Goal: Task Accomplishment & Management: Use online tool/utility

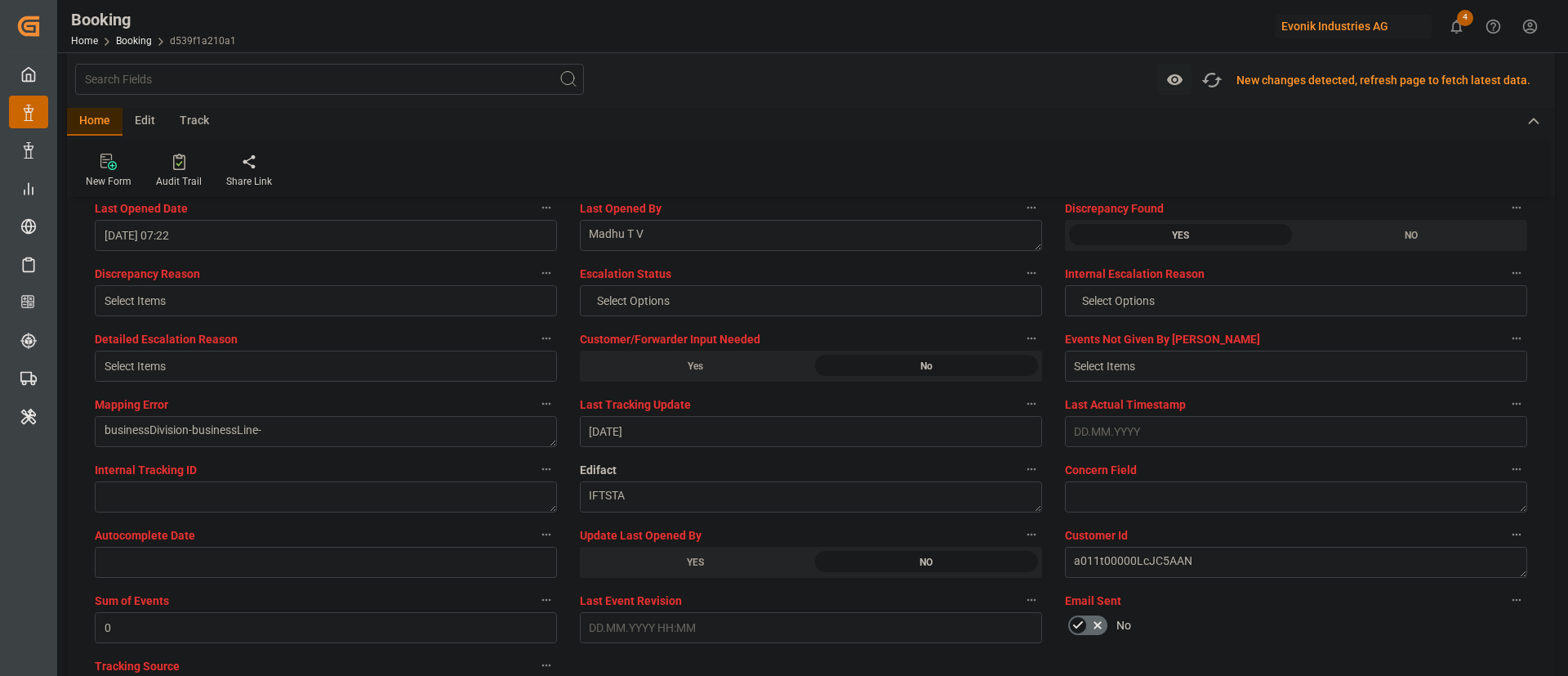
scroll to position [2942, 0]
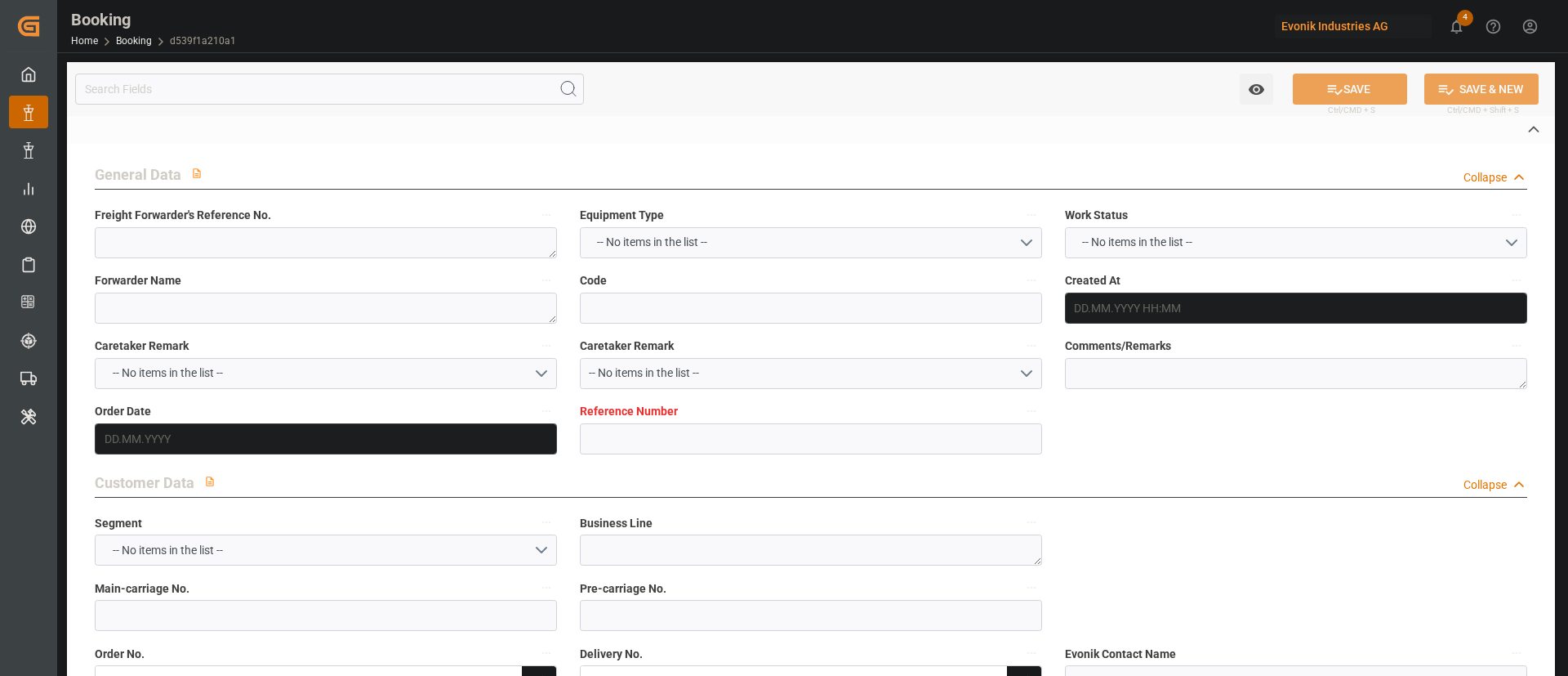
type textarea "251008610053"
type textarea "Leschaco Bremen"
type input "d539f1a210a1"
type input "7001213462"
type textarea "CU-OA"
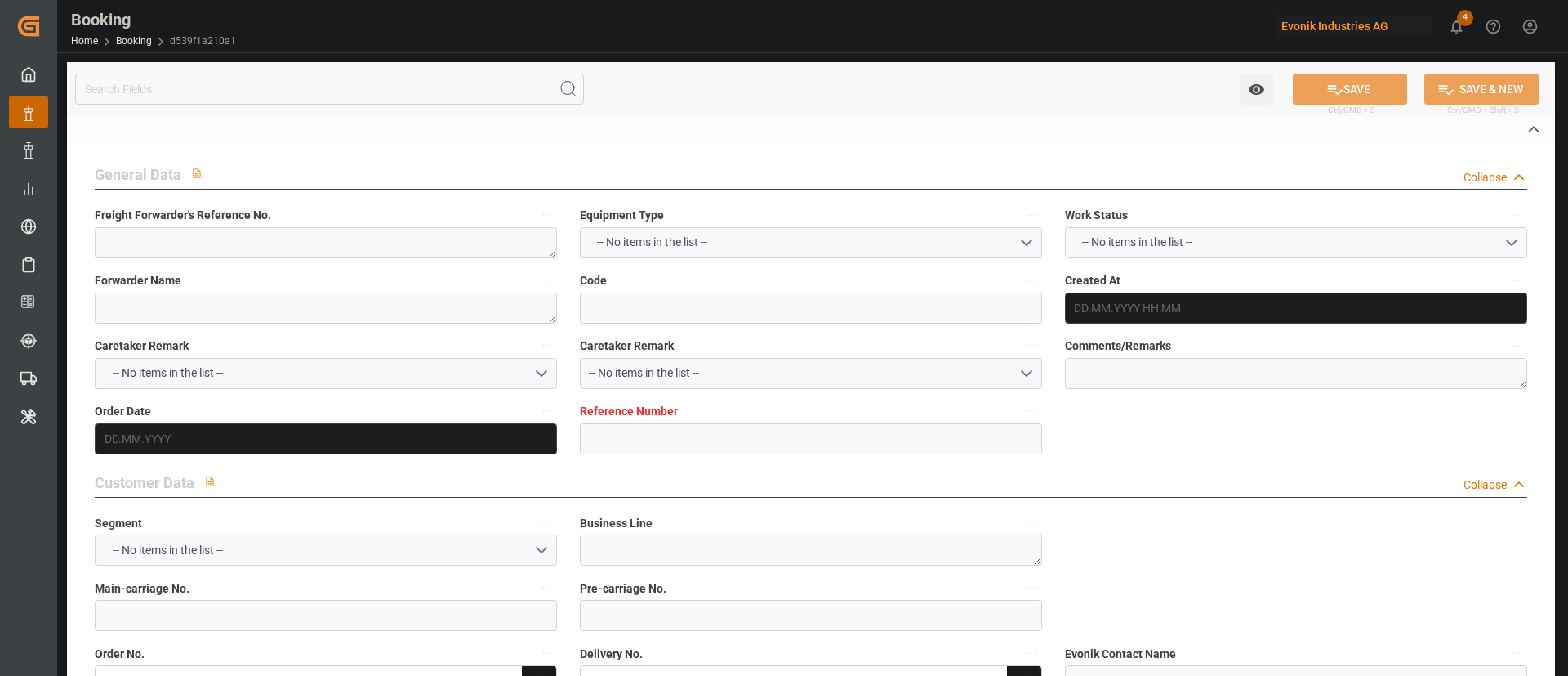
type input "7001213461"
type textarea "samiksha.shingote@evonik.com"
type textarea "CIF"
type textarea "NHAVASHEVA"
type textarea "[GEOGRAPHIC_DATA]"
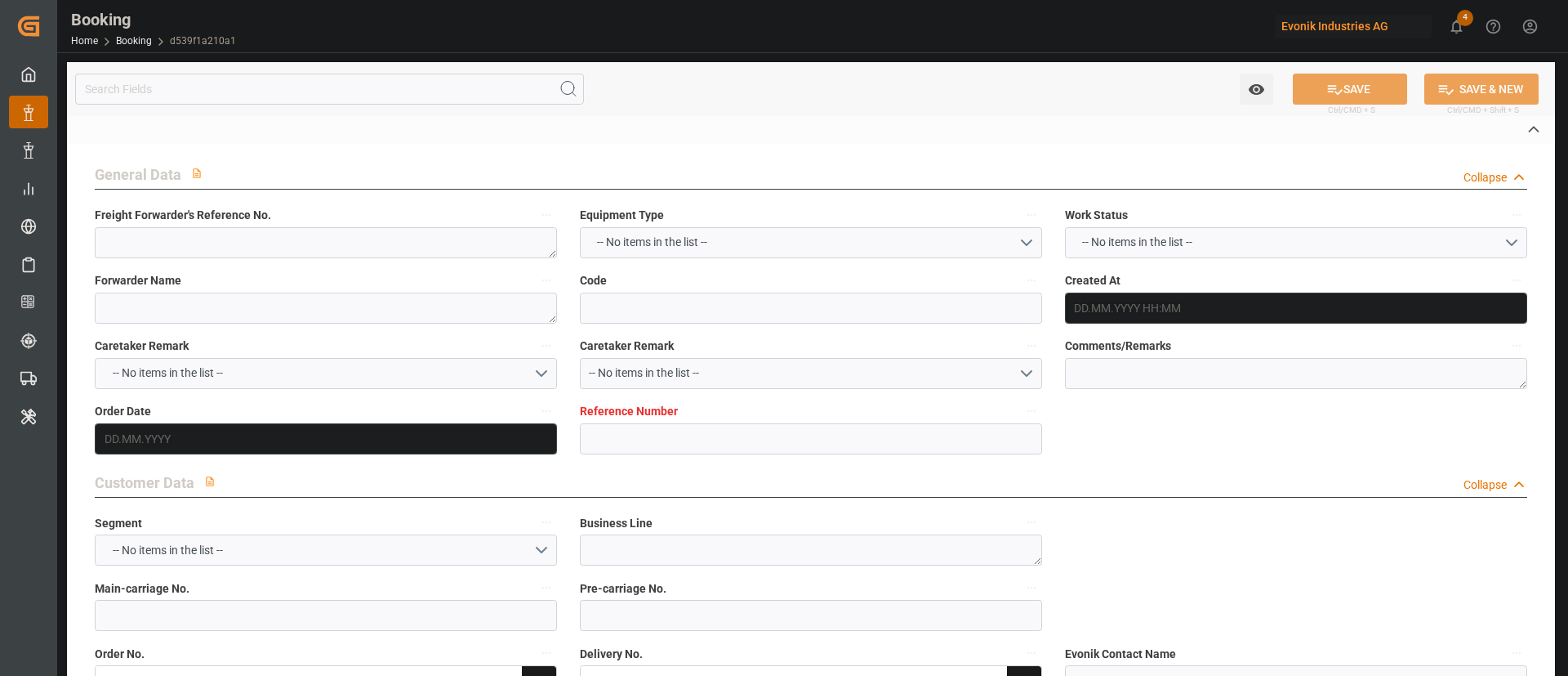
type textarea "TGBU2559117"
type input "ATLANTA EXPRESS"
type input "HLCU"
type textarea "93384138"
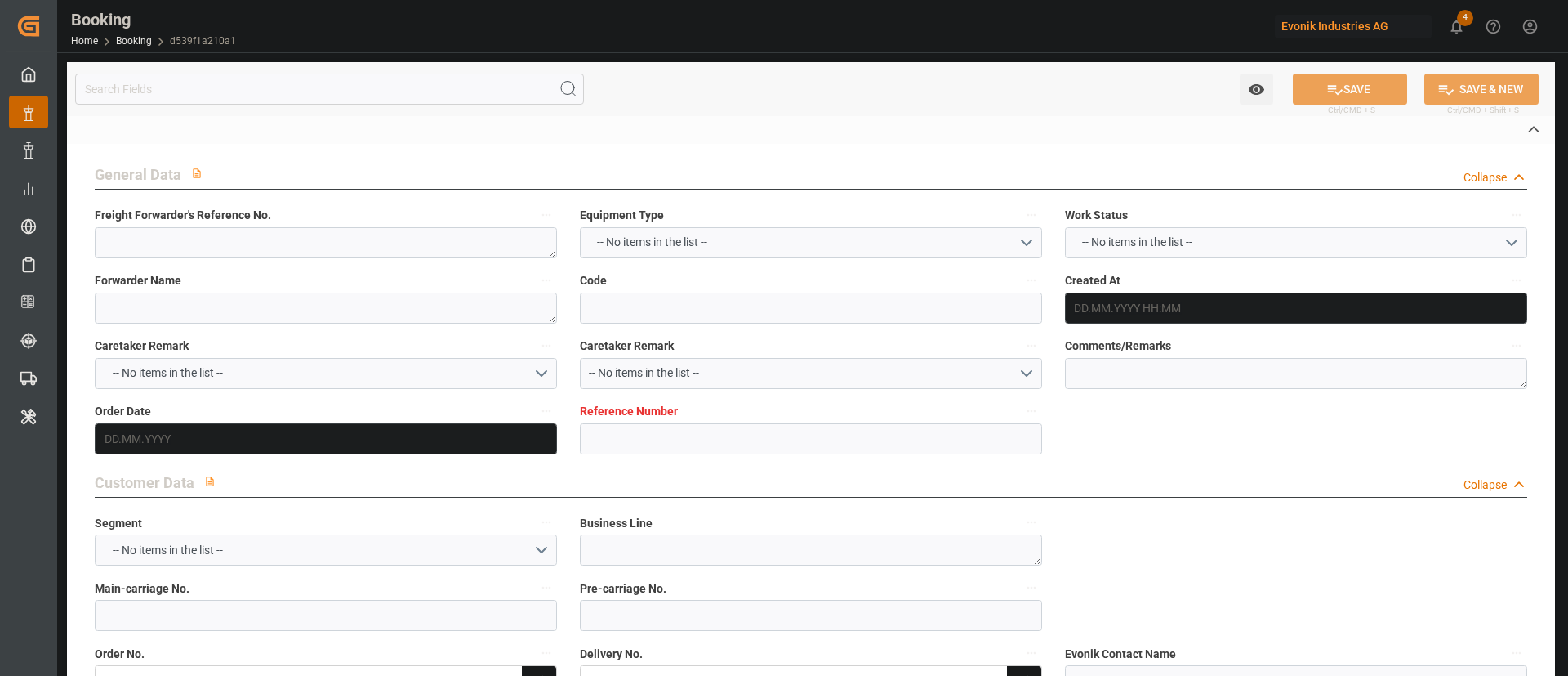
type input "[GEOGRAPHIC_DATA]"
type input "[PERSON_NAME] ([PERSON_NAME])"
type textarea "vesselName eta"
type textarea "INPUT_Evonik_Seeburger_IFTMIN_1003159297_20250919080904083.edi"
type textarea "NWC/[GEOGRAPHIC_DATA] [GEOGRAPHIC_DATA] Continent / [GEOGRAPHIC_DATA]-OA"
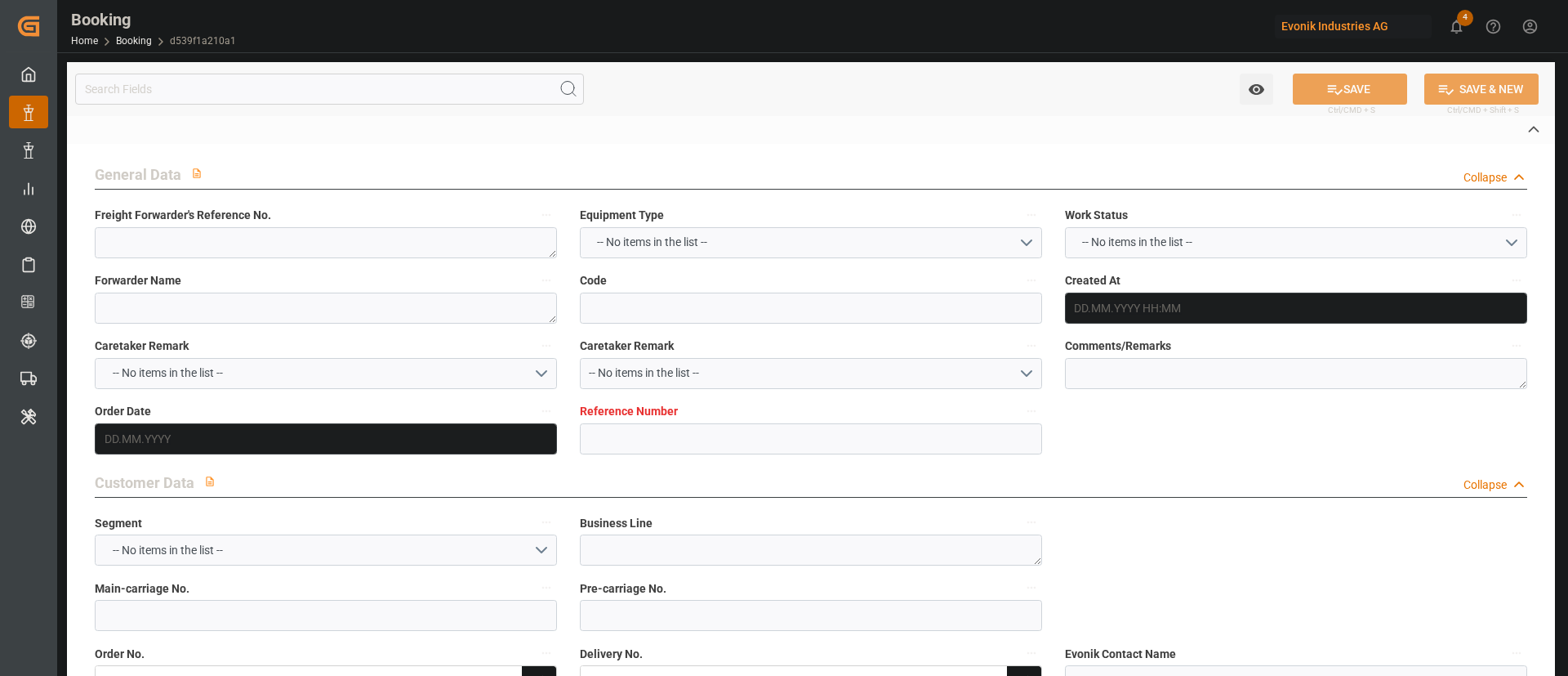
type textarea "INPUT_Evonik_Seeburger_IFTMIN_1002922642_20250704103635705.edi,INPUT_Evonik_See…"
type textarea "1003159297"
type textarea "Kiran Hari"
type textarea "businessDivision-businessLine-"
type textarea "IFTSTA"
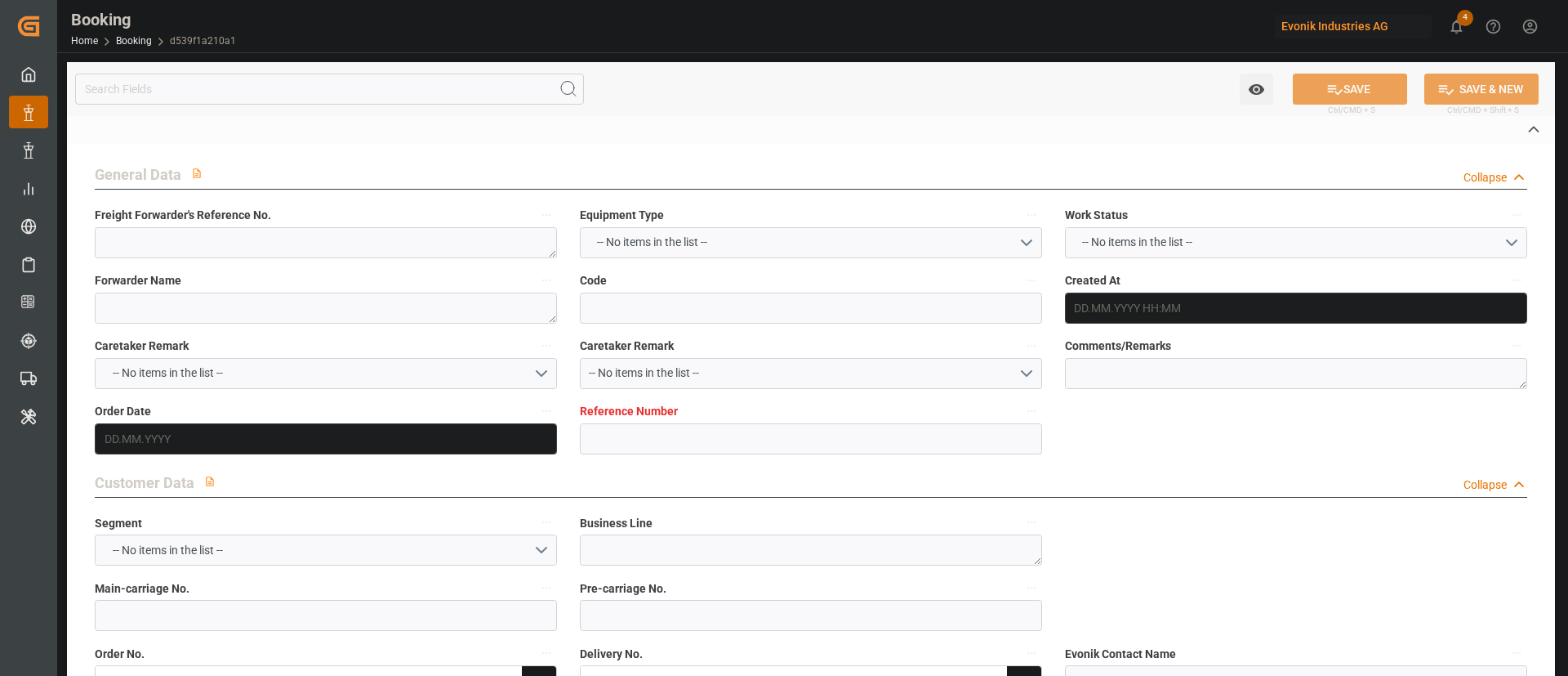
type textarea "a011t00000LcJC5AAN"
type textarea "No"
type input "ROTTERDAM"
type input "JAWAHARLAL NEHRU (NHAVA SHEVA)"
type input "MAINZ"
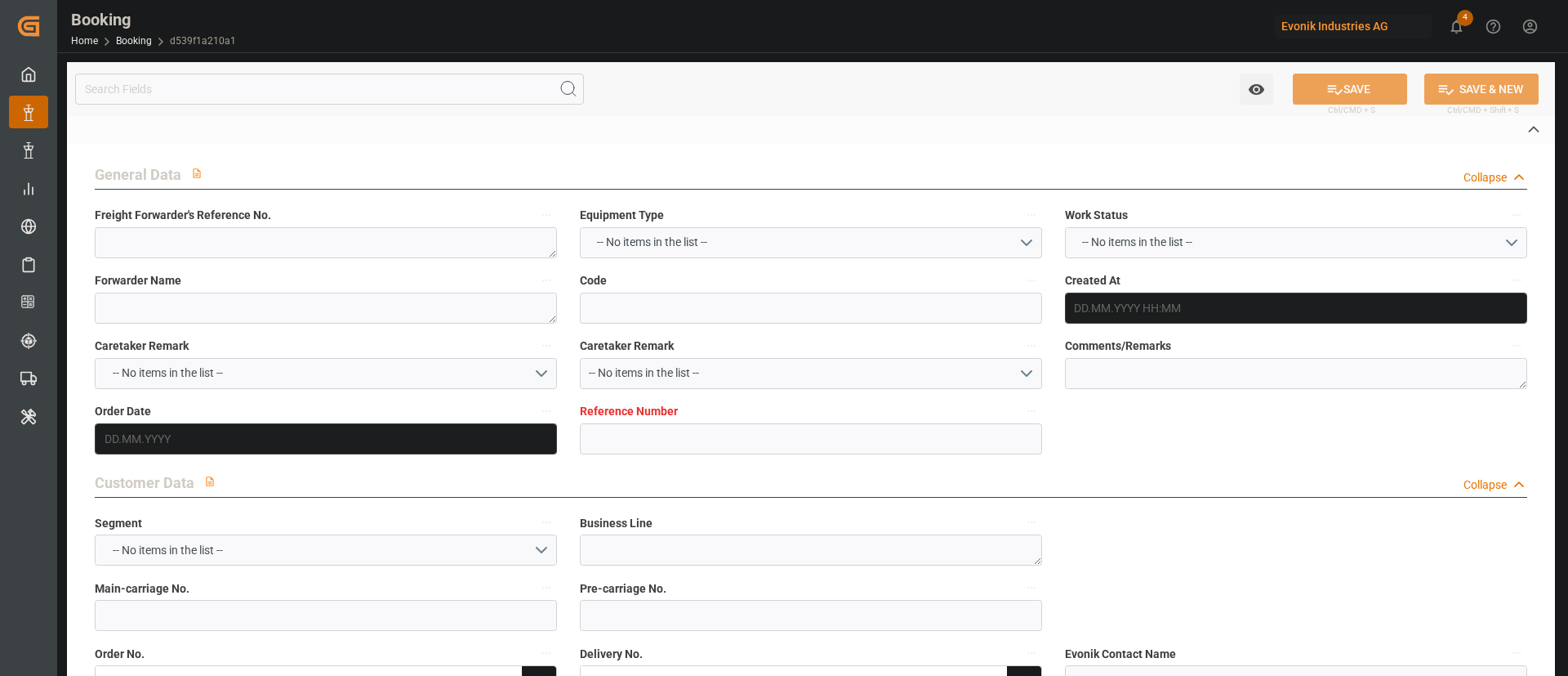
type input "DE"
type input "BARGE"
type input "WEITERSTADT"
type input "DE"
type input "TRUCK"
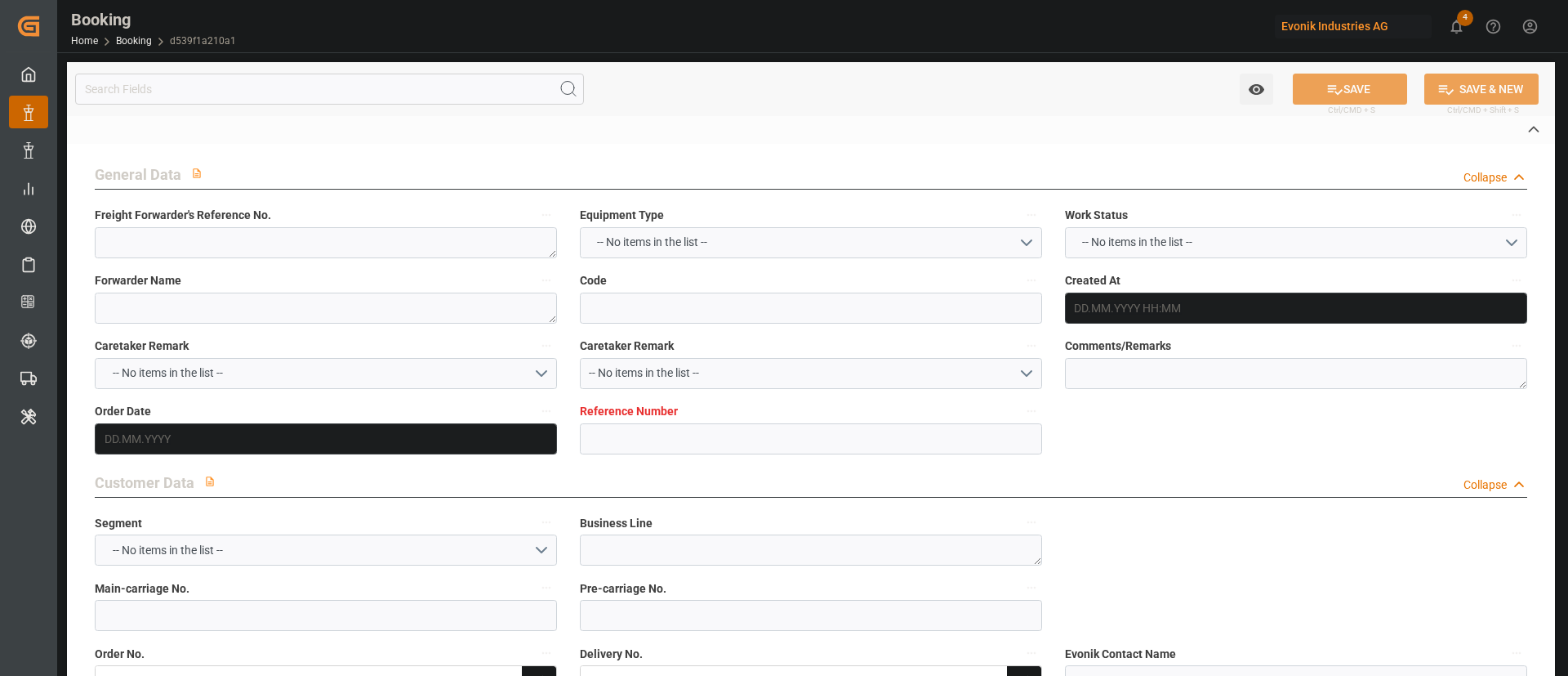
type input "540E"
type input "VESSEL"
type input "ATLANTA EXPRESS"
type input "TRUCK"
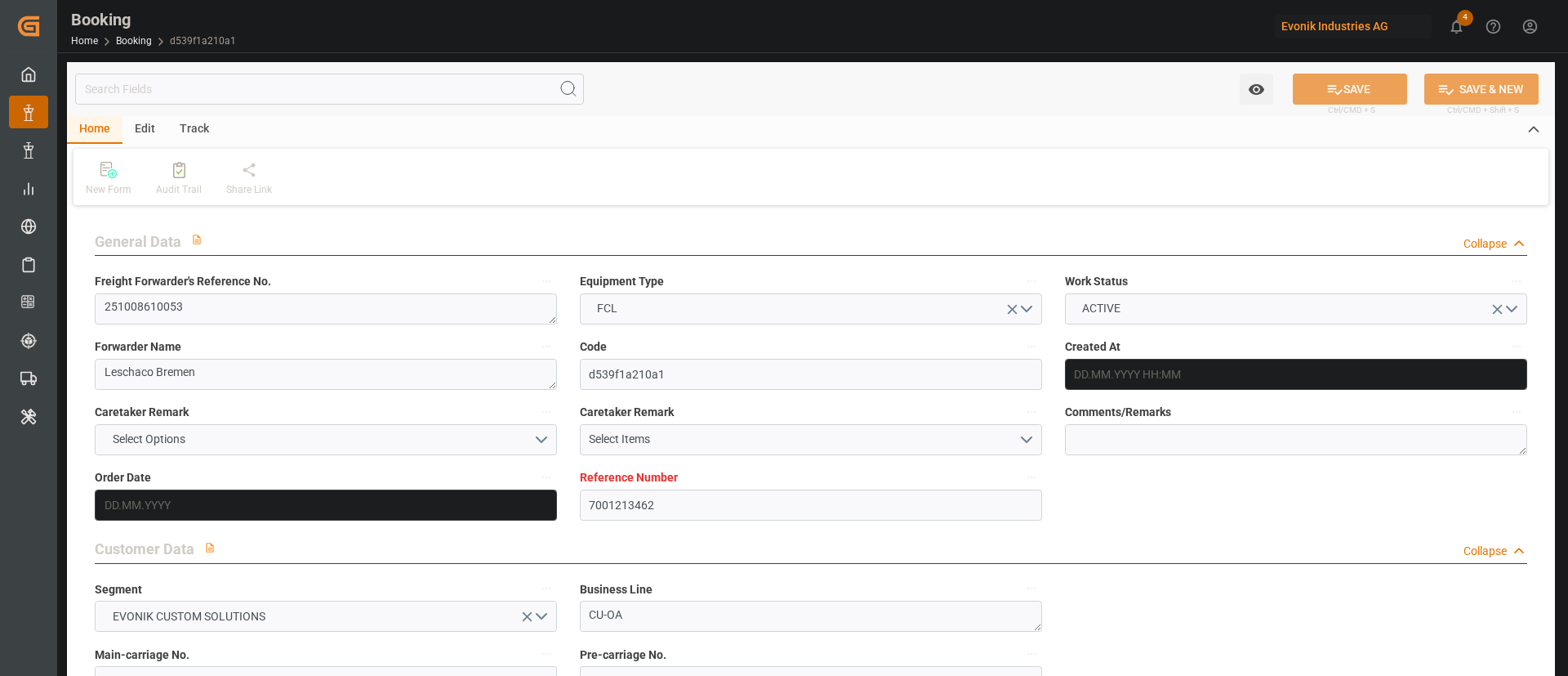
type input "7001213462"
type input "9667162"
type input "Hapag [PERSON_NAME]"
type input "Hapag Lloyd Aktiengesellschaft"
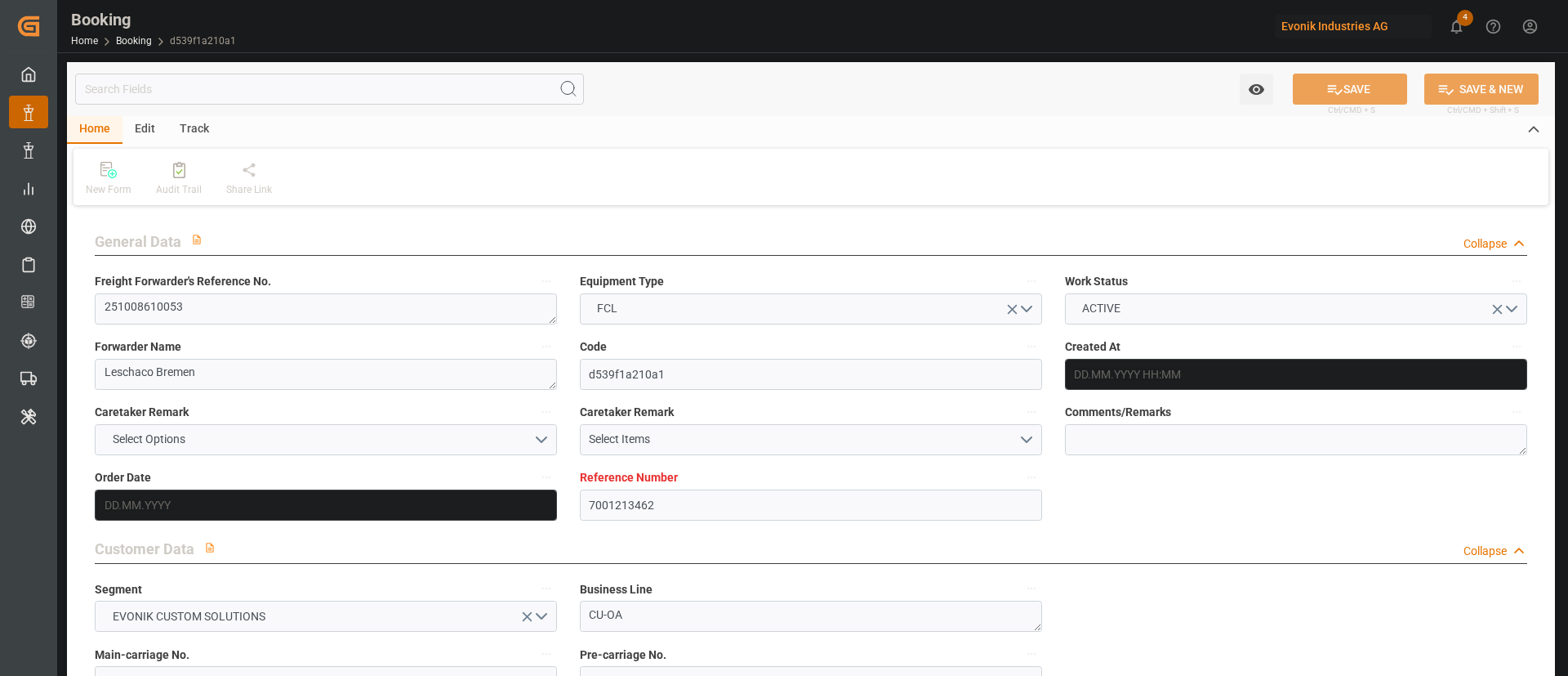
type input "NLRTM"
type input "INNSA"
type input "0"
type input "NLRTM"
type input "INNSA"
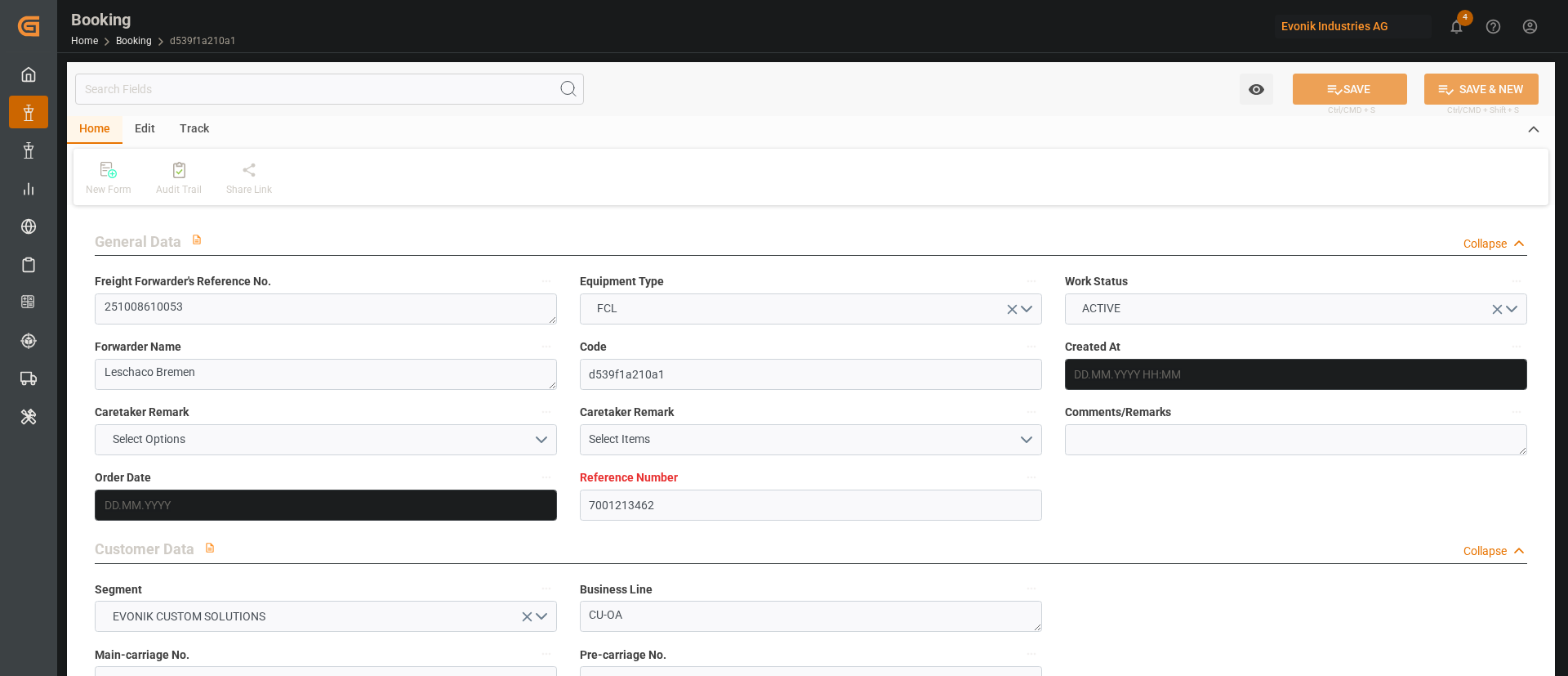
type input "9667162"
type input "04.07.2025 08:37"
type input "04.07.2025"
type input "05.10.2025"
type input "13.08.2025"
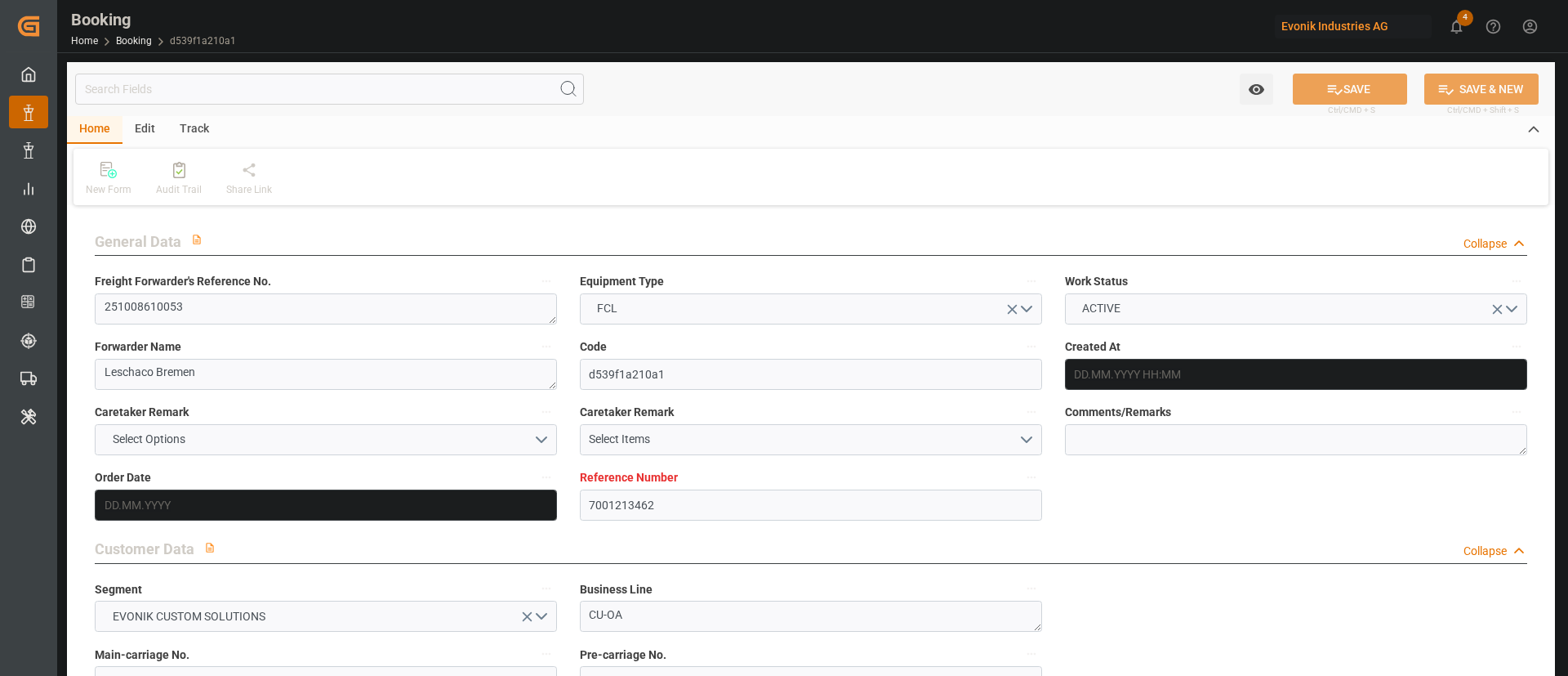
type input "26.09.2025 00:00"
type input "23.07.2025"
type input "25.08.2025"
type input "04.10.2025 00:00"
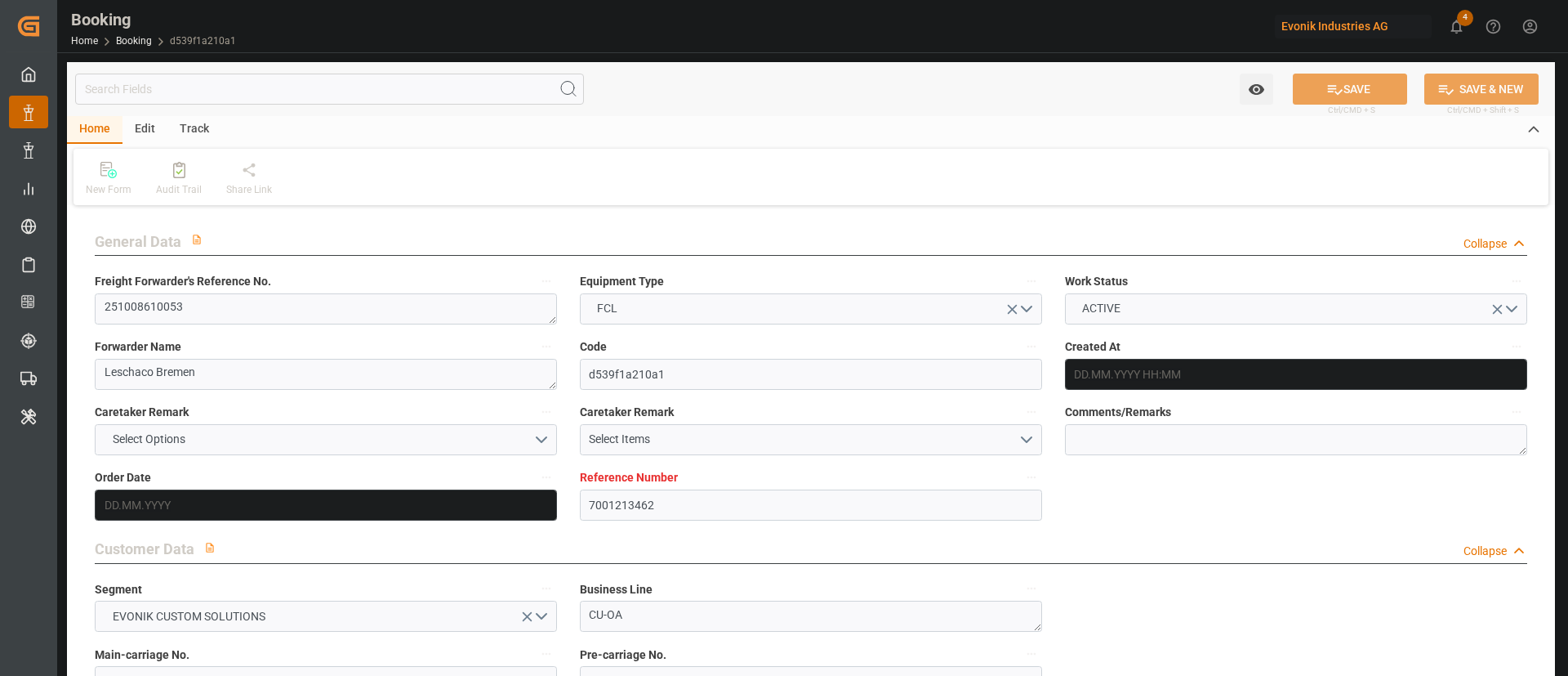
type input "22.08.2025 00:00"
type input "19.11.2025 00:00"
type input "08.10.2025 00:00"
type input "14.08.2025"
type input "22.09.2025 07:41"
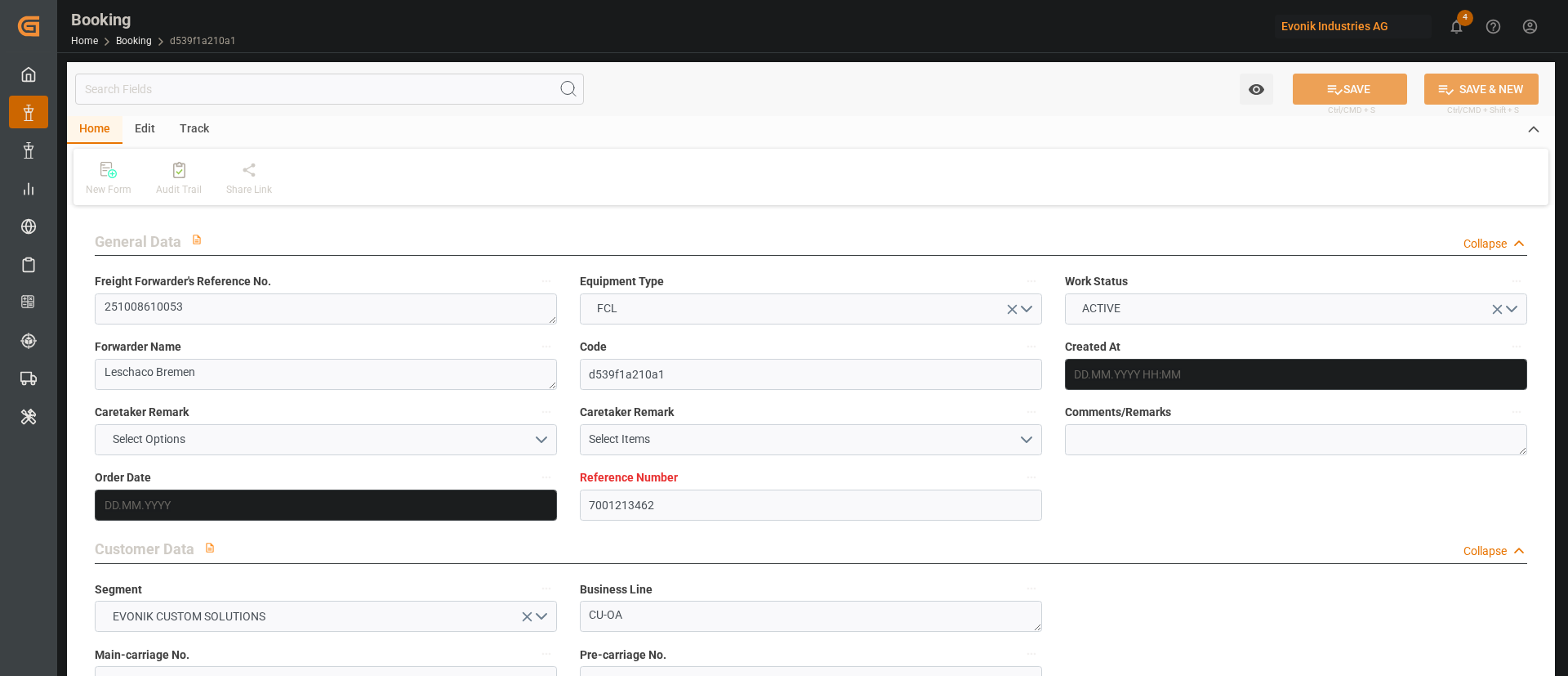
type input "14.08.2025"
type input "26.09.2025 11:45"
type input "14.08.2025 10:07"
type input "26.09.2025 11:45"
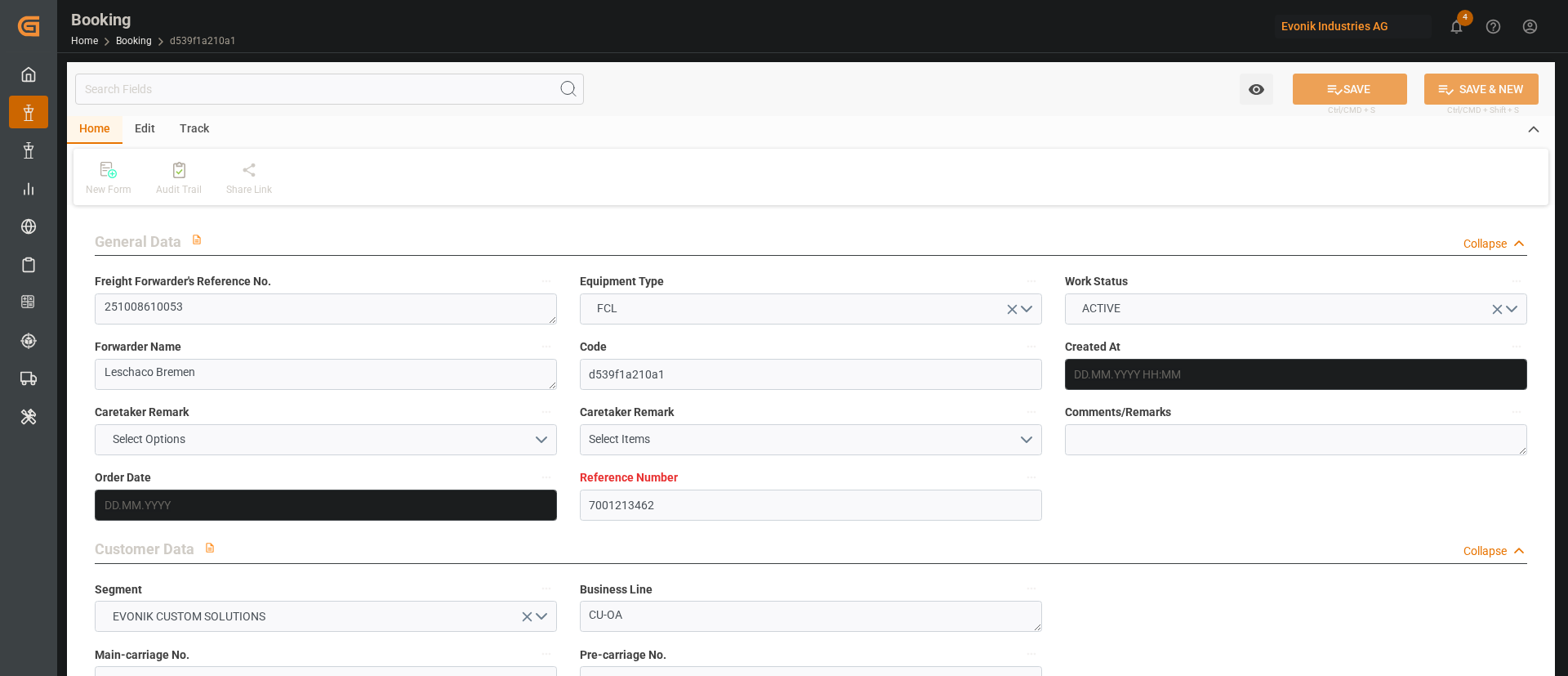
type input "26.09.2025 11:45"
type input "04.10.2025 03:00"
type input "19.11.2025 10:00"
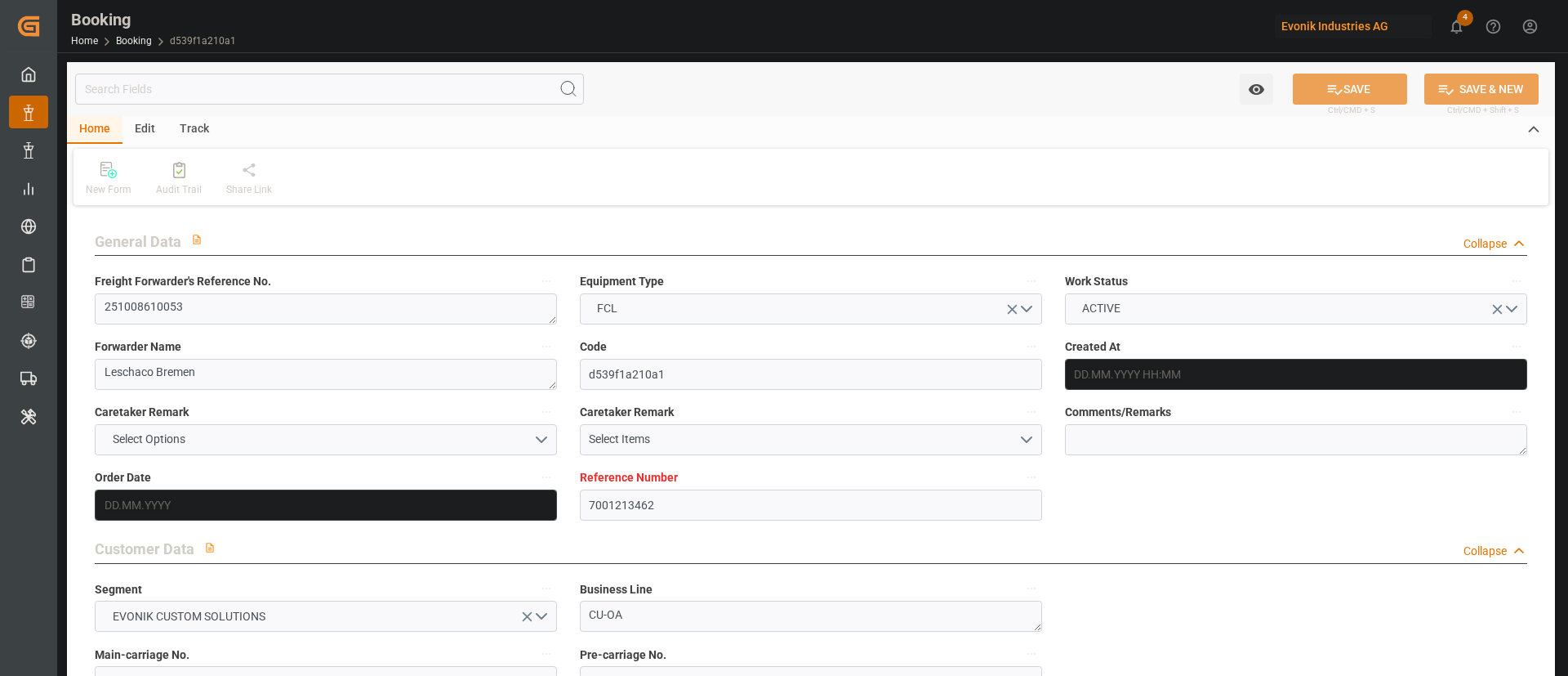
type input "19.11.2025 17:19"
type input "23.11.2025 17:19"
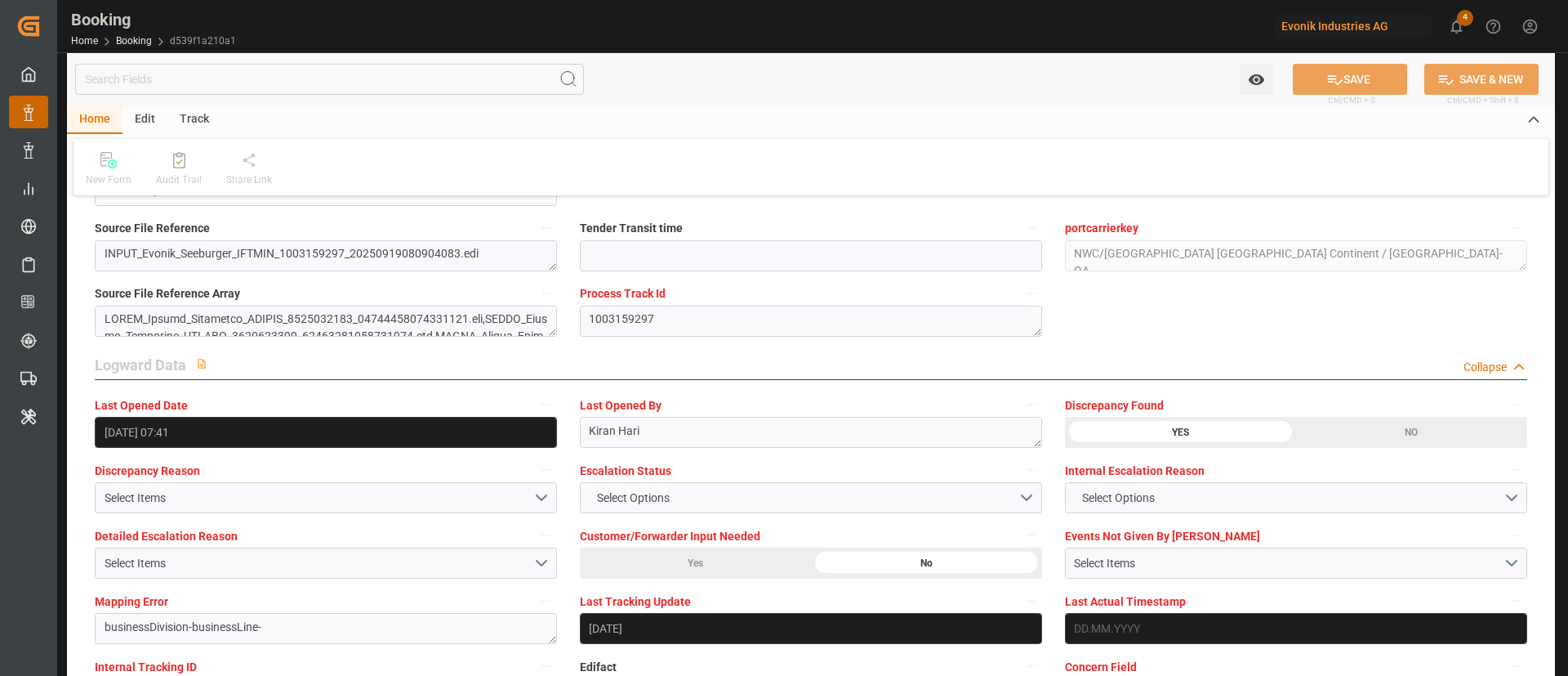
scroll to position [2818, 0]
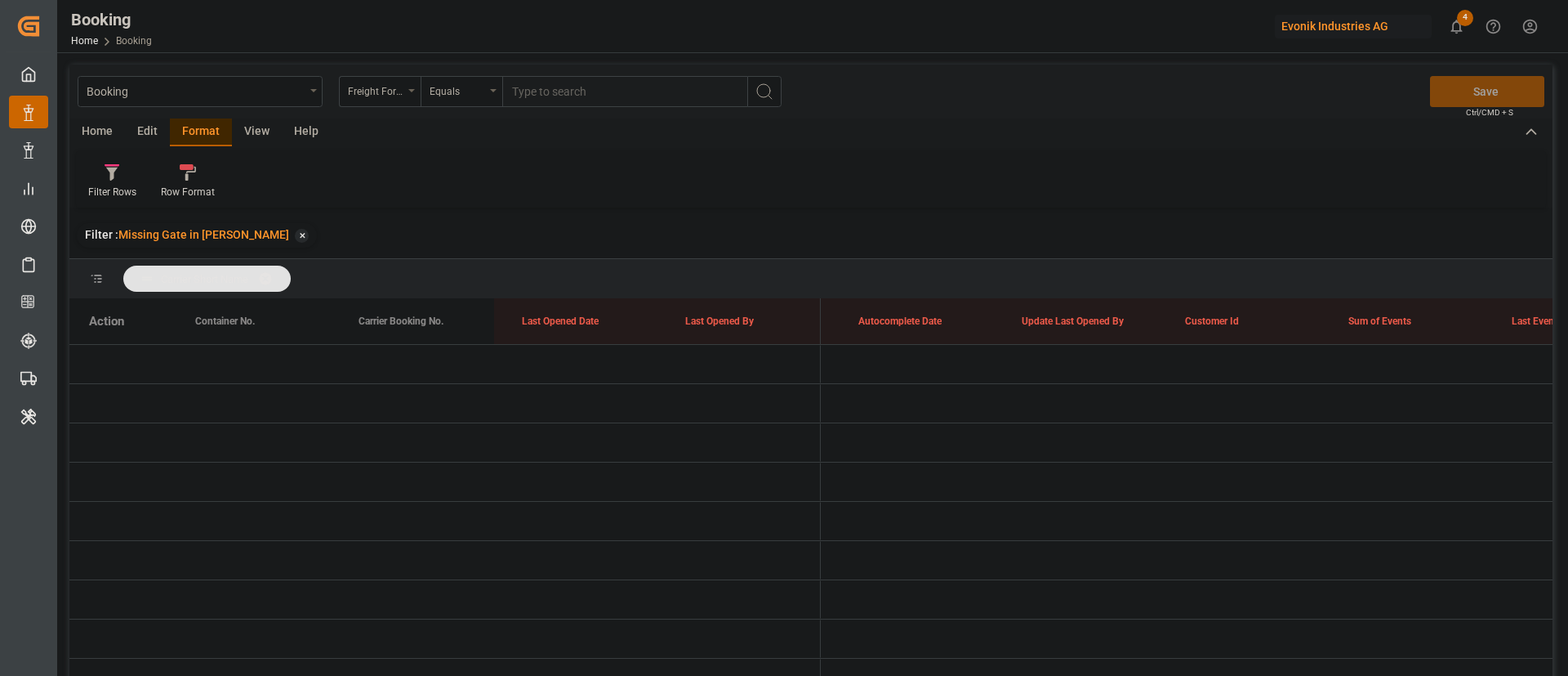
scroll to position [0, 12721]
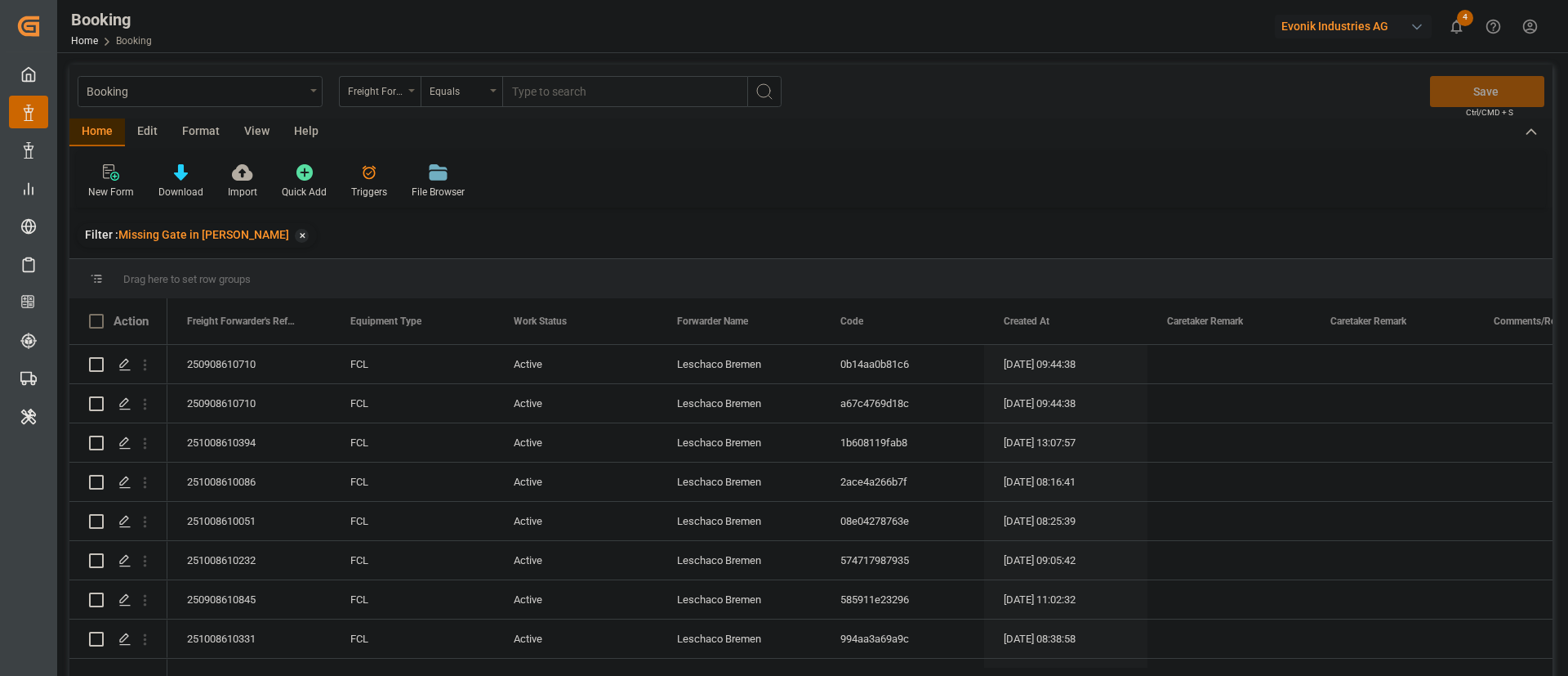
click at [206, 116] on div "Booking Freight Forwarder's Reference No. Equals Save Ctrl/CMD + S" at bounding box center [811, 91] width 1483 height 54
click at [181, 157] on div "New Form Download Import Quick Add Triggers File Browser" at bounding box center [811, 179] width 1470 height 57
click at [217, 134] on div "Format" at bounding box center [201, 132] width 62 height 28
click at [102, 185] on div "Filter Rows" at bounding box center [112, 193] width 48 height 15
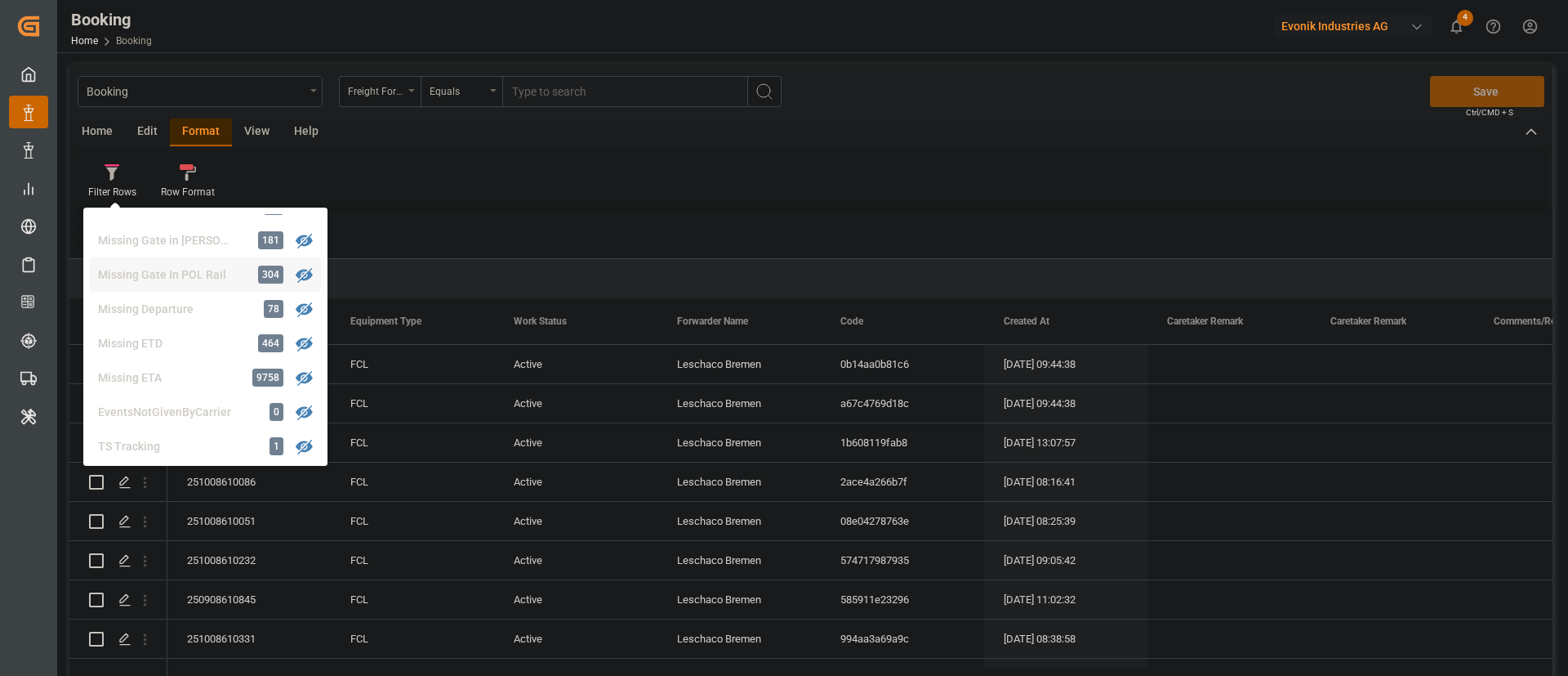
scroll to position [261, 0]
click at [187, 283] on div "Missing Gate in POL Barge" at bounding box center [170, 279] width 143 height 18
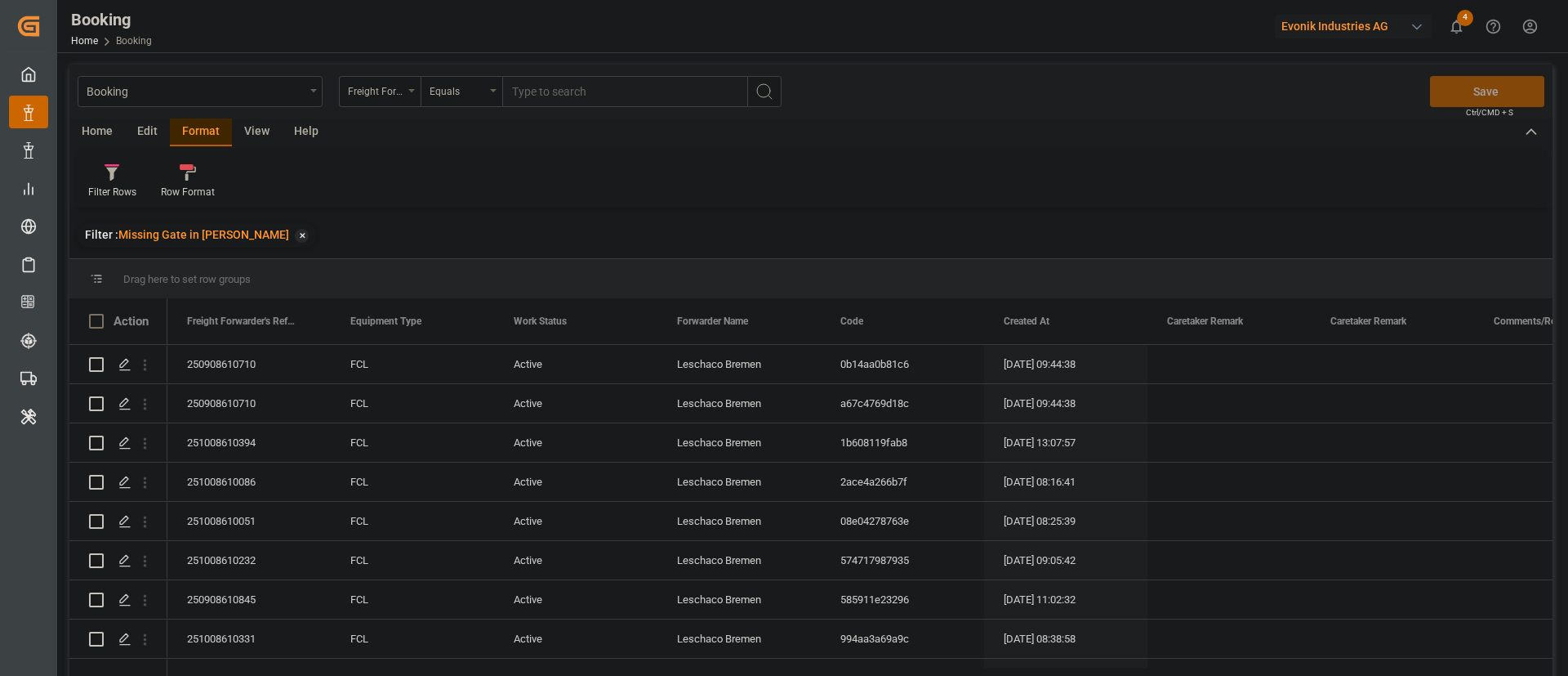
click at [258, 127] on div "View" at bounding box center [257, 132] width 50 height 28
drag, startPoint x: 257, startPoint y: 127, endPoint x: 116, endPoint y: 182, distance: 151.3
click at [116, 182] on div "Default" at bounding box center [104, 181] width 57 height 36
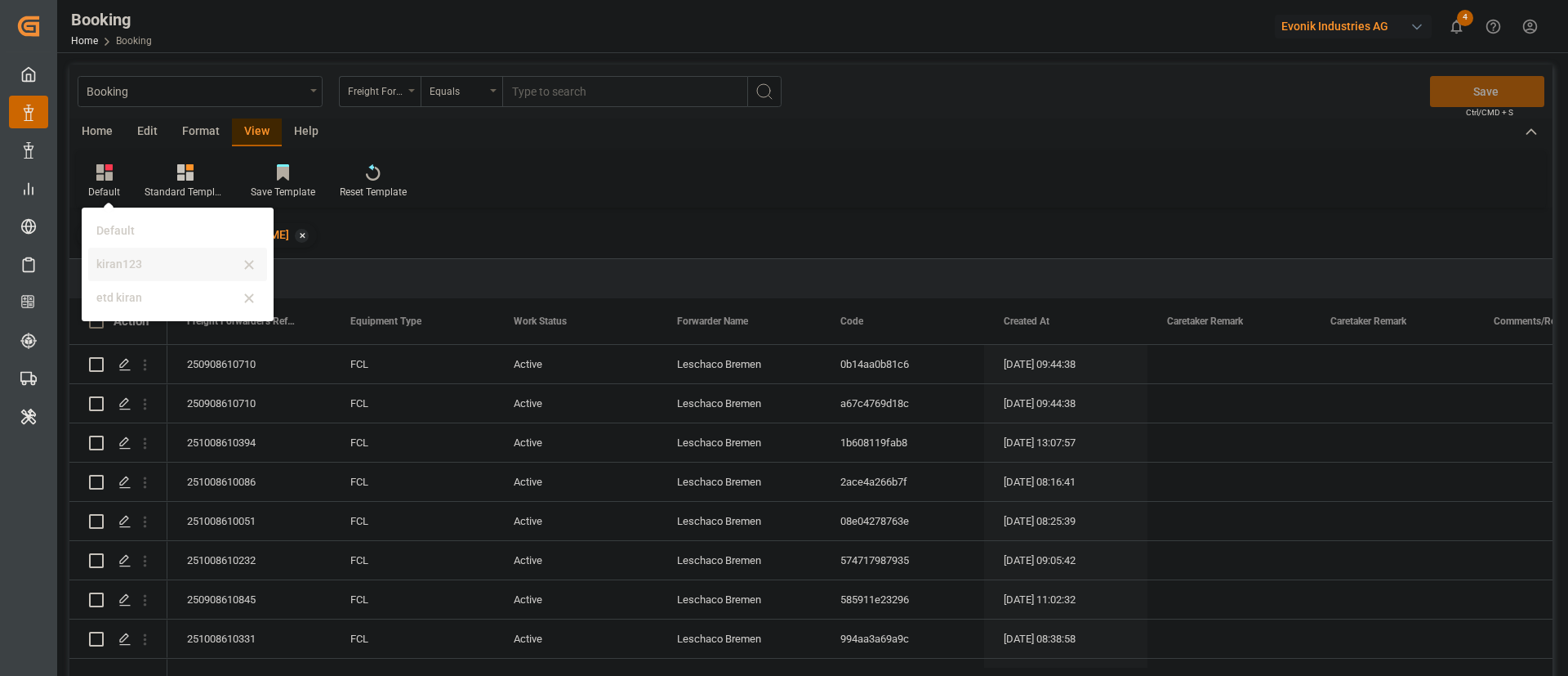
click at [115, 265] on div "kiran123" at bounding box center [168, 264] width 143 height 18
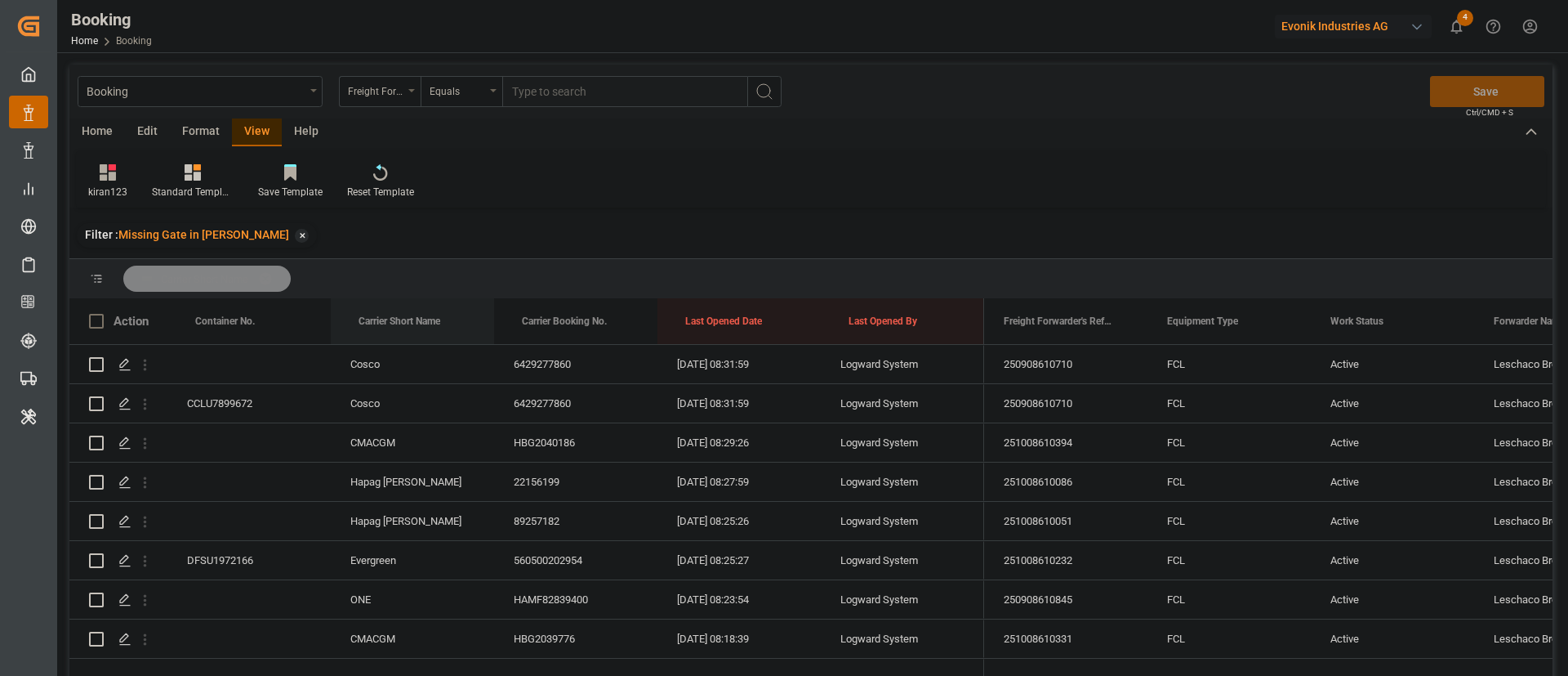
drag, startPoint x: 412, startPoint y: 318, endPoint x: 429, endPoint y: 288, distance: 34.5
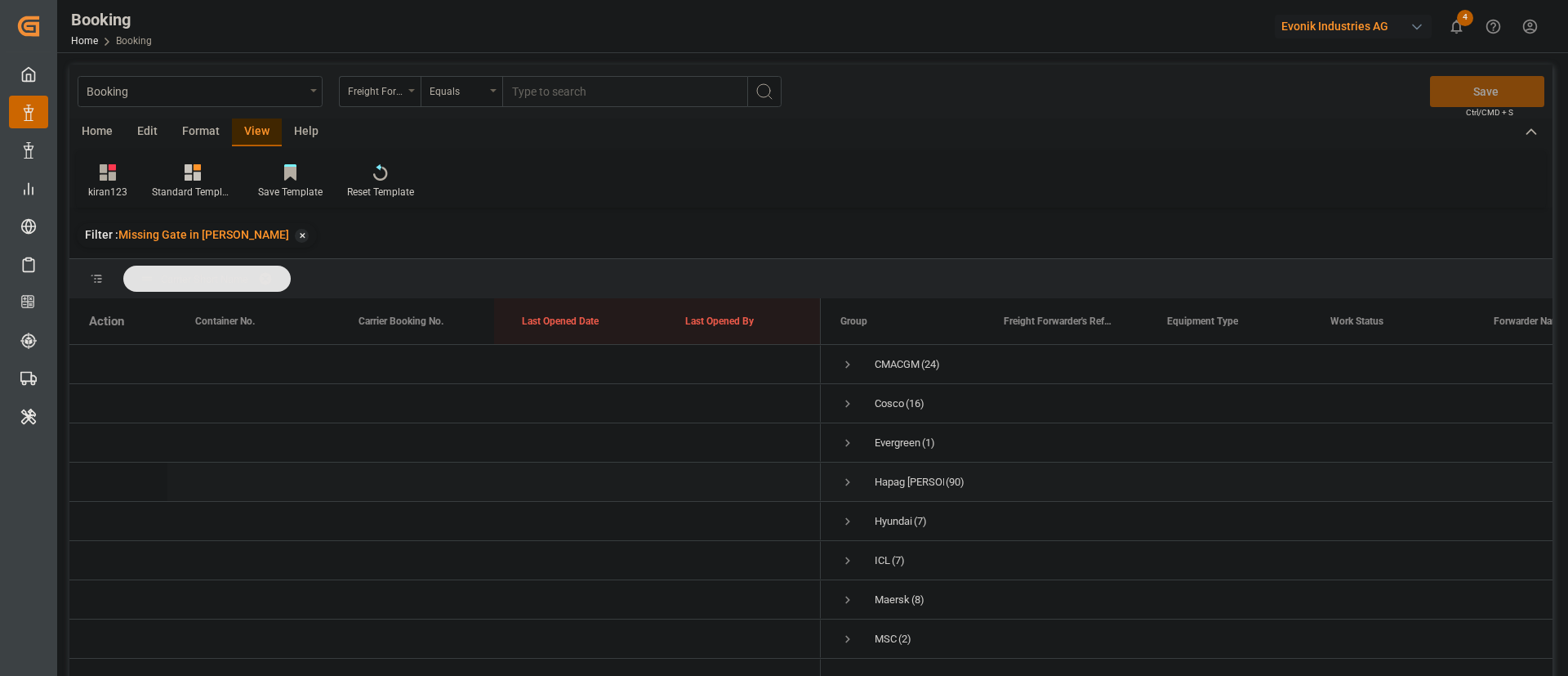
click at [845, 475] on span "Press SPACE to select this row." at bounding box center [848, 482] width 15 height 15
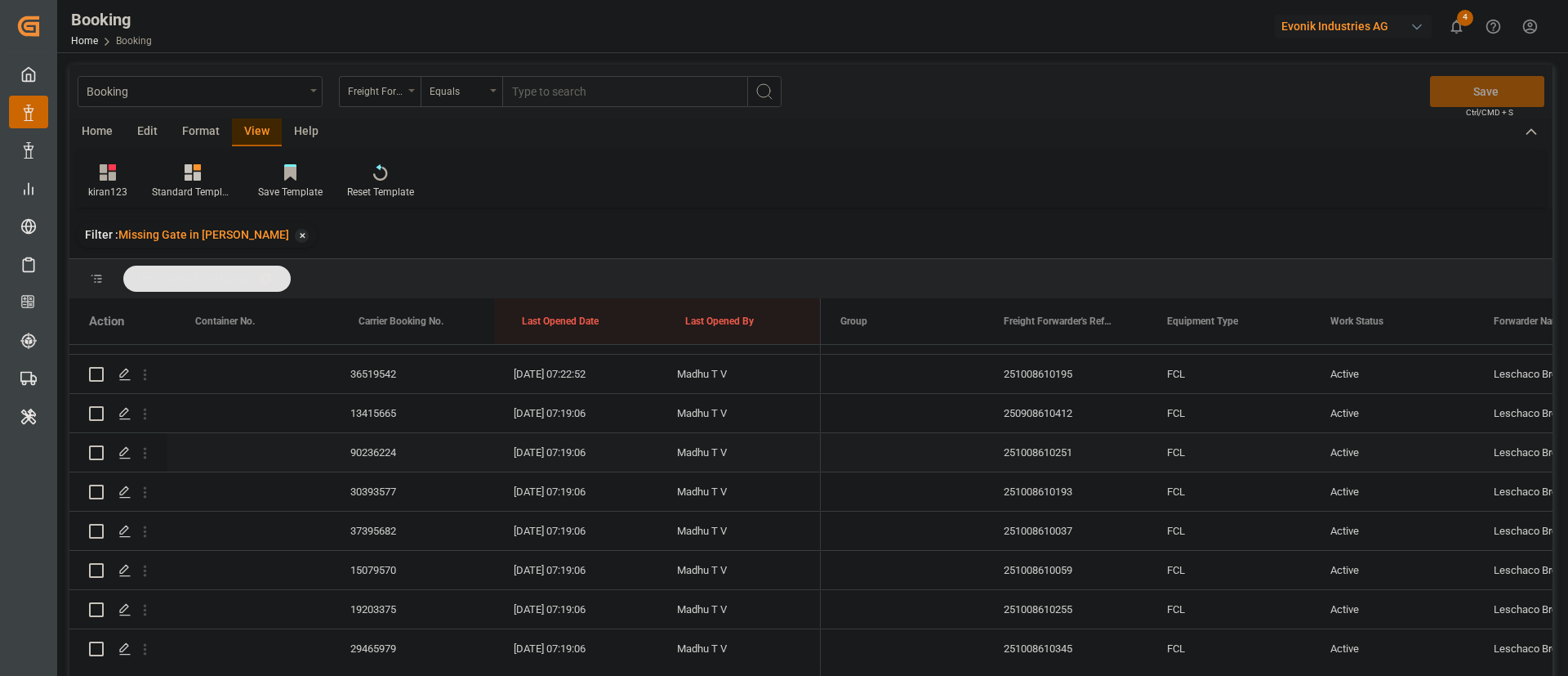
scroll to position [1593, 0]
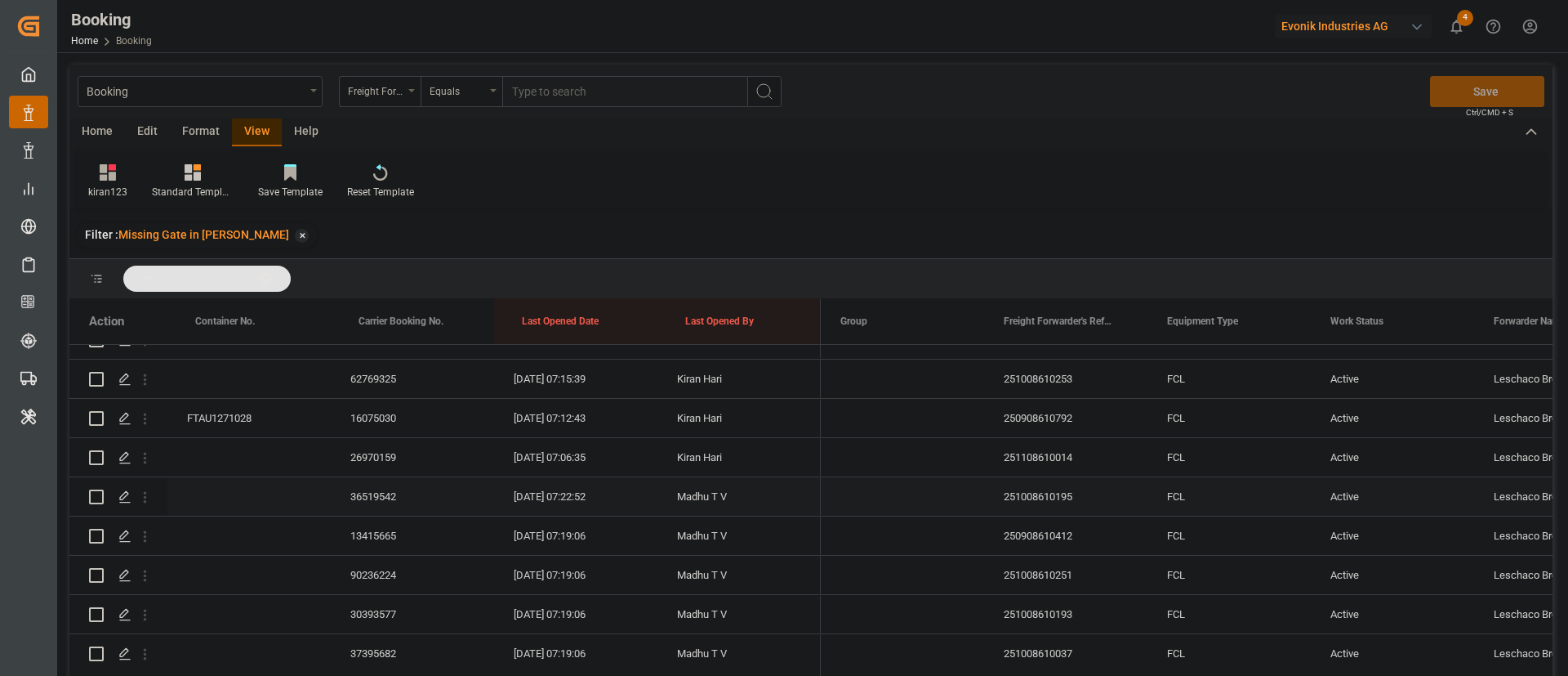
click at [378, 497] on div "36519542" at bounding box center [412, 496] width 163 height 38
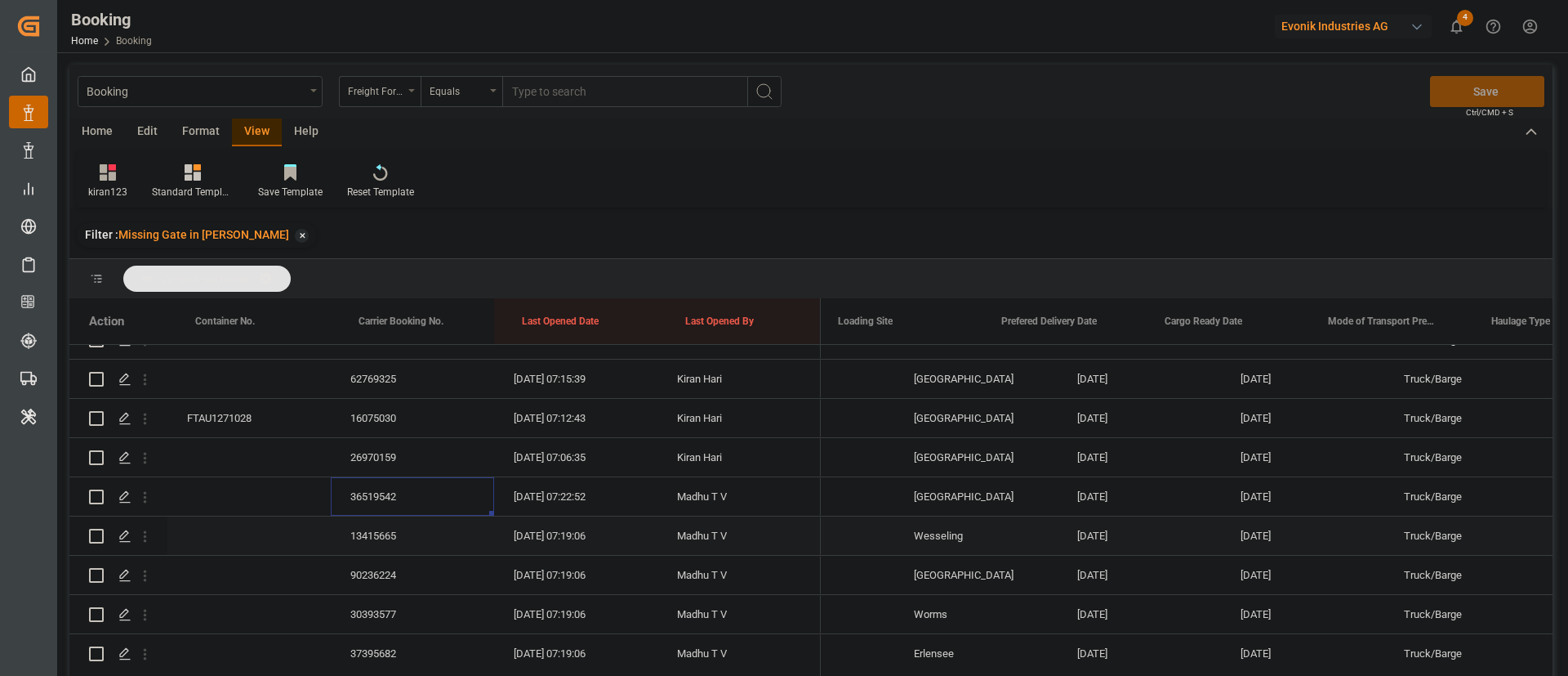
scroll to position [0, 0]
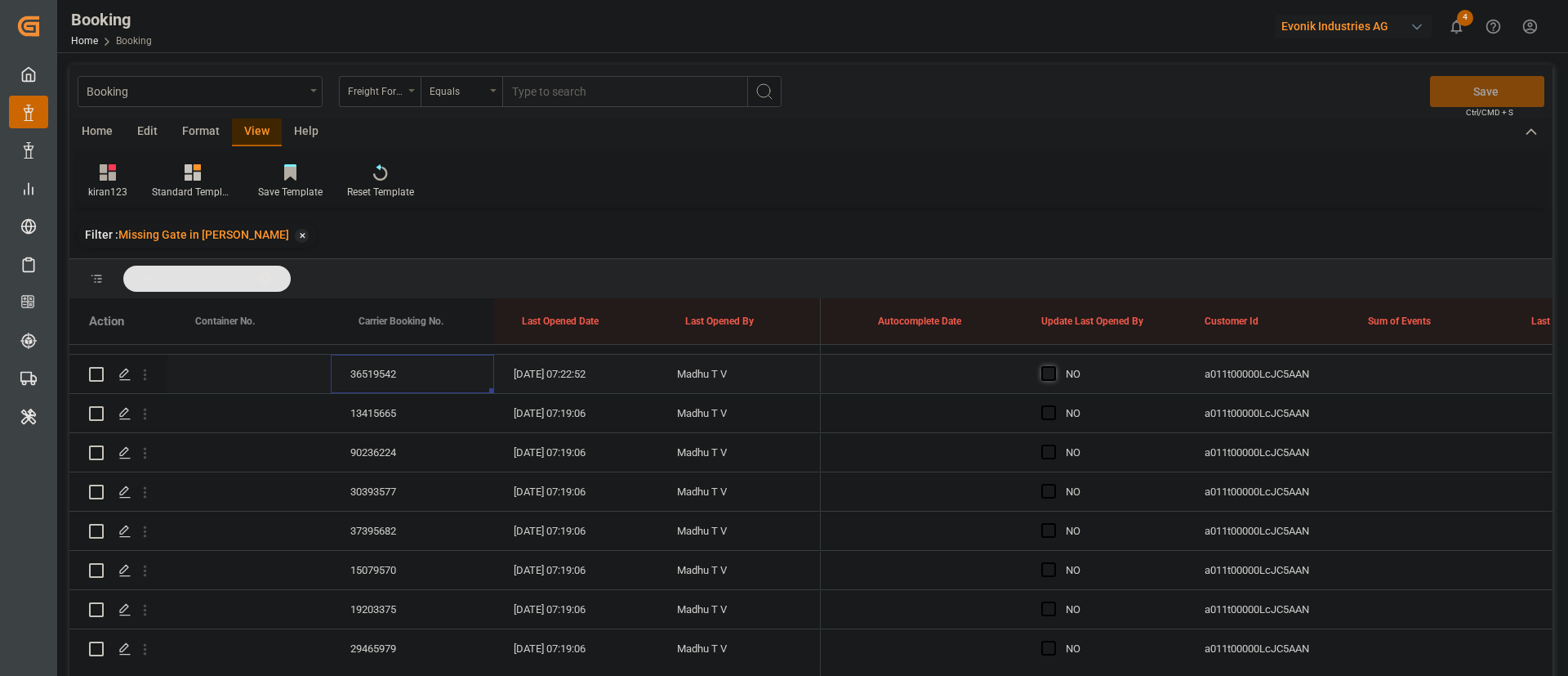
click at [1047, 373] on span "Press SPACE to select this row." at bounding box center [1049, 373] width 15 height 15
click at [1053, 366] on input "Press SPACE to select this row." at bounding box center [1053, 366] width 0 height 0
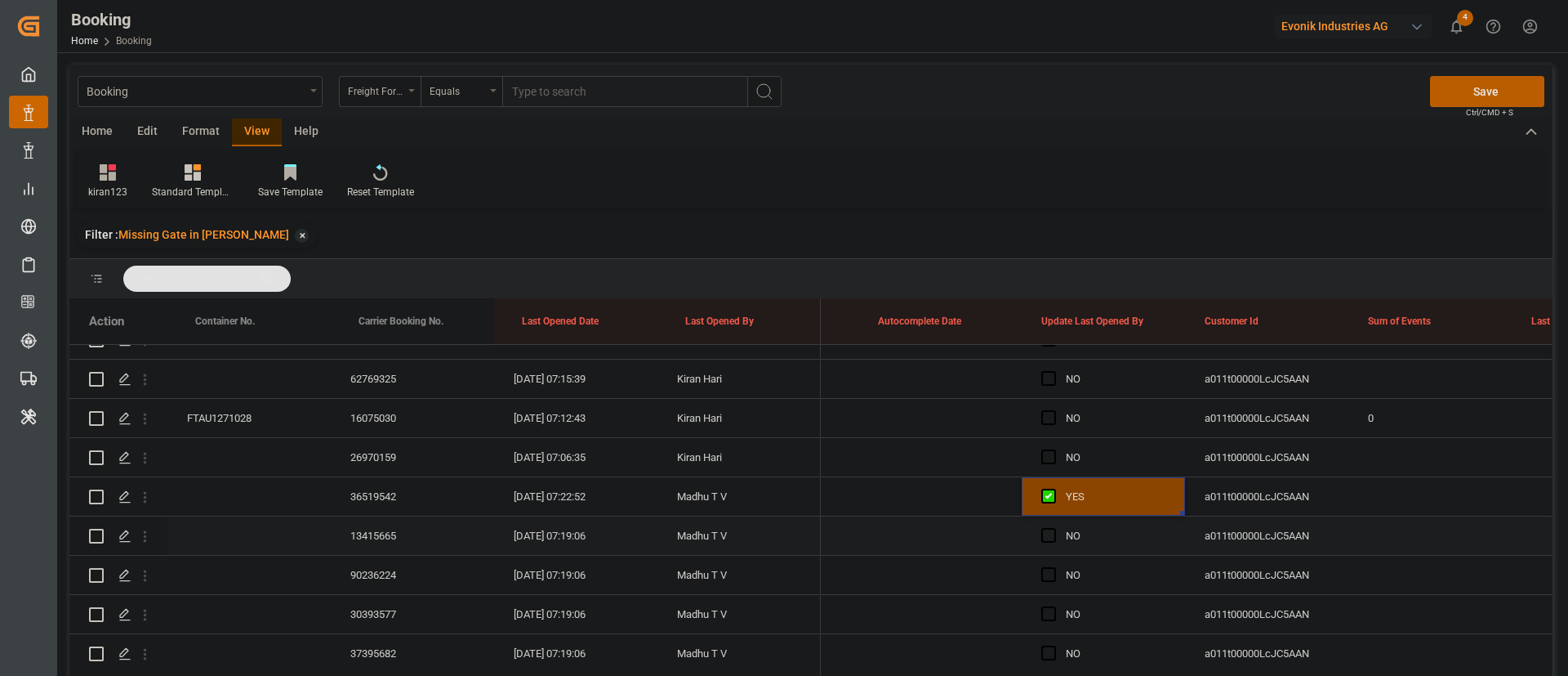
click at [378, 529] on div "13415665" at bounding box center [412, 535] width 163 height 38
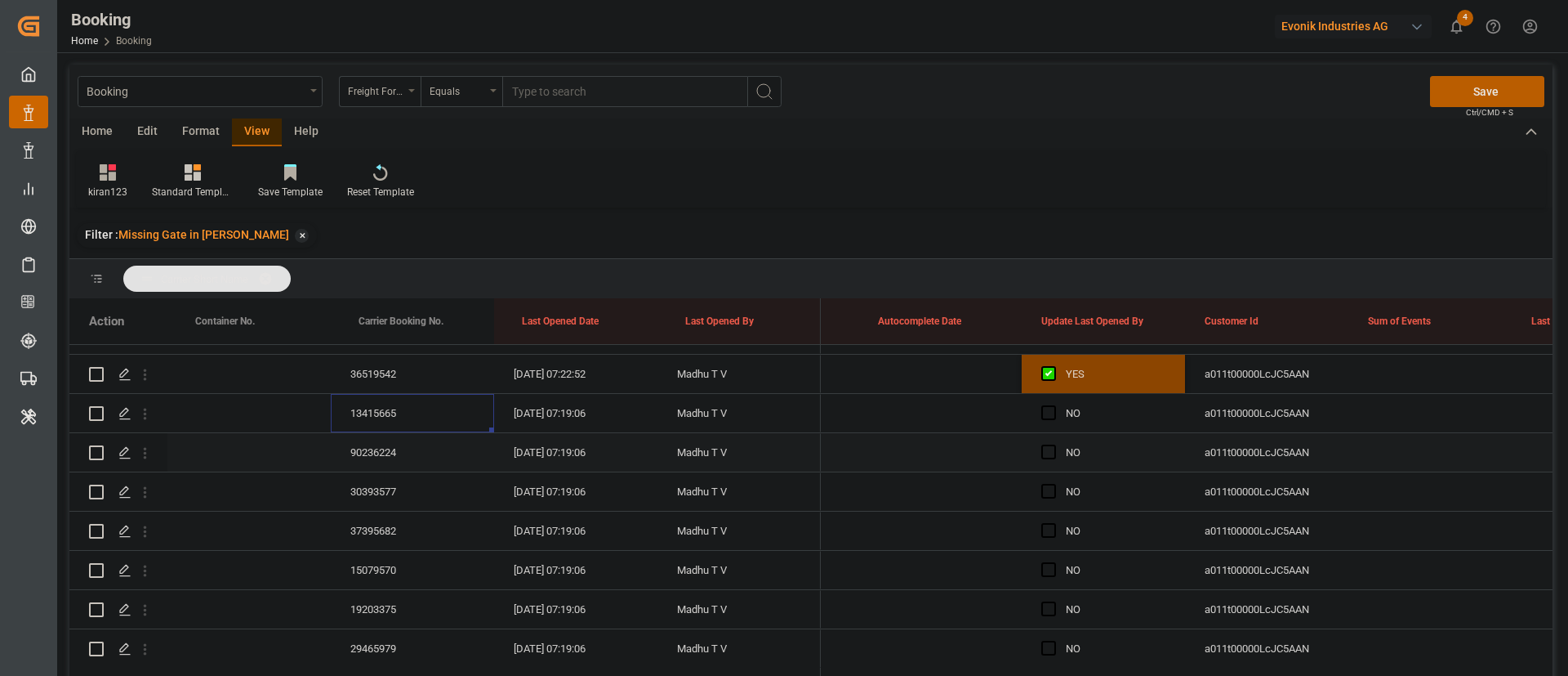
click at [374, 445] on div "90236224" at bounding box center [412, 452] width 163 height 38
click at [377, 504] on div "30393577" at bounding box center [412, 492] width 163 height 38
click at [388, 542] on div "37395682" at bounding box center [412, 531] width 163 height 38
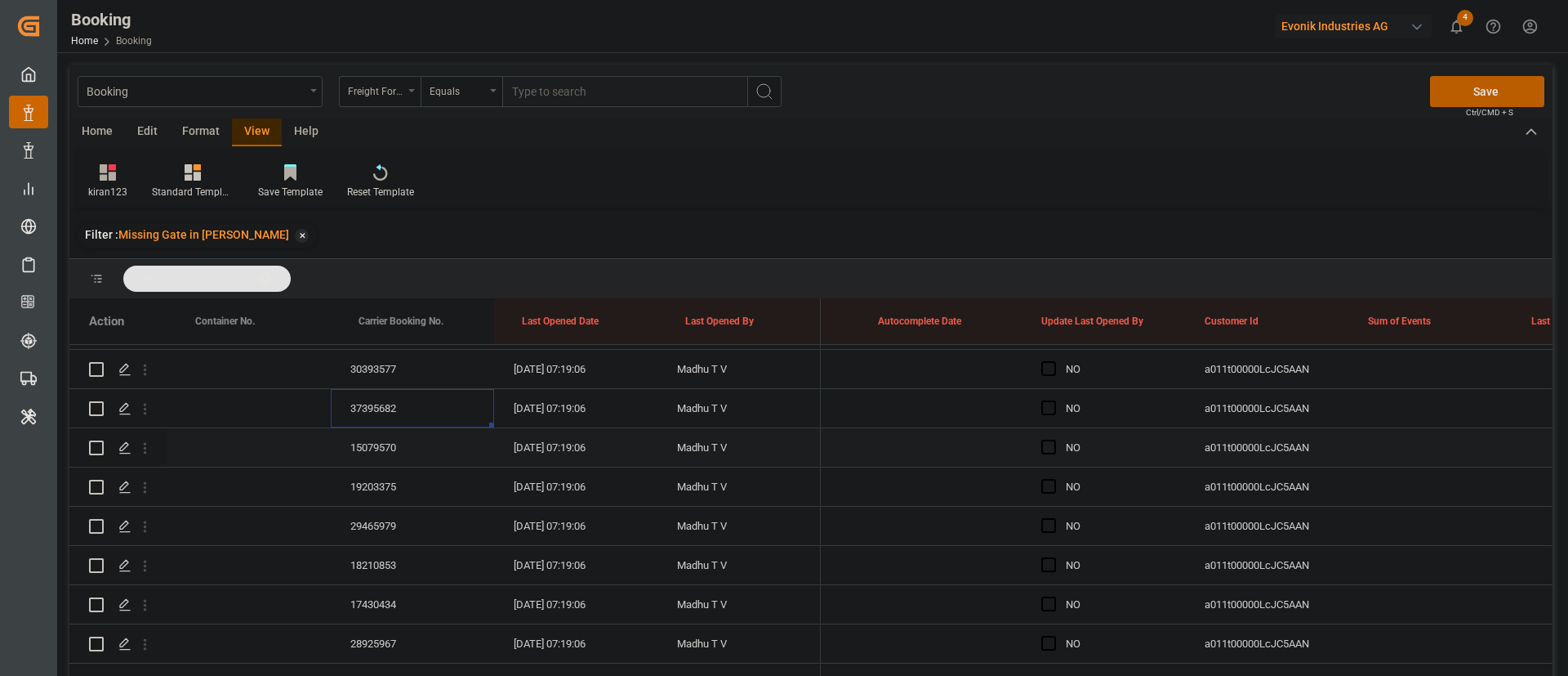
click at [388, 445] on div "15079570" at bounding box center [412, 448] width 163 height 38
click at [384, 496] on div "19203375" at bounding box center [412, 487] width 163 height 38
click at [376, 404] on div "29465979" at bounding box center [412, 403] width 163 height 38
click at [399, 393] on div "29465979" at bounding box center [412, 403] width 163 height 38
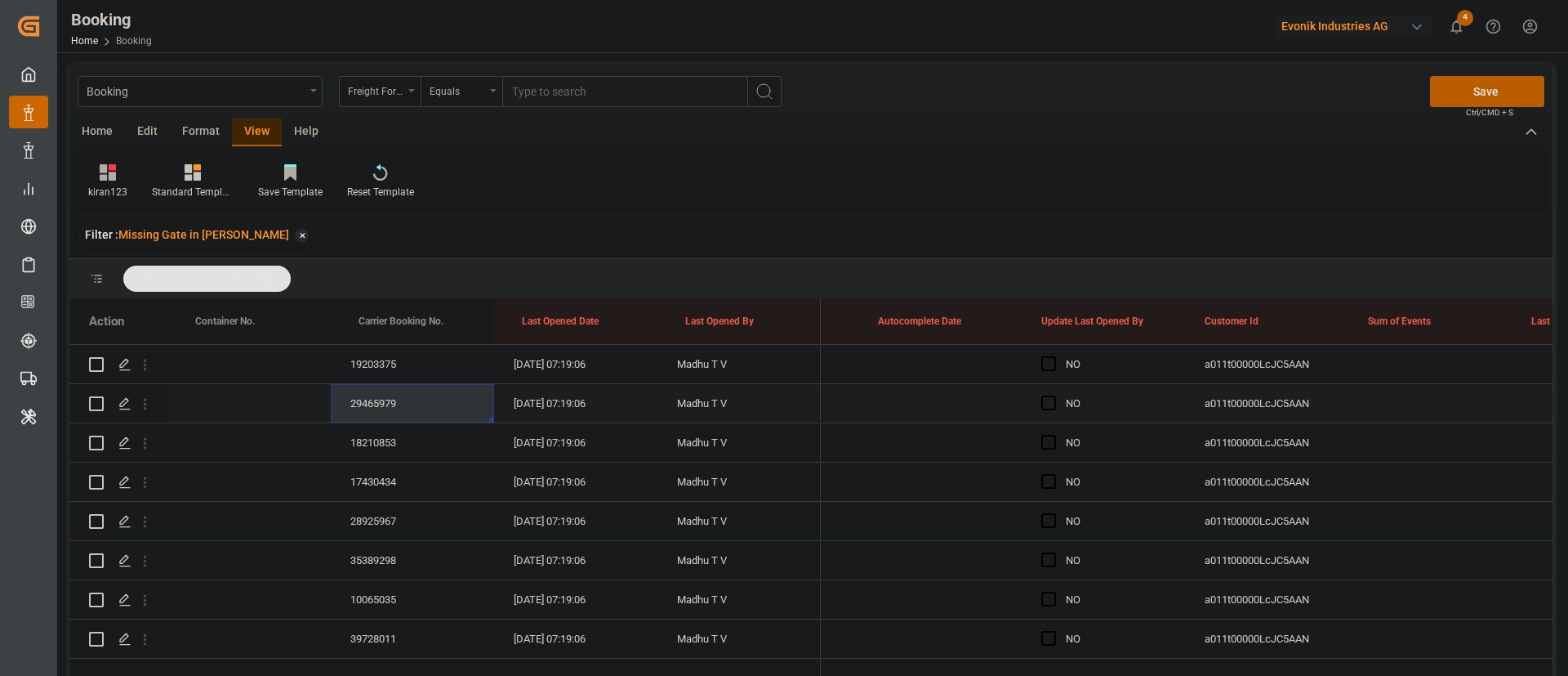
click at [399, 393] on div "29465979" at bounding box center [412, 403] width 163 height 38
click at [401, 438] on div "18210853" at bounding box center [412, 443] width 163 height 38
click at [392, 461] on div "18210853" at bounding box center [412, 443] width 163 height 38
click at [386, 479] on div "17430434" at bounding box center [412, 482] width 163 height 38
click at [396, 518] on div "28925967" at bounding box center [412, 521] width 163 height 38
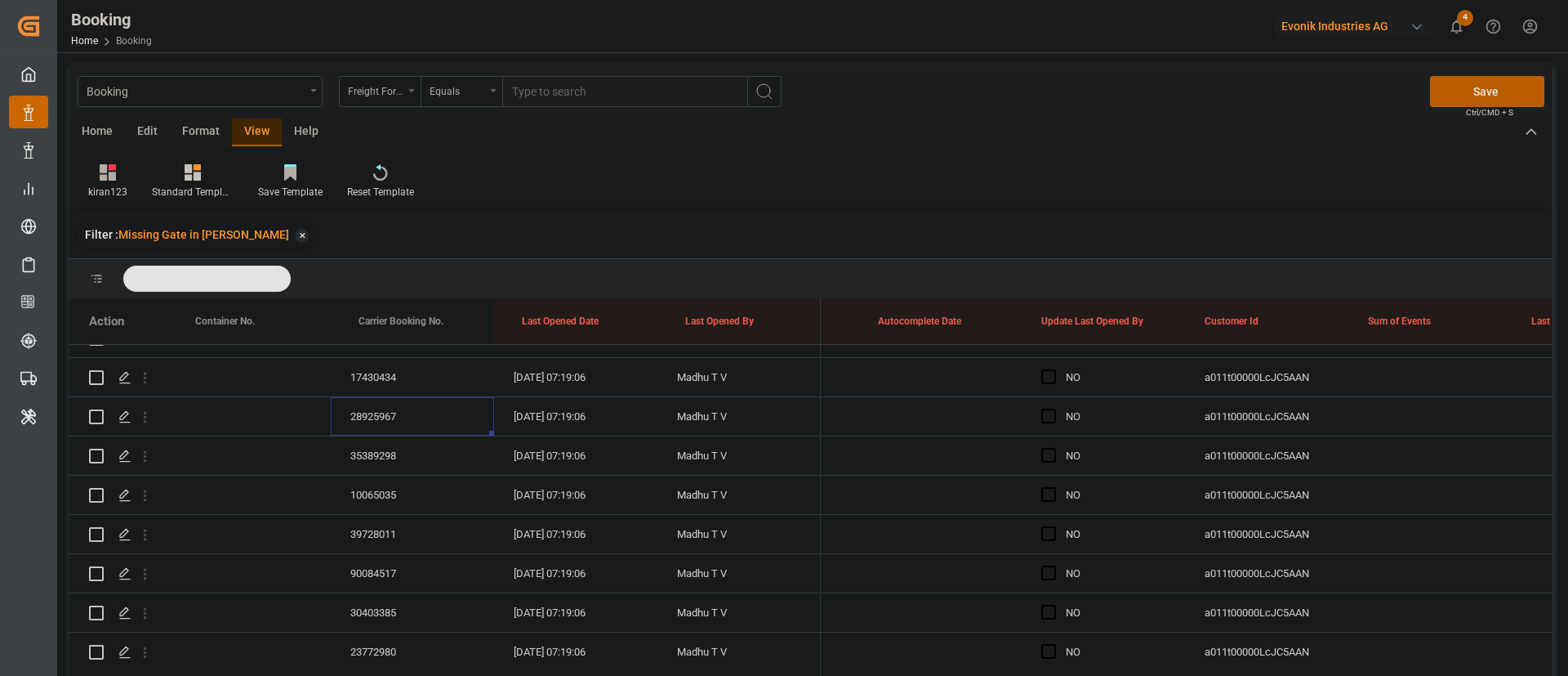
scroll to position [2064, 0]
click at [386, 451] on div "35389298" at bounding box center [412, 457] width 163 height 38
click at [383, 495] on div "10065035" at bounding box center [412, 496] width 163 height 38
click at [392, 415] on div "39728011" at bounding box center [412, 413] width 163 height 38
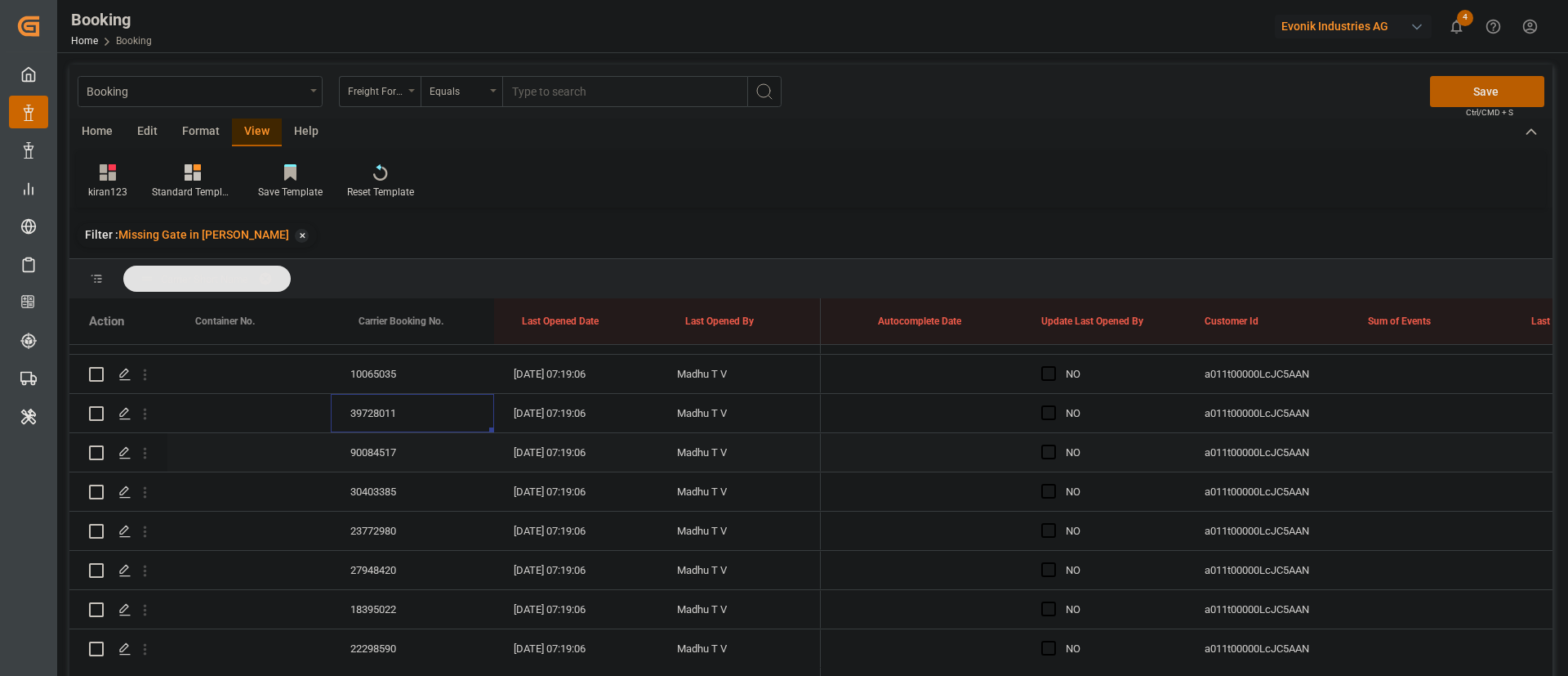
click at [397, 453] on div "90084517" at bounding box center [412, 452] width 163 height 38
click at [388, 499] on div "30403385" at bounding box center [412, 492] width 163 height 38
click at [383, 408] on div "23772980" at bounding box center [412, 408] width 163 height 38
click at [407, 452] on div "27948420" at bounding box center [412, 448] width 163 height 38
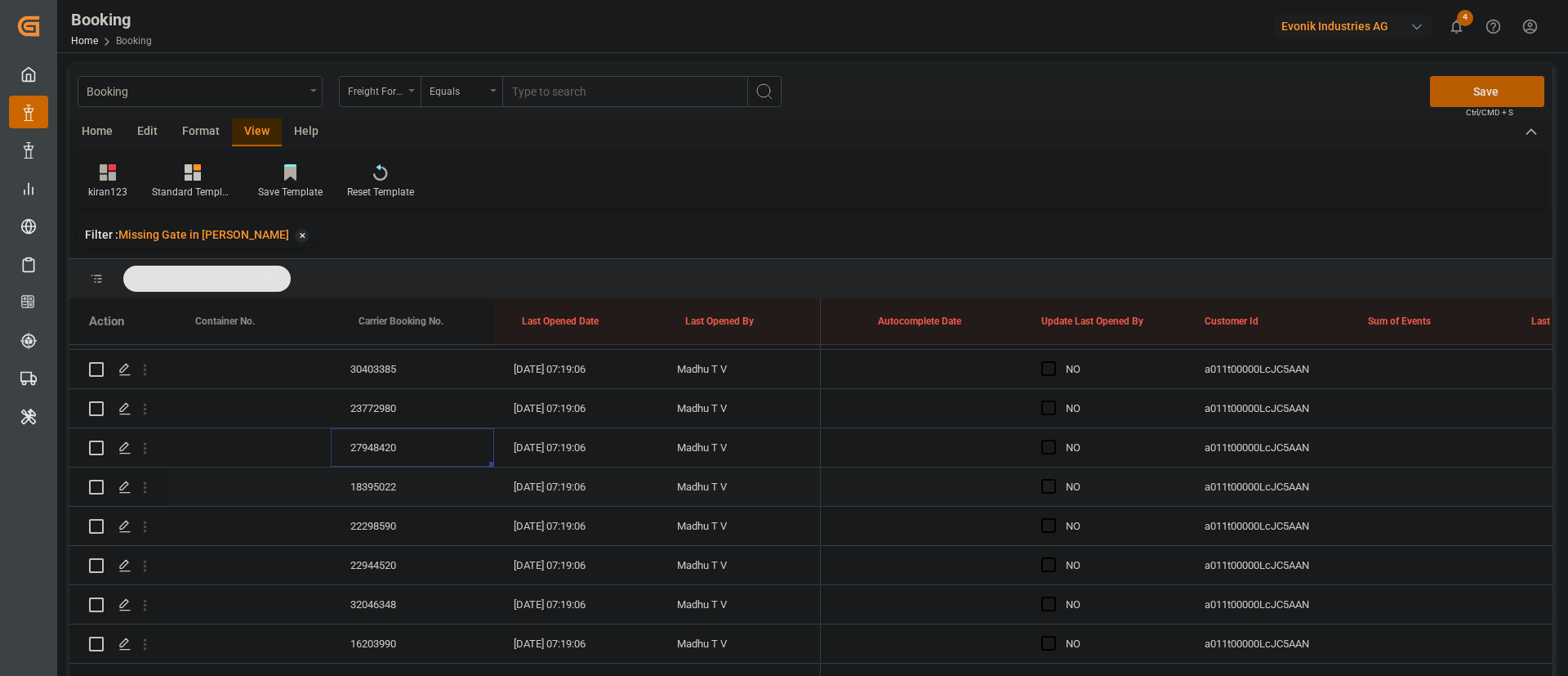
click at [385, 488] on div "18395022" at bounding box center [412, 487] width 163 height 38
click at [396, 535] on div "22298590" at bounding box center [412, 526] width 163 height 38
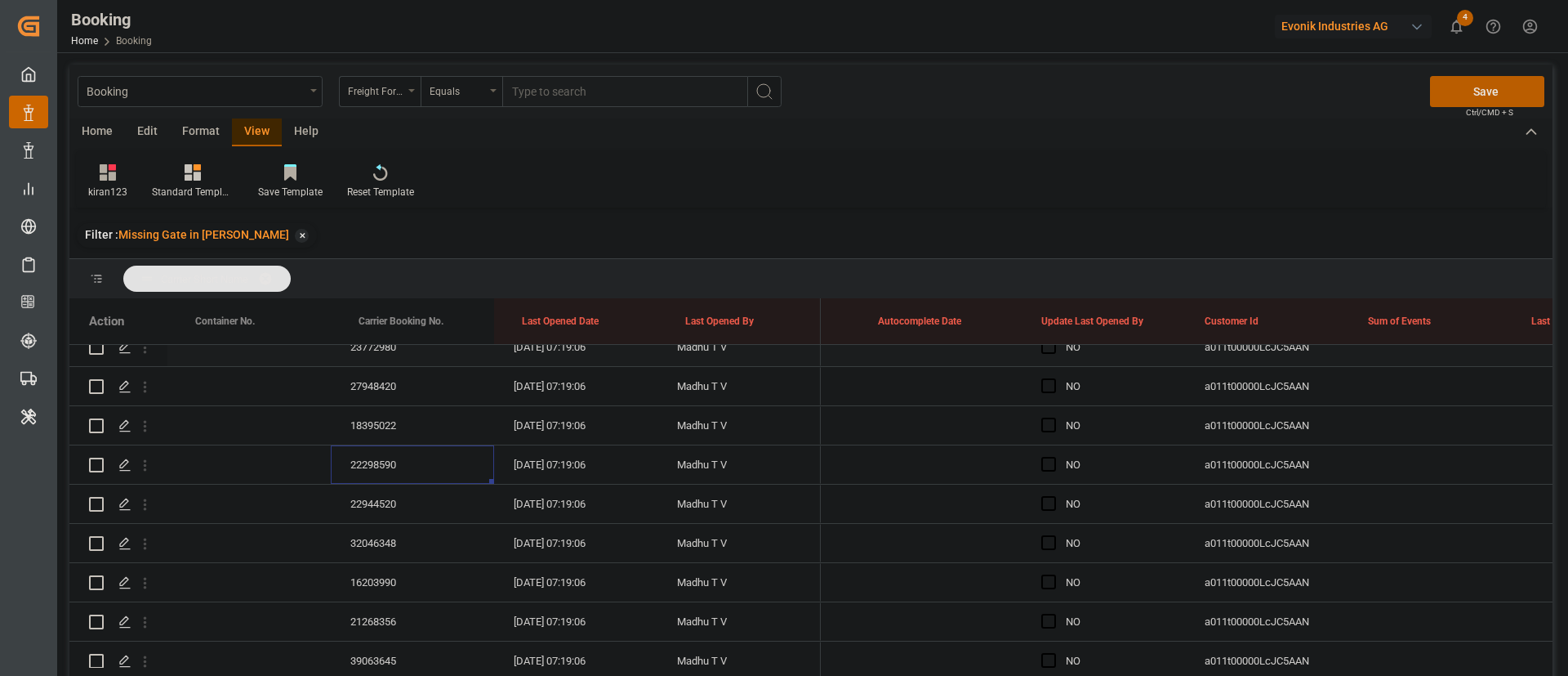
scroll to position [2431, 0]
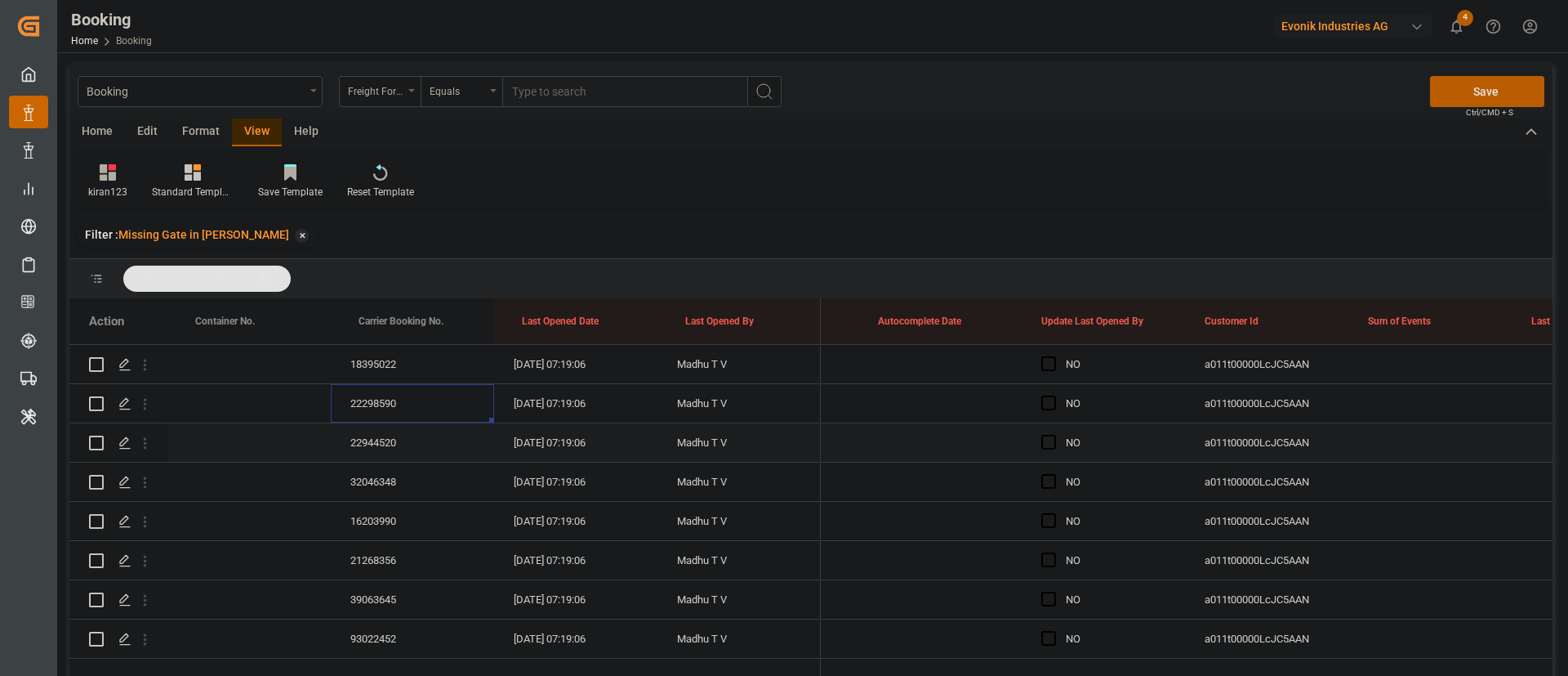
click at [379, 438] on div "22944520" at bounding box center [412, 443] width 163 height 38
click at [377, 479] on div "32046348" at bounding box center [412, 482] width 163 height 38
click at [392, 524] on div "16203990" at bounding box center [412, 521] width 163 height 38
click at [387, 433] on div "21268356" at bounding box center [412, 438] width 163 height 38
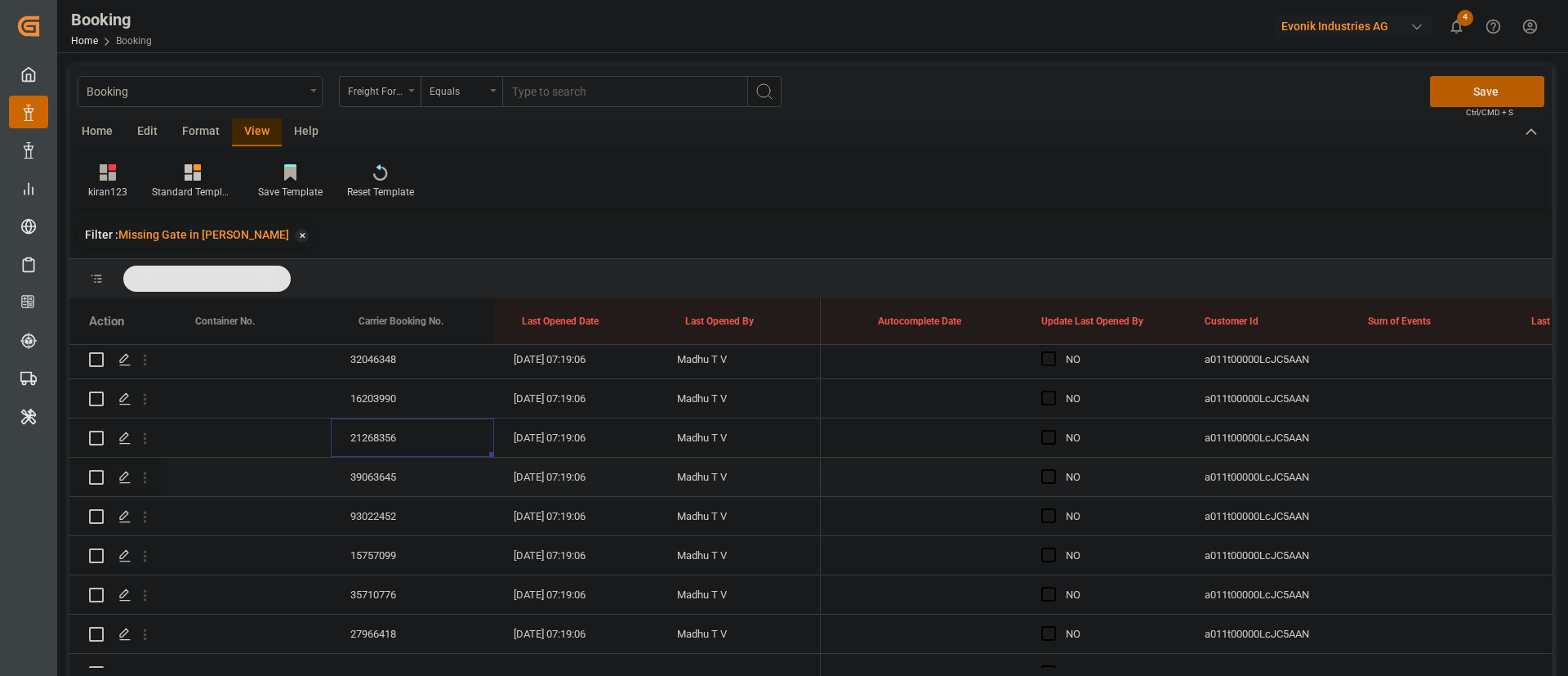
click at [420, 464] on div "39063645" at bounding box center [412, 477] width 163 height 38
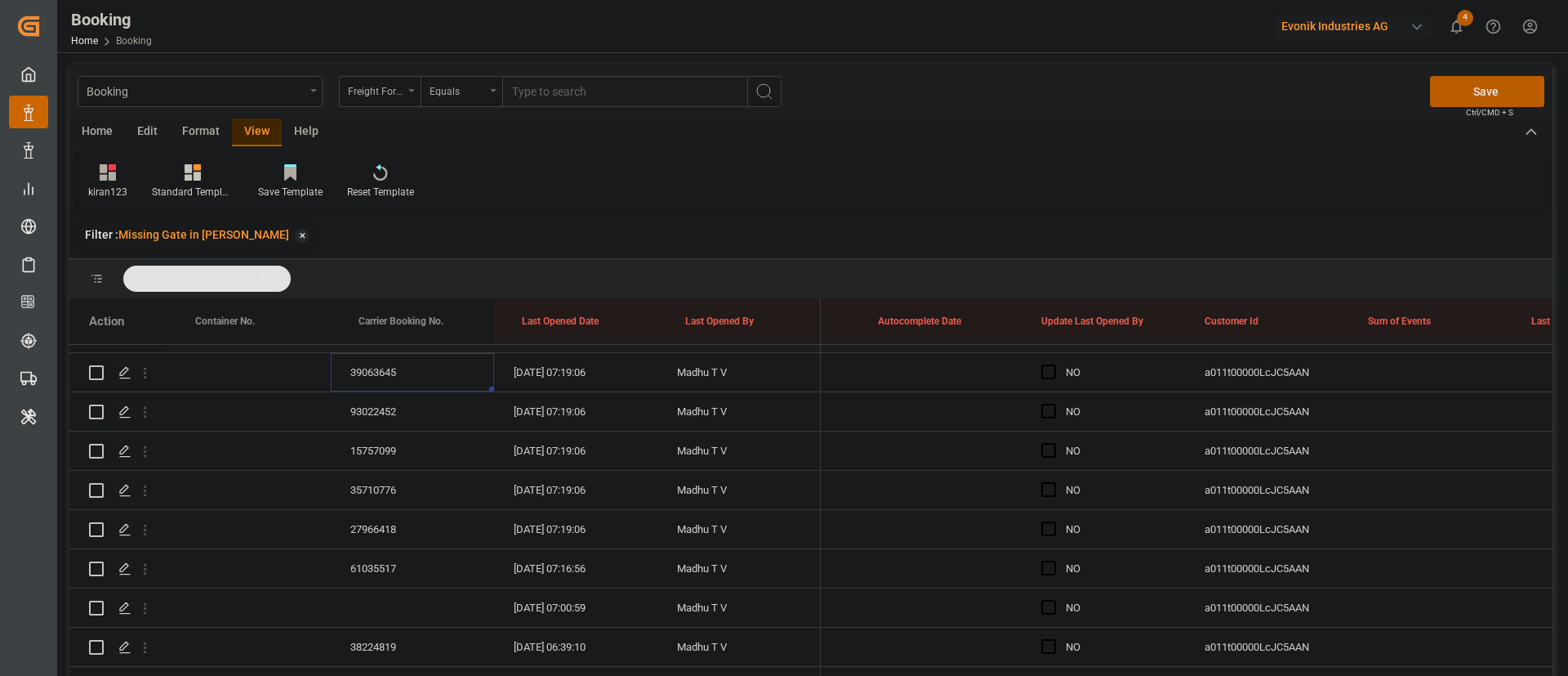
scroll to position [2676, 0]
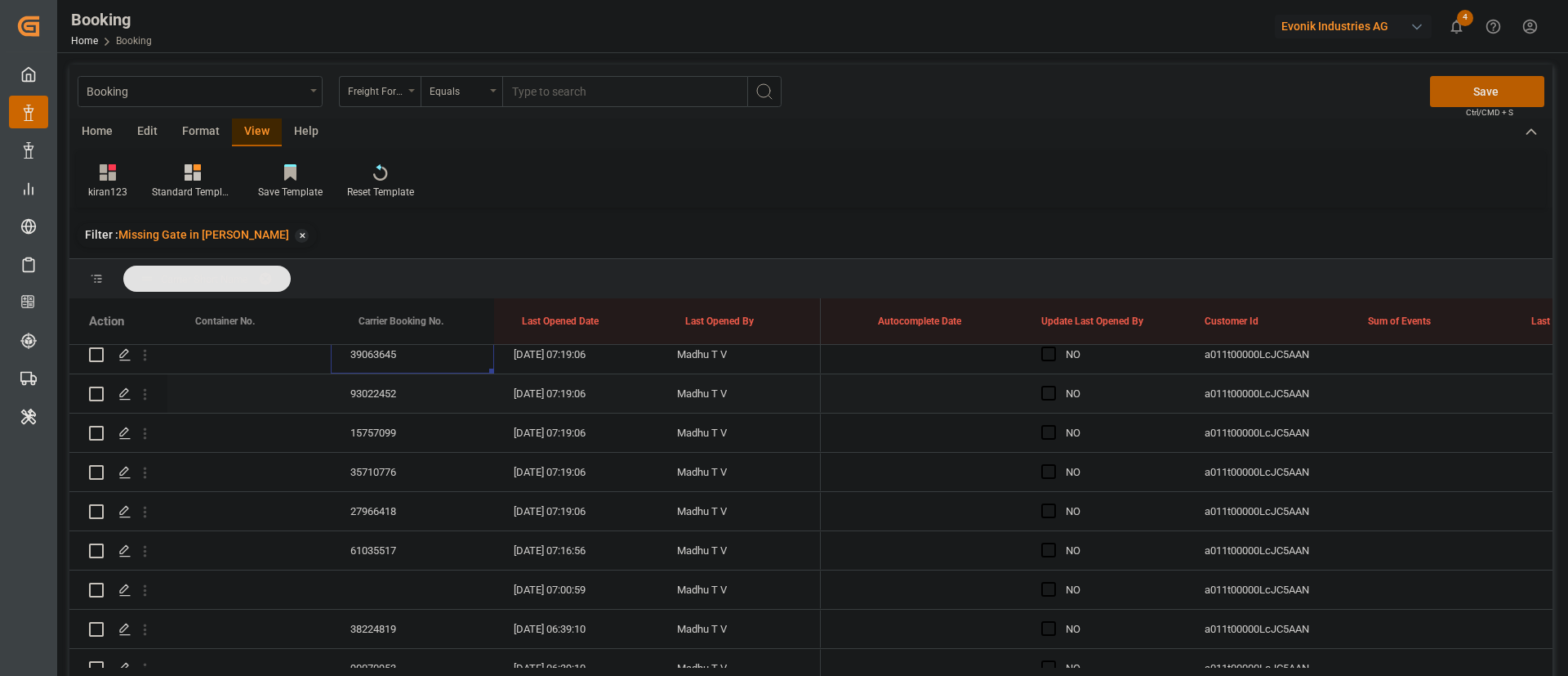
click at [400, 394] on div "93022452" at bounding box center [412, 393] width 163 height 38
click at [397, 419] on div "15757099" at bounding box center [412, 433] width 163 height 38
click at [379, 470] on div "35710776" at bounding box center [412, 472] width 163 height 38
click at [407, 505] on div "27966418" at bounding box center [412, 511] width 163 height 38
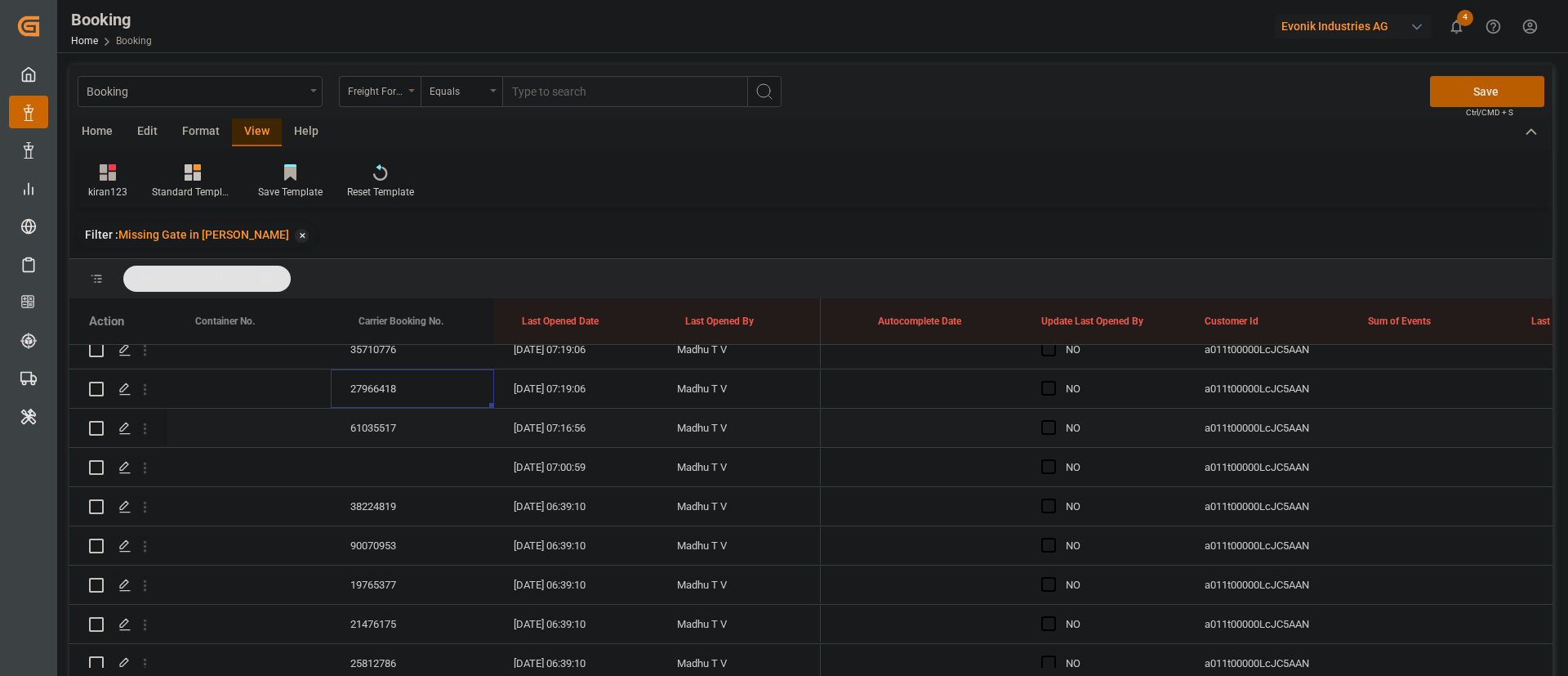
click at [386, 419] on div "61035517" at bounding box center [412, 428] width 163 height 38
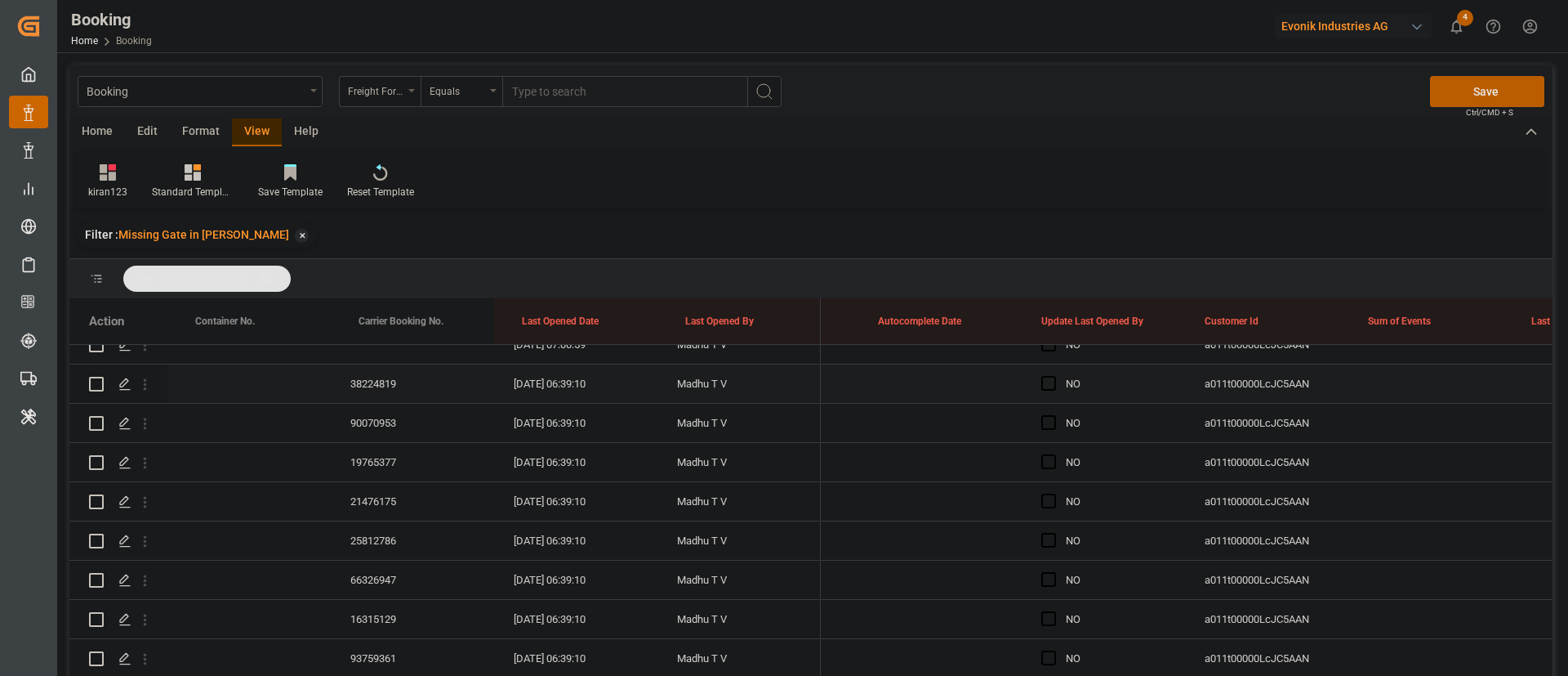
click at [390, 389] on div "38224819" at bounding box center [412, 383] width 163 height 38
click at [391, 424] on div "90070953" at bounding box center [412, 423] width 163 height 38
click at [385, 462] on div "19765377" at bounding box center [412, 462] width 163 height 38
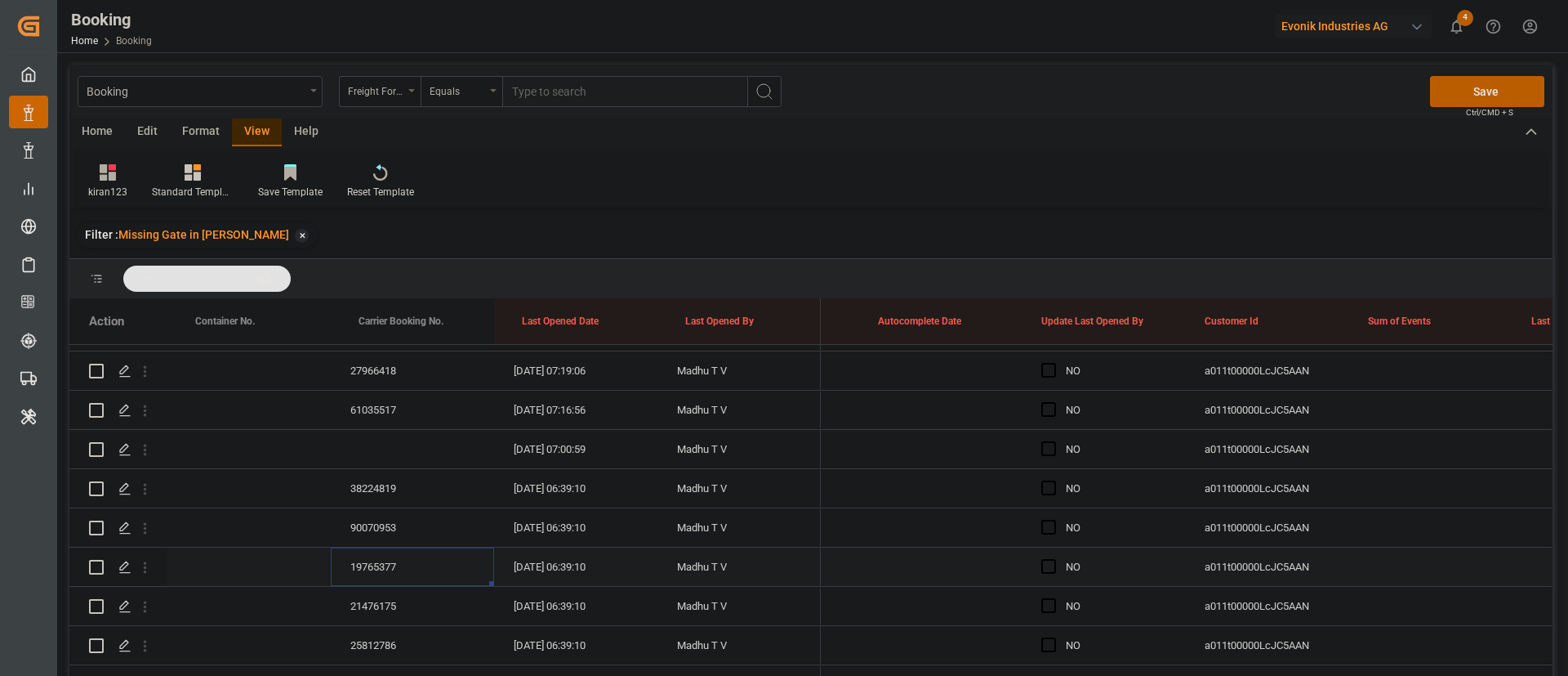
scroll to position [2676, 0]
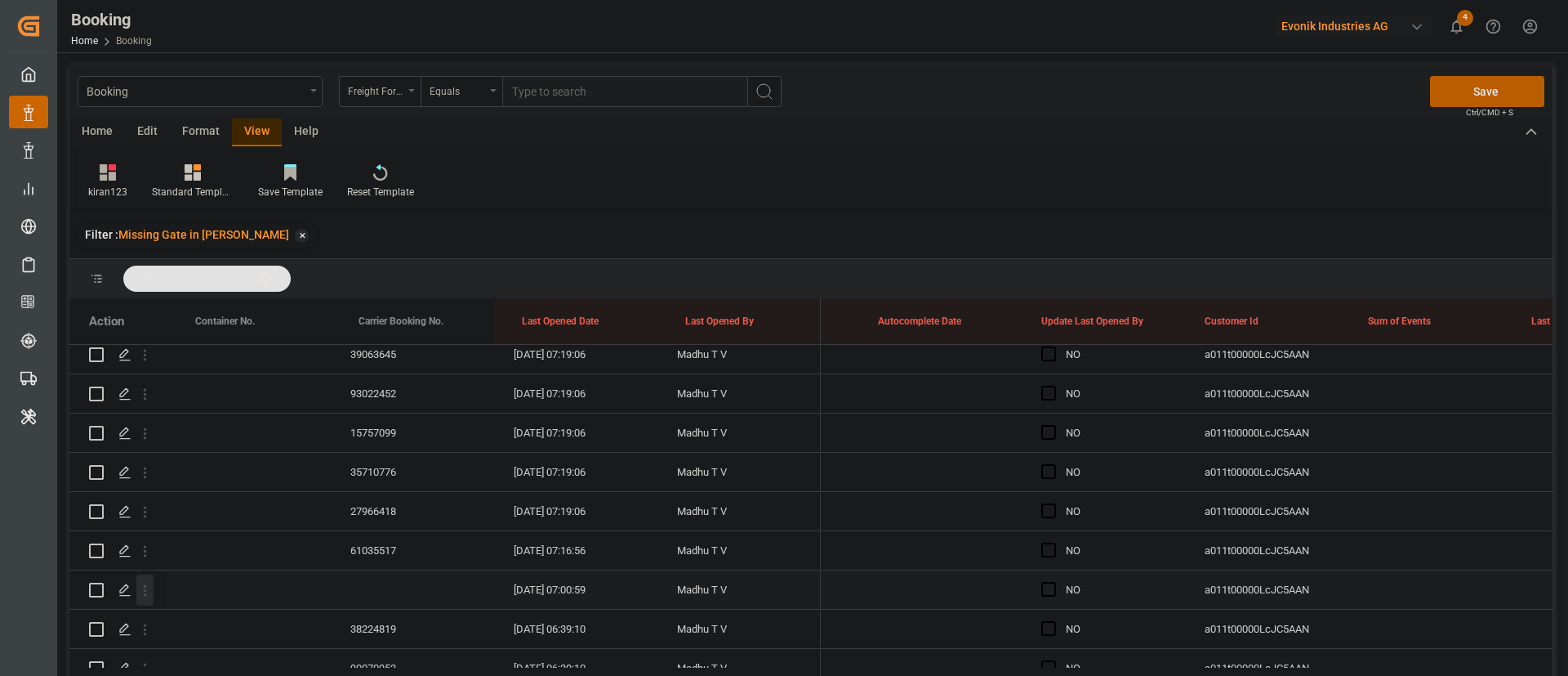
click at [152, 595] on icon "open menu" at bounding box center [145, 590] width 17 height 18
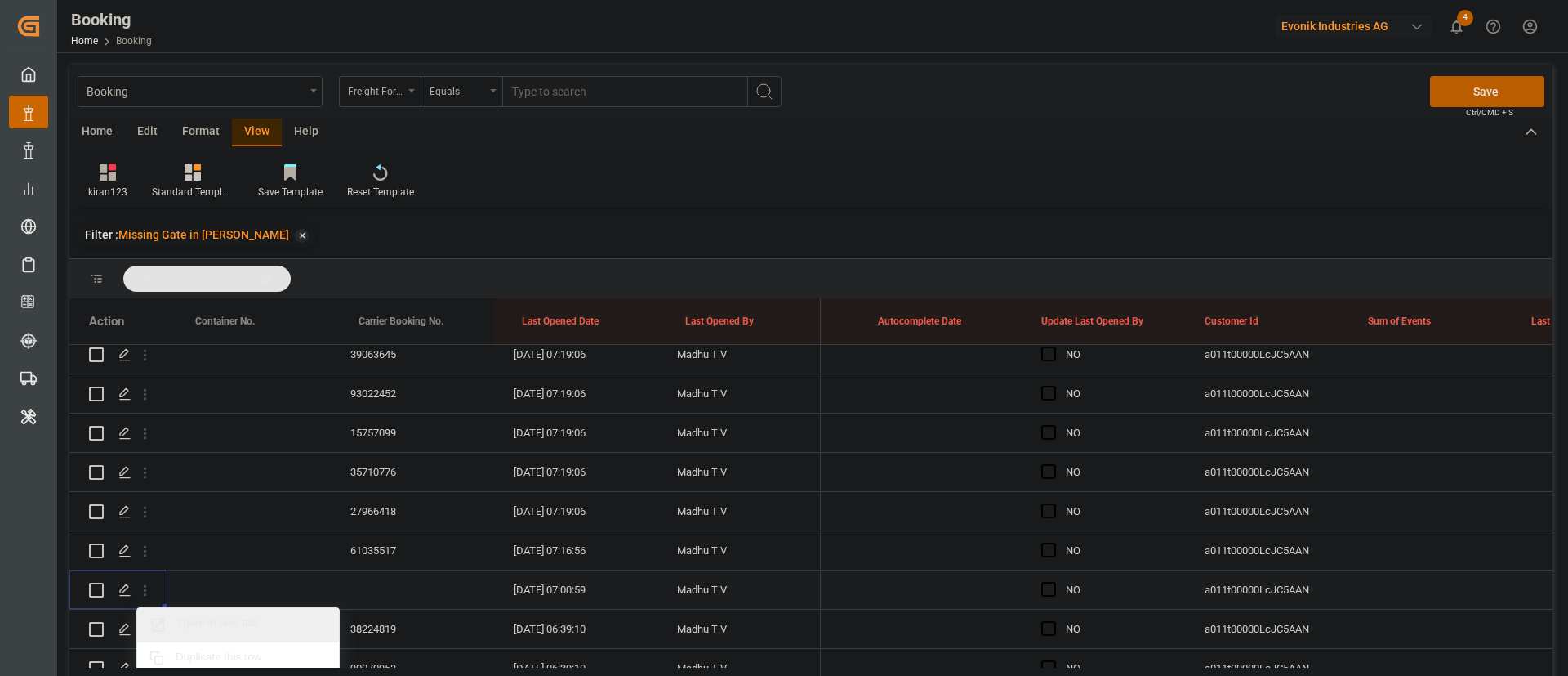
click at [250, 621] on span "Open in new tab" at bounding box center [252, 624] width 148 height 18
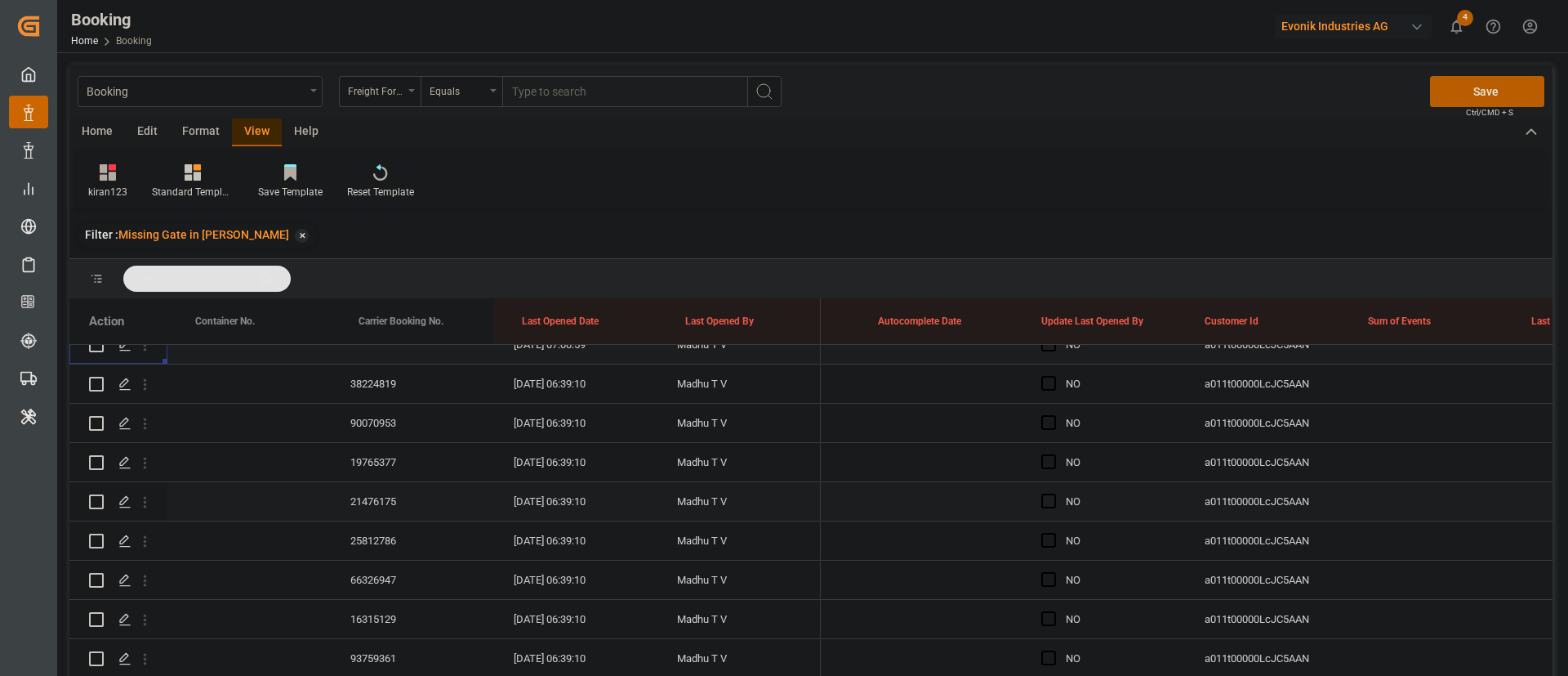
scroll to position [2799, 0]
drag, startPoint x: 1051, startPoint y: 425, endPoint x: 1072, endPoint y: 428, distance: 21.2
click at [1051, 425] on span "Press SPACE to select this row." at bounding box center [1049, 428] width 15 height 15
click at [1053, 420] on input "Press SPACE to select this row." at bounding box center [1053, 420] width 0 height 0
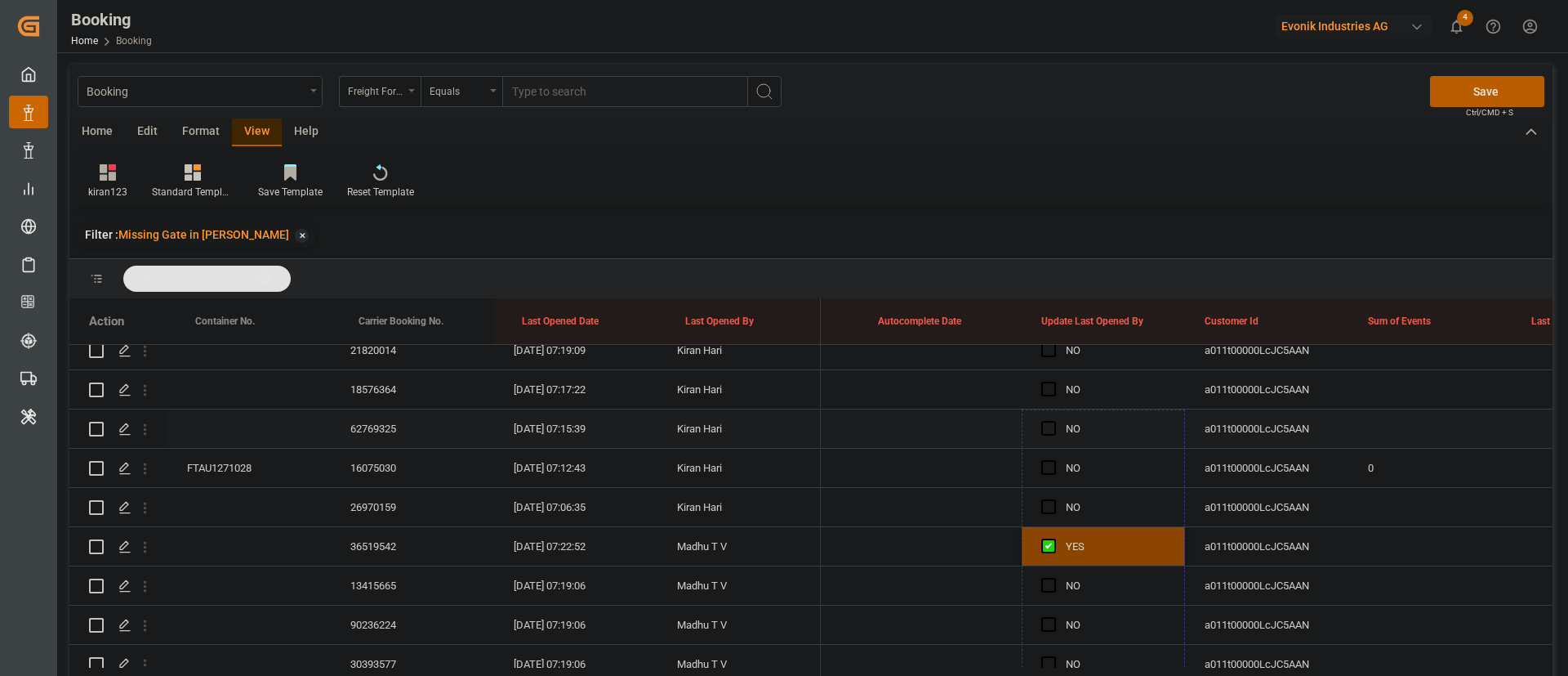
scroll to position [1574, 0]
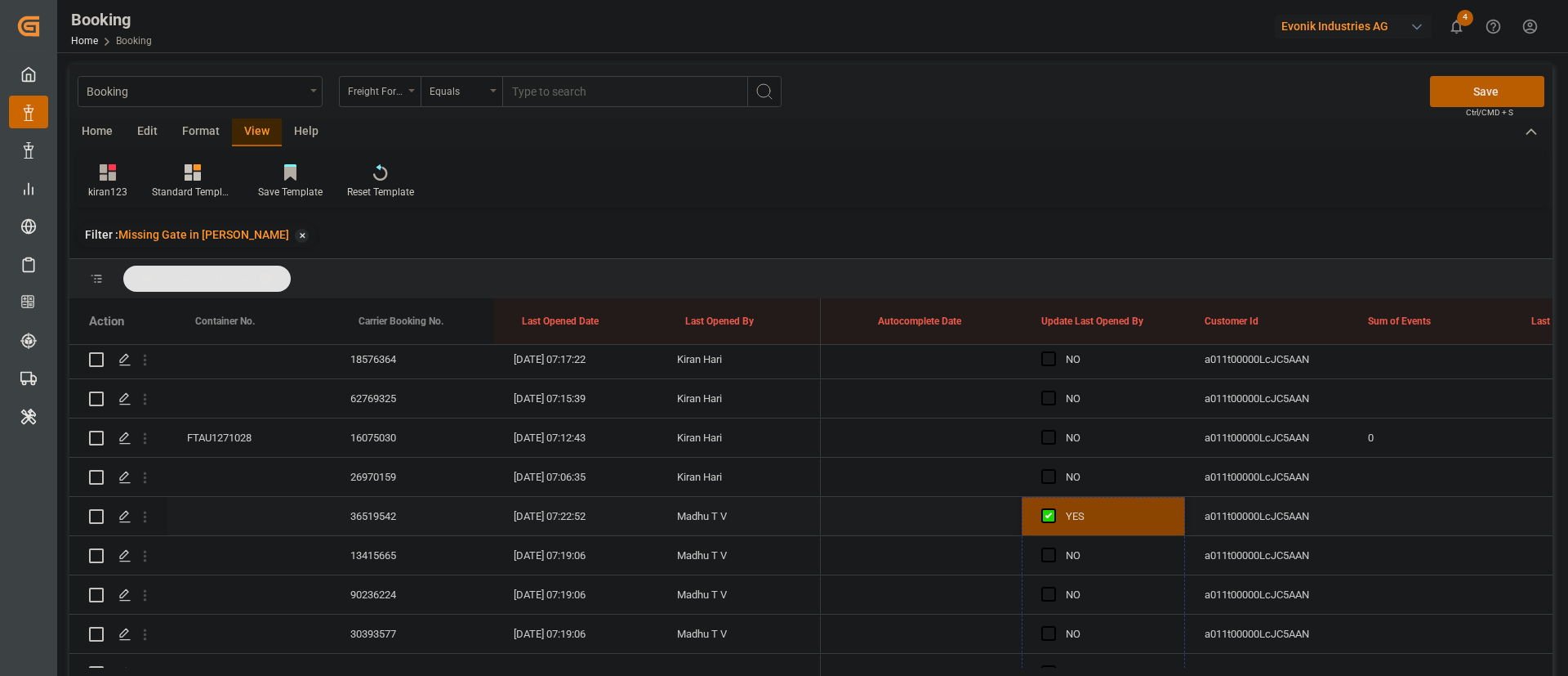
drag, startPoint x: 1182, startPoint y: 441, endPoint x: 1121, endPoint y: 533, distance: 110.4
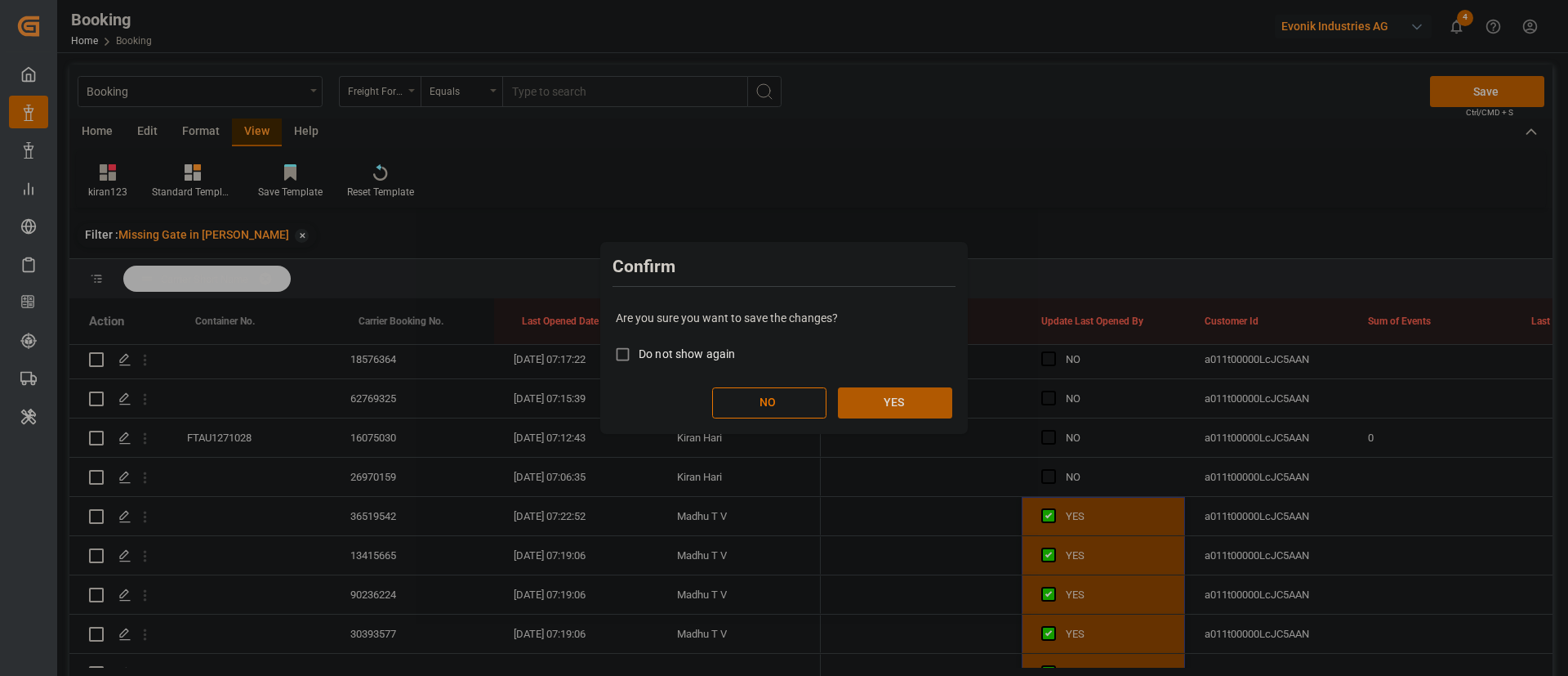
click at [922, 404] on button "YES" at bounding box center [895, 403] width 114 height 31
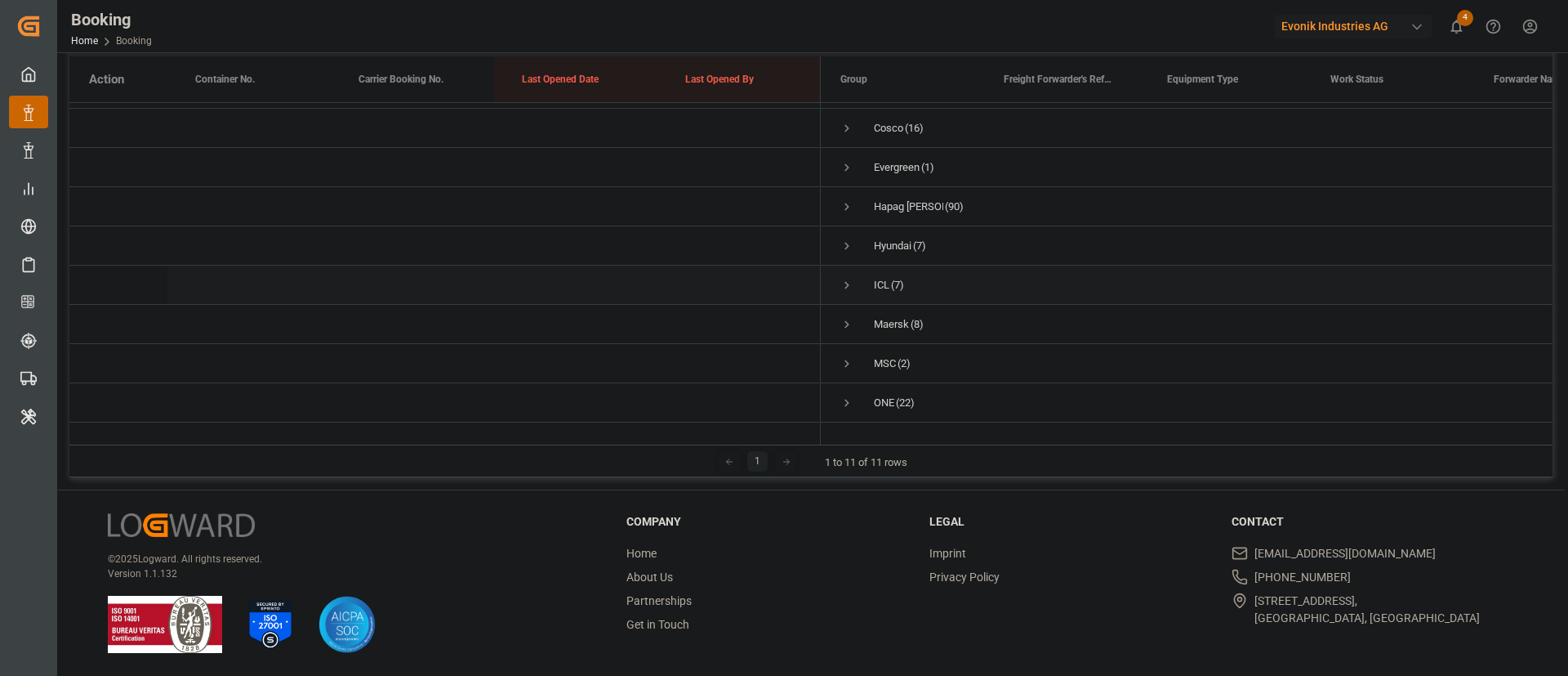
scroll to position [0, 0]
click at [846, 235] on span "Press SPACE to select this row." at bounding box center [847, 240] width 15 height 15
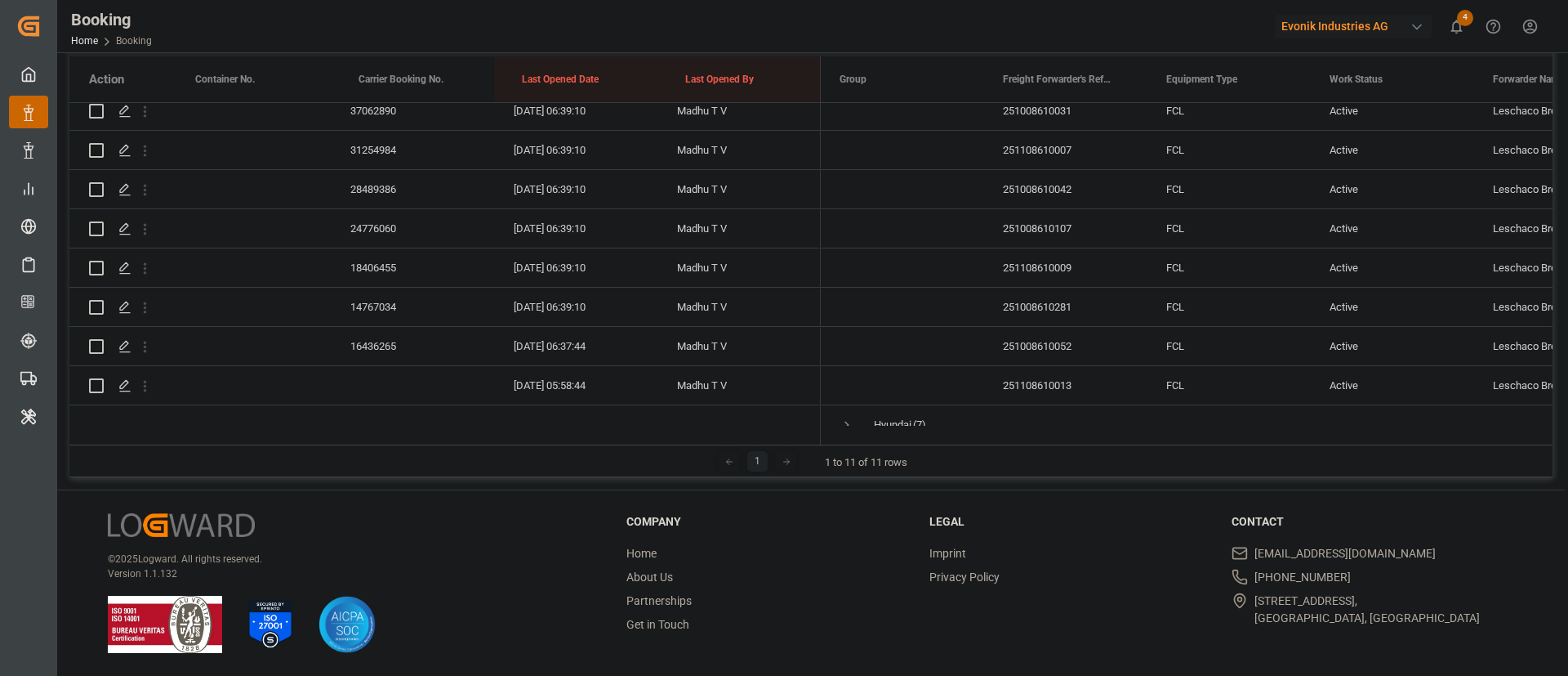
scroll to position [3432, 0]
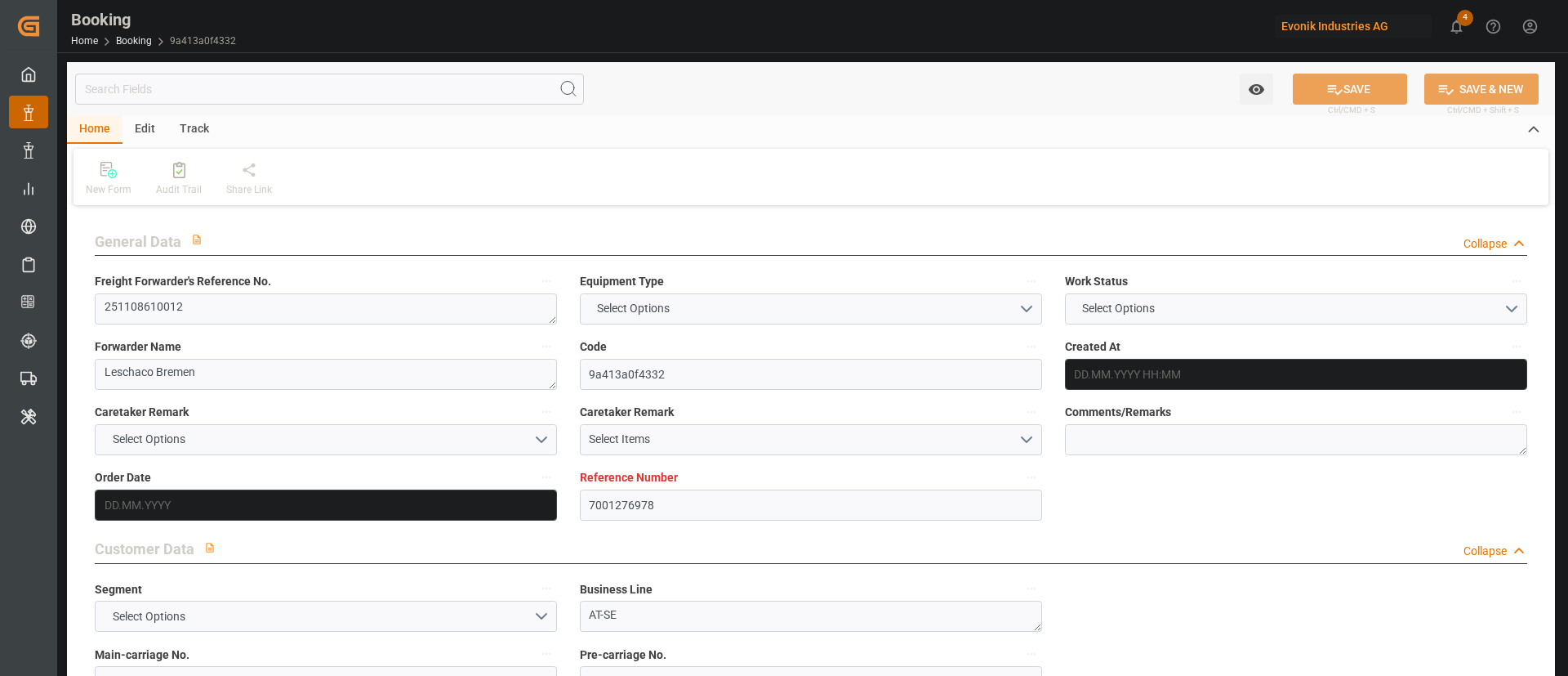
type input "7001276978"
type input "9943918"
type input "Hapag [PERSON_NAME]"
type input "Hapag Lloyd Aktiengesellschaft"
type input "NLRTM"
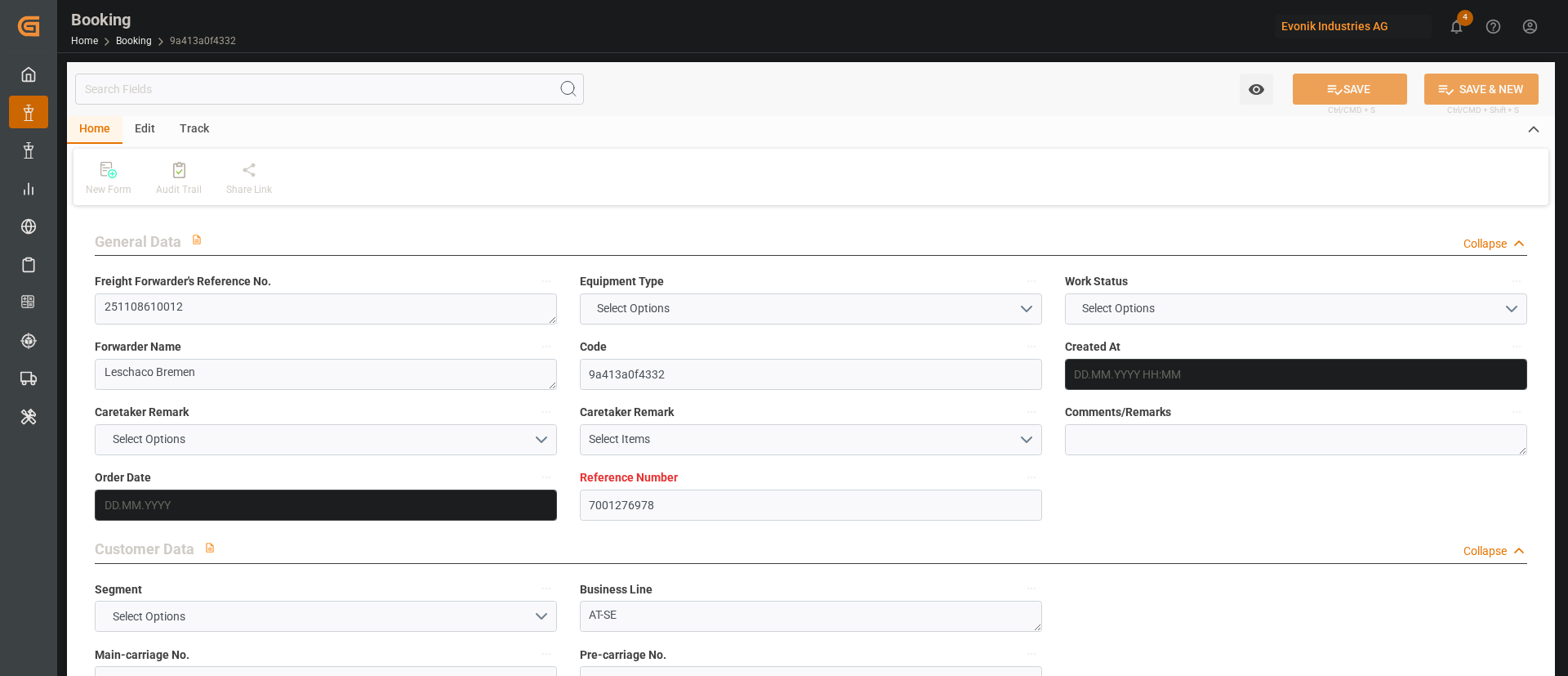
type input "TWTXG"
type input "[DATE] 06:06"
type input "[DATE]"
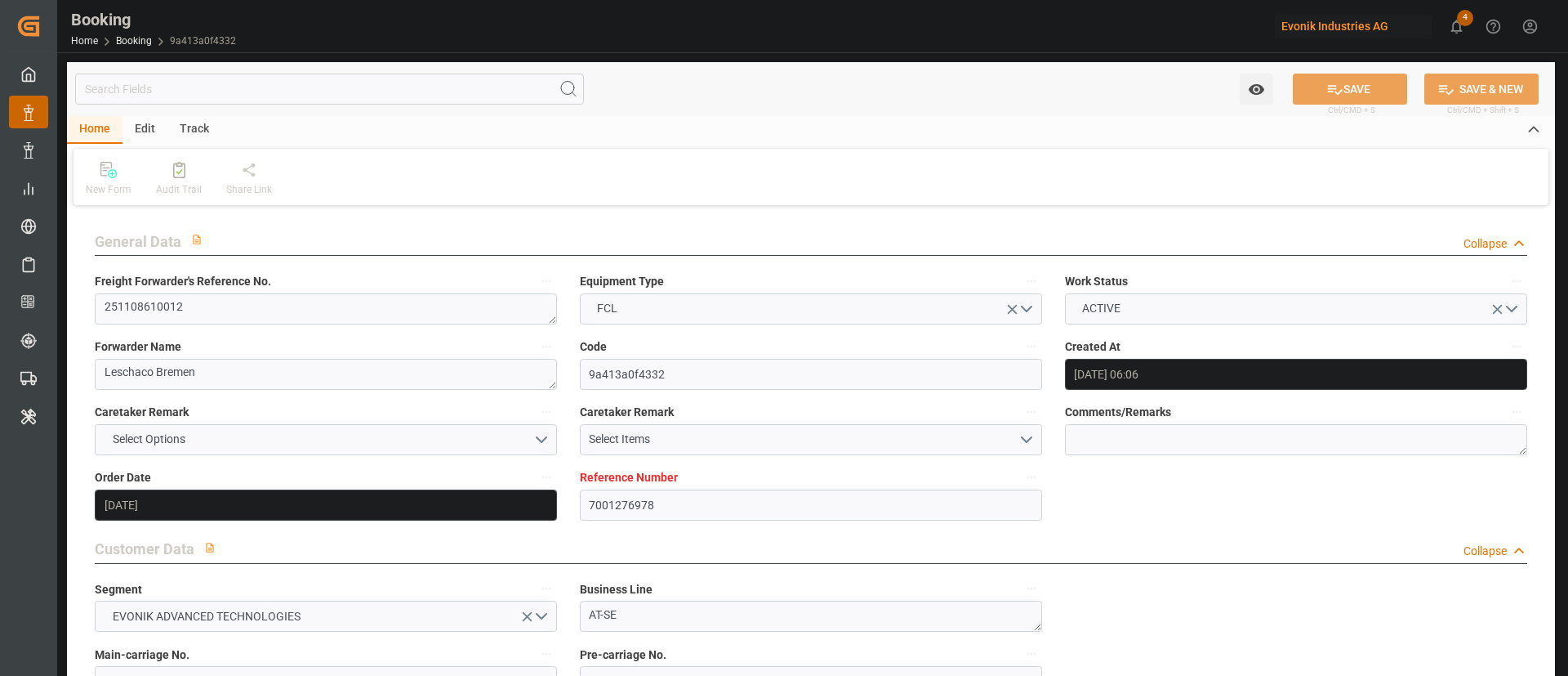
type input "[DATE] 00:00"
type input "[DATE]"
type input "[DATE] 00:00"
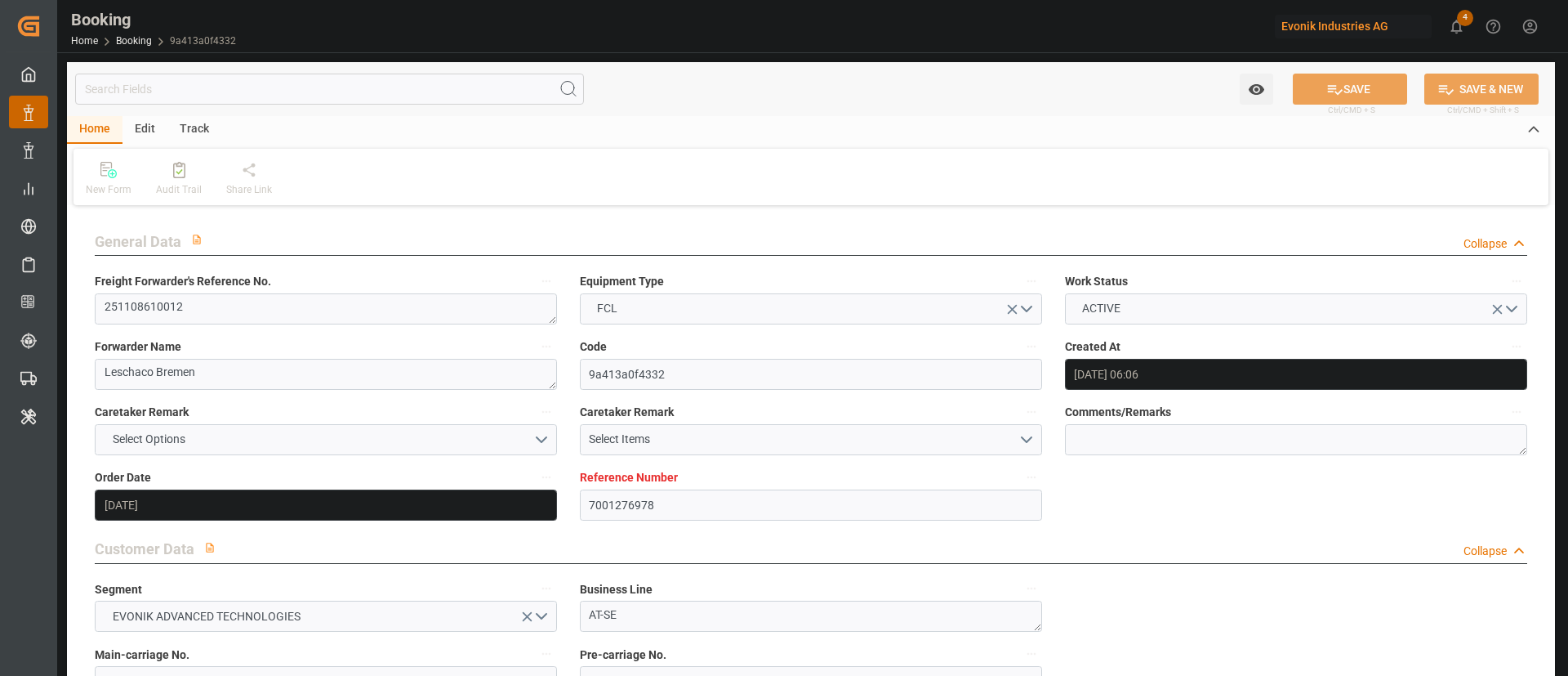
type input "[DATE] 00:00"
type input "[DATE] 07:00"
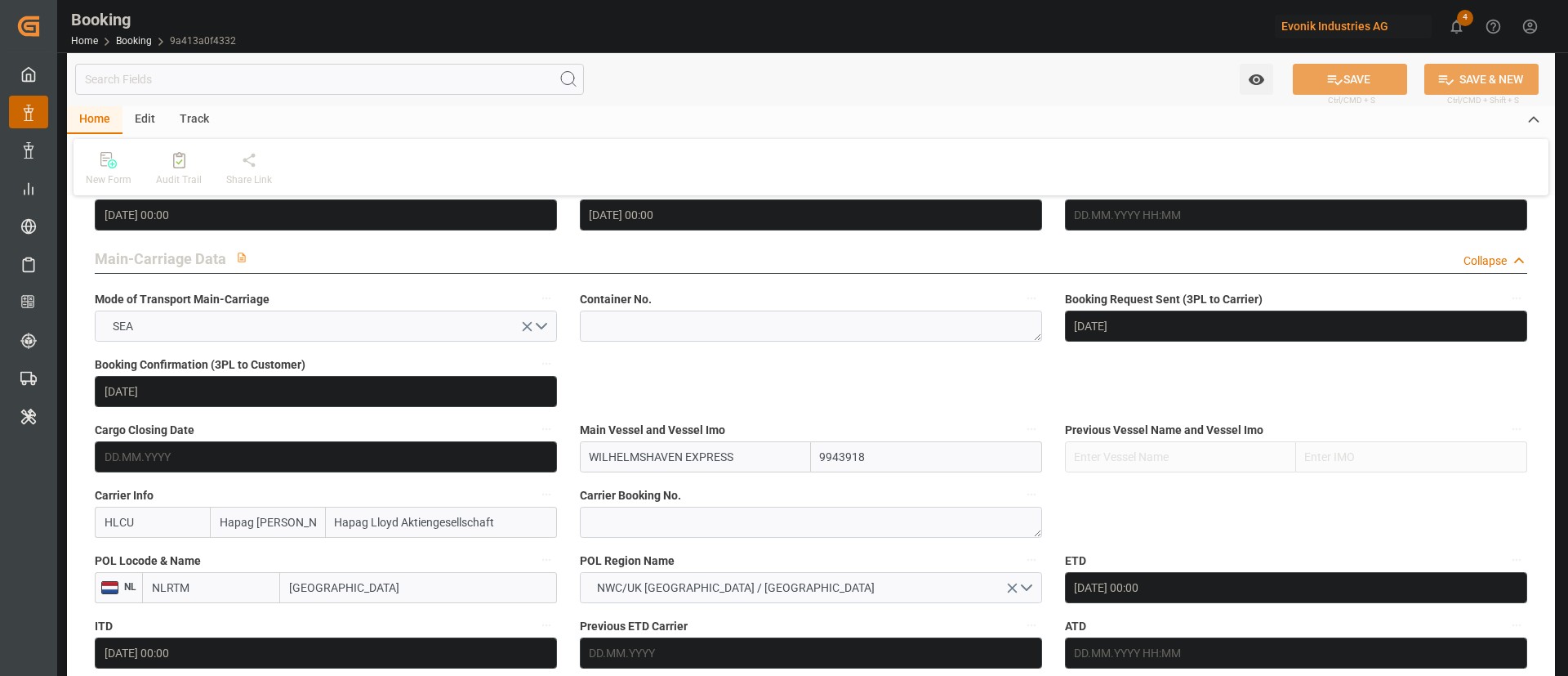
scroll to position [980, 0]
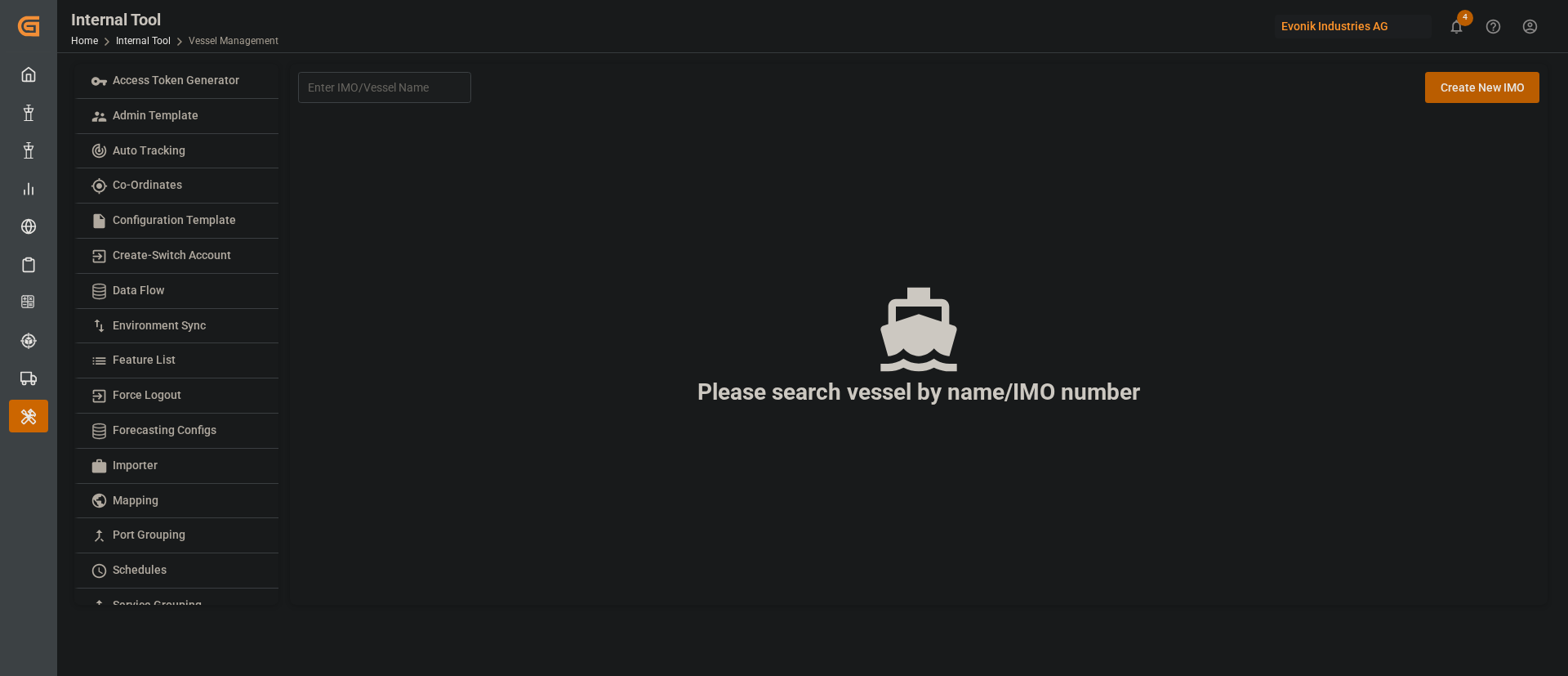
click at [1373, 25] on div "Evonik Industries AG" at bounding box center [1353, 27] width 157 height 23
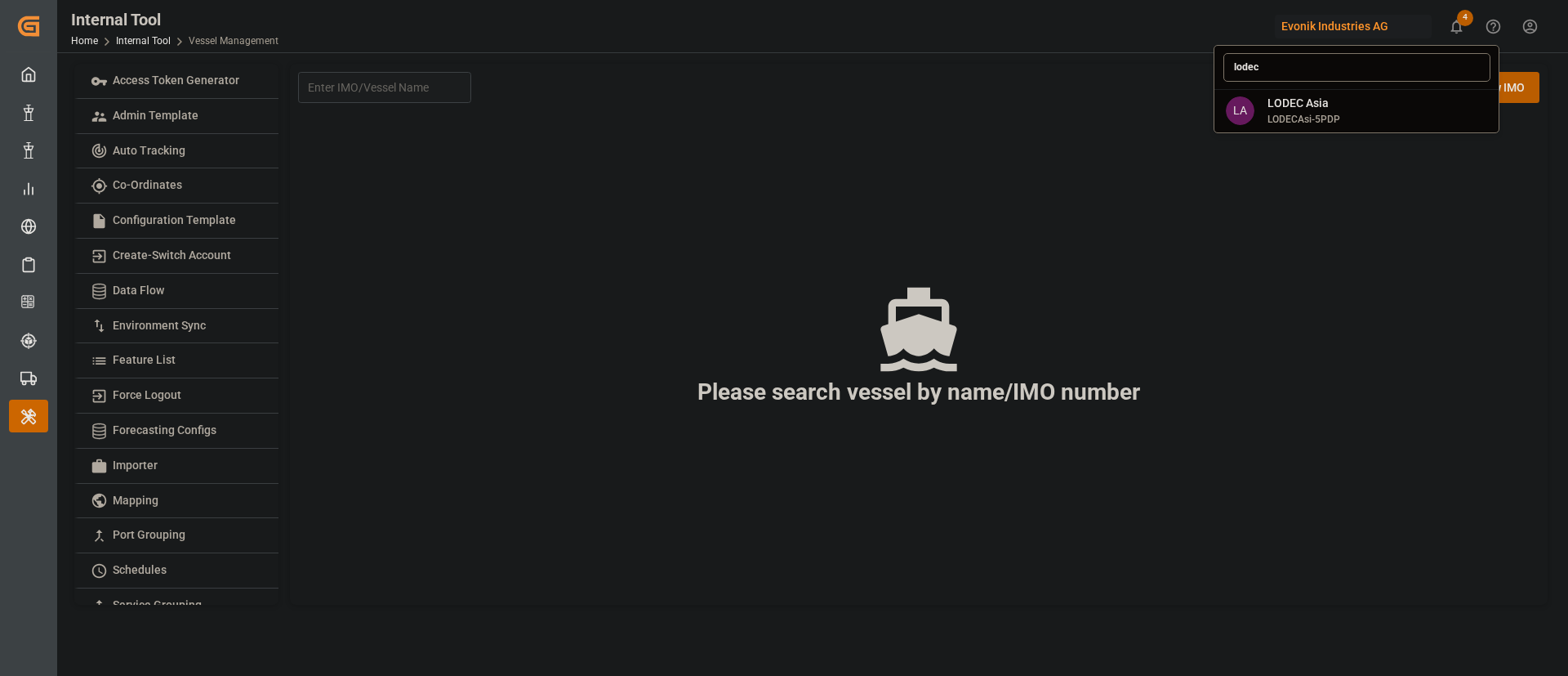
type input "lodec"
click at [1241, 103] on span "LA" at bounding box center [1240, 111] width 28 height 28
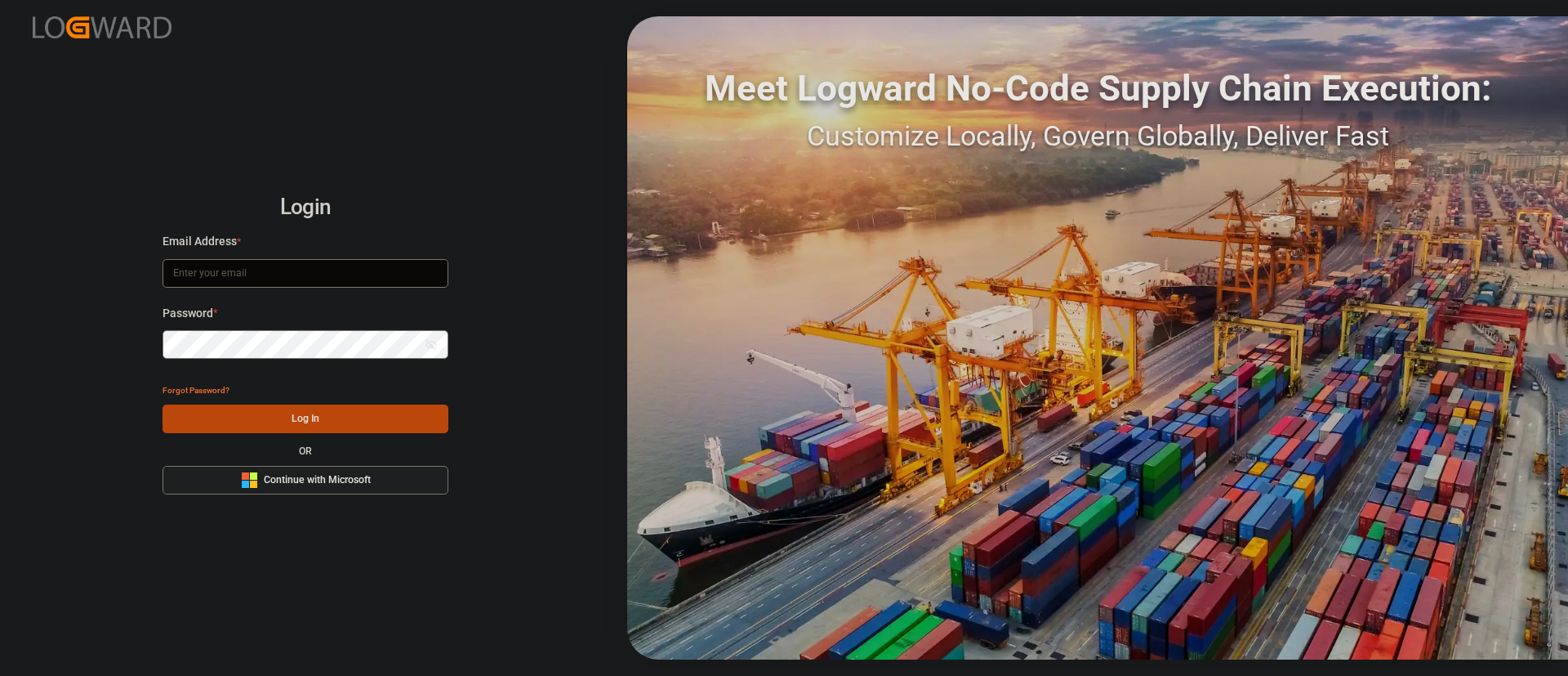
click at [335, 478] on span "Continue with Microsoft" at bounding box center [317, 480] width 107 height 15
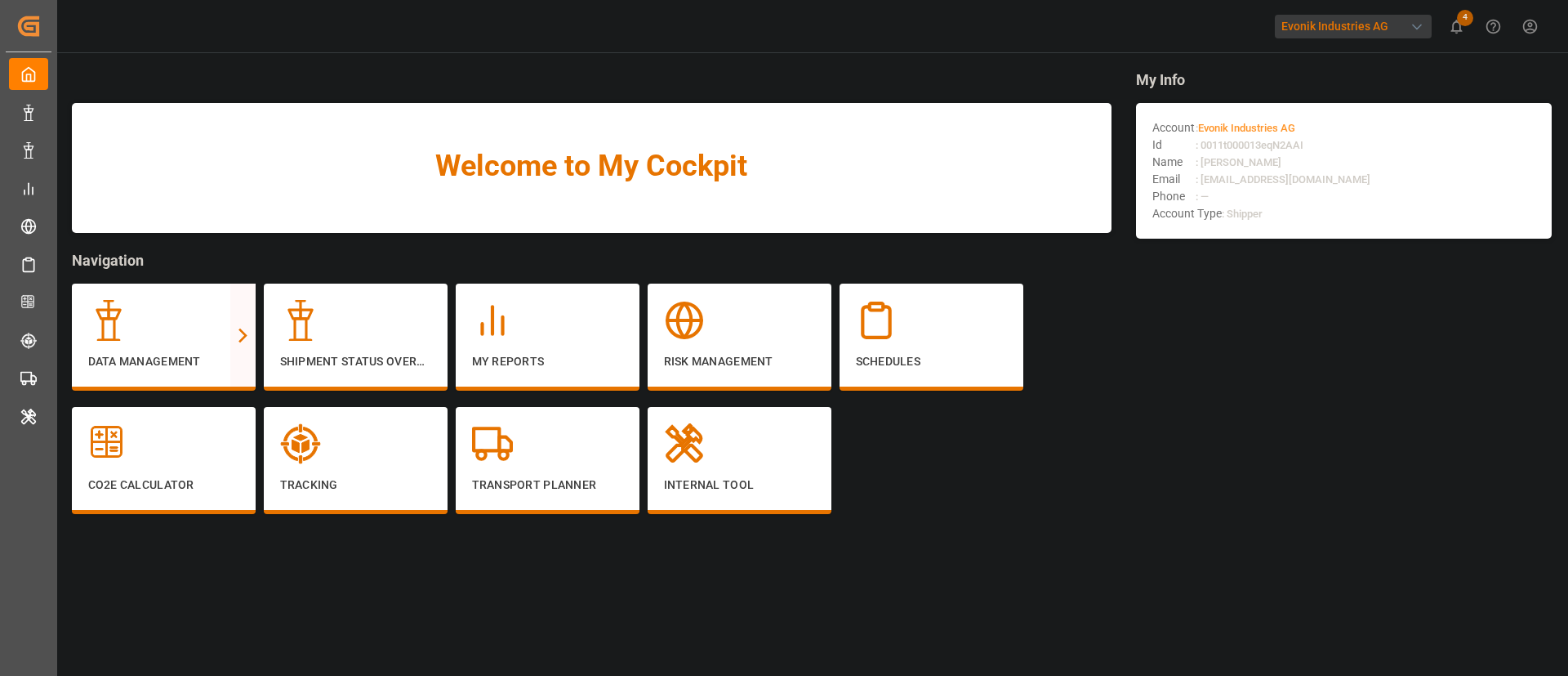
click at [1336, 30] on div "Evonik Industries AG" at bounding box center [1353, 27] width 157 height 23
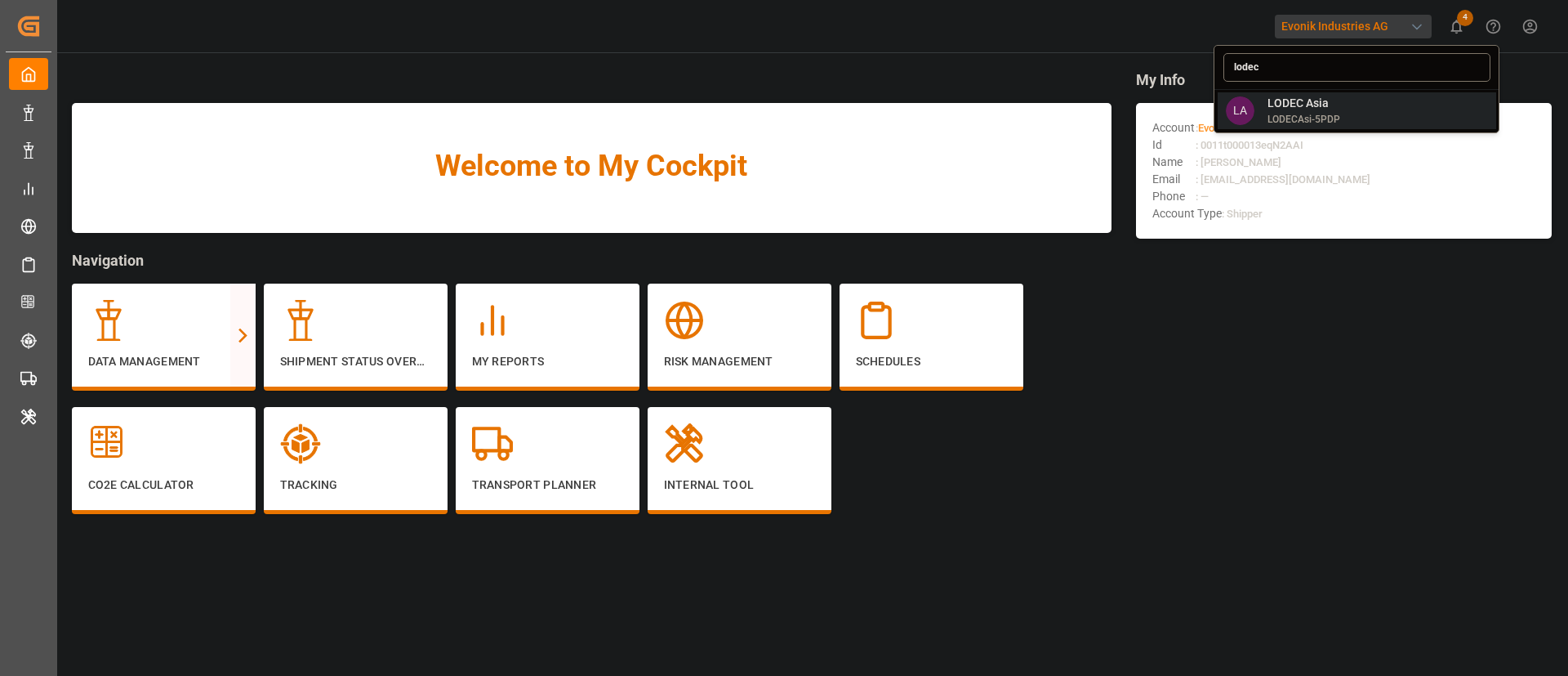
type input "lodec"
click at [1274, 113] on span "LODECAsi-5PDP" at bounding box center [1303, 119] width 72 height 15
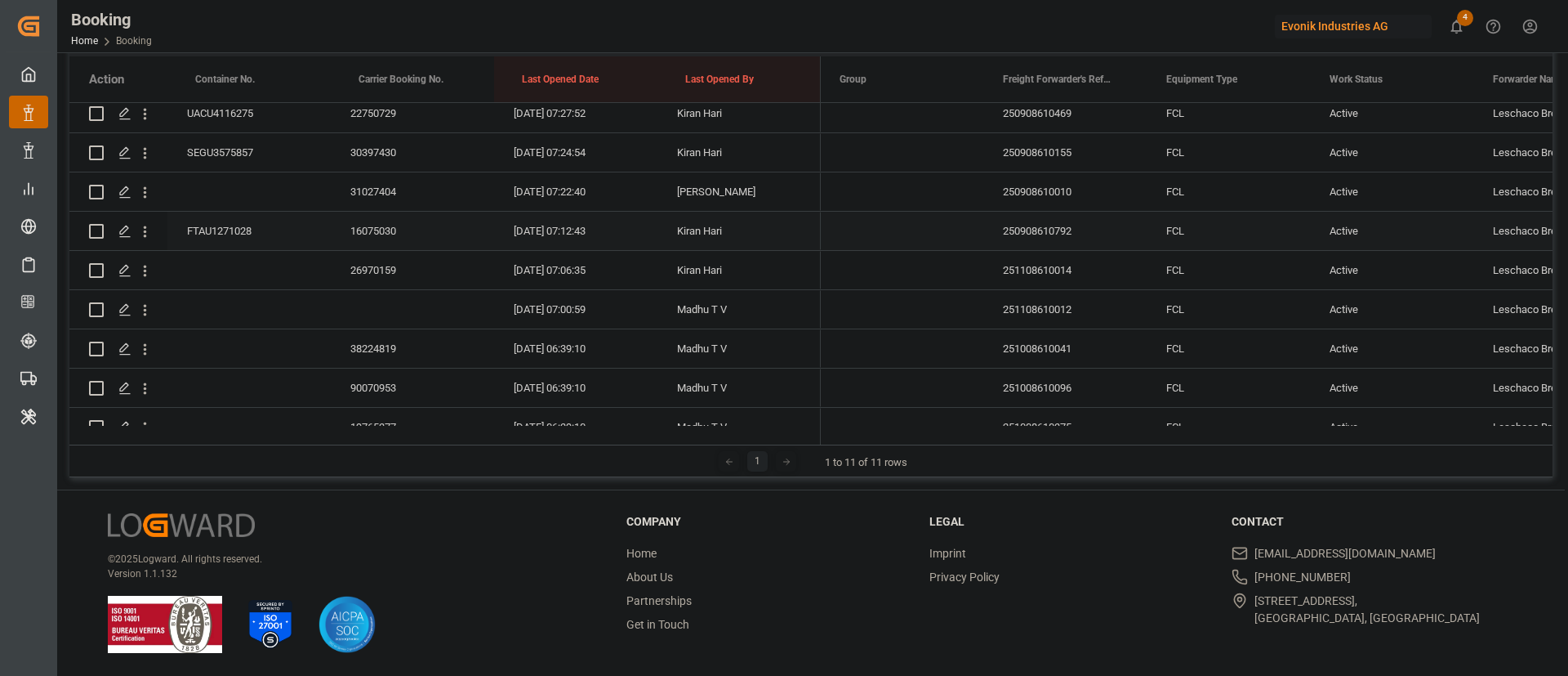
scroll to position [2799, 0]
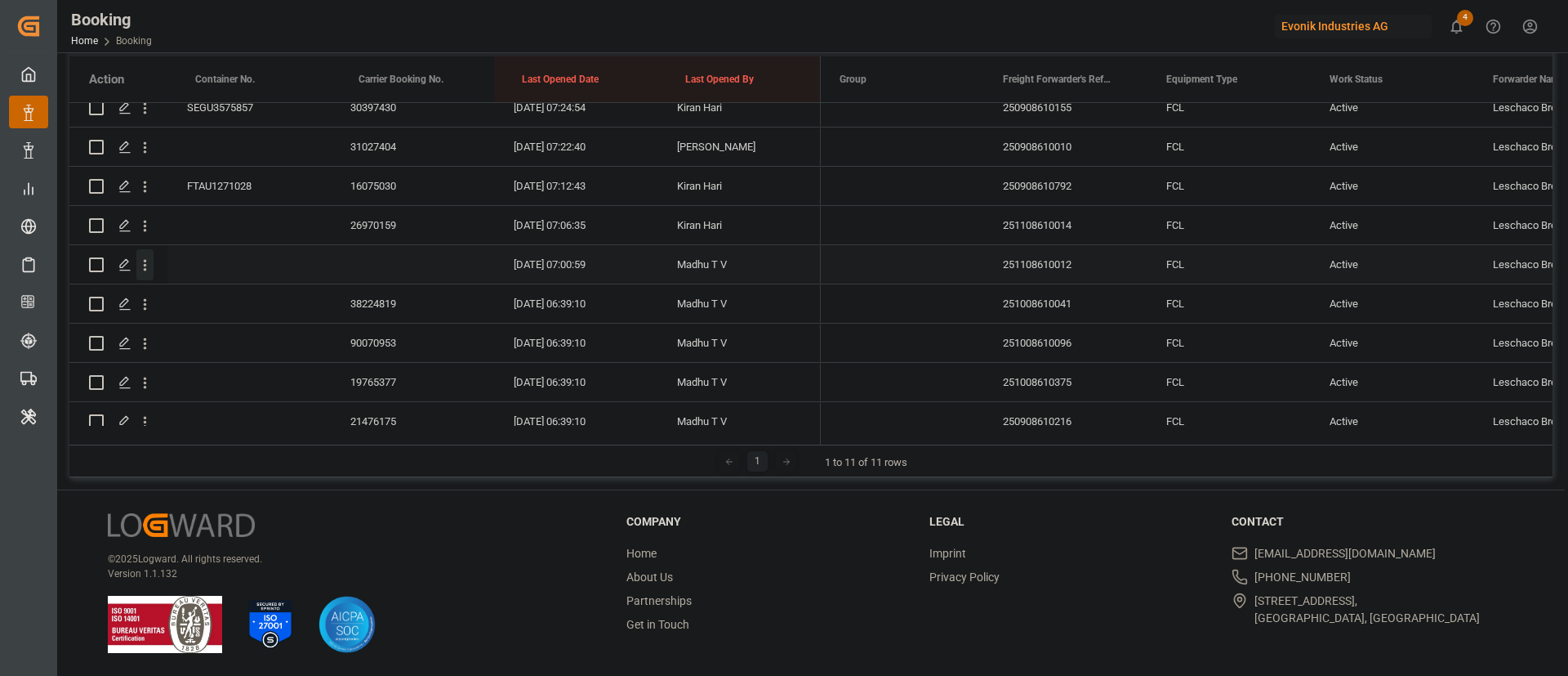
click at [142, 268] on icon "open menu" at bounding box center [145, 265] width 17 height 18
click at [221, 296] on span "Open in new tab" at bounding box center [252, 299] width 148 height 18
click at [380, 284] on div "38224819" at bounding box center [412, 303] width 163 height 38
click at [378, 217] on div "90070953" at bounding box center [412, 220] width 163 height 38
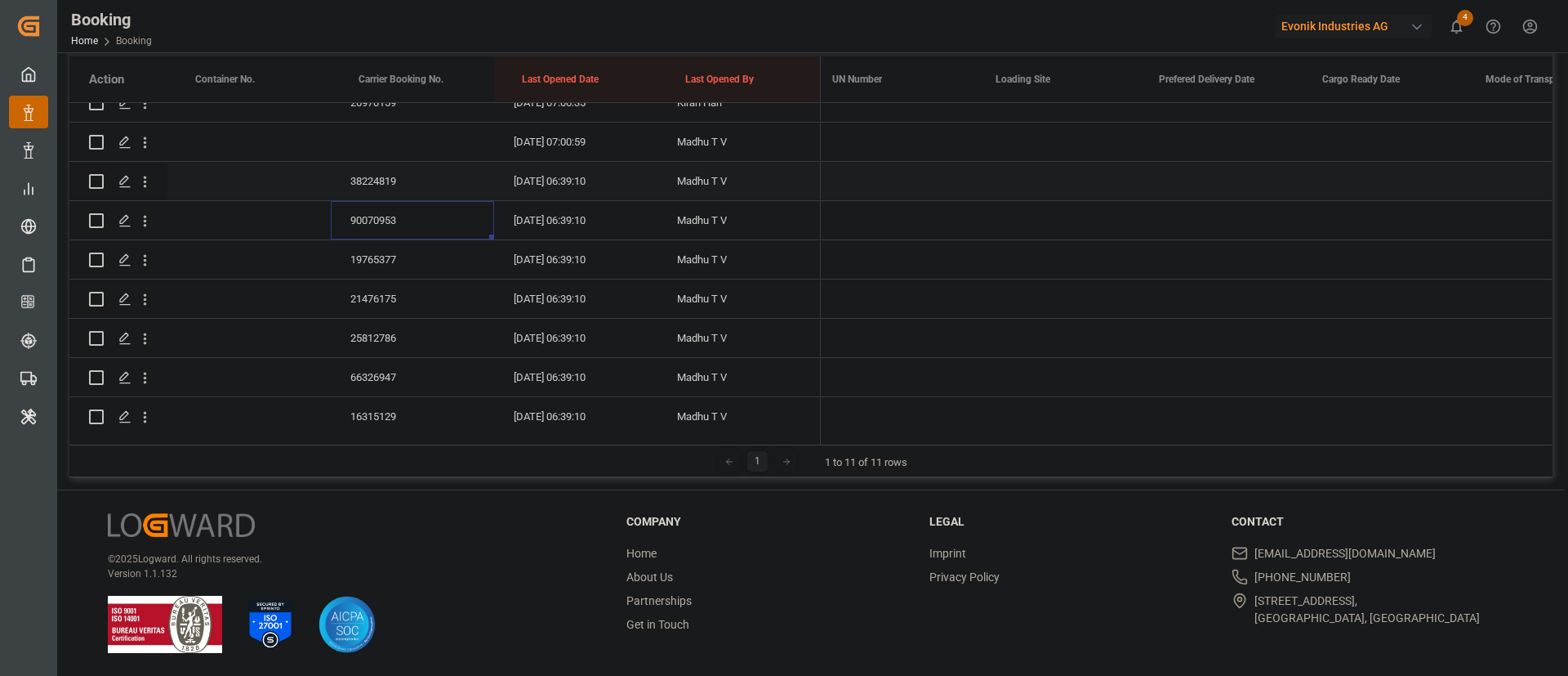
scroll to position [0, 4254]
click at [377, 188] on div "38224819" at bounding box center [412, 181] width 163 height 38
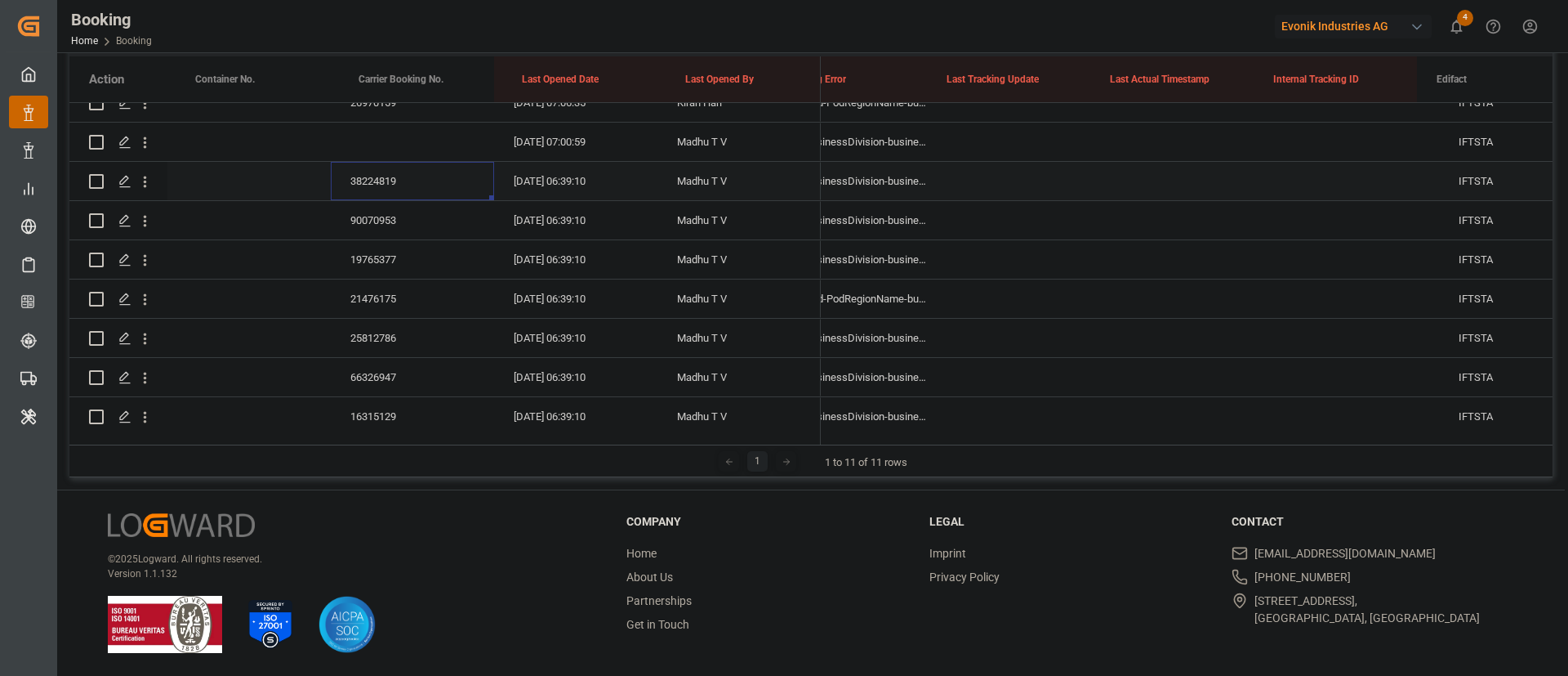
scroll to position [0, 0]
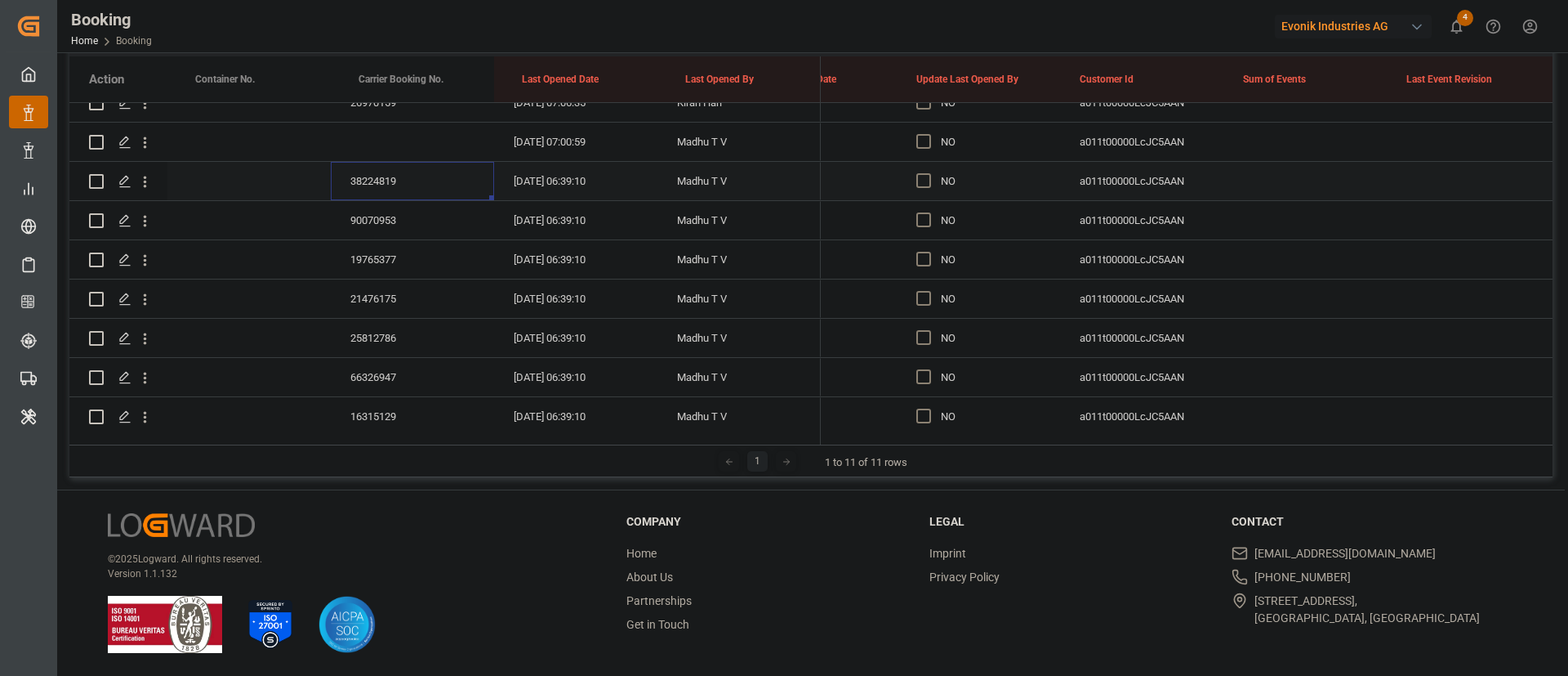
click at [920, 183] on span "Press SPACE to select this row." at bounding box center [924, 181] width 15 height 15
click at [928, 173] on input "Press SPACE to select this row." at bounding box center [928, 173] width 0 height 0
click at [357, 221] on div "90070953" at bounding box center [412, 220] width 163 height 38
click at [383, 270] on div "19765377" at bounding box center [412, 259] width 163 height 38
click at [379, 314] on div "21476175" at bounding box center [412, 298] width 163 height 38
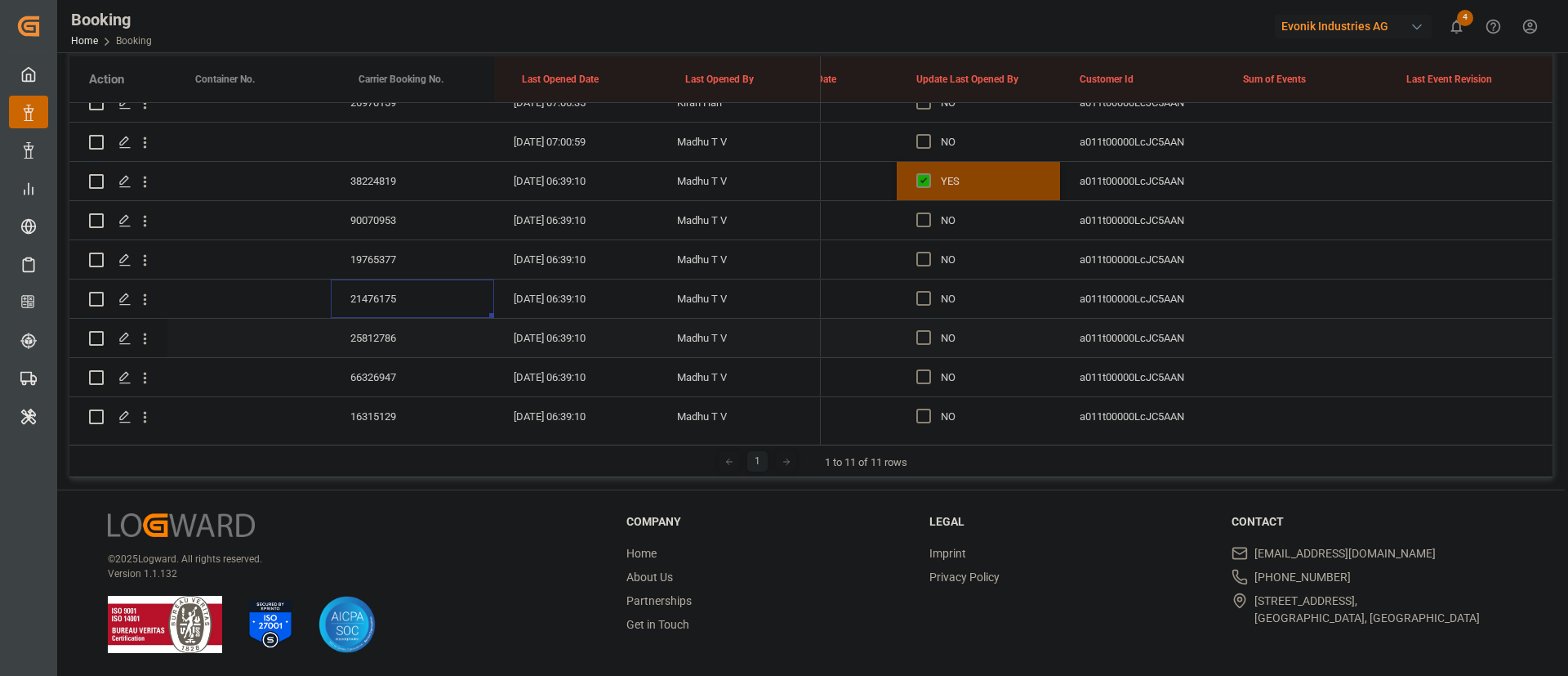
click at [395, 329] on div "25812786" at bounding box center [412, 338] width 163 height 38
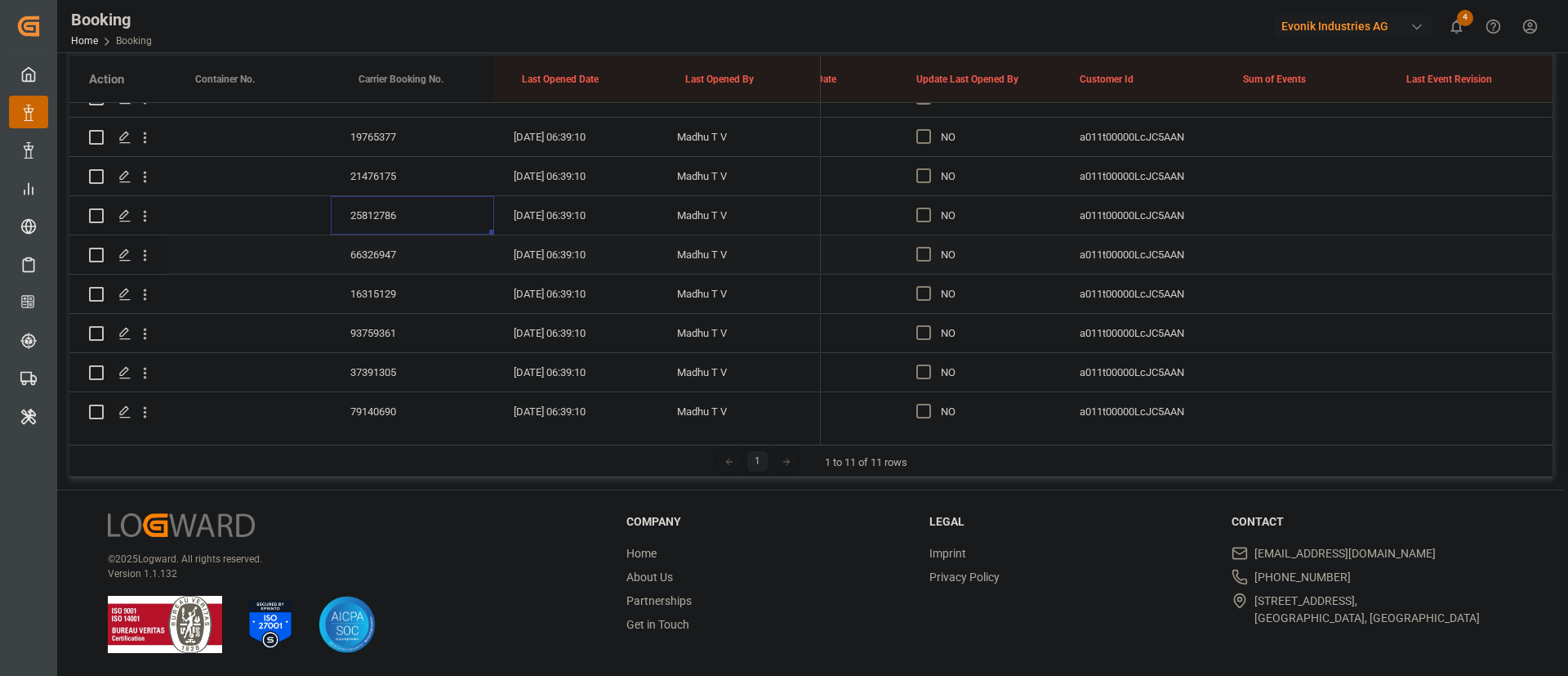
click at [380, 246] on div "66326947" at bounding box center [412, 254] width 163 height 38
click at [379, 288] on div "16315129" at bounding box center [412, 293] width 163 height 38
click at [381, 193] on div "93759361" at bounding box center [412, 210] width 163 height 38
click at [374, 246] on div "37391305" at bounding box center [412, 249] width 163 height 38
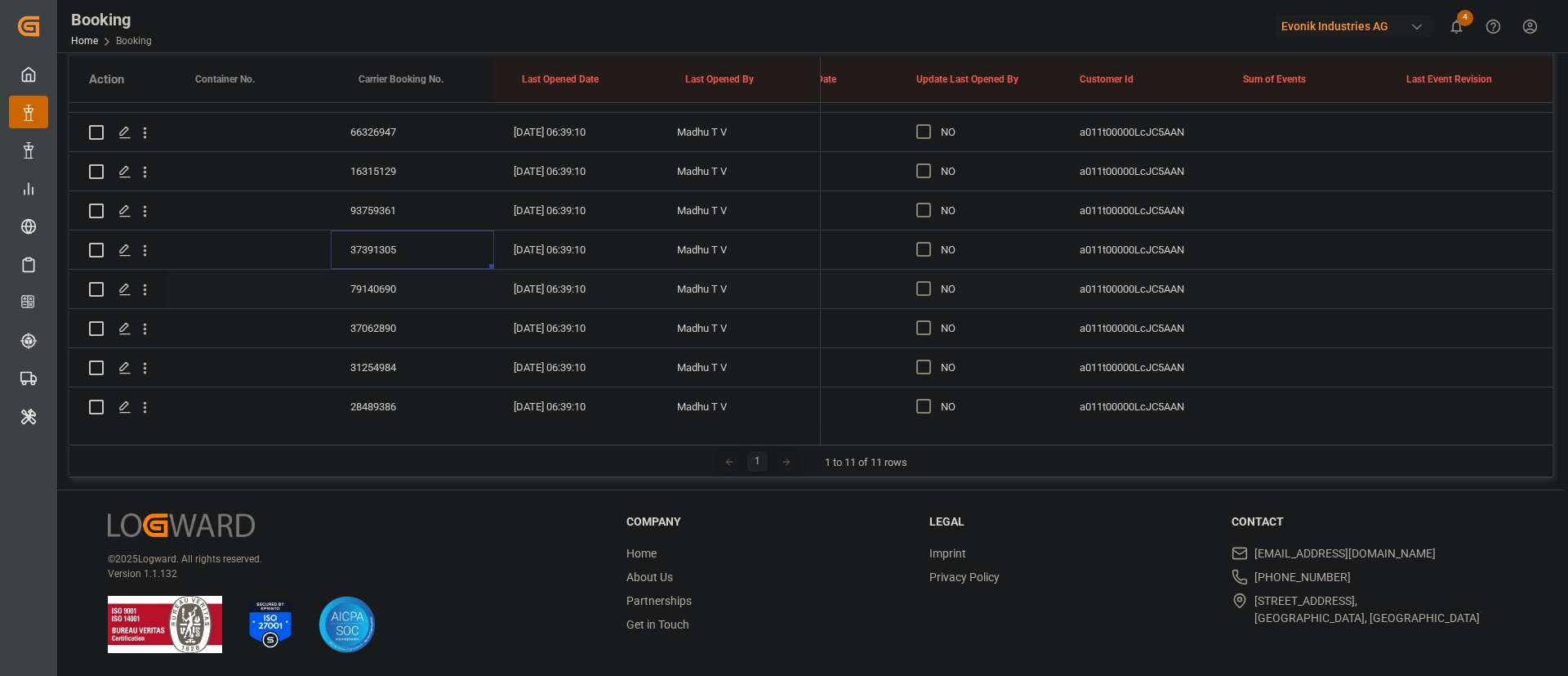
click at [367, 293] on div "79140690" at bounding box center [412, 288] width 163 height 38
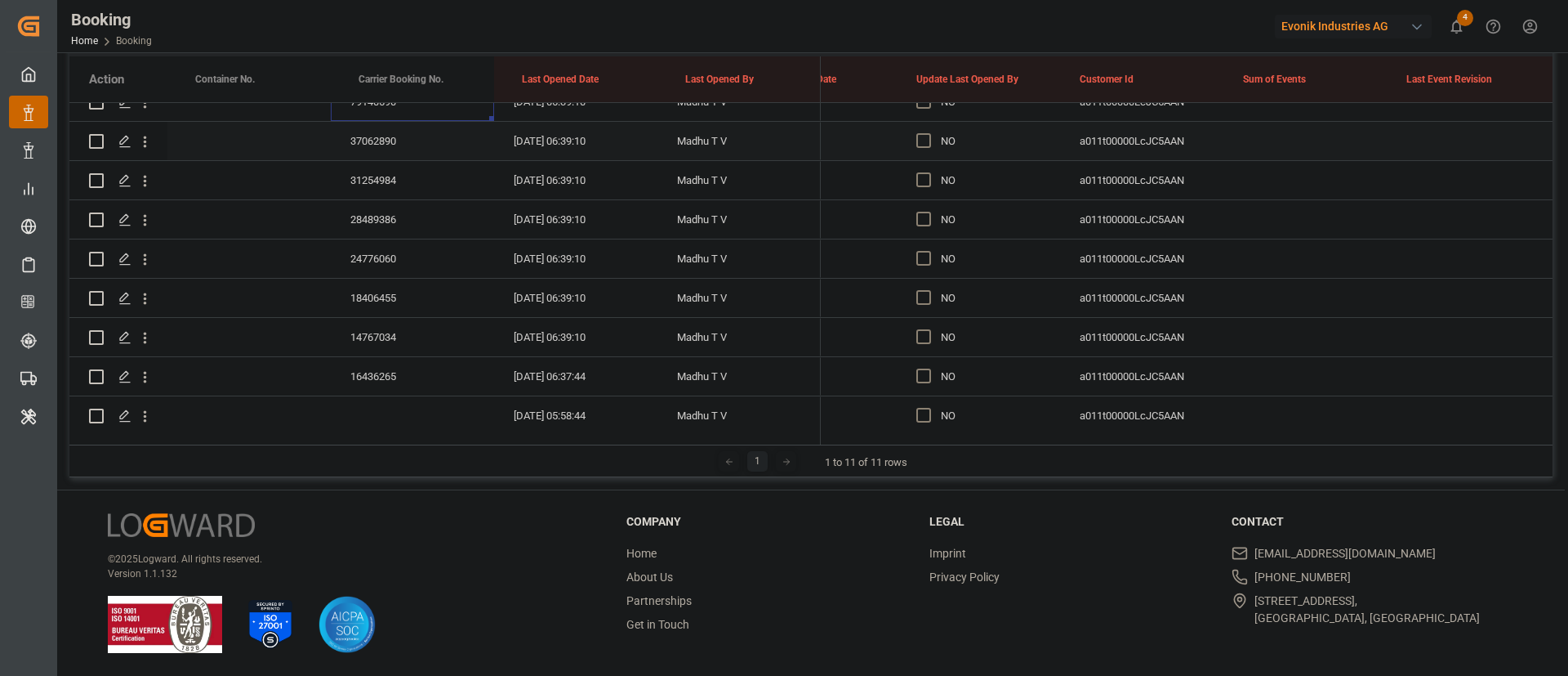
scroll to position [3289, 0]
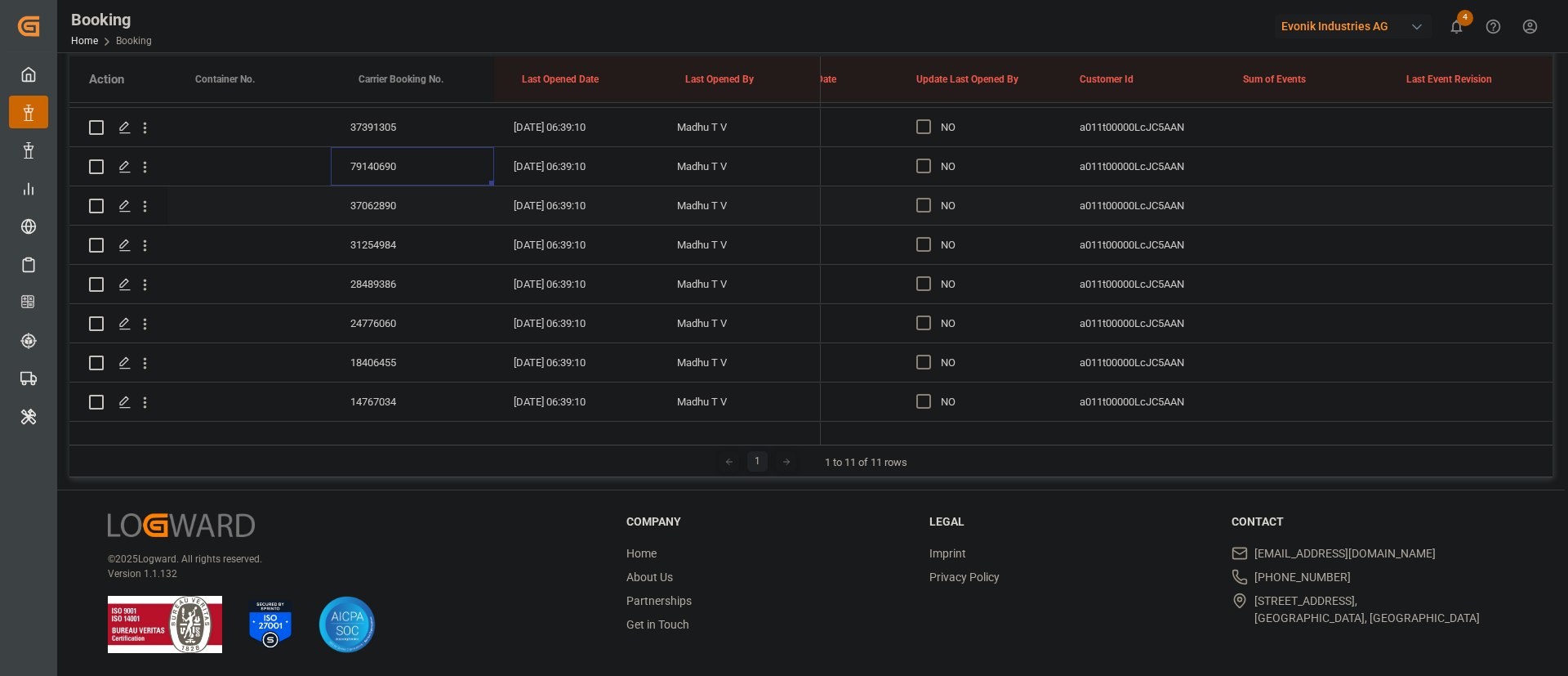
click at [388, 199] on div "37062890" at bounding box center [412, 205] width 163 height 38
click at [372, 238] on div "31254984" at bounding box center [412, 245] width 163 height 38
click at [385, 286] on div "28489386" at bounding box center [412, 284] width 163 height 38
click at [382, 324] on div "24776060" at bounding box center [412, 323] width 163 height 38
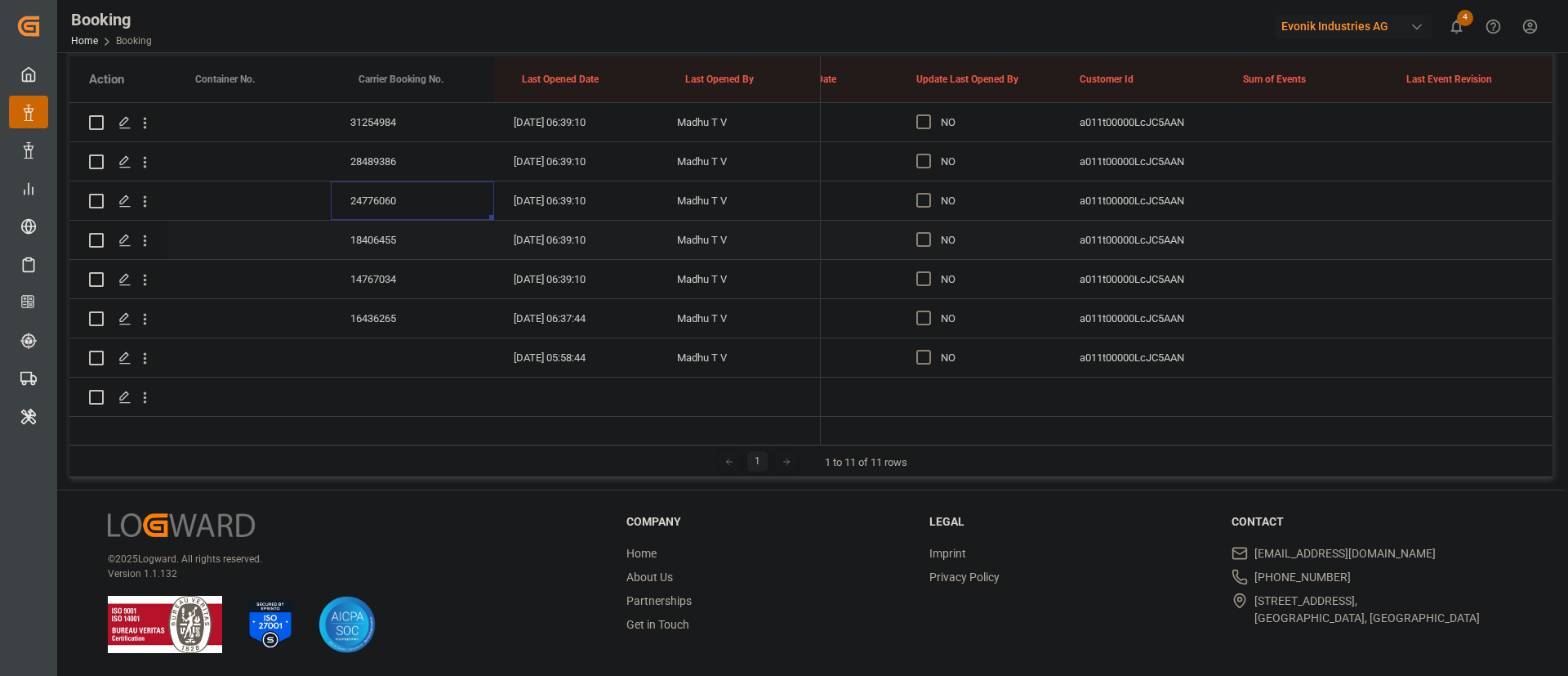
click at [377, 228] on div "18406455" at bounding box center [412, 240] width 163 height 38
click at [397, 268] on div "14767034" at bounding box center [412, 279] width 163 height 38
click at [399, 327] on div "16436265" at bounding box center [412, 318] width 163 height 38
click at [926, 317] on span "Press SPACE to select this row." at bounding box center [924, 318] width 15 height 15
click at [928, 310] on input "Press SPACE to select this row." at bounding box center [928, 310] width 0 height 0
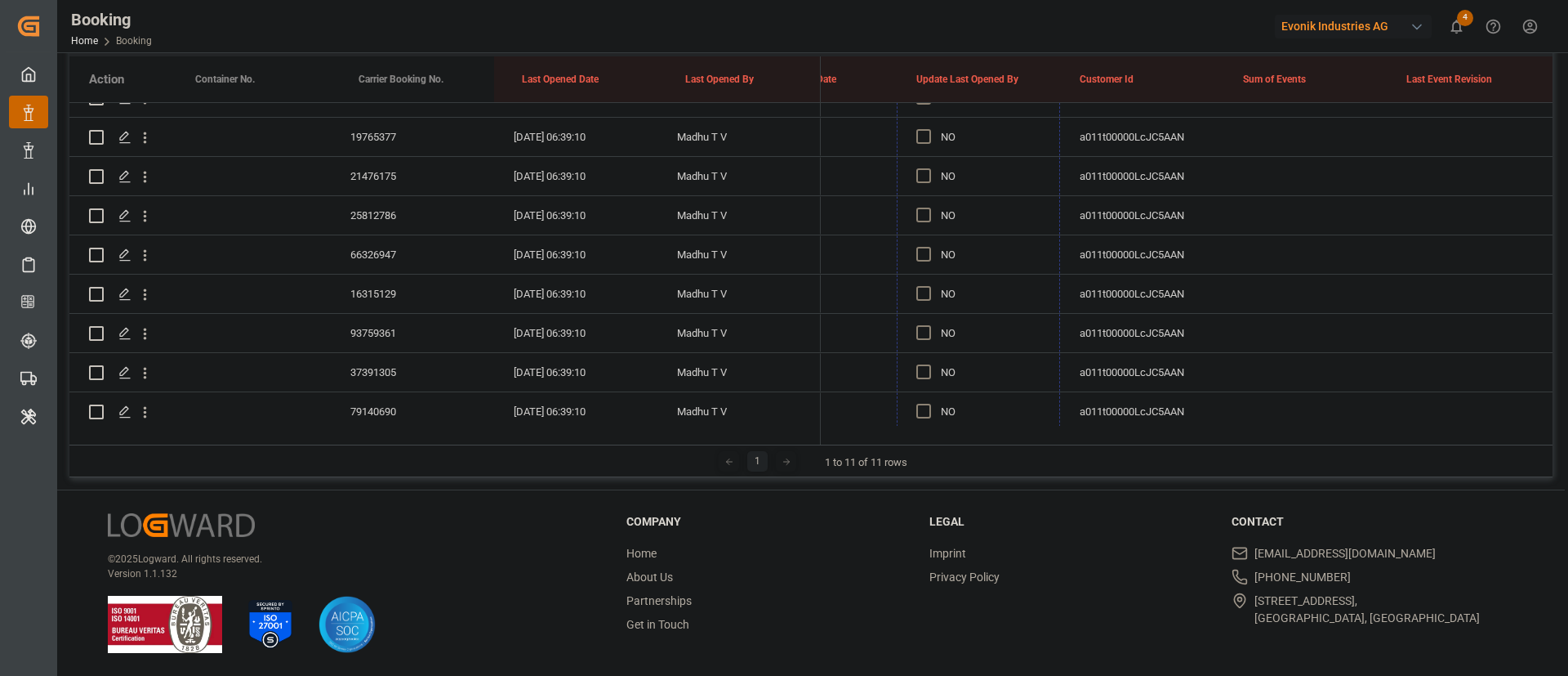
scroll to position [2799, 0]
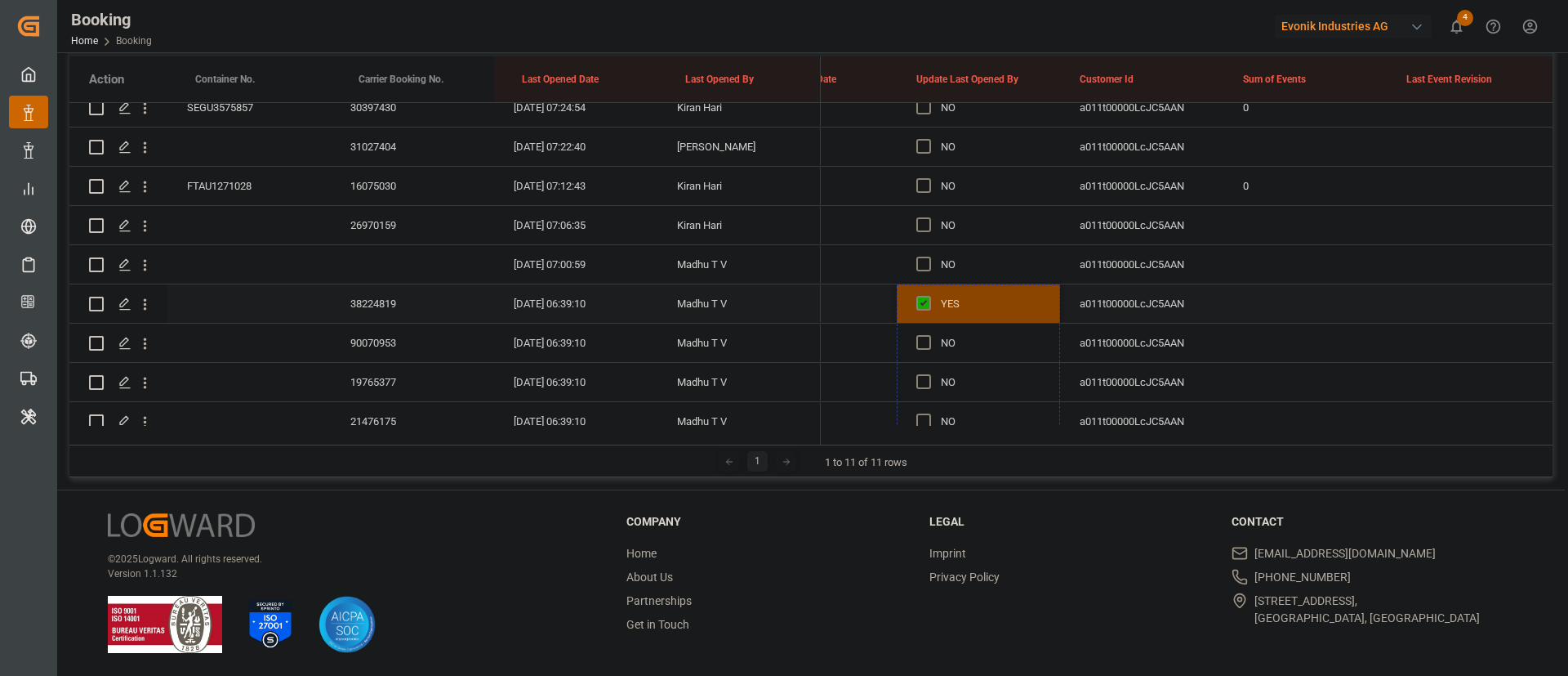
drag, startPoint x: 1057, startPoint y: 333, endPoint x: 959, endPoint y: 314, distance: 99.8
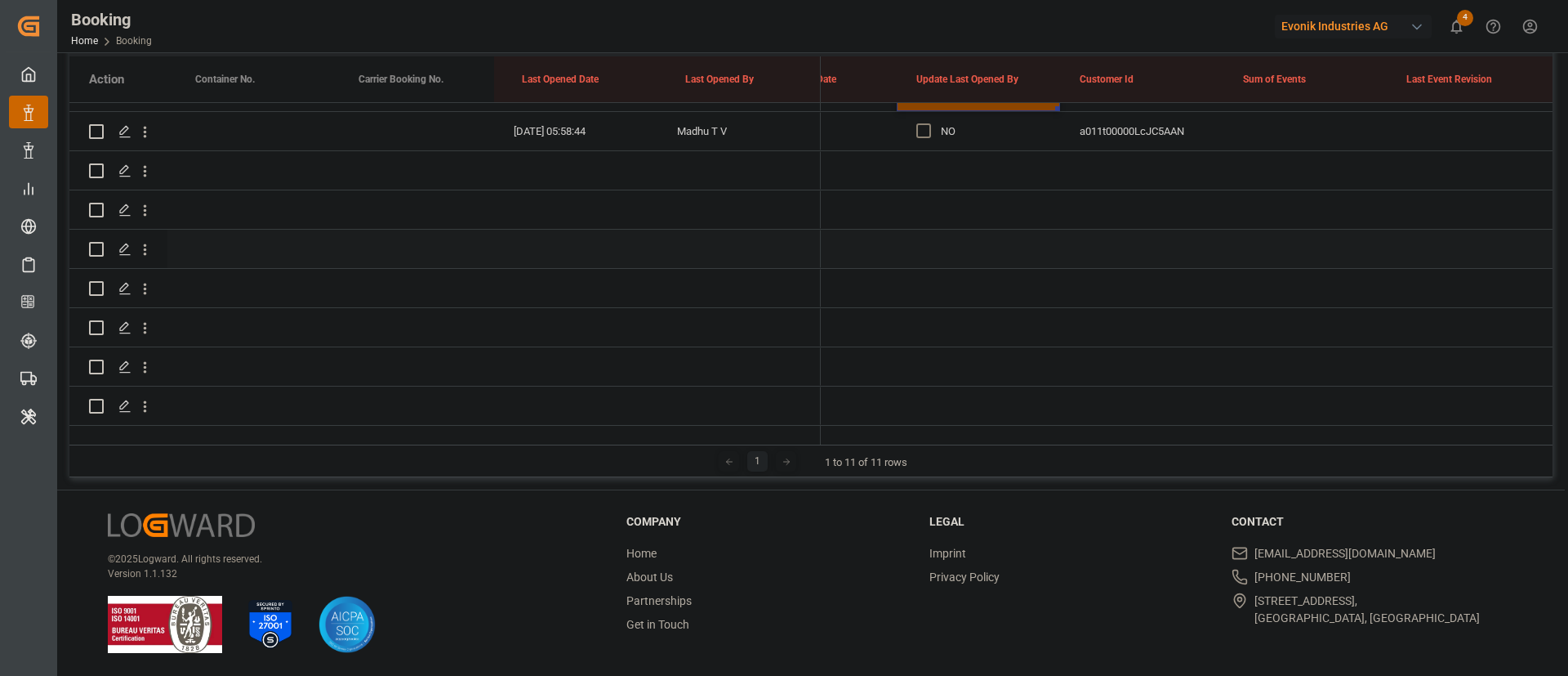
scroll to position [3534, 0]
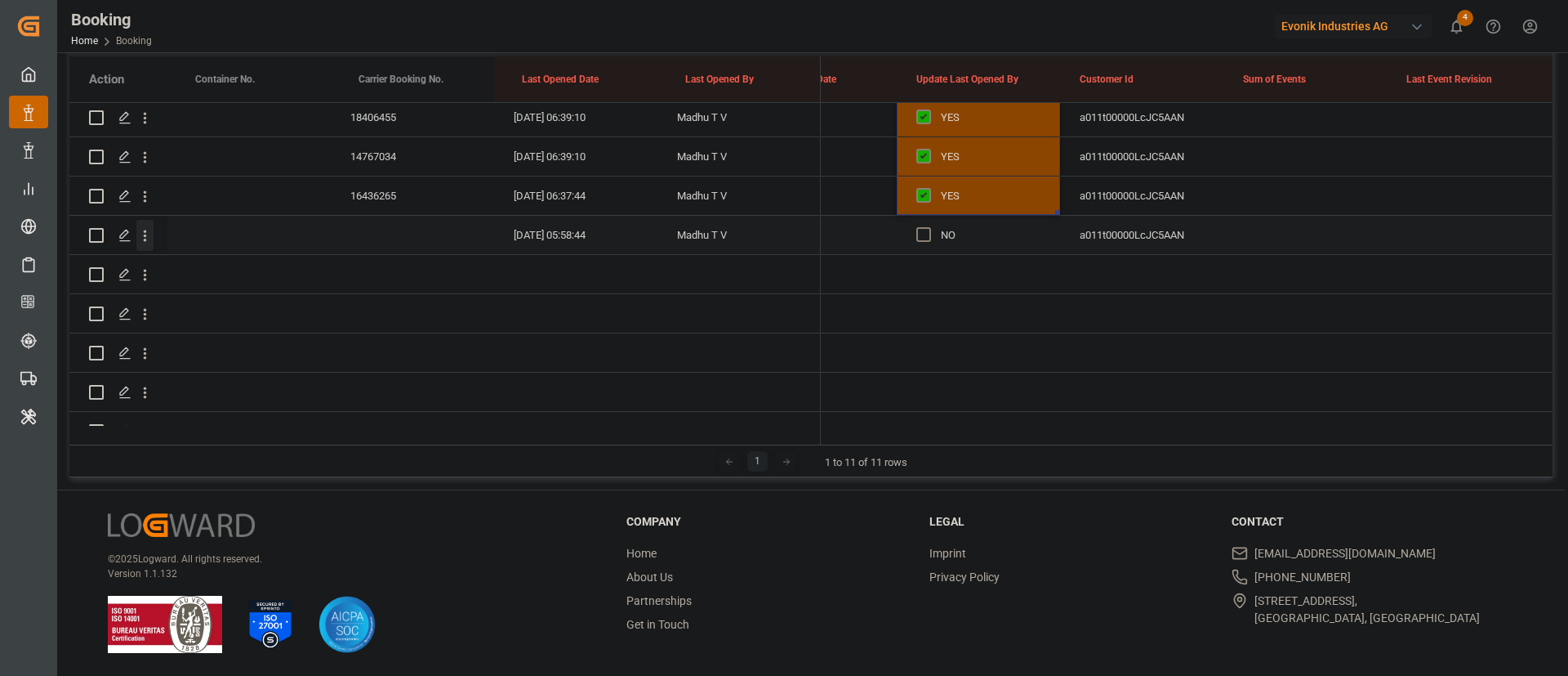
click at [149, 235] on icon "open menu" at bounding box center [145, 235] width 17 height 18
click at [214, 263] on span "Open in new tab" at bounding box center [252, 270] width 148 height 18
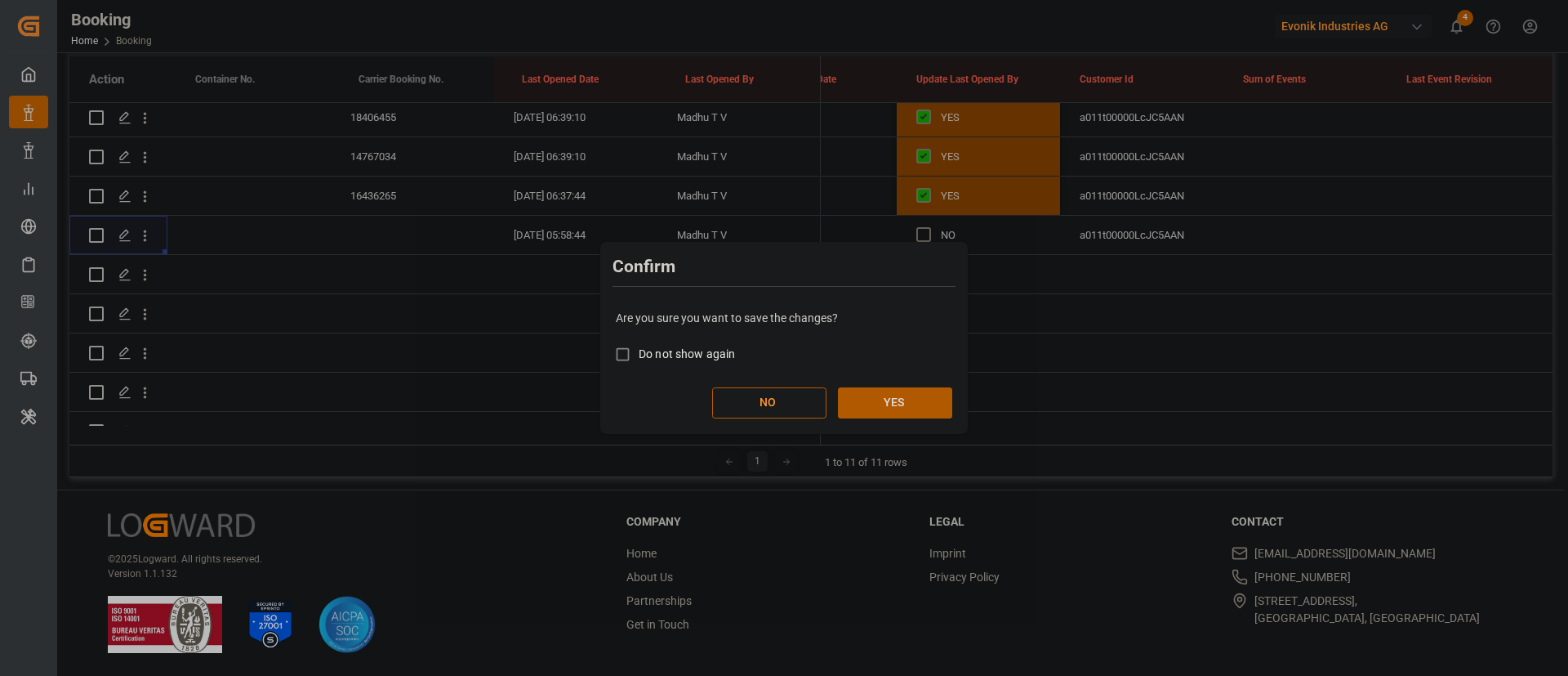
click at [896, 391] on button "YES" at bounding box center [895, 403] width 114 height 31
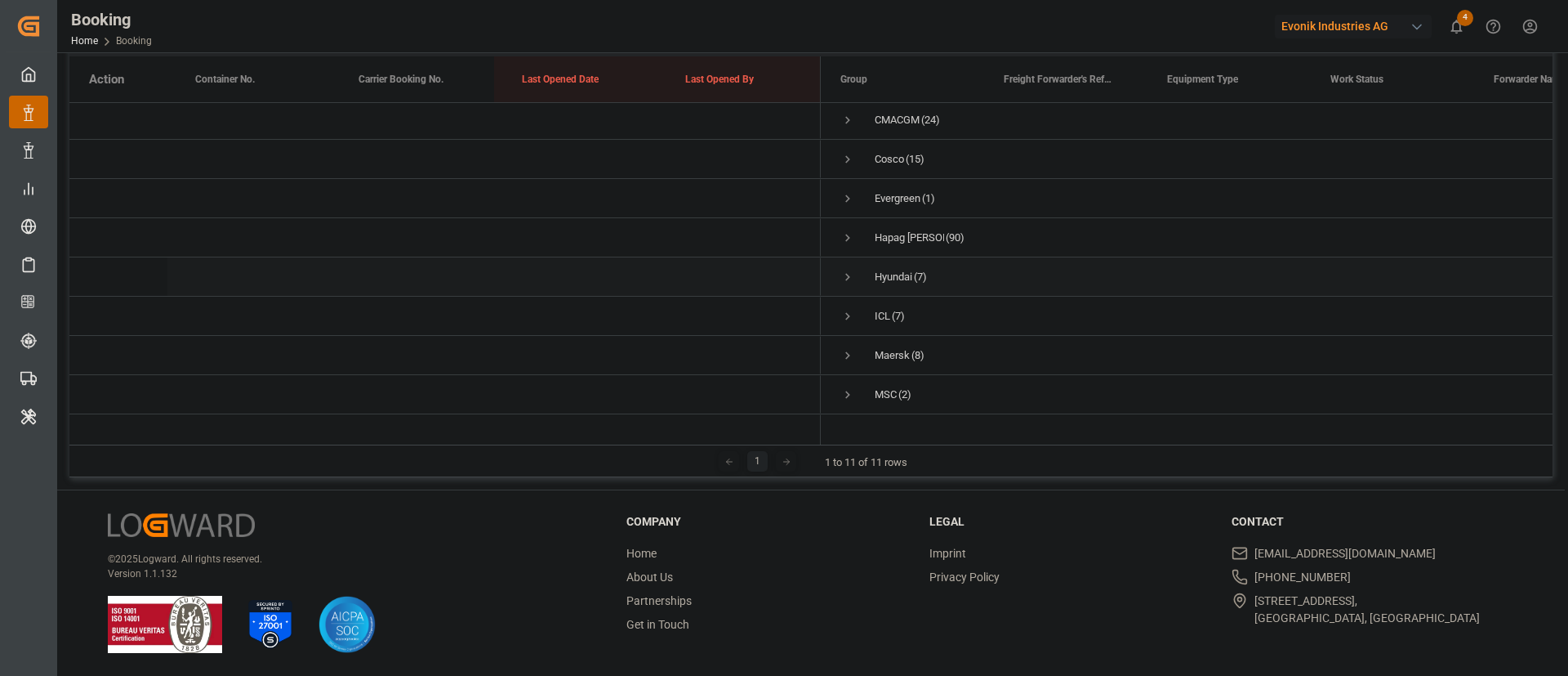
scroll to position [0, 0]
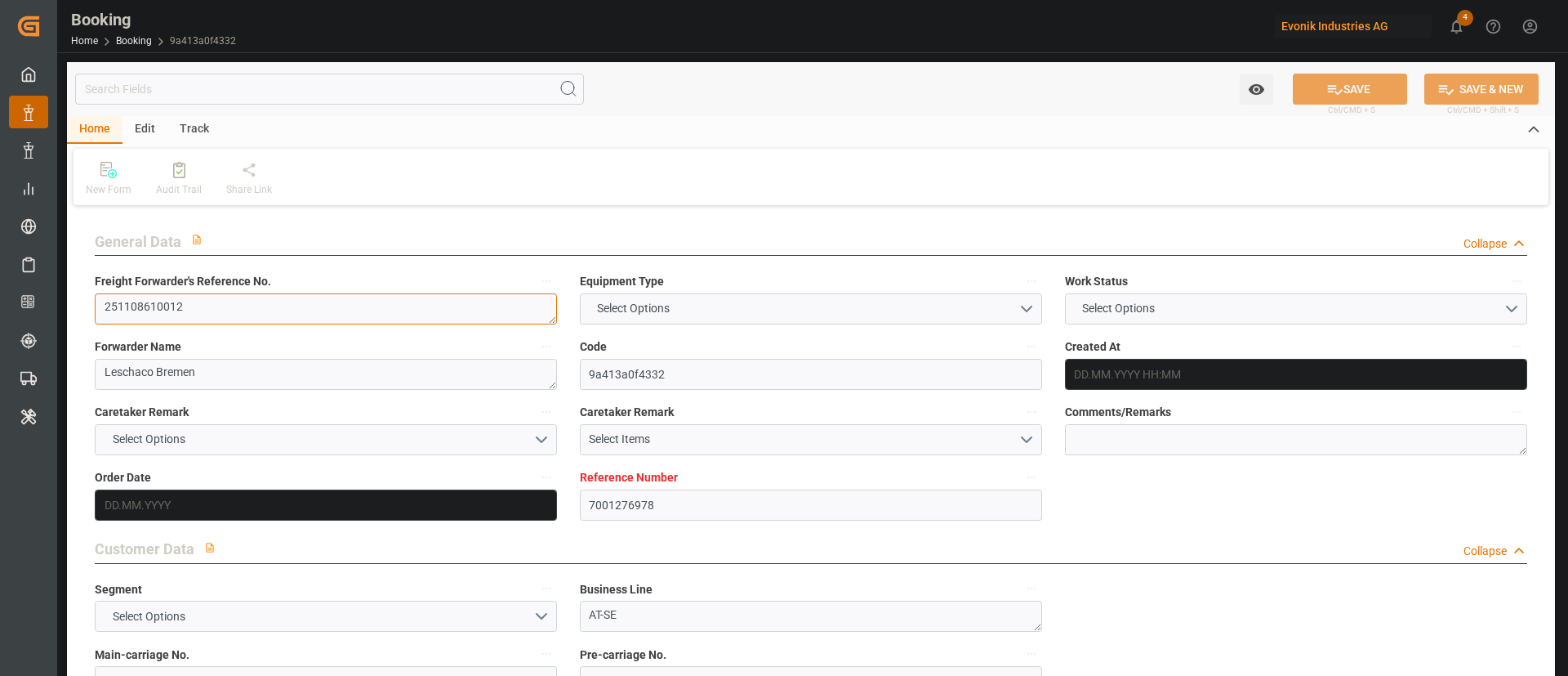
click at [231, 308] on textarea "251108610012" at bounding box center [326, 308] width 462 height 31
type input "7001276978"
type input "9943918"
type input "Hapag Lloyd"
type input "Hapag Lloyd Aktiengesellschaft"
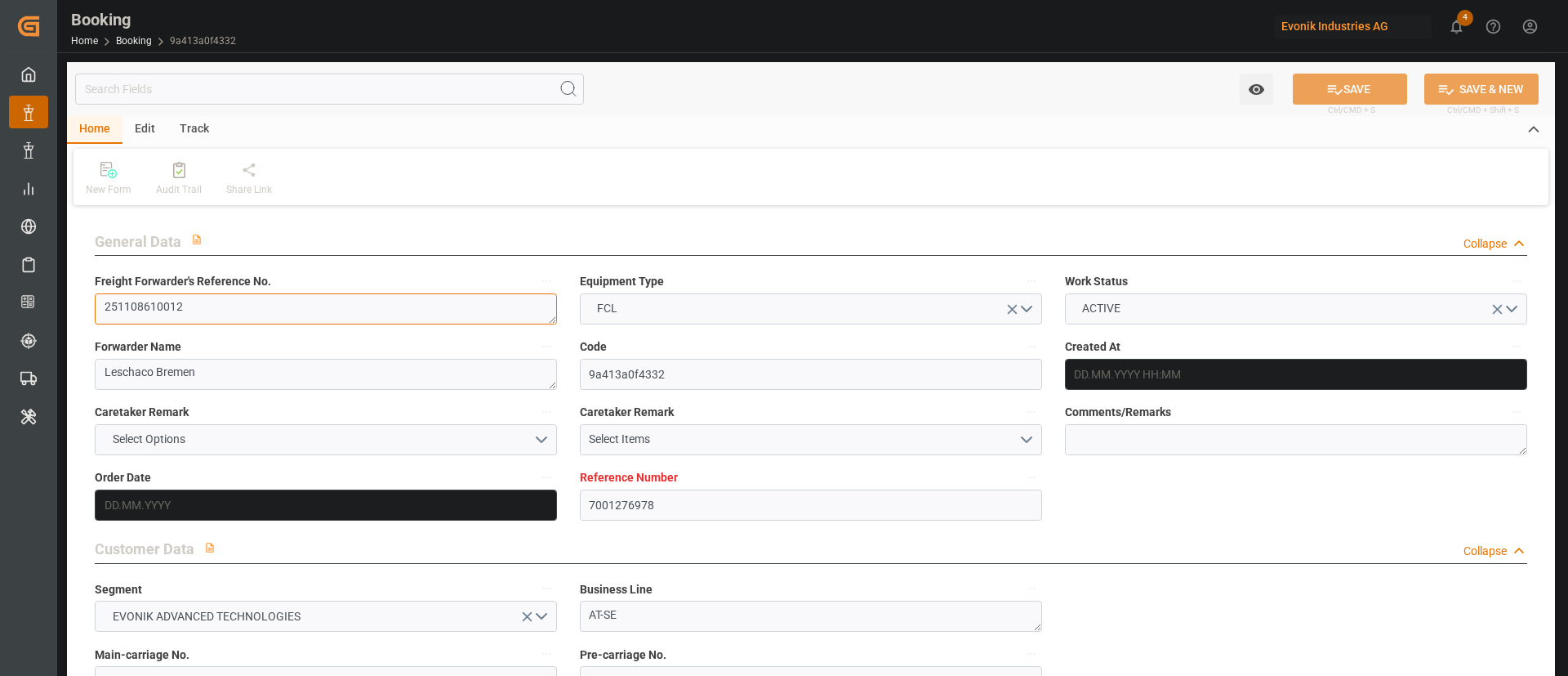
type input "NLRTM"
type input "TWTXG"
click at [235, 307] on textarea "251108610012" at bounding box center [326, 308] width 462 height 31
type input "17.09.2025 06:06"
type input "17.09.2025"
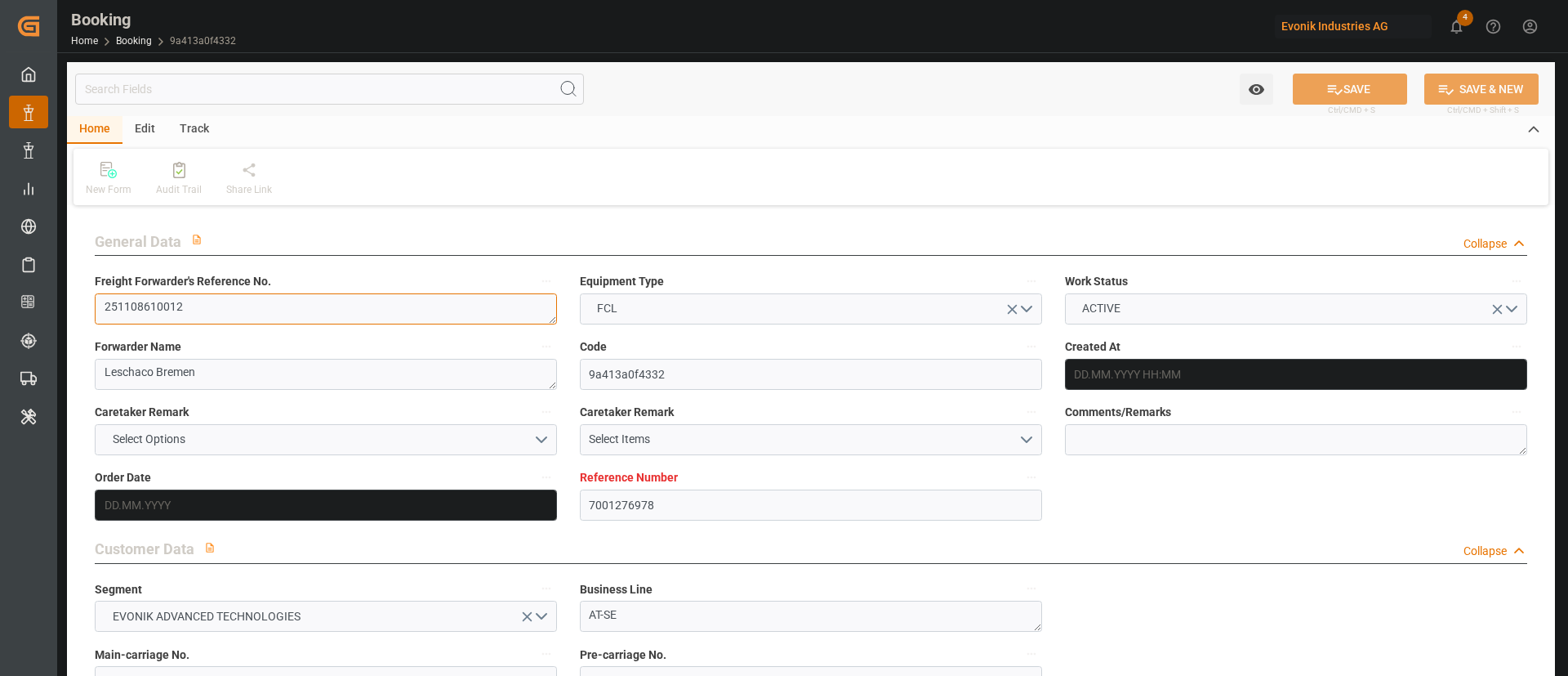
type input "12.12.2025"
type input "29.10.2025"
type input "29.10.2025 00:00"
type input "17.09.2025"
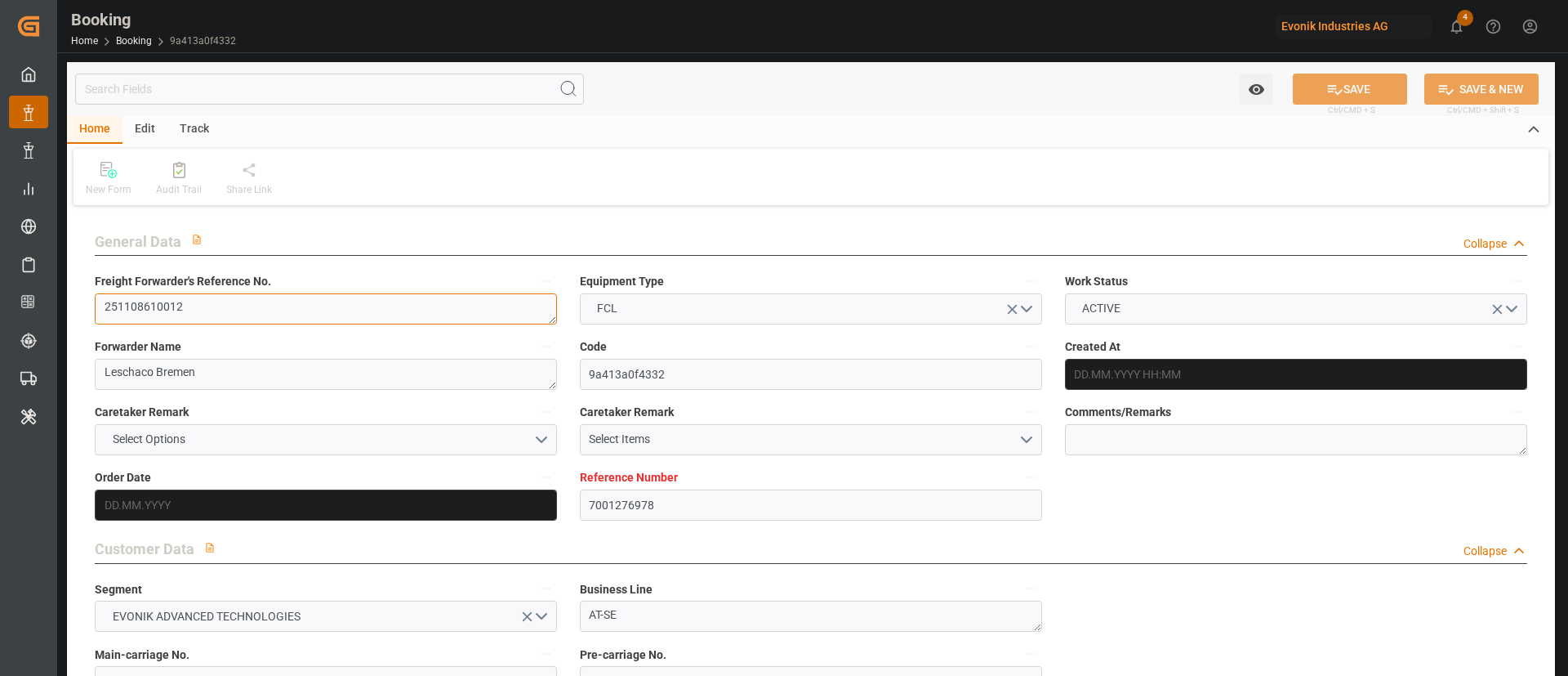
type input "17.09.2025"
type input "07.11.2025 00:00"
type input "21.12.2025 00:00"
type input "12.12.2025 00:00"
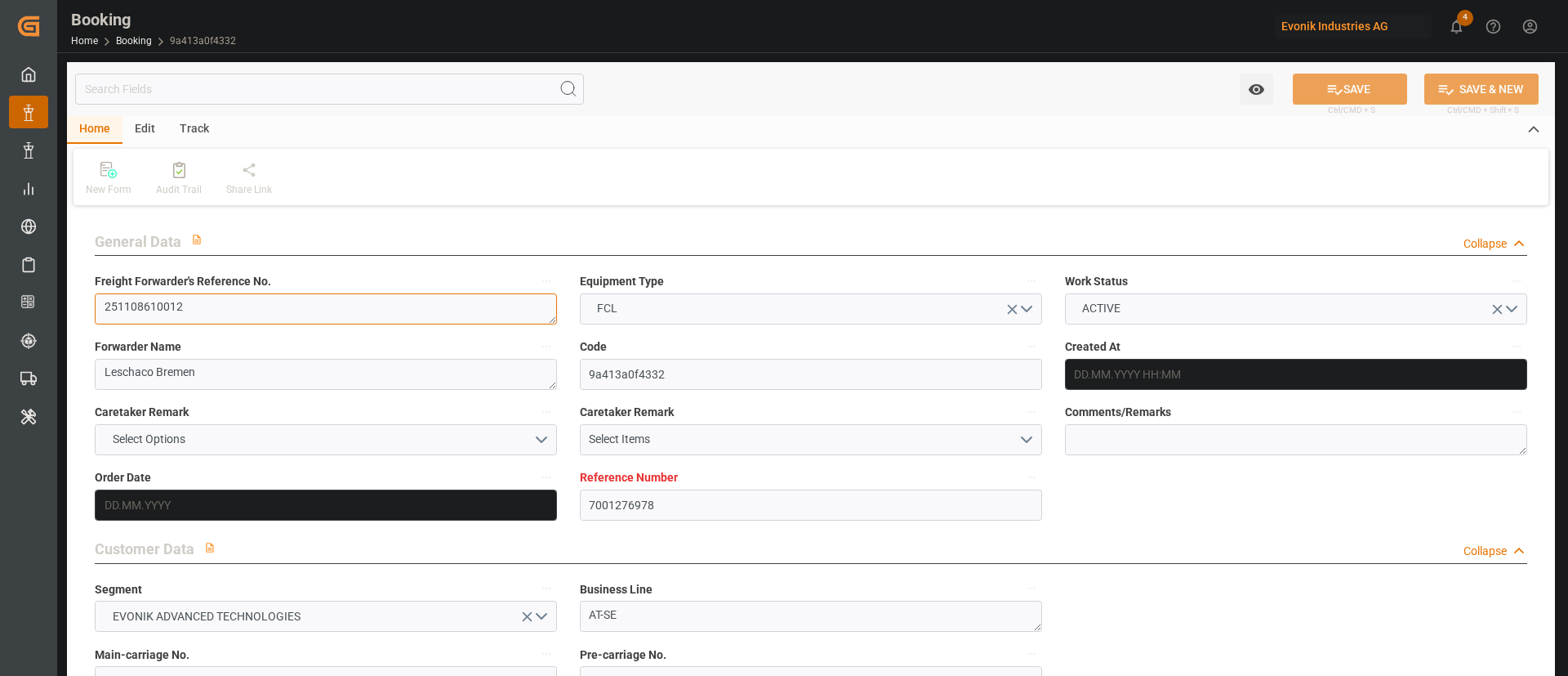
type input "19.09.2025 07:00"
click at [235, 307] on textarea "251108610012" at bounding box center [326, 308] width 462 height 31
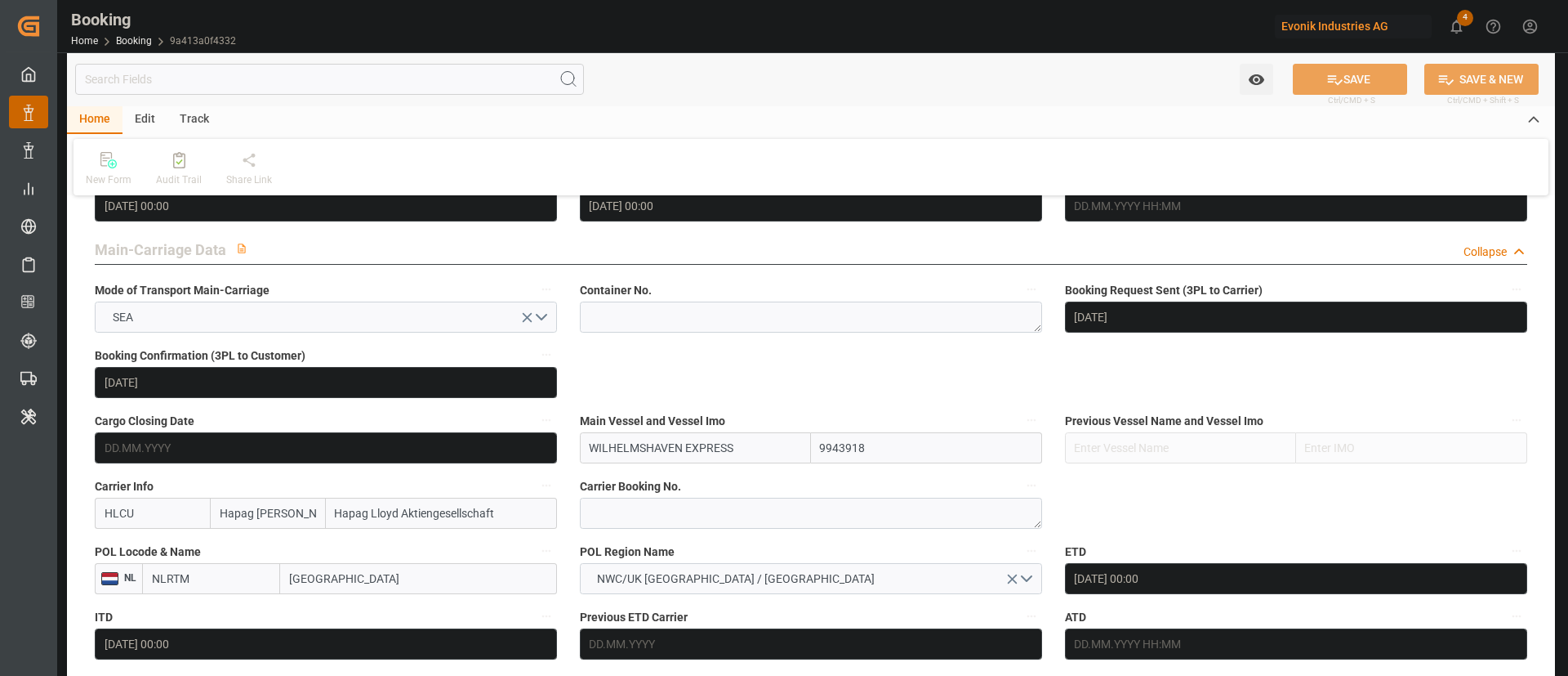
scroll to position [980, 0]
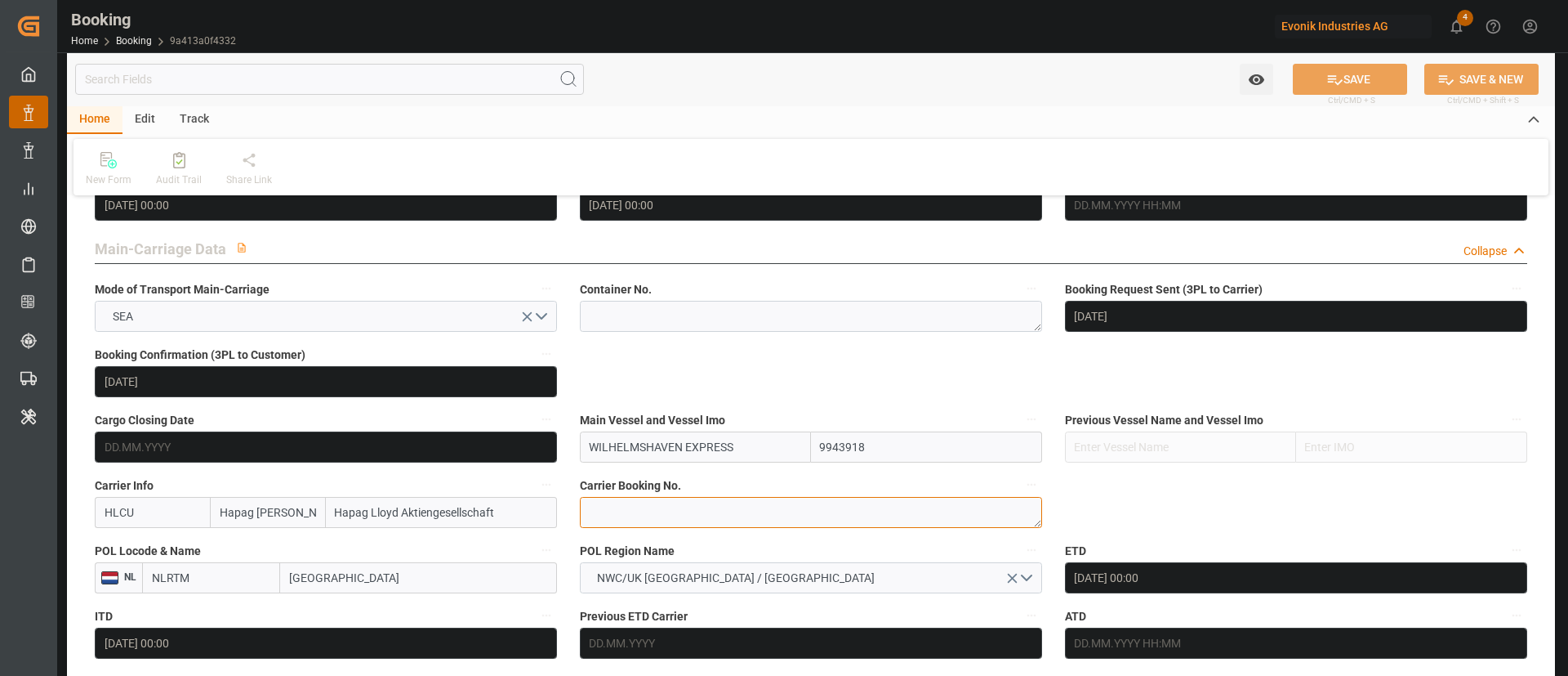
click at [690, 503] on textarea at bounding box center [811, 512] width 462 height 31
paste textarea "63663064"
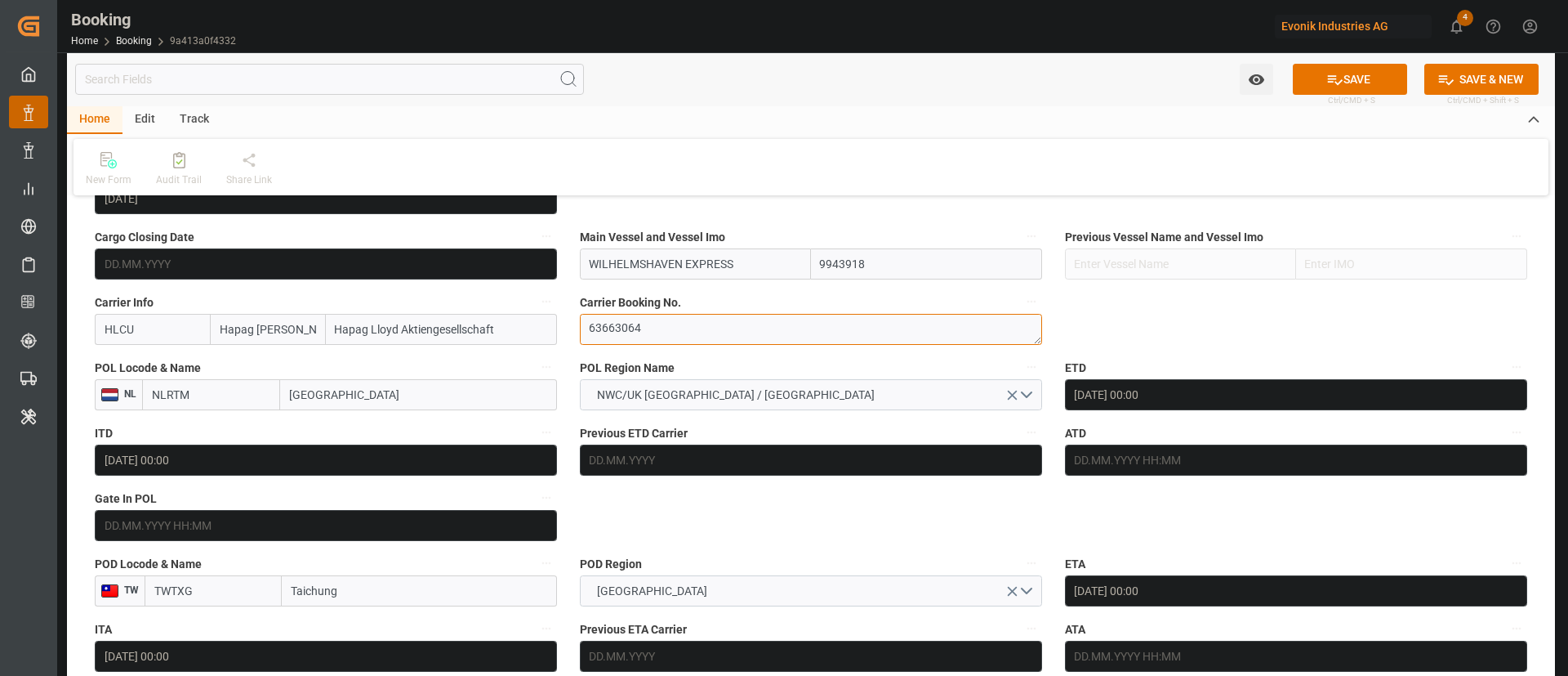
scroll to position [1225, 0]
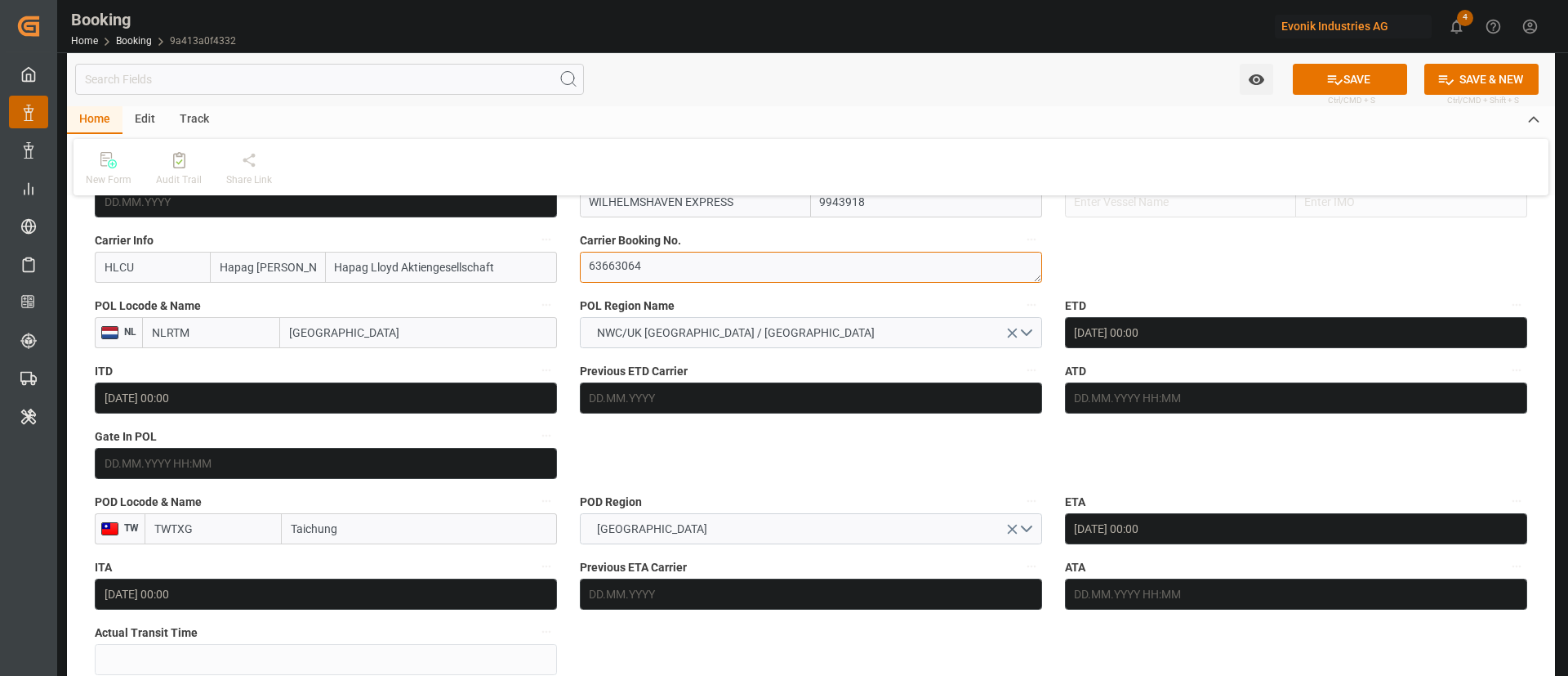
type textarea "63663064"
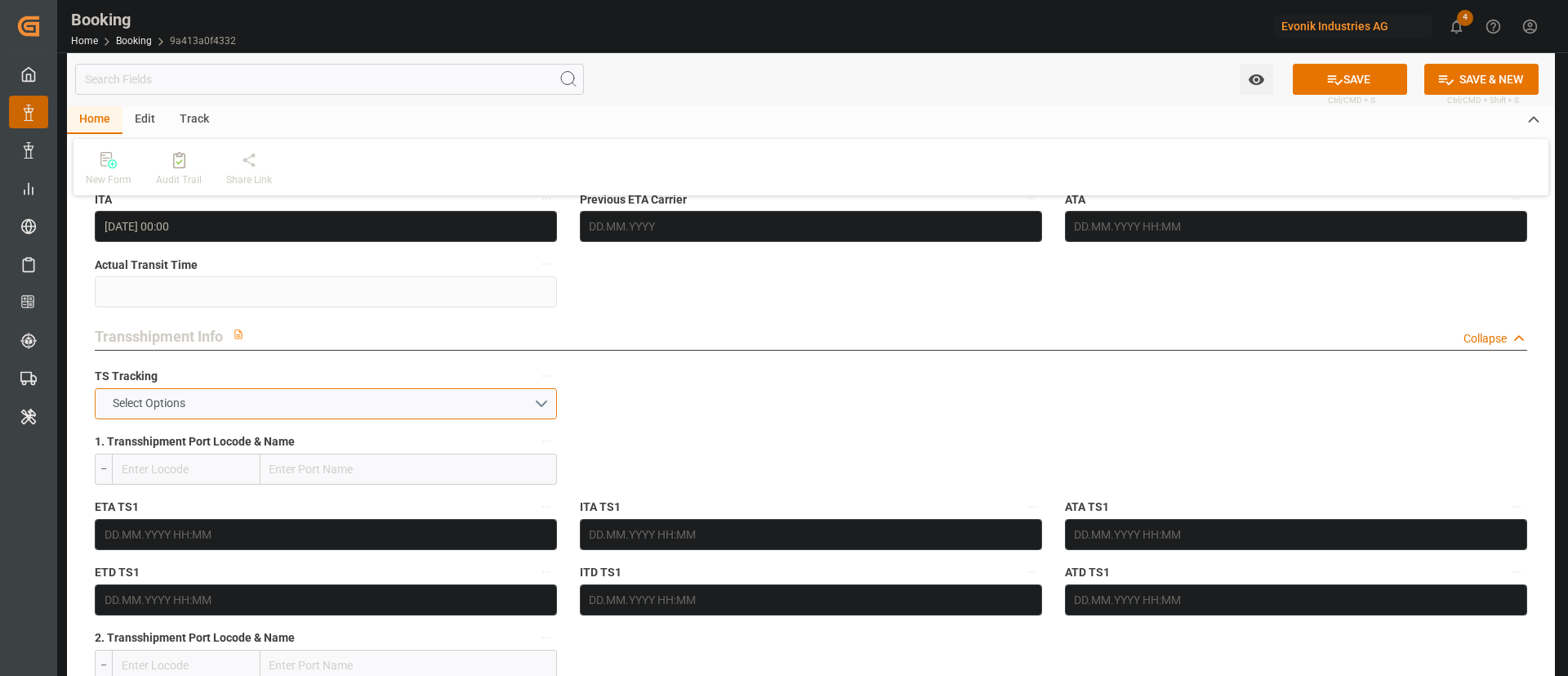
click at [252, 405] on button "Select Options" at bounding box center [326, 403] width 462 height 31
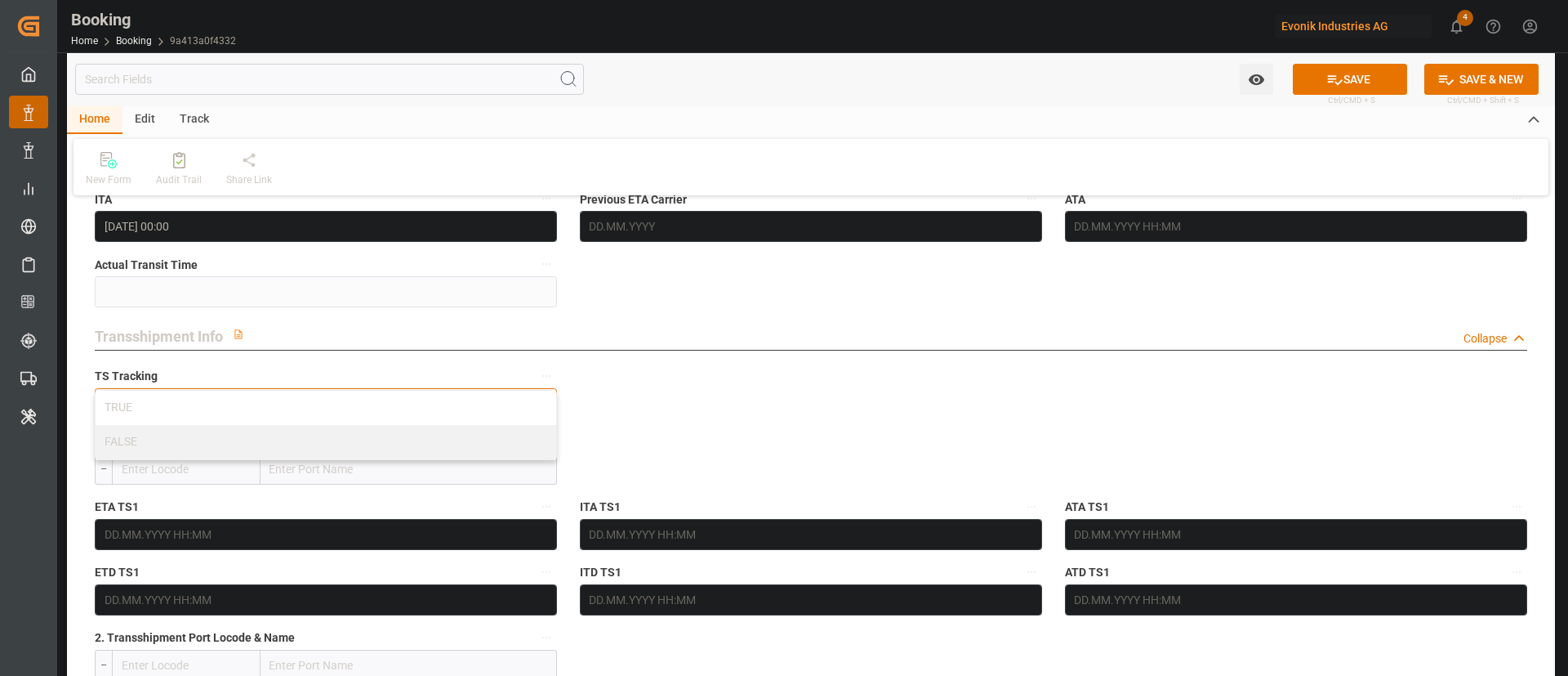
click at [252, 405] on div "TRUE" at bounding box center [326, 408] width 461 height 34
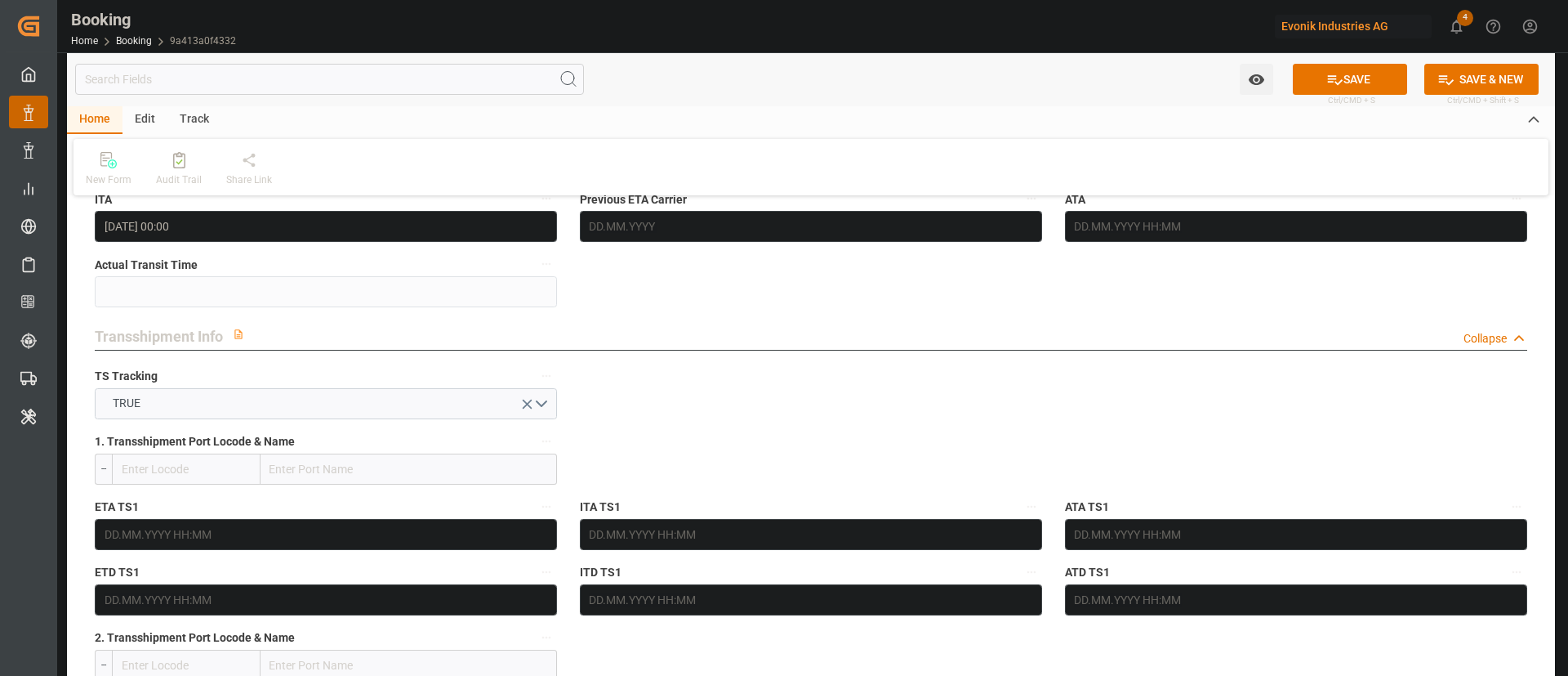
click at [414, 461] on input "text" at bounding box center [409, 468] width 297 height 31
paste input "SINGAPORE"
type input "SINGAPORE"
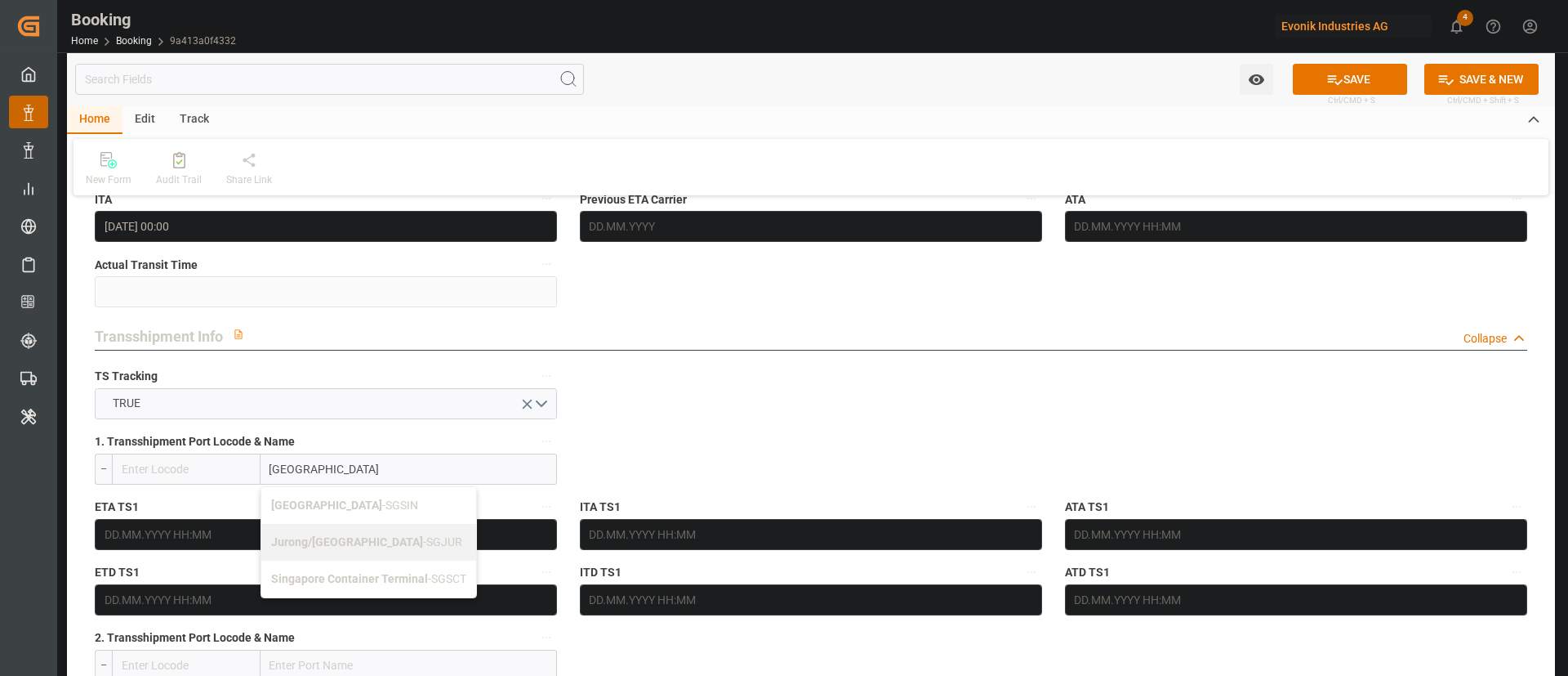
click at [373, 501] on div "Singapore - SGSIN" at bounding box center [369, 505] width 215 height 37
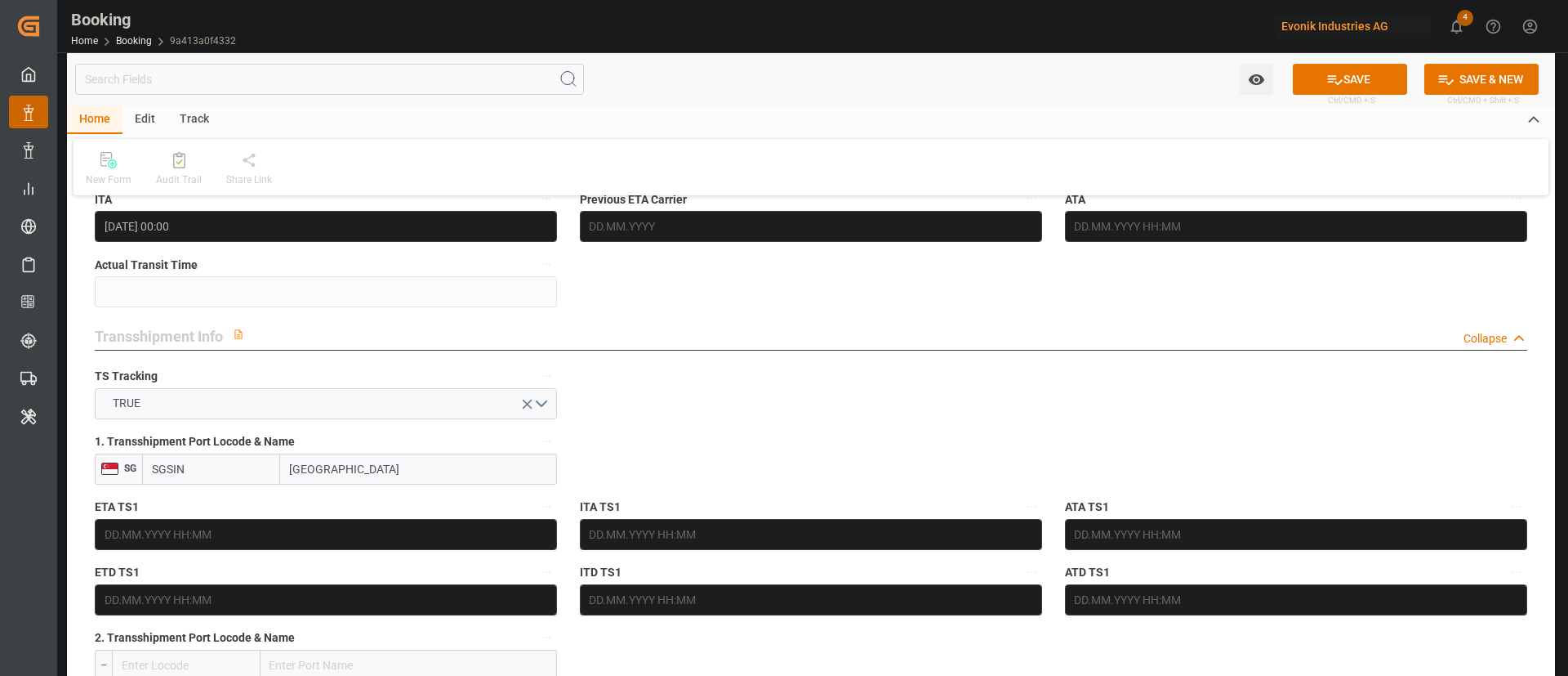
type input "SGSIN"
type input "Singapore"
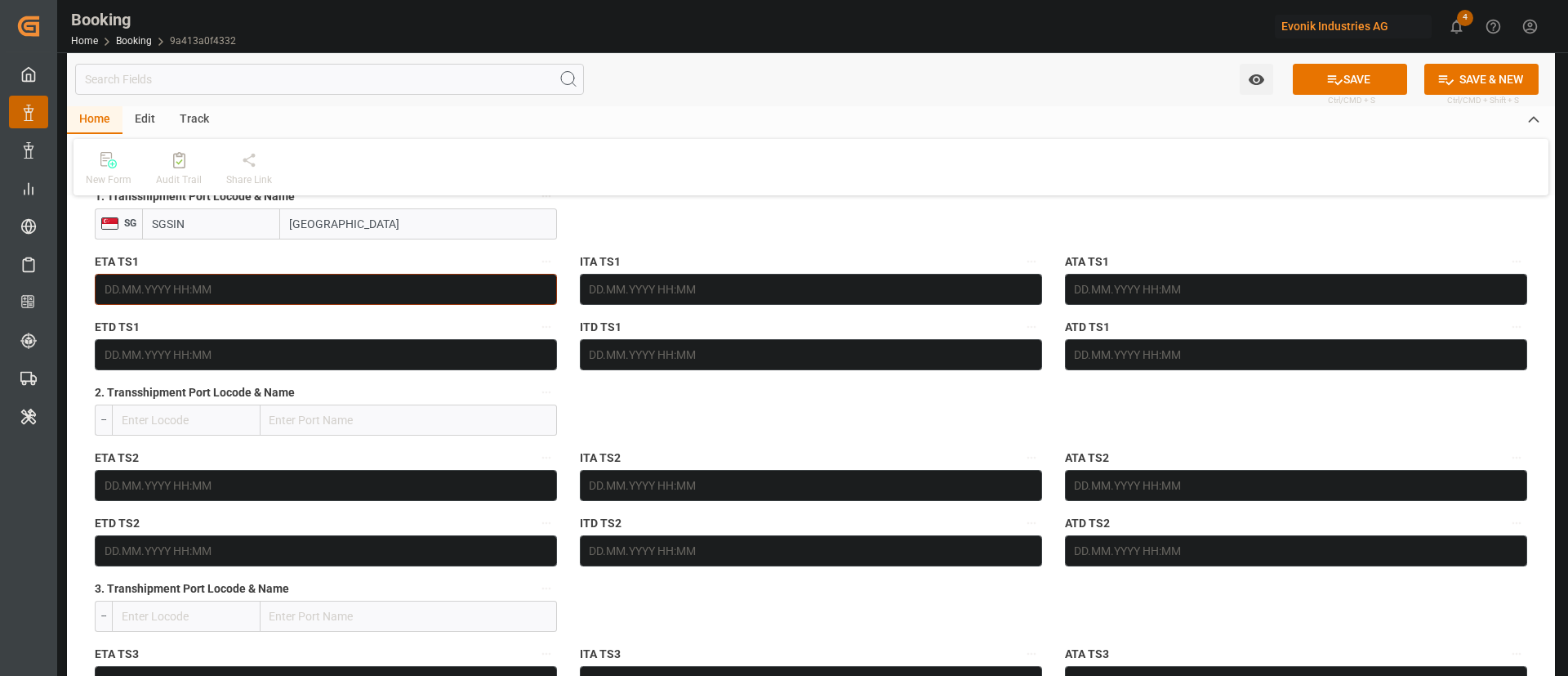
click at [213, 284] on input "text" at bounding box center [326, 288] width 462 height 31
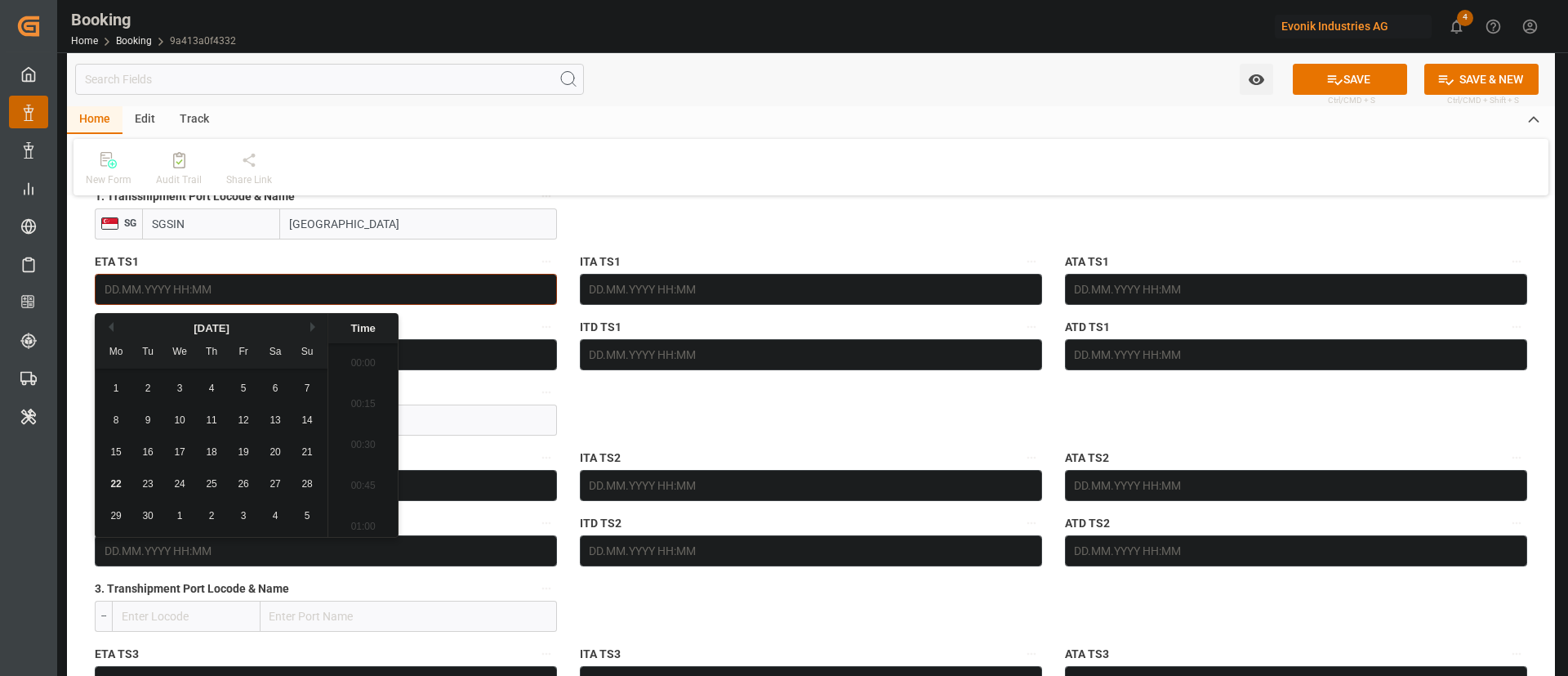
scroll to position [2293, 0]
click at [317, 327] on button "Next Month" at bounding box center [315, 327] width 10 height 10
click at [314, 327] on button "Next Month" at bounding box center [315, 327] width 10 height 10
click at [257, 418] on div "8 9 10 11 12 13 14" at bounding box center [212, 420] width 223 height 32
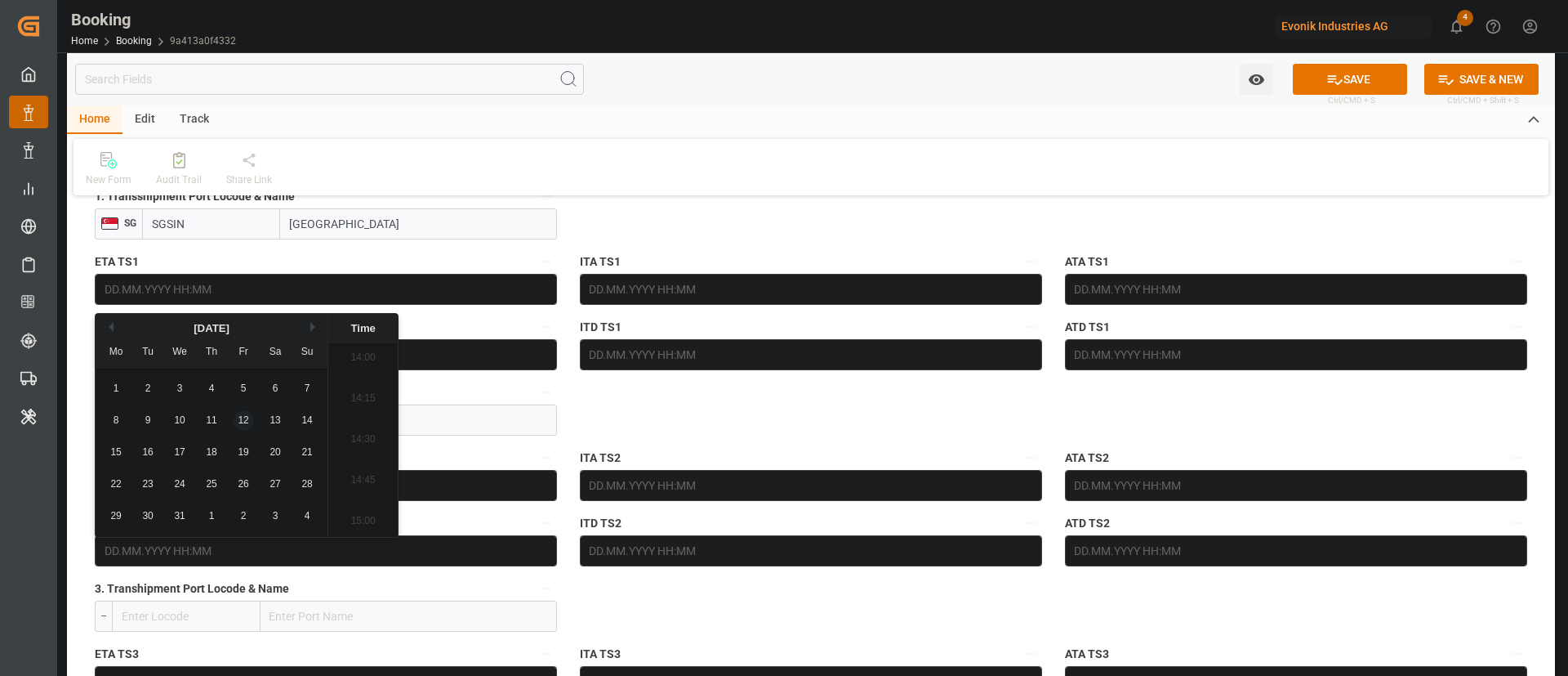
click at [250, 418] on div "12" at bounding box center [243, 421] width 21 height 20
type input "12.12.2025 00:00"
click at [730, 191] on div "New Form Audit Trail Share Link" at bounding box center [811, 168] width 1475 height 57
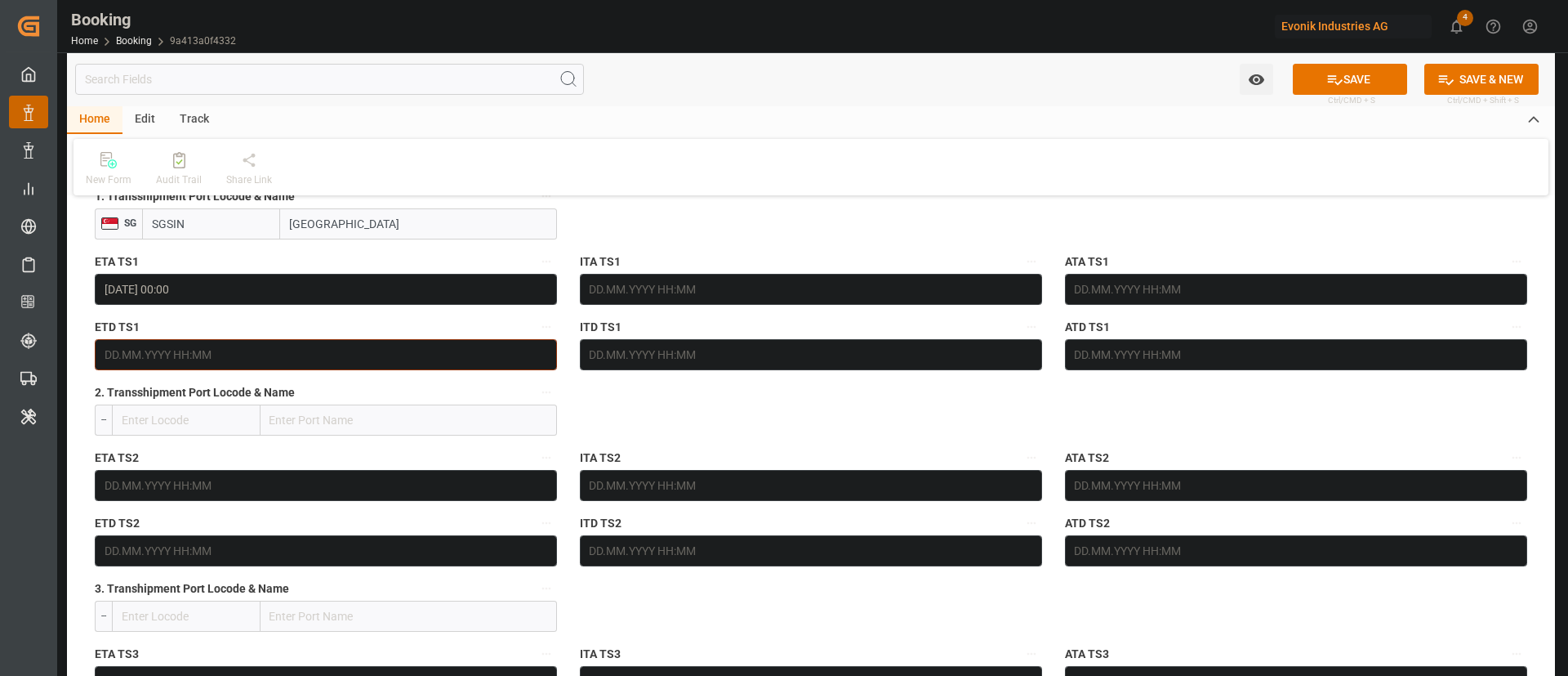
click at [322, 345] on input "text" at bounding box center [326, 354] width 462 height 31
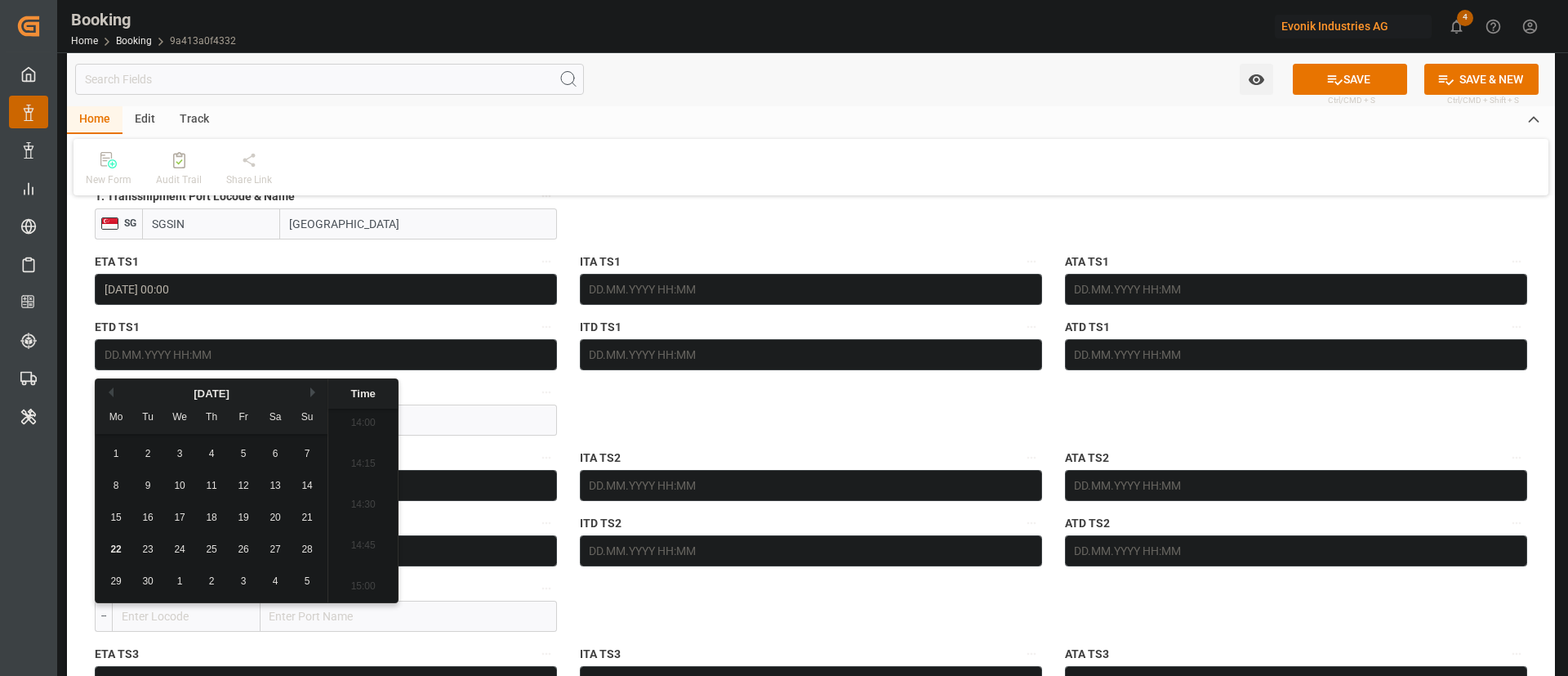
click at [310, 393] on button "Next Month" at bounding box center [315, 393] width 10 height 10
click at [308, 481] on span "14" at bounding box center [307, 485] width 11 height 12
click at [147, 518] on span "16" at bounding box center [147, 518] width 11 height 12
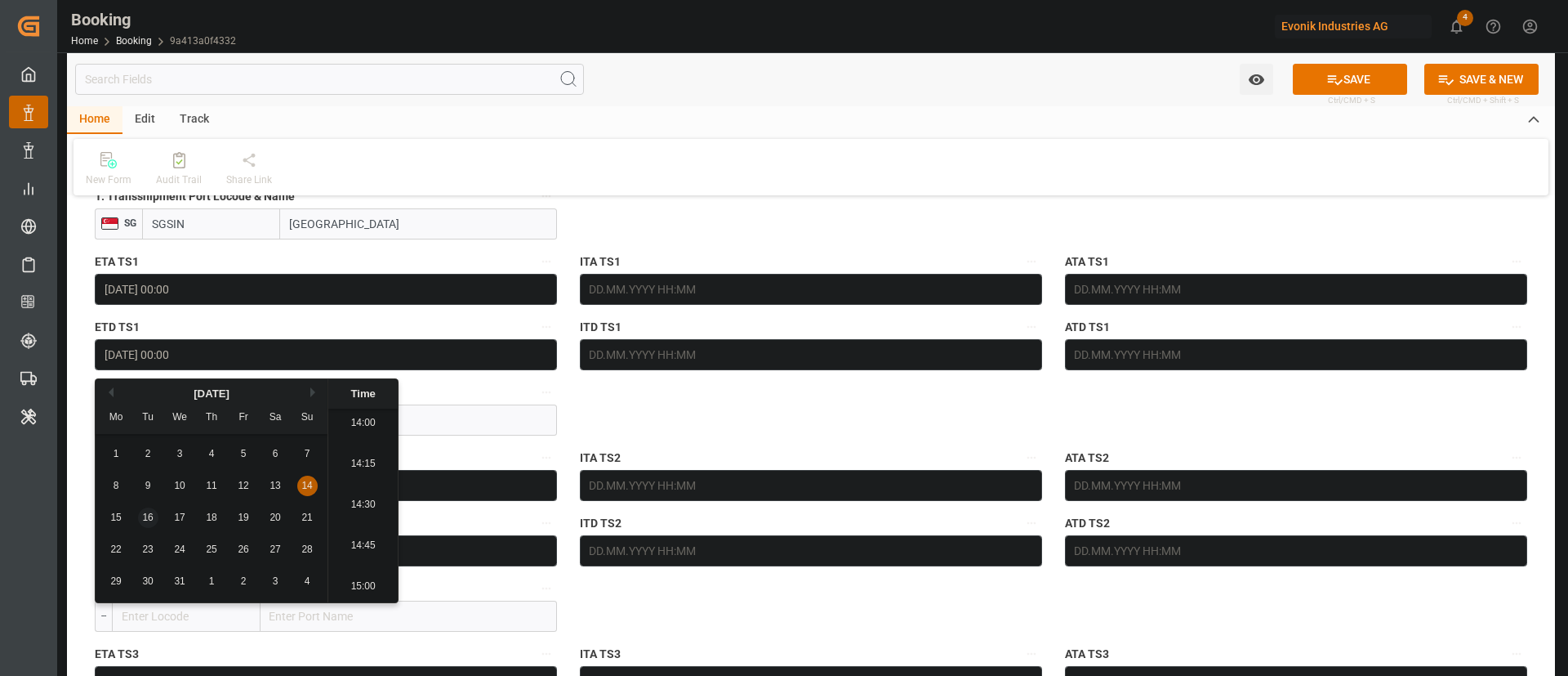
type input "16.12.2025 00:00"
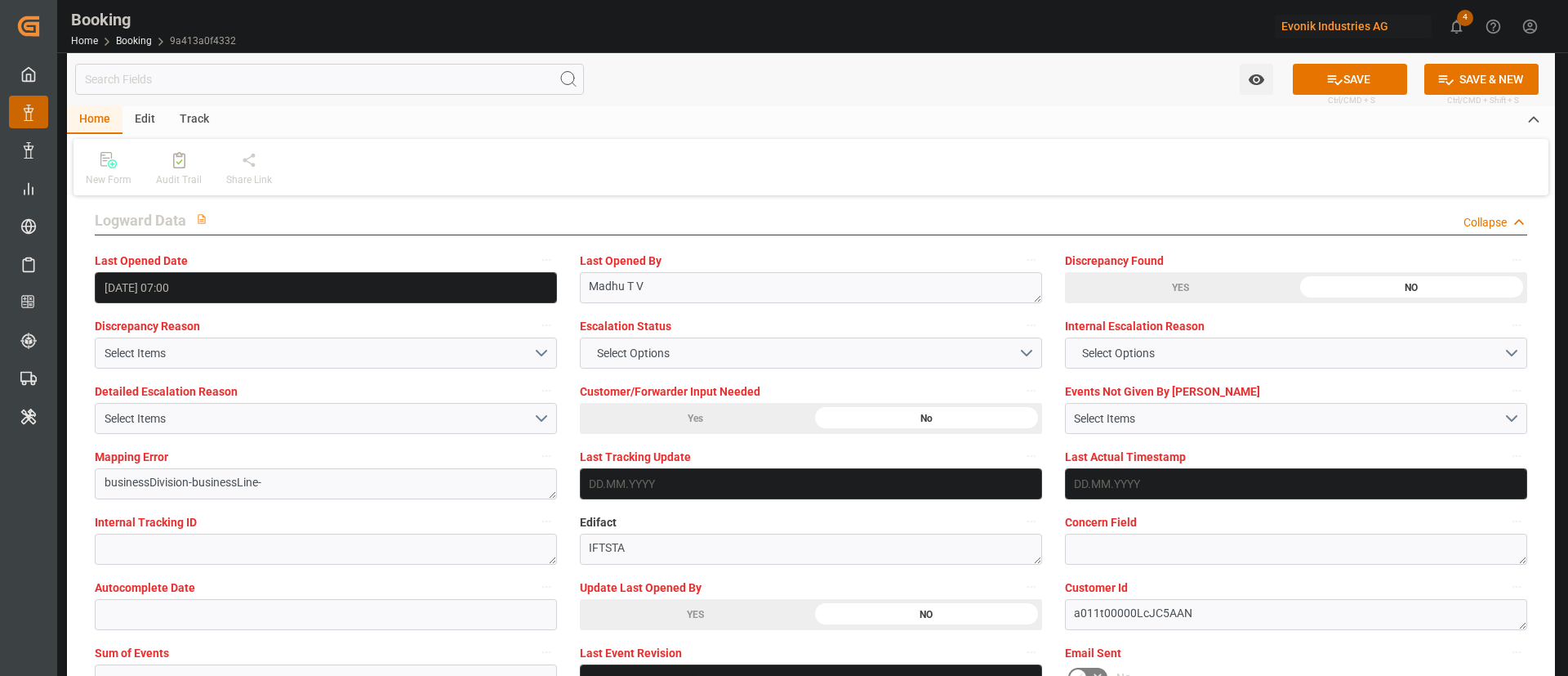
scroll to position [3186, 0]
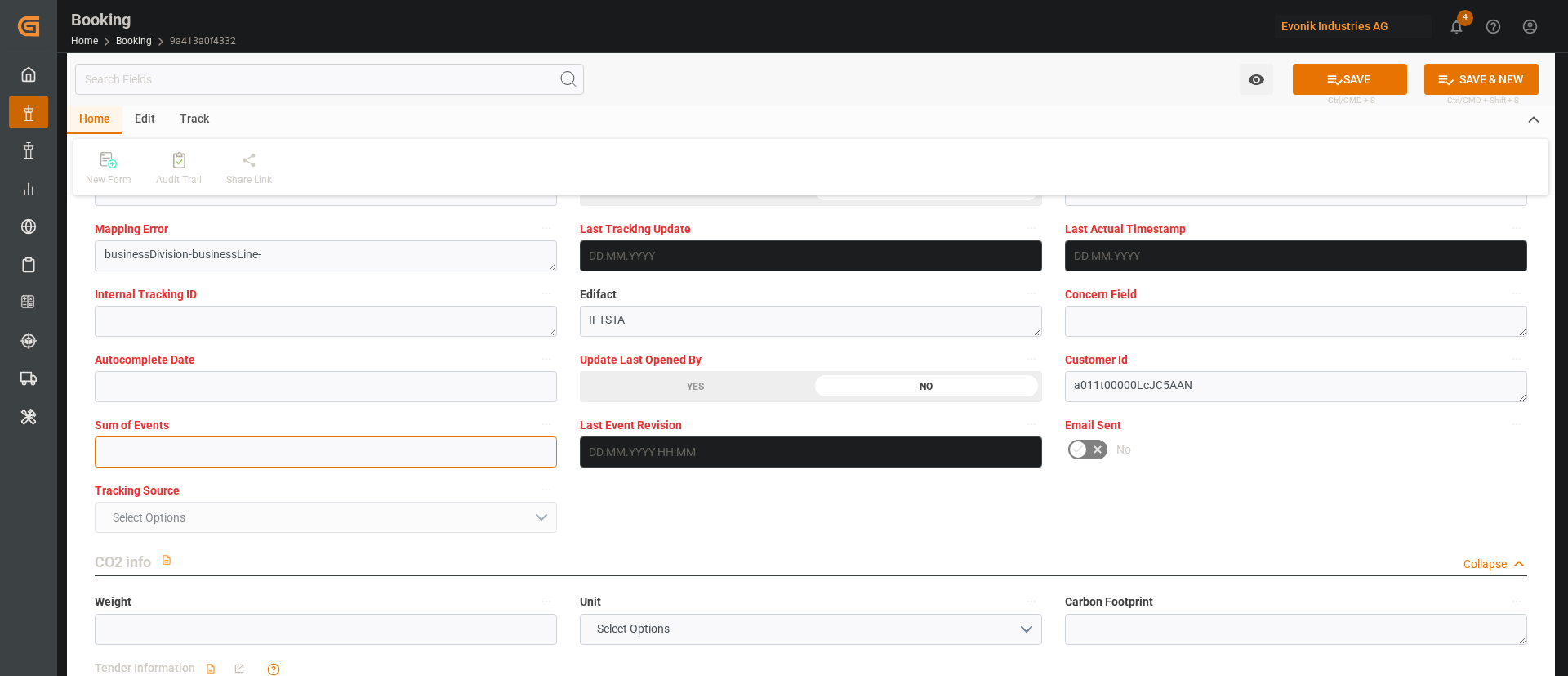
click at [391, 463] on input "text" at bounding box center [326, 451] width 462 height 31
type input "0"
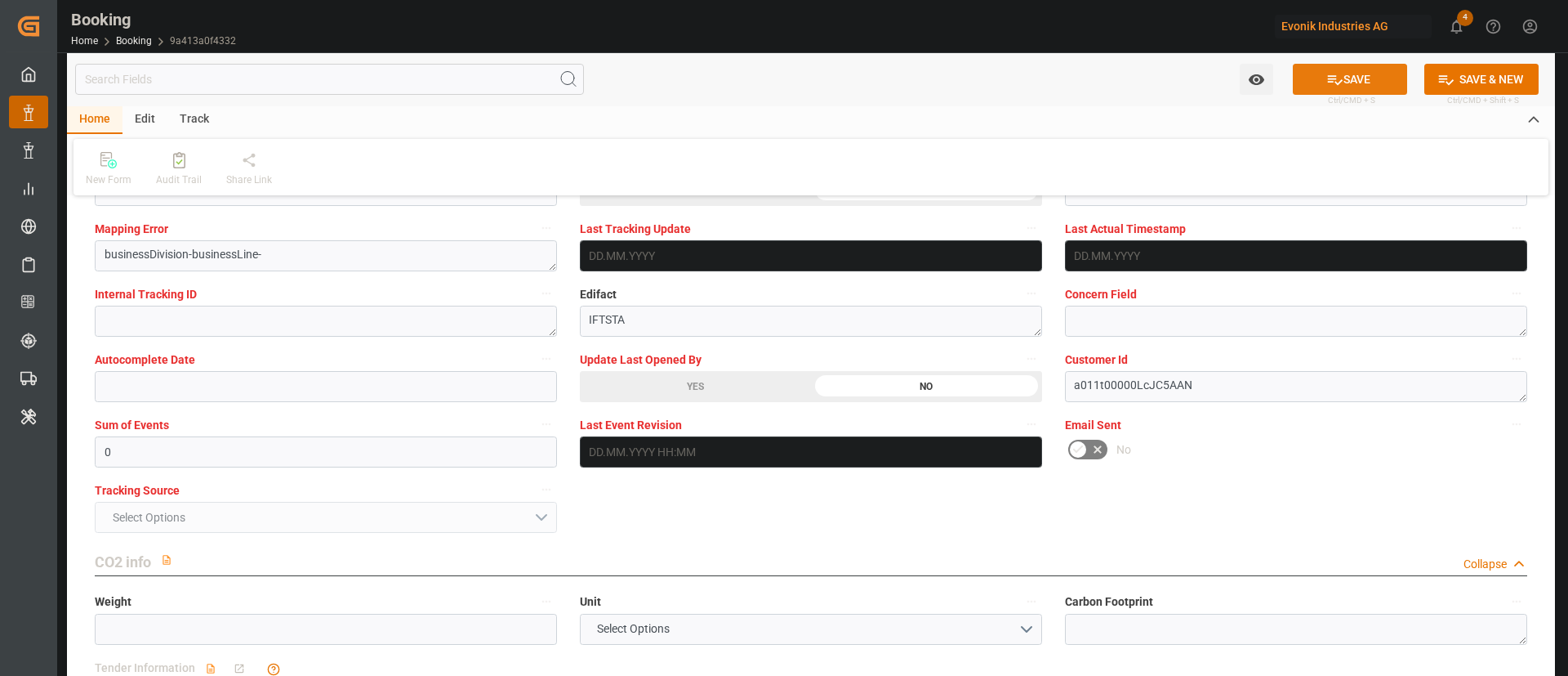
click at [1343, 67] on button "SAVE" at bounding box center [1350, 78] width 114 height 31
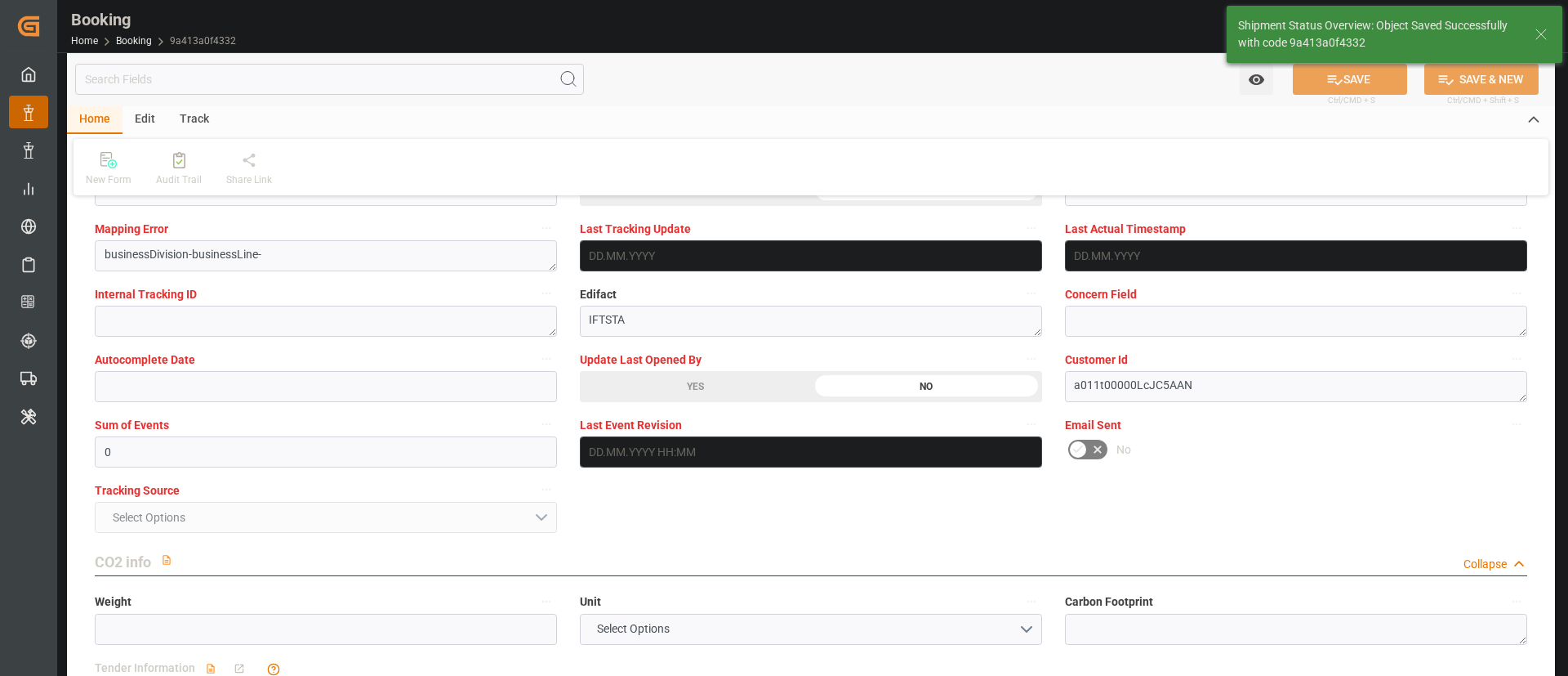
type textarea "Kiran Hari"
type textarea "Yes"
type input "12.12.2025 00:00"
type input "16.12.2025 00:00"
type input "22.09.2025 09:03"
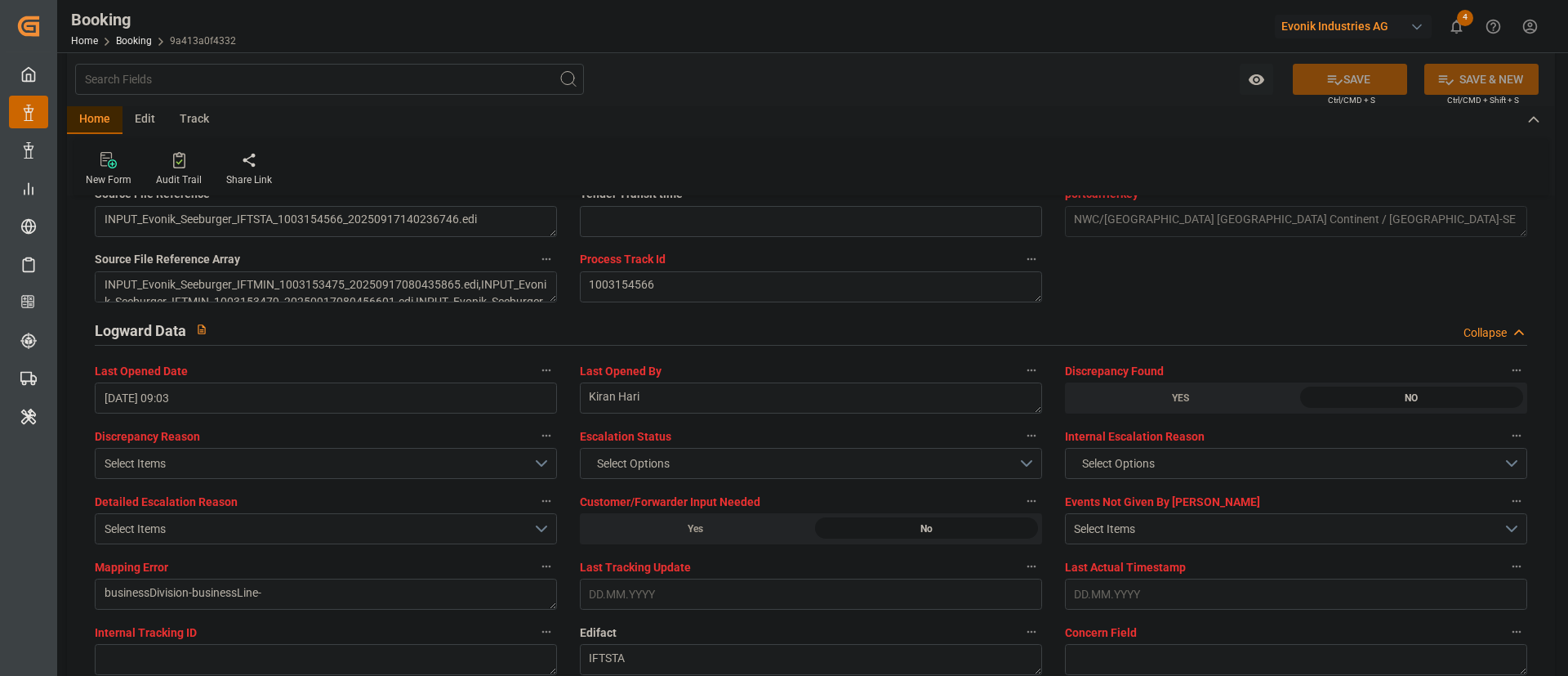
scroll to position [2818, 0]
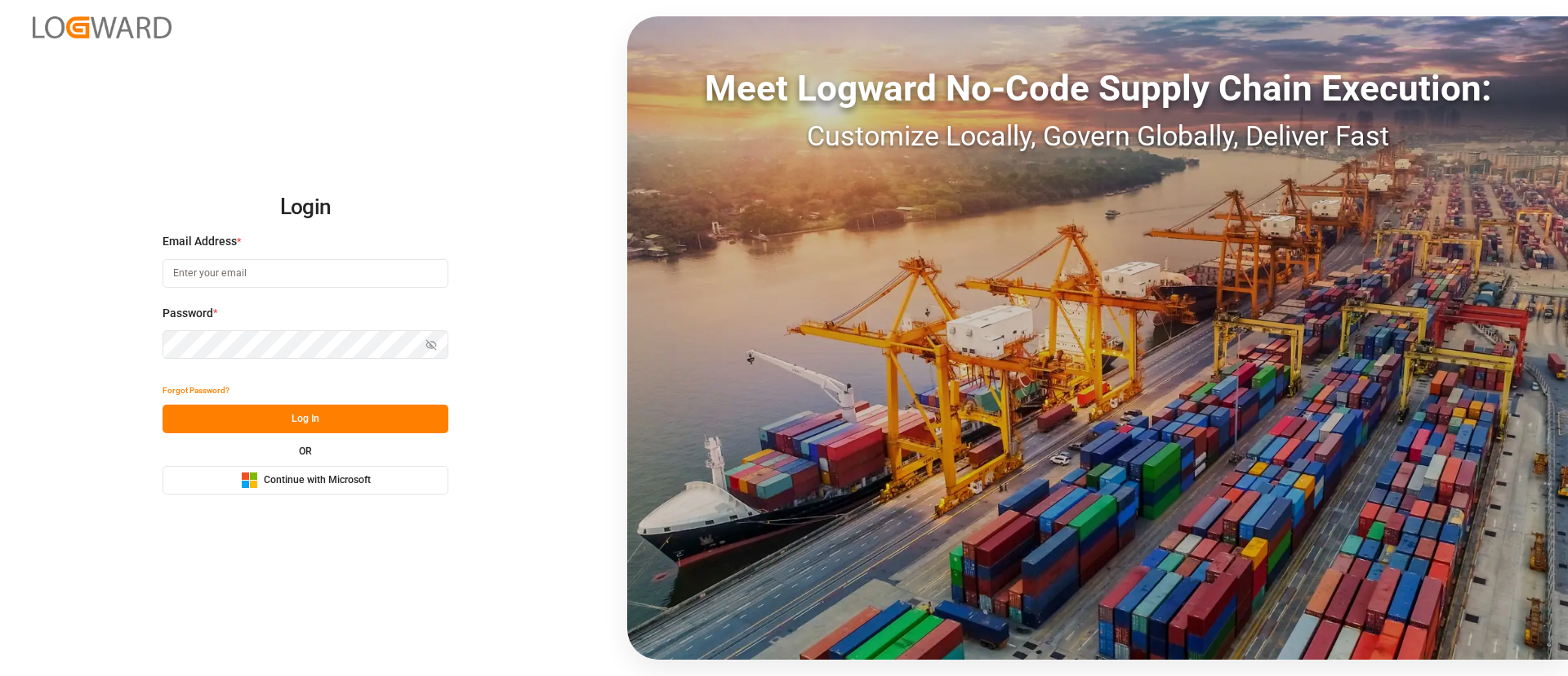
click at [526, 92] on div "Login Email Address * Password * Show password Forgot Password? Log In OR Micro…" at bounding box center [784, 338] width 1568 height 676
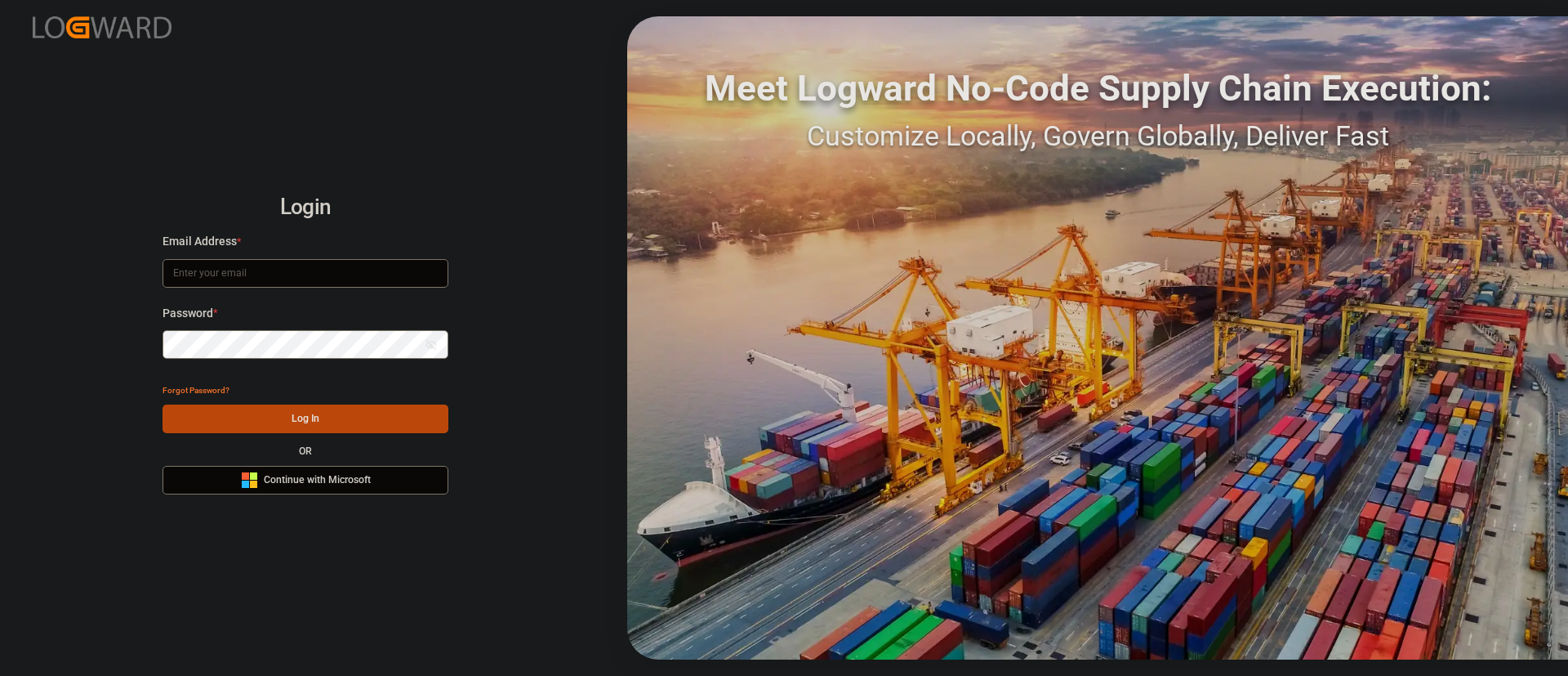
click at [357, 495] on div "Login Email Address * Password * Show password Forgot Password? Log In OR Micro…" at bounding box center [784, 338] width 1568 height 676
click at [377, 490] on button "Microsoft Logo Continue with Microsoft" at bounding box center [305, 480] width 286 height 28
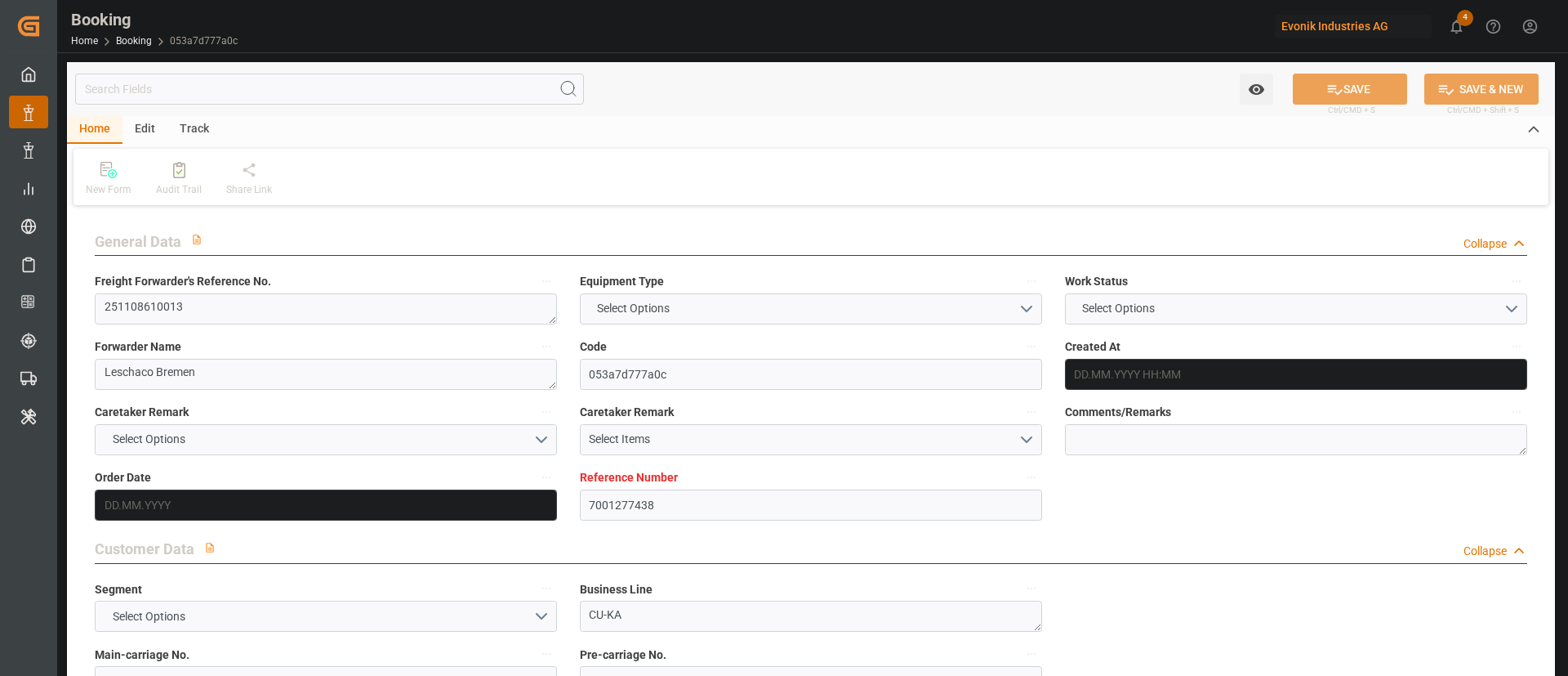
type textarea "251108610013"
type textarea "Leschaco Bremen"
type input "053a7d777a0c"
type input "7001277438"
type textarea "CU-KA"
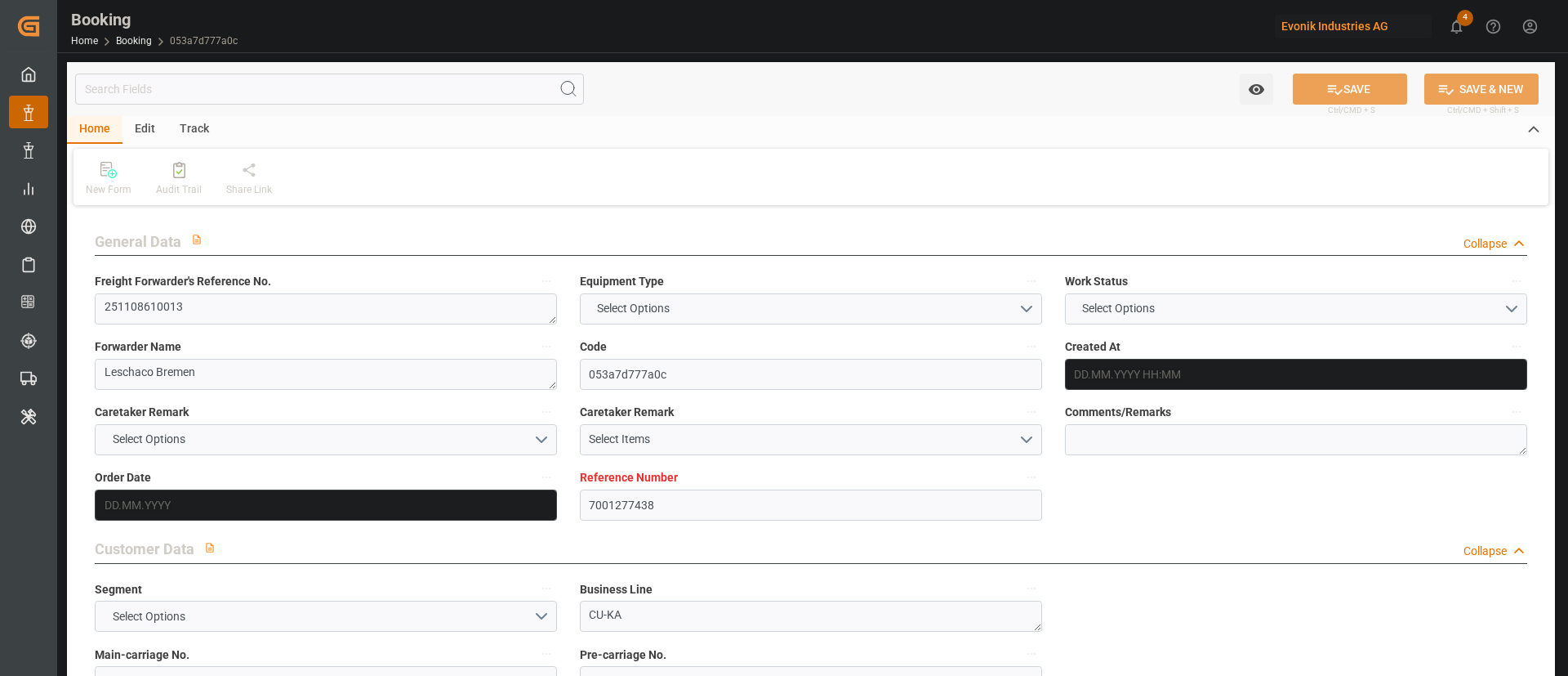
type input "7001277437"
type textarea "[EMAIL_ADDRESS][DOMAIN_NAME]"
type textarea "CIF"
type textarea "[GEOGRAPHIC_DATA]"
type textarea "3"
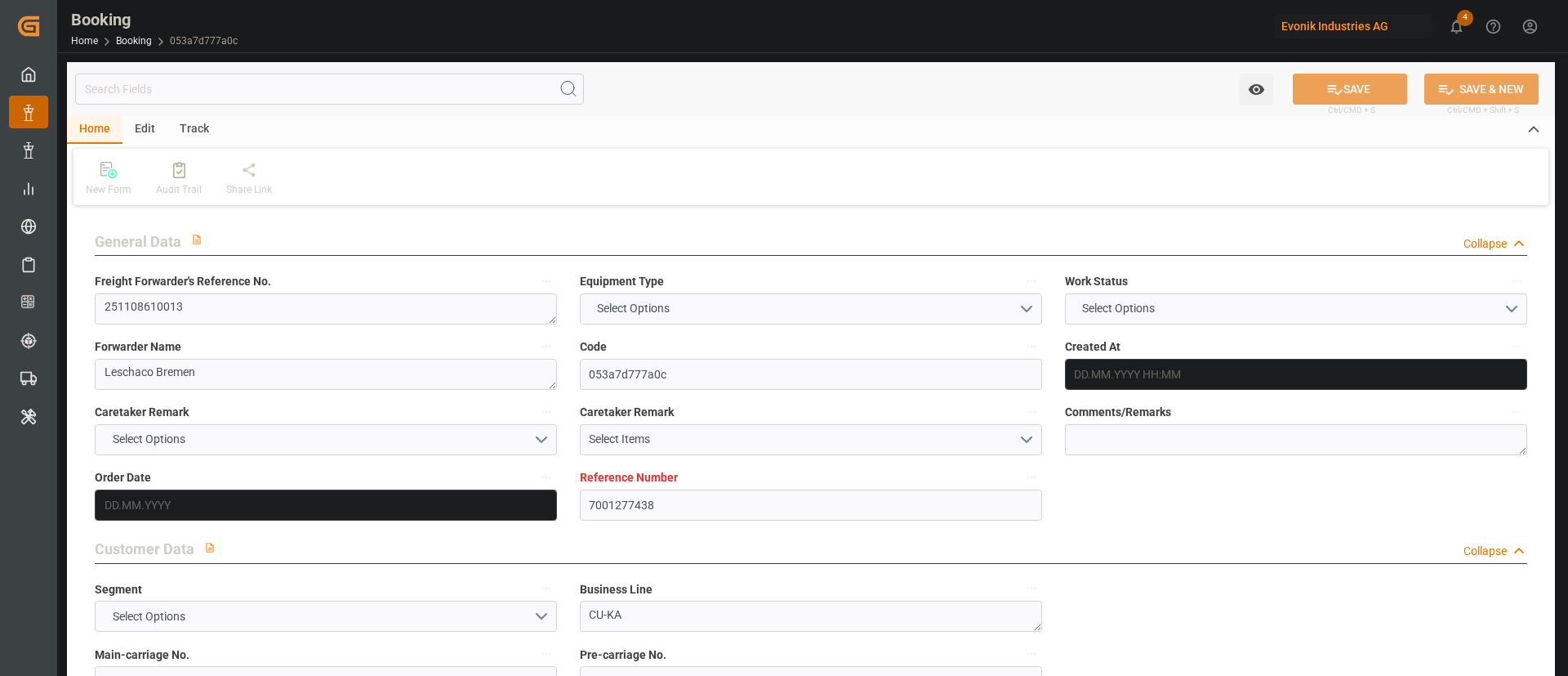
type textarea "Niederkassel"
type input "ADAMS"
type input "HLCU"
type input "[GEOGRAPHIC_DATA]"
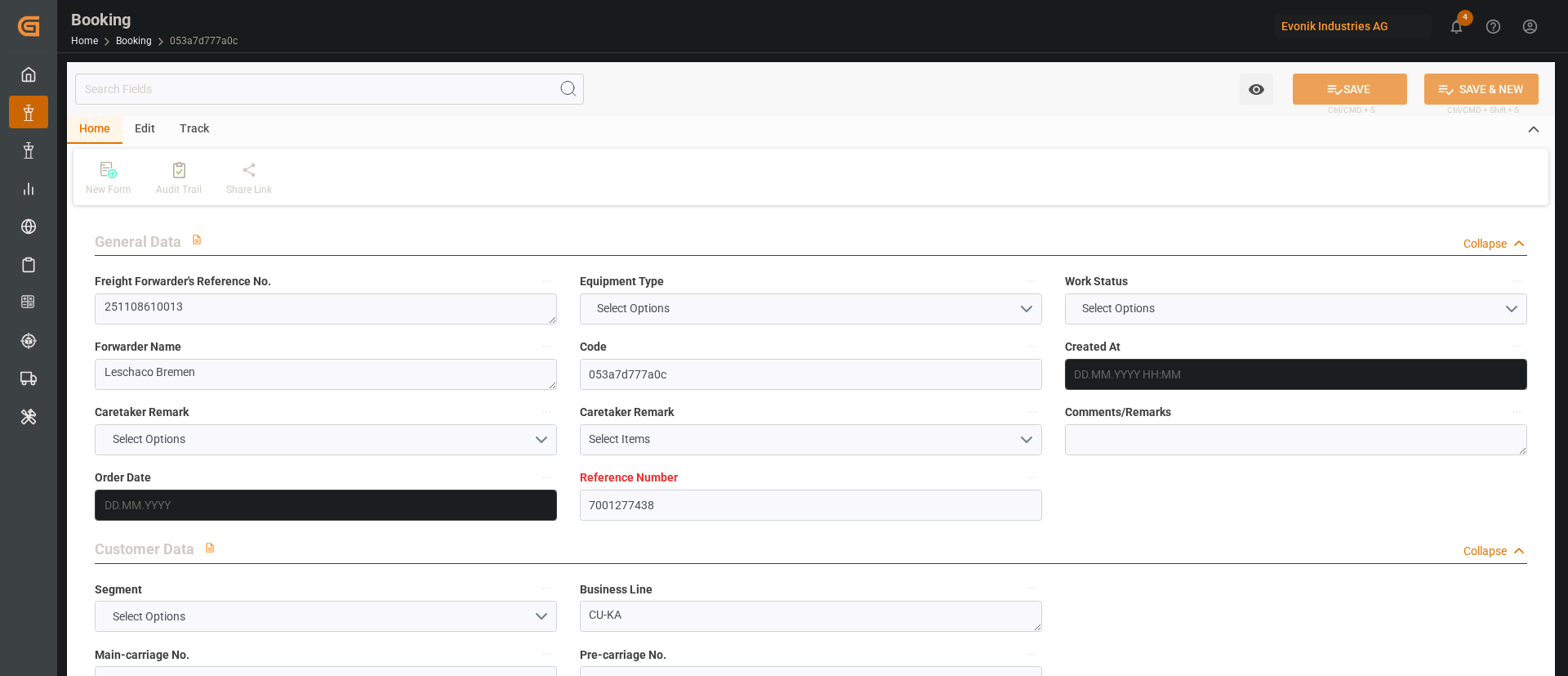
type textarea "INPUT_Evonik_Seeburger_IFTSTA_1003154509_20250917133011189.edi"
type textarea "NWC/UK North West Continent / UK_MXVER_HLCU_CU-KA"
type textarea "INPUT_Evonik_Seeburger_IFTMIN_1003154118_20250917111813656.edi,INPUT_Evonik_See…"
type textarea "1003154509"
type textarea "Madhu T V"
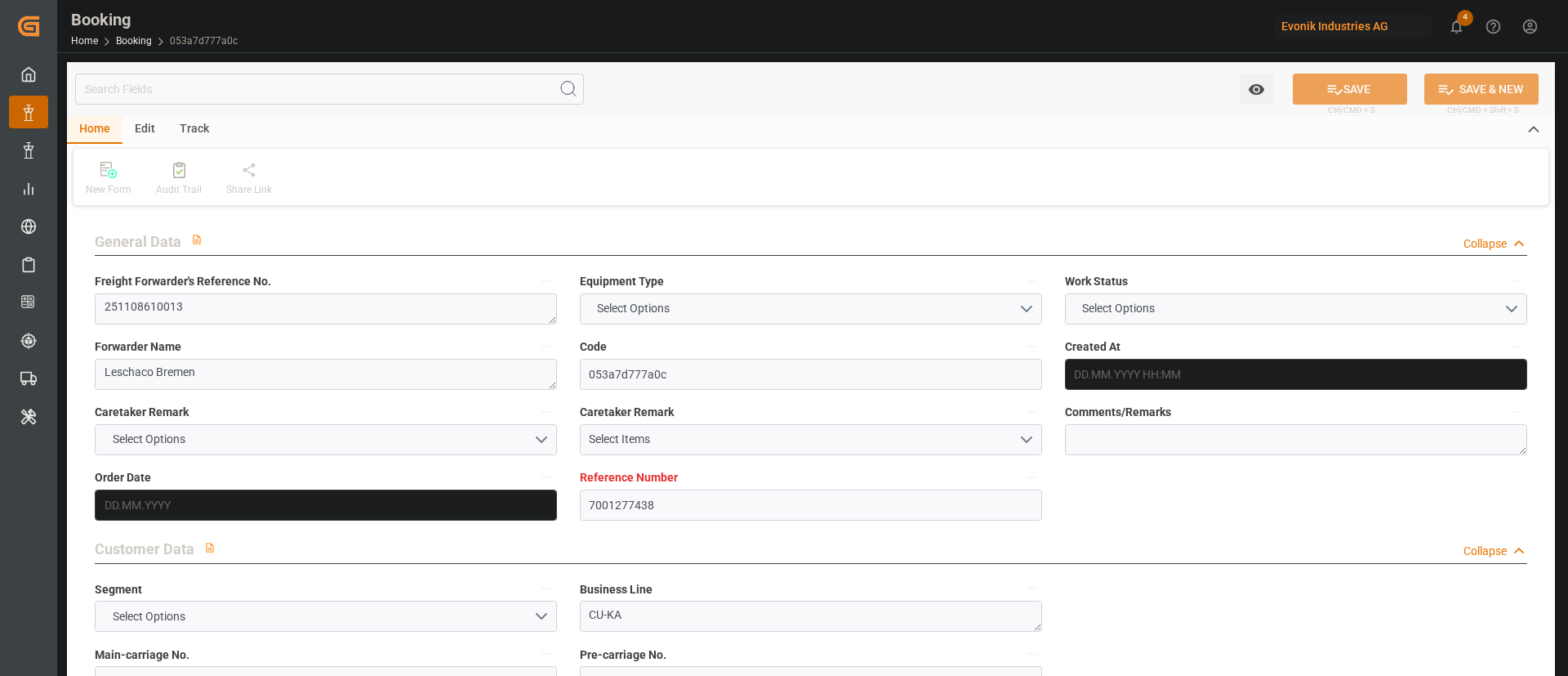
type textarea "businessDivision-businessLine-"
type textarea "IFTSTA"
type textarea "a011t00000LcJC5AAN"
type textarea "No"
type input "7001277438"
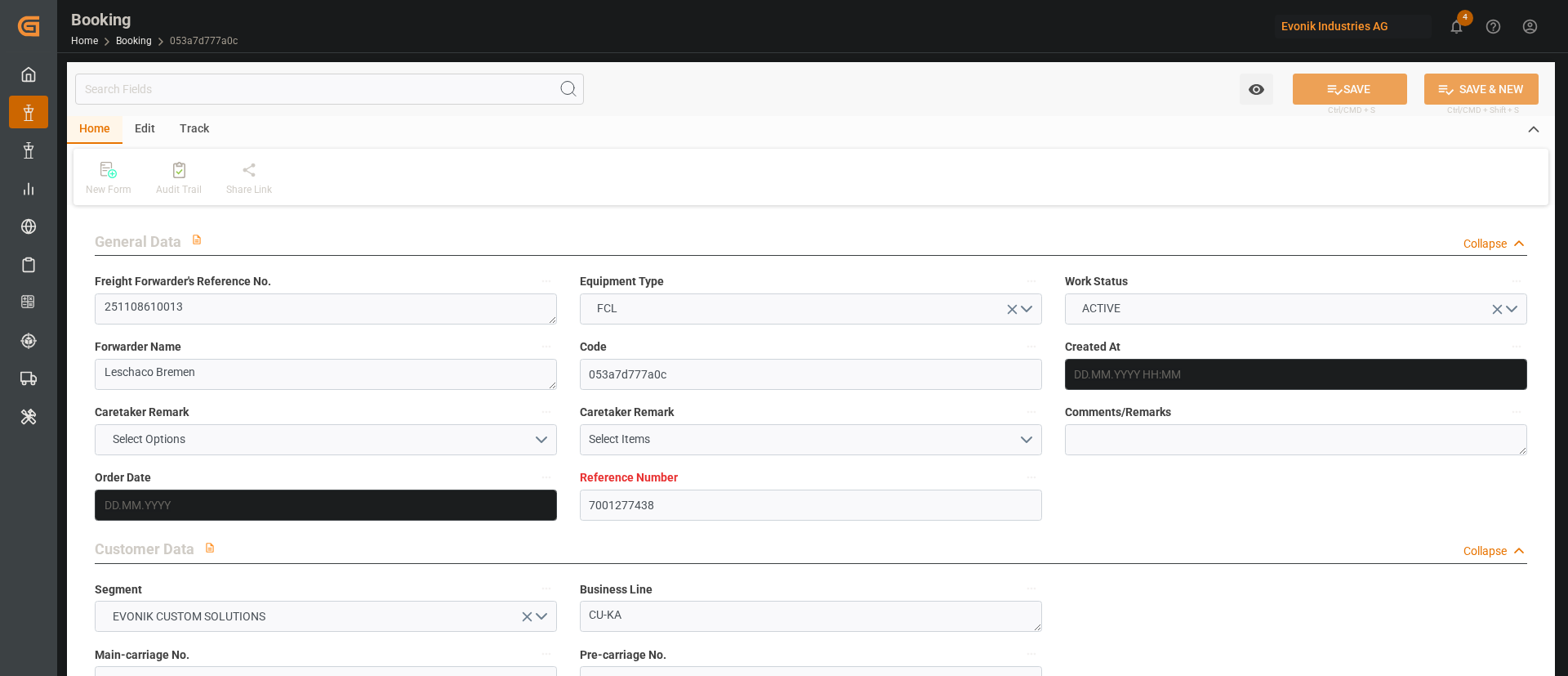
type input "9260914"
type input "Hapag [PERSON_NAME]"
type input "Hapag Lloyd Aktiengesellschaft"
type input "NLRTM"
type input "MXVER"
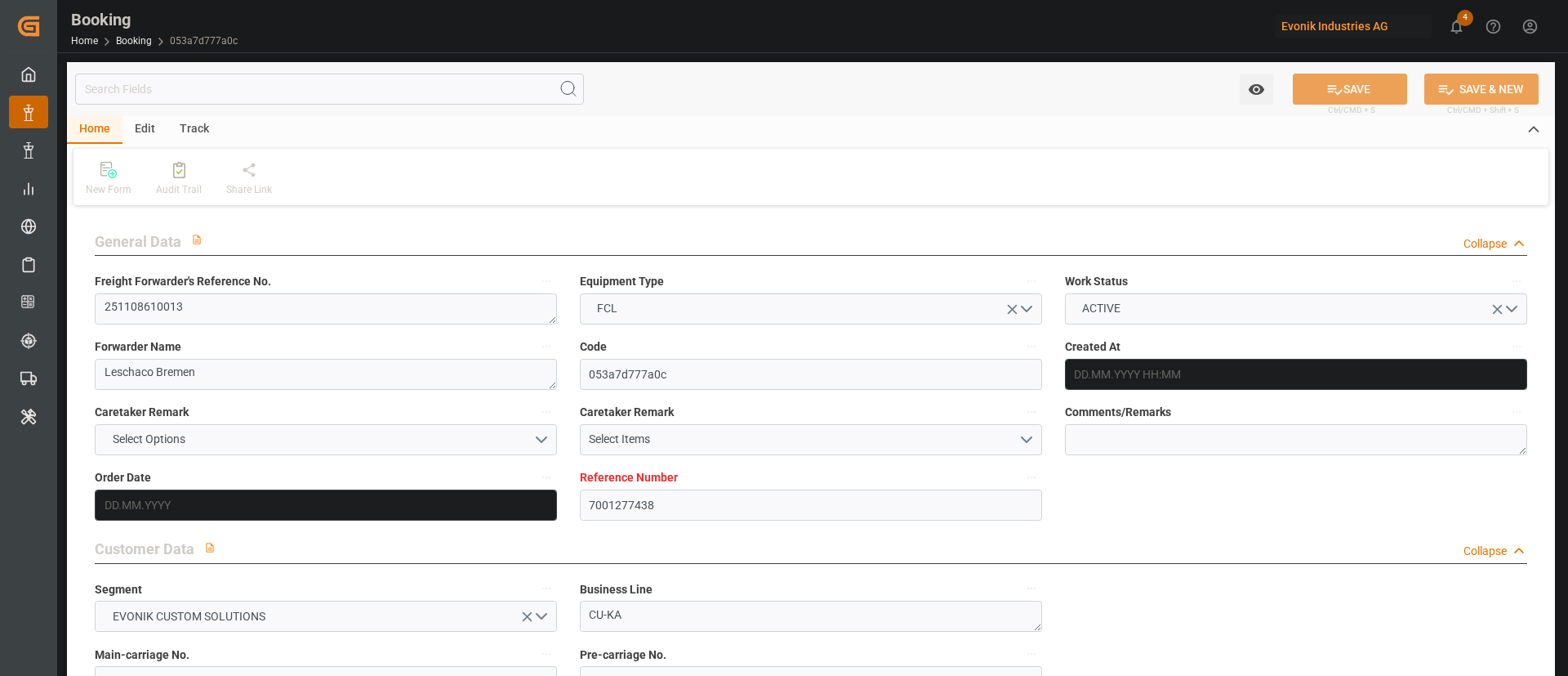
type input "17.09.2025 09:20"
type input "[DATE]"
type input "28.11.2025"
type input "[DATE]"
type input "29.10.2025 00:00"
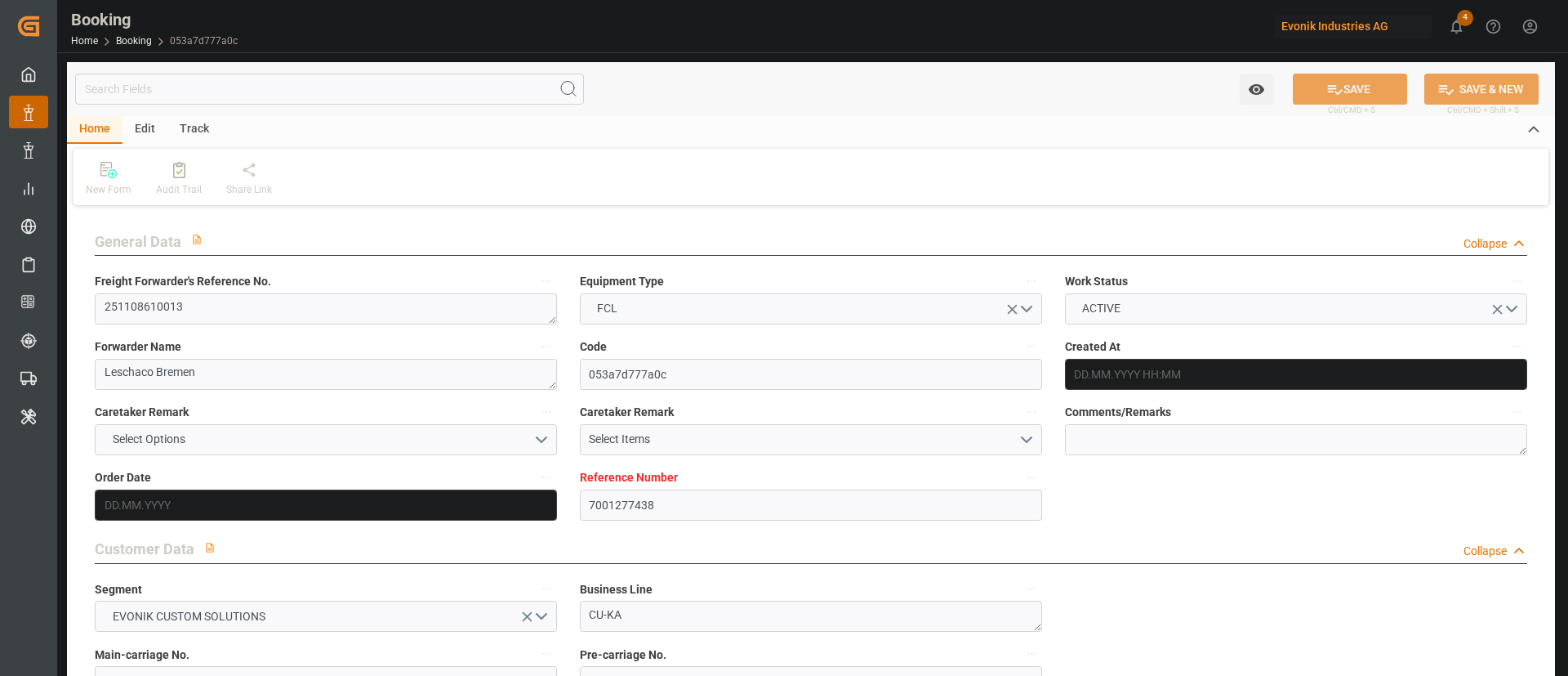
type input "29.10.2025 00:00"
type input "[DATE]"
type input "05.11.2025 00:00"
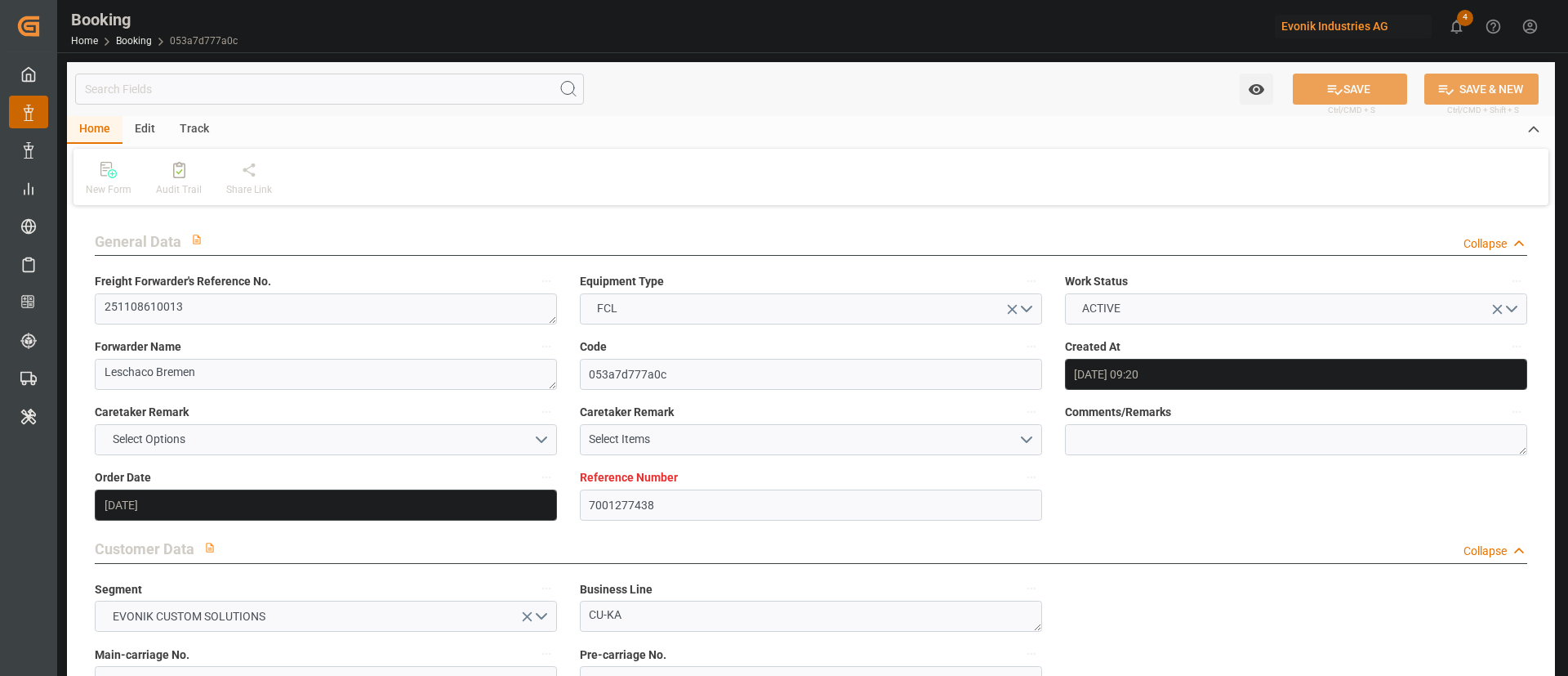
type input "25.11.2025 00:00"
type input "28.11.2025 00:00"
type input "19.09.2025 05:58"
click at [237, 300] on textarea "251108610013" at bounding box center [326, 308] width 462 height 31
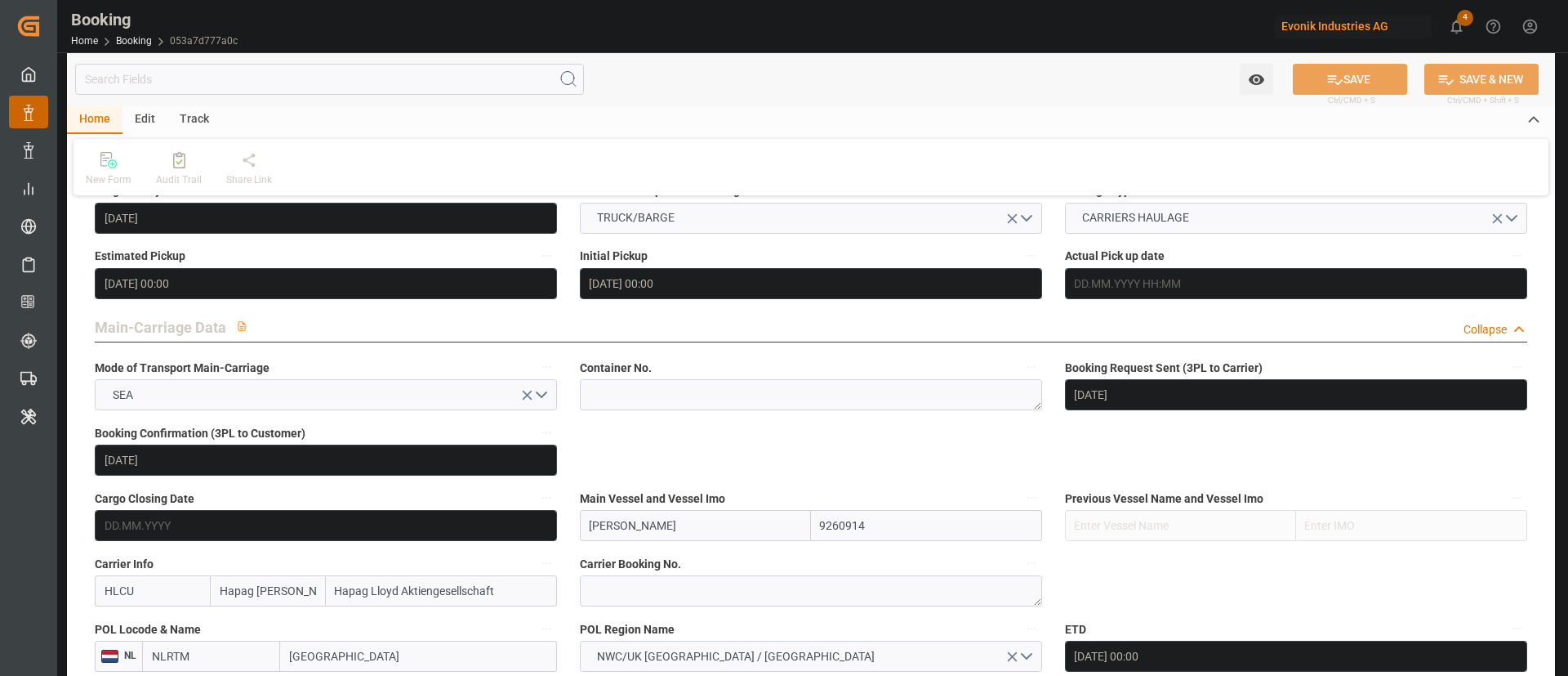
scroll to position [980, 0]
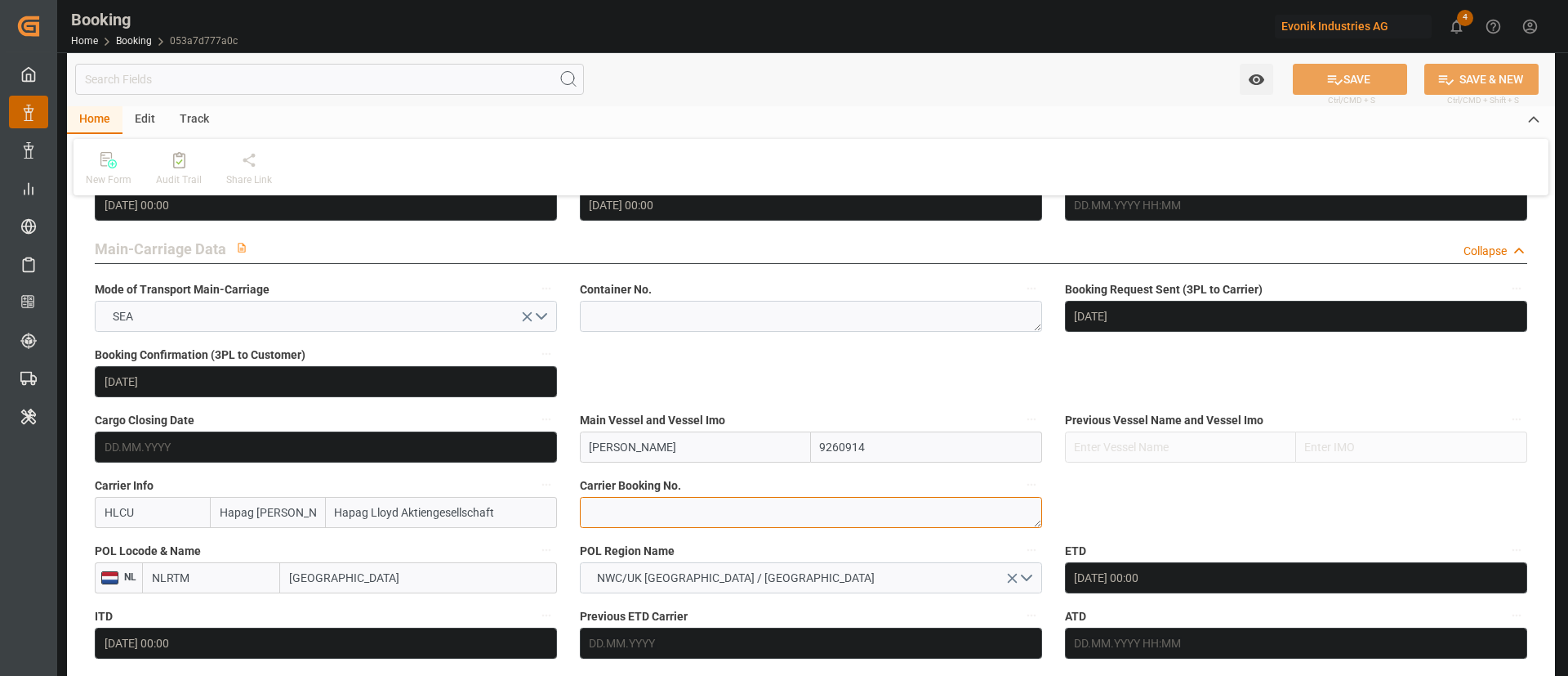
click at [649, 505] on textarea at bounding box center [811, 512] width 462 height 31
paste textarea "34566772"
type textarea "34566772"
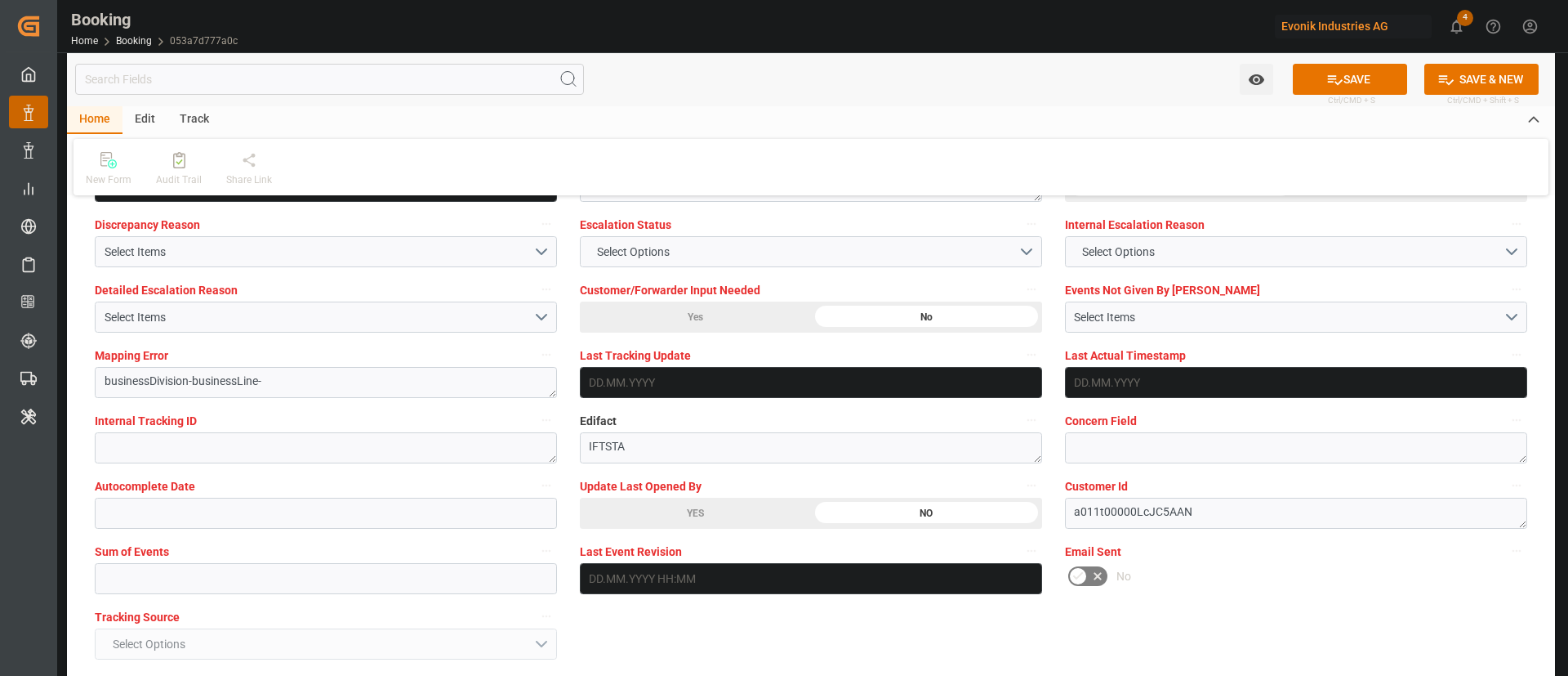
scroll to position [3063, 0]
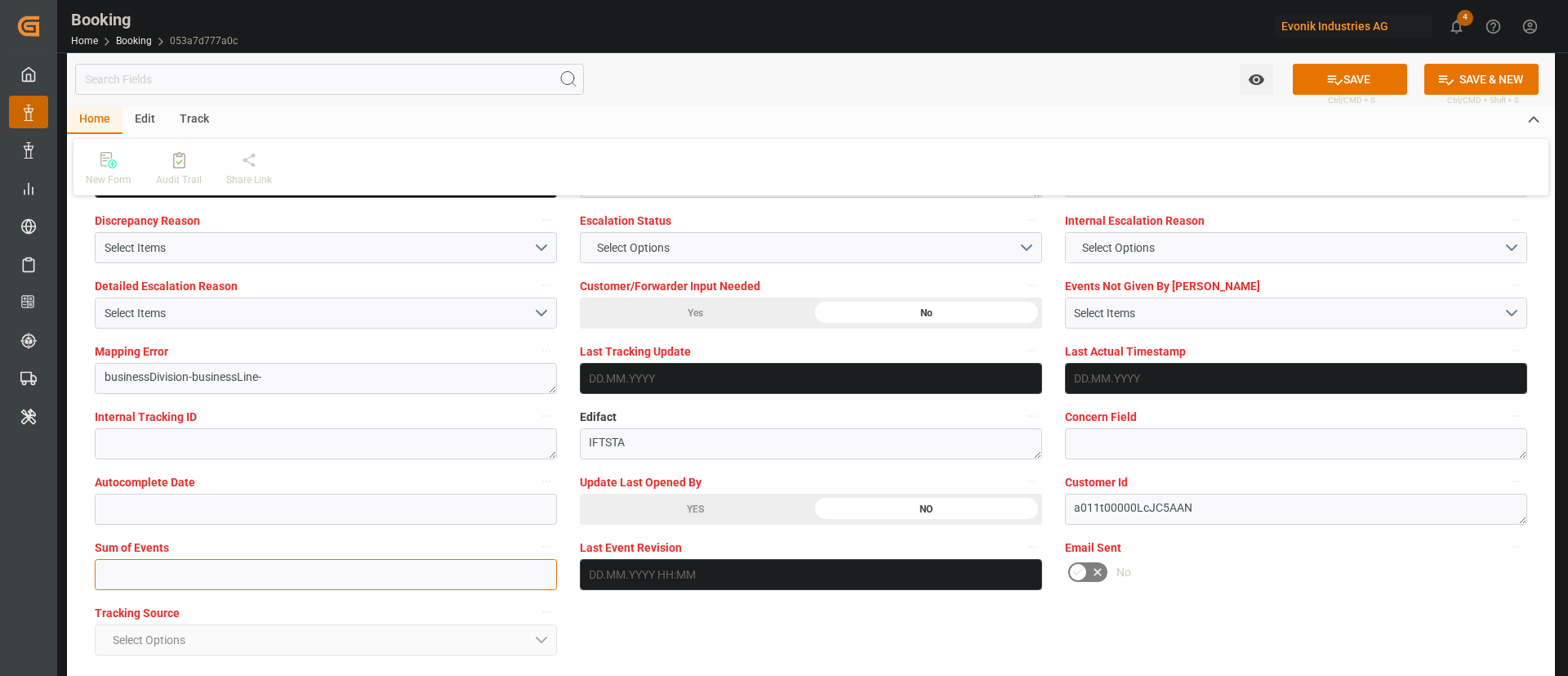
click at [224, 584] on input "text" at bounding box center [326, 573] width 462 height 31
type input "0"
click at [1366, 78] on button "SAVE" at bounding box center [1350, 78] width 114 height 31
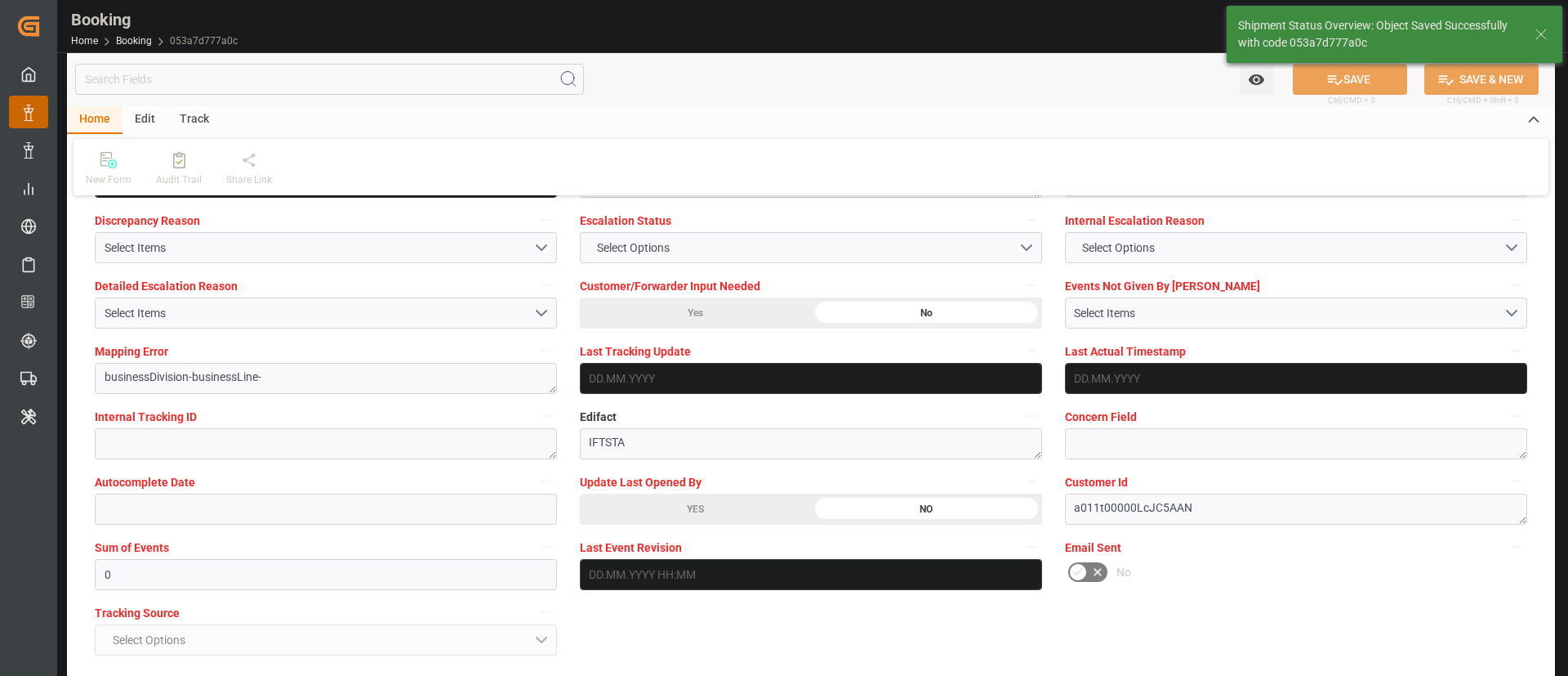
type textarea "Kiran Hari"
type input "22.09.2025 09:13"
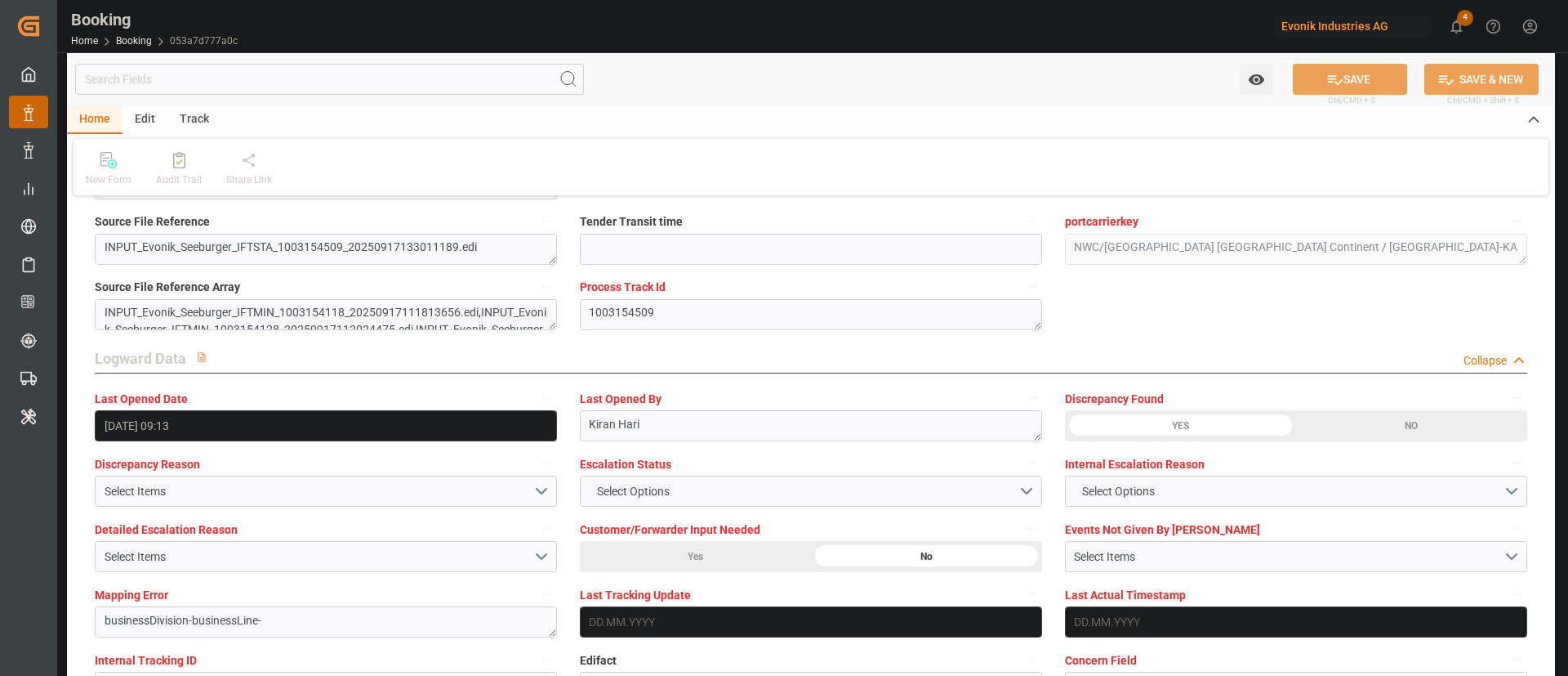
scroll to position [2818, 0]
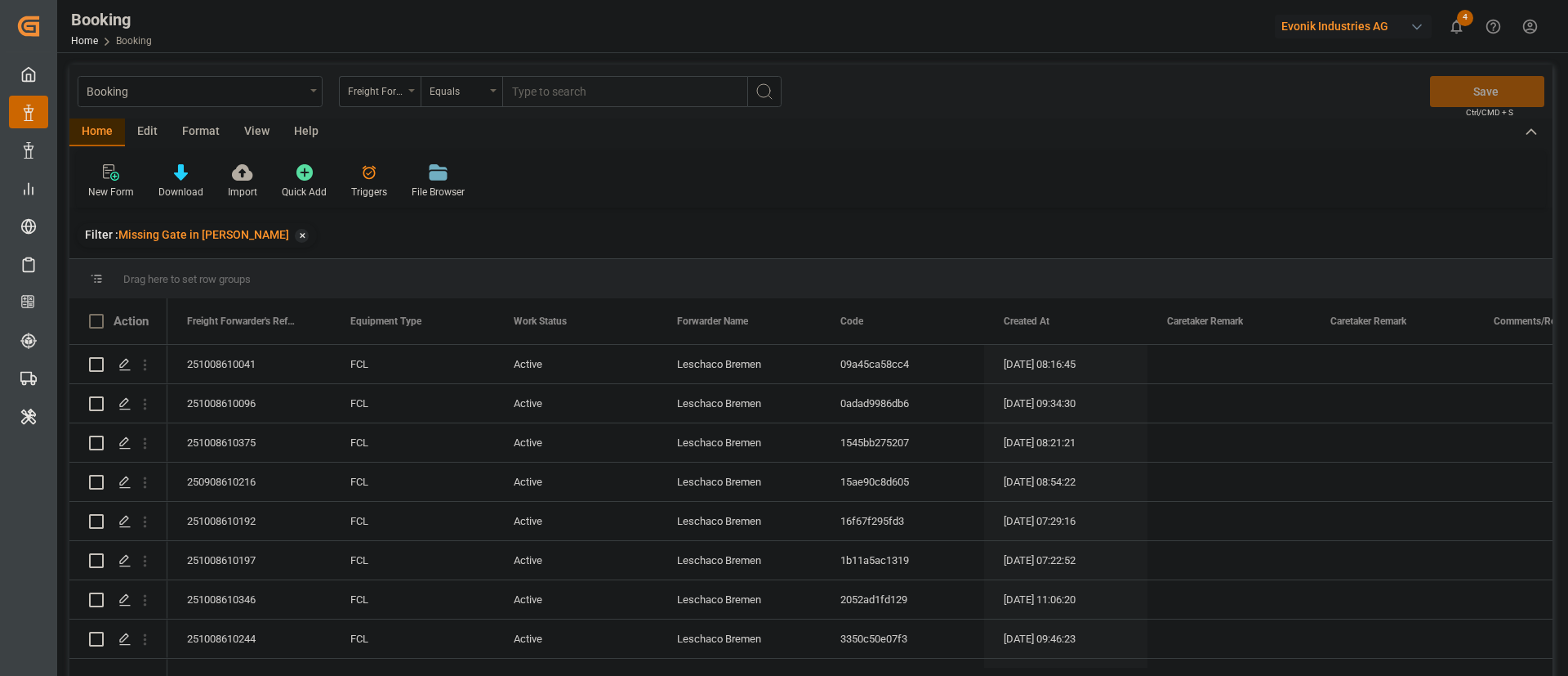
click at [265, 134] on div "View" at bounding box center [257, 132] width 50 height 28
click at [96, 185] on div "Default" at bounding box center [104, 193] width 32 height 15
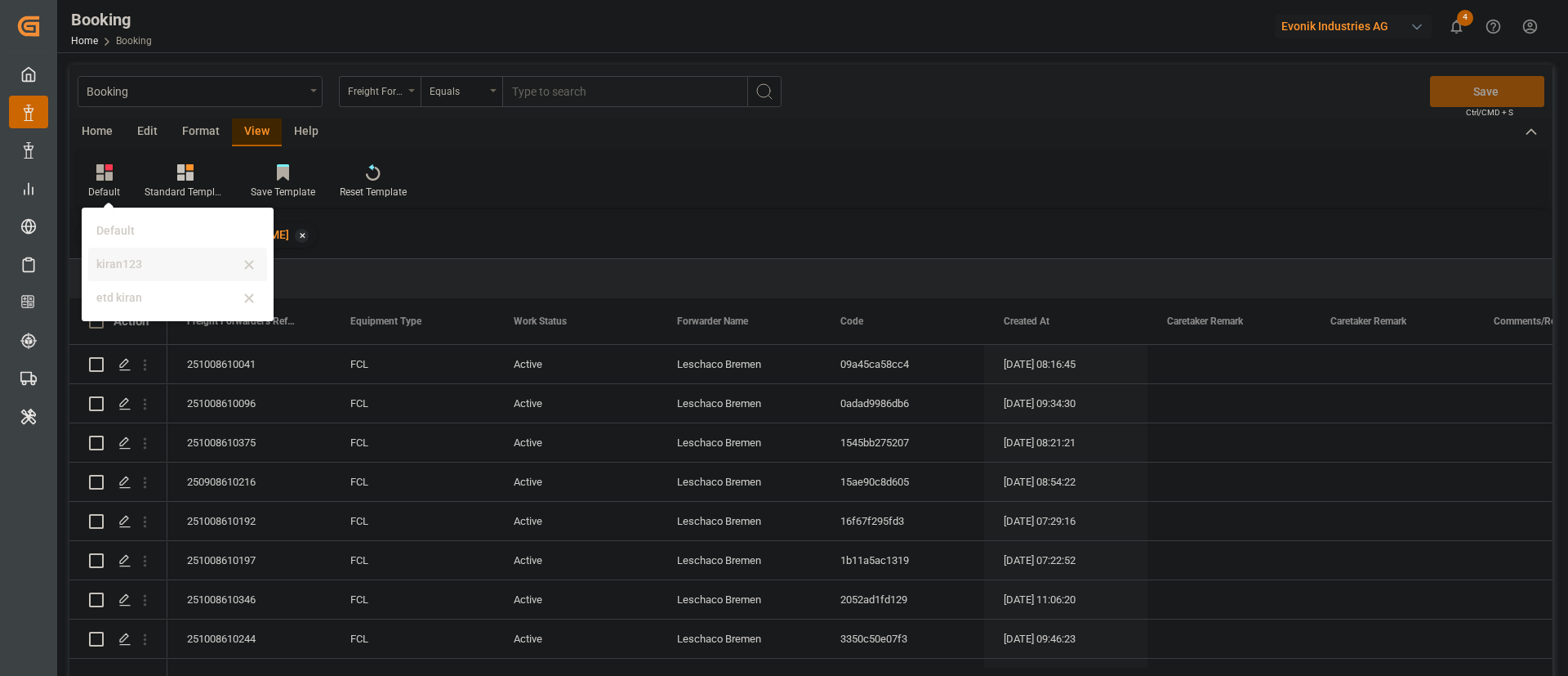
click at [139, 265] on div "kiran123" at bounding box center [168, 264] width 143 height 18
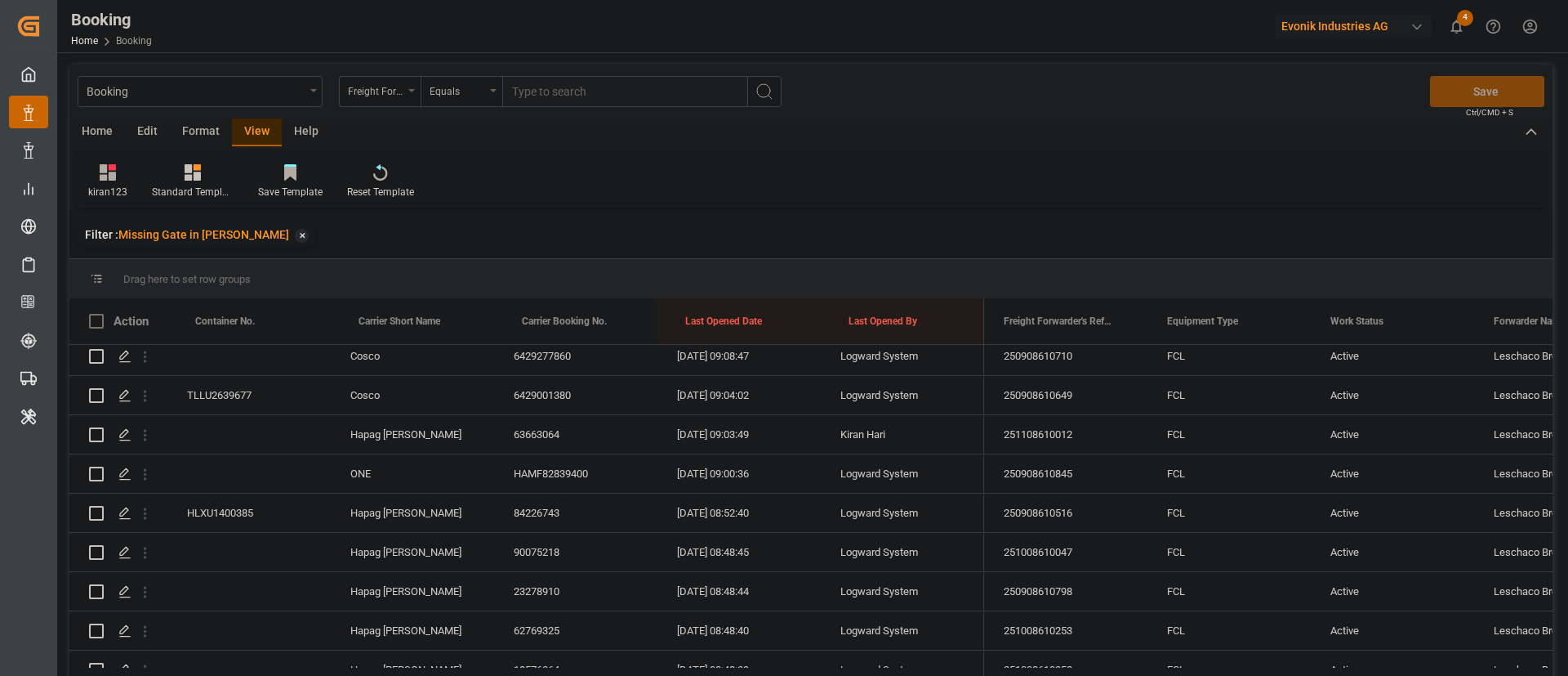
scroll to position [1103, 0]
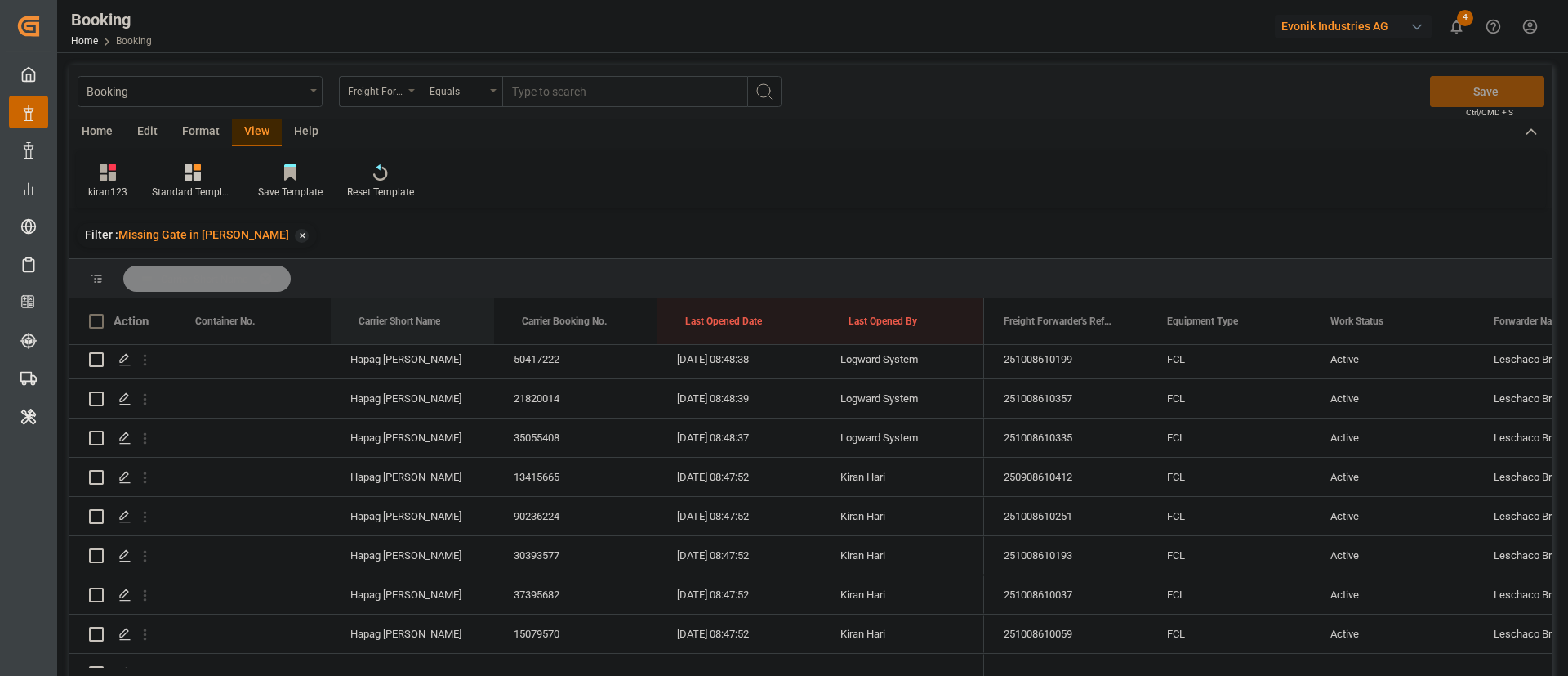
drag, startPoint x: 400, startPoint y: 323, endPoint x: 413, endPoint y: 282, distance: 43.0
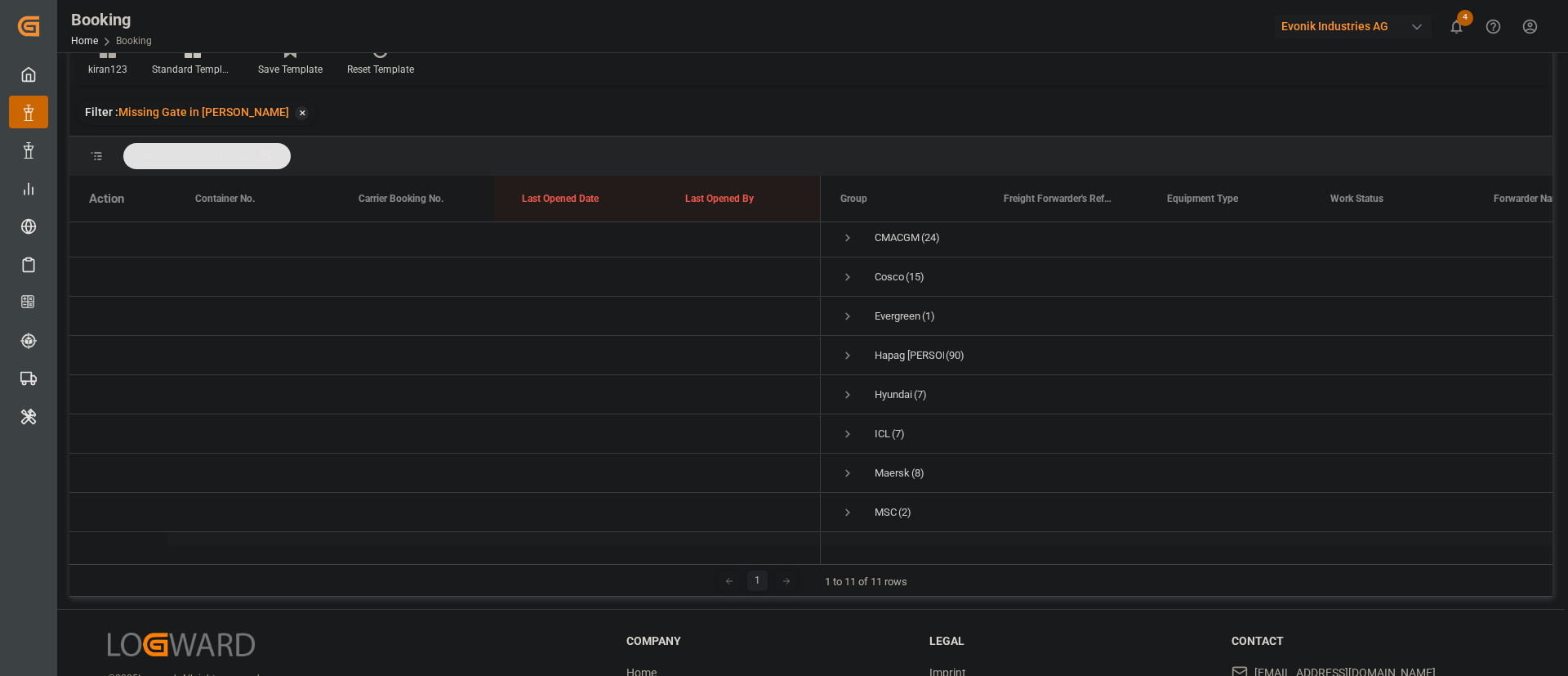
scroll to position [0, 0]
click at [851, 230] on span "Press SPACE to select this row." at bounding box center [848, 242] width 15 height 38
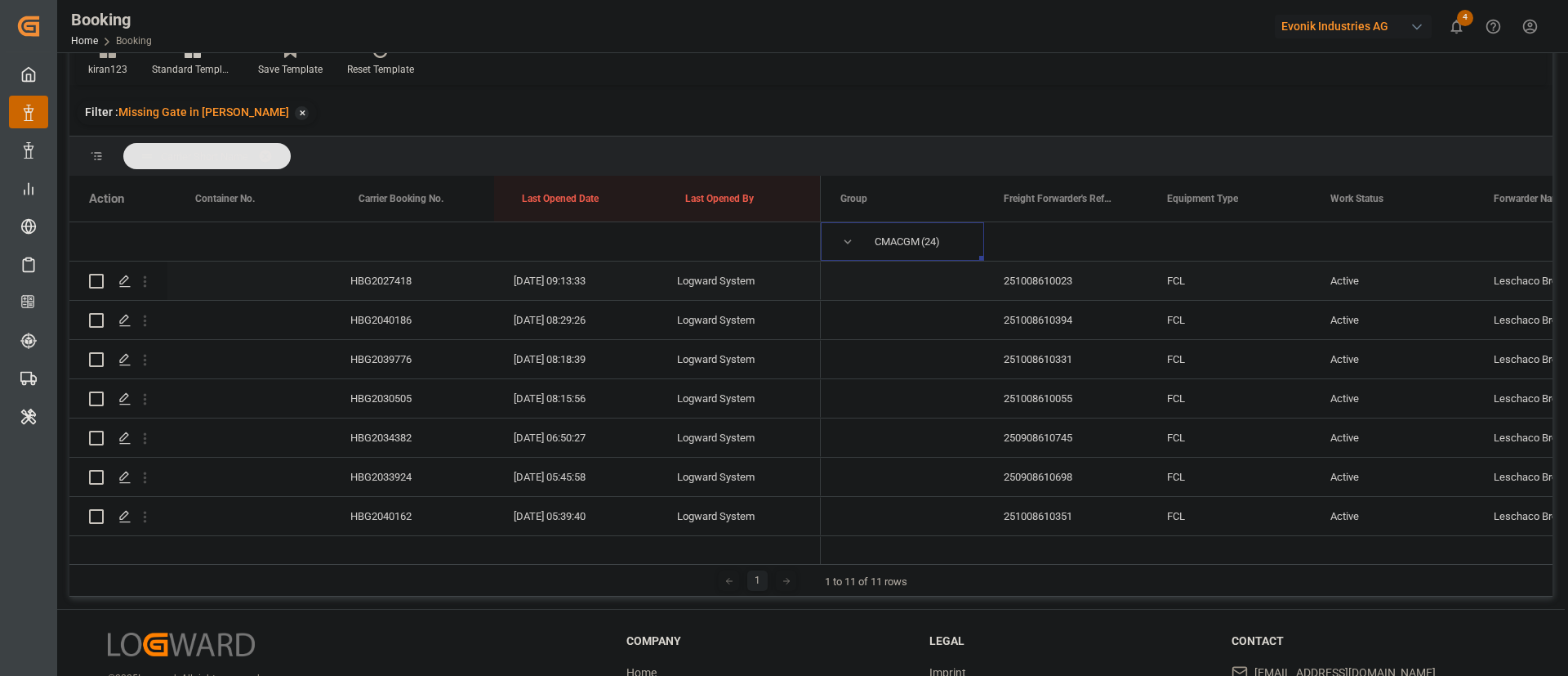
click at [376, 262] on div "HBG2027418" at bounding box center [412, 281] width 163 height 38
click at [142, 283] on icon "open menu" at bounding box center [145, 281] width 17 height 18
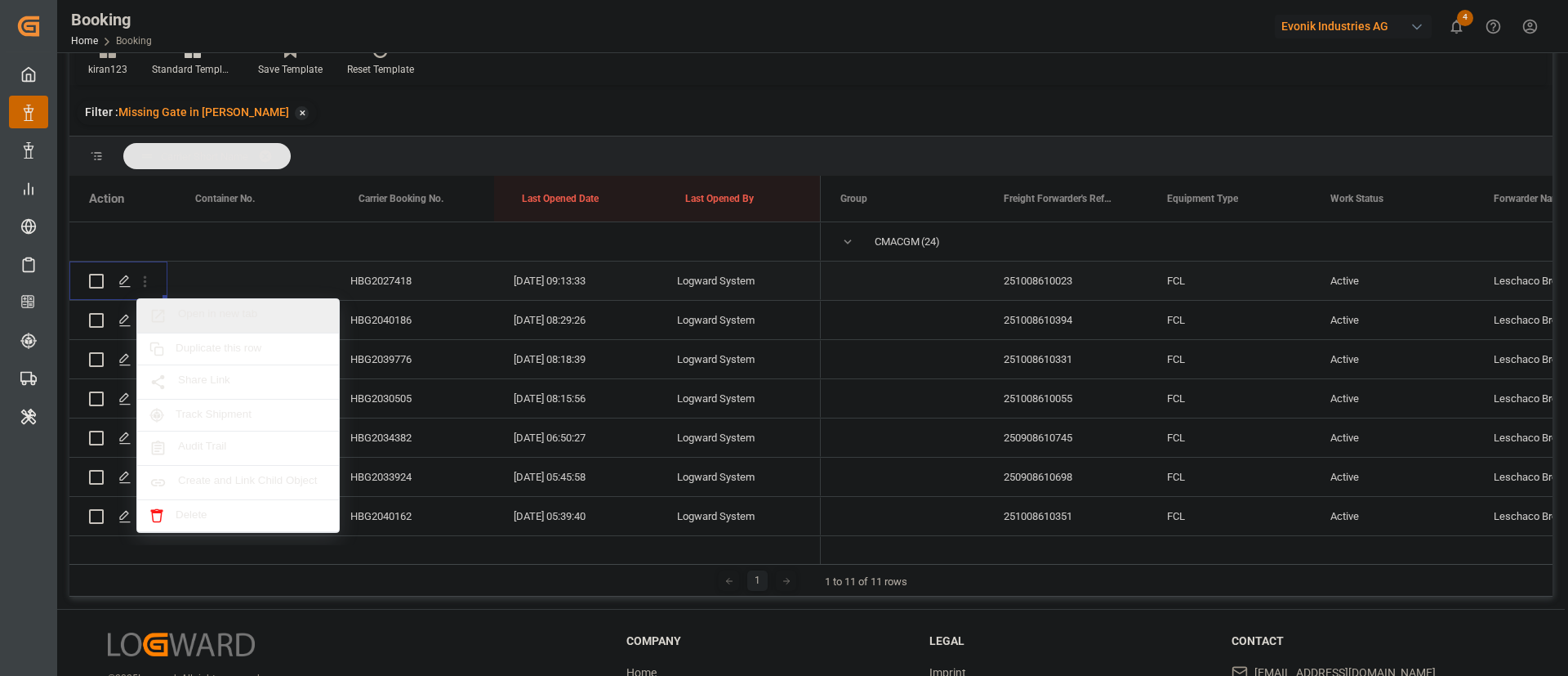
click at [251, 309] on span "Open in new tab" at bounding box center [252, 316] width 148 height 18
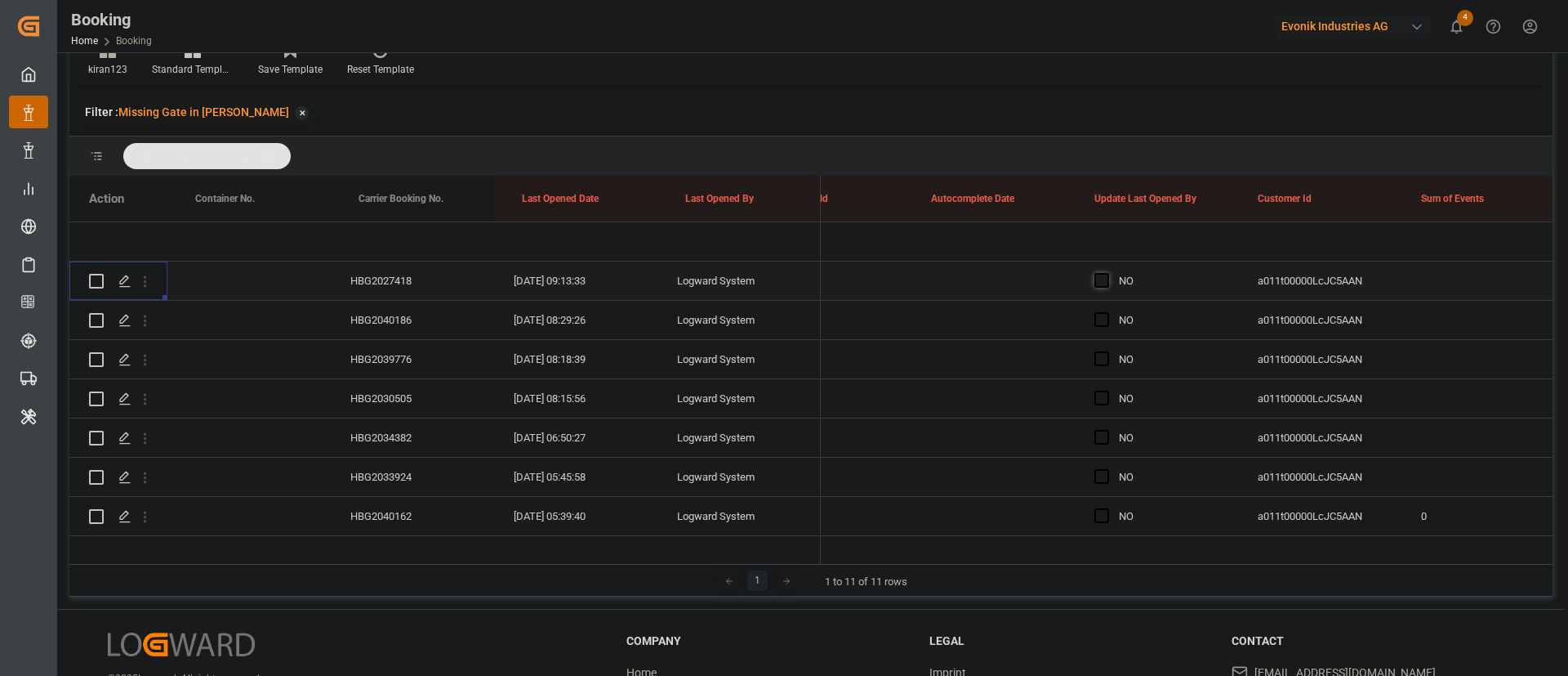
click at [1101, 283] on span "Press SPACE to select this row." at bounding box center [1101, 280] width 15 height 15
click at [1106, 273] on input "Press SPACE to select this row." at bounding box center [1106, 273] width 0 height 0
click at [407, 322] on div "HBG2040186" at bounding box center [412, 320] width 163 height 38
click at [400, 345] on div "HBG2039776" at bounding box center [412, 359] width 163 height 38
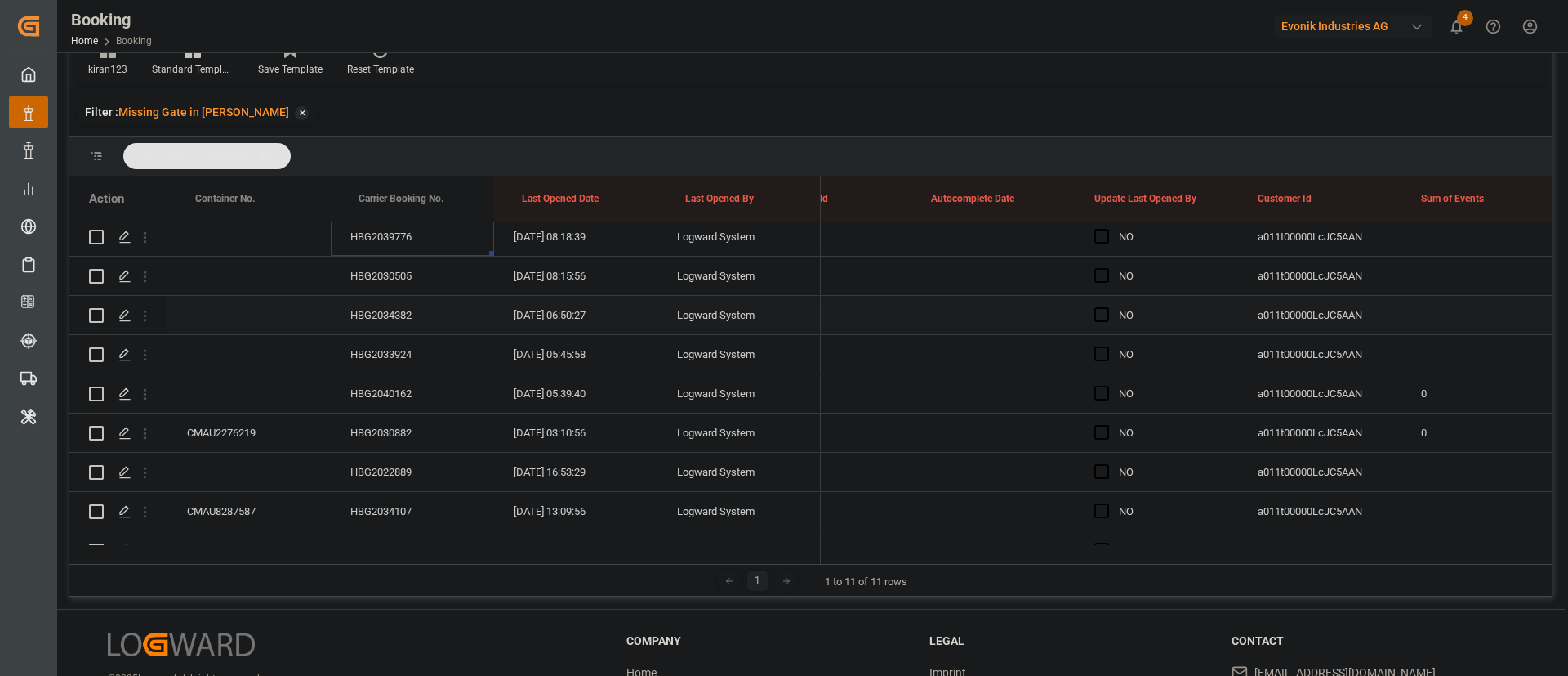
click at [412, 273] on div "HBG2030505" at bounding box center [412, 276] width 163 height 38
click at [372, 314] on div "HBG2034382" at bounding box center [412, 315] width 163 height 38
click at [390, 375] on div "HBG2040162" at bounding box center [412, 393] width 163 height 38
click at [410, 356] on div "HBG2033924" at bounding box center [412, 354] width 163 height 38
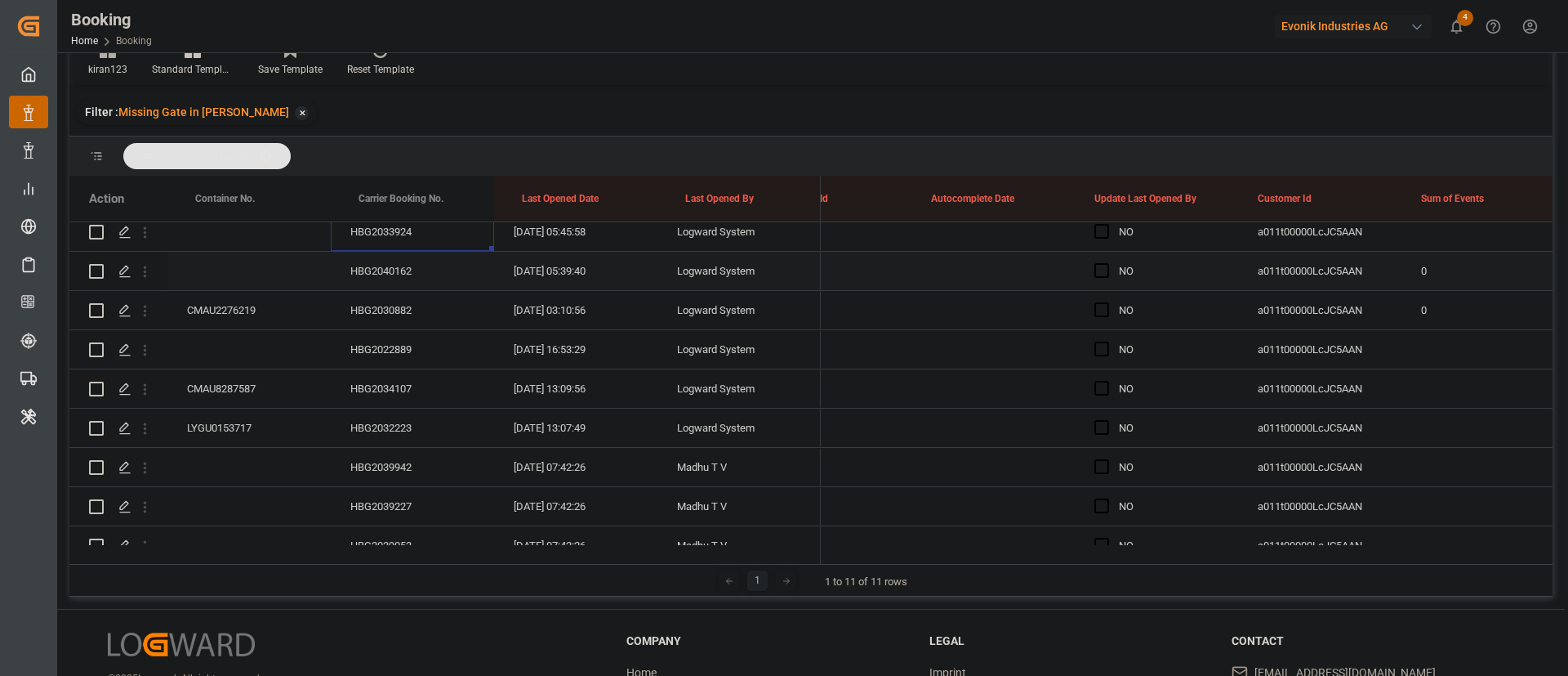
click at [405, 274] on div "HBG2040162" at bounding box center [412, 271] width 163 height 38
click at [228, 318] on div "CMAU2276219" at bounding box center [249, 310] width 163 height 38
click at [1100, 266] on span "Press SPACE to select this row." at bounding box center [1101, 271] width 15 height 15
click at [1106, 263] on input "Press SPACE to select this row." at bounding box center [1106, 263] width 0 height 0
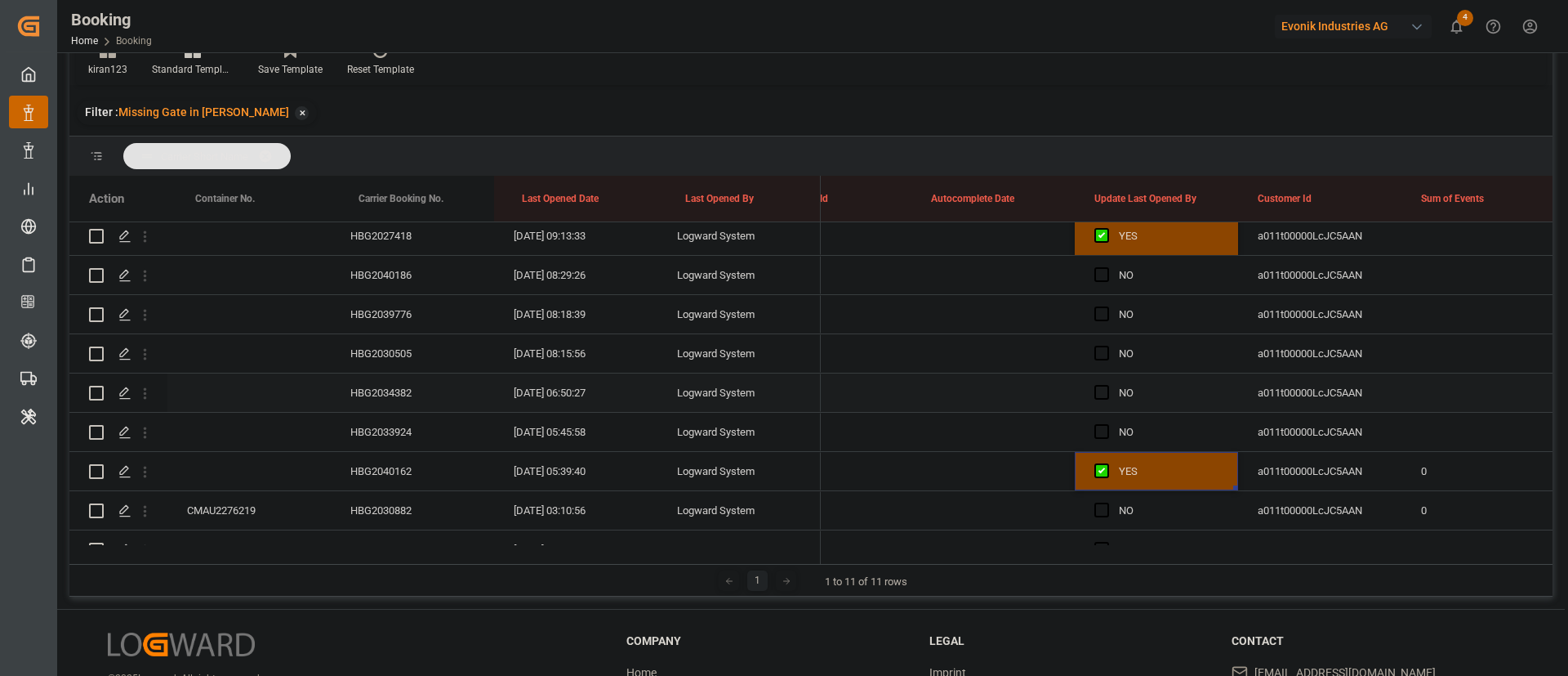
scroll to position [0, 0]
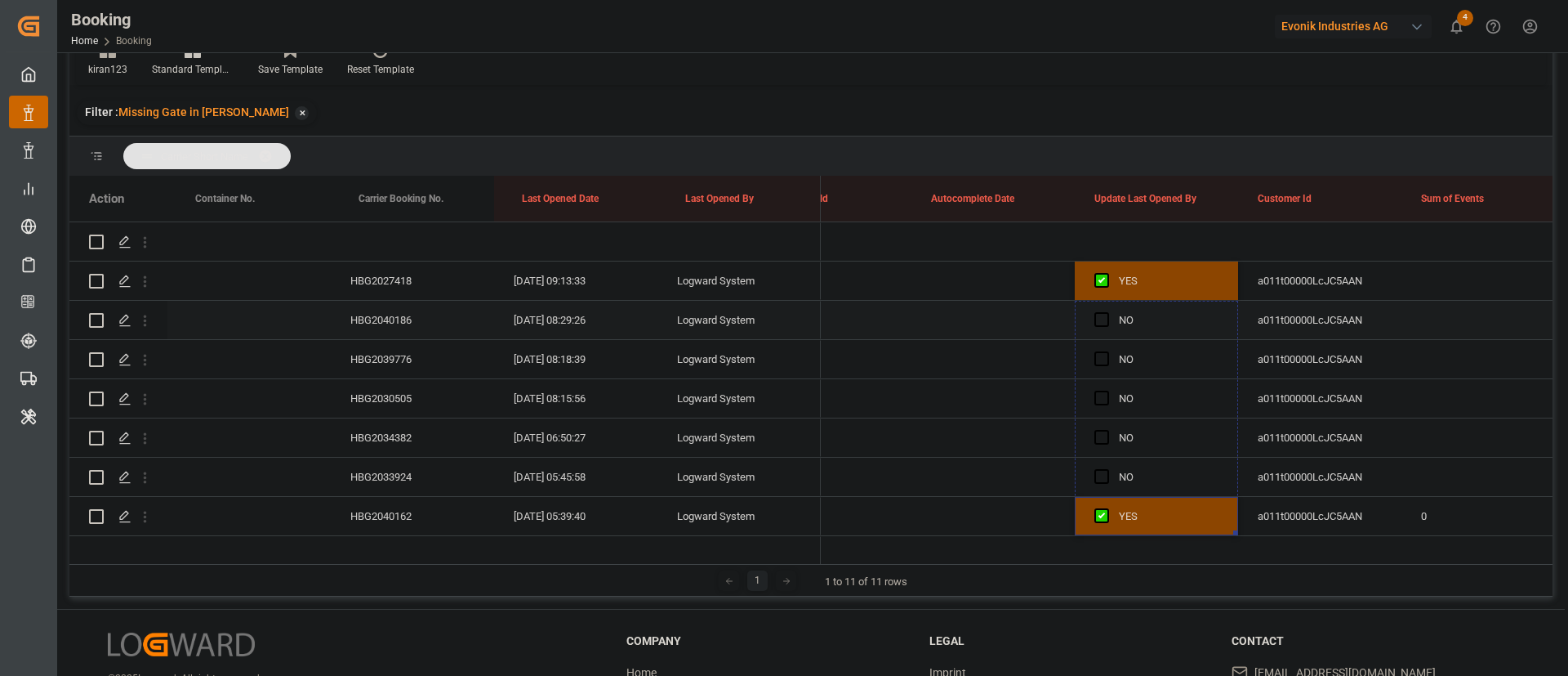
drag, startPoint x: 1235, startPoint y: 408, endPoint x: 1146, endPoint y: 317, distance: 127.3
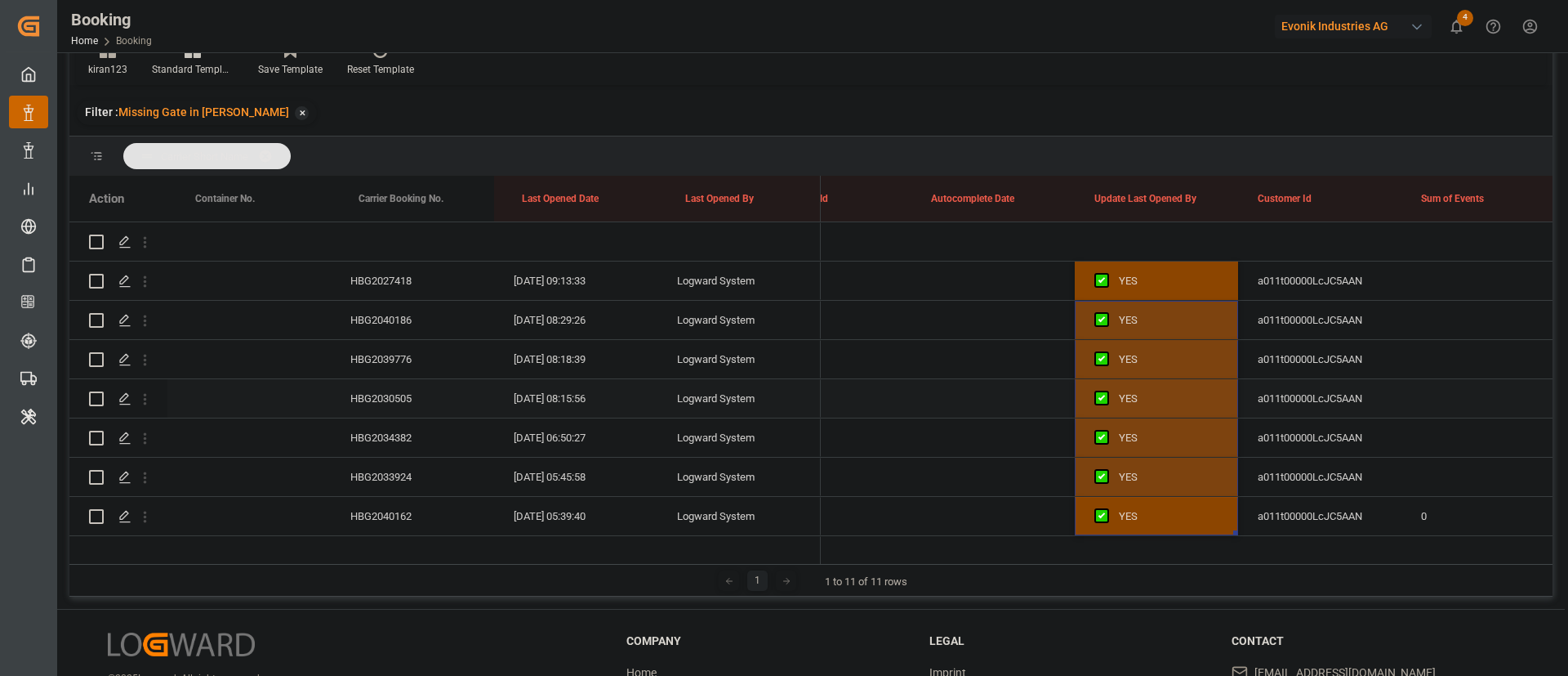
scroll to position [123, 0]
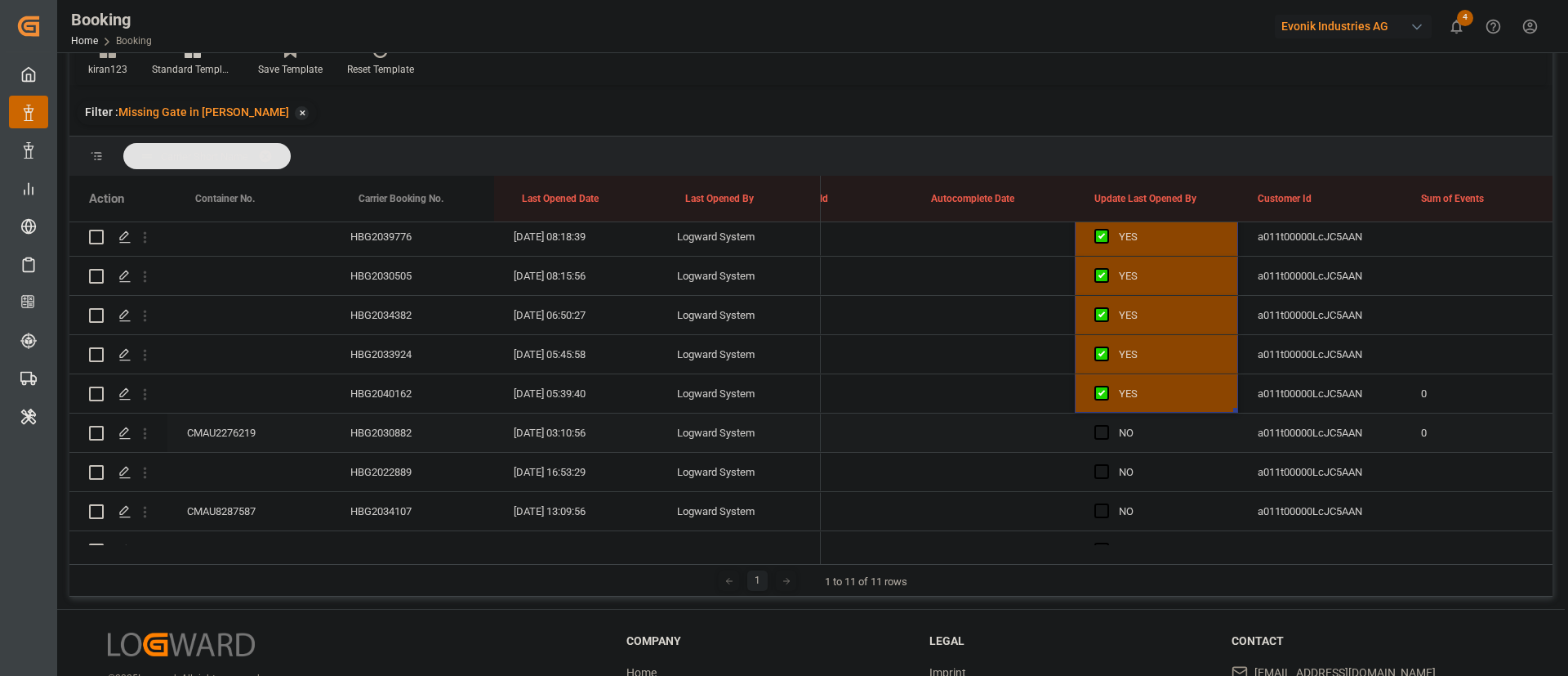
click at [148, 432] on icon "open menu" at bounding box center [145, 433] width 17 height 18
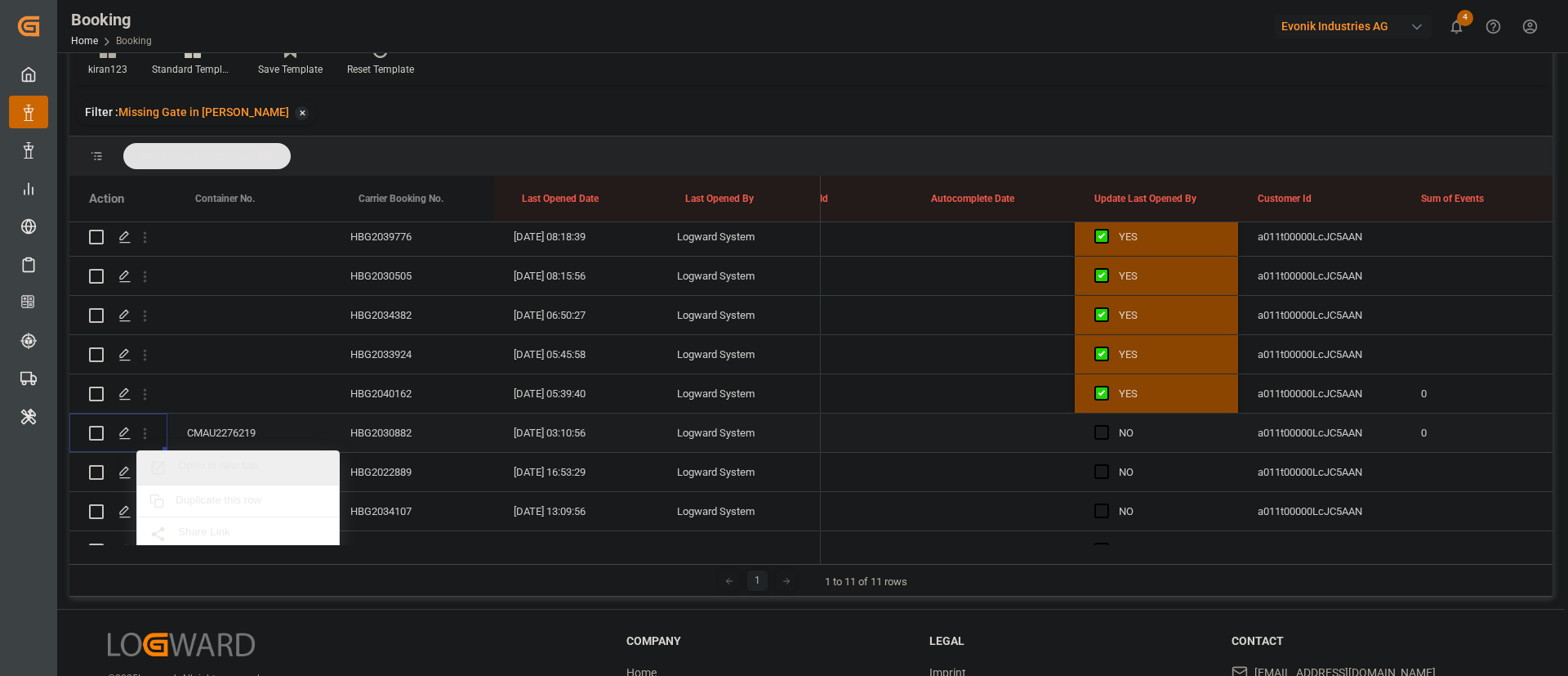
click at [231, 459] on span "Open in new tab" at bounding box center [252, 468] width 148 height 18
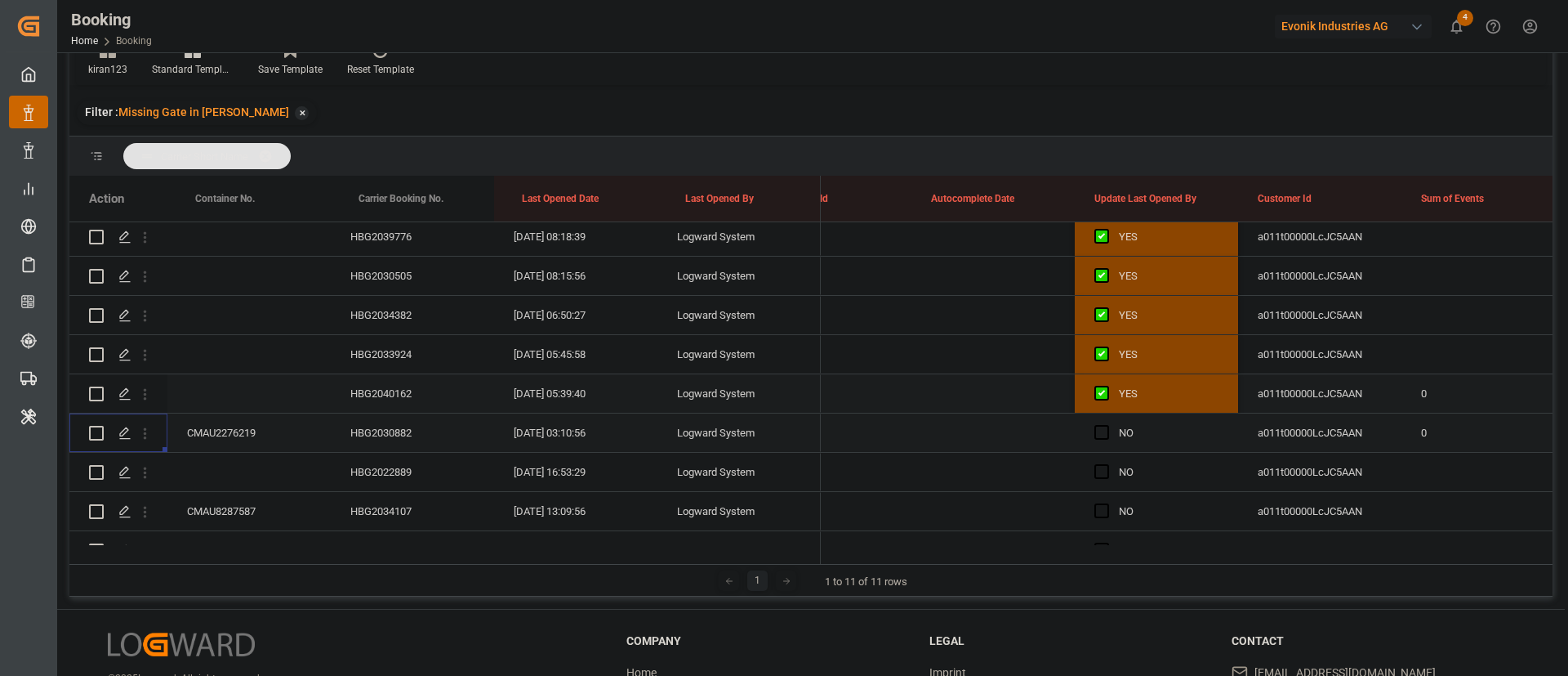
click at [377, 453] on div "HBG2022889" at bounding box center [412, 472] width 163 height 38
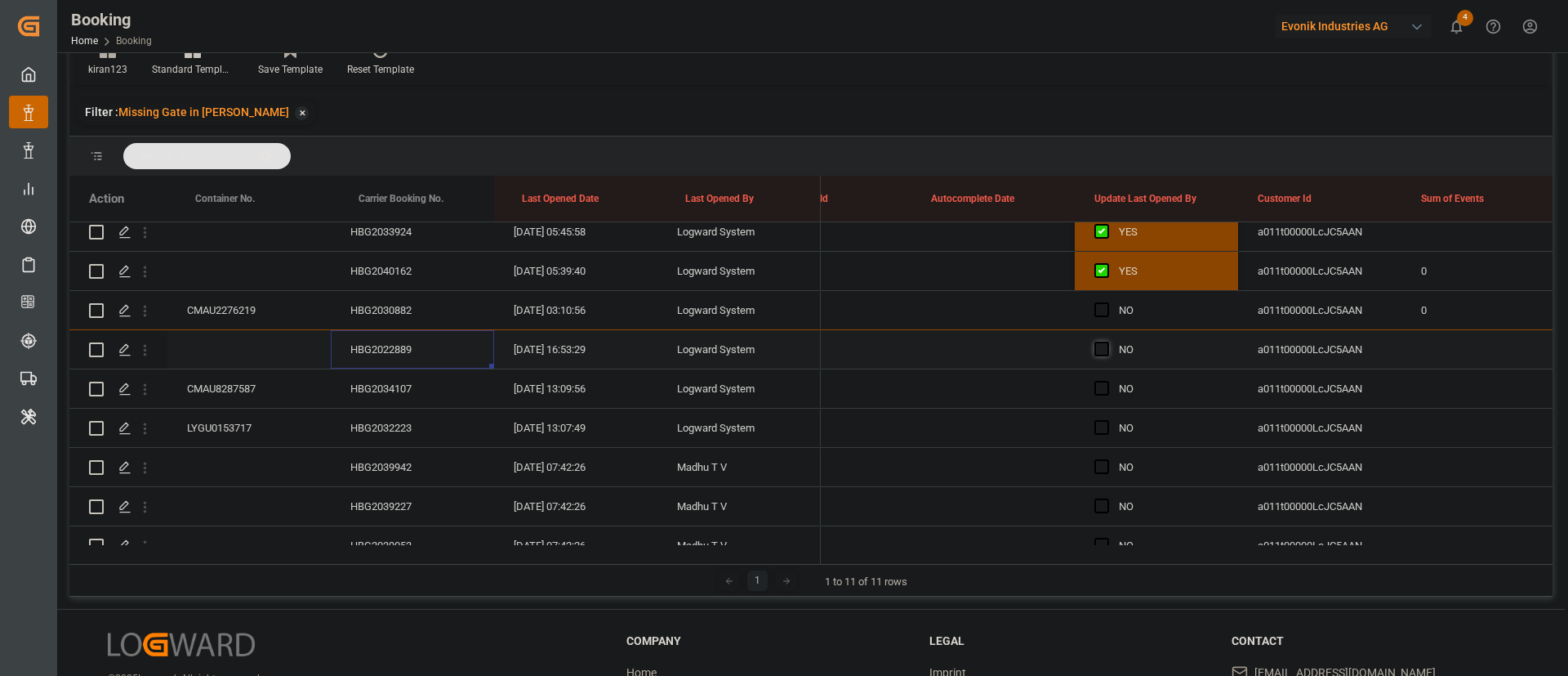
click at [1105, 349] on span "Press SPACE to select this row." at bounding box center [1101, 349] width 15 height 15
click at [1106, 342] on input "Press SPACE to select this row." at bounding box center [1106, 342] width 0 height 0
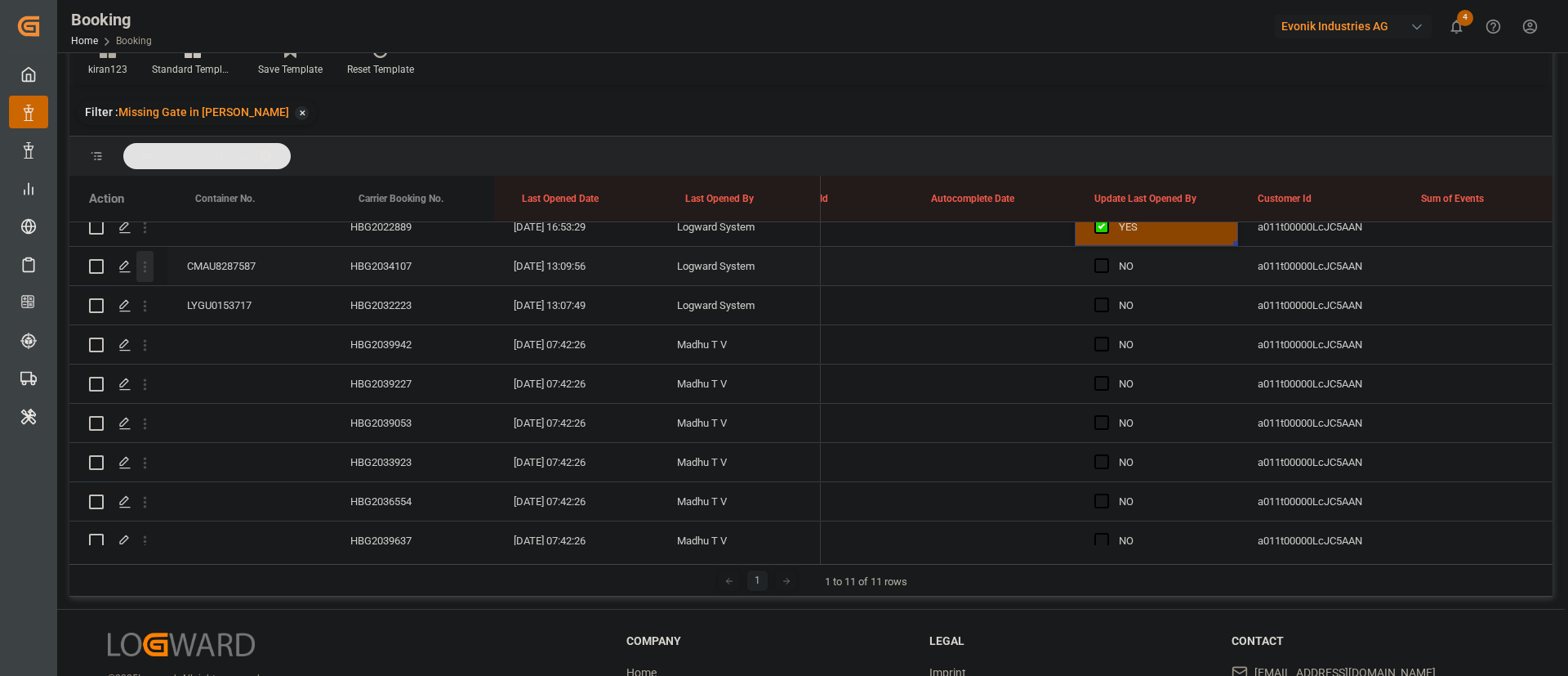
click at [152, 263] on icon "open menu" at bounding box center [145, 267] width 17 height 18
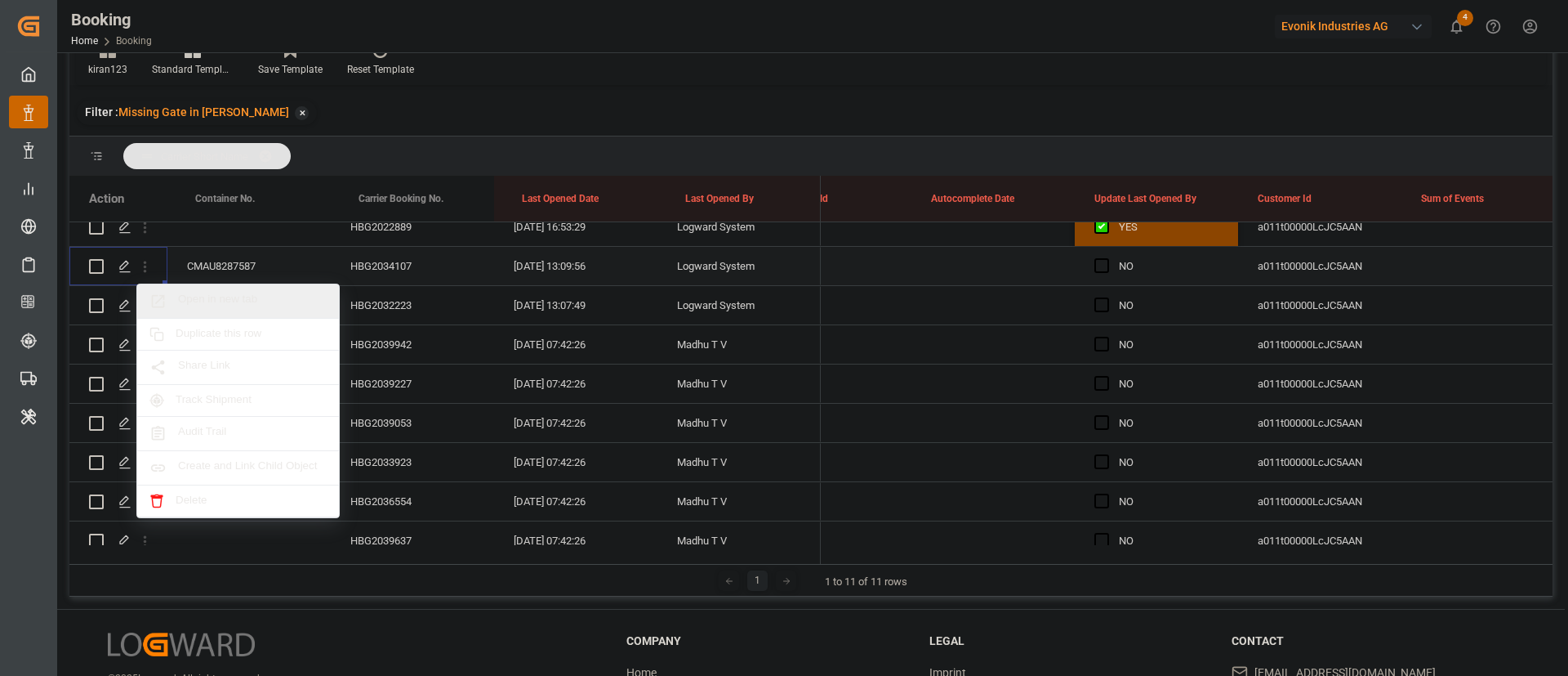
click at [236, 298] on span "Open in new tab" at bounding box center [252, 301] width 148 height 18
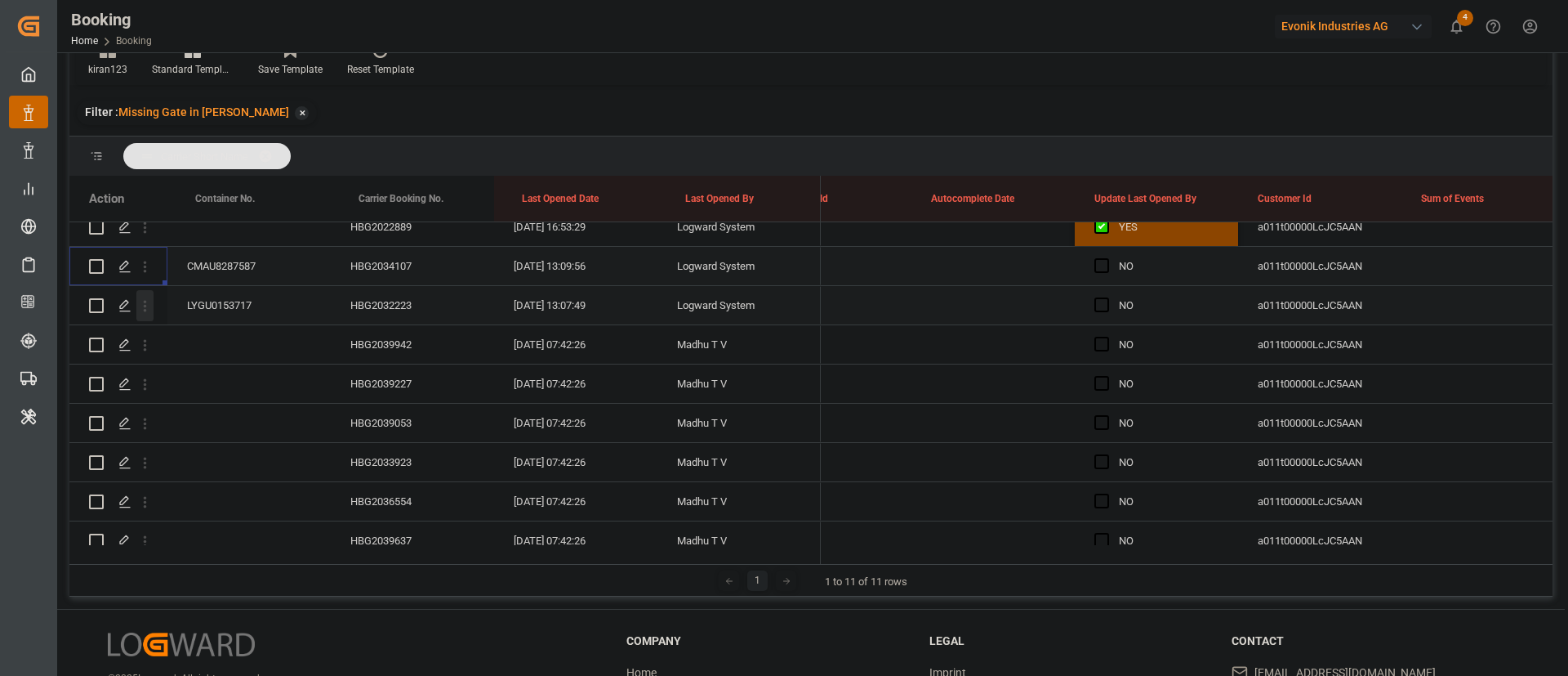
click at [150, 307] on icon "open menu" at bounding box center [145, 306] width 17 height 18
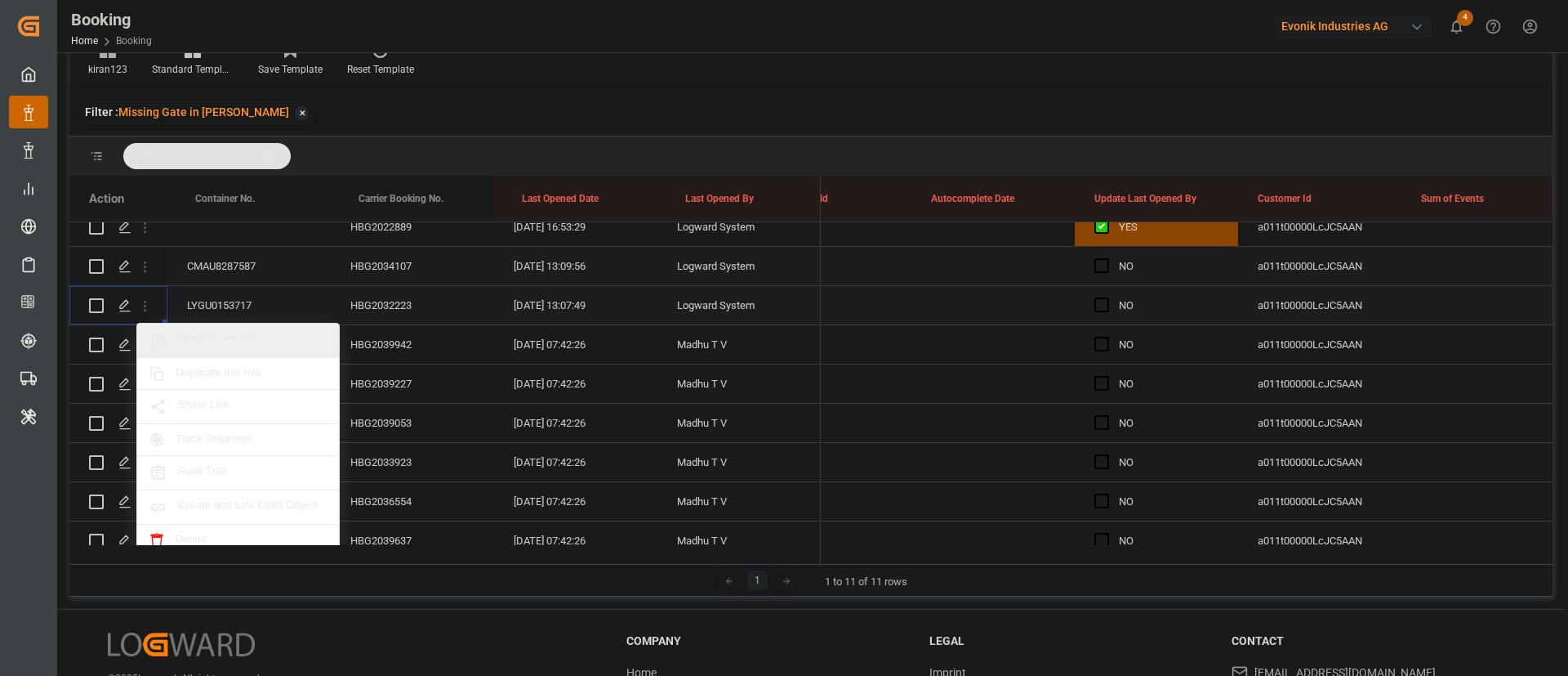
click at [216, 342] on span "Open in new tab" at bounding box center [252, 340] width 148 height 18
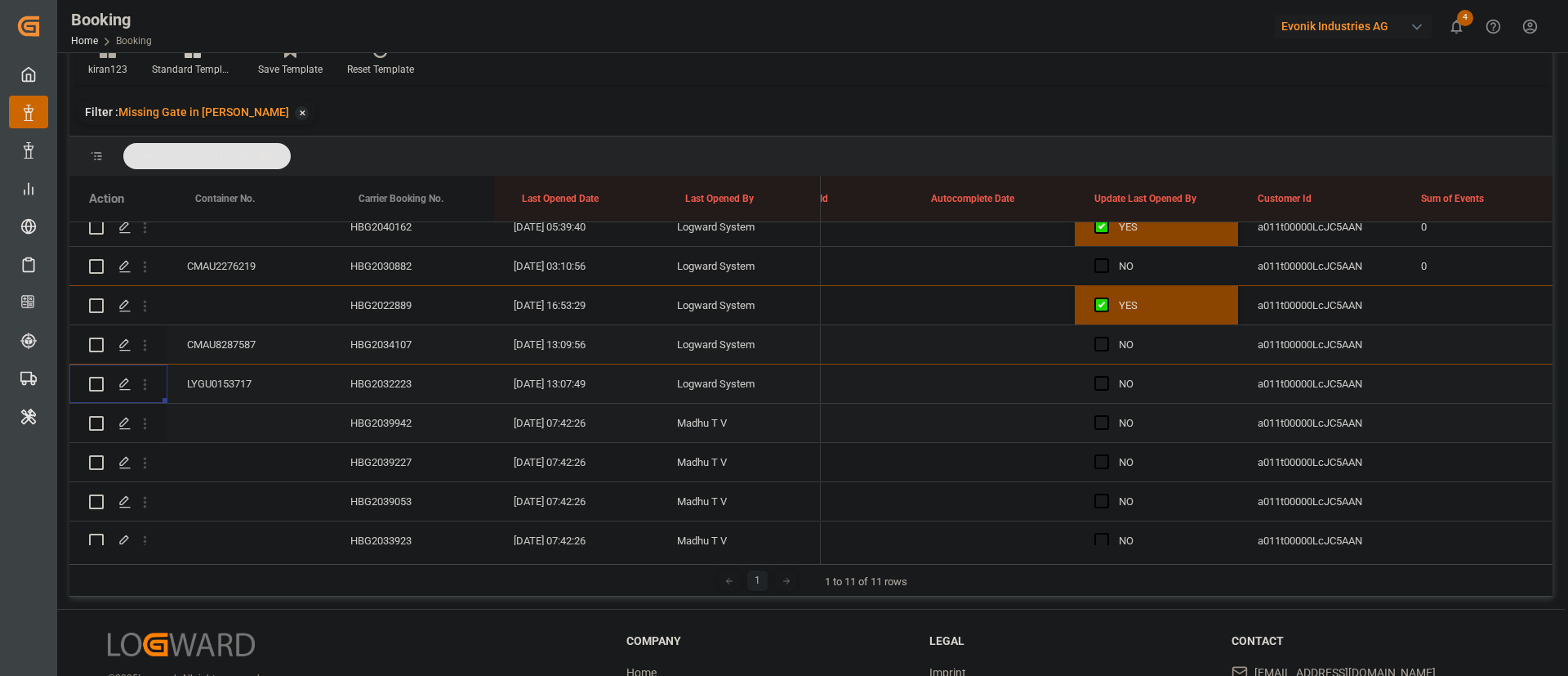
scroll to position [123, 0]
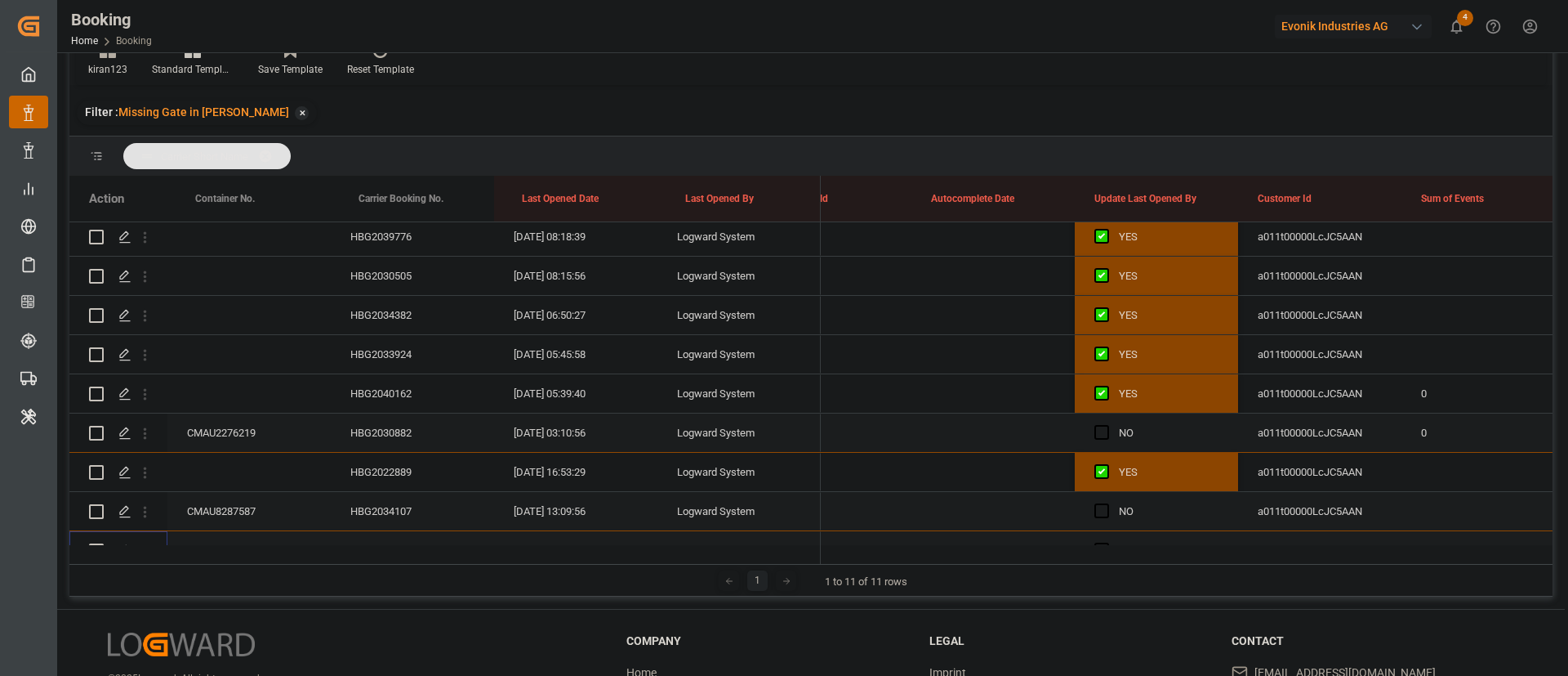
drag, startPoint x: 148, startPoint y: 432, endPoint x: 184, endPoint y: 447, distance: 39.0
click at [148, 431] on icon "open menu" at bounding box center [145, 433] width 17 height 18
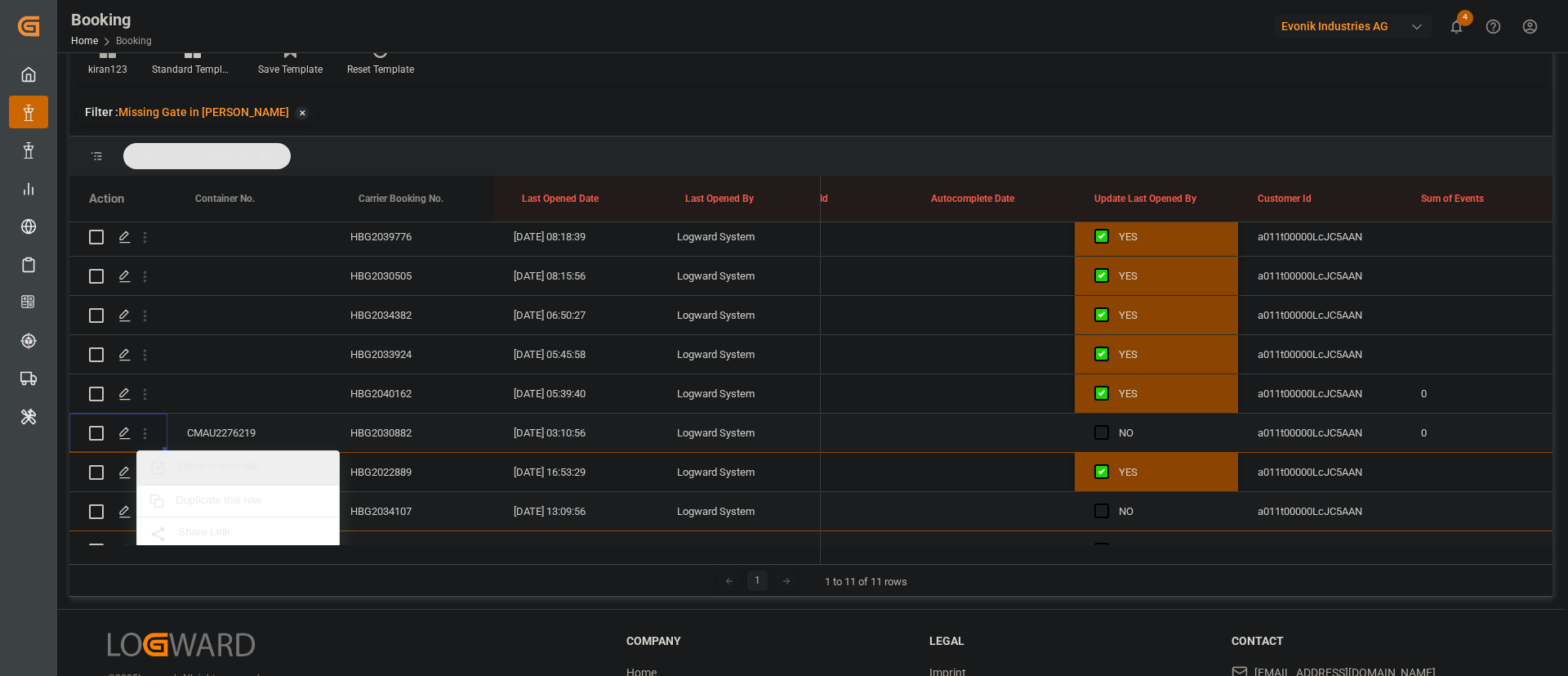
click at [253, 466] on span "Open in new tab" at bounding box center [252, 468] width 148 height 18
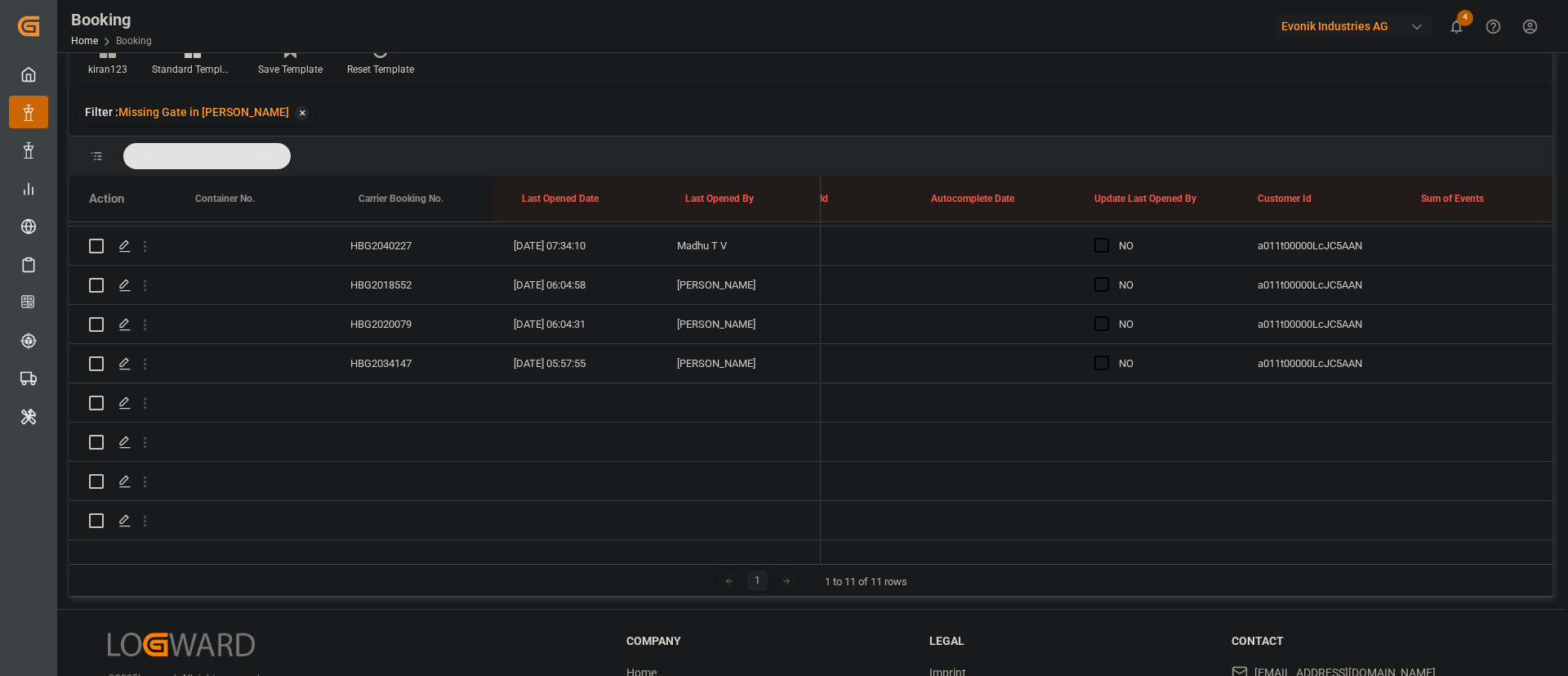
scroll to position [368, 0]
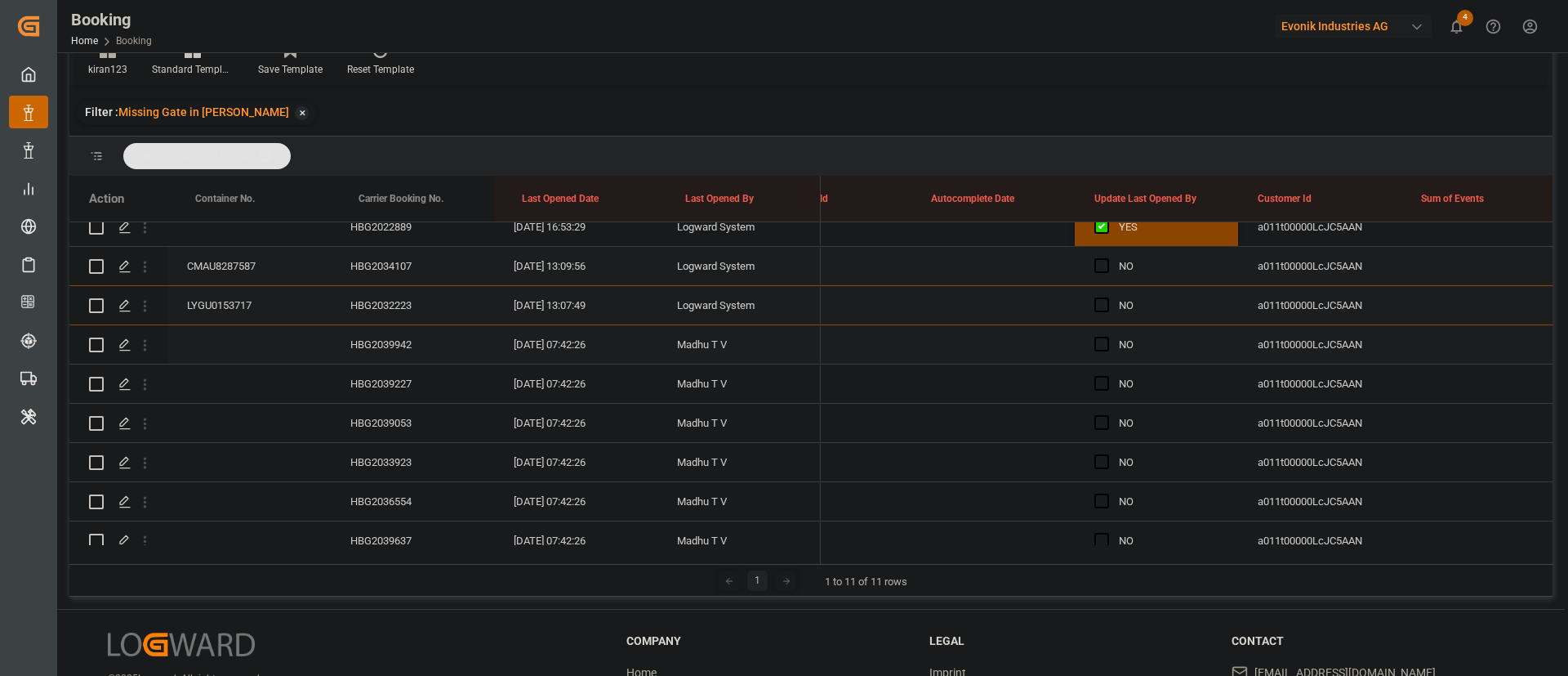
click at [380, 341] on div "HBG2039942" at bounding box center [412, 344] width 163 height 38
click at [1098, 348] on span "Press SPACE to select this row." at bounding box center [1101, 344] width 15 height 15
click at [1106, 337] on input "Press SPACE to select this row." at bounding box center [1106, 337] width 0 height 0
click at [359, 373] on div "HBG2039227" at bounding box center [412, 383] width 163 height 38
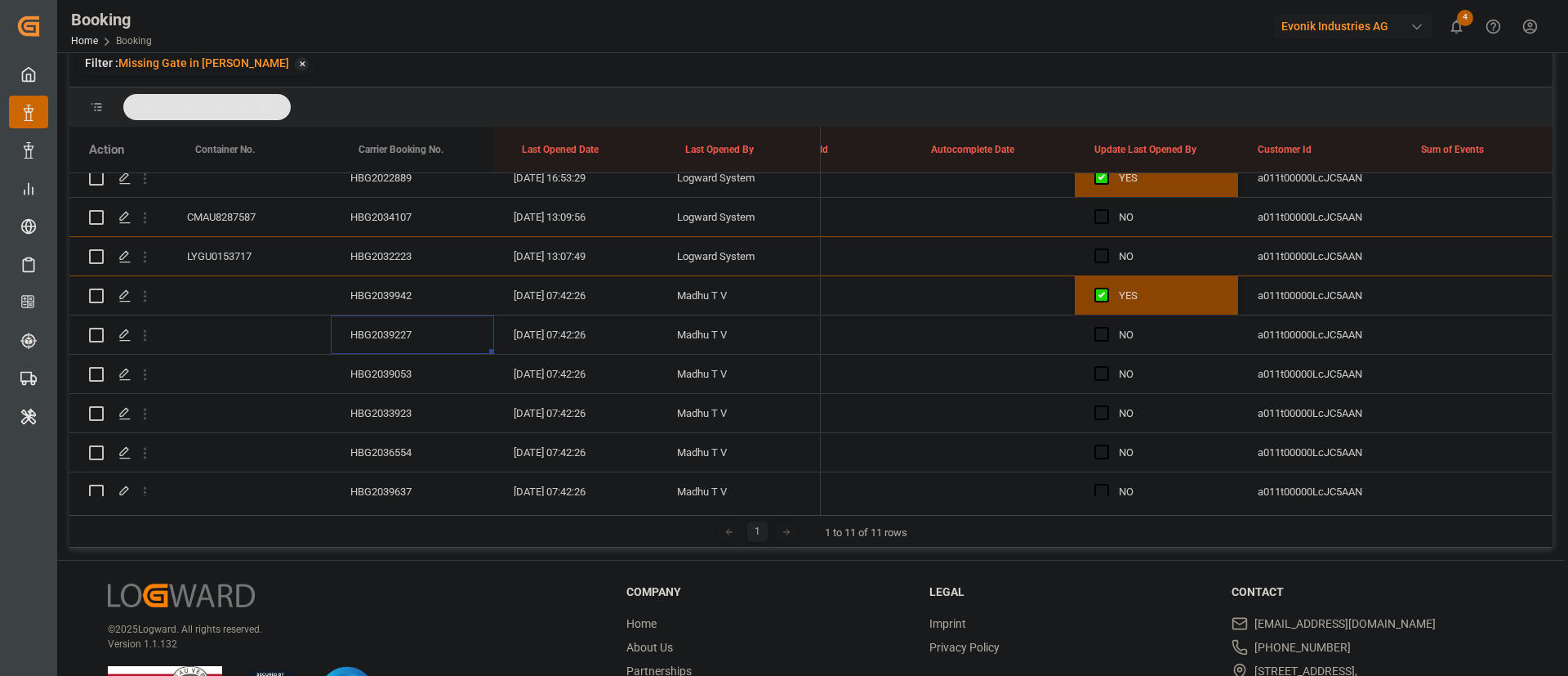
scroll to position [123, 0]
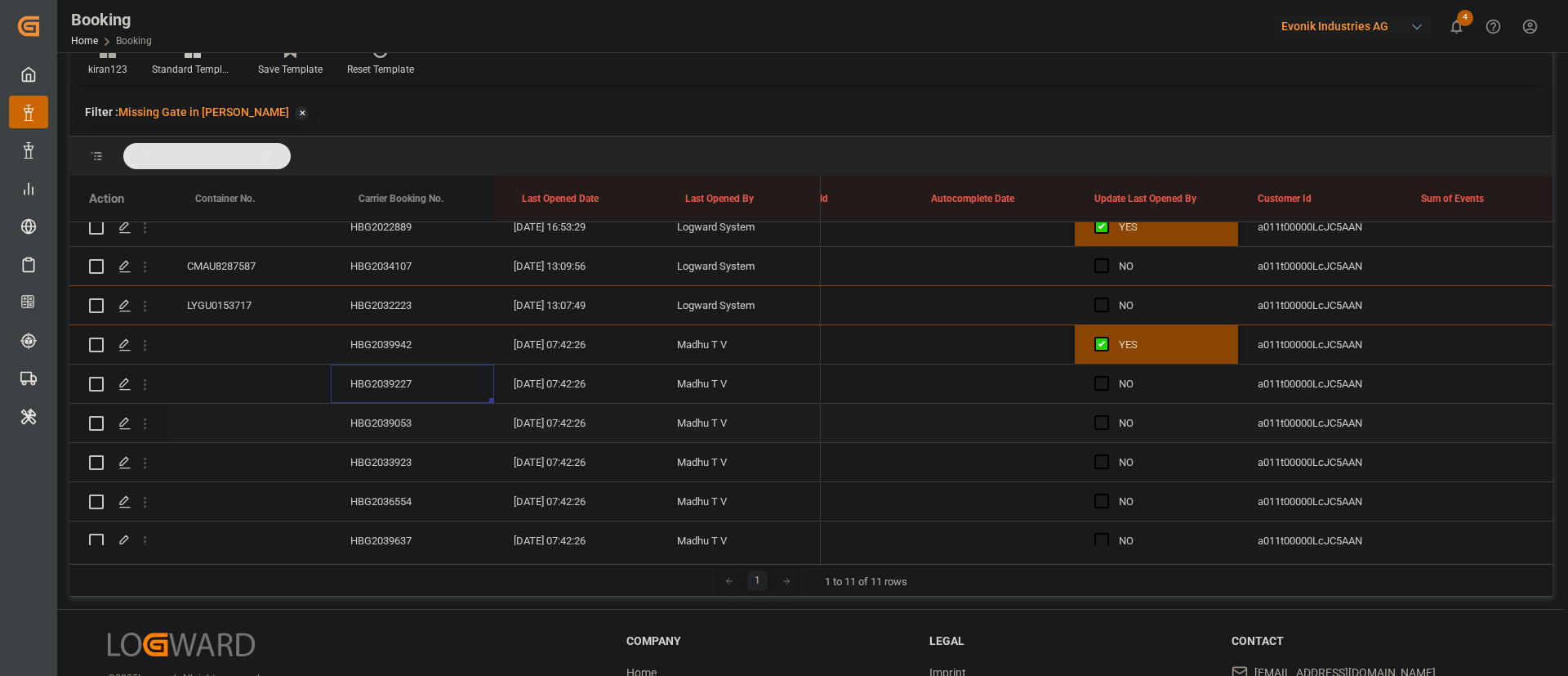
click at [372, 423] on div "HBG2039053" at bounding box center [412, 423] width 163 height 38
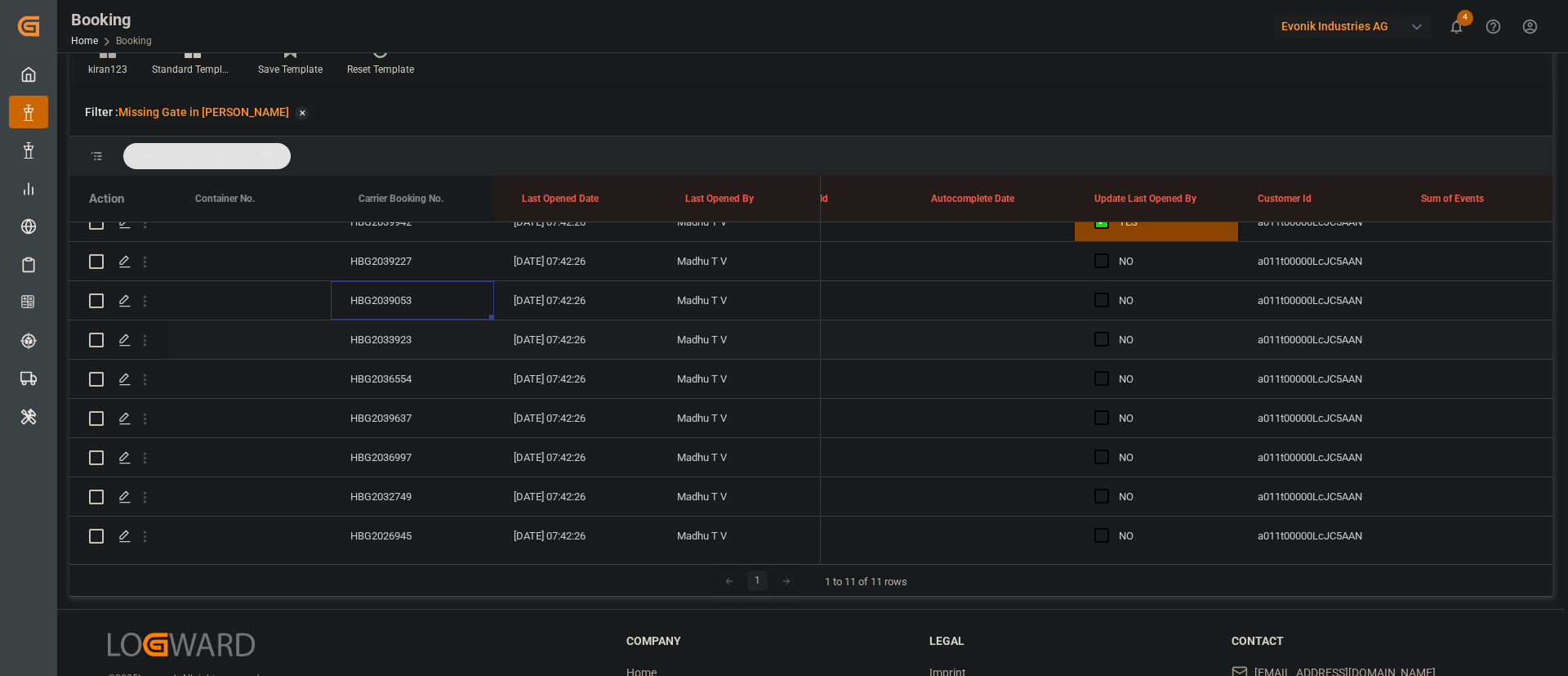
click at [398, 348] on div "HBG2033923" at bounding box center [412, 339] width 163 height 38
click at [398, 367] on div "HBG2036554" at bounding box center [412, 378] width 163 height 38
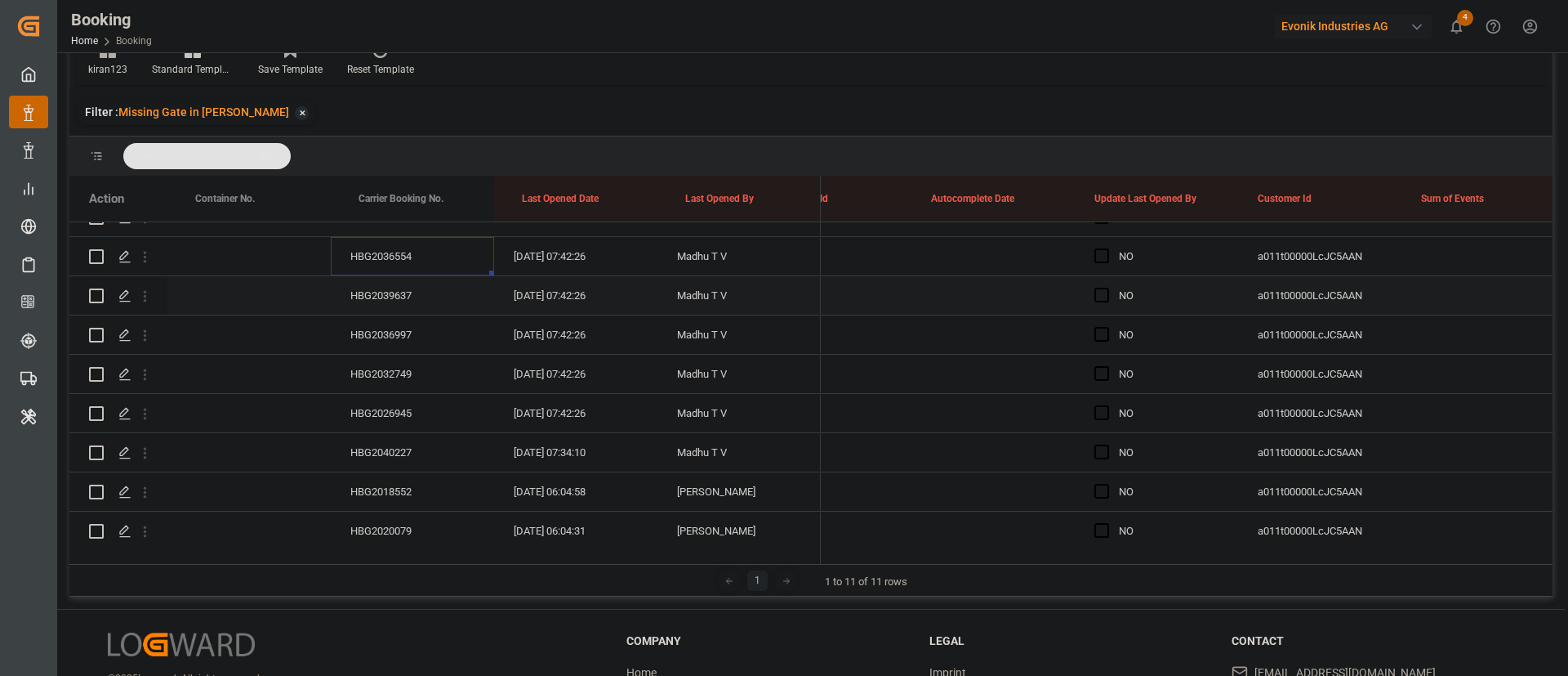
click at [420, 293] on div "HBG2039637" at bounding box center [412, 295] width 163 height 38
click at [407, 331] on div "HBG2036997" at bounding box center [412, 334] width 163 height 38
click at [398, 368] on div "HBG2032749" at bounding box center [412, 373] width 163 height 38
click at [393, 403] on div "HBG2026945" at bounding box center [412, 413] width 163 height 38
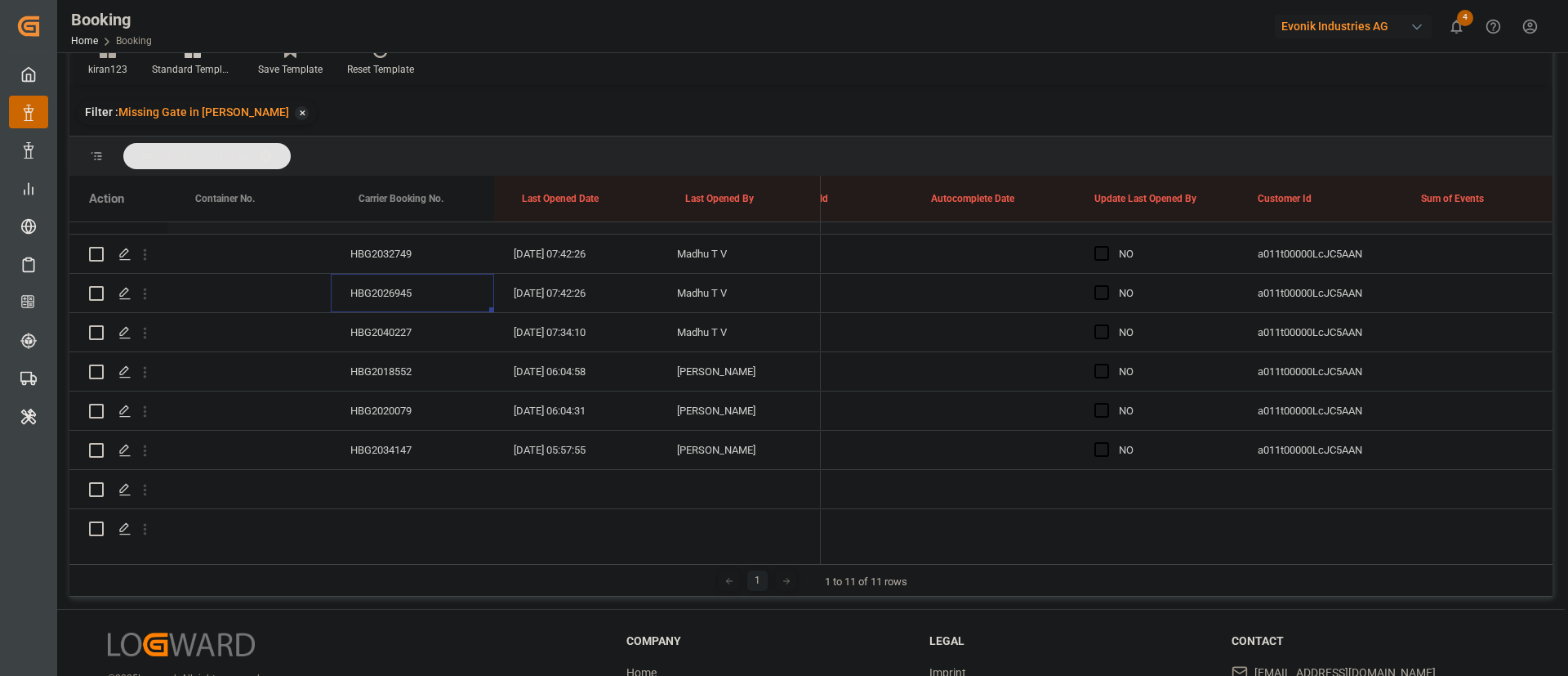
scroll to position [735, 0]
click at [409, 320] on div "HBG2040227" at bounding box center [412, 329] width 163 height 38
click at [415, 364] on div "HBG2018552" at bounding box center [412, 368] width 163 height 38
click at [406, 407] on div "HBG2020079" at bounding box center [412, 408] width 163 height 38
click at [419, 456] on div "HBG2034147" at bounding box center [412, 448] width 163 height 38
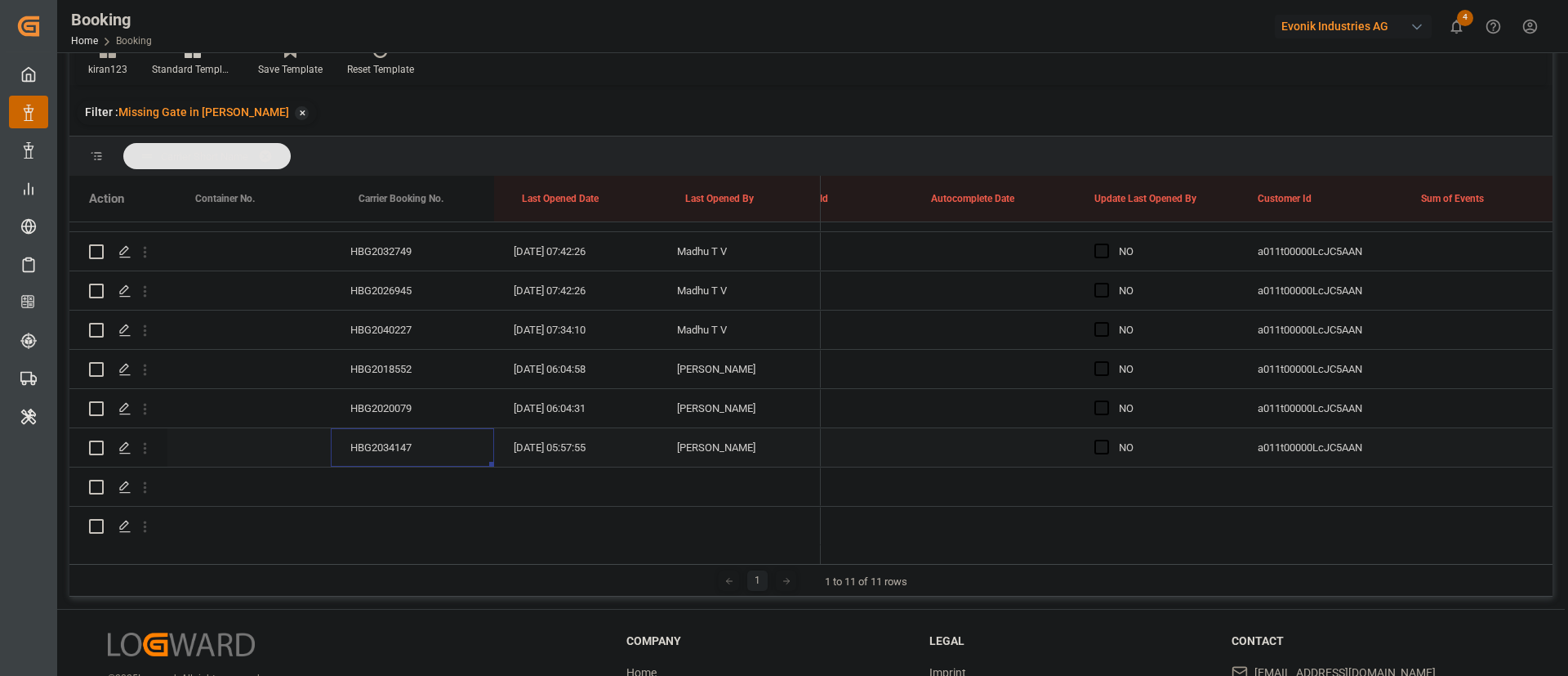
drag, startPoint x: 1101, startPoint y: 443, endPoint x: 1110, endPoint y: 443, distance: 9.0
click at [1101, 442] on span "Press SPACE to select this row." at bounding box center [1101, 447] width 15 height 15
click at [1106, 439] on input "Press SPACE to select this row." at bounding box center [1106, 439] width 0 height 0
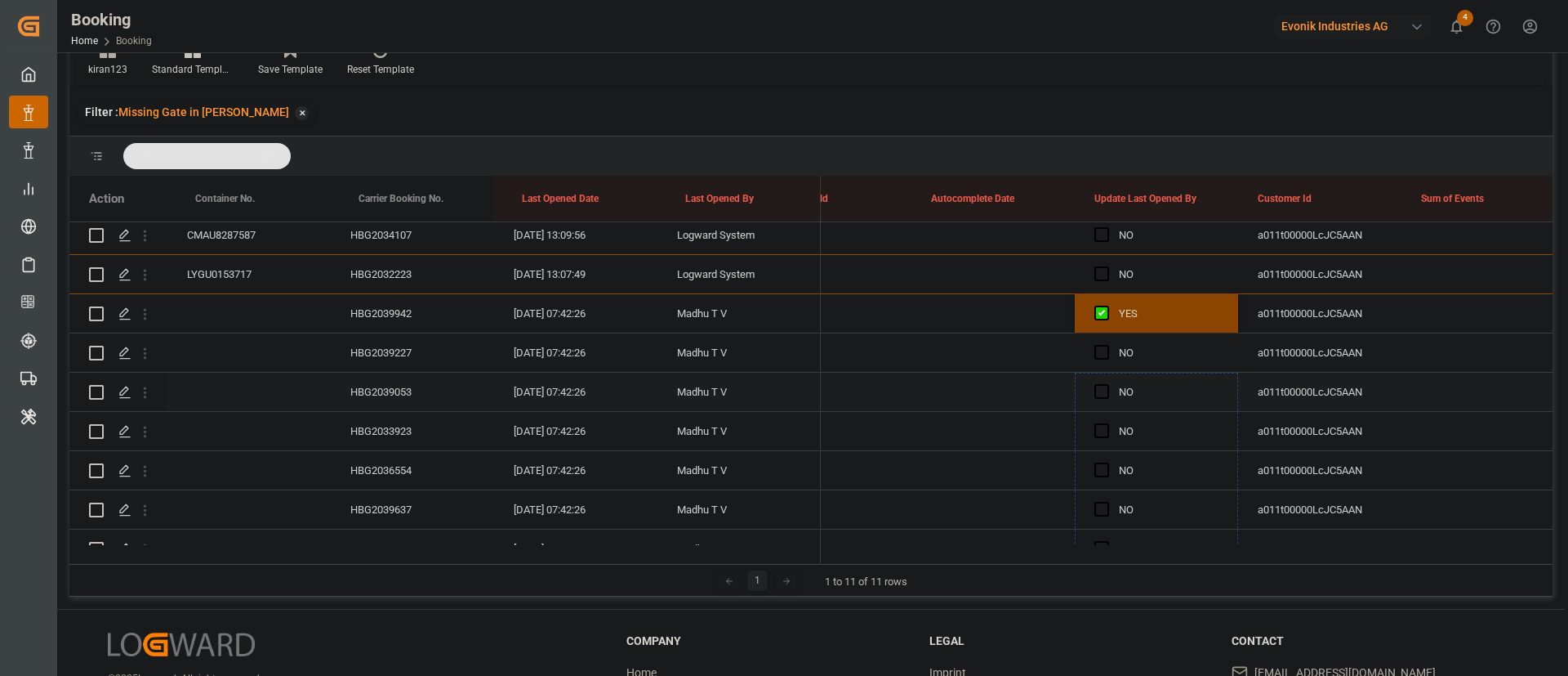
scroll to position [368, 0]
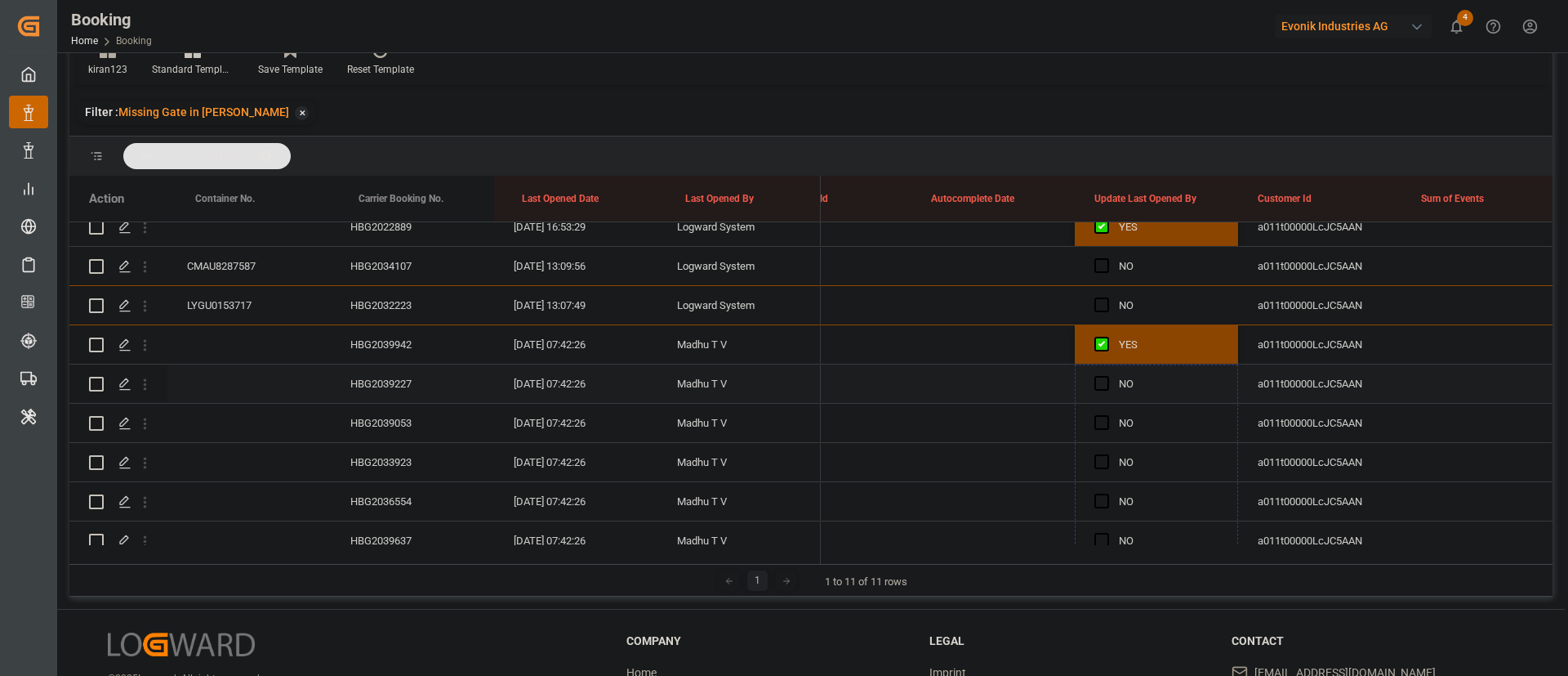
drag, startPoint x: 1233, startPoint y: 461, endPoint x: 1193, endPoint y: 387, distance: 84.1
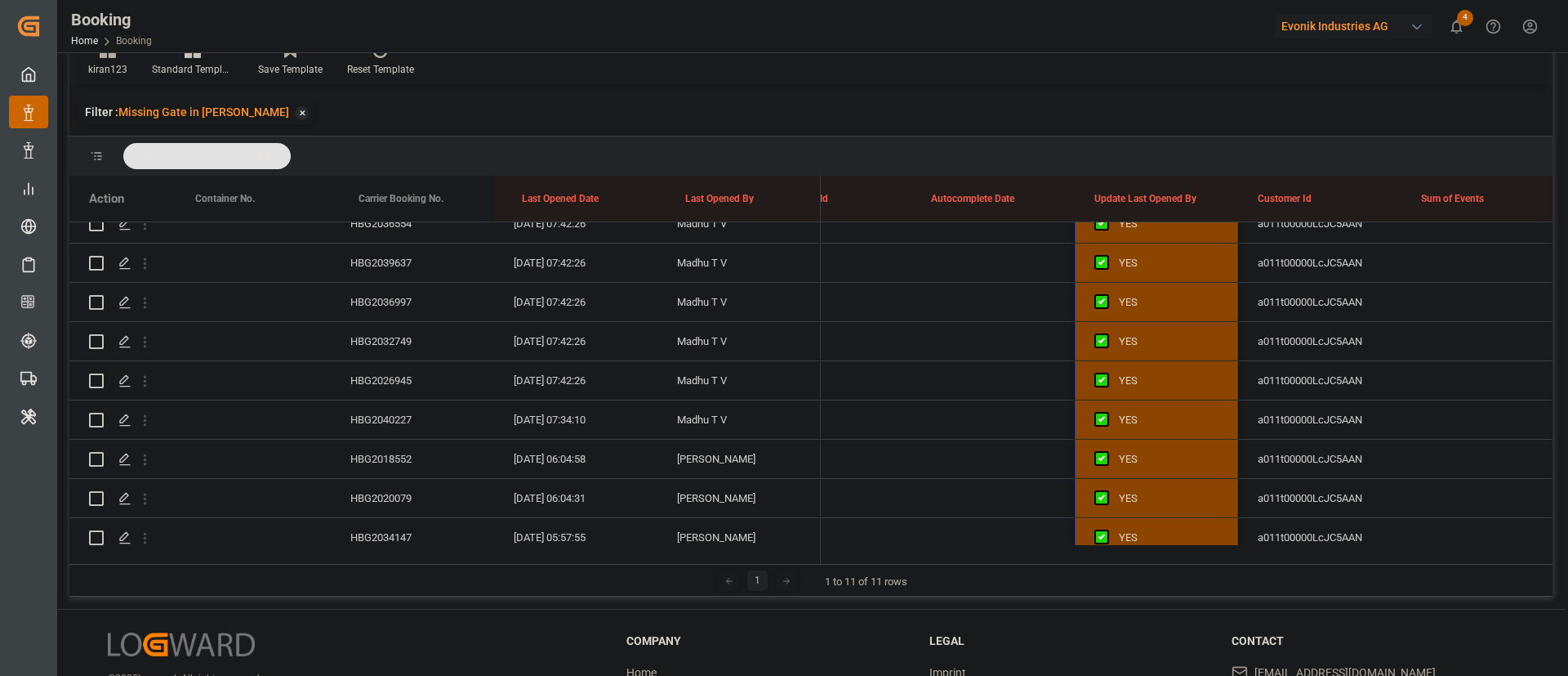
scroll to position [735, 0]
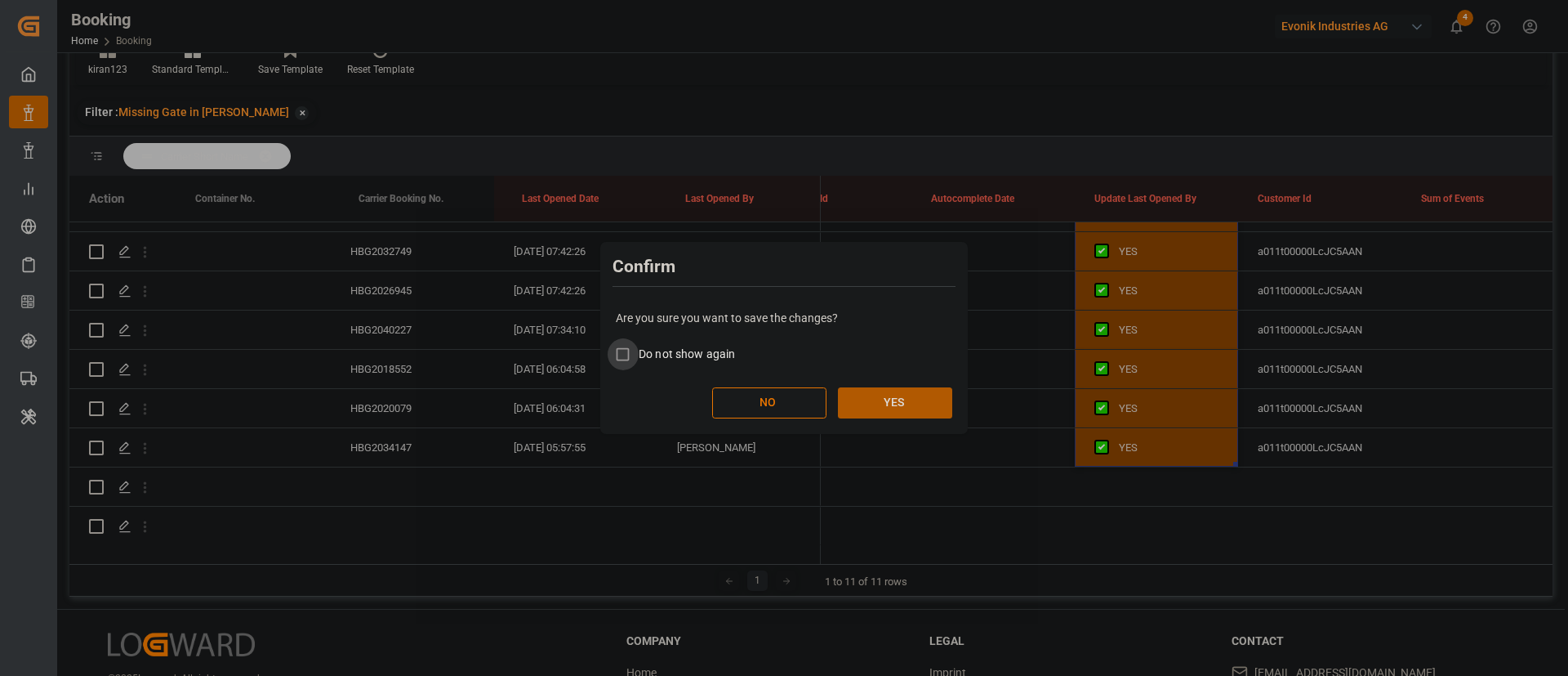
click at [926, 398] on button "YES" at bounding box center [895, 403] width 114 height 31
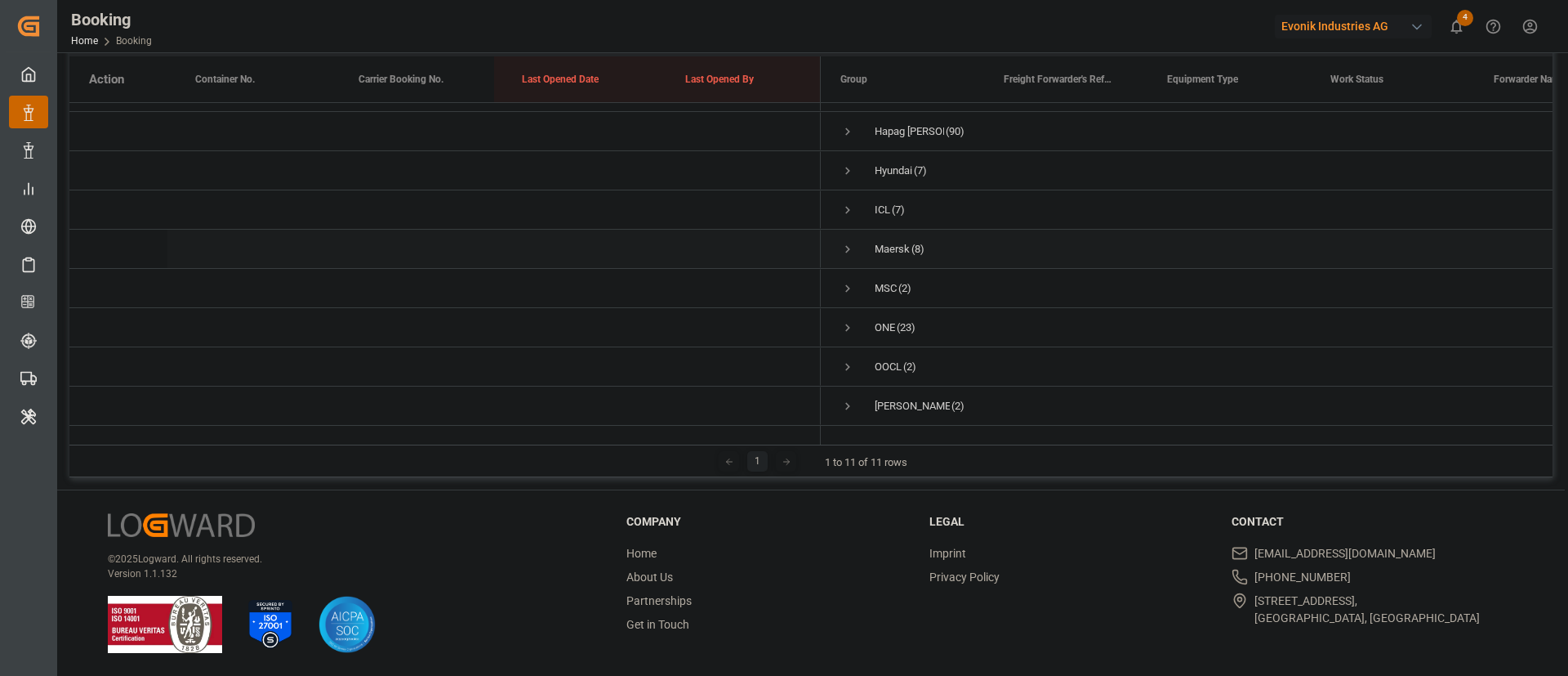
scroll to position [128, 0]
click at [855, 313] on span "ONE (23)" at bounding box center [902, 327] width 124 height 37
click at [846, 158] on span "Press SPACE to select this row." at bounding box center [848, 162] width 15 height 15
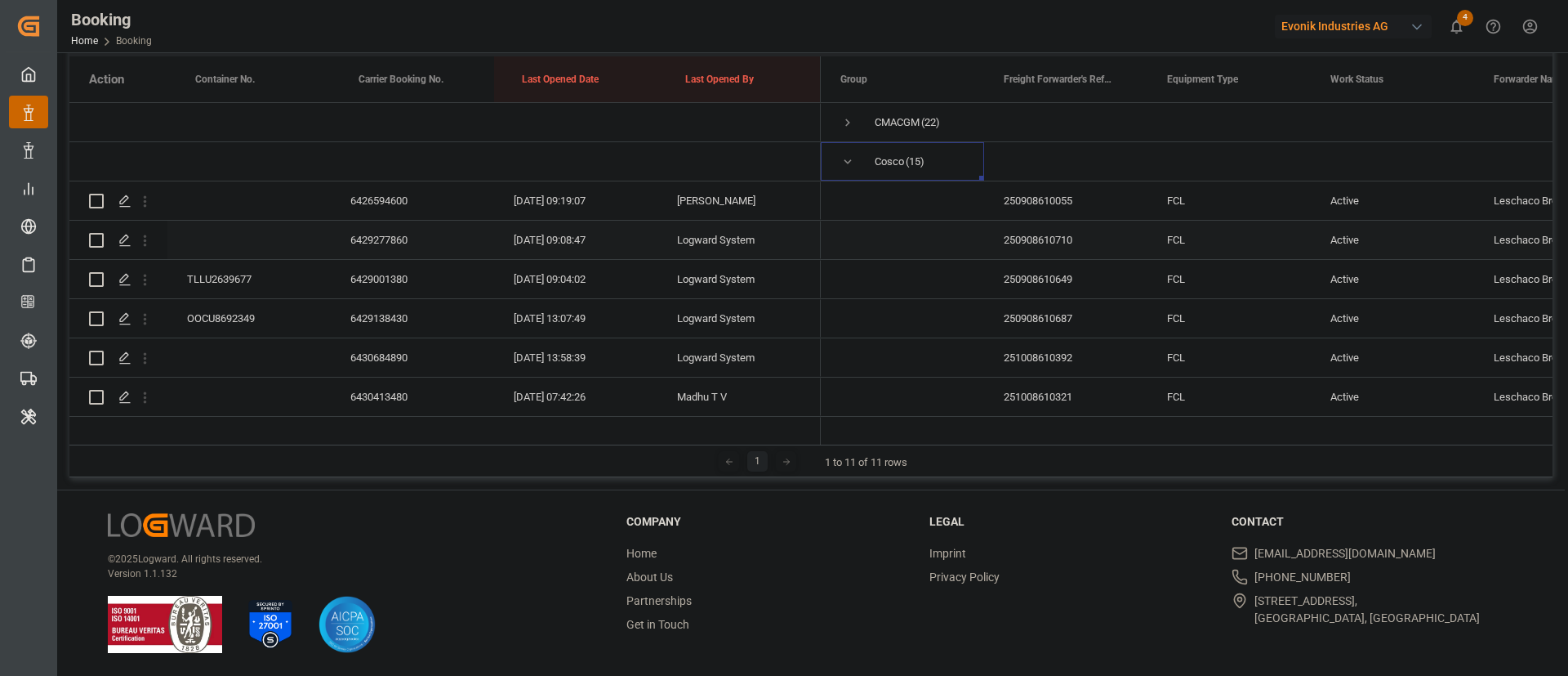
click at [379, 243] on div "6429277860" at bounding box center [412, 240] width 163 height 38
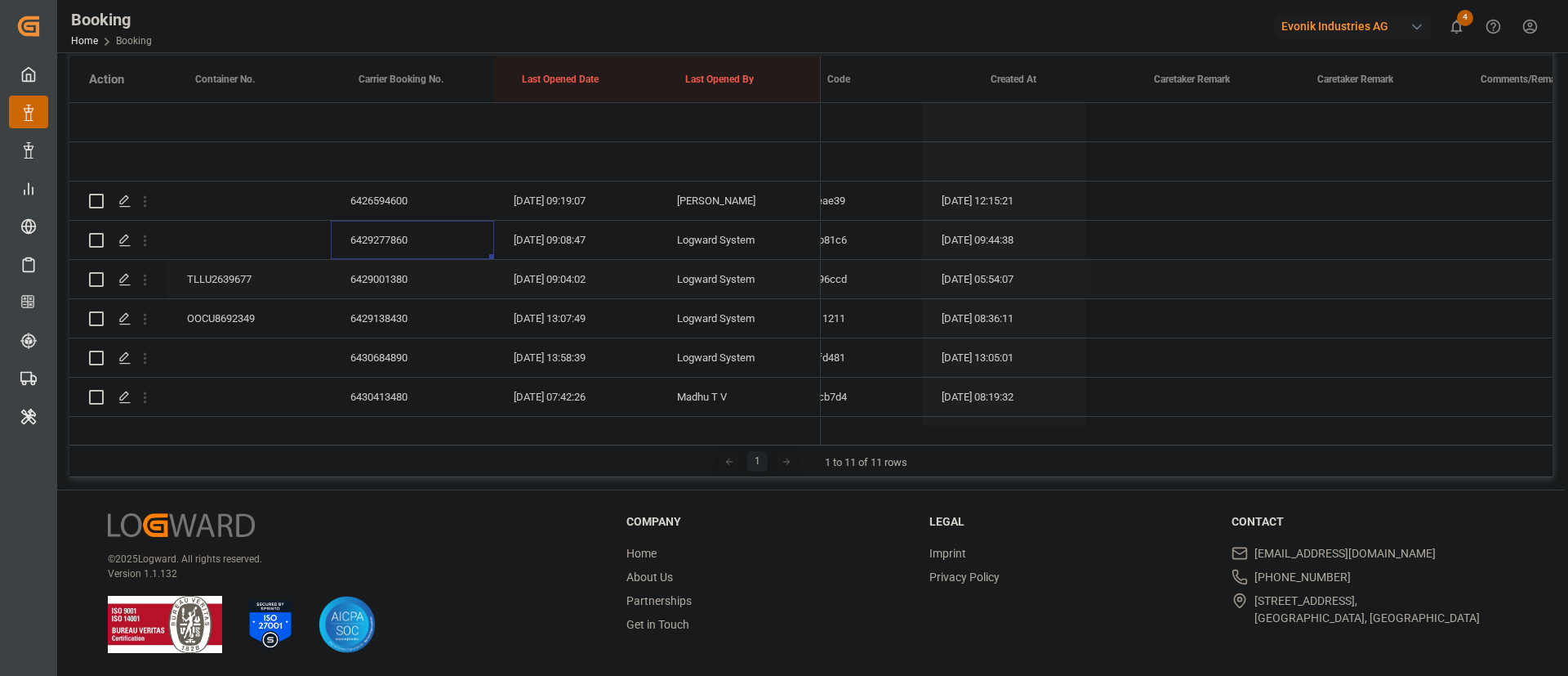
scroll to position [0, 1553]
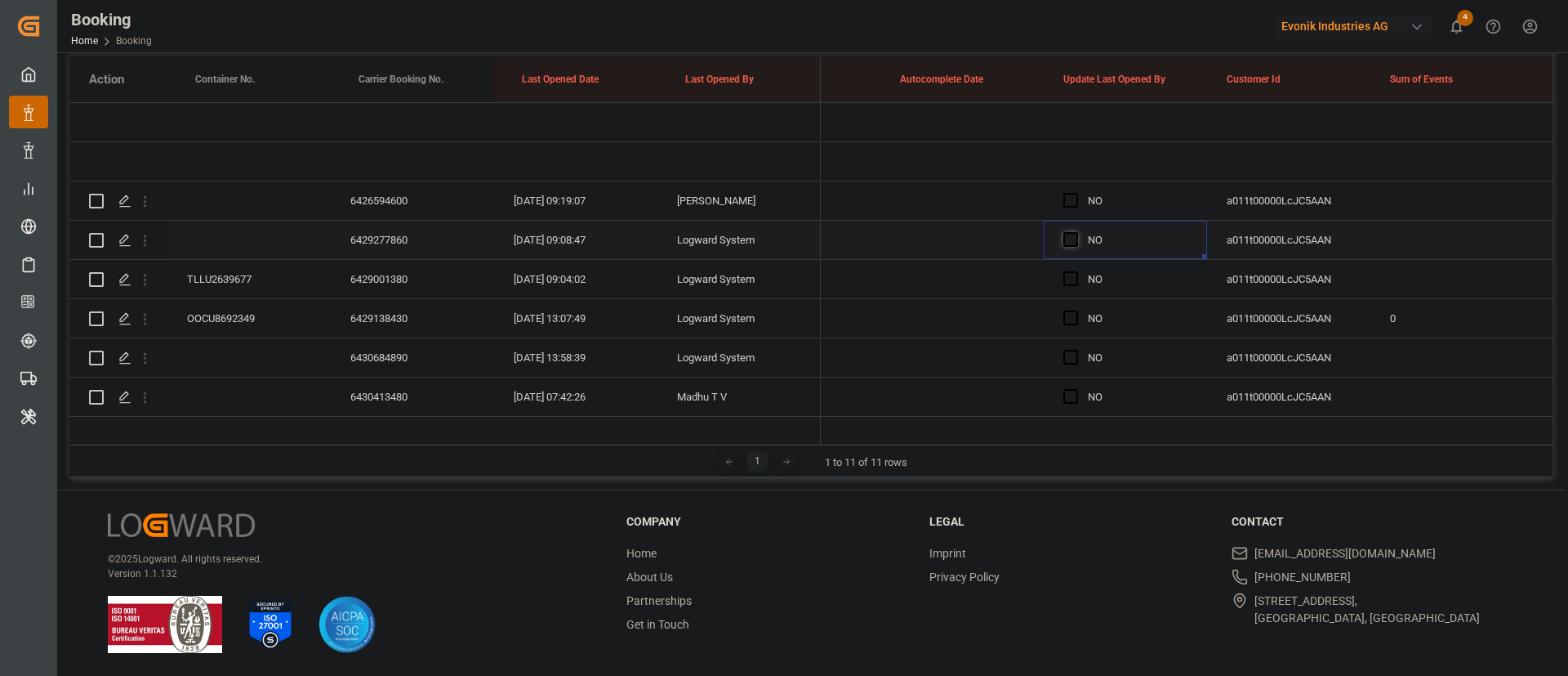
click at [1063, 231] on div "Press SPACE to select this row." at bounding box center [1075, 240] width 24 height 38
click at [1071, 237] on span "Press SPACE to select this row." at bounding box center [1071, 239] width 15 height 15
click at [1076, 232] on input "Press SPACE to select this row." at bounding box center [1076, 232] width 0 height 0
click at [256, 275] on div "TLLU2639677" at bounding box center [249, 279] width 163 height 38
click at [387, 268] on div "6429001380" at bounding box center [412, 279] width 163 height 38
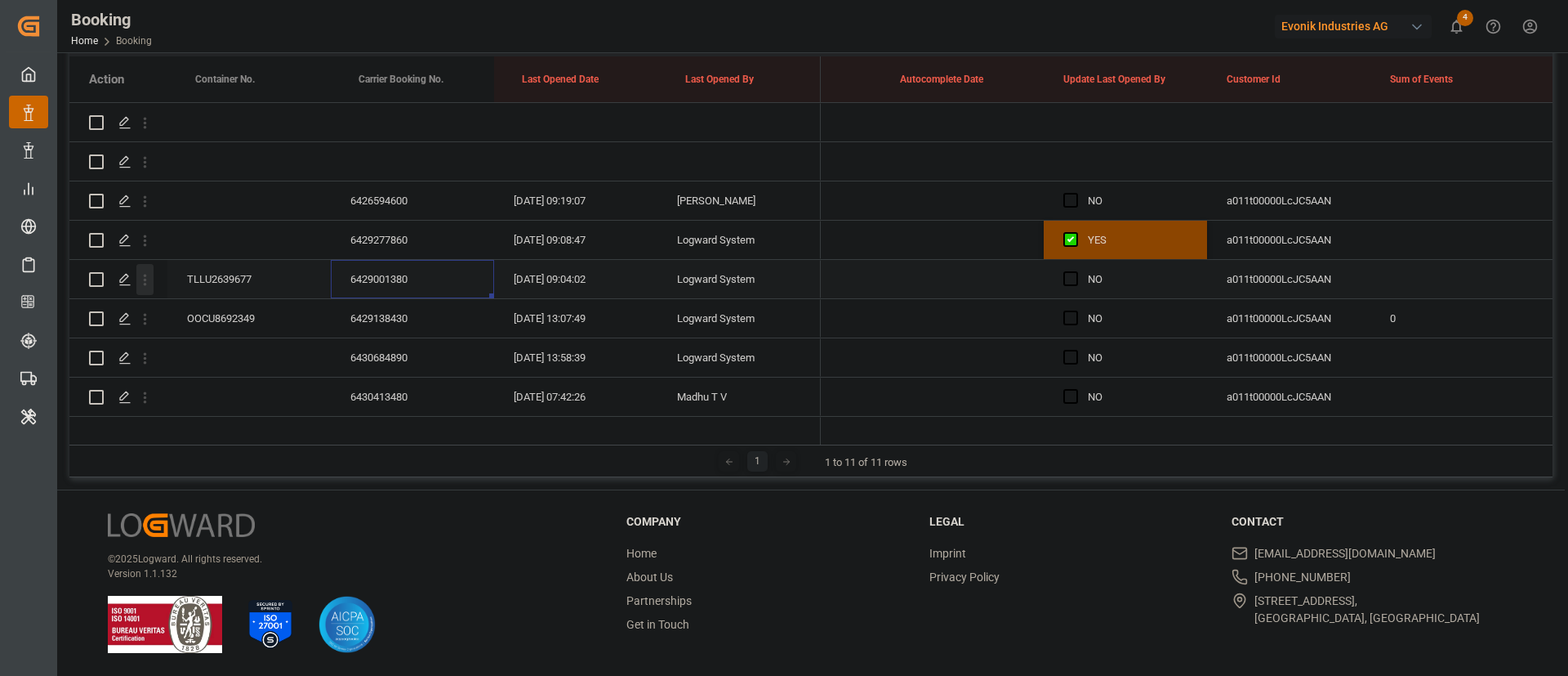
click at [150, 286] on icon "open menu" at bounding box center [145, 279] width 17 height 18
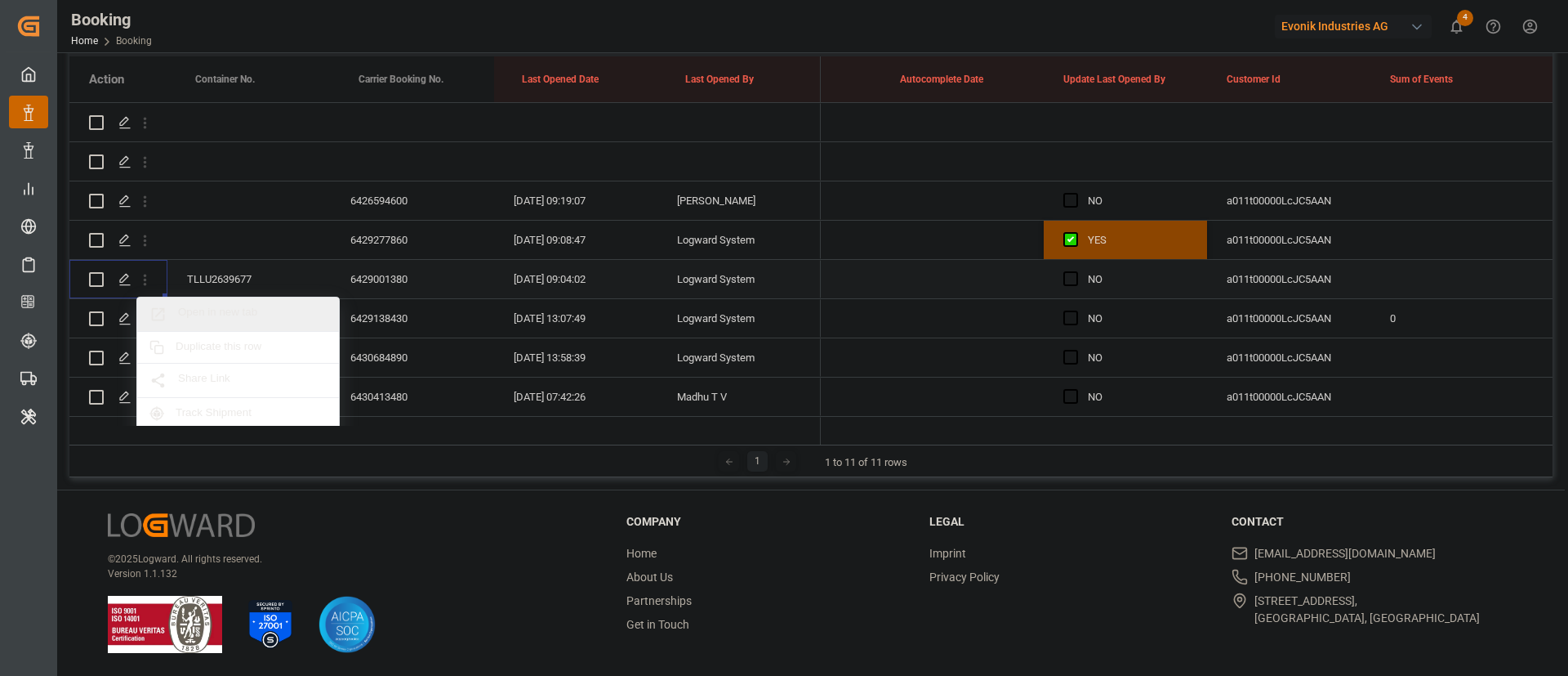
click at [237, 314] on span "Open in new tab" at bounding box center [252, 314] width 148 height 18
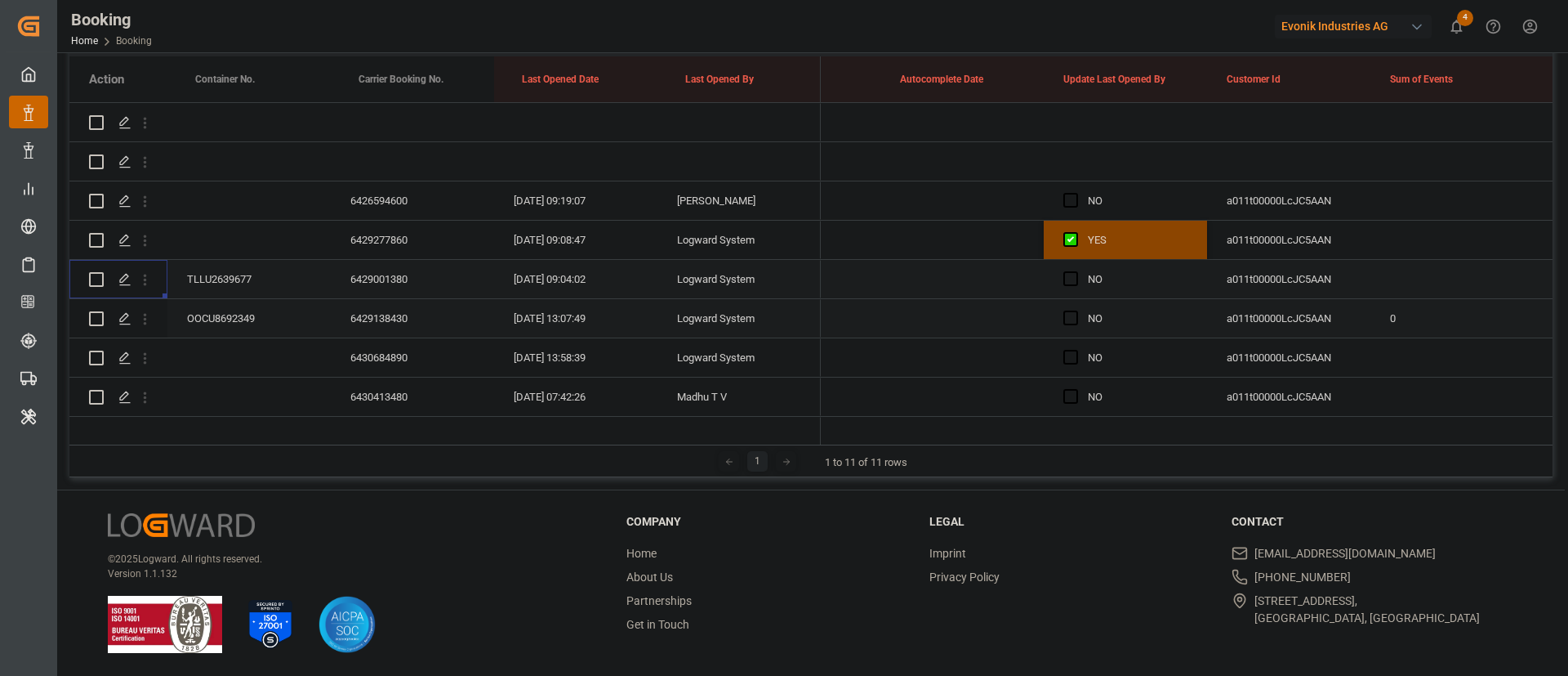
click at [402, 318] on div "6429138430" at bounding box center [412, 318] width 163 height 38
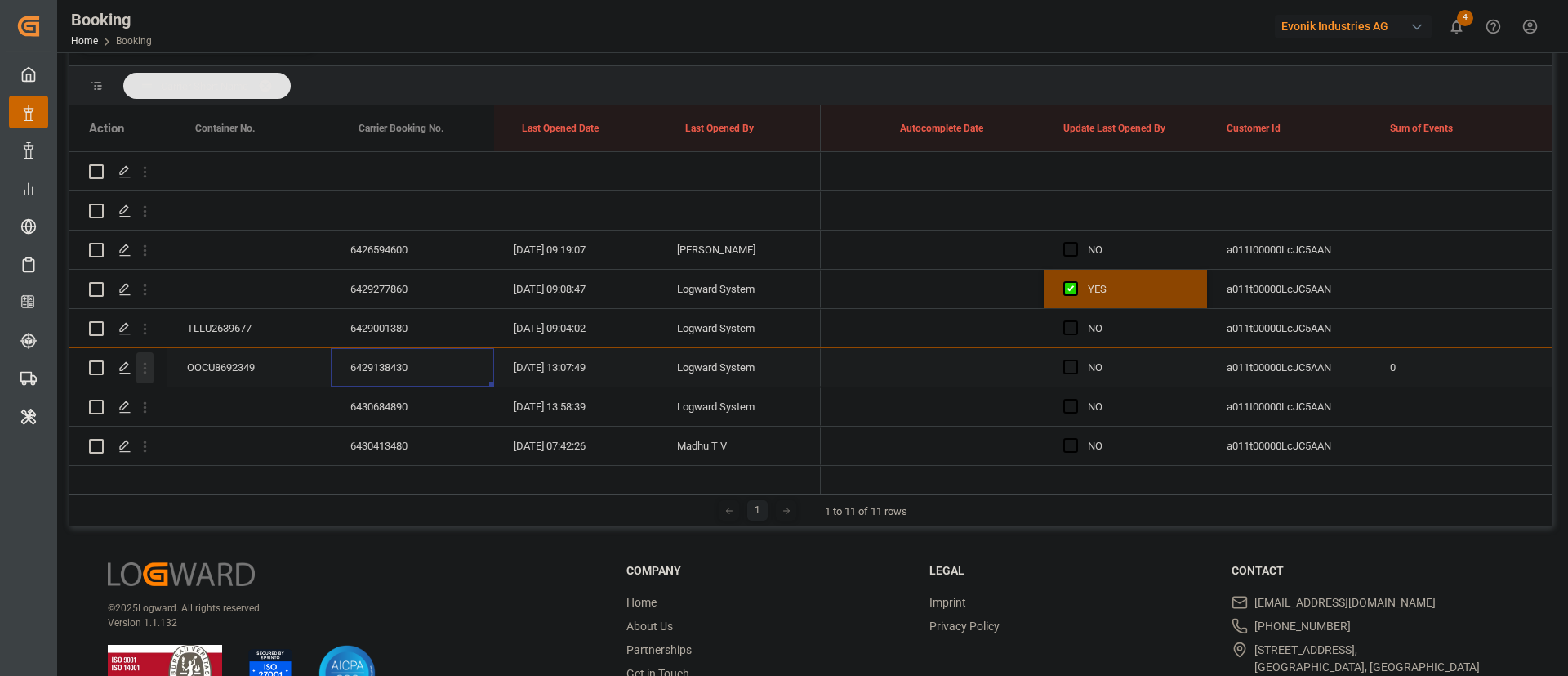
click at [148, 359] on icon "open menu" at bounding box center [145, 368] width 17 height 18
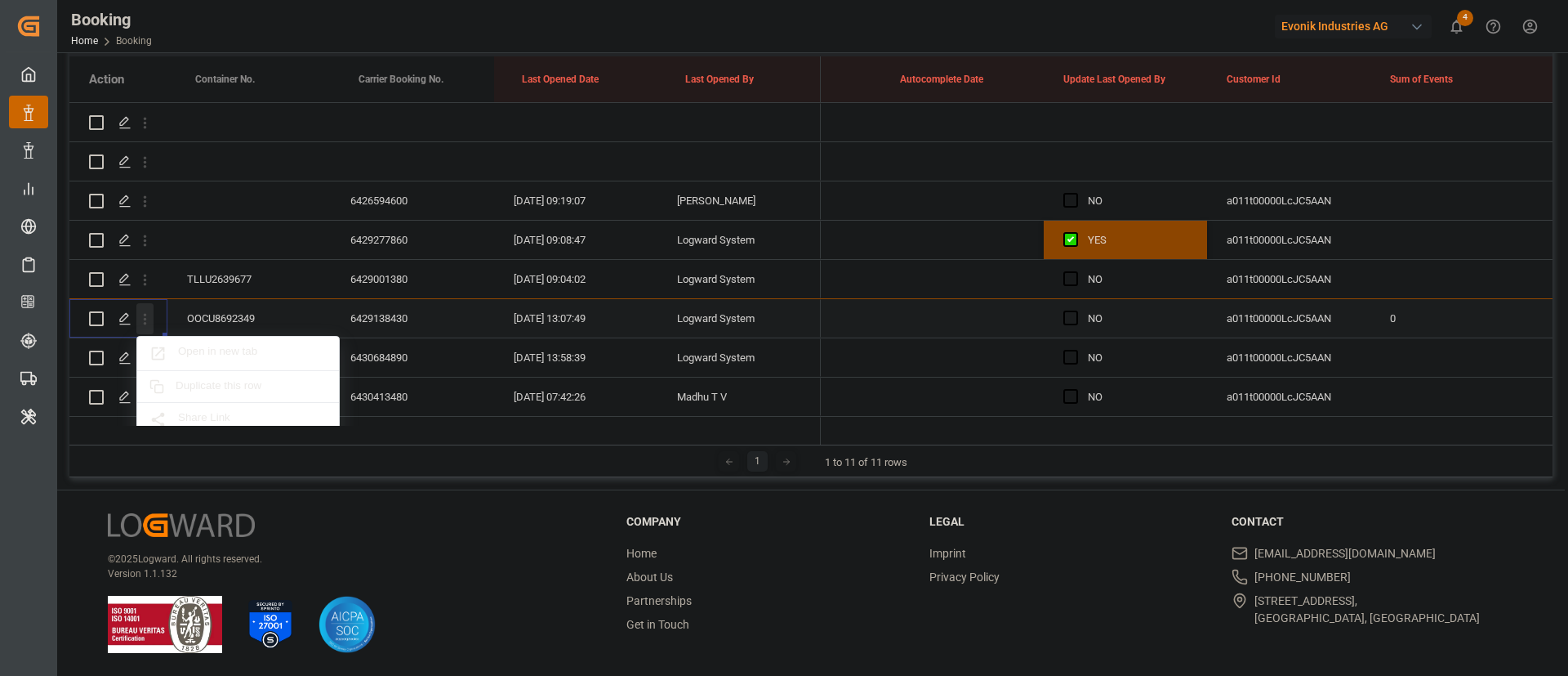
scroll to position [242, 0]
click at [252, 352] on span "Open in new tab" at bounding box center [252, 353] width 148 height 18
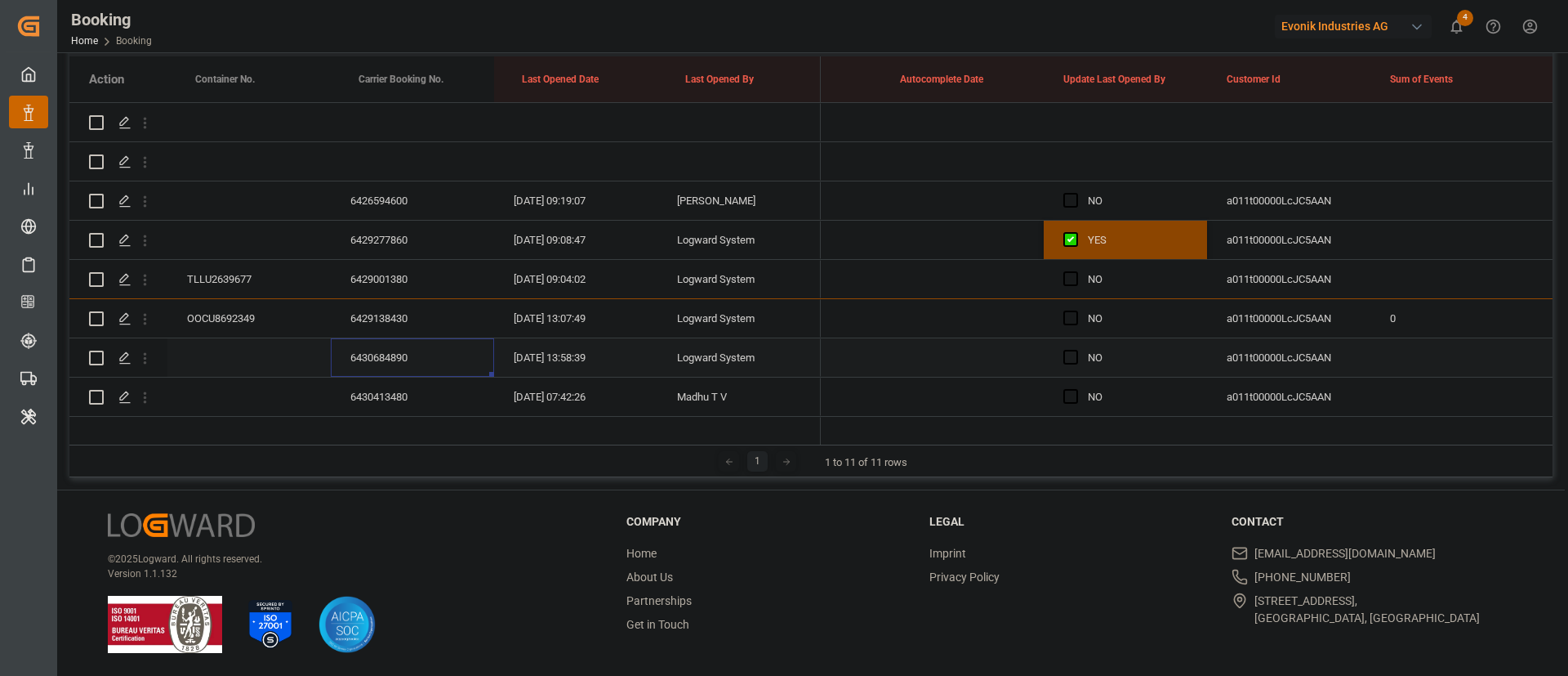
click at [379, 348] on div "6430684890" at bounding box center [412, 358] width 163 height 38
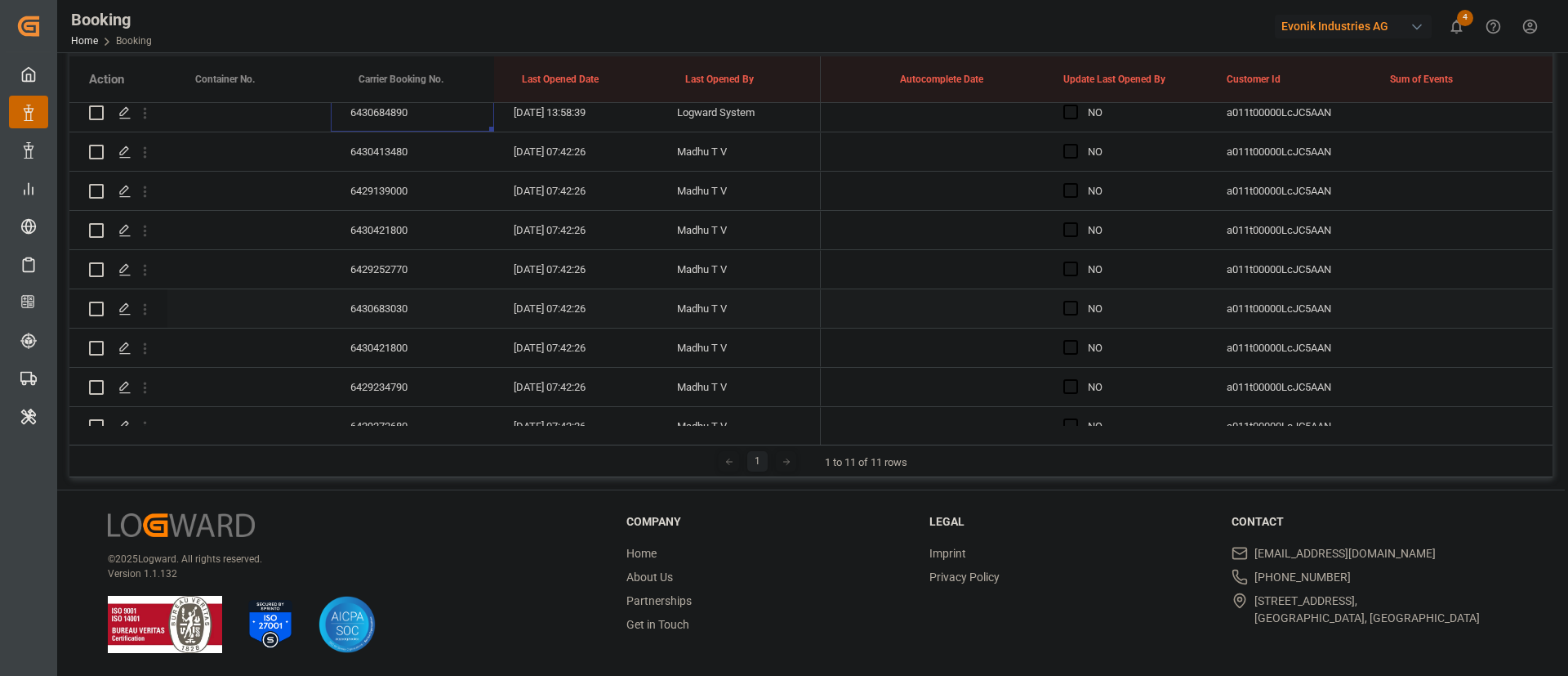
scroll to position [123, 0]
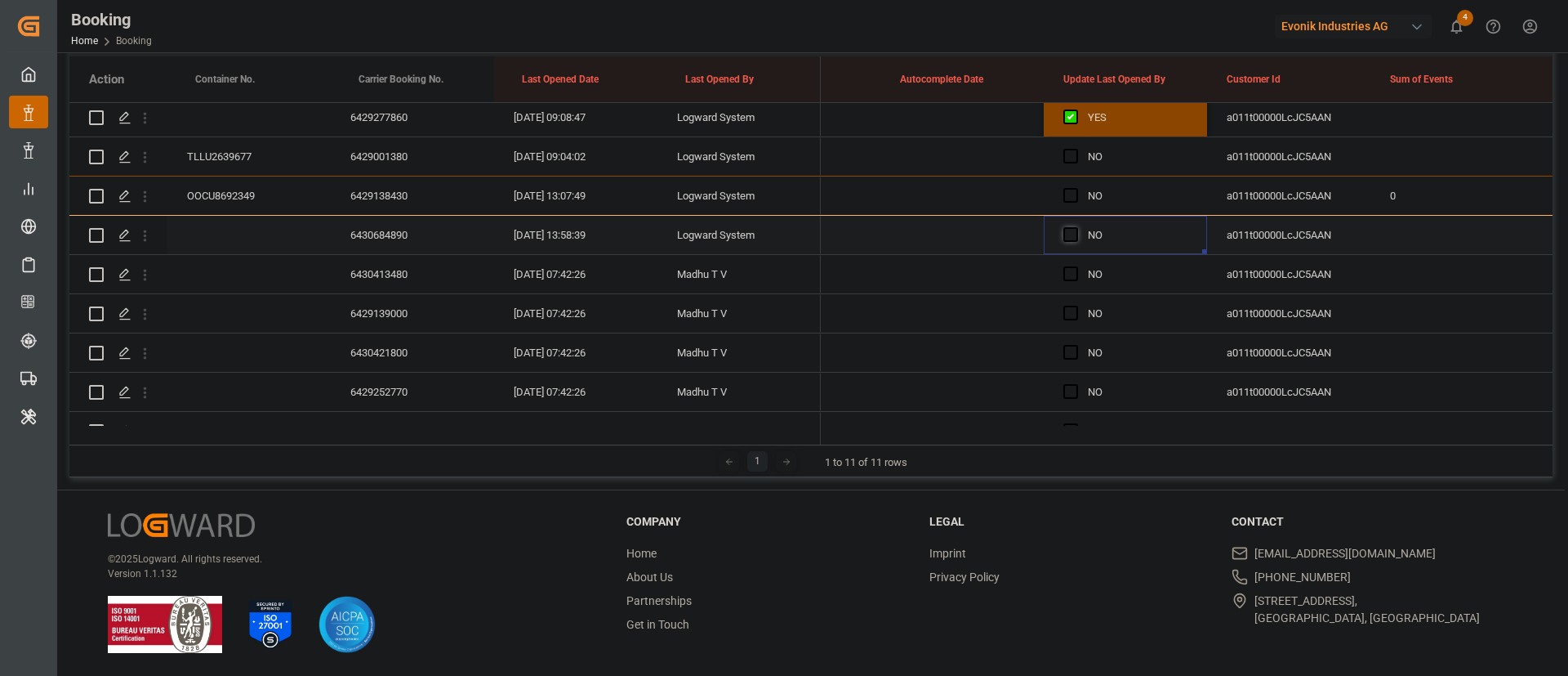
click at [1072, 227] on span "Press SPACE to select this row." at bounding box center [1071, 234] width 15 height 15
click at [1076, 227] on input "Press SPACE to select this row." at bounding box center [1076, 227] width 0 height 0
click at [367, 264] on div "6430413480" at bounding box center [412, 274] width 163 height 38
click at [401, 311] on div "6429139000" at bounding box center [412, 313] width 163 height 38
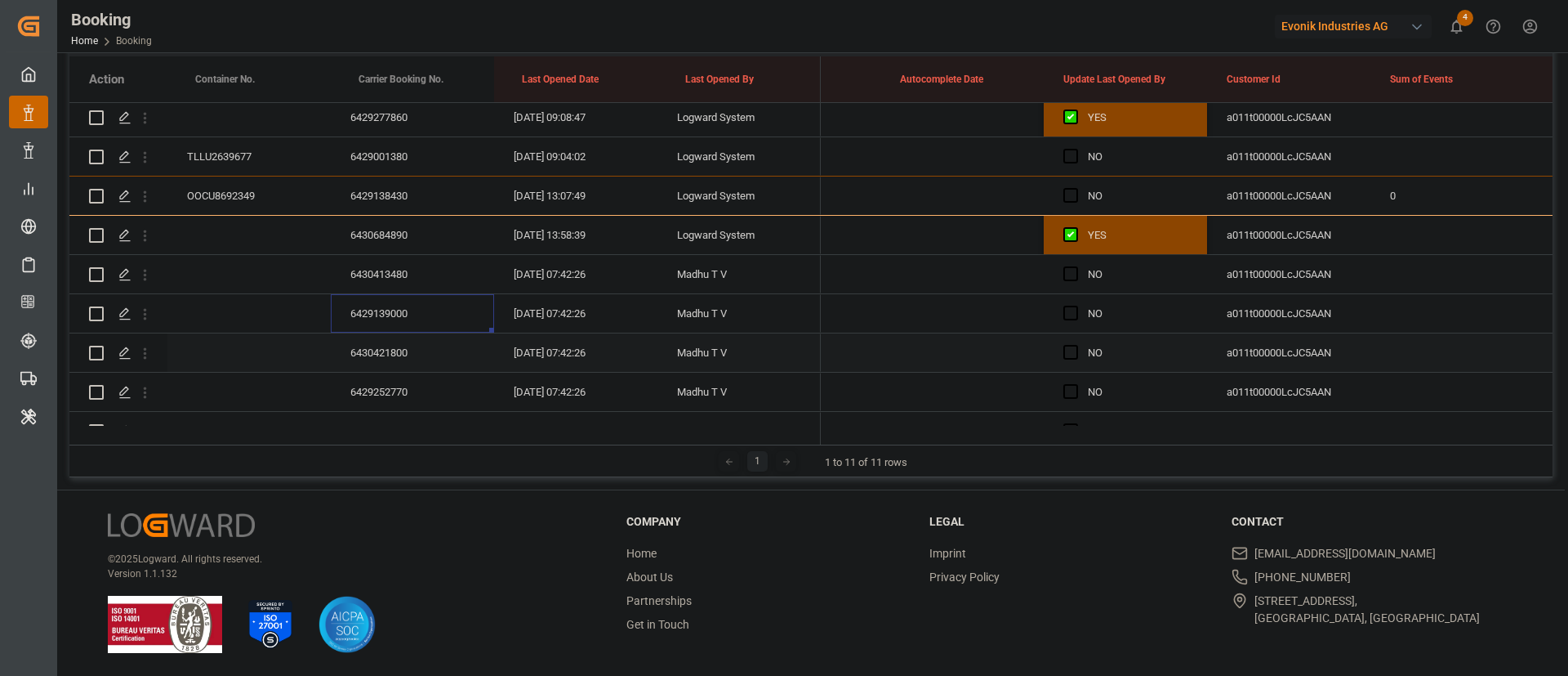
click at [400, 346] on div "6430421800" at bounding box center [412, 353] width 163 height 38
click at [392, 377] on div "6429252770" at bounding box center [412, 392] width 163 height 38
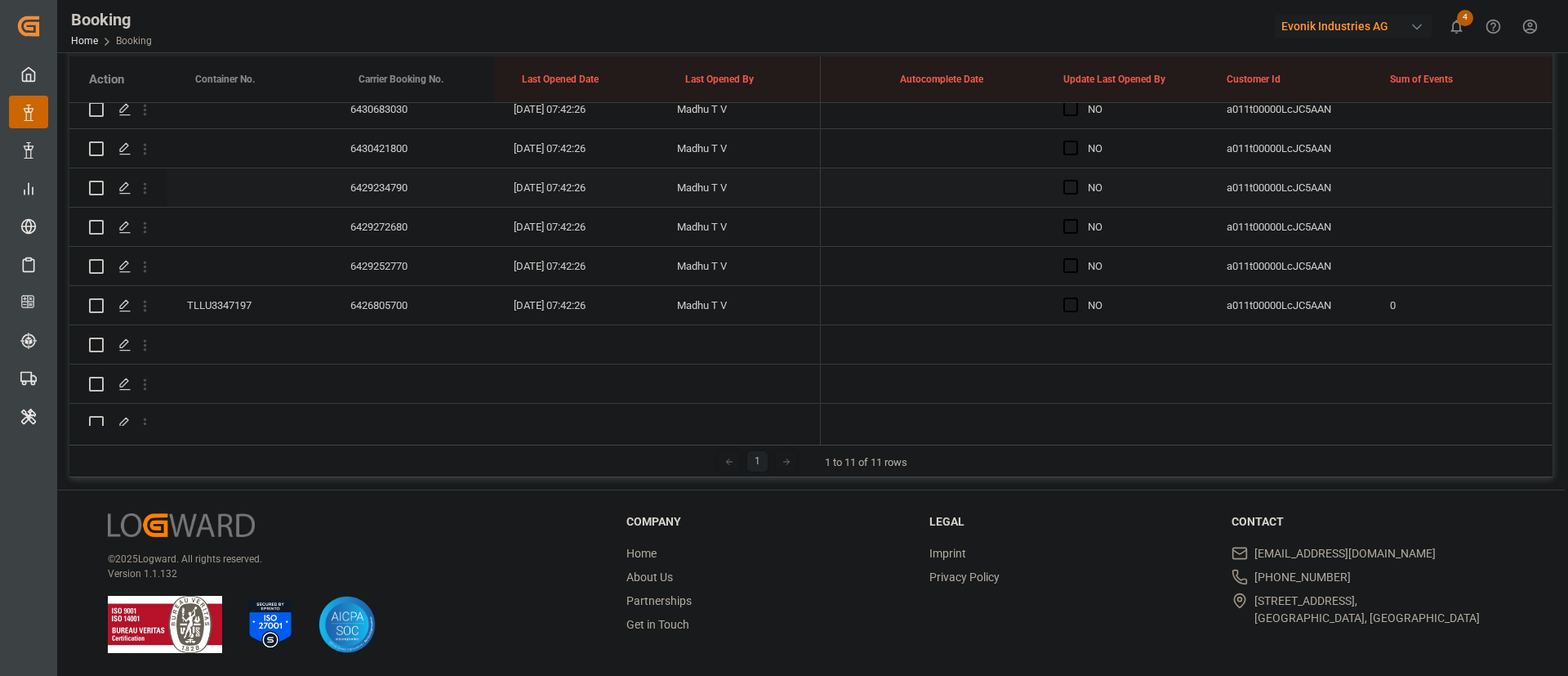
scroll to position [490, 0]
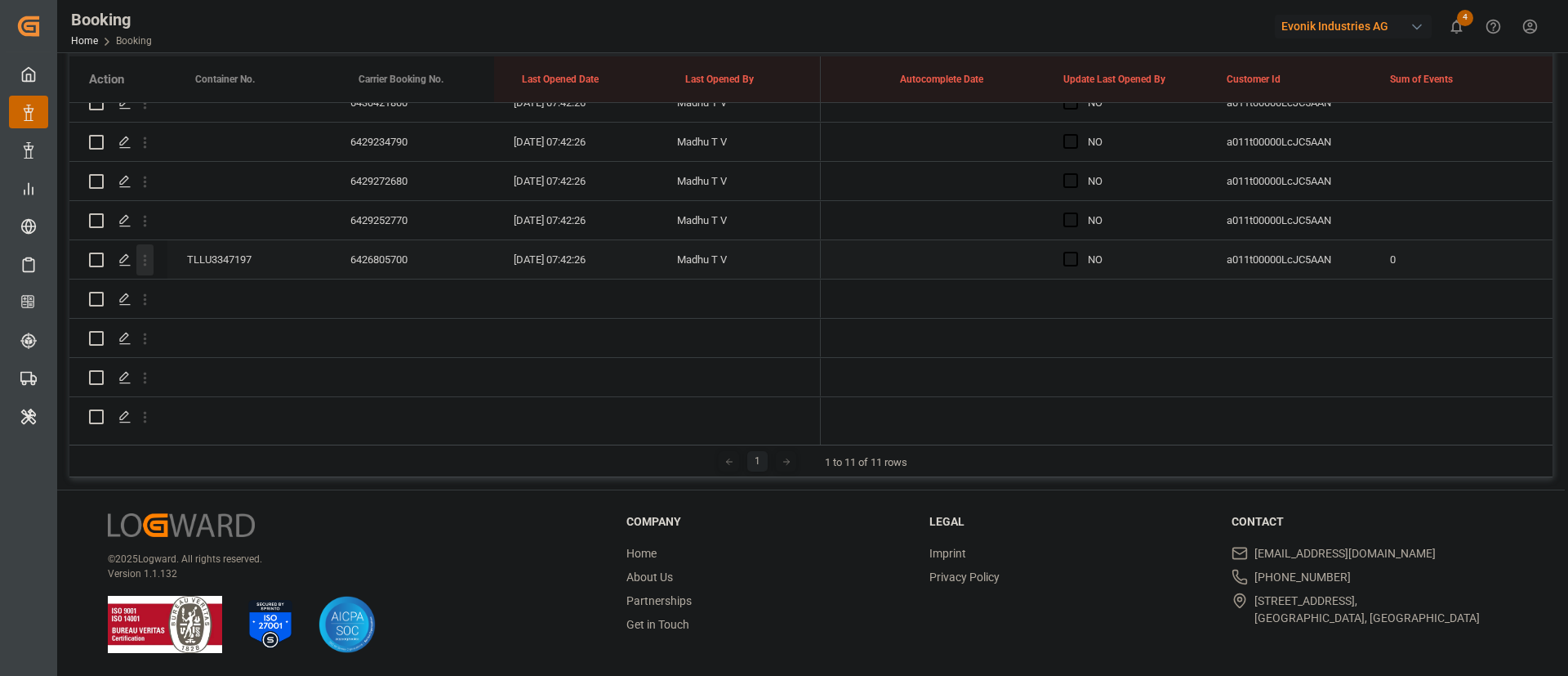
click at [152, 261] on icon "open menu" at bounding box center [145, 260] width 17 height 18
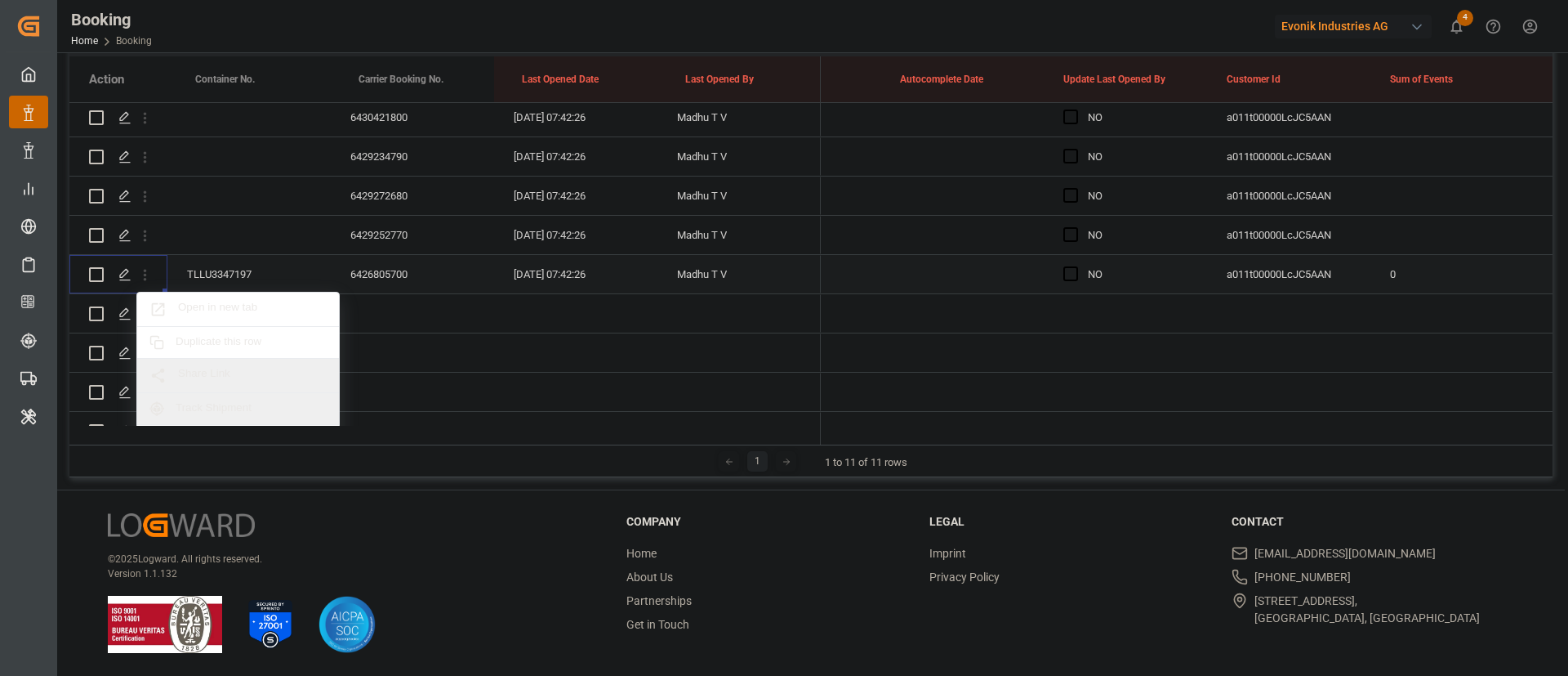
scroll to position [613, 0]
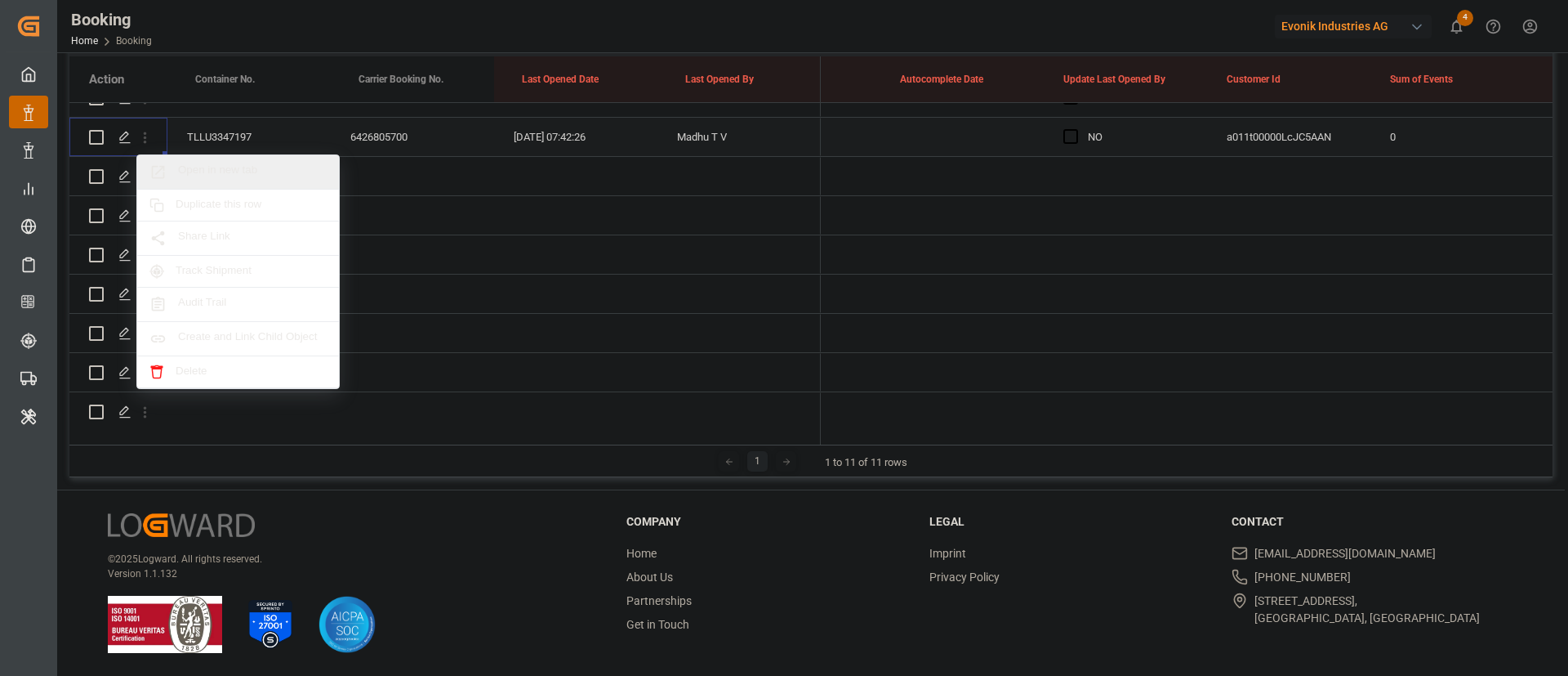
click at [265, 159] on div "Open in new tab" at bounding box center [238, 172] width 202 height 34
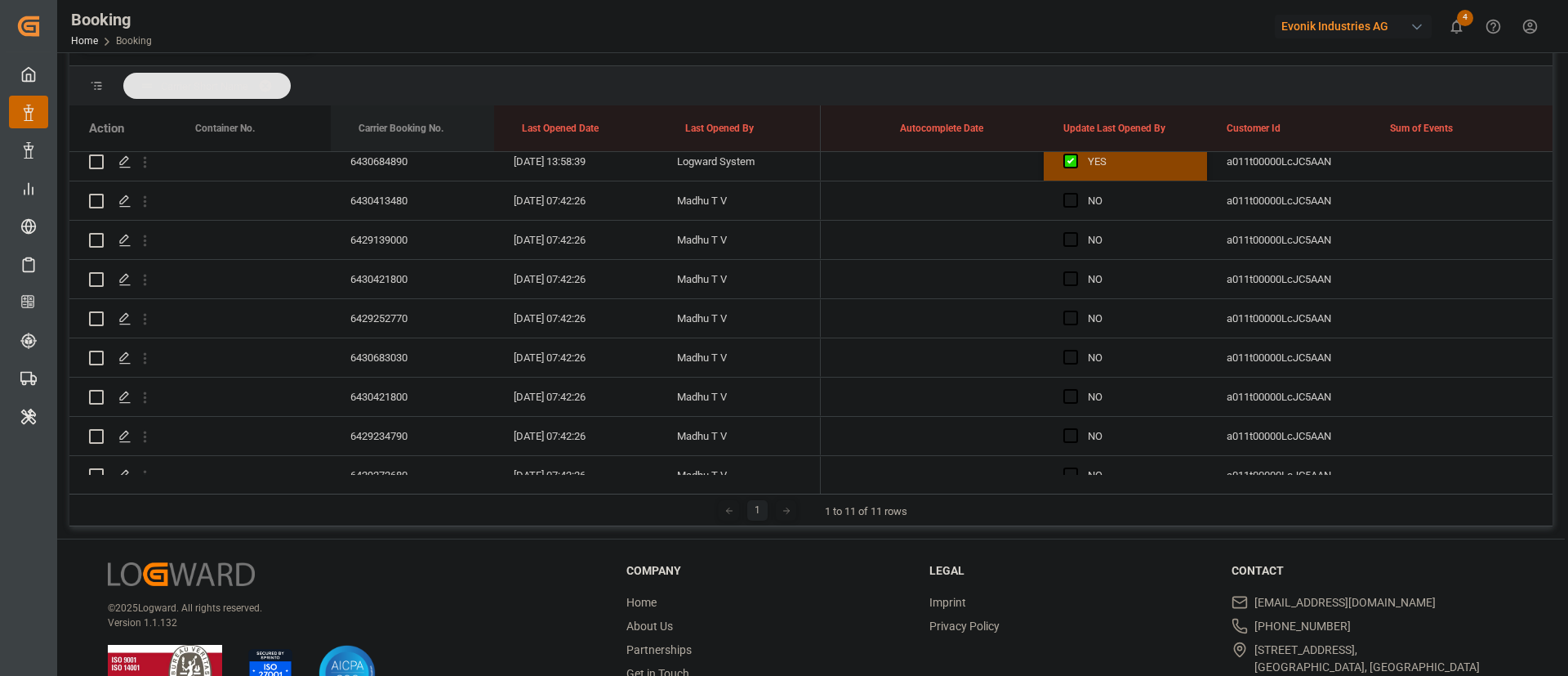
scroll to position [291, 0]
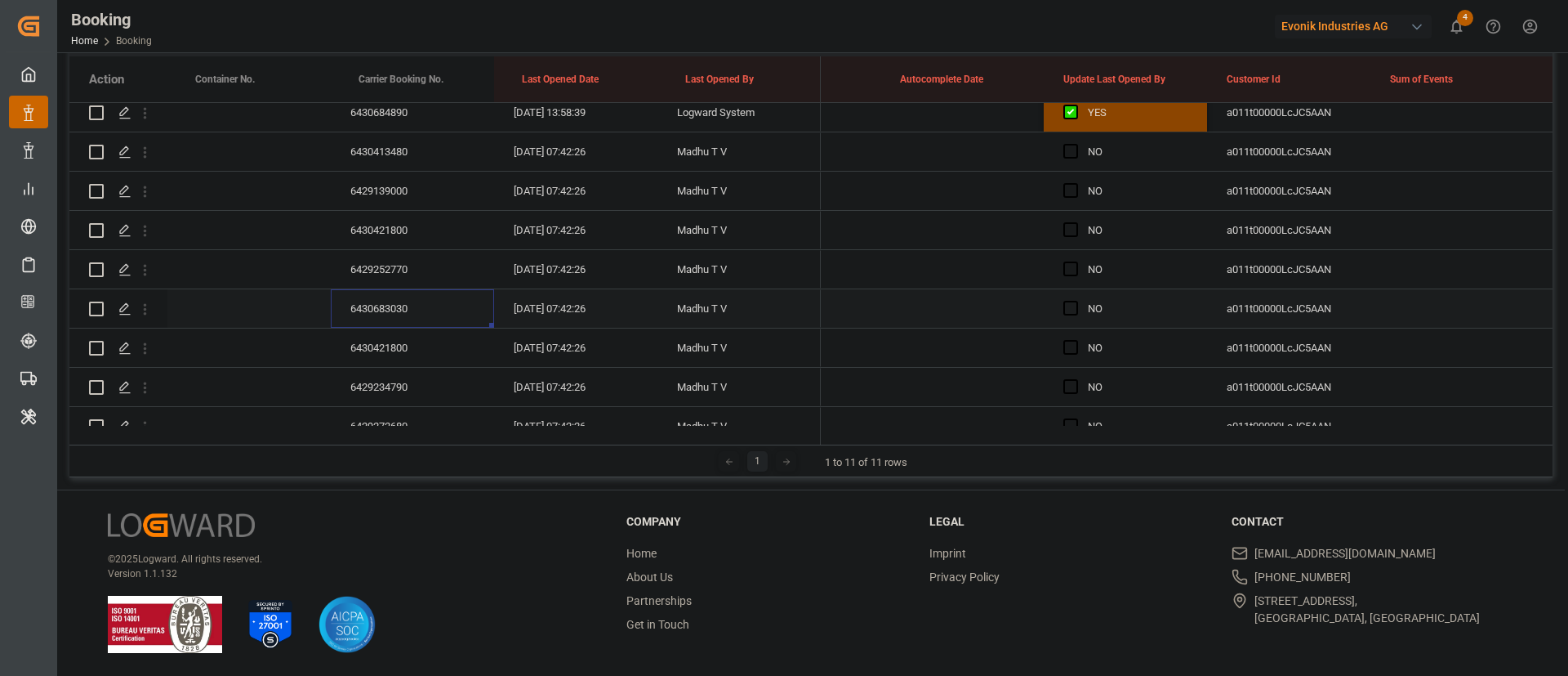
click at [407, 300] on div "6430683030" at bounding box center [412, 308] width 163 height 38
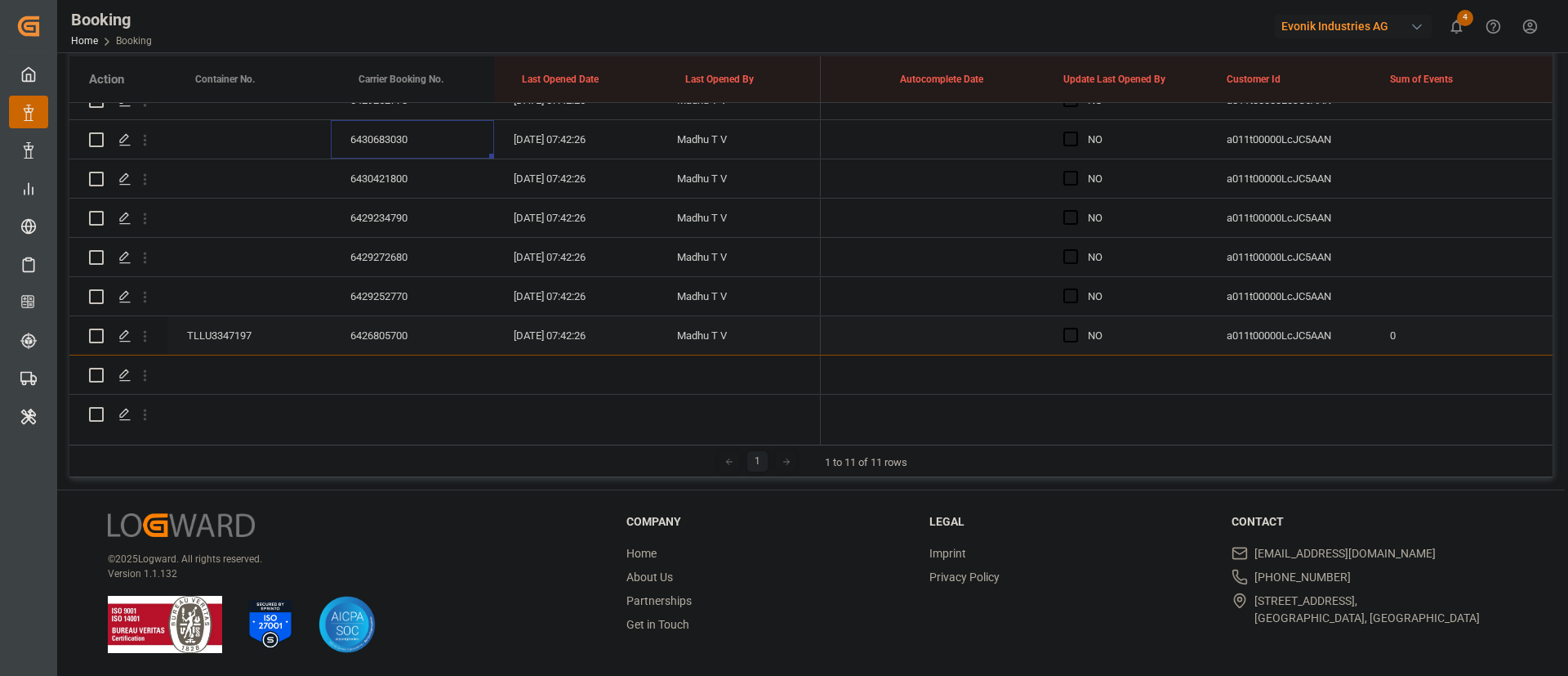
scroll to position [368, 0]
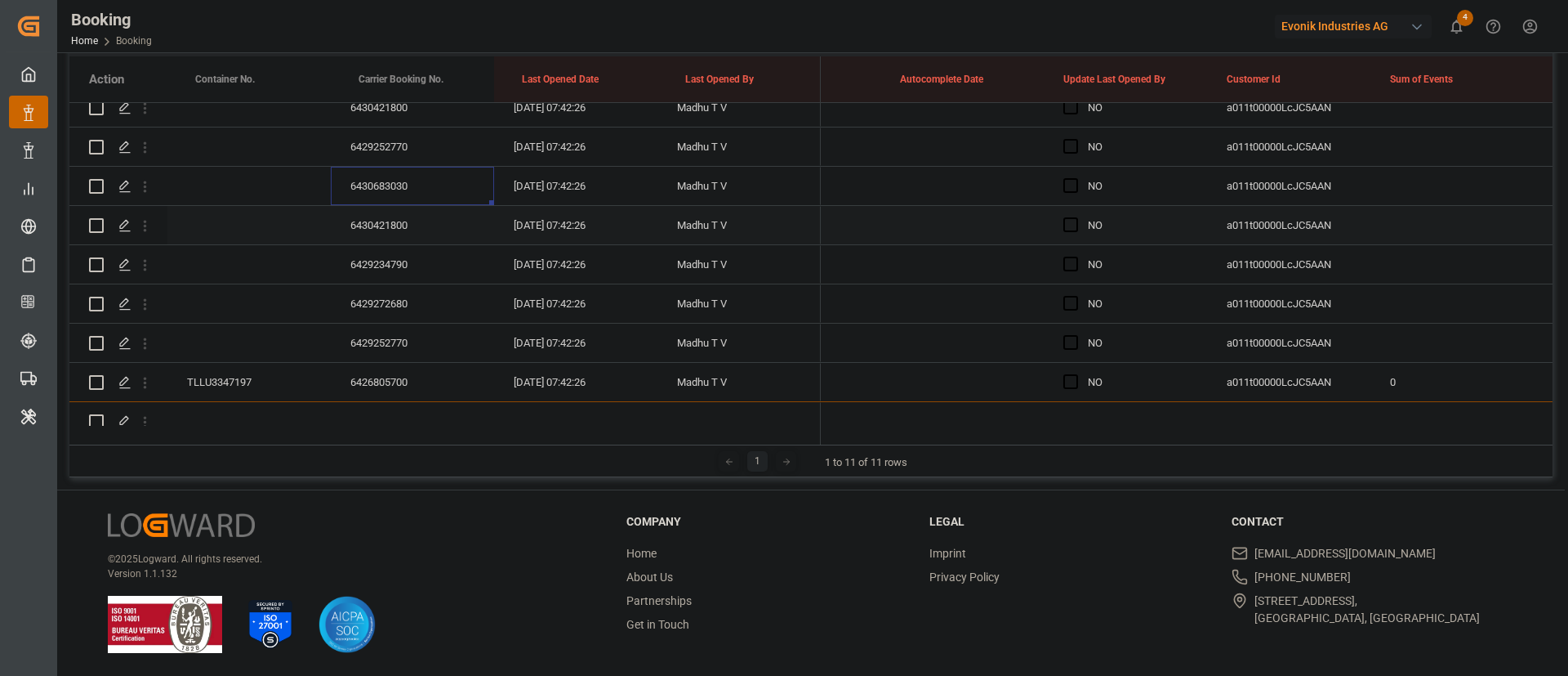
click at [393, 217] on div "6430421800" at bounding box center [412, 225] width 163 height 38
click at [399, 263] on div "6429234790" at bounding box center [412, 264] width 163 height 38
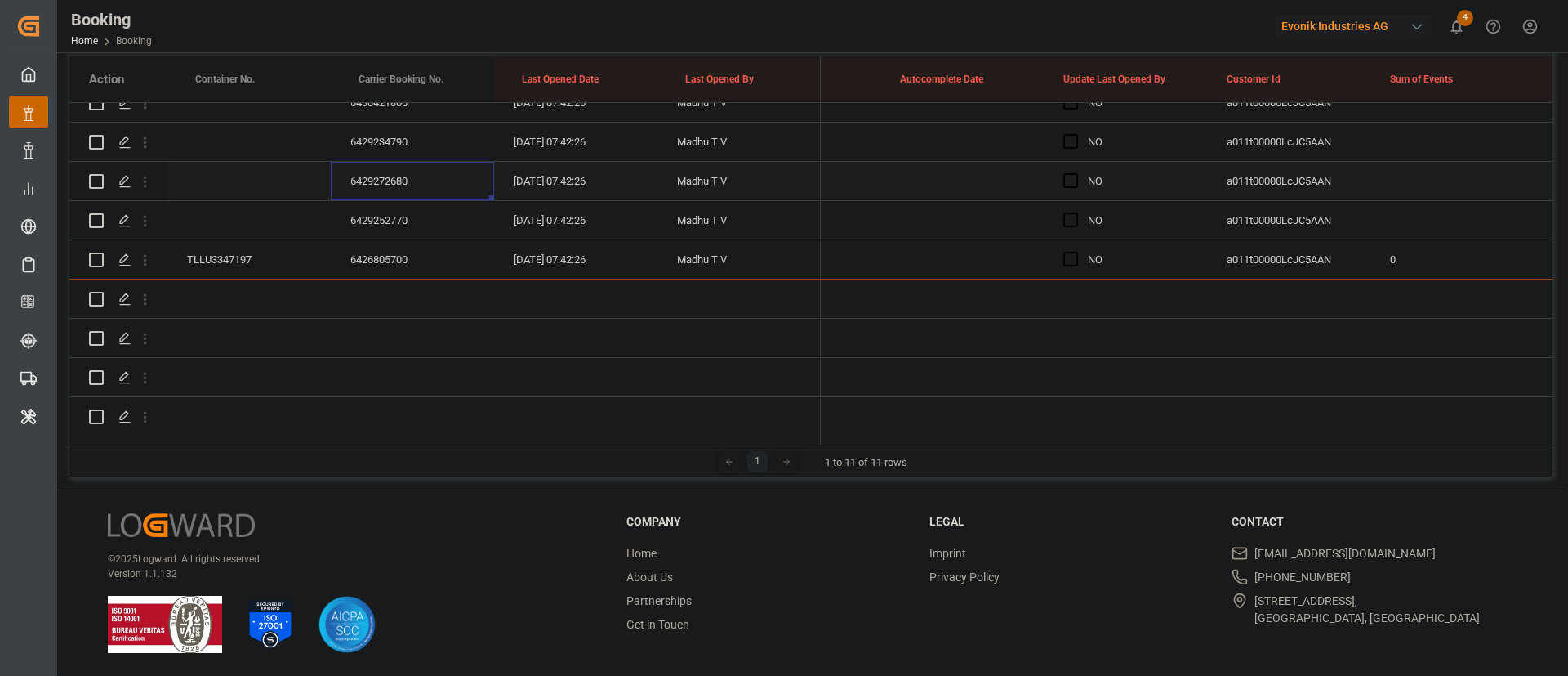
click at [399, 175] on div "6429272680" at bounding box center [412, 181] width 163 height 38
click at [432, 218] on div "6429252770" at bounding box center [412, 220] width 163 height 38
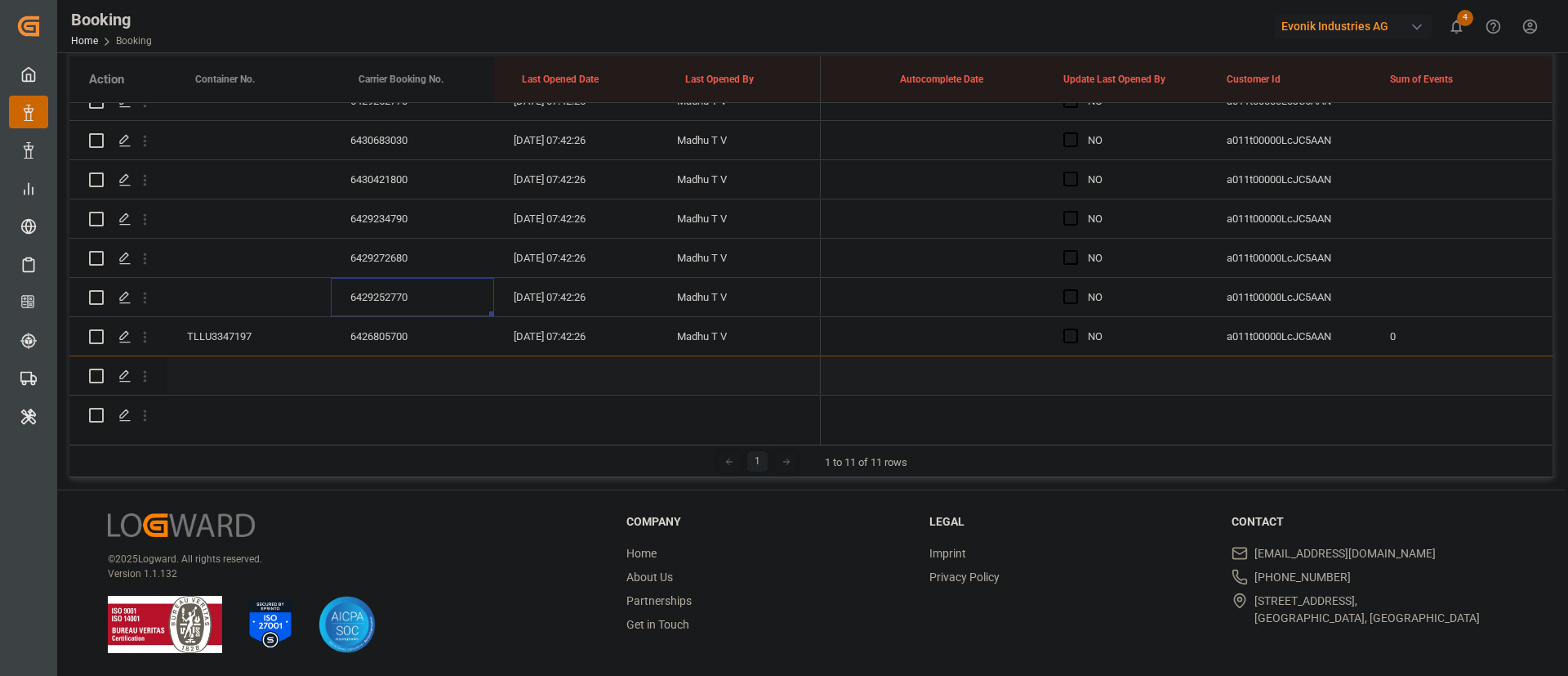
scroll to position [368, 0]
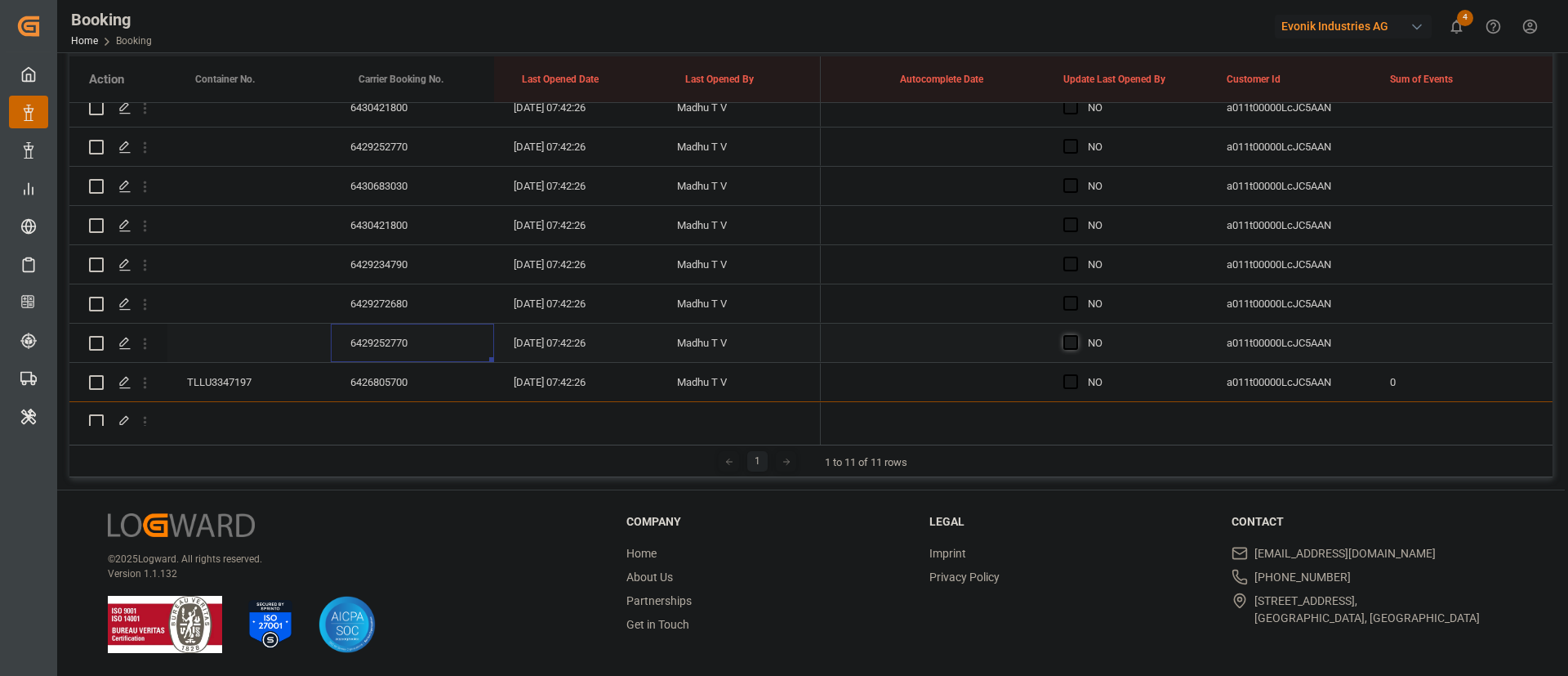
click at [1072, 342] on span "Press SPACE to select this row." at bounding box center [1071, 343] width 15 height 15
click at [1076, 335] on input "Press SPACE to select this row." at bounding box center [1076, 335] width 0 height 0
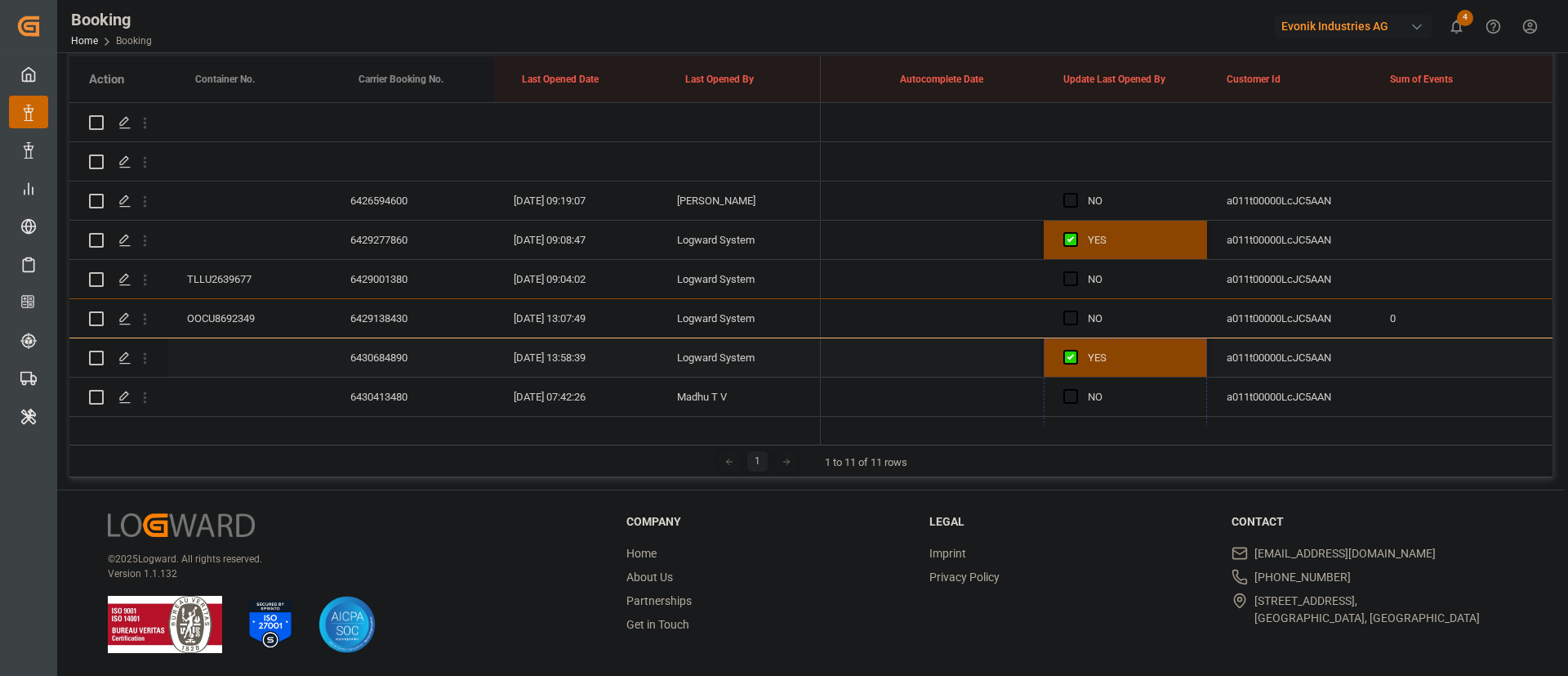
scroll to position [123, 0]
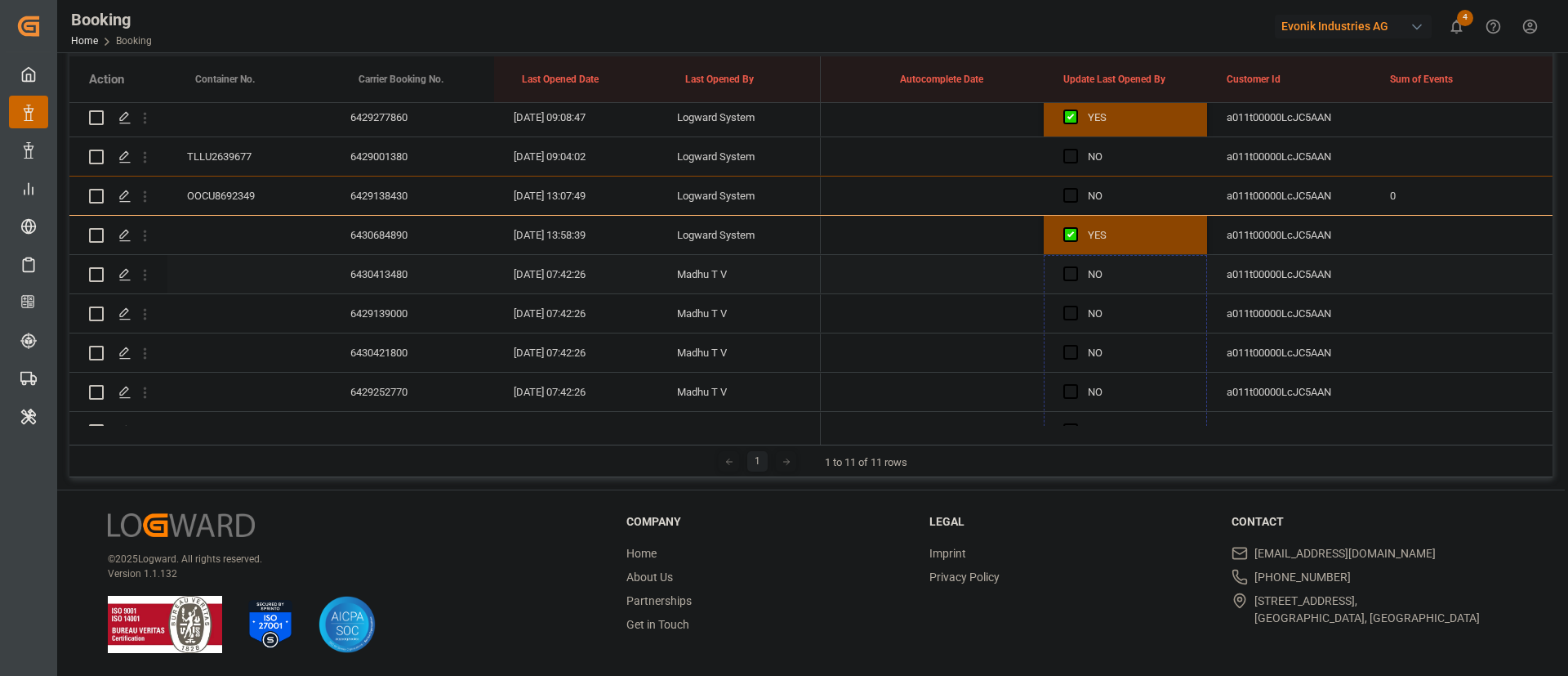
drag, startPoint x: 1204, startPoint y: 359, endPoint x: 1141, endPoint y: 274, distance: 105.8
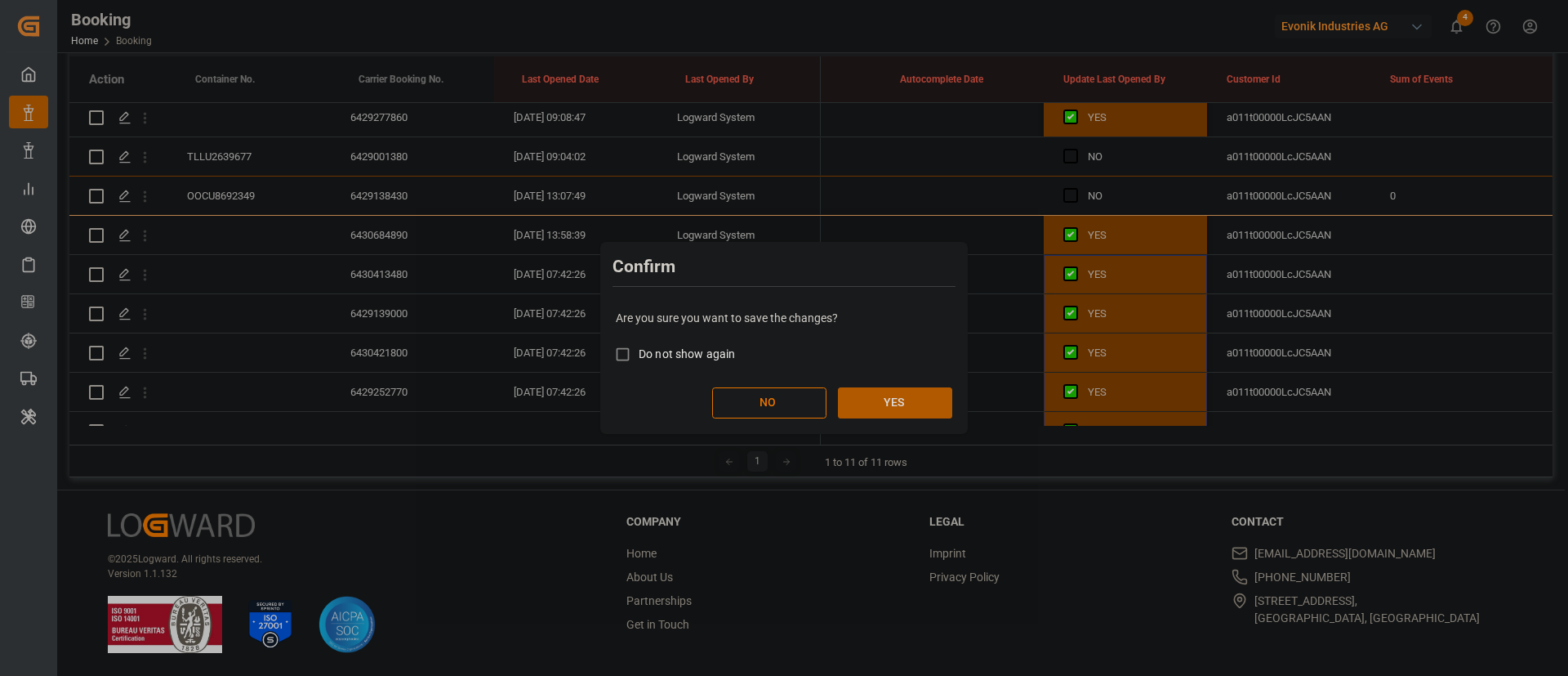
click at [896, 401] on button "YES" at bounding box center [895, 403] width 114 height 31
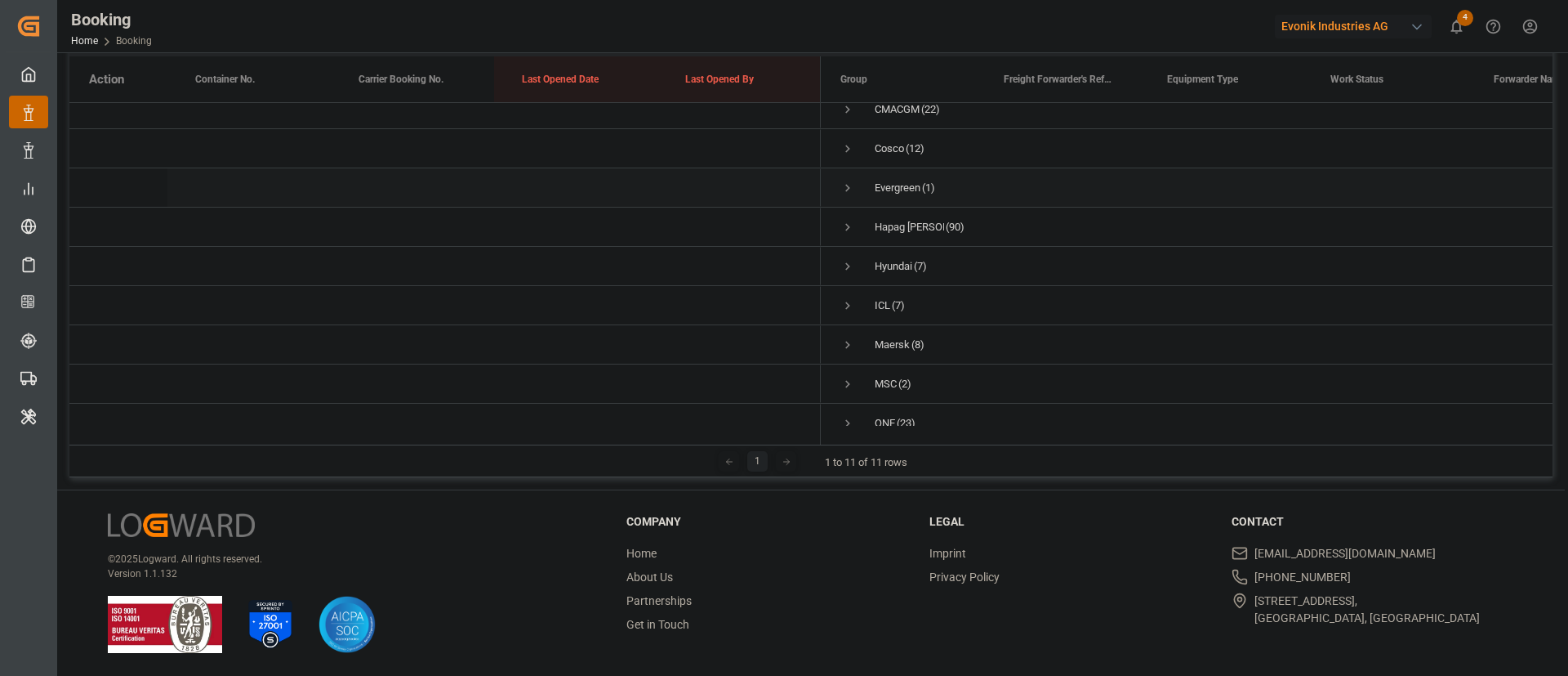
scroll to position [0, 0]
click at [851, 206] on span "Press SPACE to select this row." at bounding box center [848, 201] width 15 height 15
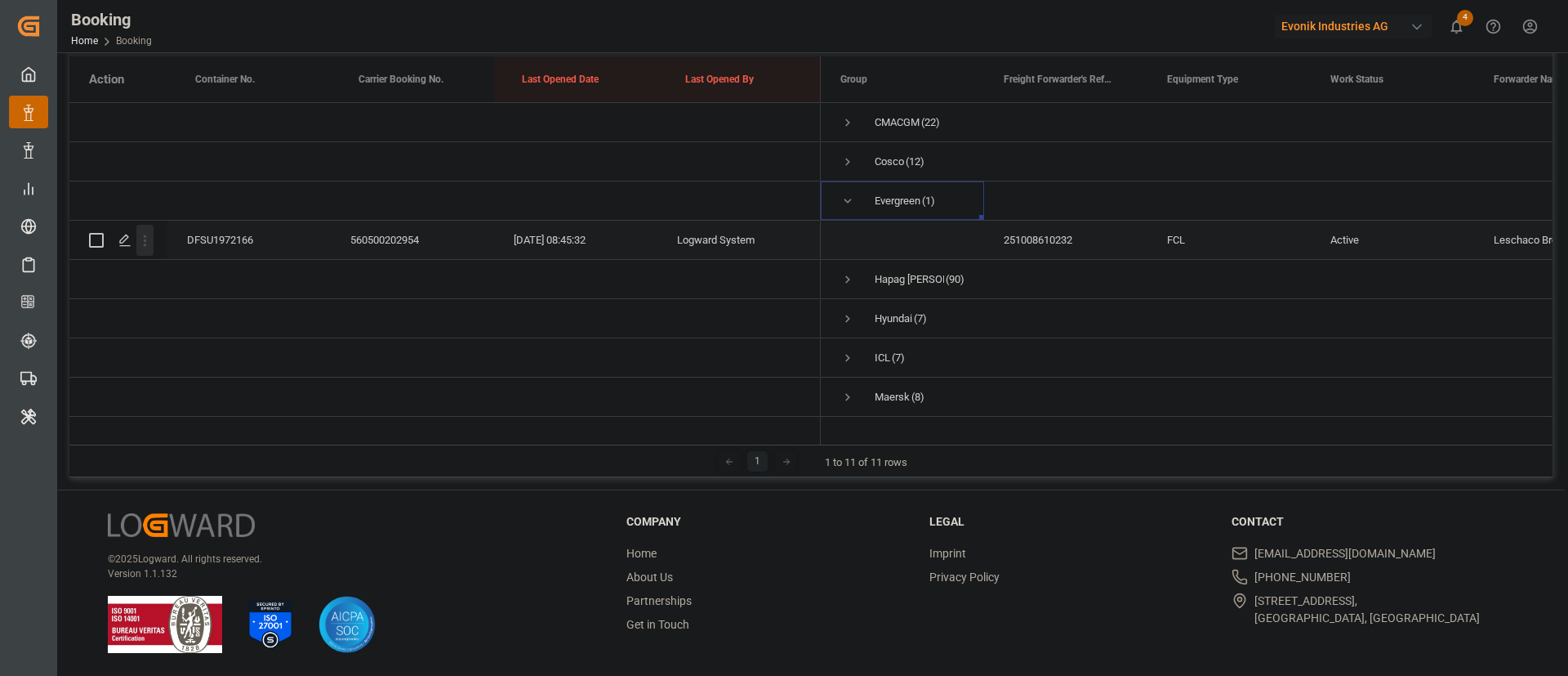
click at [150, 249] on button "open menu" at bounding box center [145, 240] width 17 height 31
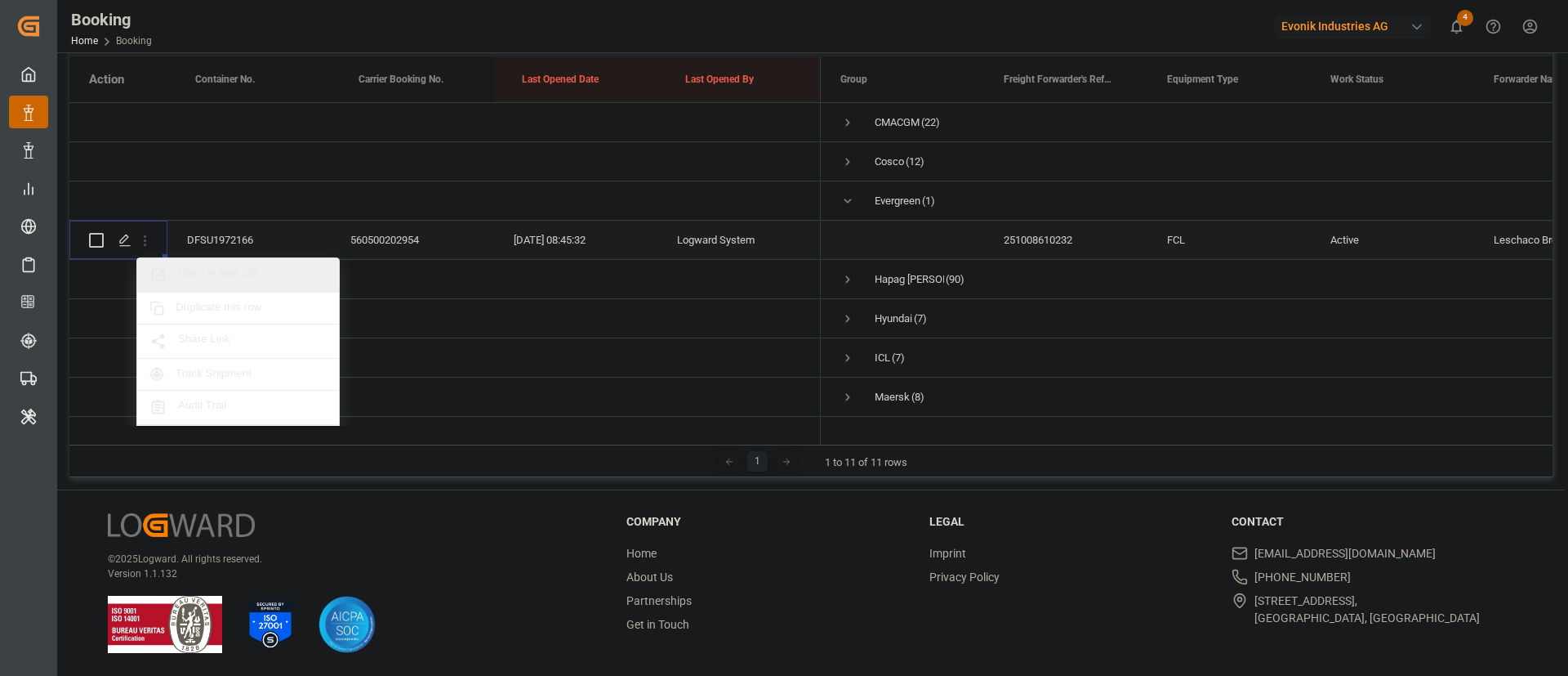
click at [248, 276] on span "Open in new tab" at bounding box center [252, 275] width 148 height 18
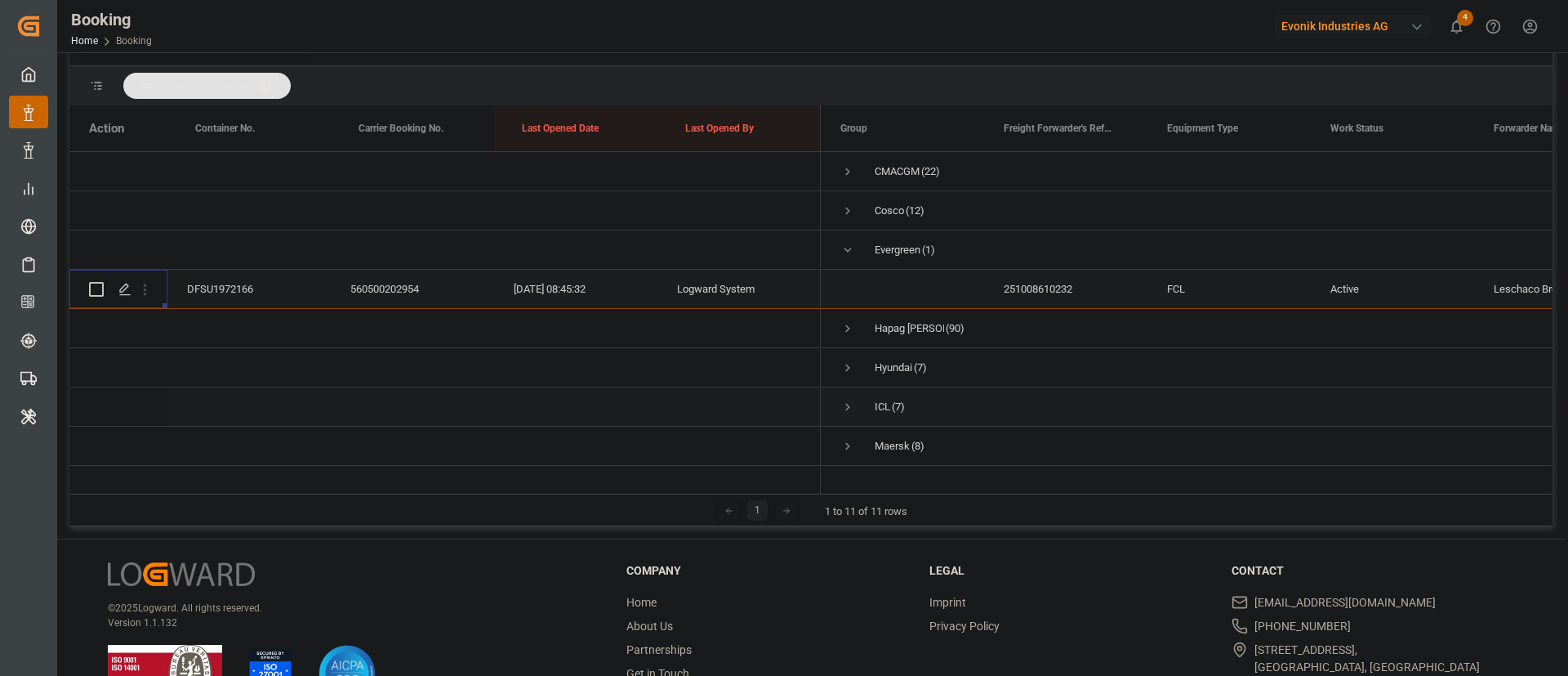
scroll to position [291, 0]
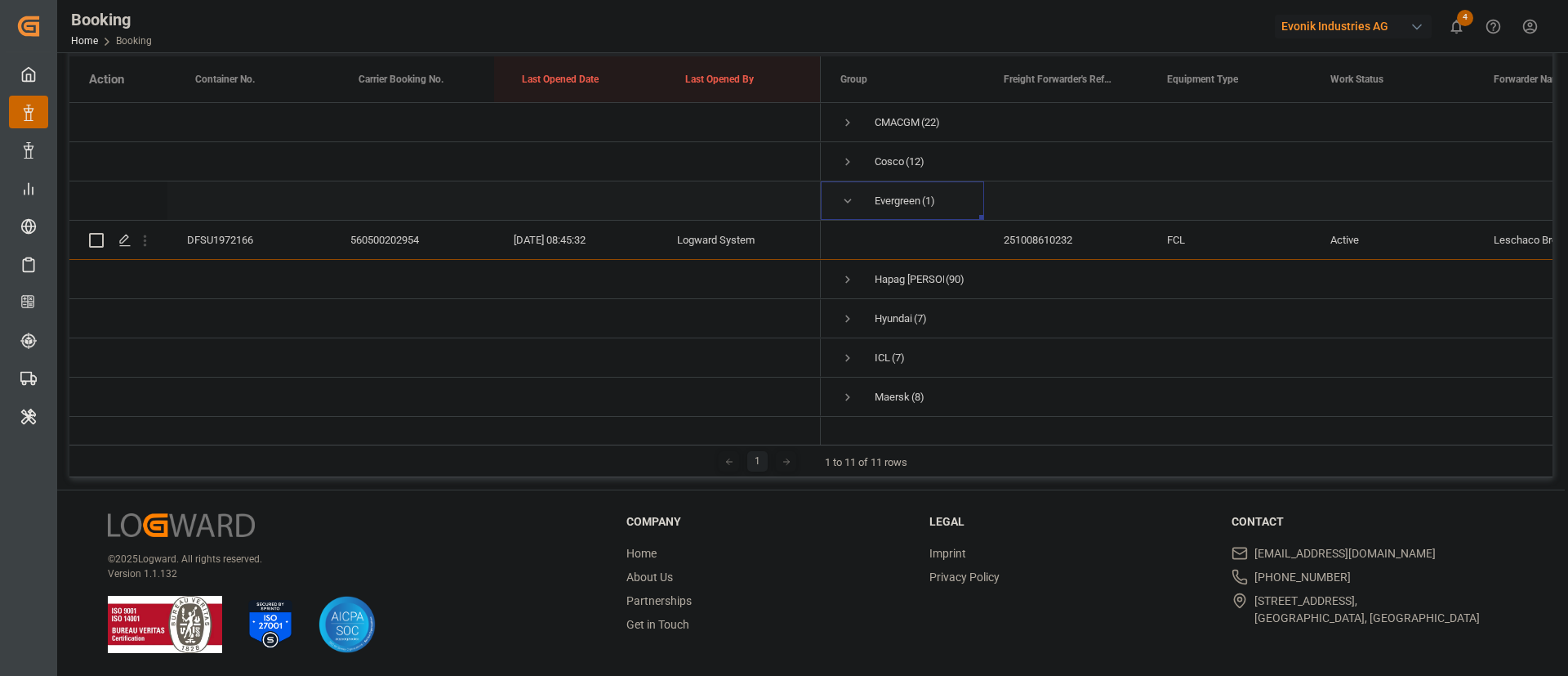
click at [850, 203] on span "Press SPACE to select this row." at bounding box center [848, 201] width 15 height 15
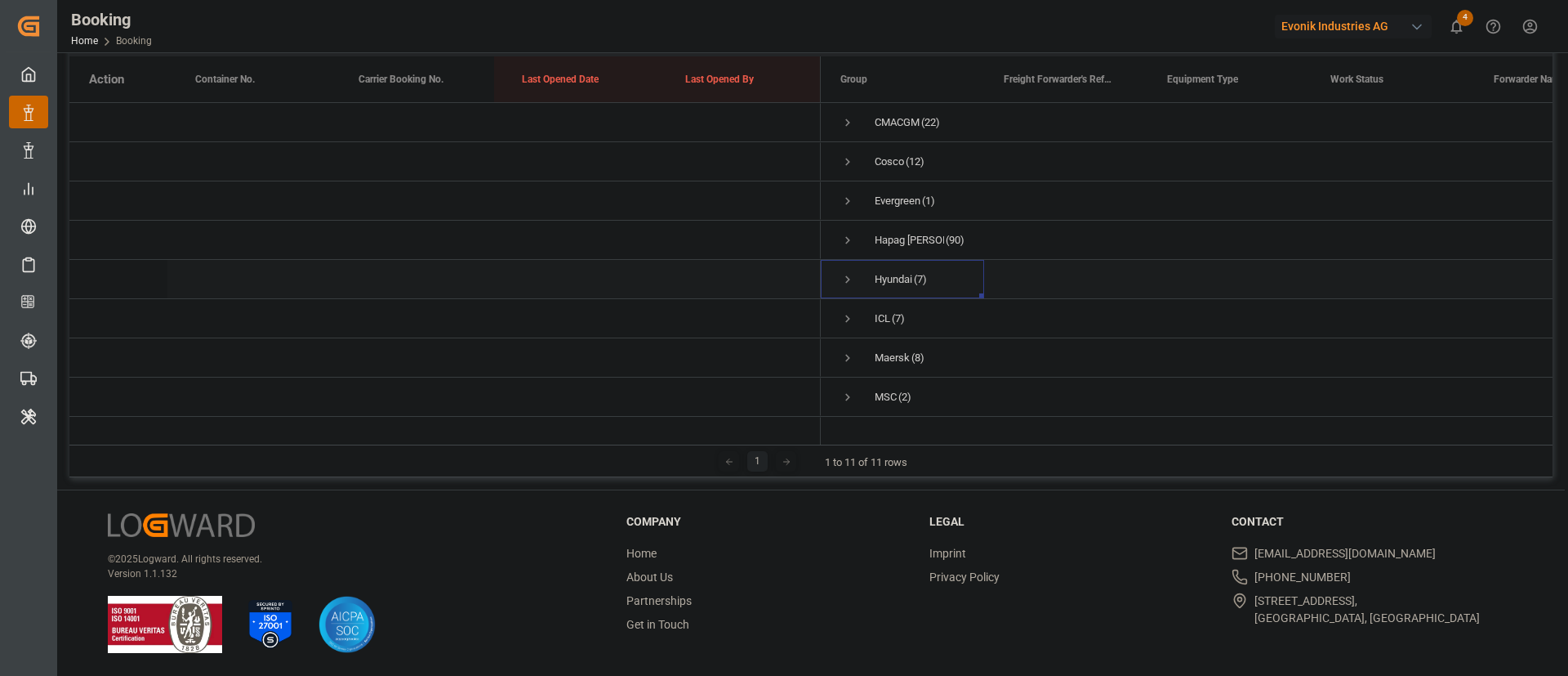
click at [846, 273] on span "Press SPACE to select this row." at bounding box center [848, 279] width 15 height 15
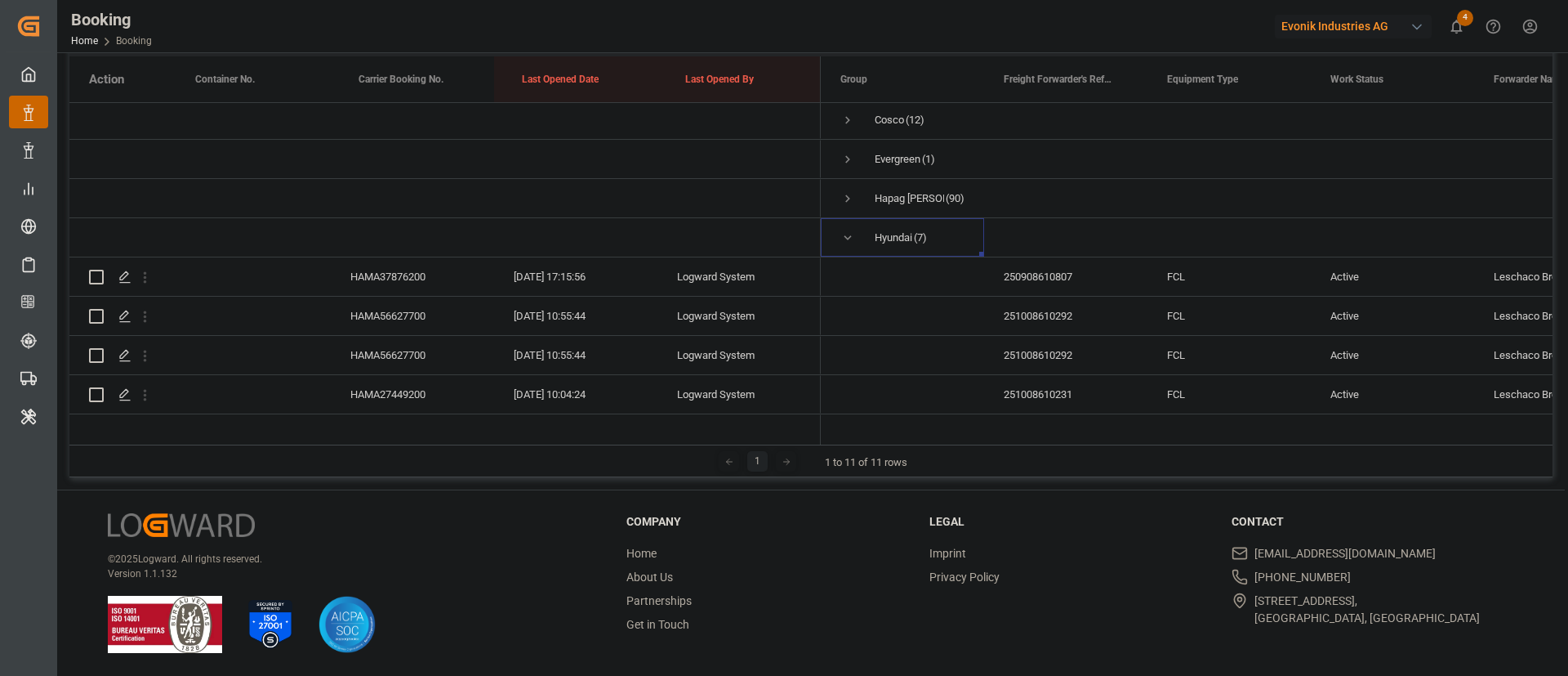
scroll to position [34, 0]
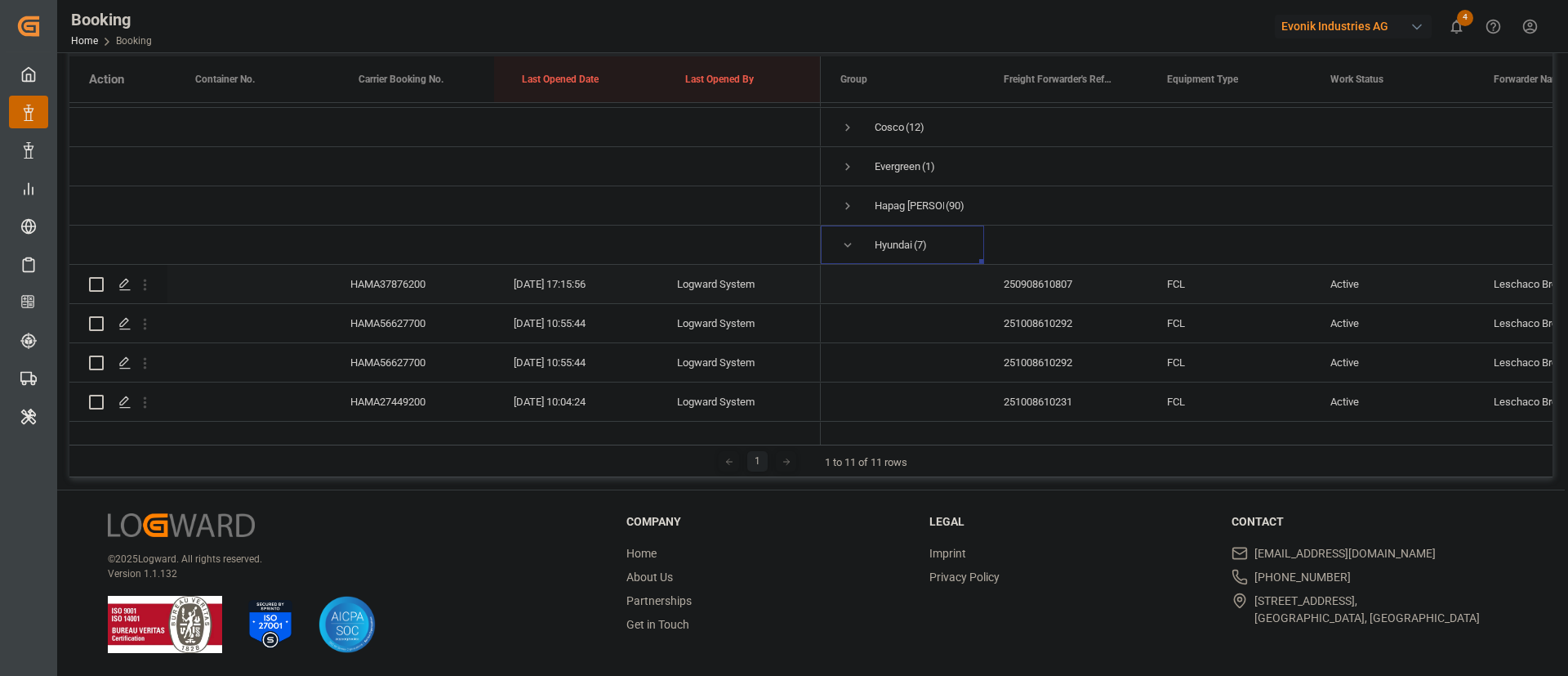
click at [407, 268] on div "HAMA37876200" at bounding box center [412, 284] width 163 height 38
click at [147, 290] on icon "open menu" at bounding box center [145, 284] width 17 height 18
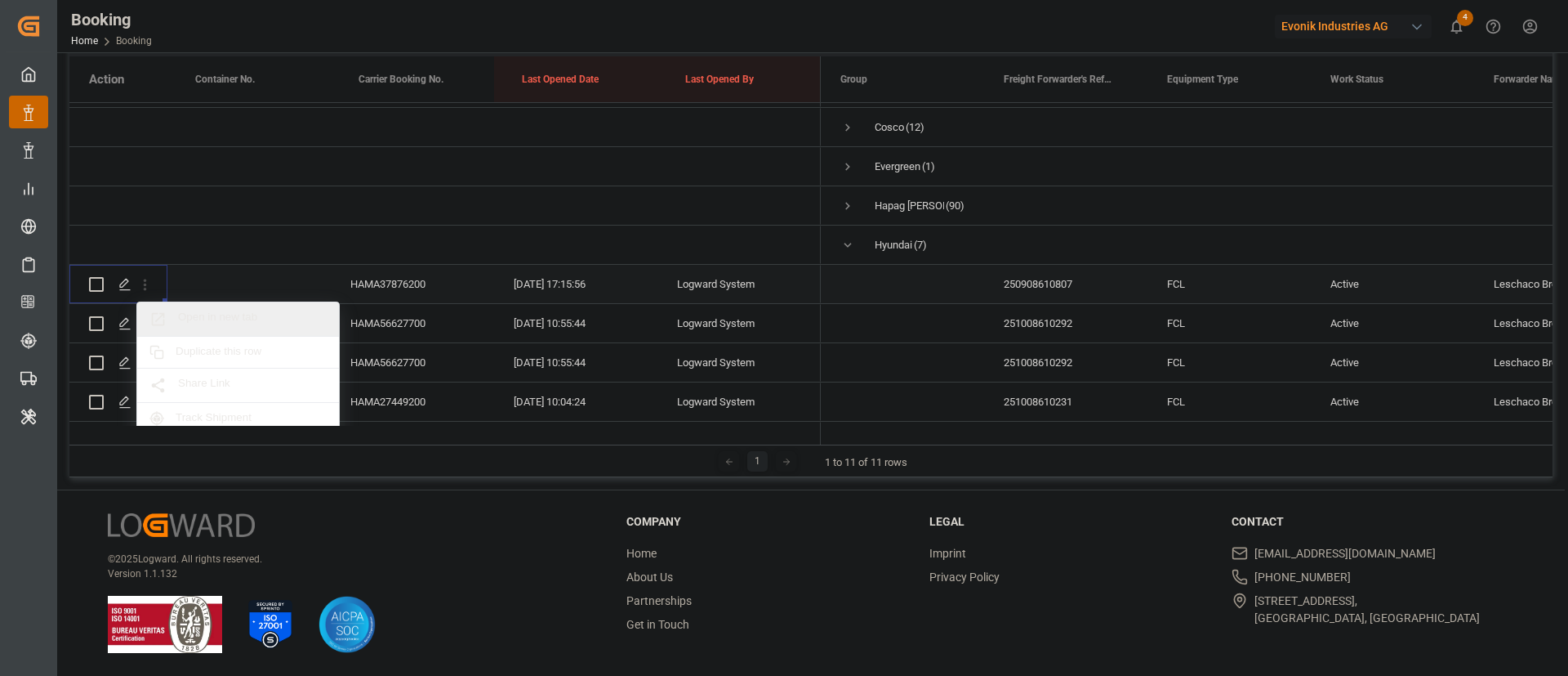
click at [267, 319] on span "Open in new tab" at bounding box center [252, 318] width 148 height 18
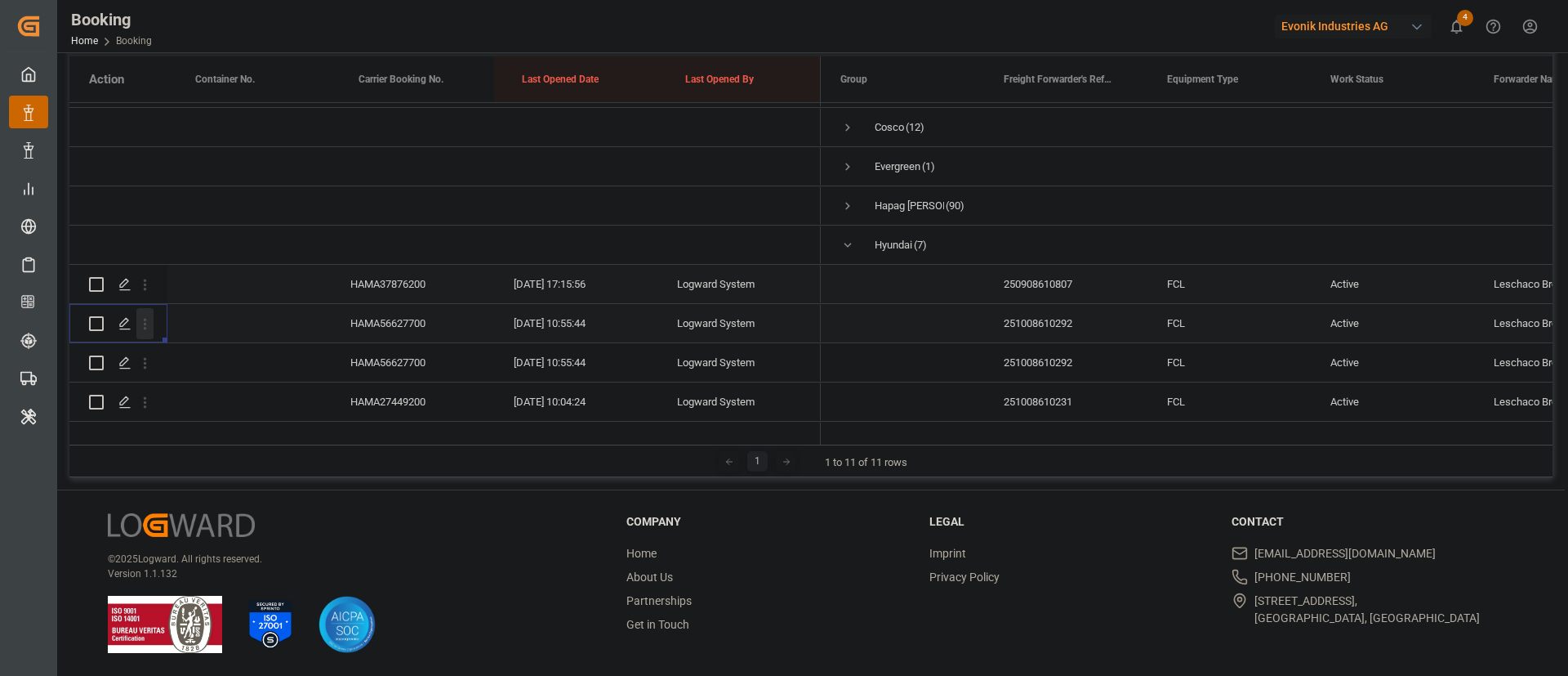
click at [141, 327] on icon "open menu" at bounding box center [145, 323] width 17 height 18
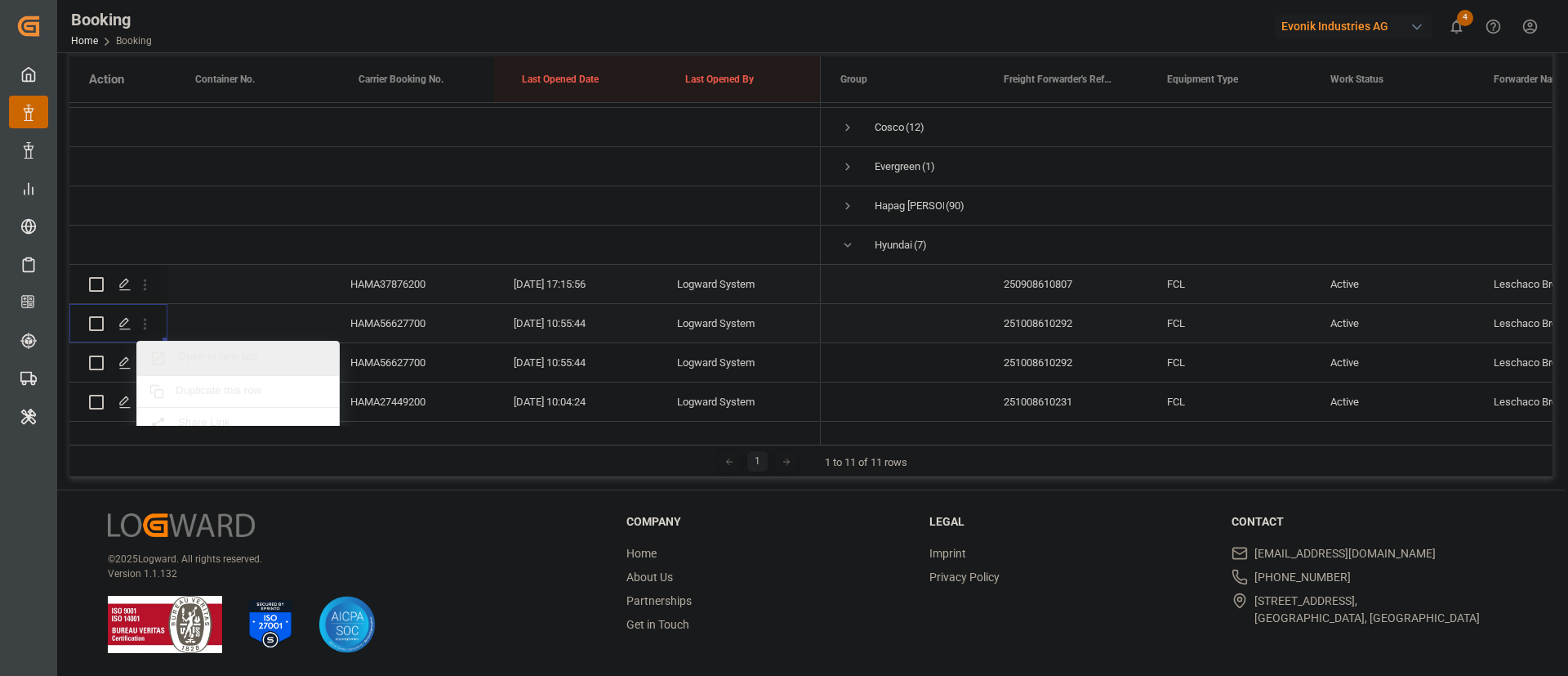
click at [248, 354] on span "Open in new tab" at bounding box center [252, 358] width 148 height 18
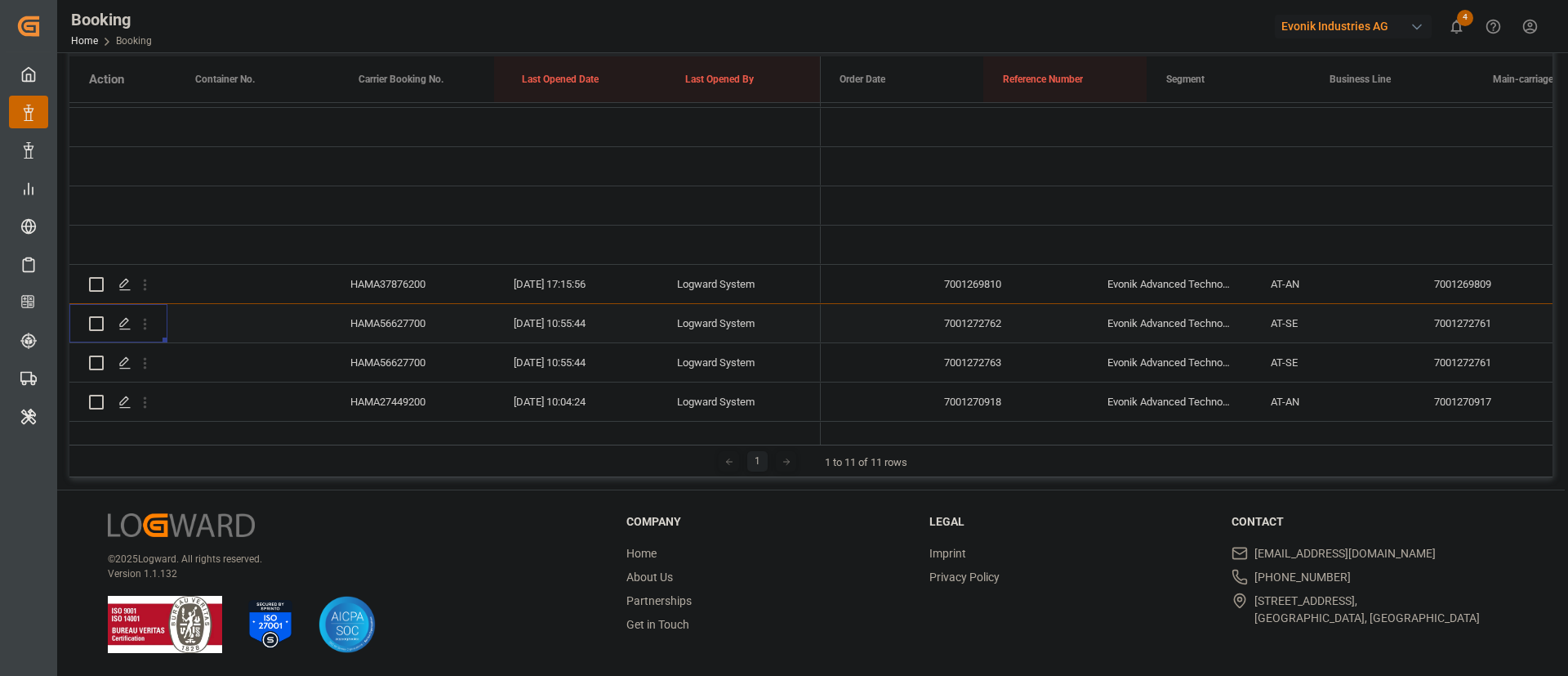
scroll to position [0, 2400]
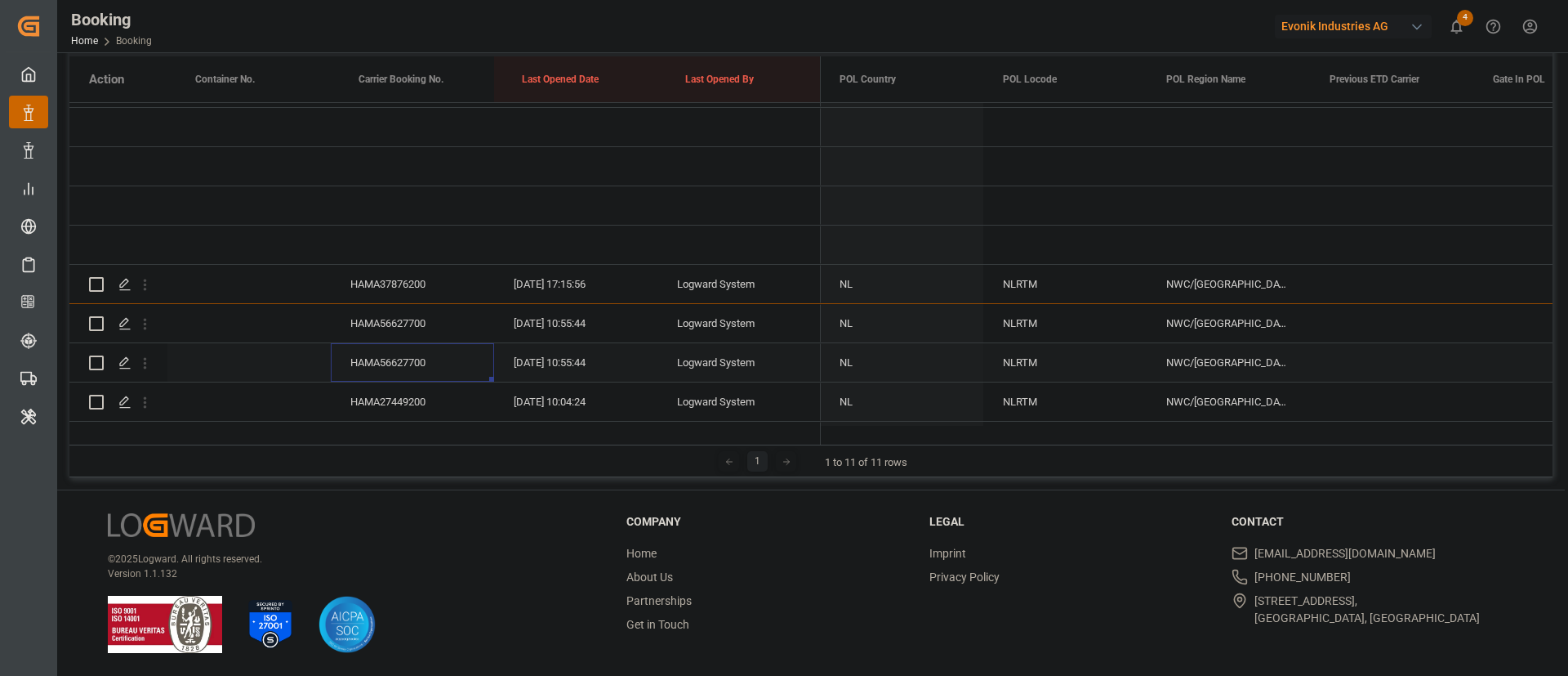
click at [399, 364] on div "HAMA56627700" at bounding box center [412, 363] width 163 height 38
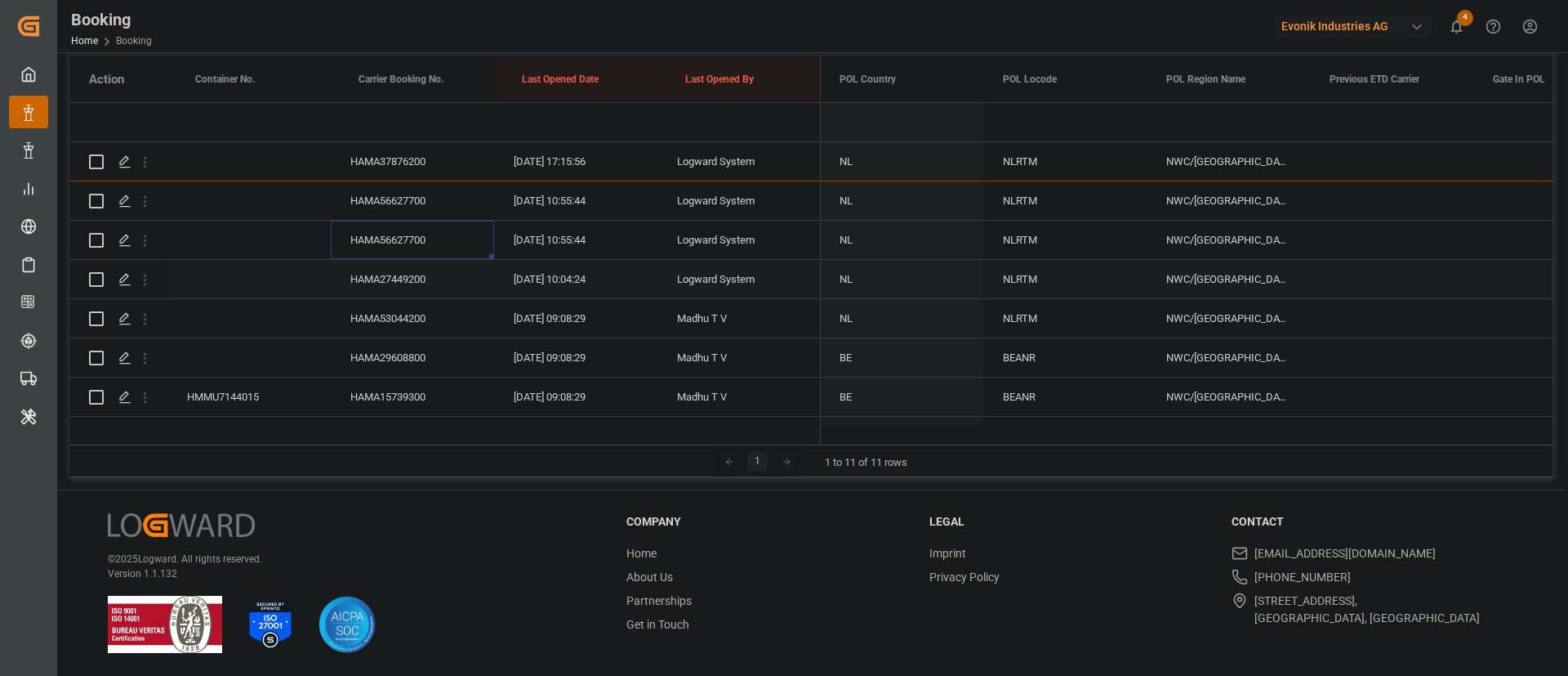
click at [437, 273] on div "HAMA27449200" at bounding box center [412, 279] width 163 height 38
click at [454, 307] on div "HAMA53044200" at bounding box center [412, 318] width 163 height 38
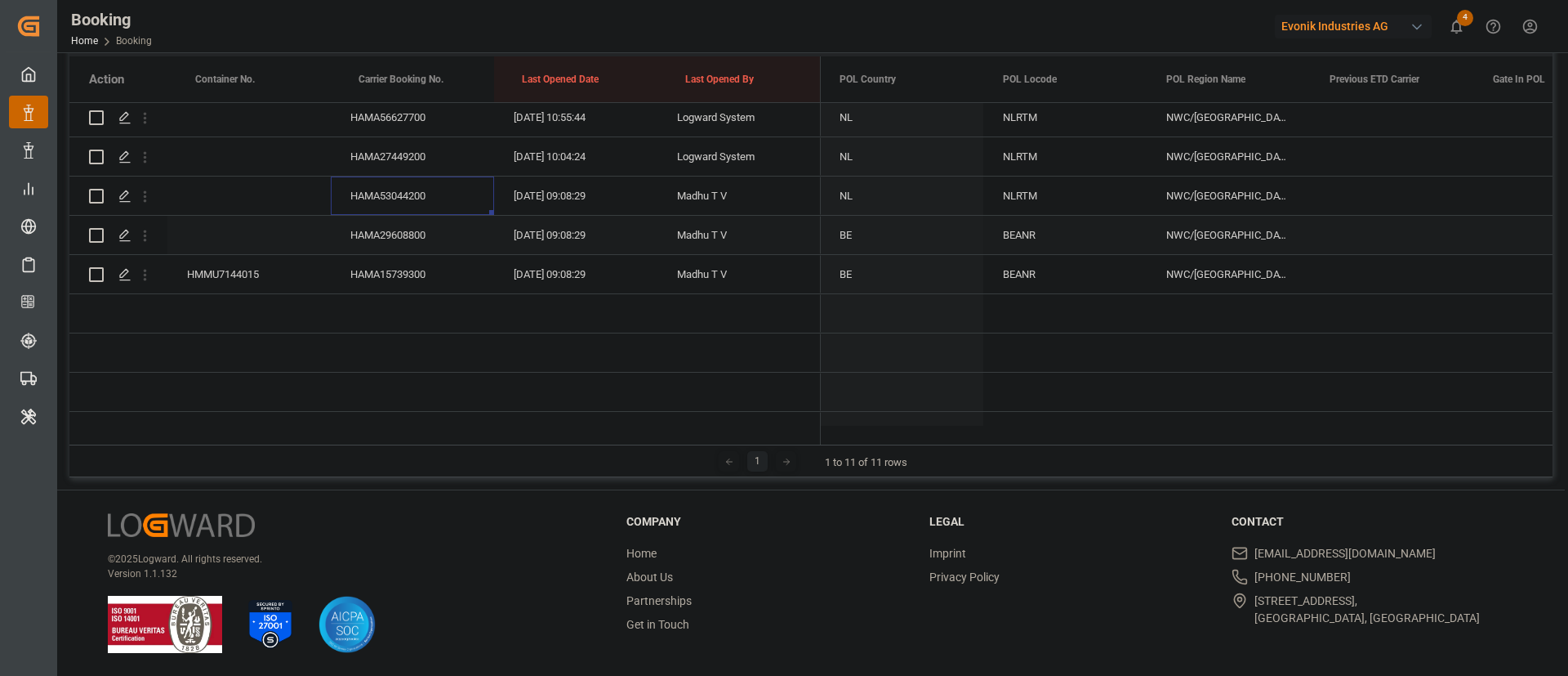
click at [430, 236] on div "HAMA29608800" at bounding box center [412, 235] width 163 height 38
drag, startPoint x: 145, startPoint y: 285, endPoint x: 182, endPoint y: 290, distance: 37.3
click at [144, 286] on button "open menu" at bounding box center [145, 274] width 17 height 31
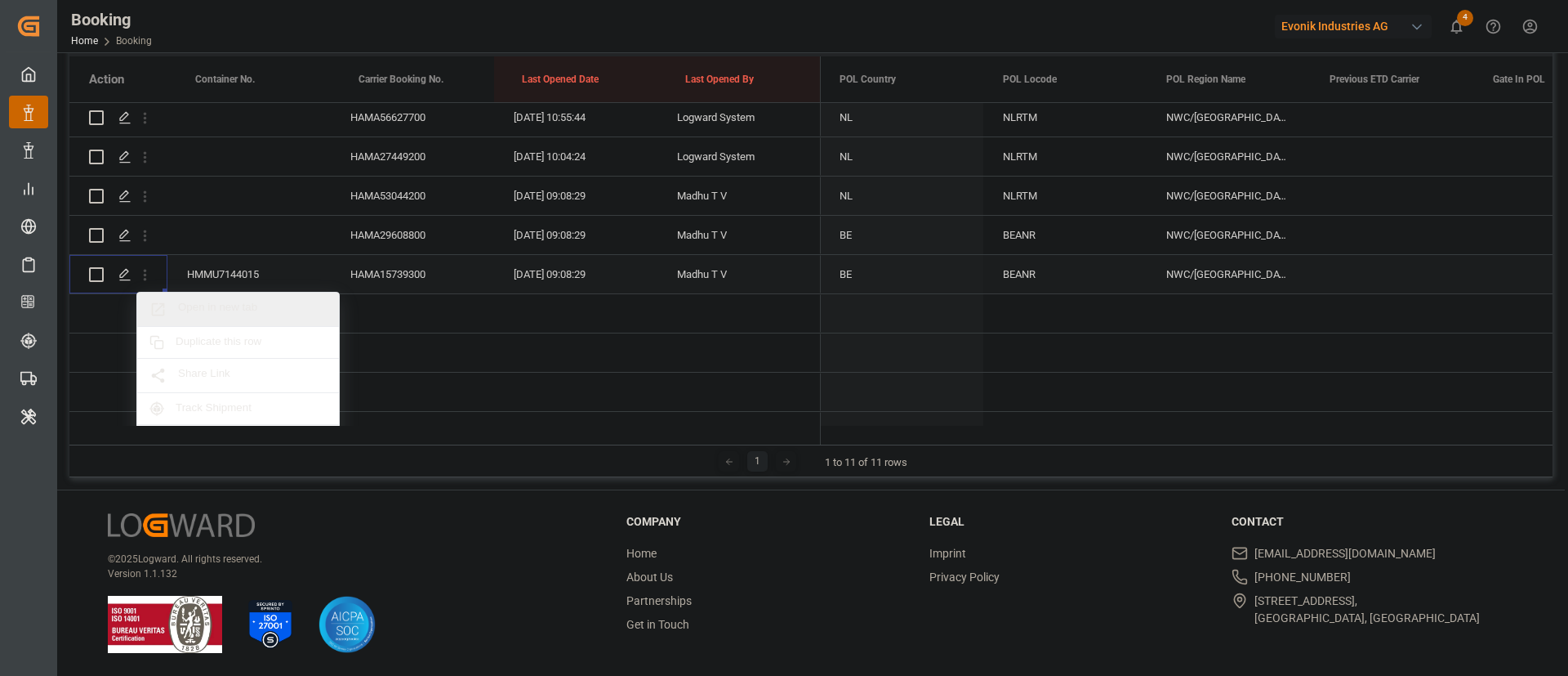
click at [229, 297] on div "Open in new tab" at bounding box center [238, 309] width 202 height 34
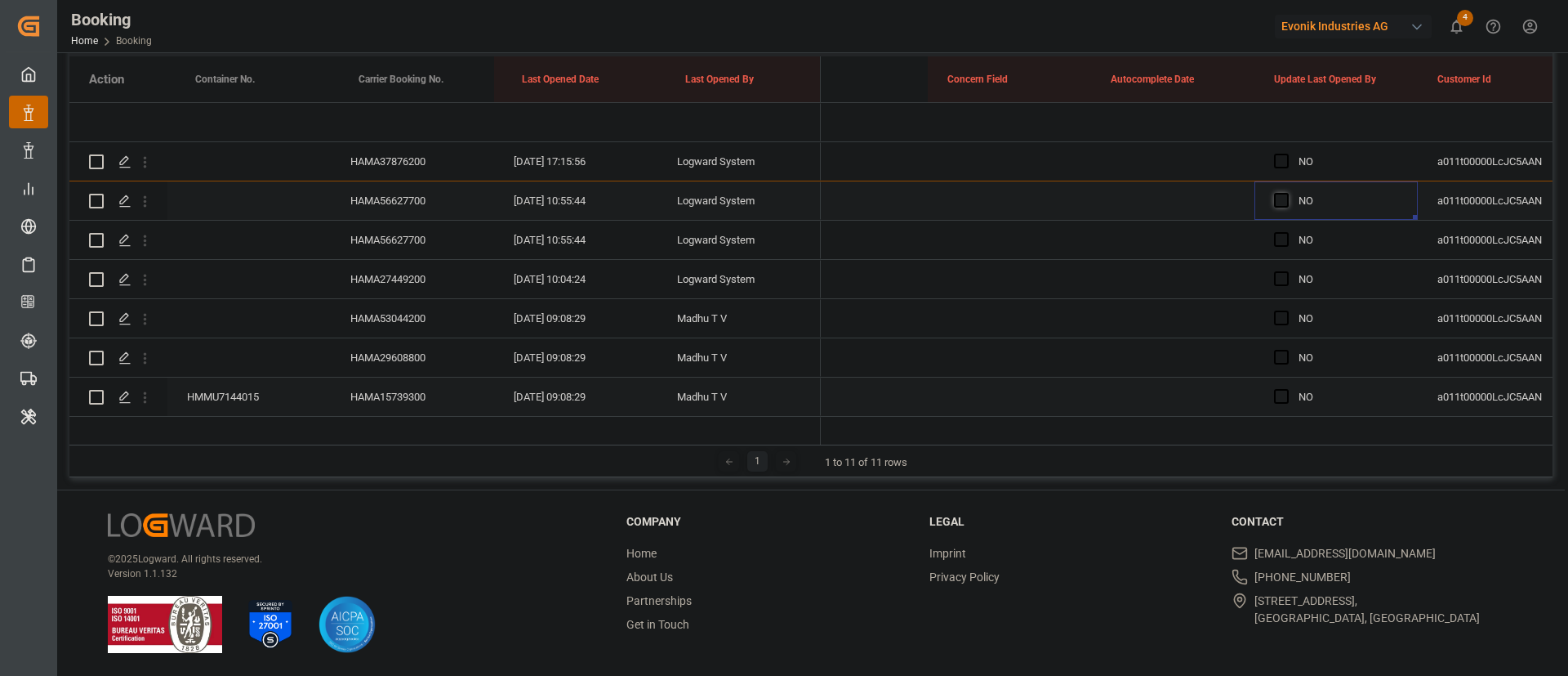
click at [1279, 203] on span "Press SPACE to select this row." at bounding box center [1281, 200] width 15 height 15
click at [1286, 193] on input "Press SPACE to select this row." at bounding box center [1286, 193] width 0 height 0
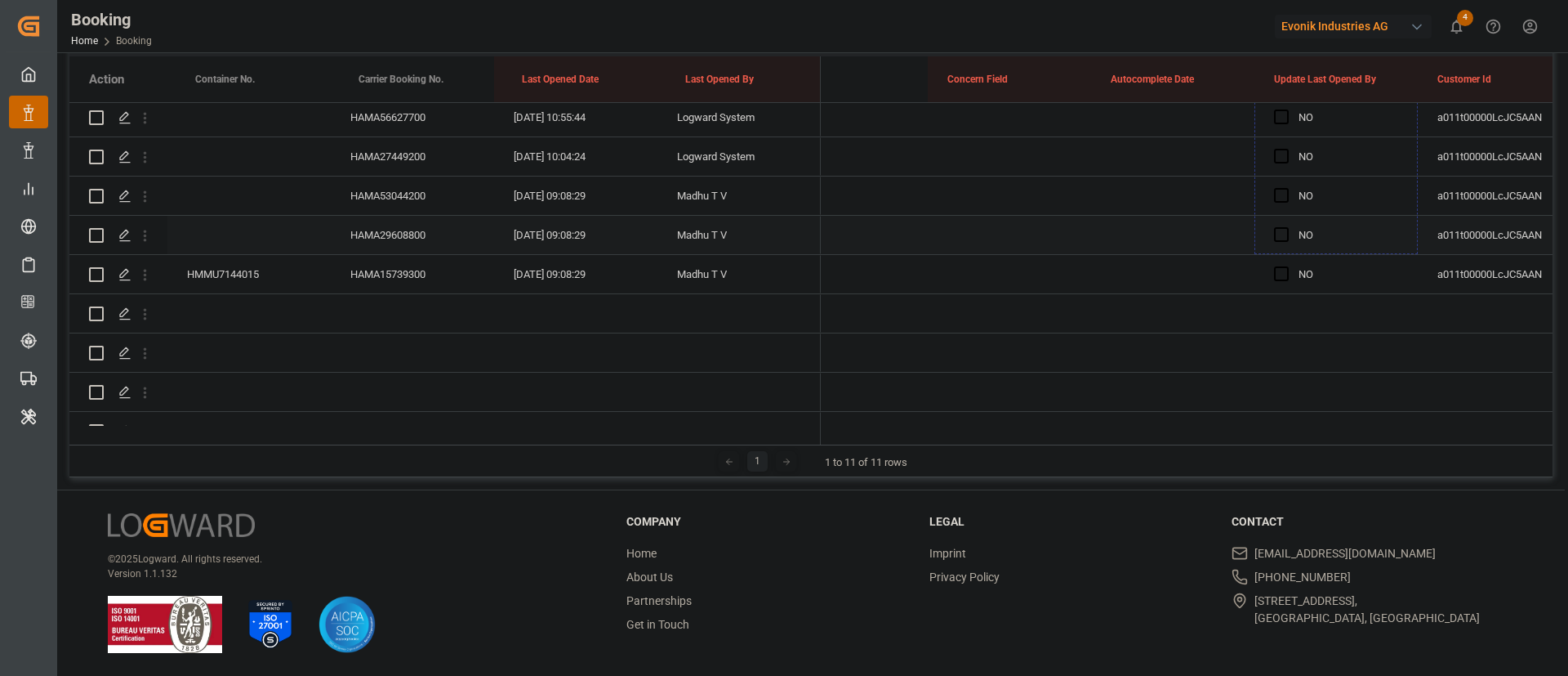
drag, startPoint x: 1416, startPoint y: 217, endPoint x: 1386, endPoint y: 234, distance: 34.5
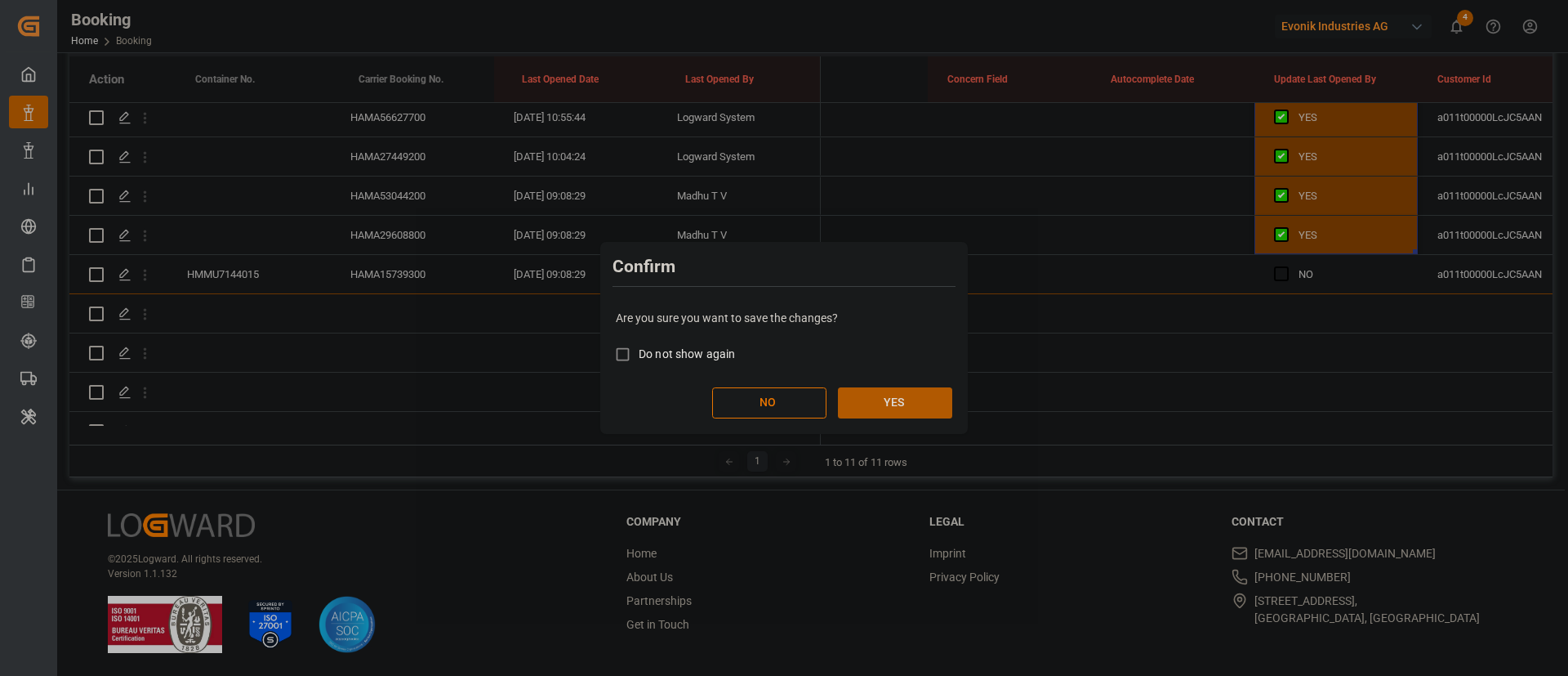
click at [908, 391] on button "YES" at bounding box center [895, 403] width 114 height 31
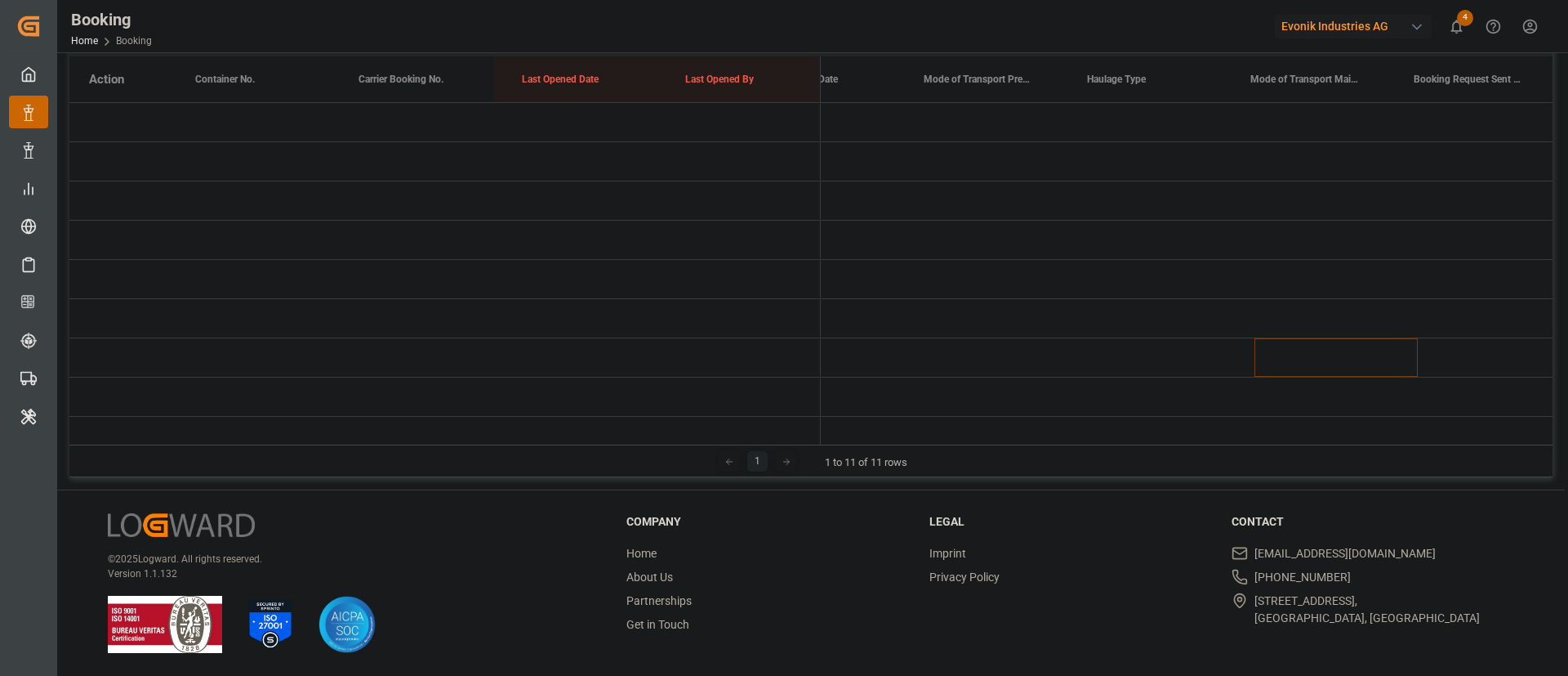
scroll to position [0, 1]
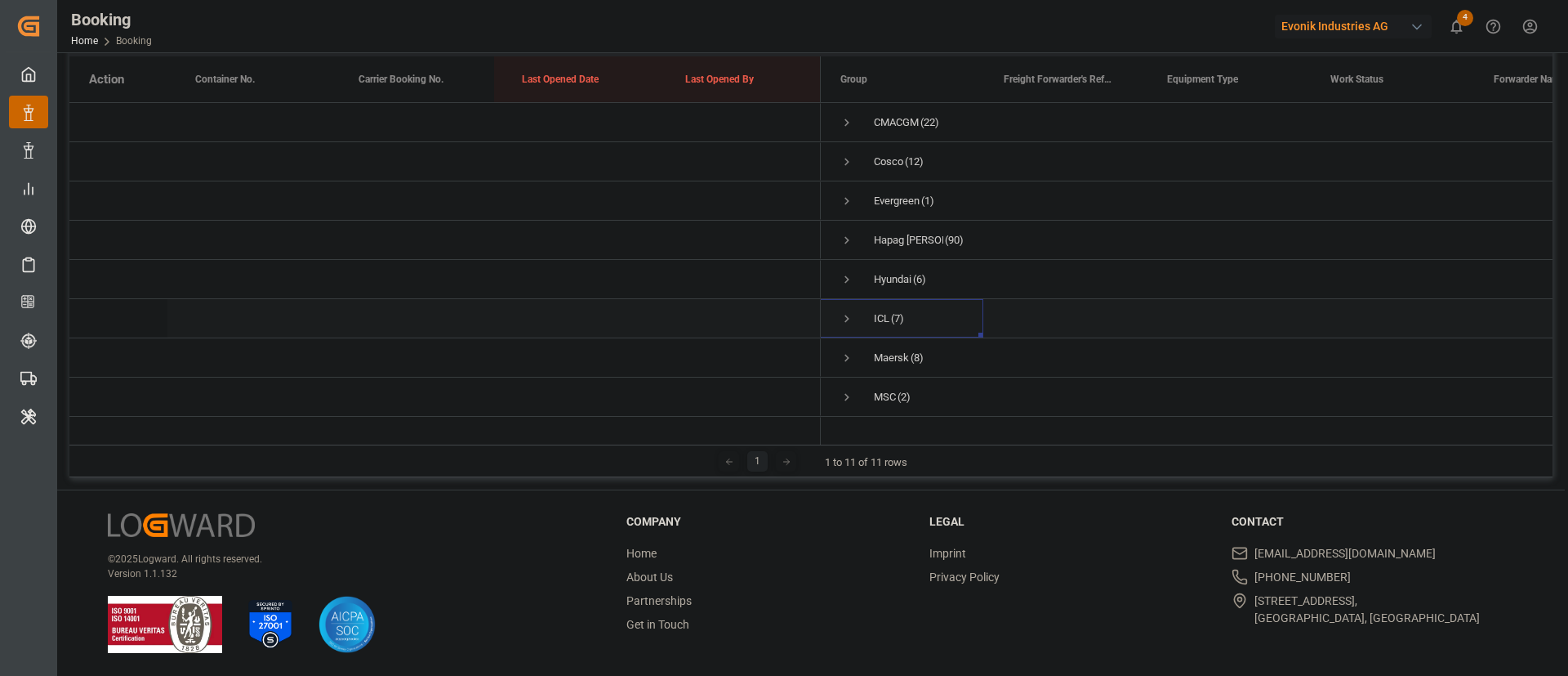
click at [838, 318] on div "ICL (7)" at bounding box center [901, 318] width 163 height 38
click at [844, 327] on span "Press SPACE to select this row." at bounding box center [847, 318] width 15 height 38
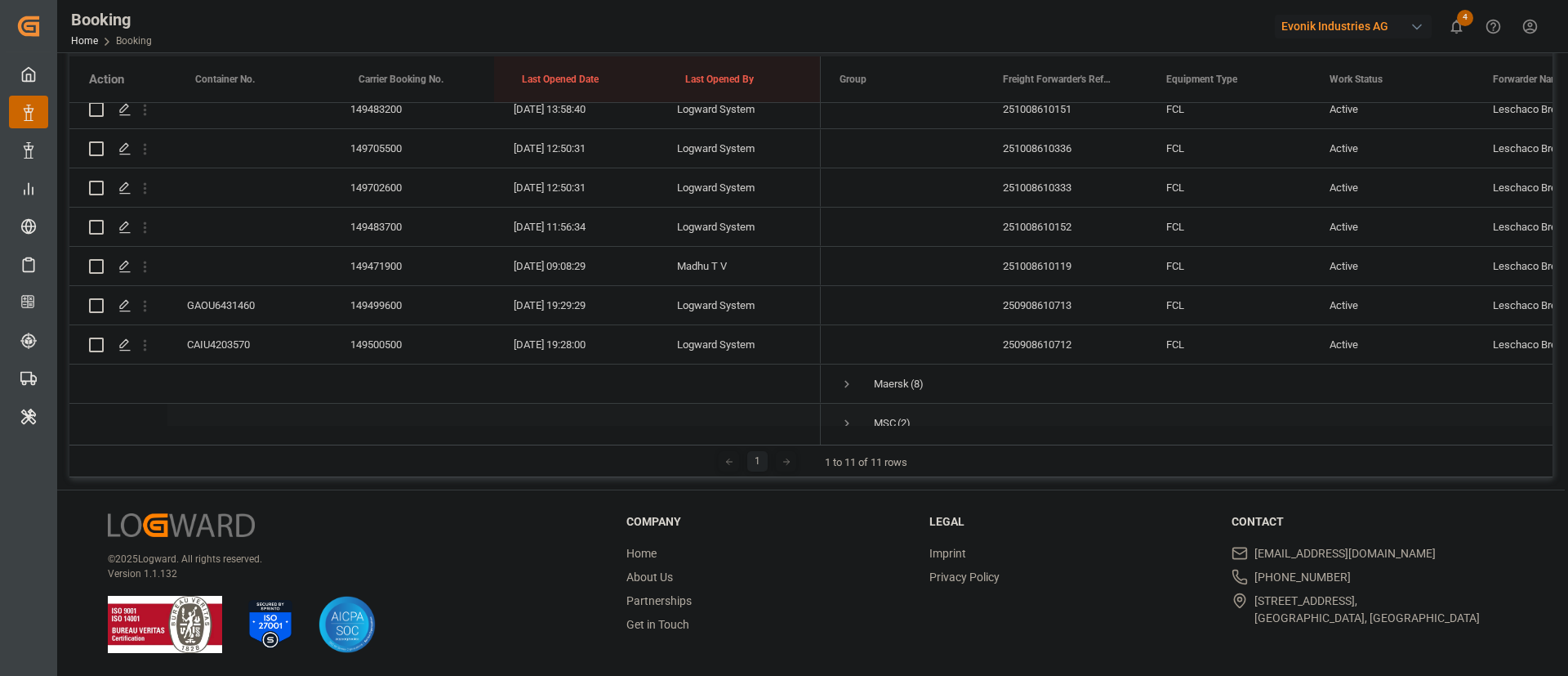
scroll to position [157, 0]
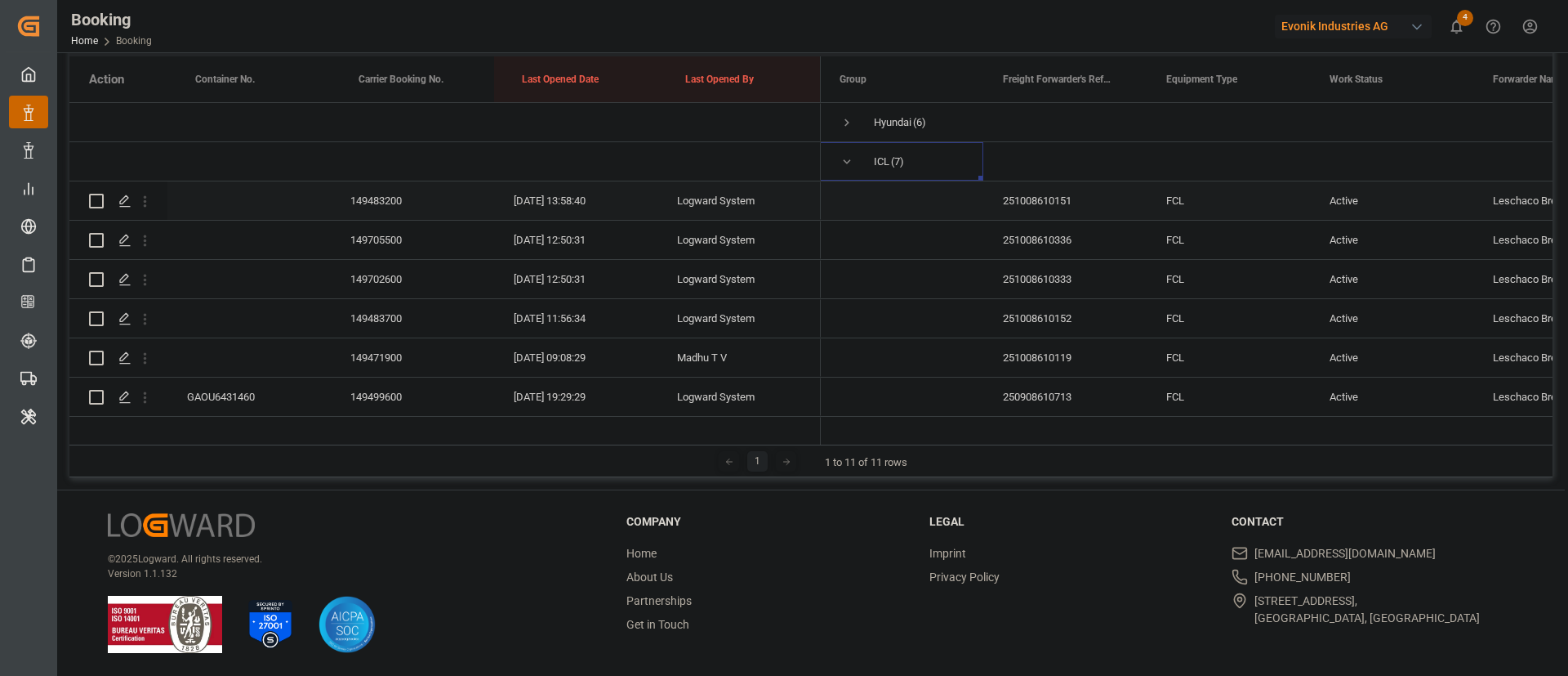
click at [388, 187] on div "149483200" at bounding box center [412, 201] width 163 height 38
click at [414, 240] on div "149705500" at bounding box center [412, 240] width 163 height 38
click at [375, 281] on div "149702600" at bounding box center [412, 279] width 163 height 38
click at [365, 323] on div "149483700" at bounding box center [412, 318] width 163 height 38
click at [388, 356] on div "149471900" at bounding box center [412, 358] width 163 height 38
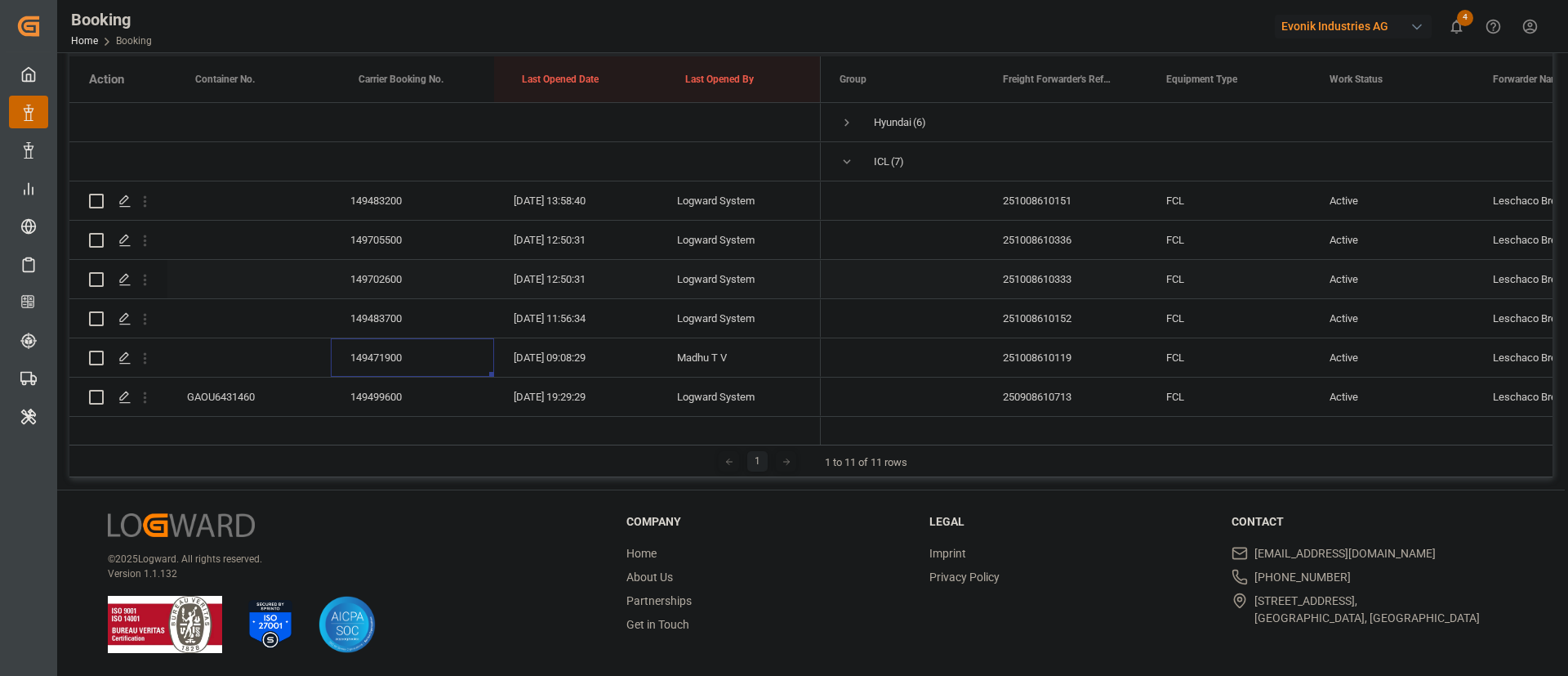
scroll to position [279, 0]
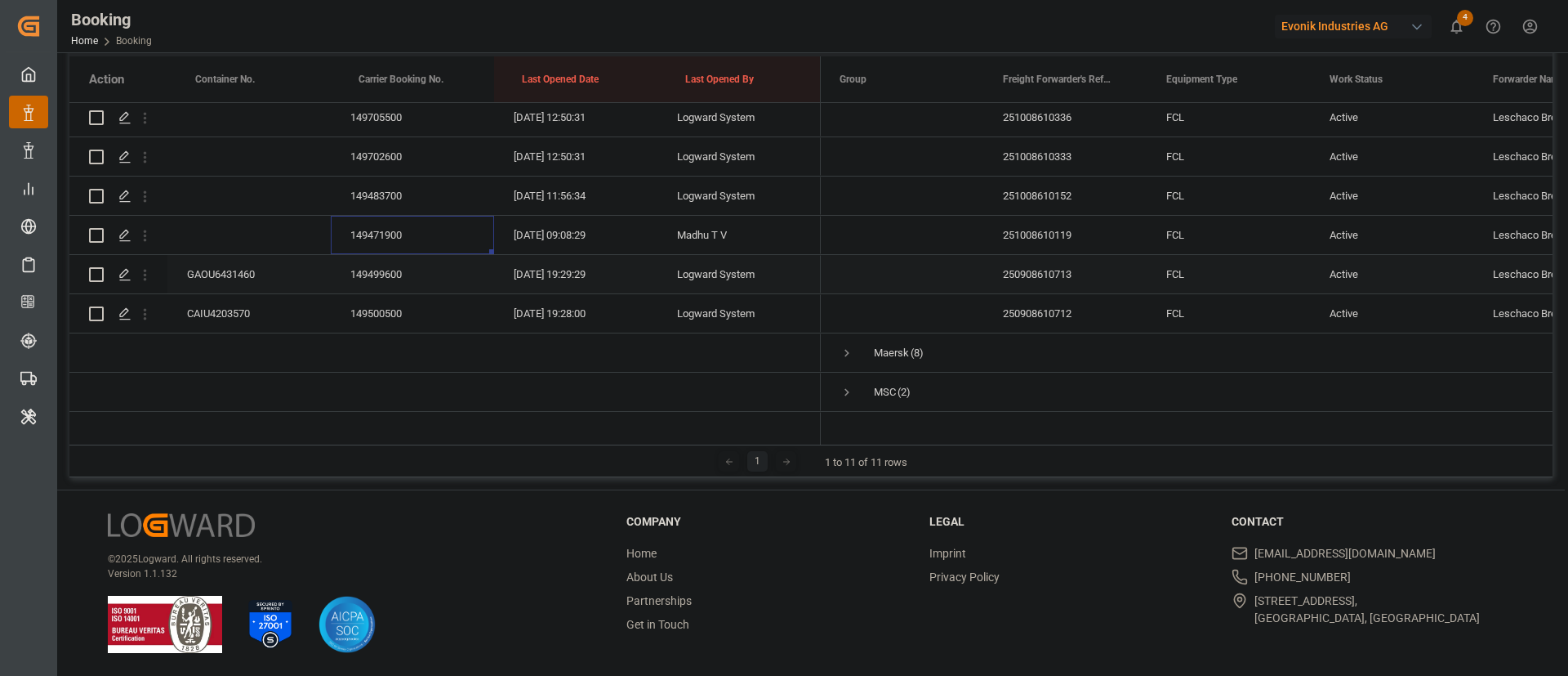
click at [401, 277] on div "149499600" at bounding box center [412, 274] width 163 height 38
click at [252, 272] on div "GAOU6431460" at bounding box center [249, 274] width 163 height 38
click at [270, 304] on div "CAIU4203570" at bounding box center [249, 313] width 163 height 38
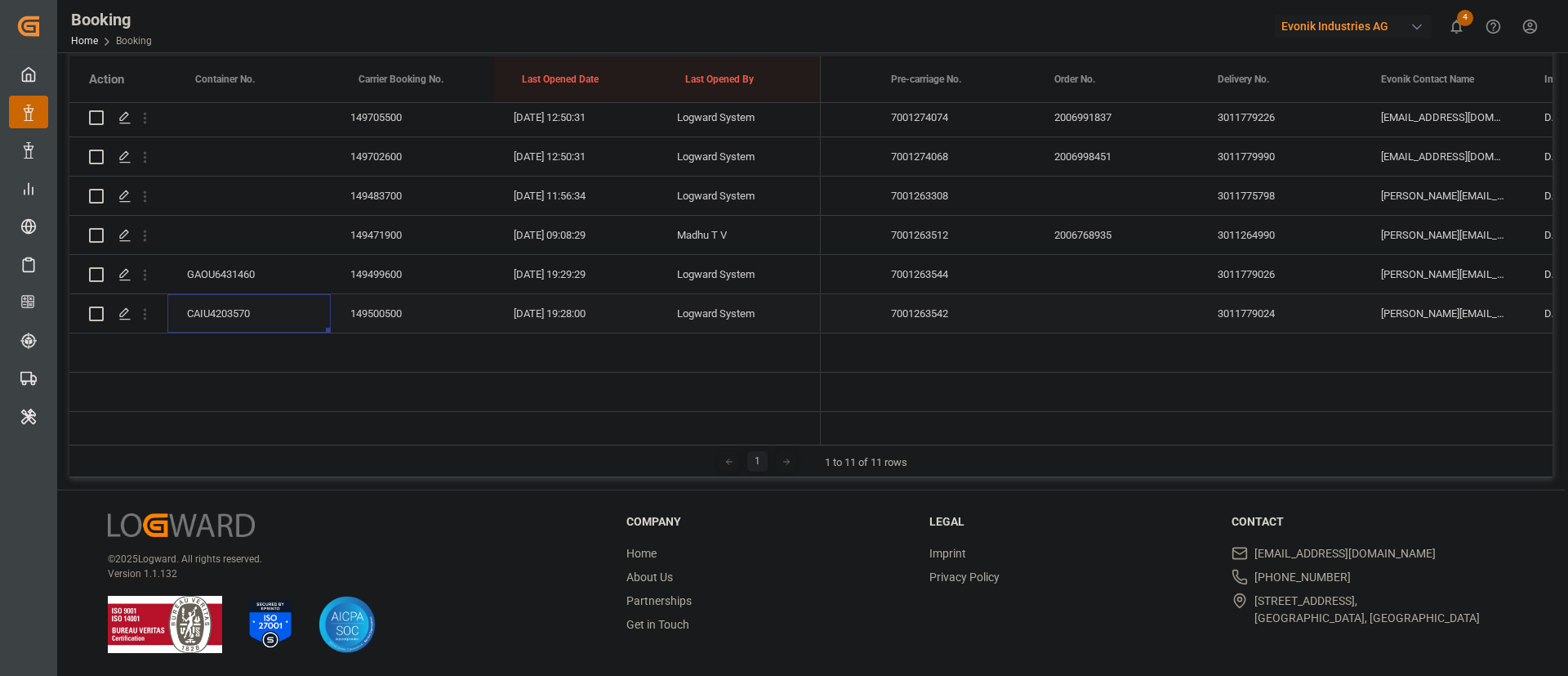
scroll to position [0, 2672]
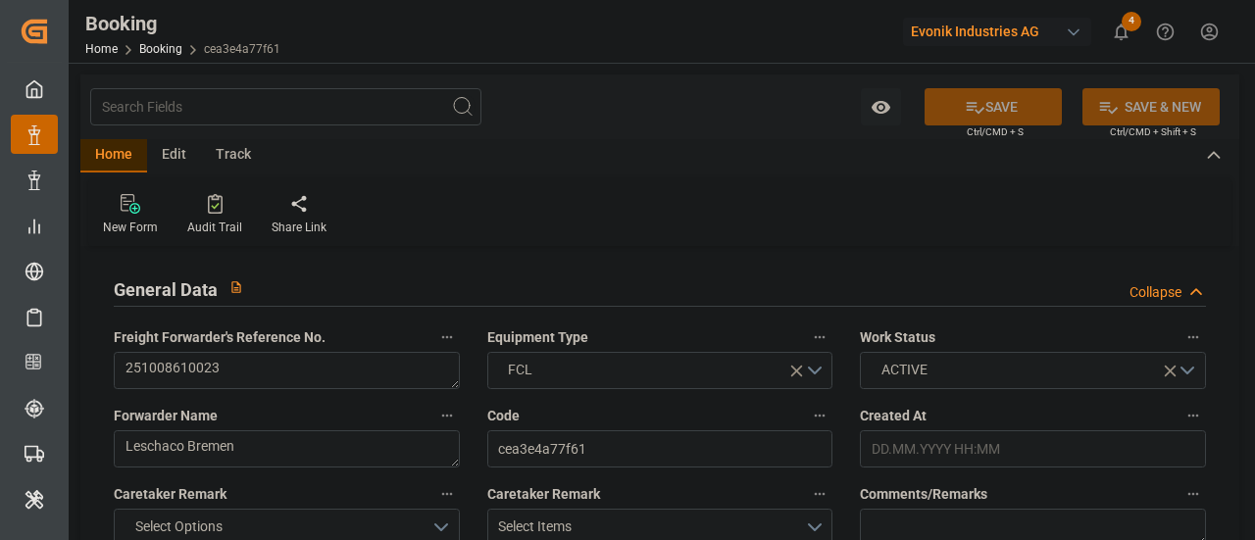
type input "7001251011"
type input "9350018"
type input "CMACGM"
type input "CMA CGM Group"
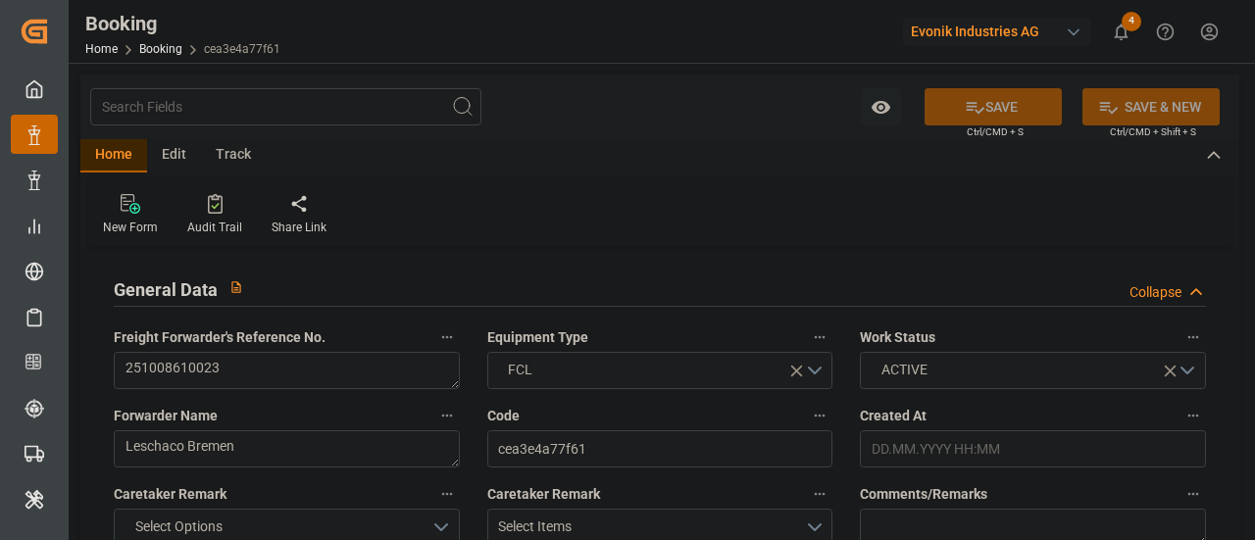
type input "NLRTM"
type input "USMSY"
type input "[DATE] 07:41"
type input "[DATE]"
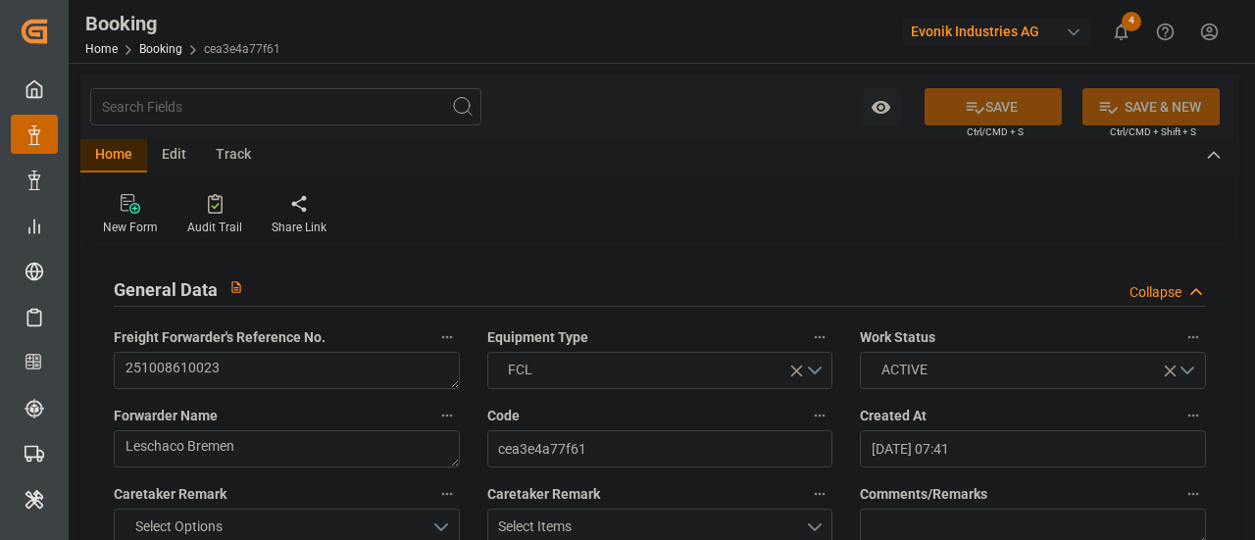
type input "[DATE]"
type input "[DATE] 00:00"
type input "[DATE]"
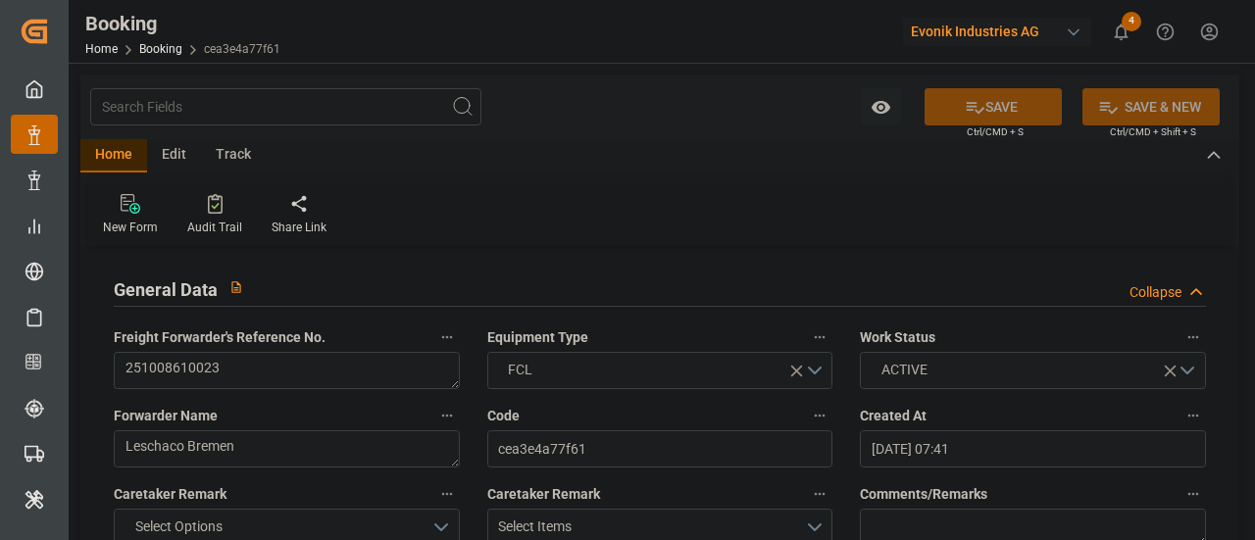
type input "[DATE] 00:00"
type input "[DATE]"
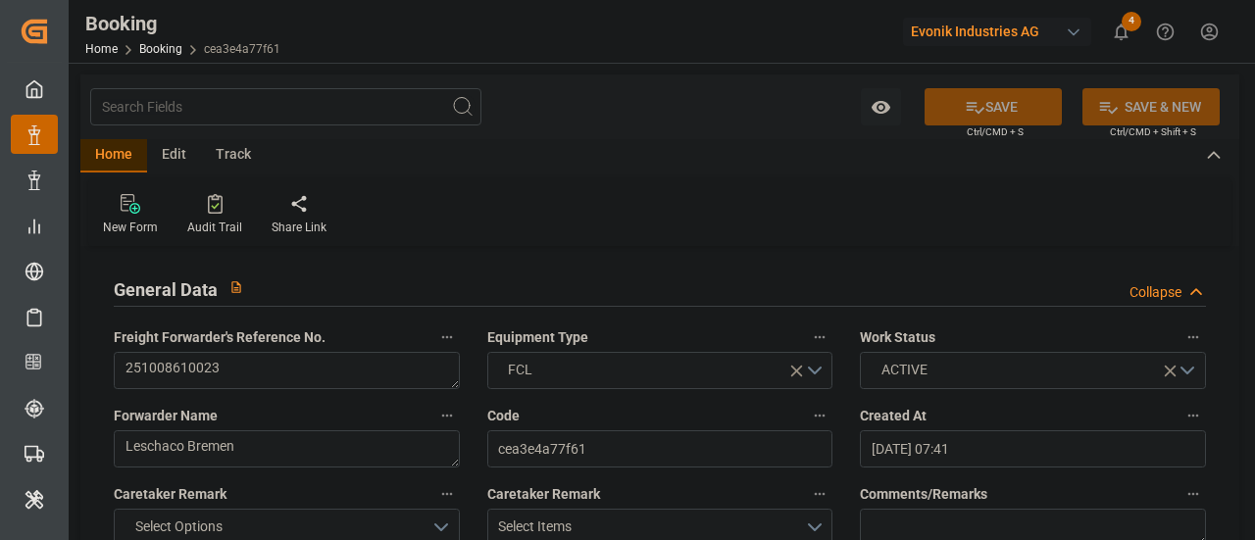
type input "[DATE] 09:13"
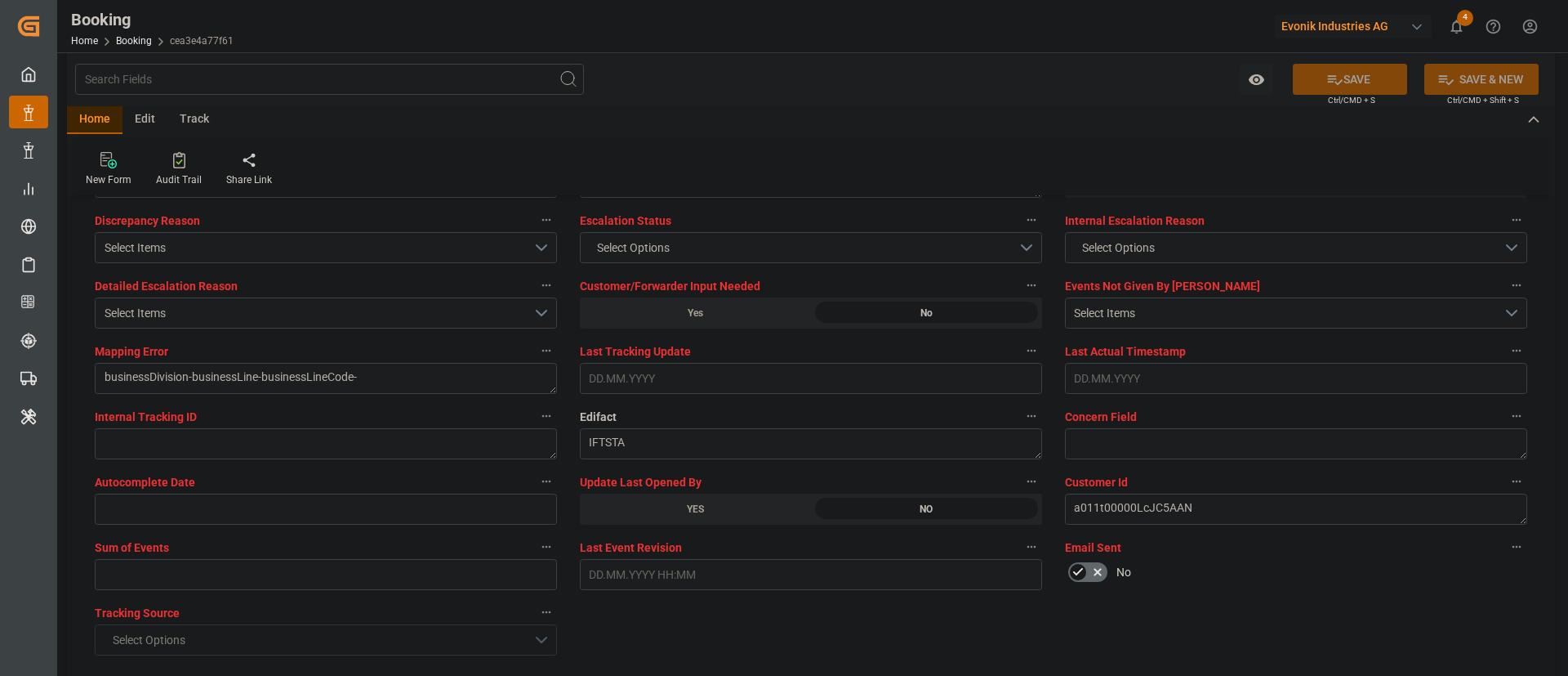
scroll to position [2941, 0]
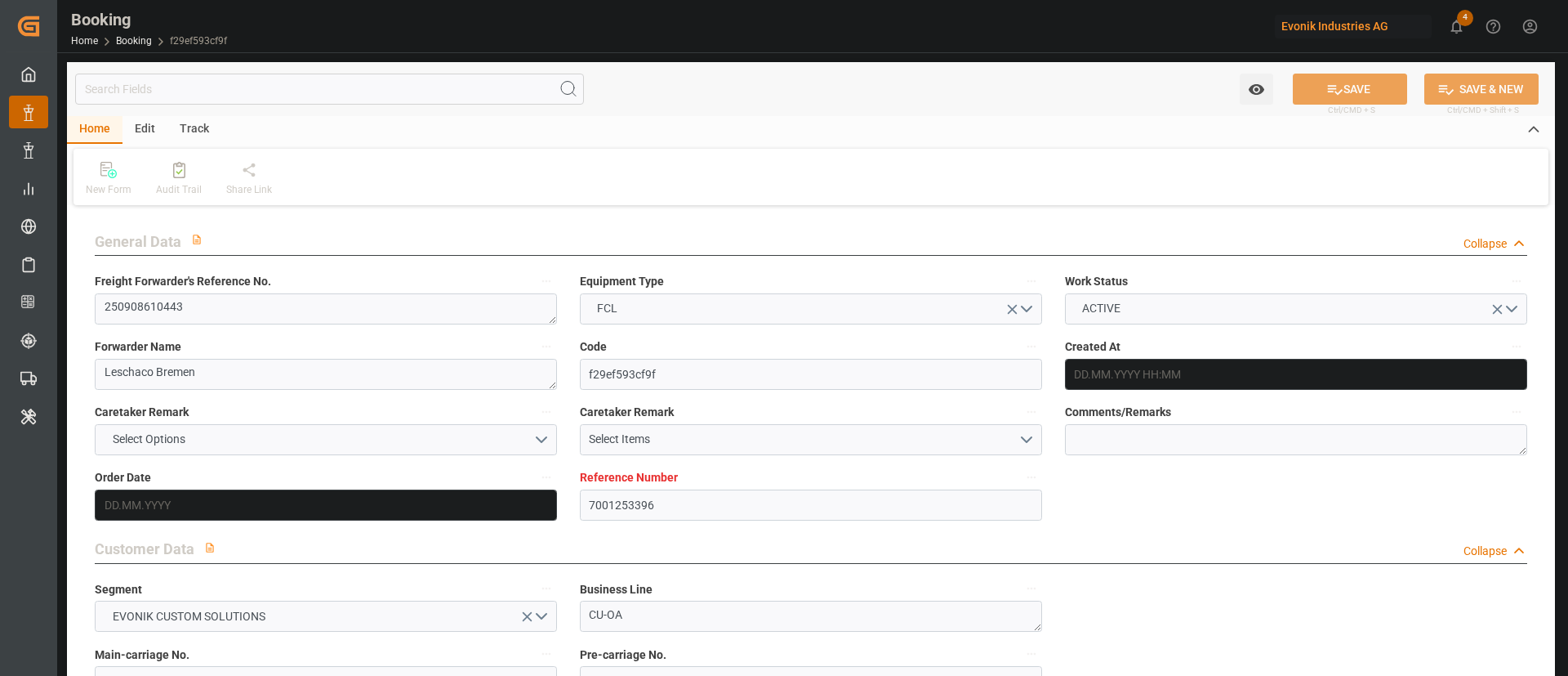
type input "7001253396"
type input "9224312"
type input "CMACGM"
type input "CMA CGM Group"
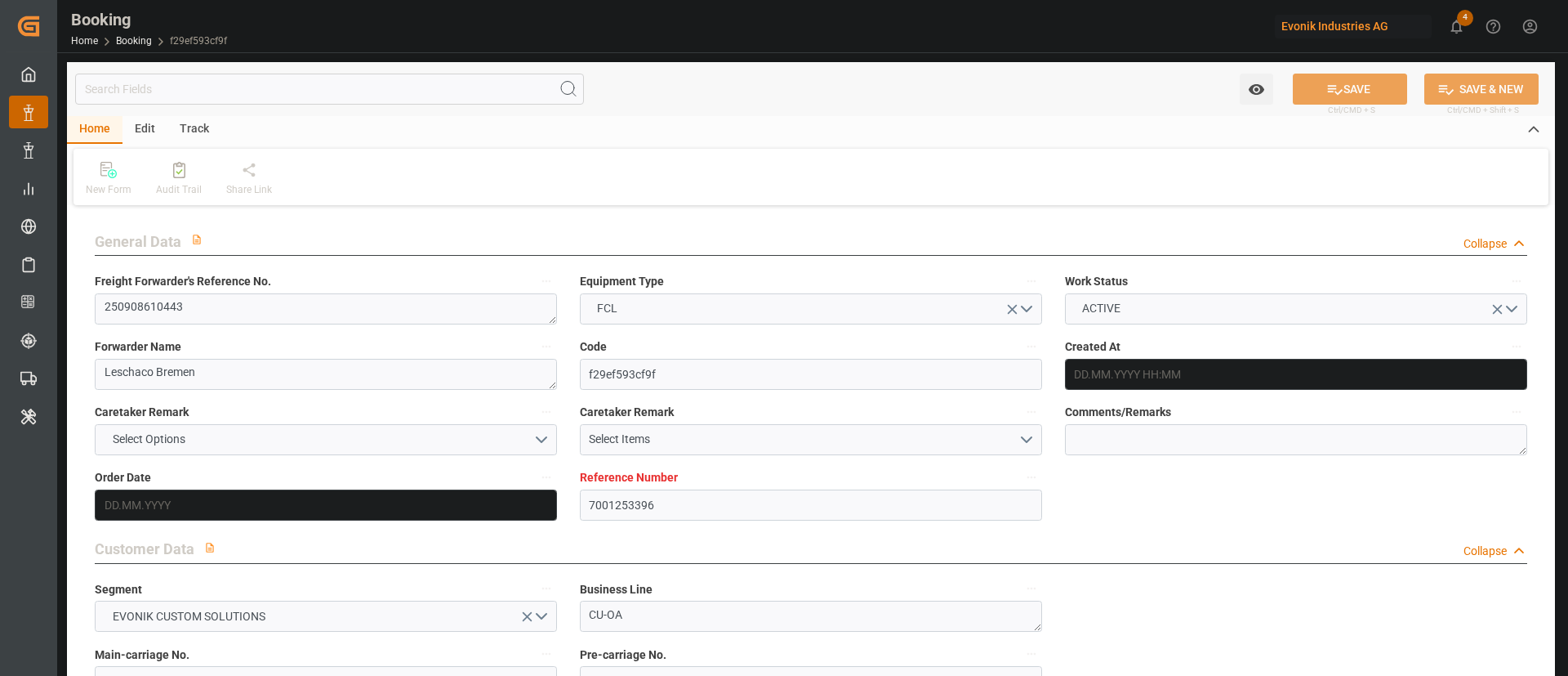
type input "NLRTM"
type input "TNTUN"
type input "MTDIS"
type input "0"
type input "MTDIS"
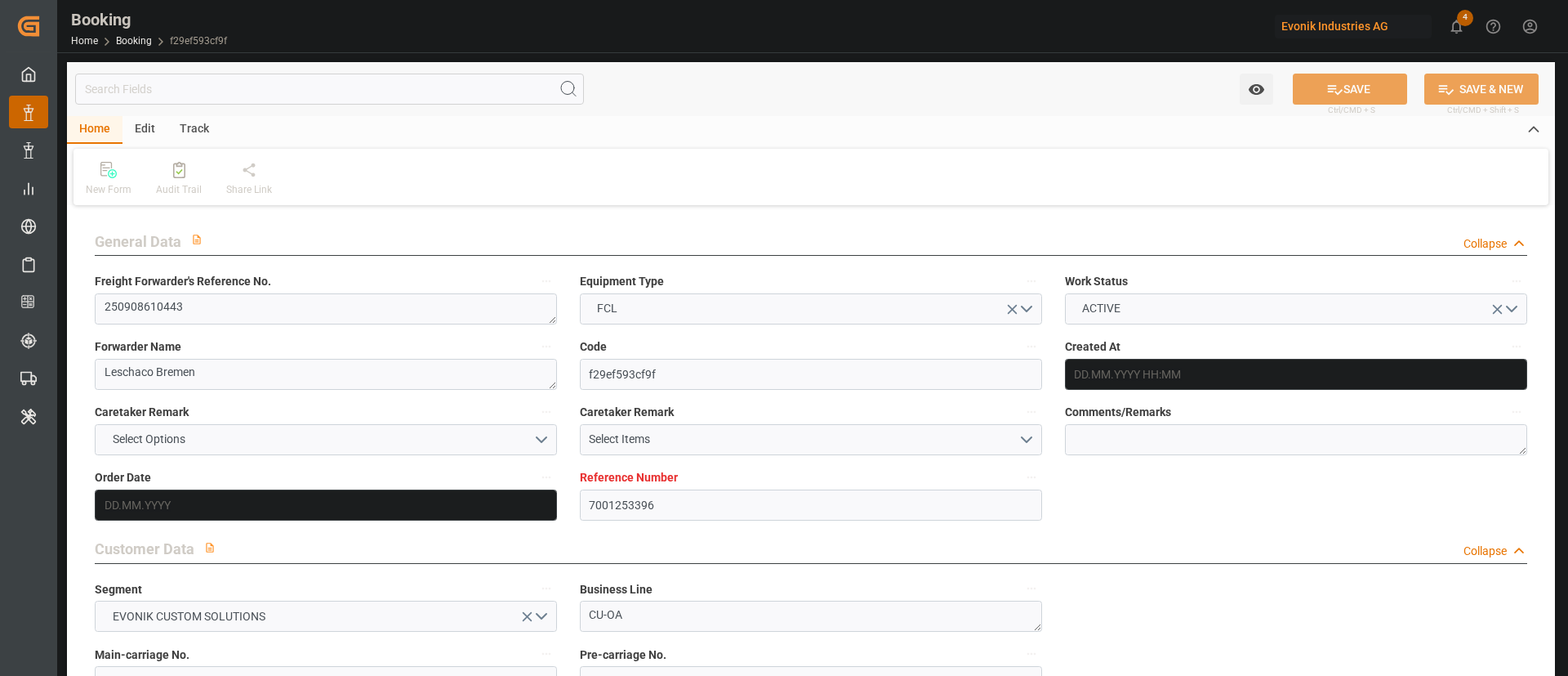
type input "TNTUN"
type input "[DATE] 08:18"
type input "[DATE]"
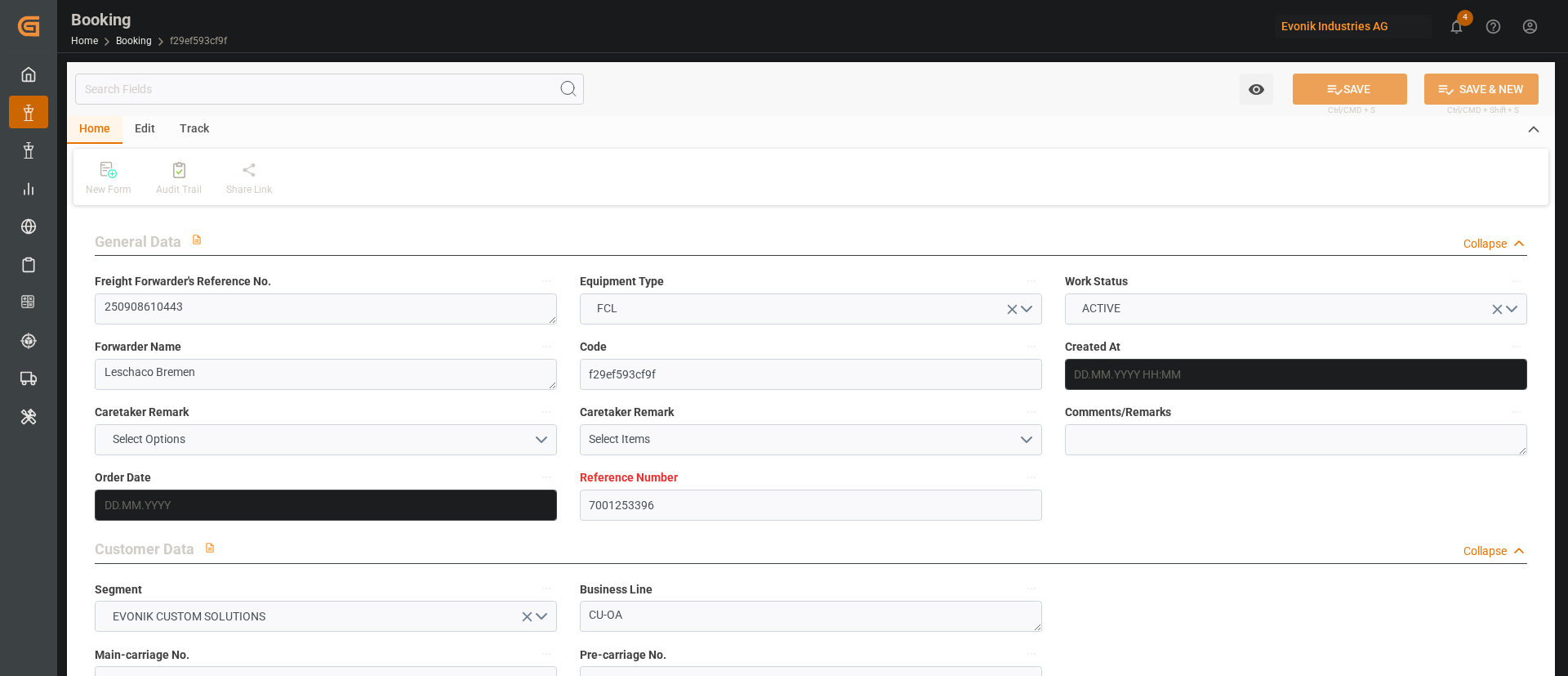
type input "[DATE] 00:00"
type input "[DATE]"
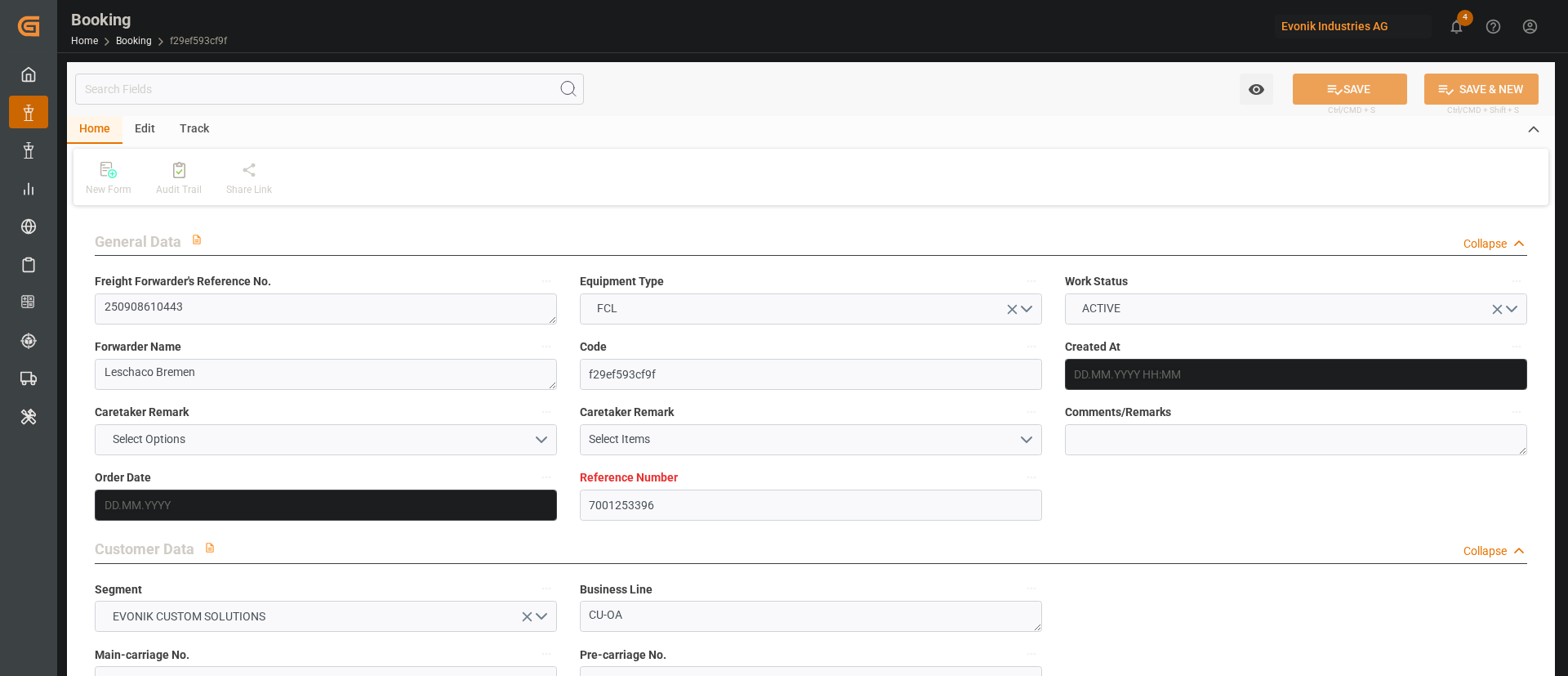
type input "[DATE] 14:00"
type input "[DATE] 00:00"
type input "[DATE] 18:30"
type input "[DATE] 03:00"
type input "[DATE] 00:00"
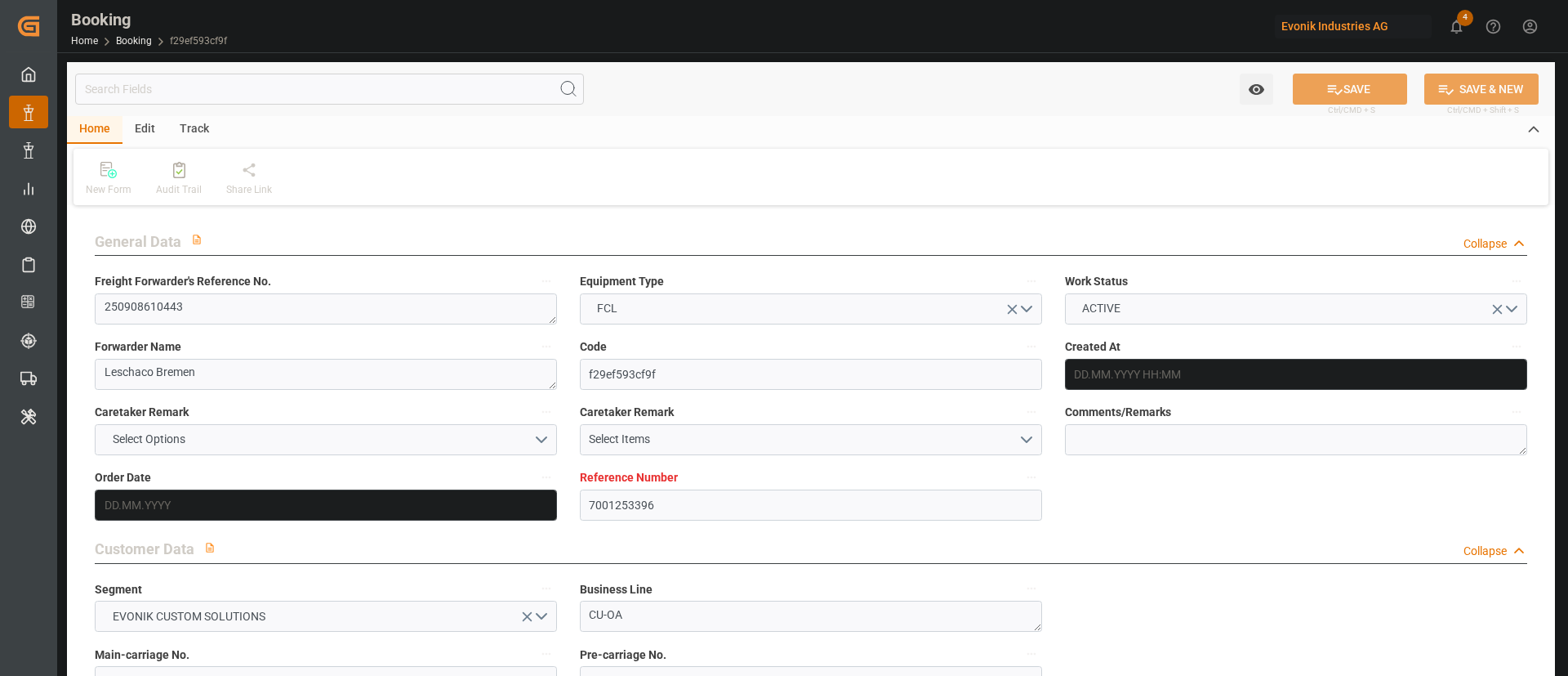
type input "[DATE] 00:00"
type input "[DATE] 14:00"
type input "[DATE] 00:00"
type input "[DATE]"
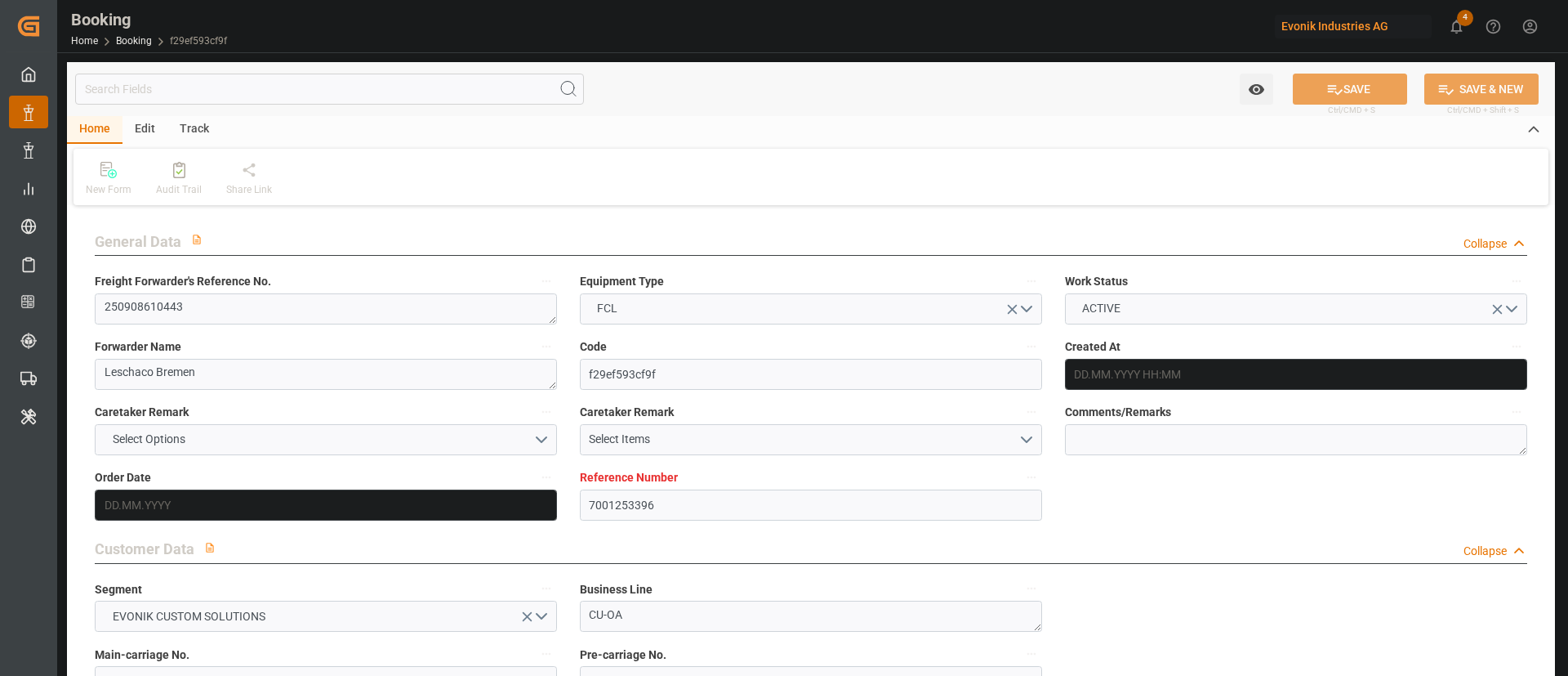
type input "[DATE] 03:10"
type input "[DATE]"
type input "[DATE] 00:00"
type input "[DATE] 14:00"
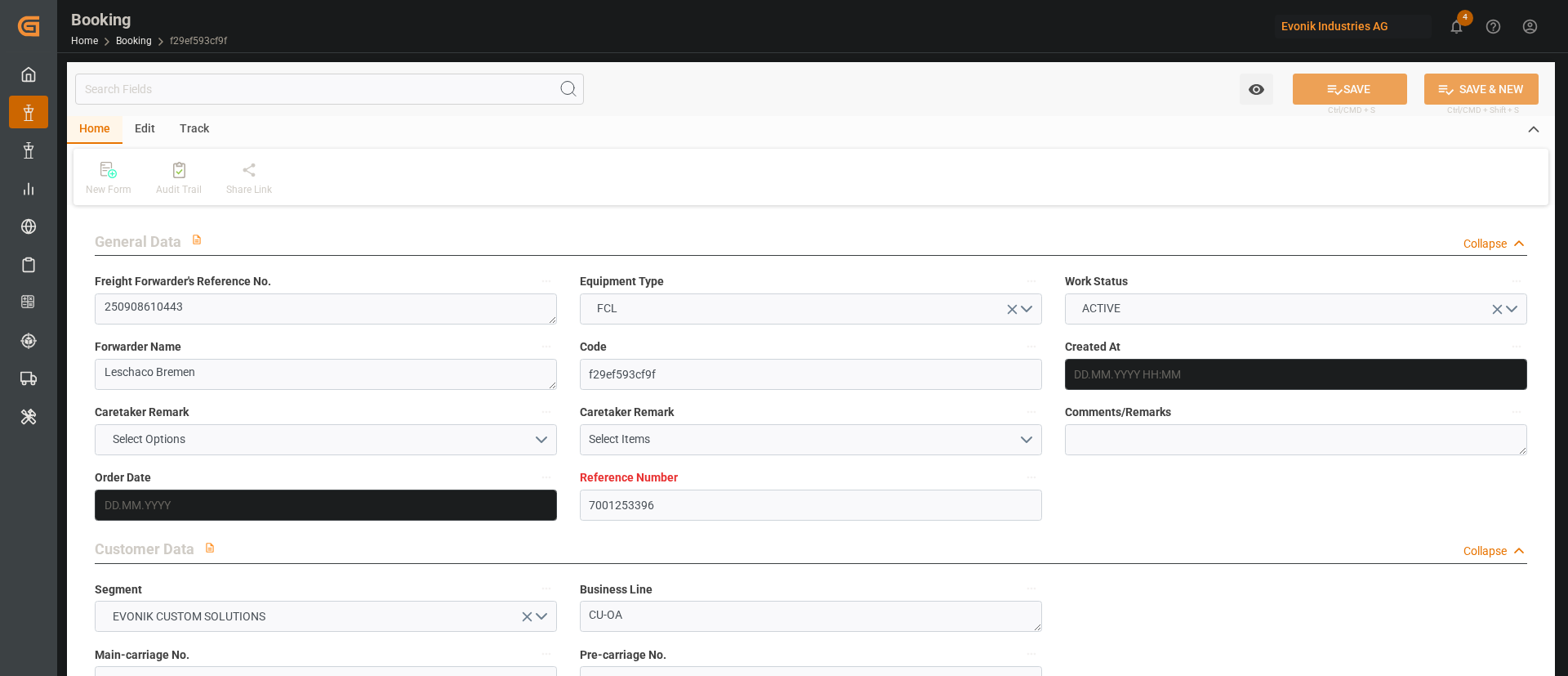
type input "[DATE] 16:58"
type input "[DATE] 00:00"
type input "[DATE] 16:58"
type input "[DATE] 14:00"
type input "[DATE] 03:00"
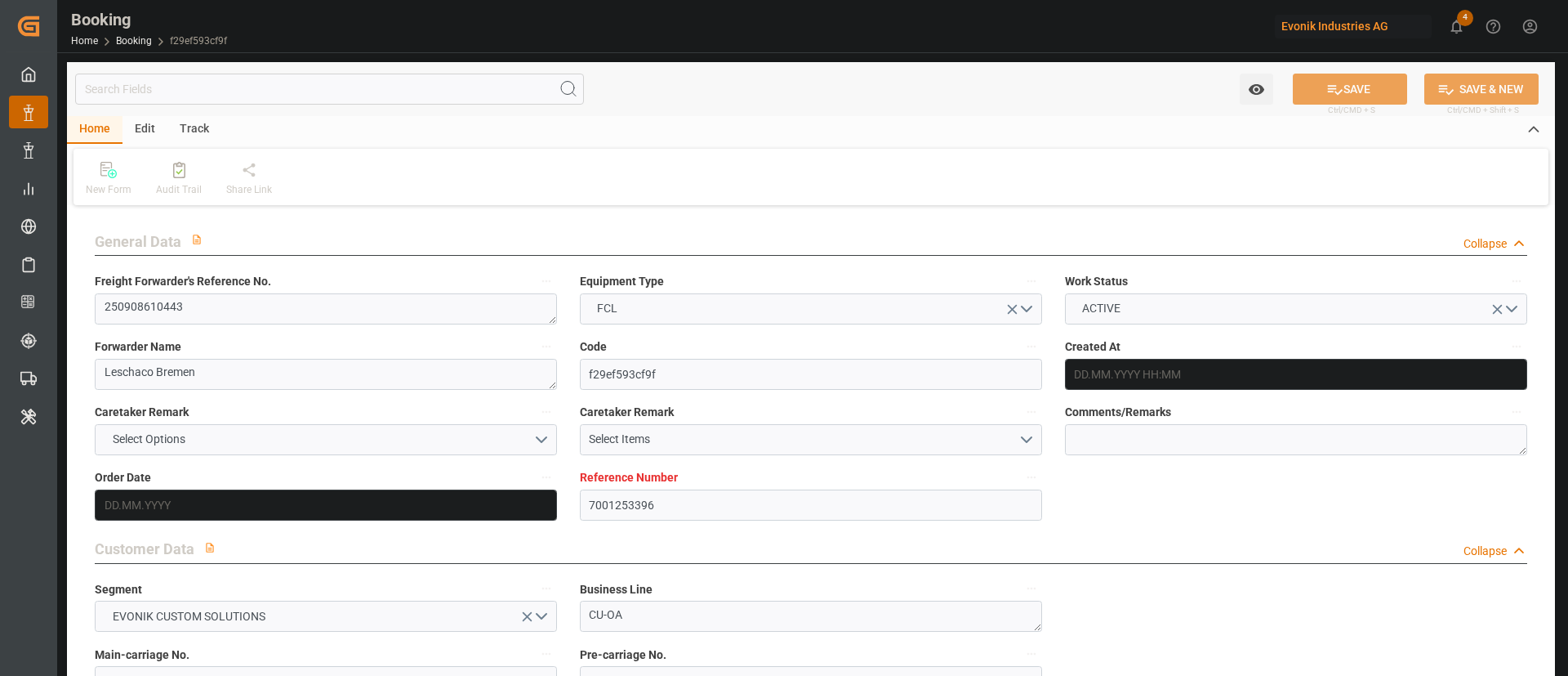
type input "[DATE] 11:20"
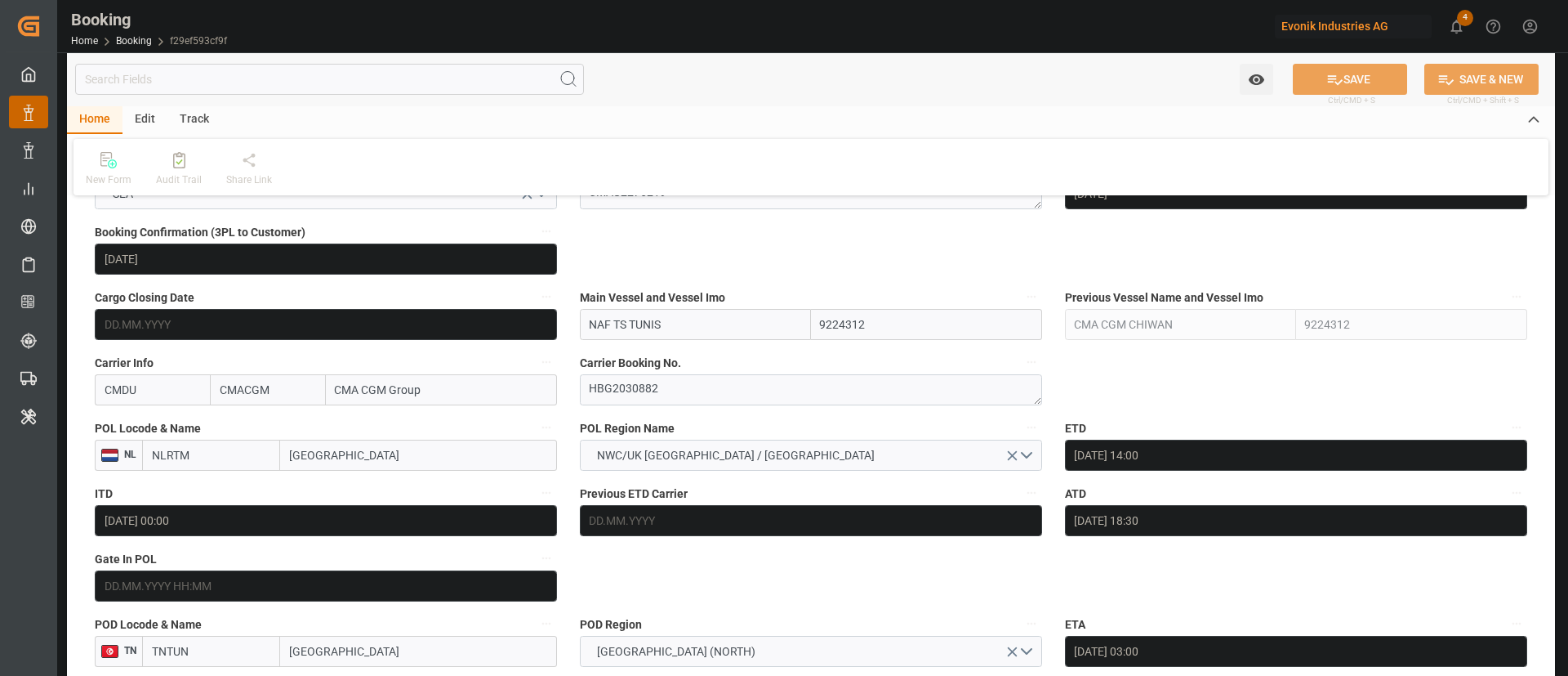
scroll to position [980, 0]
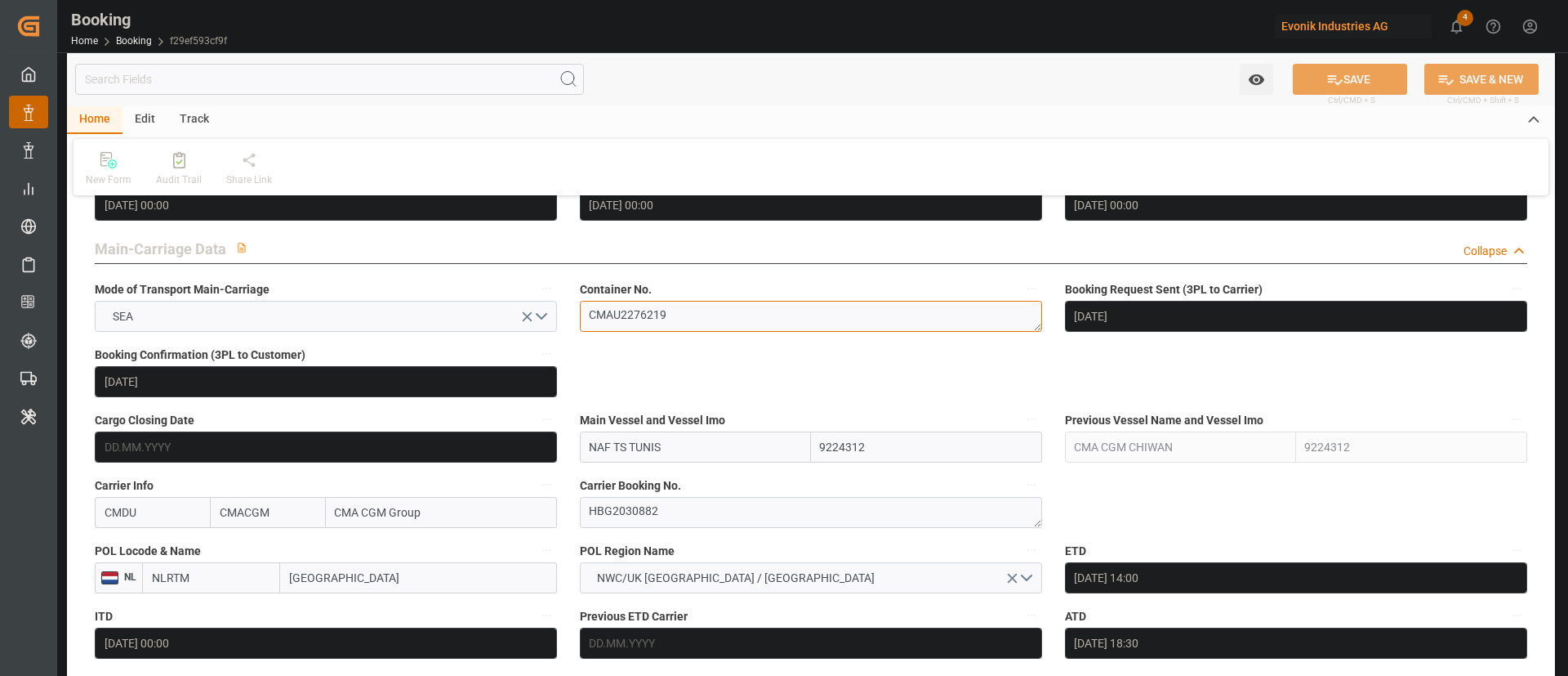
click at [717, 307] on textarea "CMAU2276219" at bounding box center [811, 316] width 462 height 31
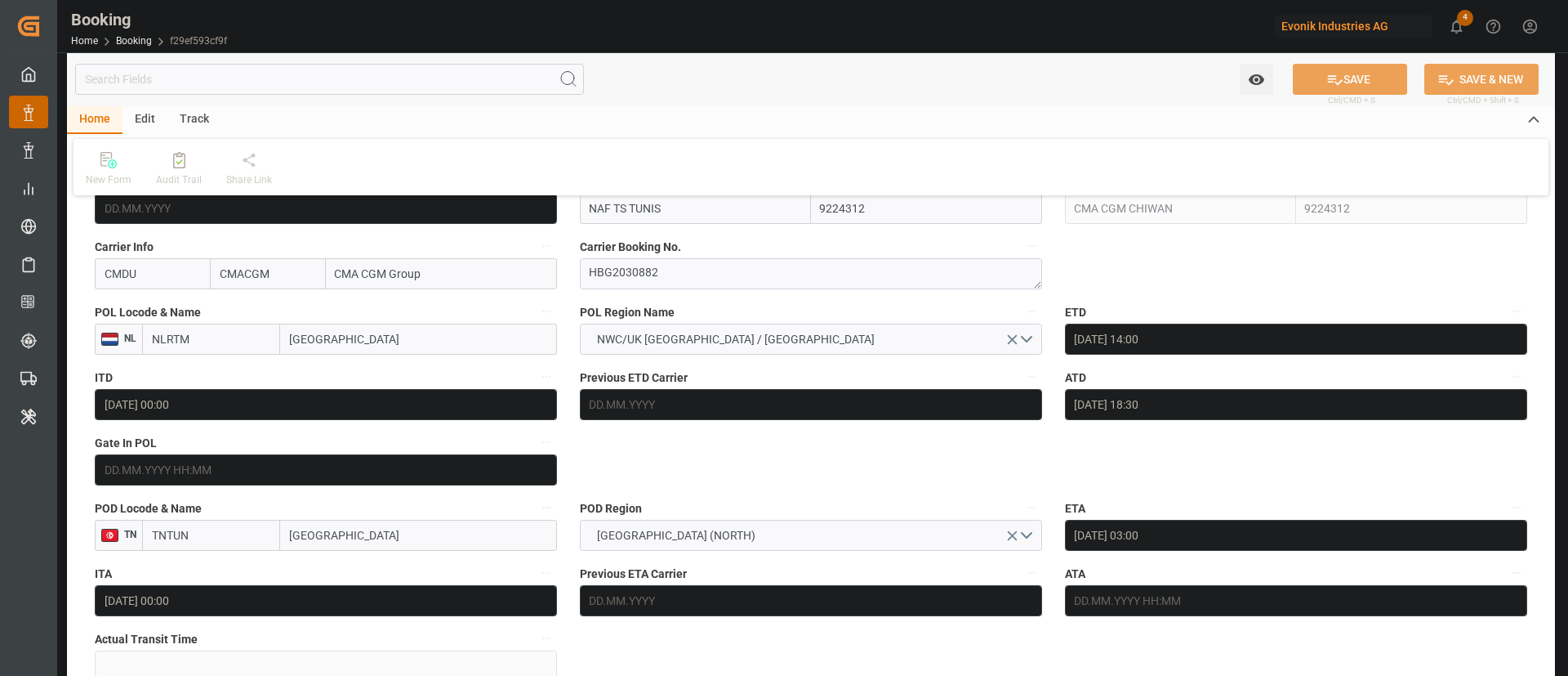
scroll to position [1225, 0]
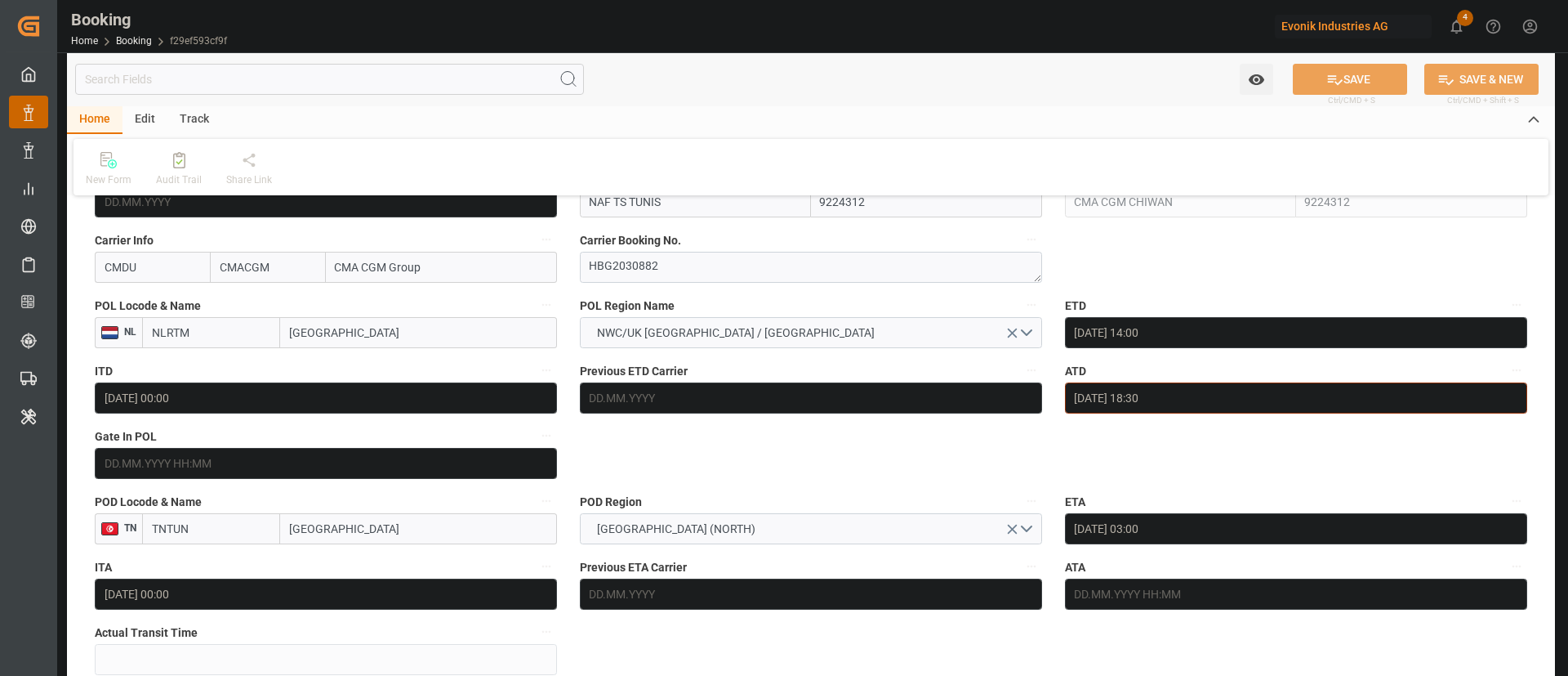
click at [1057, 416] on div "ATD 19.09.2025 18:30" at bounding box center [1296, 386] width 485 height 65
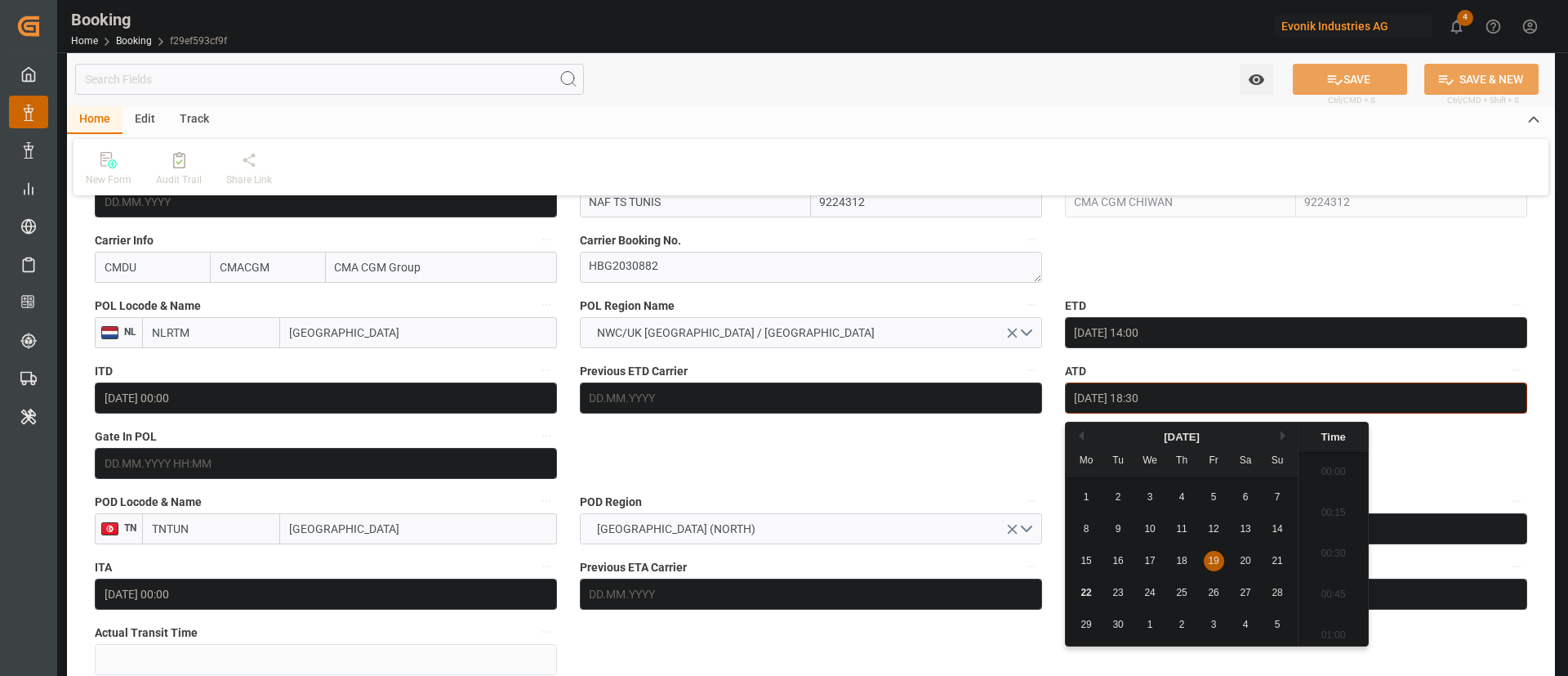
scroll to position [2947, 0]
click at [1525, 371] on button "ATD" at bounding box center [1516, 369] width 21 height 21
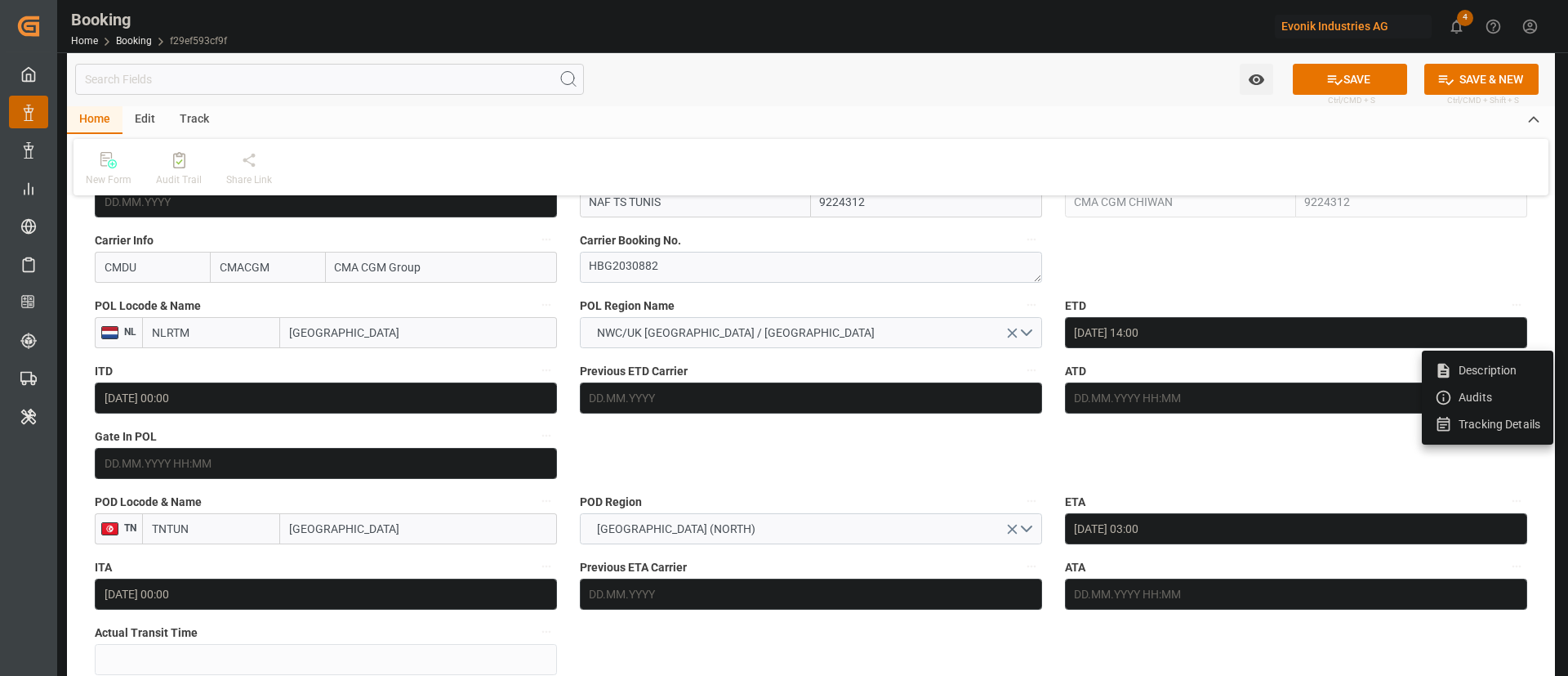
click at [1515, 418] on li "Tracking Details" at bounding box center [1487, 424] width 132 height 27
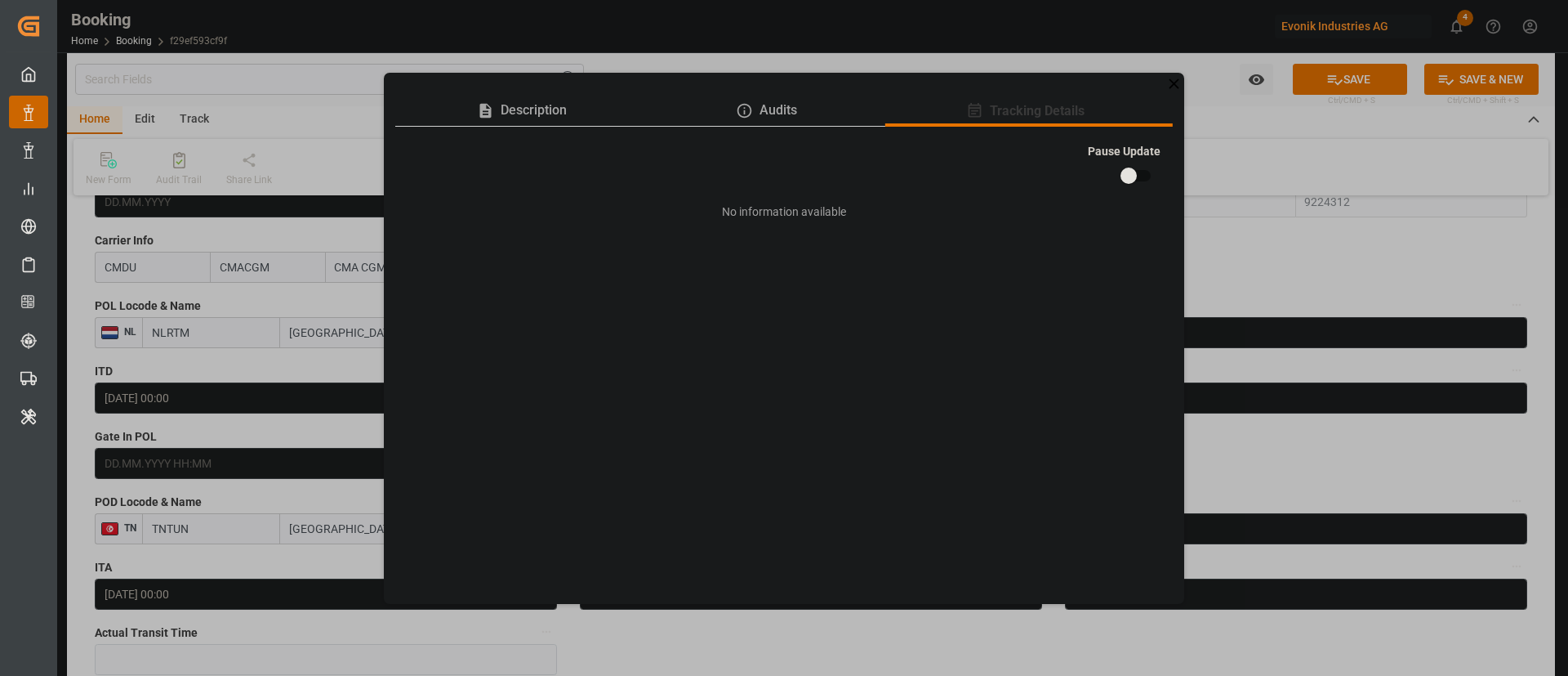
click at [1153, 161] on input "checkbox" at bounding box center [1129, 175] width 93 height 31
checkbox input "true"
click at [1168, 81] on icon at bounding box center [1174, 83] width 17 height 18
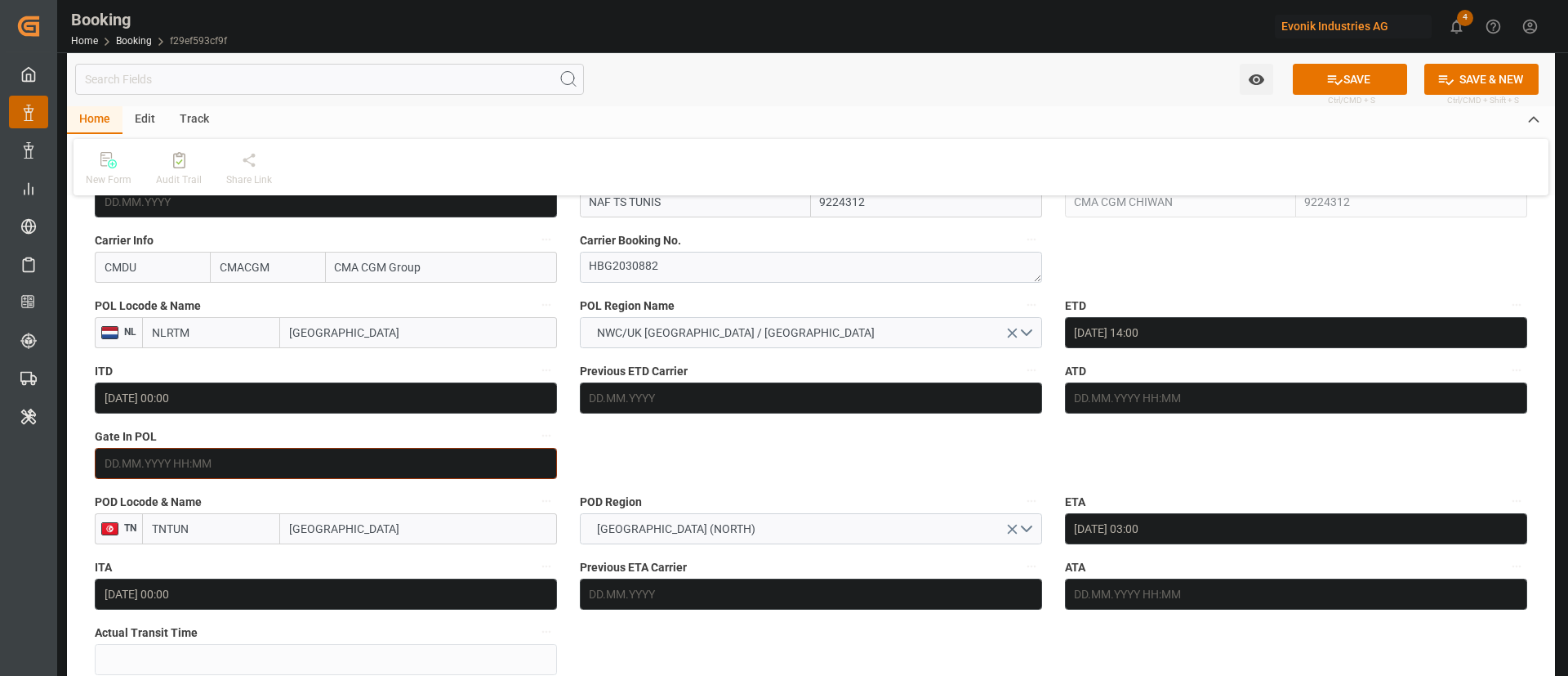
click at [201, 453] on input "text" at bounding box center [326, 463] width 462 height 31
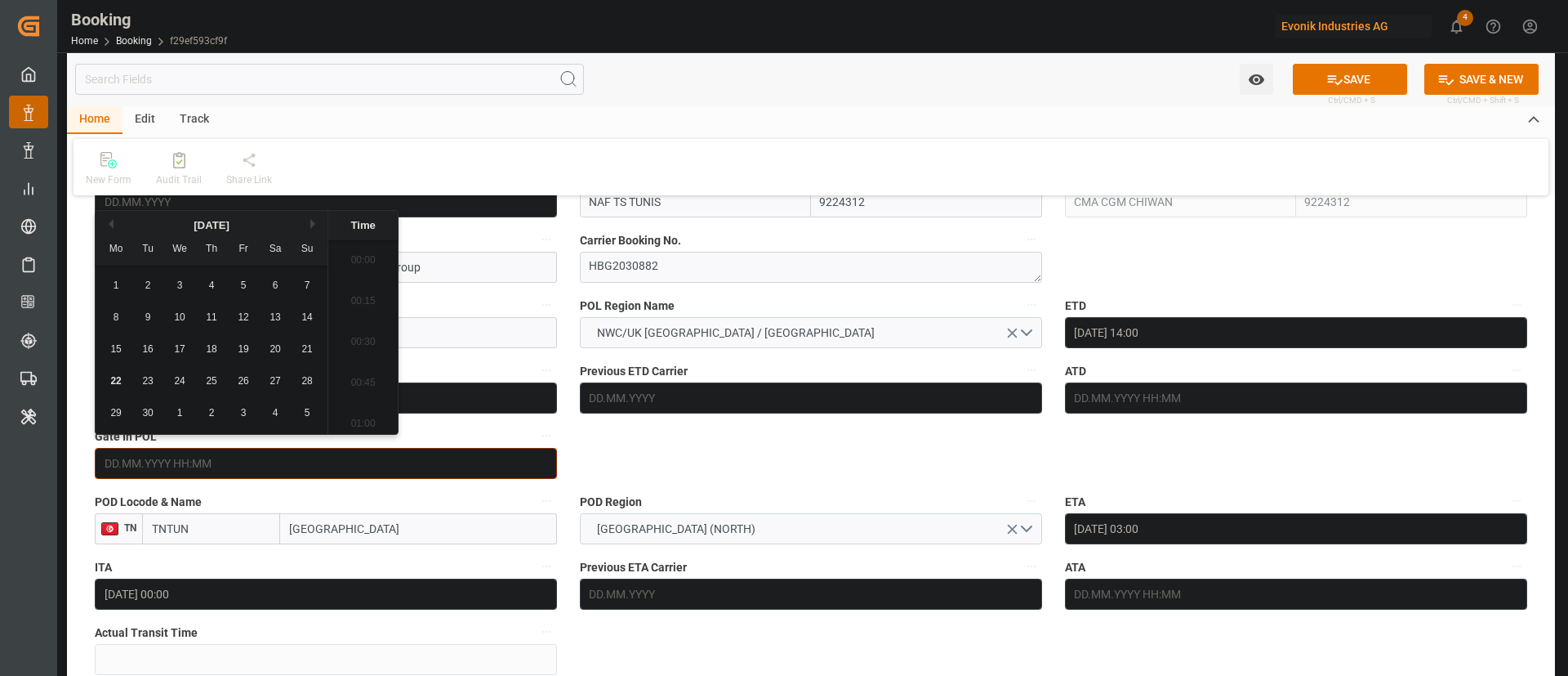
scroll to position [2334, 0]
click at [316, 343] on div "21" at bounding box center [307, 350] width 21 height 20
type input "21.09.2025 00:00"
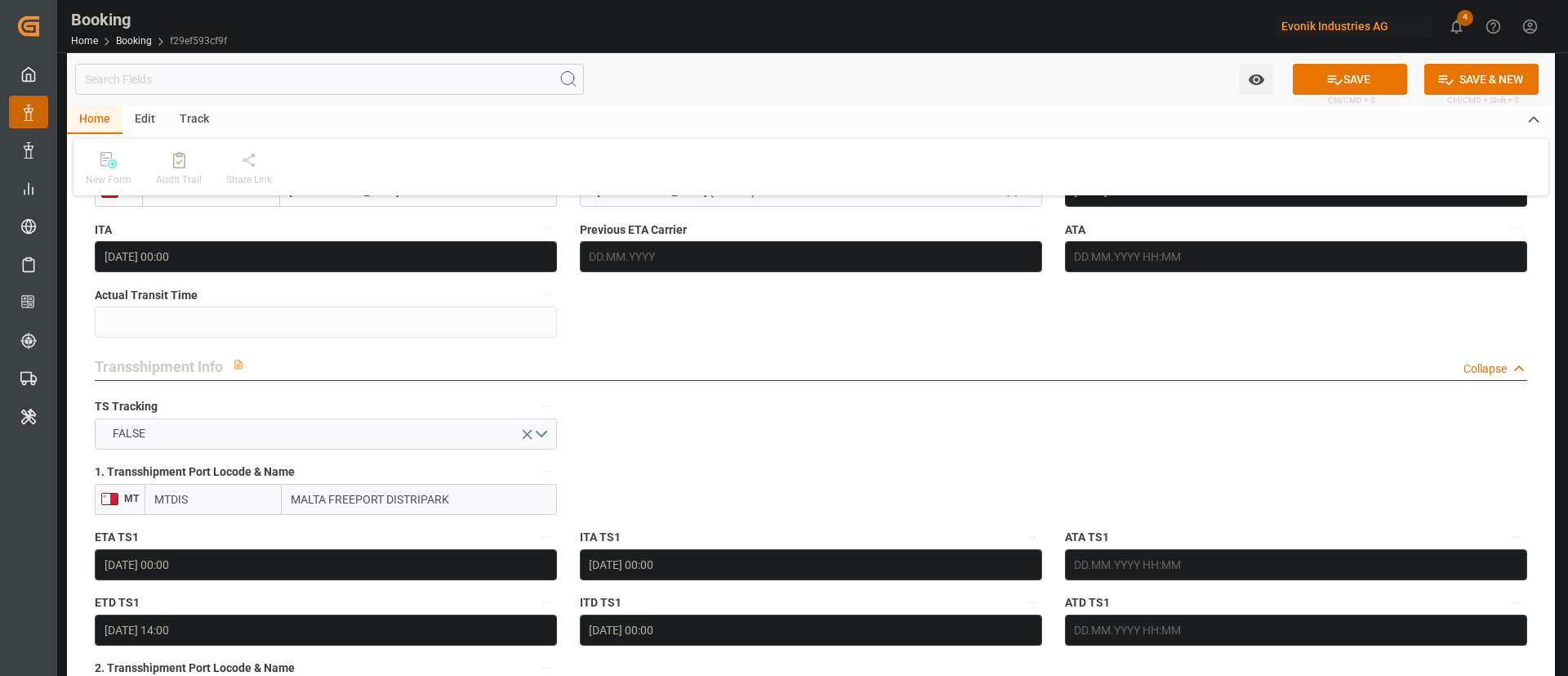
scroll to position [1593, 0]
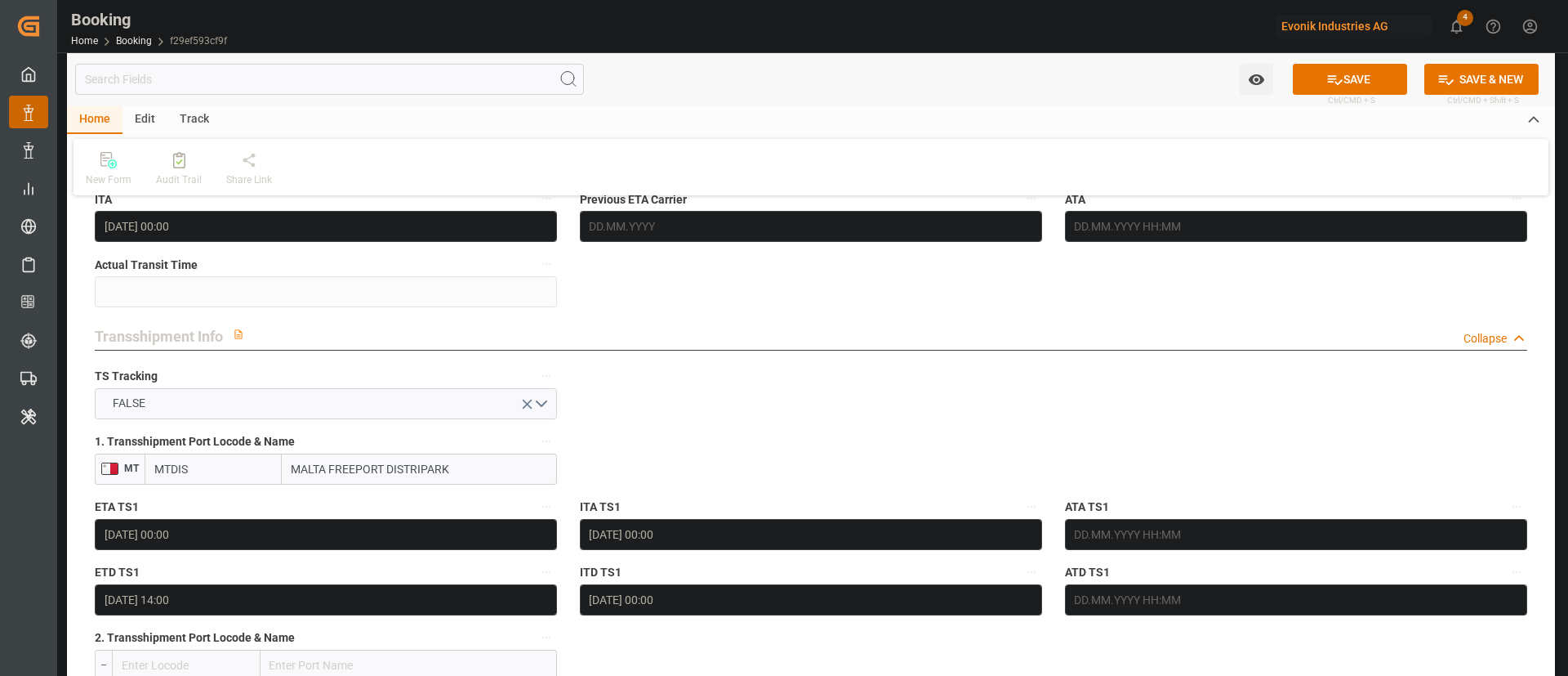
click at [220, 470] on input "MTDIS" at bounding box center [212, 468] width 137 height 31
type input "MTMLA"
click at [487, 465] on input "MALTA FREEPORT DISTRIPARK" at bounding box center [419, 468] width 275 height 31
type input "MALTA FREEPORT DISTRIPARK"
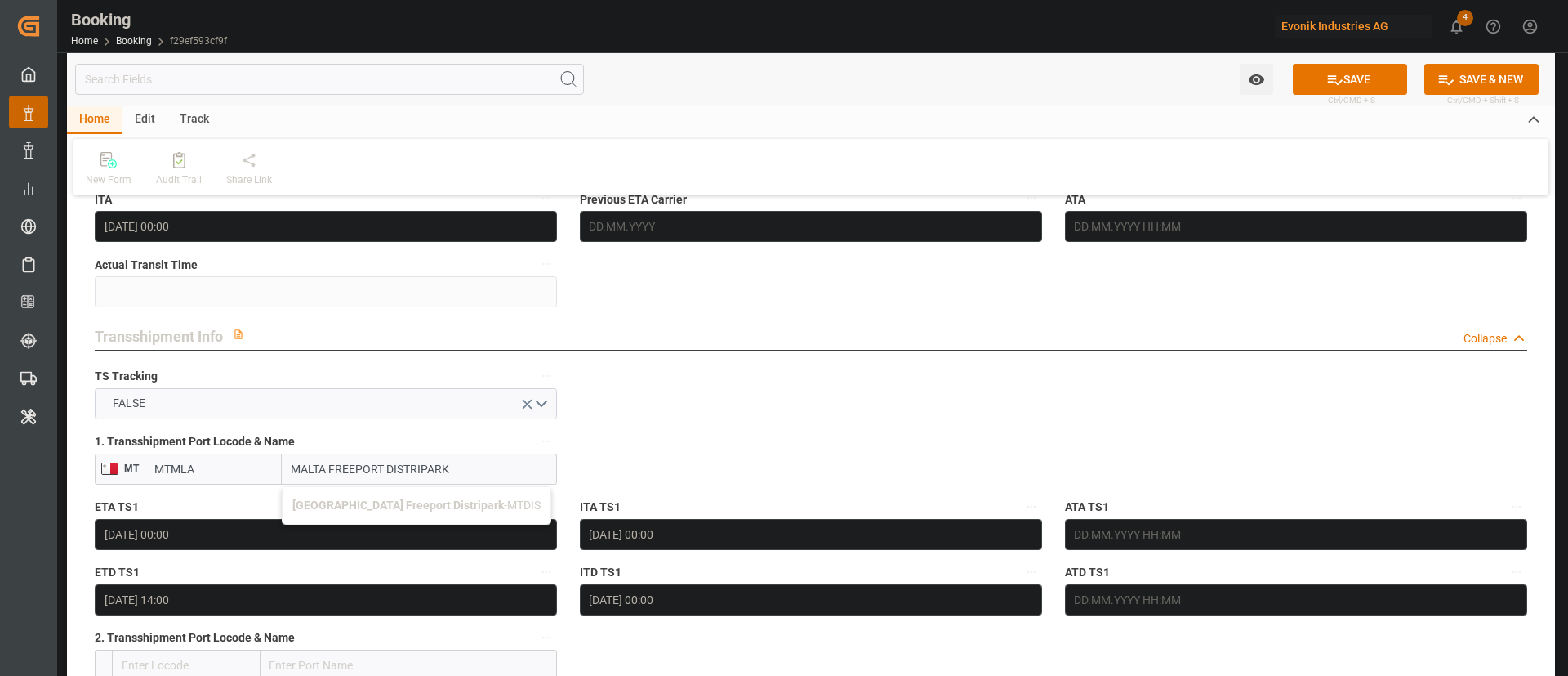
click at [435, 493] on div "Malta Freeport Distripark - MTDIS" at bounding box center [416, 505] width 267 height 37
type input "MTDIS"
type input "Malta Freeport Distripark"
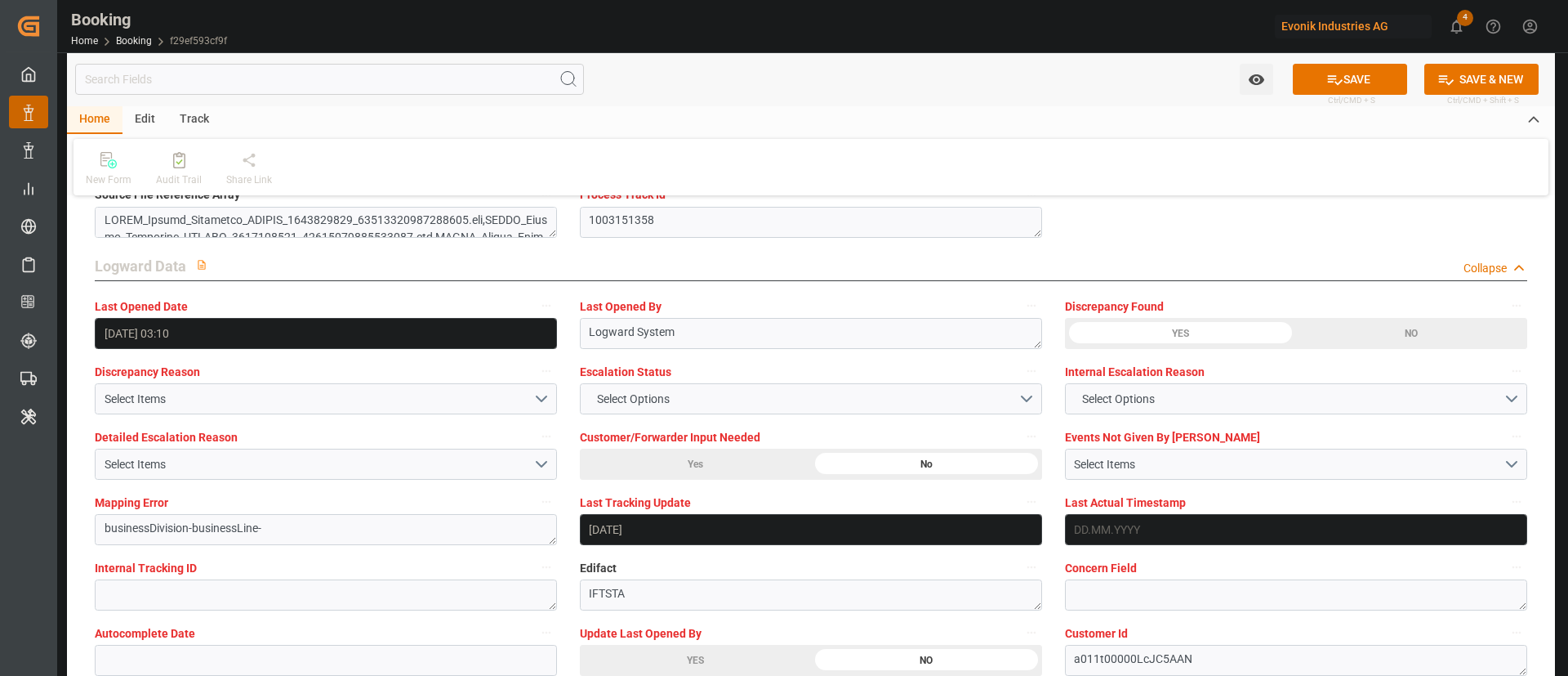
scroll to position [3063, 0]
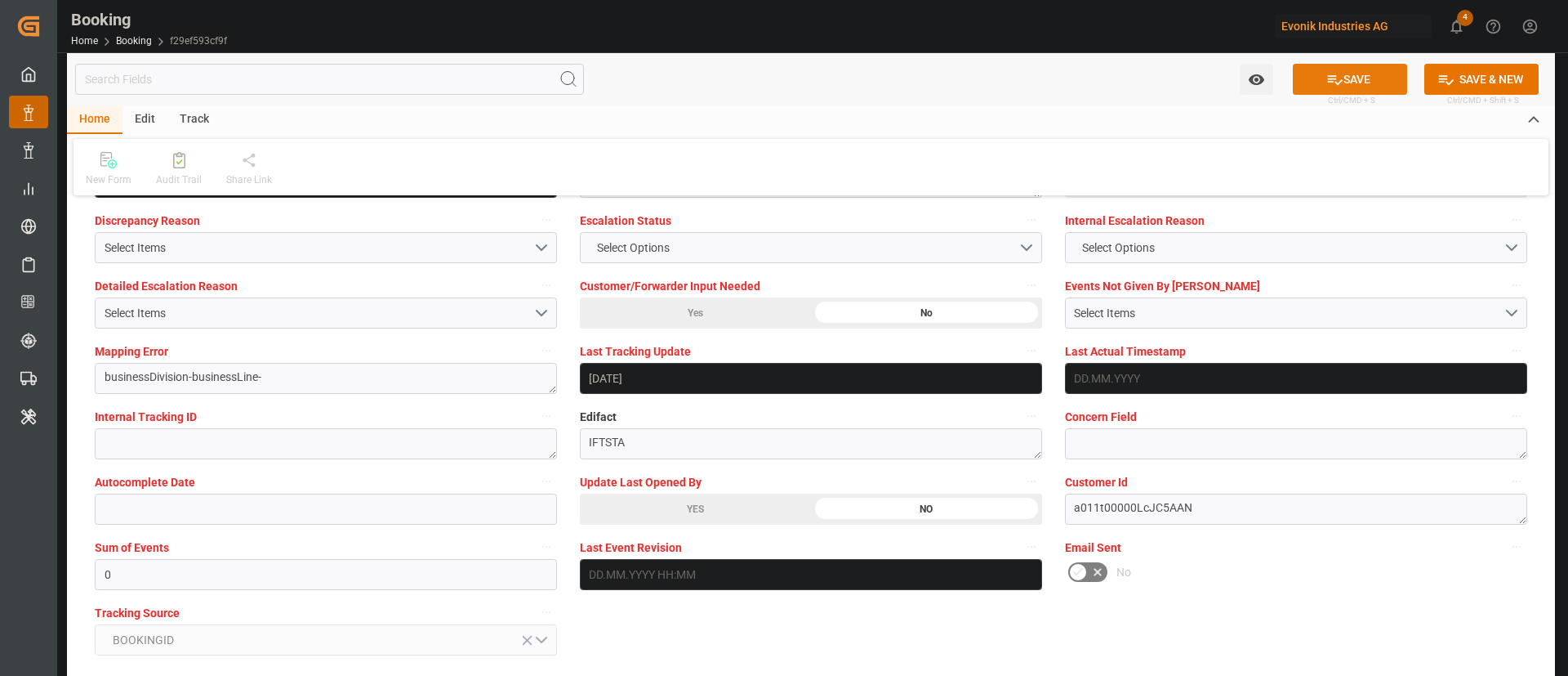
click at [1358, 73] on button "SAVE" at bounding box center [1350, 78] width 114 height 31
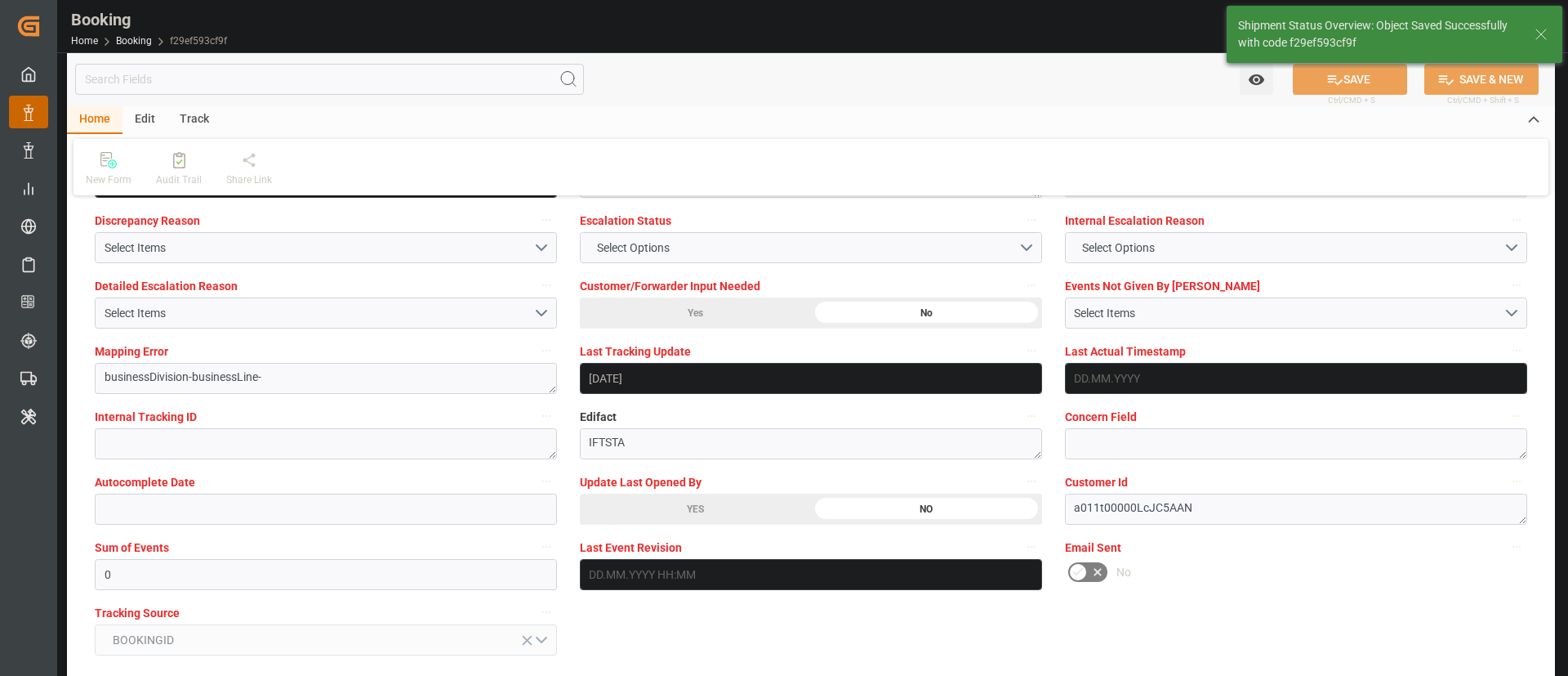
type textarea "Kiran Hari"
type input "[DATE] 09:21"
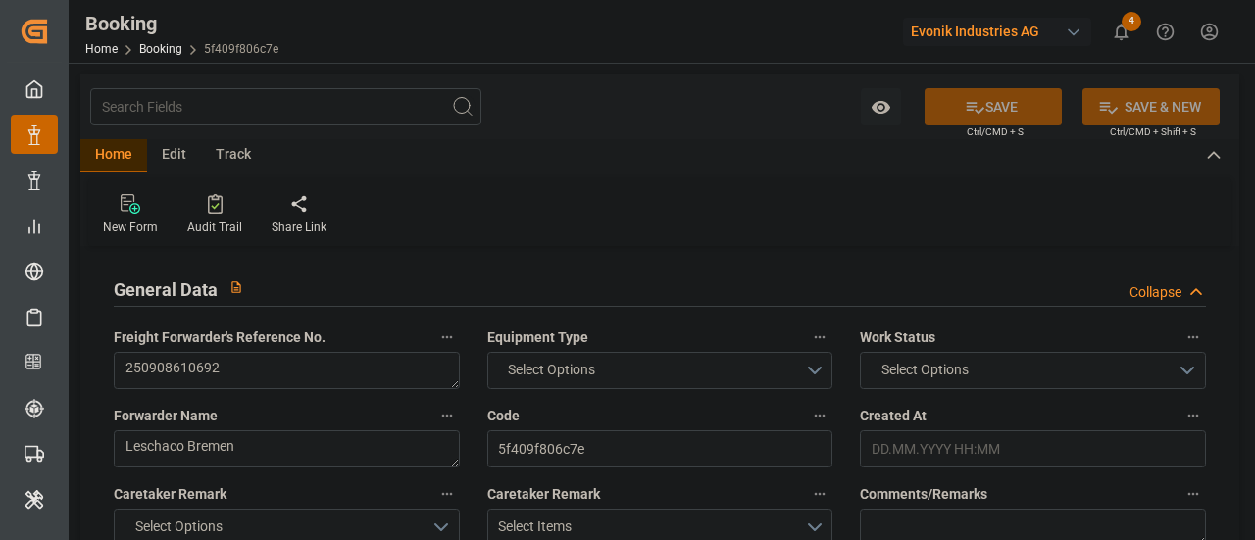
type input "7001263344"
type input "9987196"
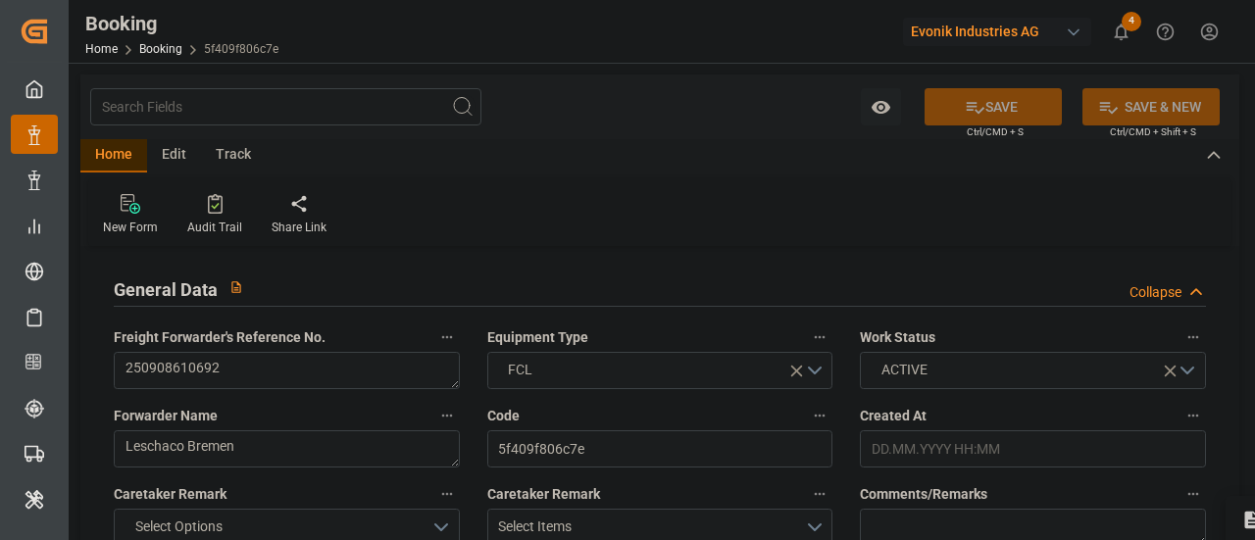
type input "CMACGM"
type input "CMA CGM Group"
type input "BEANR"
type input "TWKEL"
type input "CNSHG"
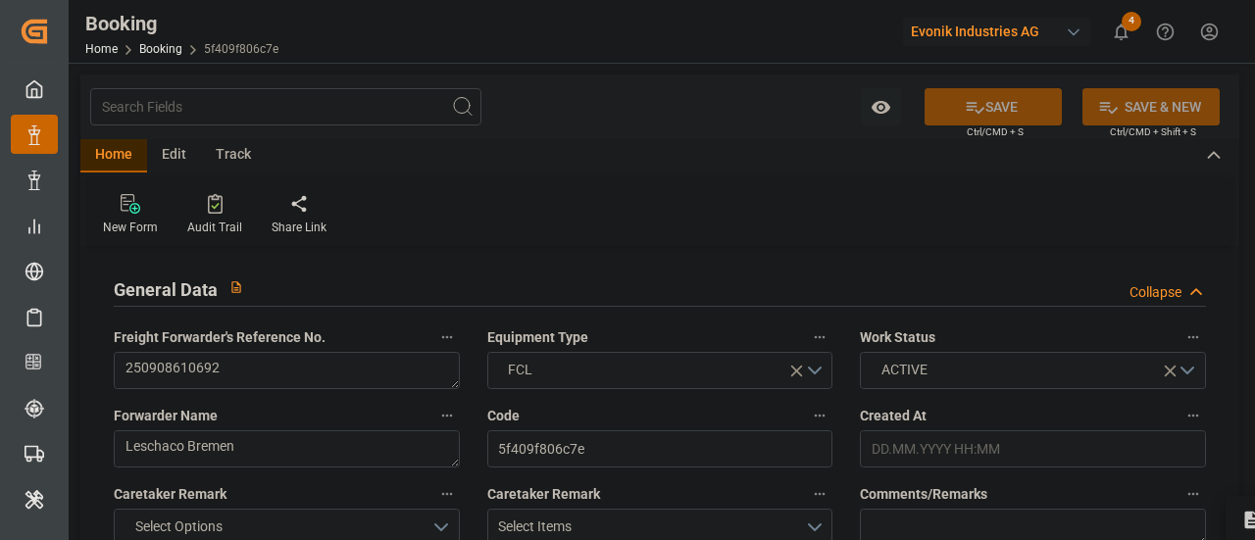
type input "BEANR"
type input "TWKEL"
type input "9172313"
click at [823, 529] on div at bounding box center [627, 270] width 1255 height 540
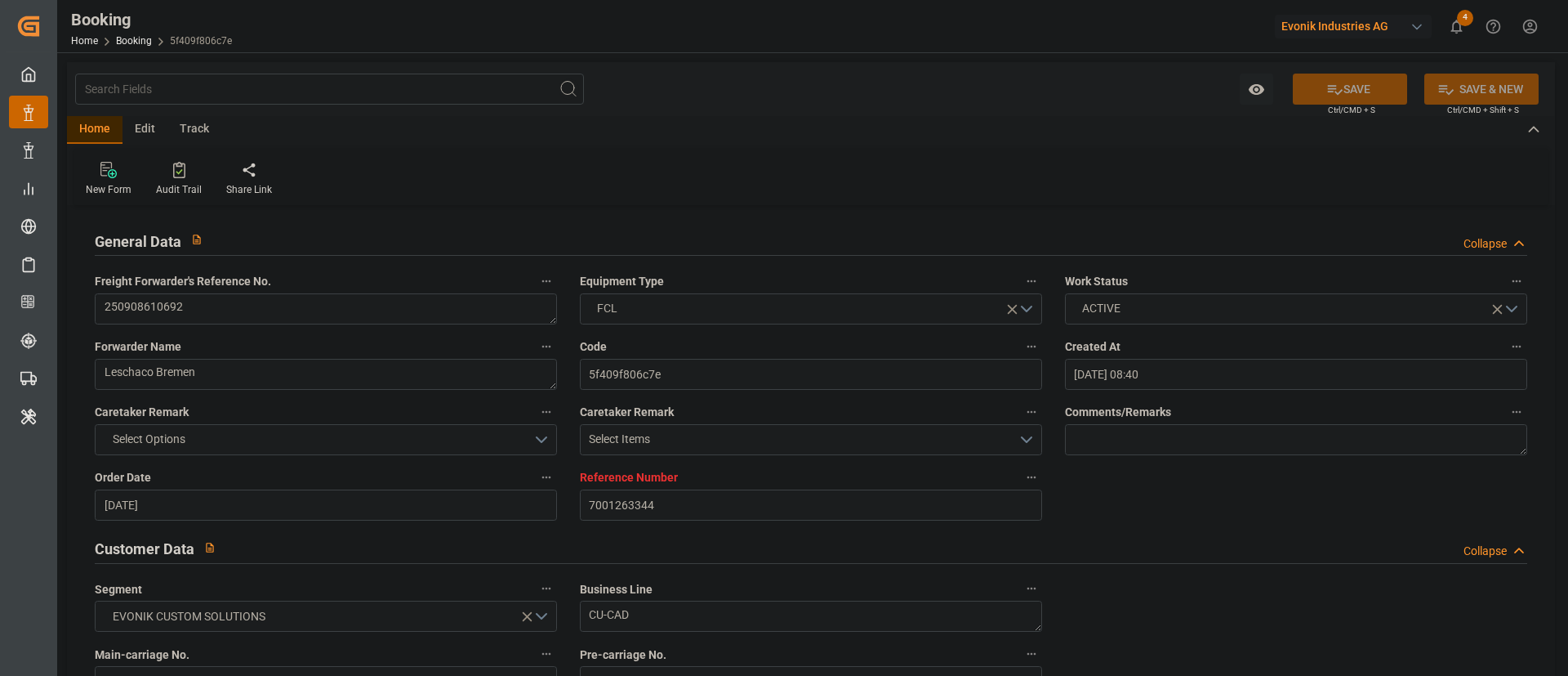
type input "01.09.2025 08:40"
type input "01.09.2025"
type input "21.11.2025"
type input "15.09.2025"
type input "[DATE] 00:00"
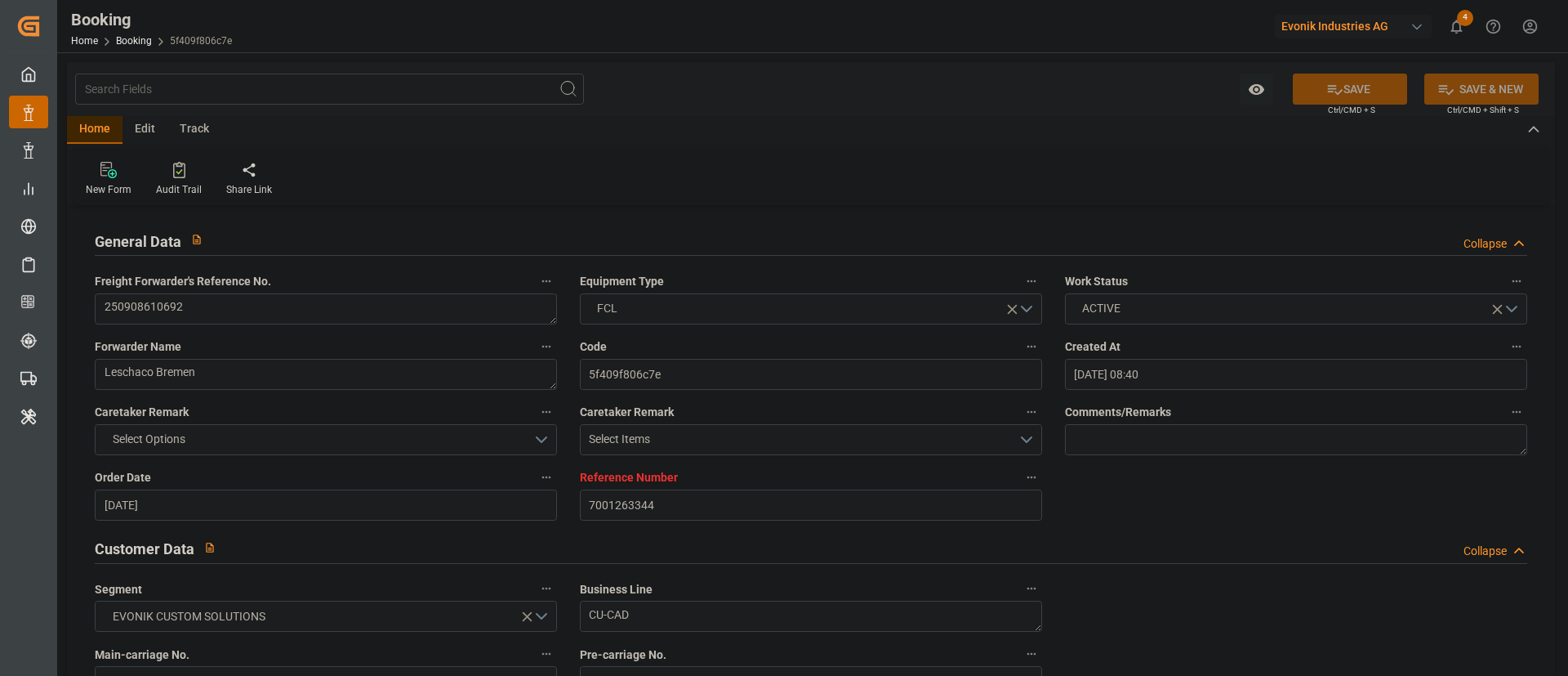
type input "[DATE] 00:00"
type input "16.09.2025 00:00"
type input "02.09.2025"
type input "18.09.2025"
type input "[DATE] 20:00"
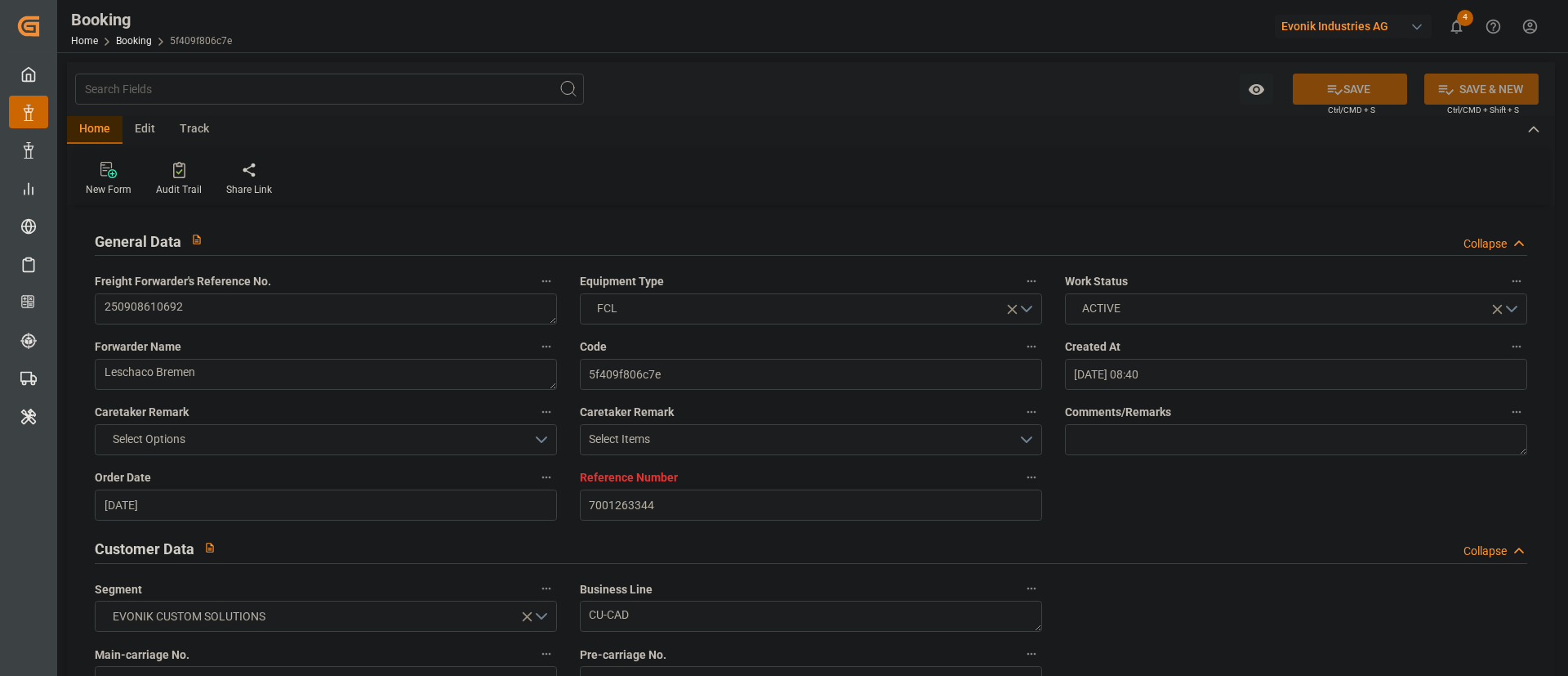
type input "[DATE] 00:00"
type input "23.11.2025 16:00"
type input "21.11.2025 00:00"
type input "13.11.2025 10:47"
type input "06.11.2025 00:00"
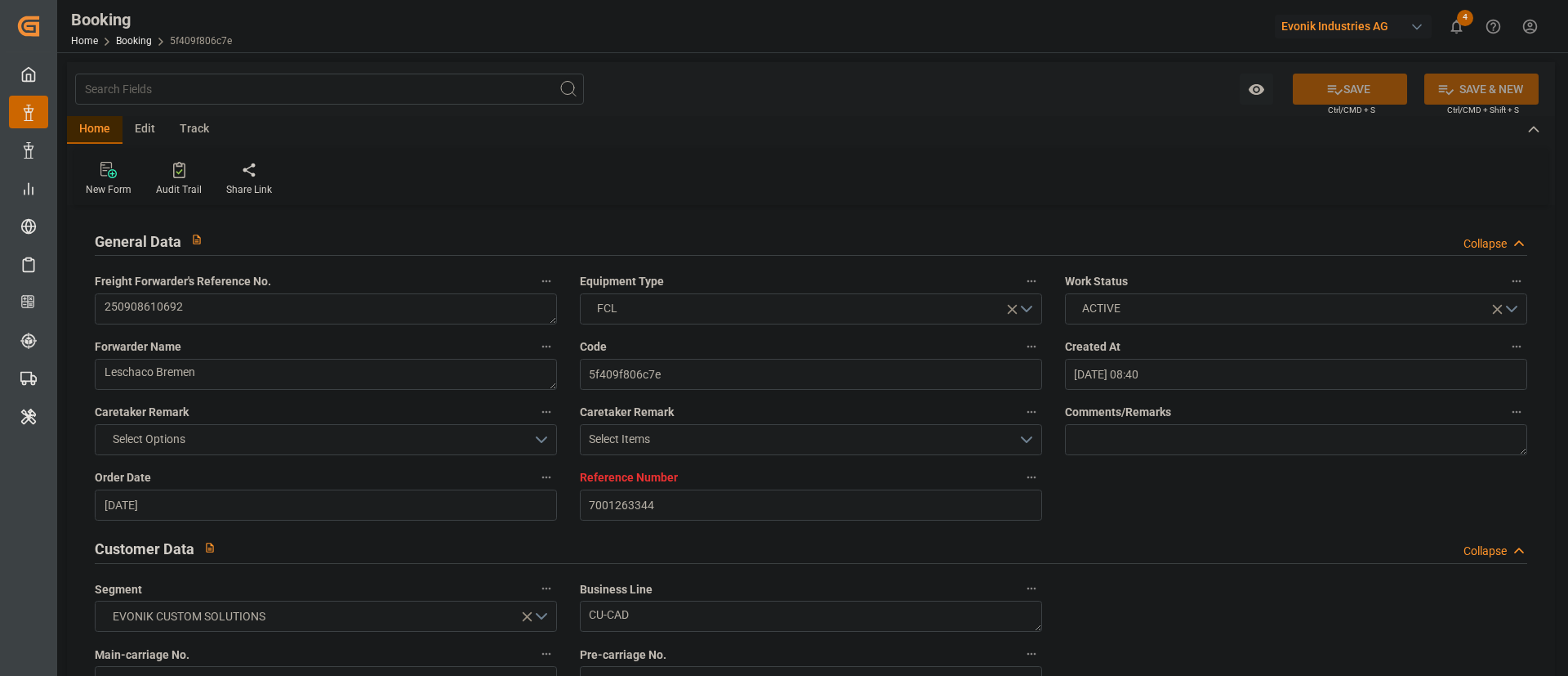
type input "22.11.2025 10:00"
type input "13.11.2025 00:00"
type input "21.09.2025 13:09"
type input "21.09.2025"
type input "26.09.2025 20:00"
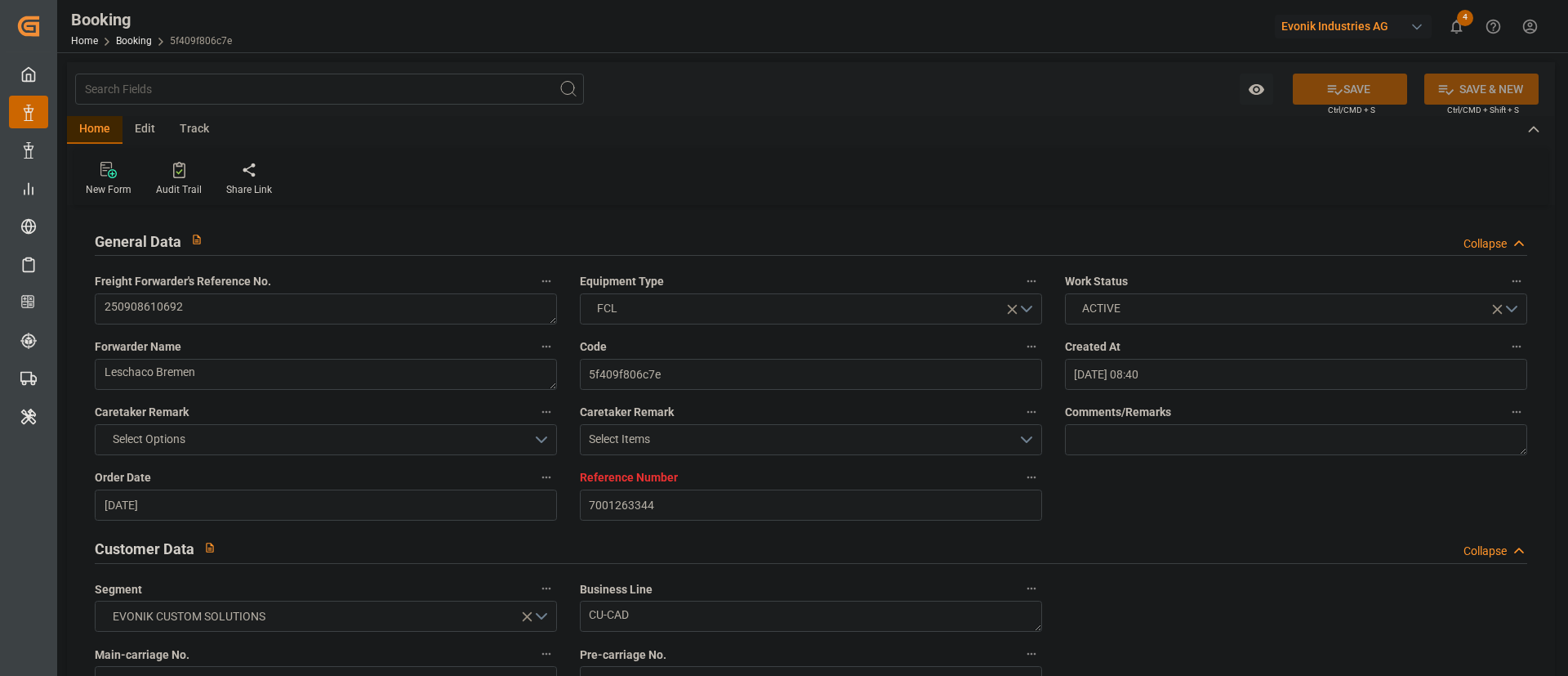
type input "13.11.2025 10:47"
type input "13.11.2025 19:55"
type input "22.11.2025 10:00"
type input "23.11.2025 16:00"
type input "23.11.2025 23:43"
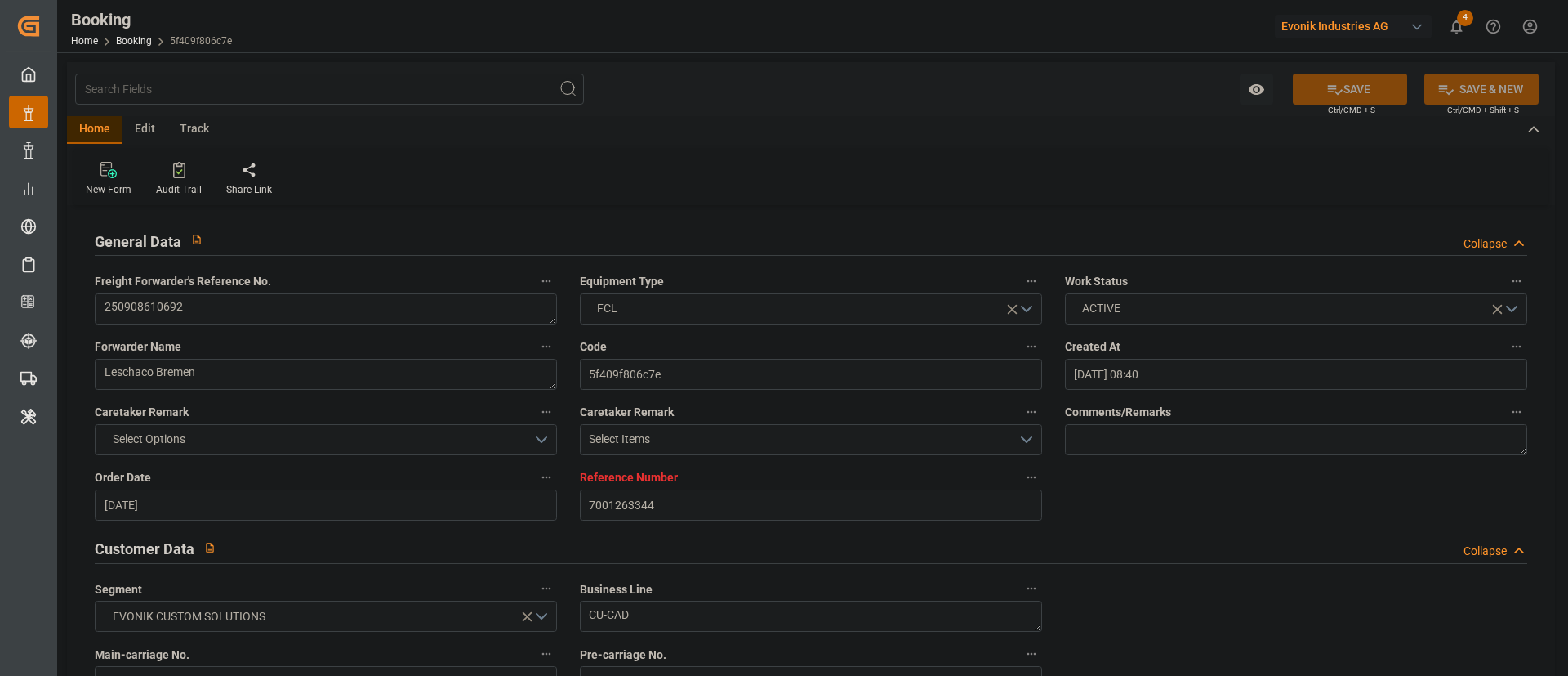
type input "27.11.2025 23:43"
click at [690, 438] on div "Description Audits" at bounding box center [784, 338] width 1568 height 676
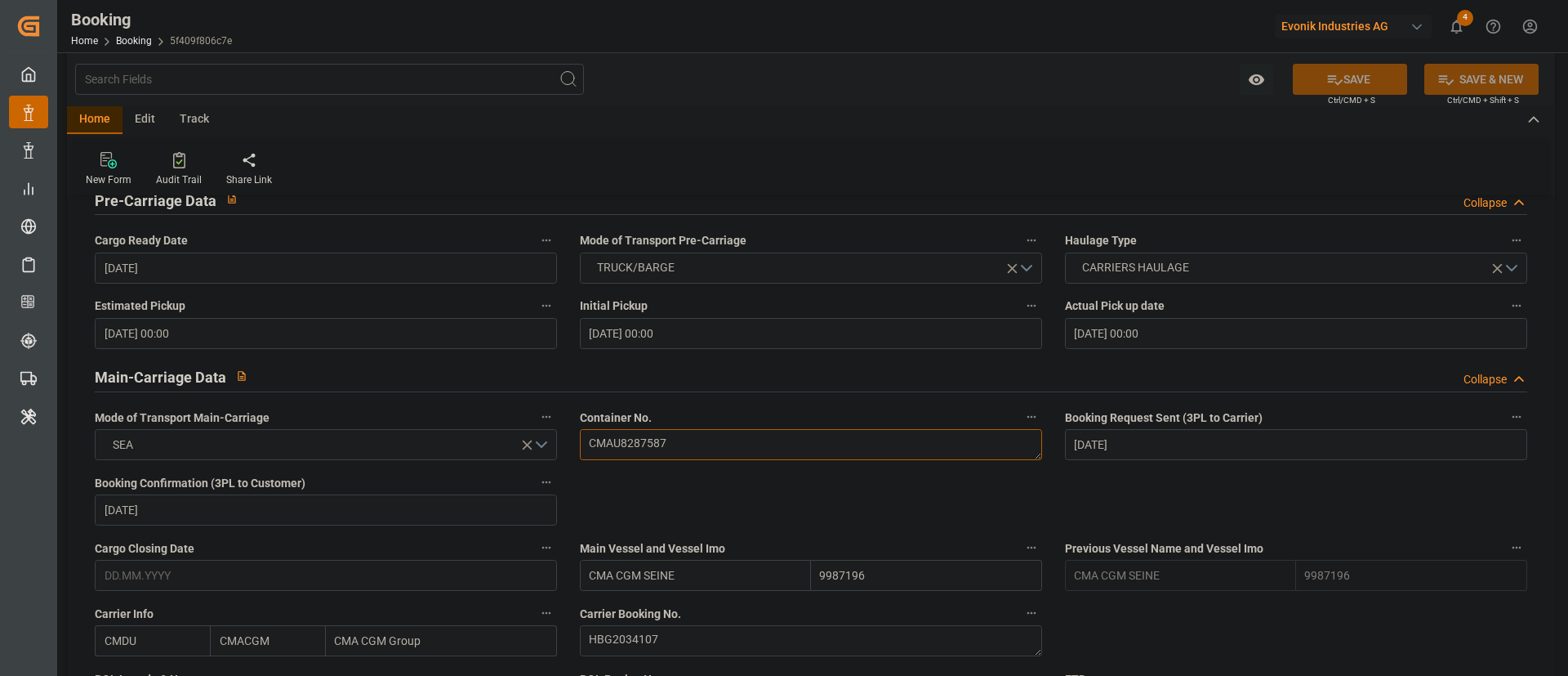
click at [678, 444] on textarea "CMAU8287587" at bounding box center [811, 444] width 462 height 31
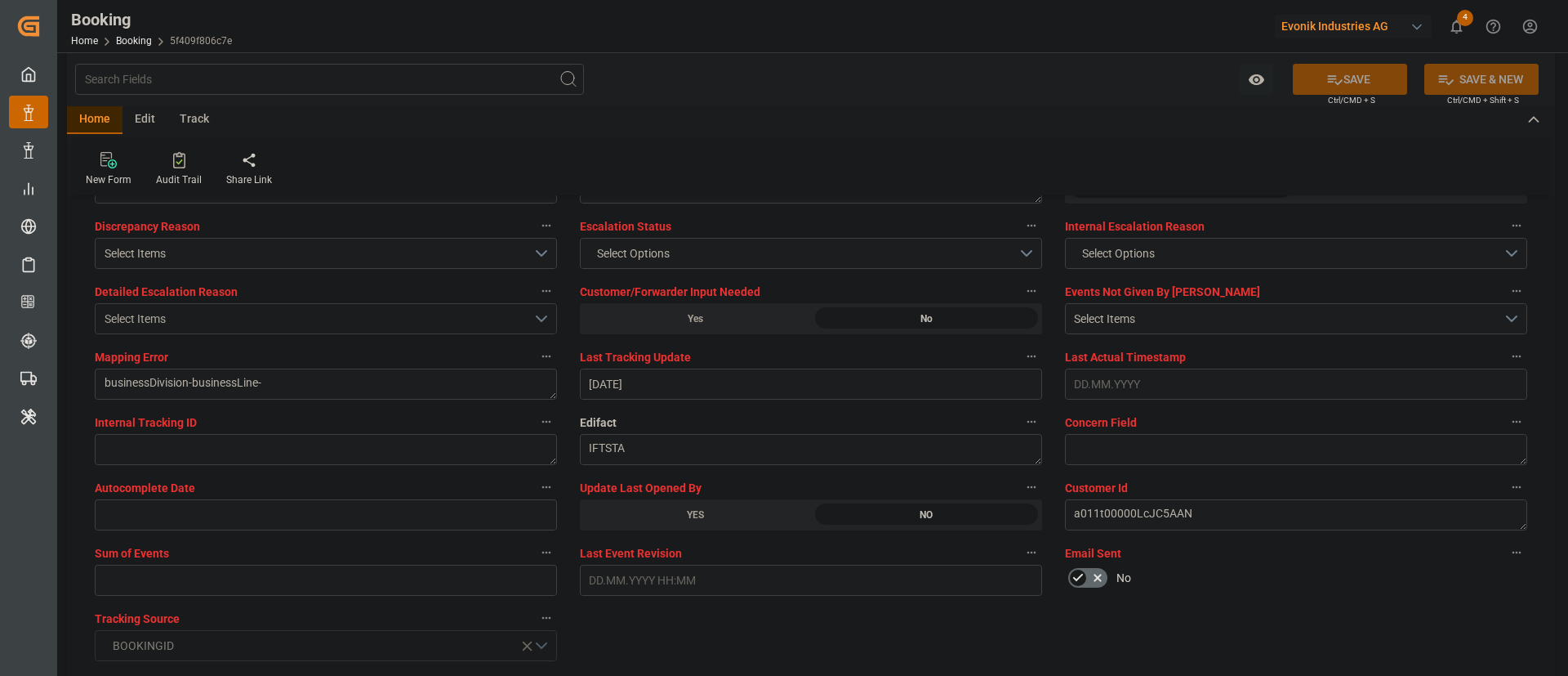
scroll to position [3181, 0]
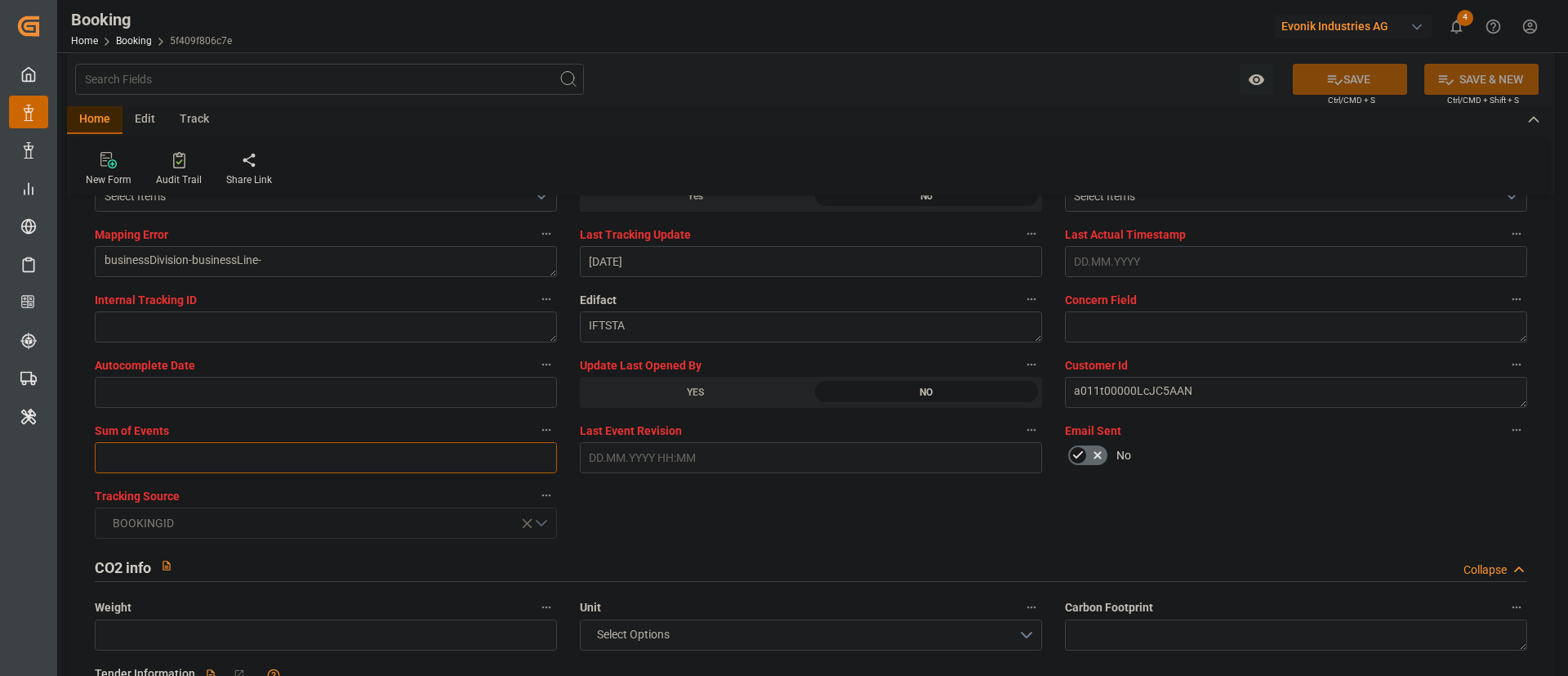
click at [428, 449] on input "text" at bounding box center [326, 457] width 462 height 31
type input "0"
click at [1045, 68] on button "SAVE" at bounding box center [1350, 78] width 114 height 31
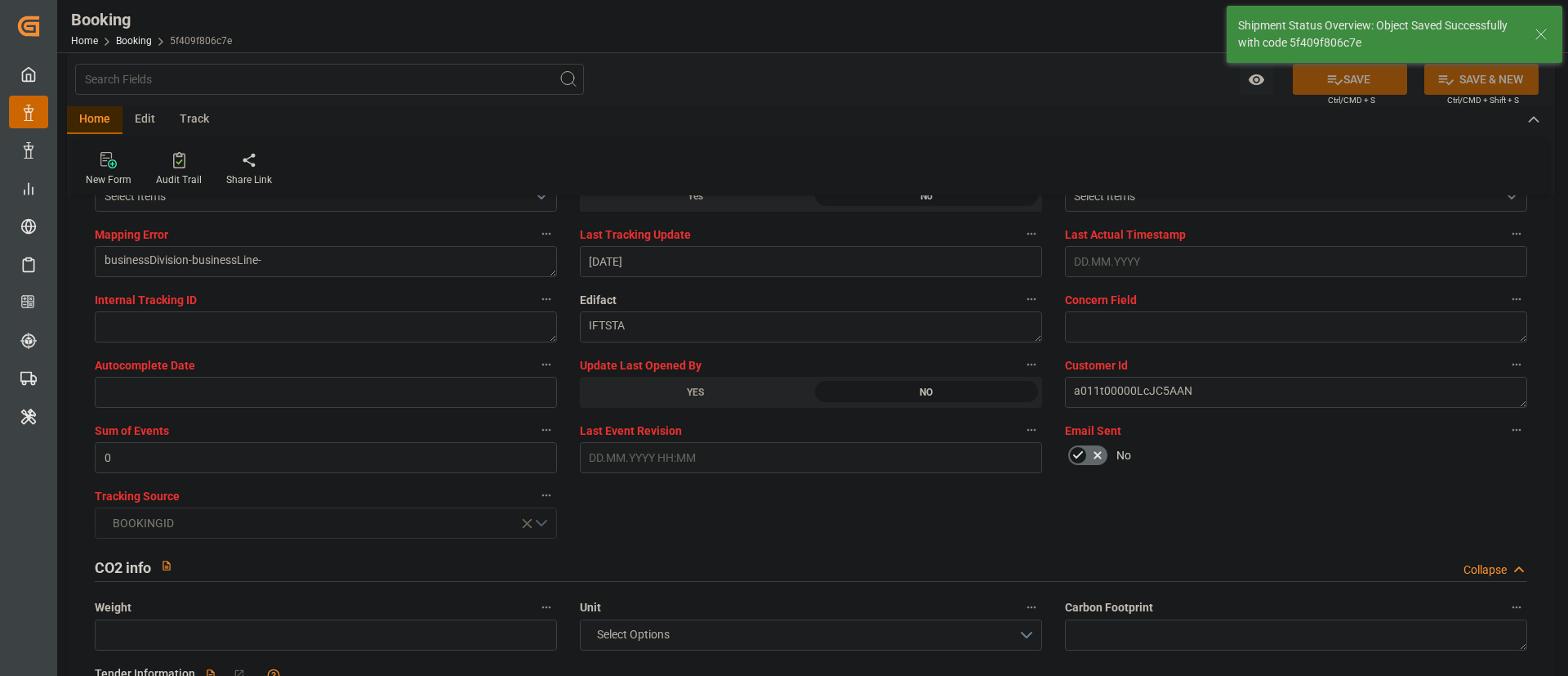
type textarea "Kiran Hari"
type input "22.09.2025 09:22"
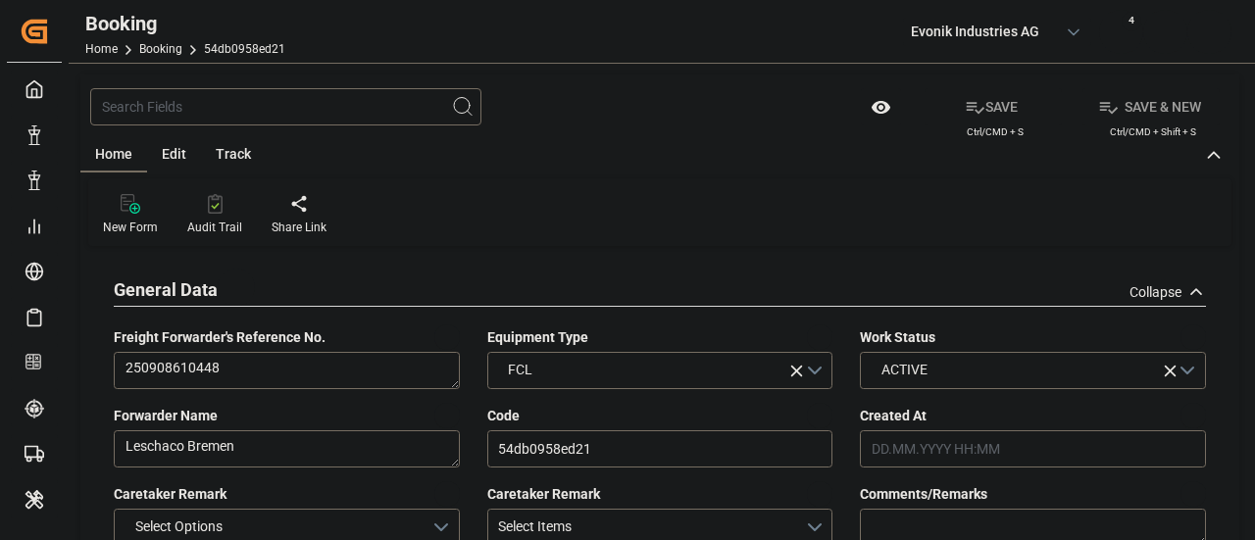
type input "7001253387"
type input "9224312"
type input "CMACGM"
type input "CMA CGM Group"
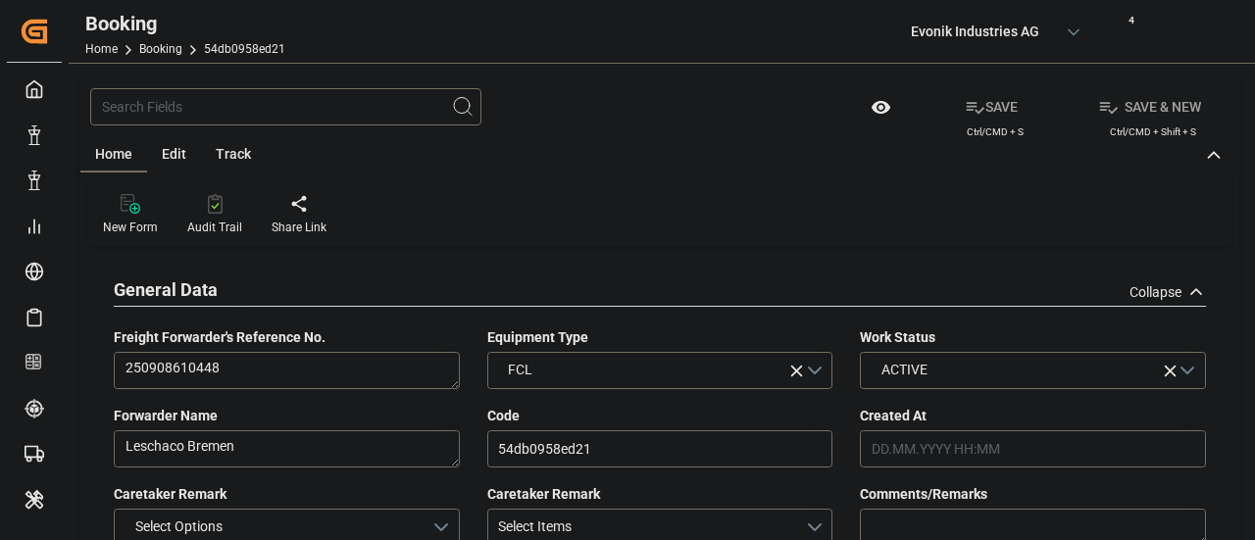
type input "NLRTM"
type input "TNTUN"
type input "MTDIS"
type input "TNTUN"
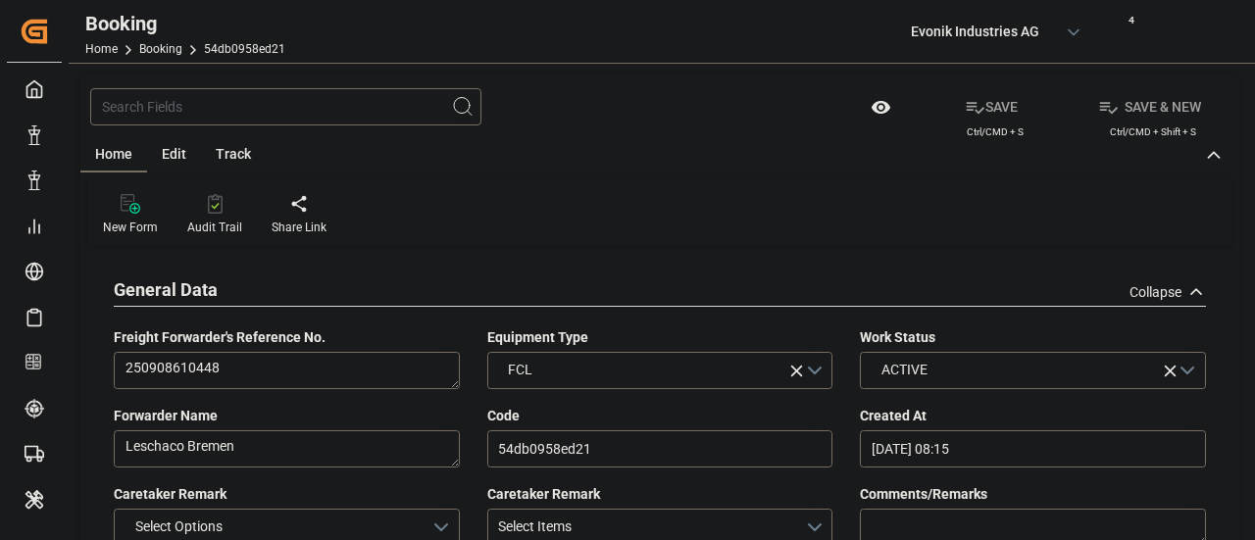
type input "[DATE] 08:15"
type input "[DATE]"
type input "[DATE] 00:00"
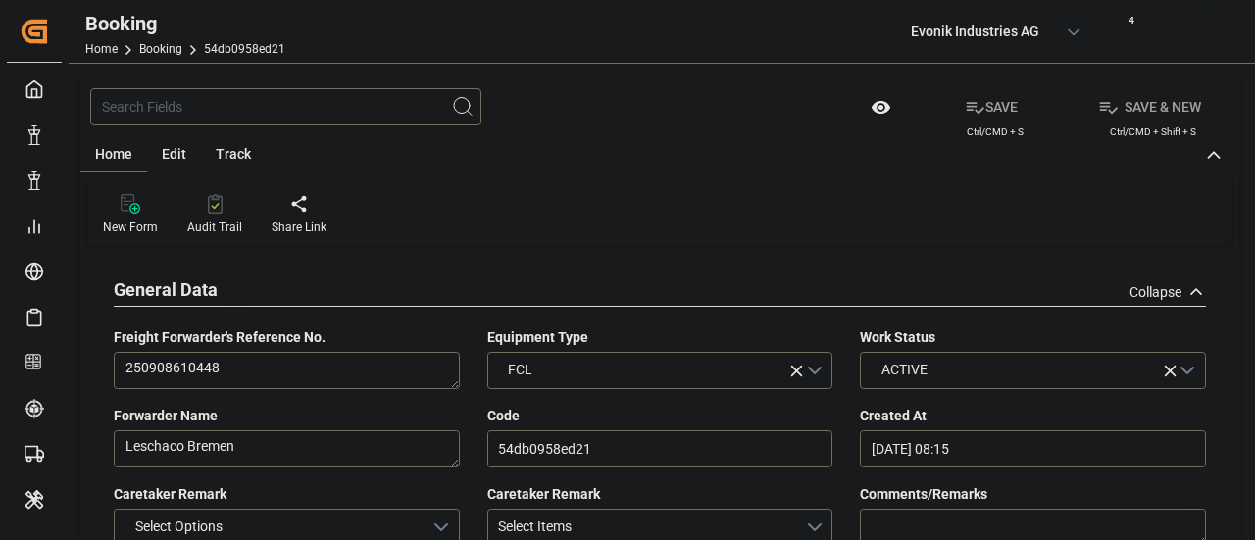
type input "[DATE] 00:00"
type input "[DATE]"
type input "[DATE] 14:00"
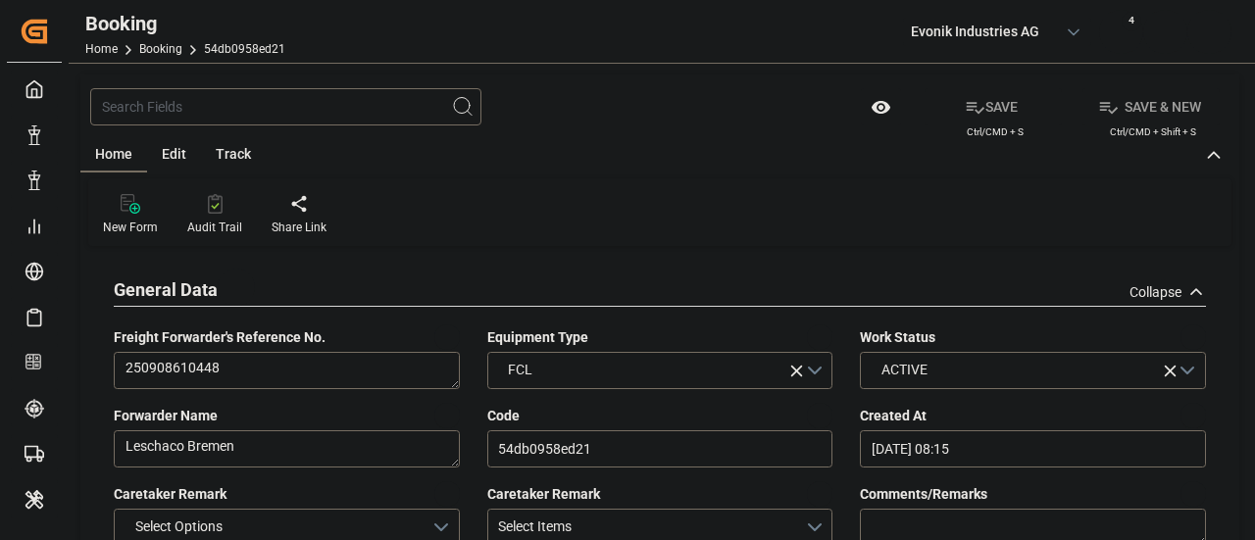
type input "[DATE] 00:00"
type input "[DATE] 03:00"
type input "[DATE] 00:00"
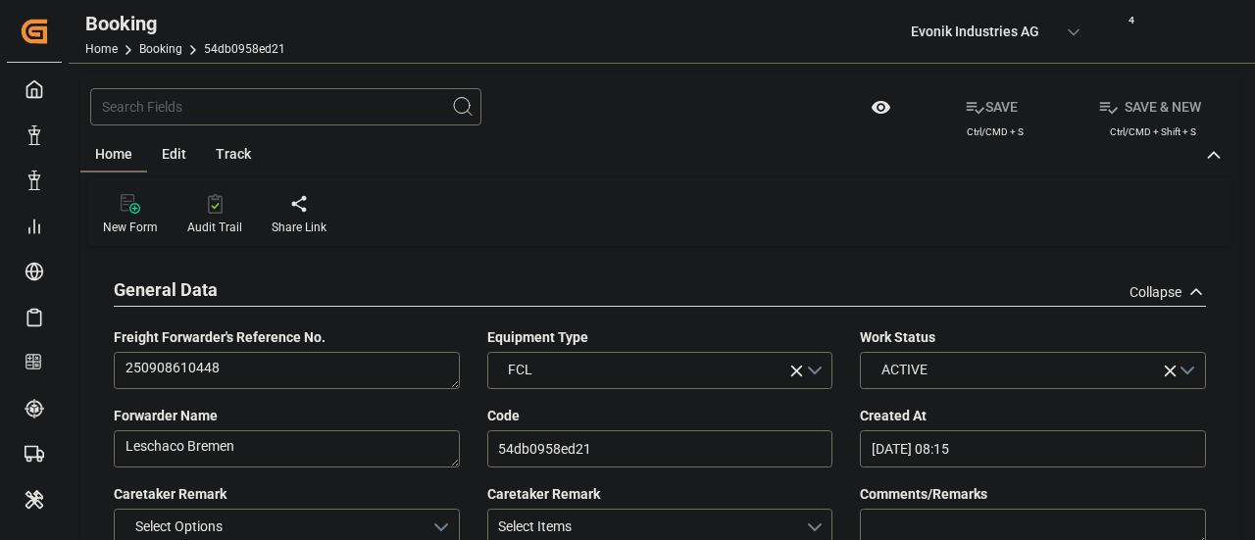
type input "[DATE] 14:00"
type input "[DATE] 00:00"
type input "[DATE]"
type input "[DATE] 13:07"
type input "[DATE]"
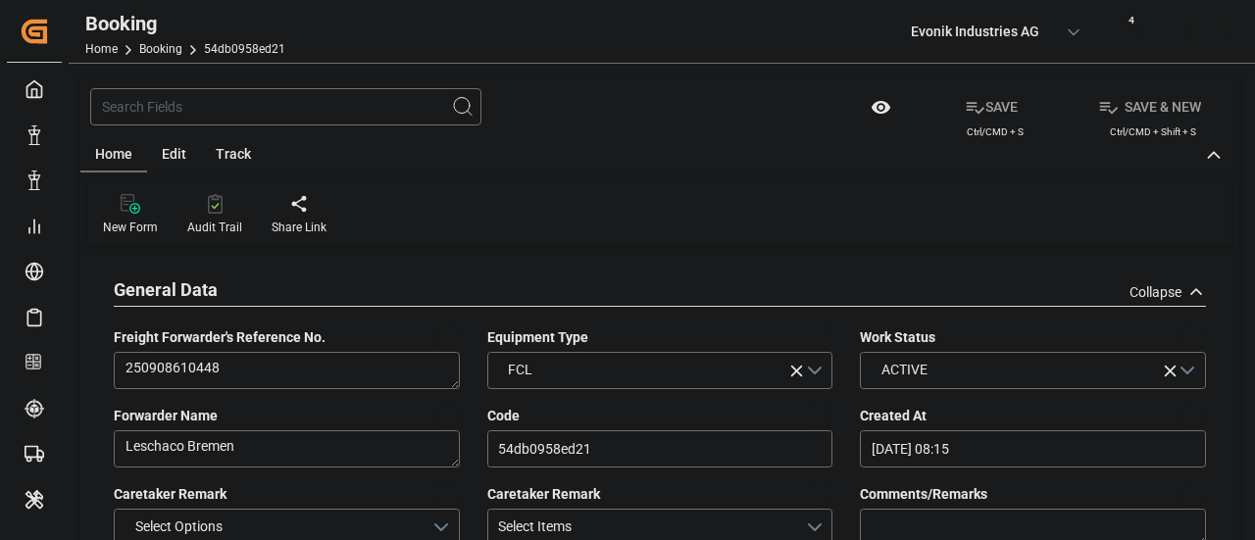
type input "[DATE] 00:00"
type input "[DATE] 14:00"
type input "[DATE] 00:00"
type input "[DATE] 16:58"
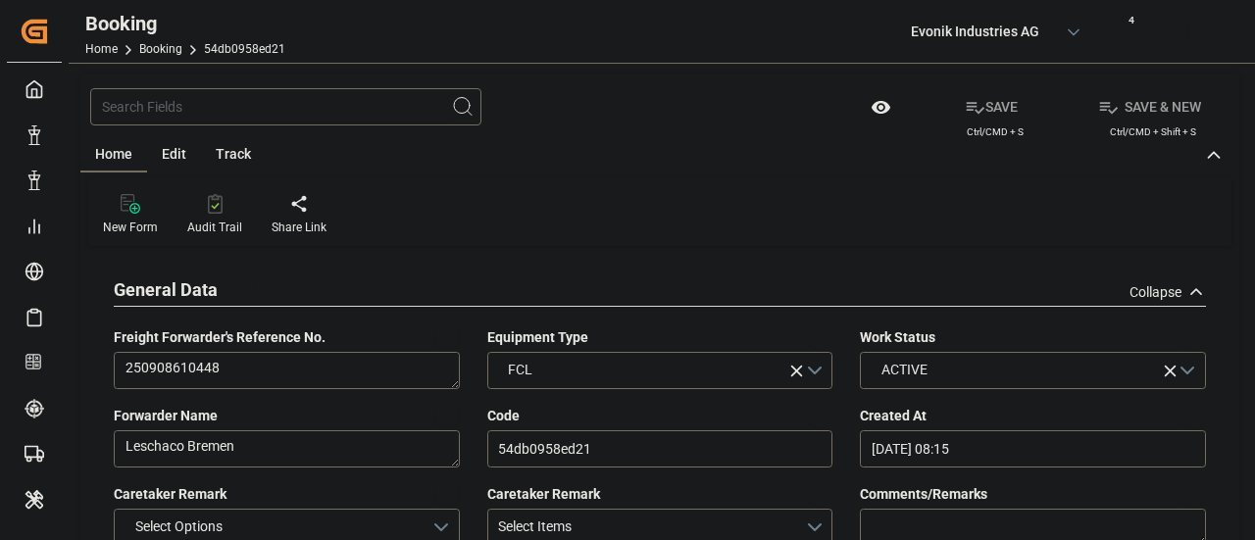
type input "[DATE] 14:00"
type input "[DATE] 03:00"
type input "[DATE] 11:20"
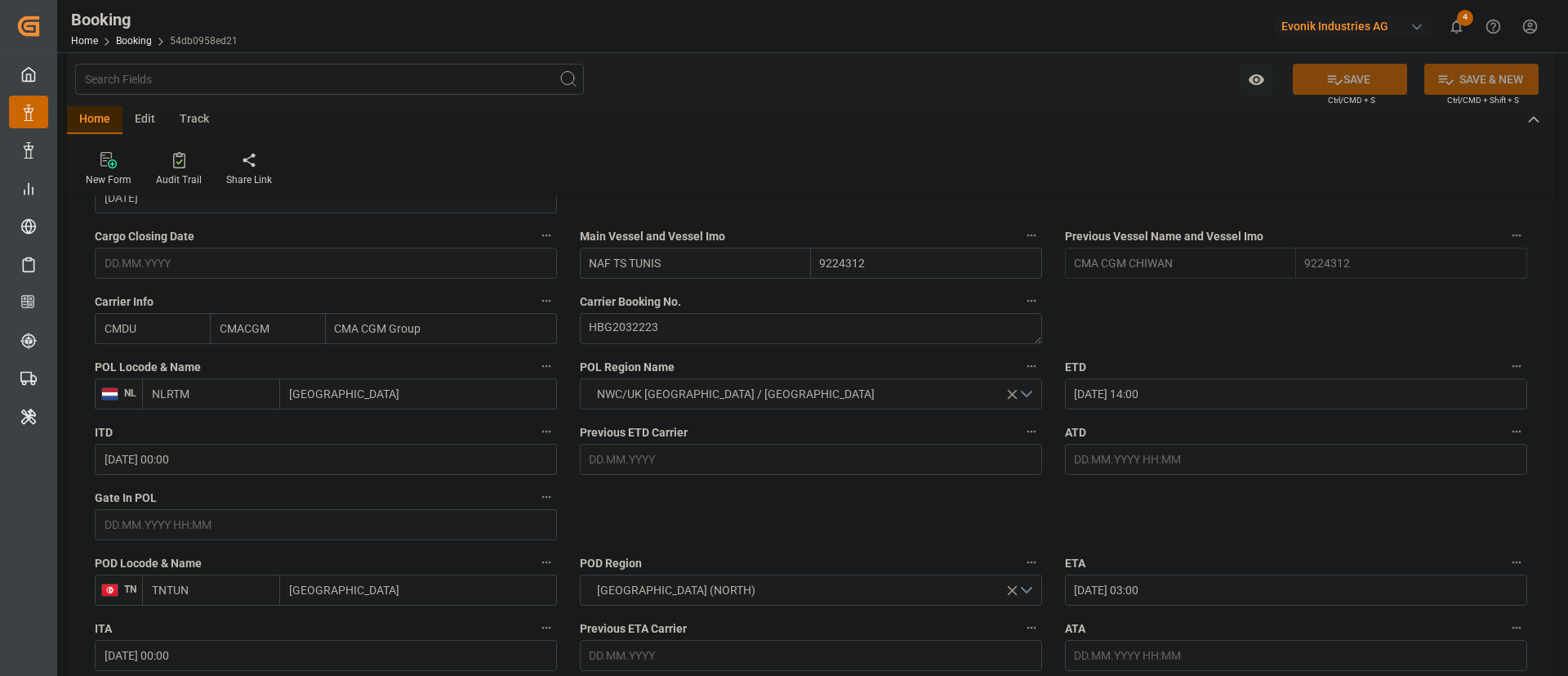
scroll to position [1103, 0]
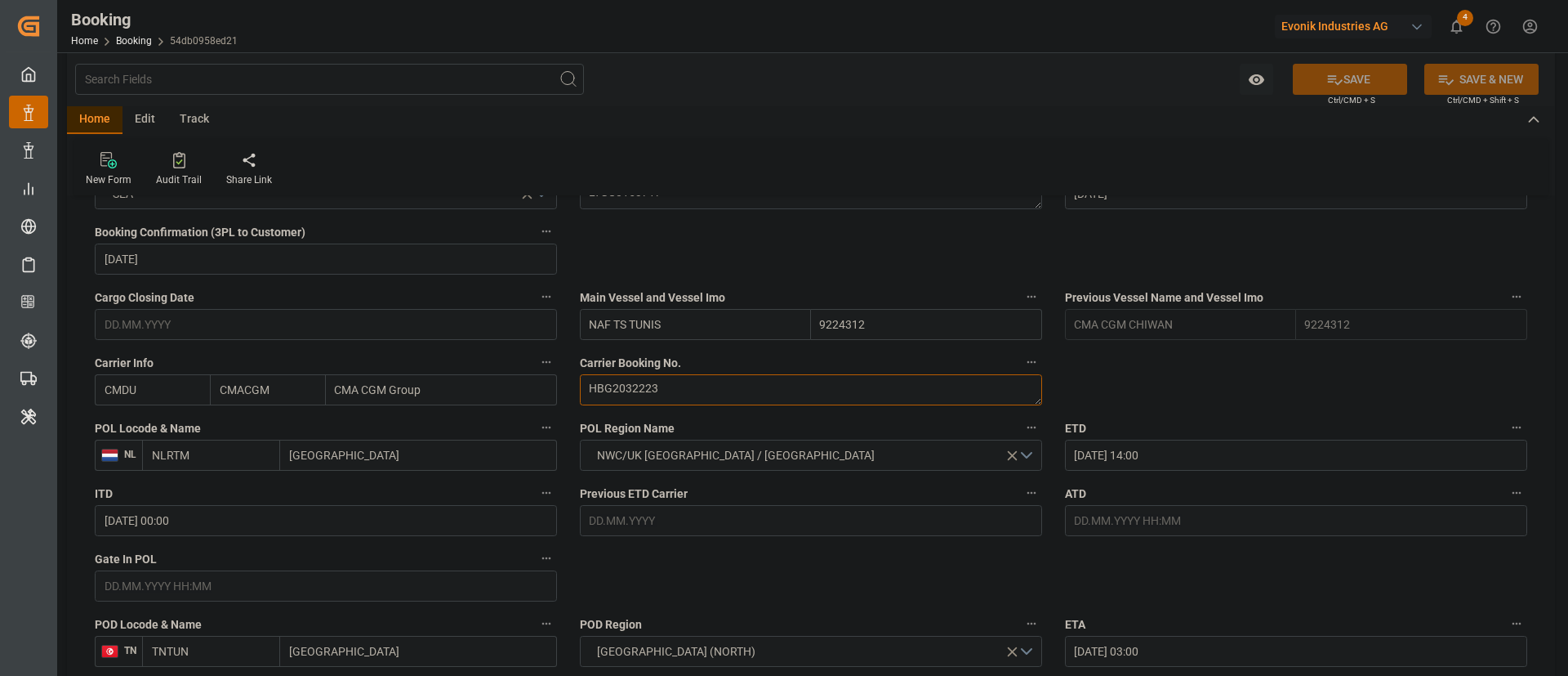
click at [694, 392] on textarea "HBG2032223" at bounding box center [811, 389] width 462 height 31
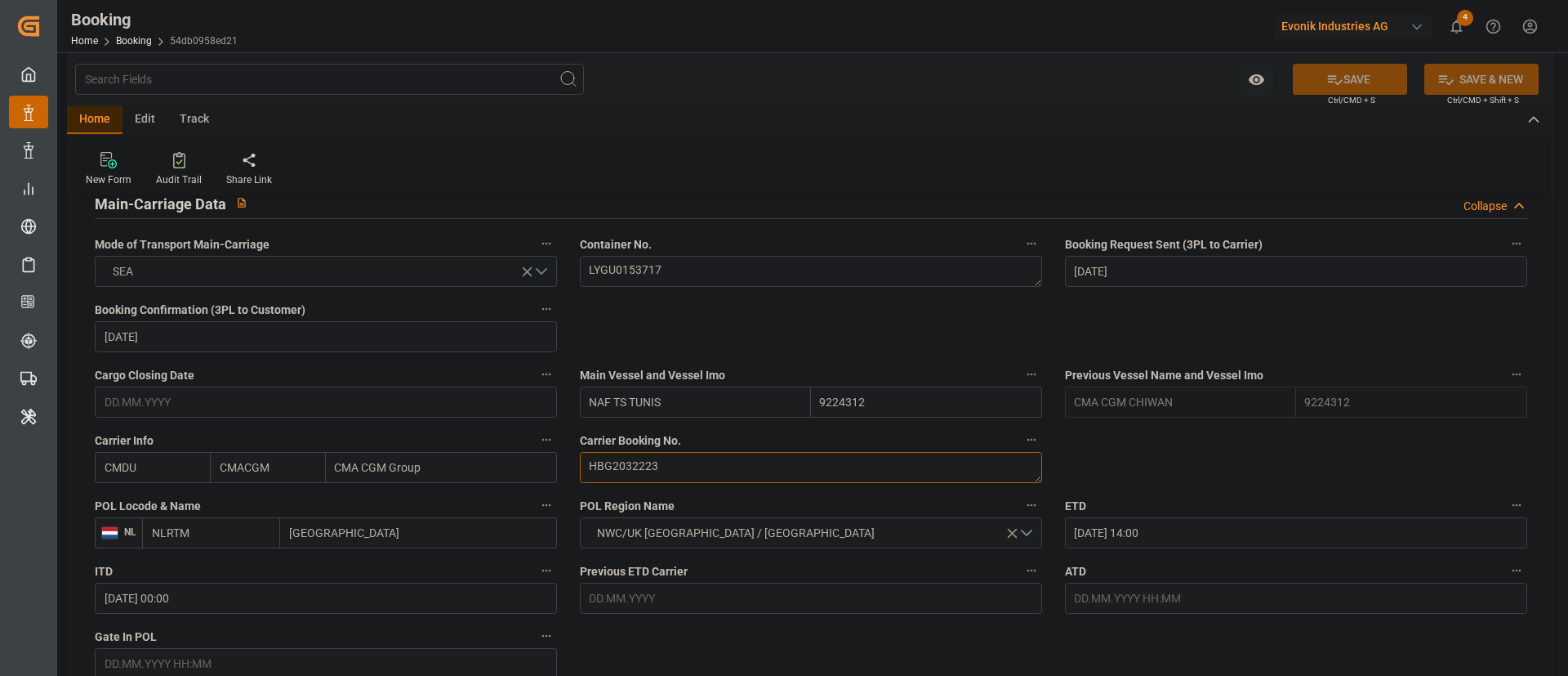
scroll to position [980, 0]
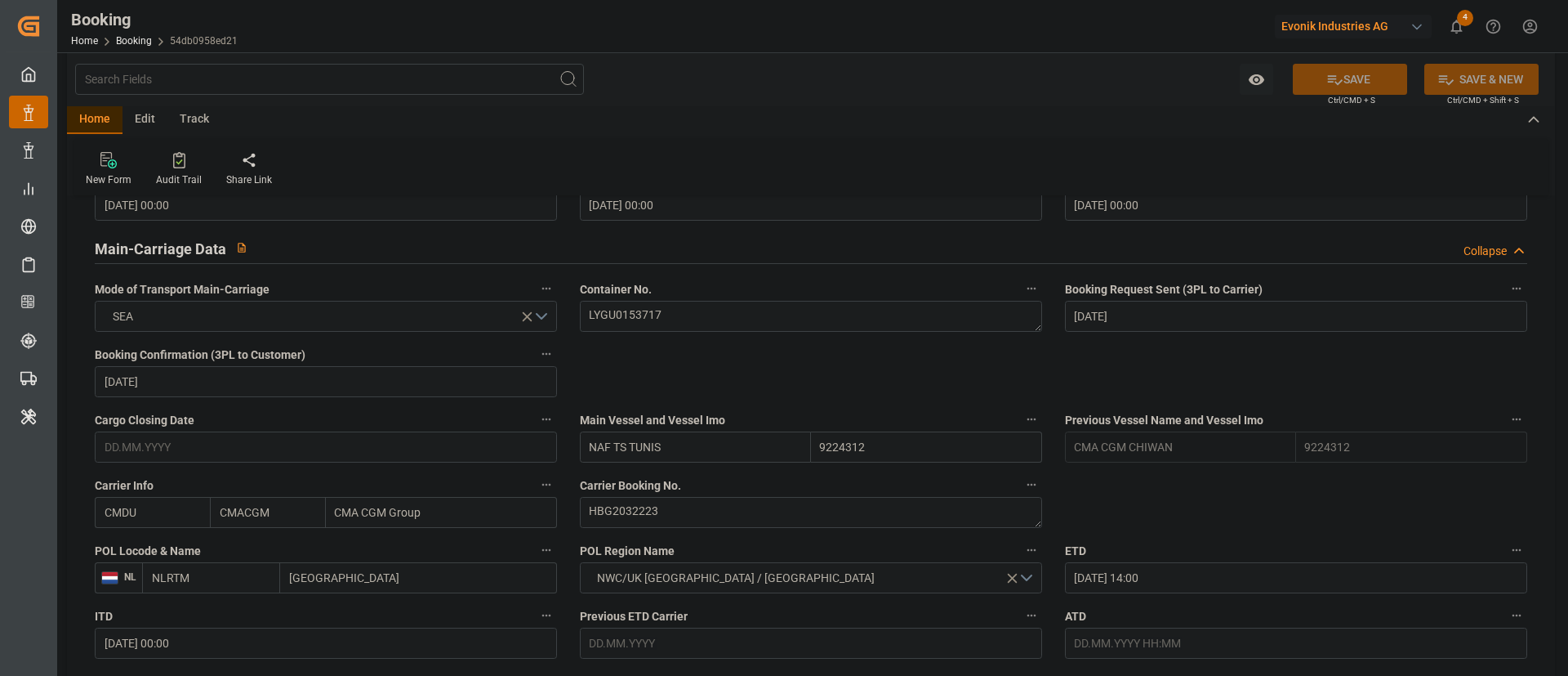
click at [674, 332] on div "Container No. LYGU0153717" at bounding box center [811, 304] width 485 height 65
click at [695, 321] on textarea "LYGU0153717" at bounding box center [811, 316] width 462 height 31
click at [695, 320] on textarea "LYGU0153717" at bounding box center [811, 316] width 462 height 31
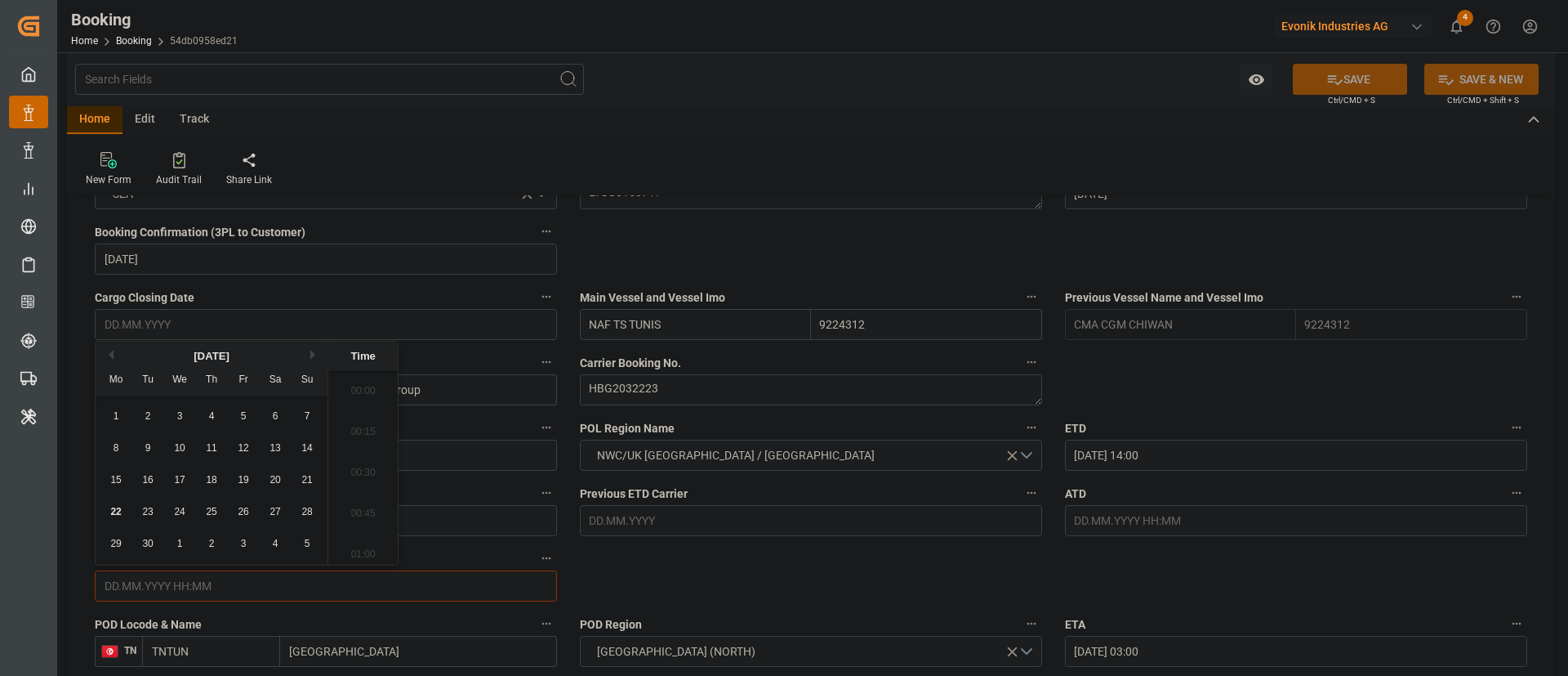
scroll to position [2334, 0]
click at [221, 449] on div "18" at bounding box center [212, 473] width 21 height 20
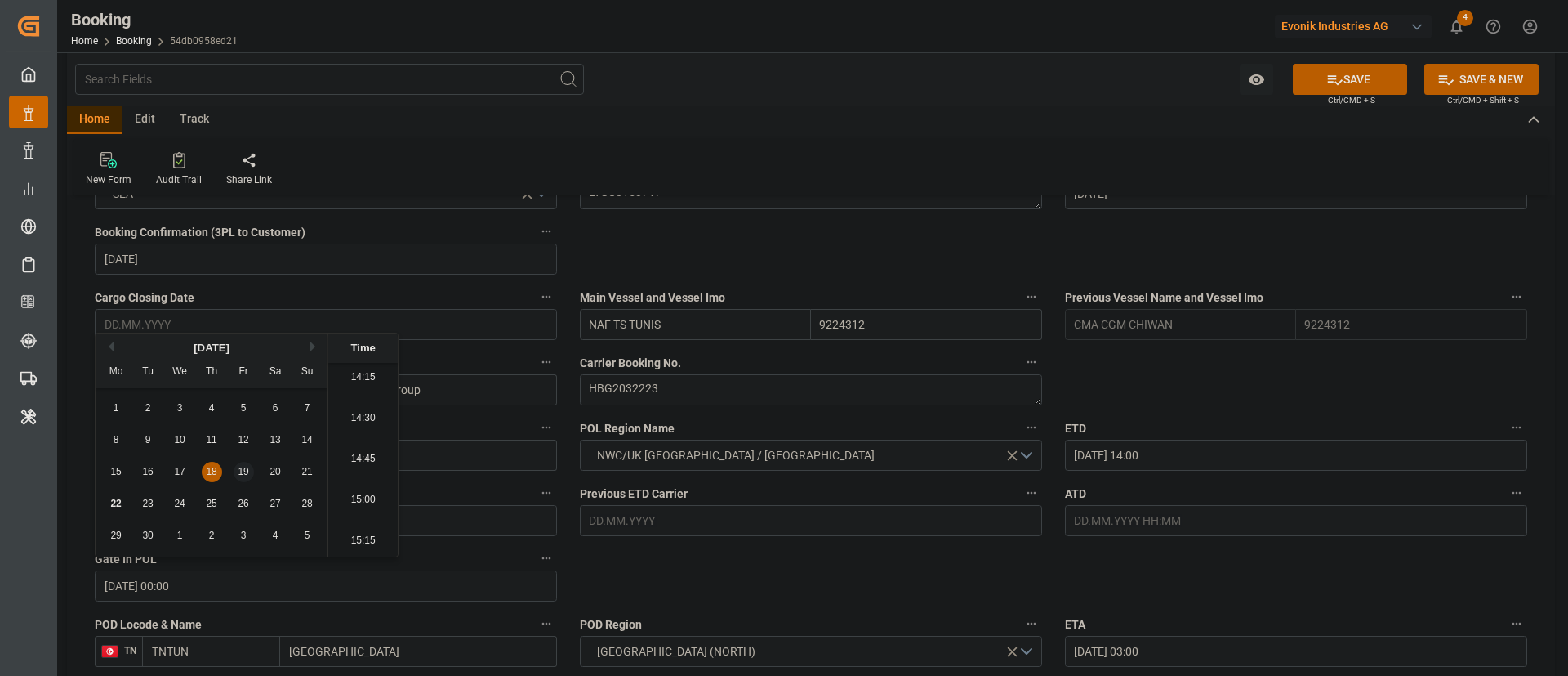
click at [243, 449] on span "19" at bounding box center [242, 472] width 11 height 12
type input "19.09.2025 00:00"
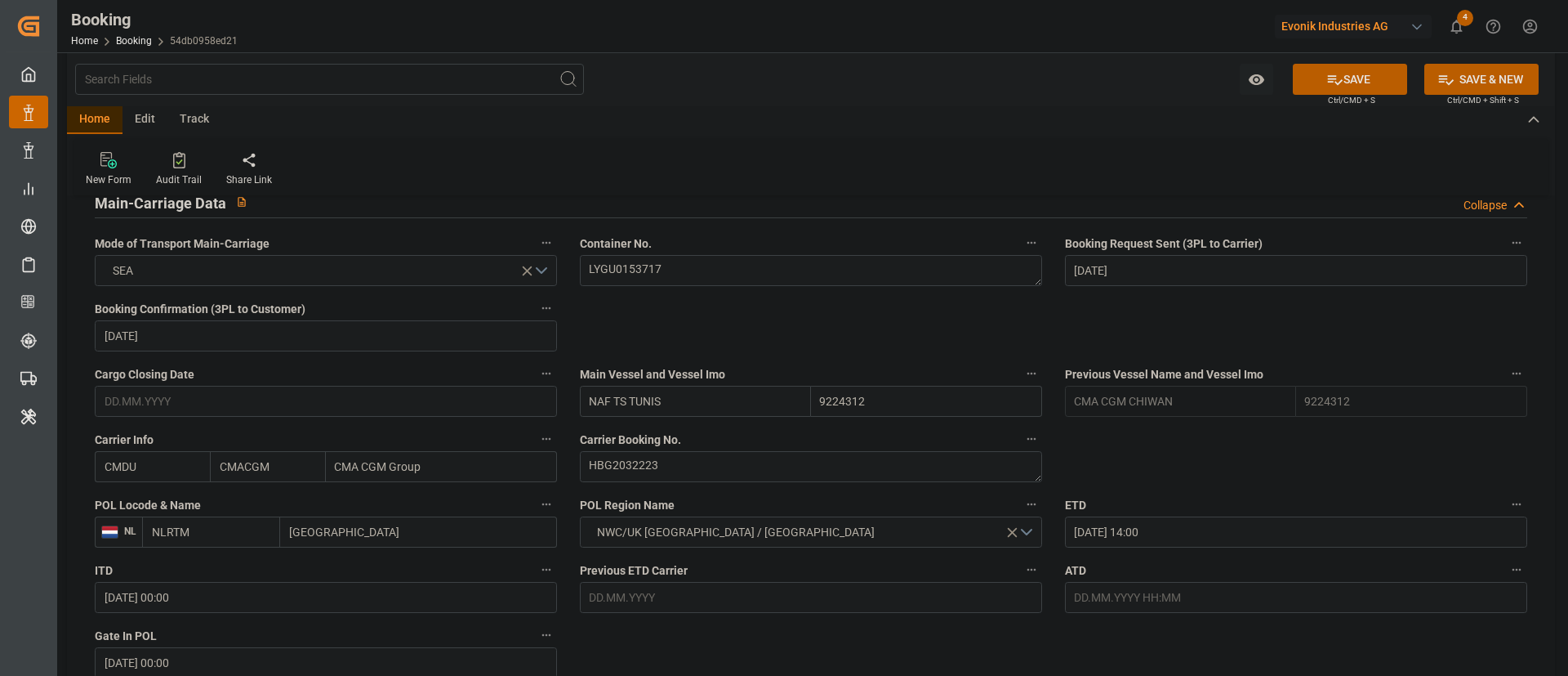
scroll to position [980, 0]
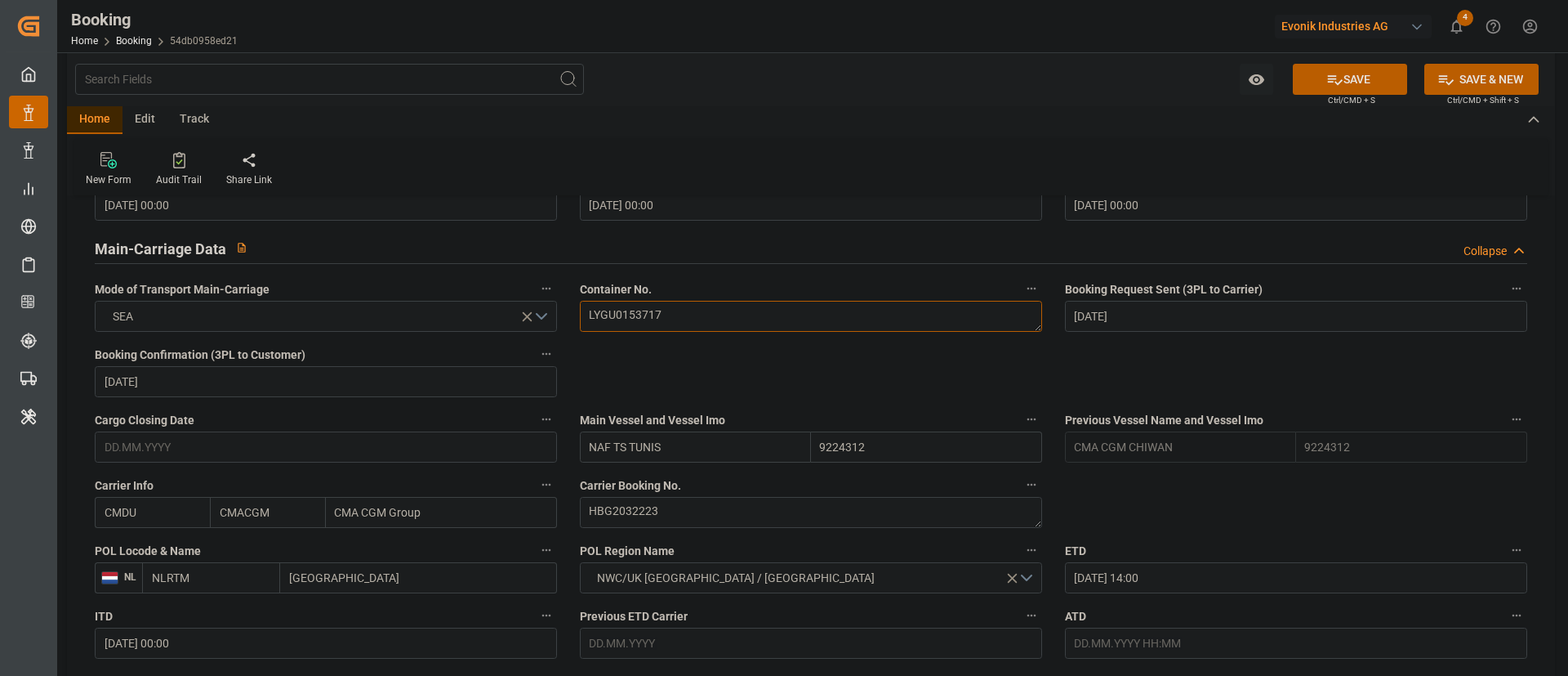
click at [699, 314] on textarea "LYGU0153717" at bounding box center [811, 316] width 462 height 31
drag, startPoint x: 704, startPoint y: 463, endPoint x: 690, endPoint y: 453, distance: 17.2
click at [691, 449] on div "Main Vessel and Vessel Imo NAF TS TUNIS 9224312" at bounding box center [811, 435] width 485 height 65
click at [690, 449] on input "NAF TS TUNIS" at bounding box center [695, 447] width 231 height 31
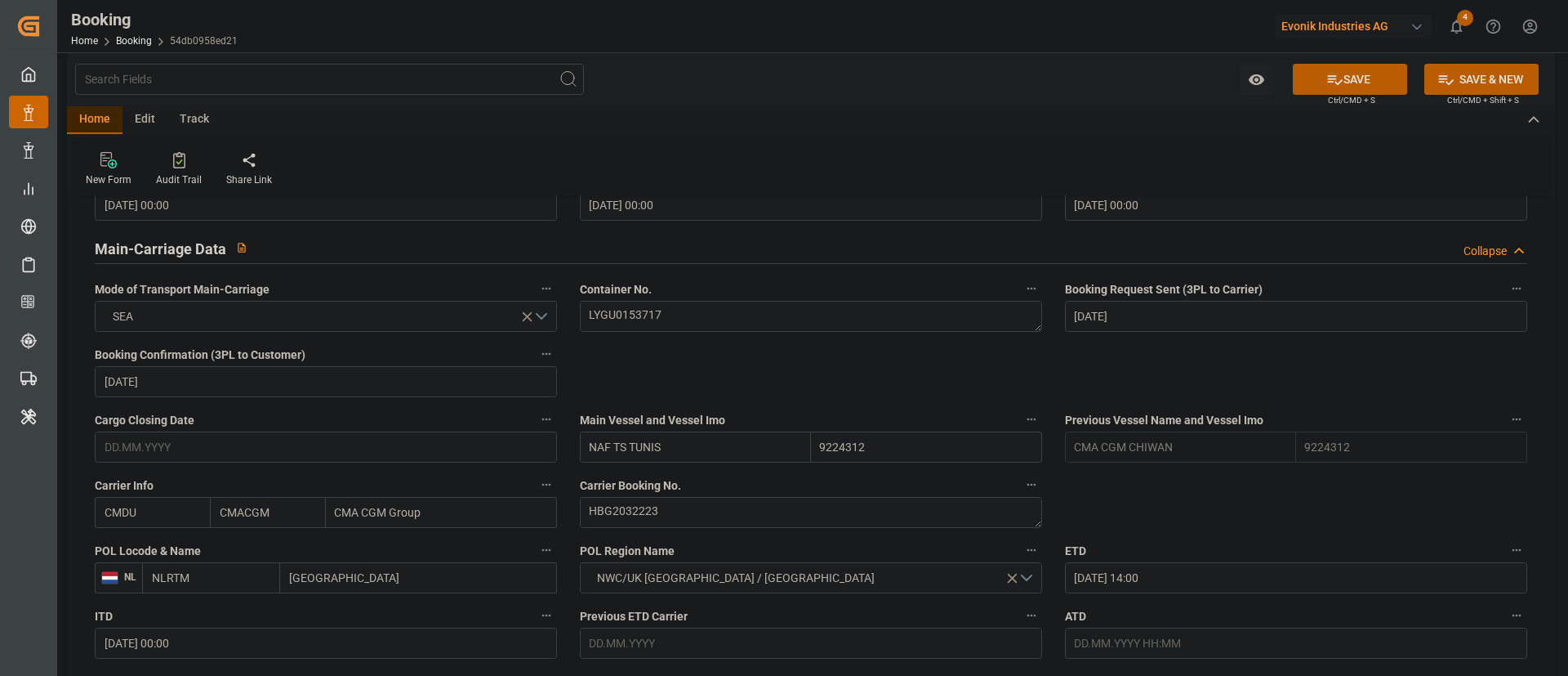
click at [690, 449] on input "NAF TS TUNIS" at bounding box center [695, 447] width 231 height 31
paste input "CMA CGM CHIWAN"
click at [690, 449] on input "CMA CGM CHIWAN" at bounding box center [695, 447] width 231 height 31
click at [682, 449] on b "CMA CGM CHIWAN" at bounding box center [640, 483] width 99 height 13
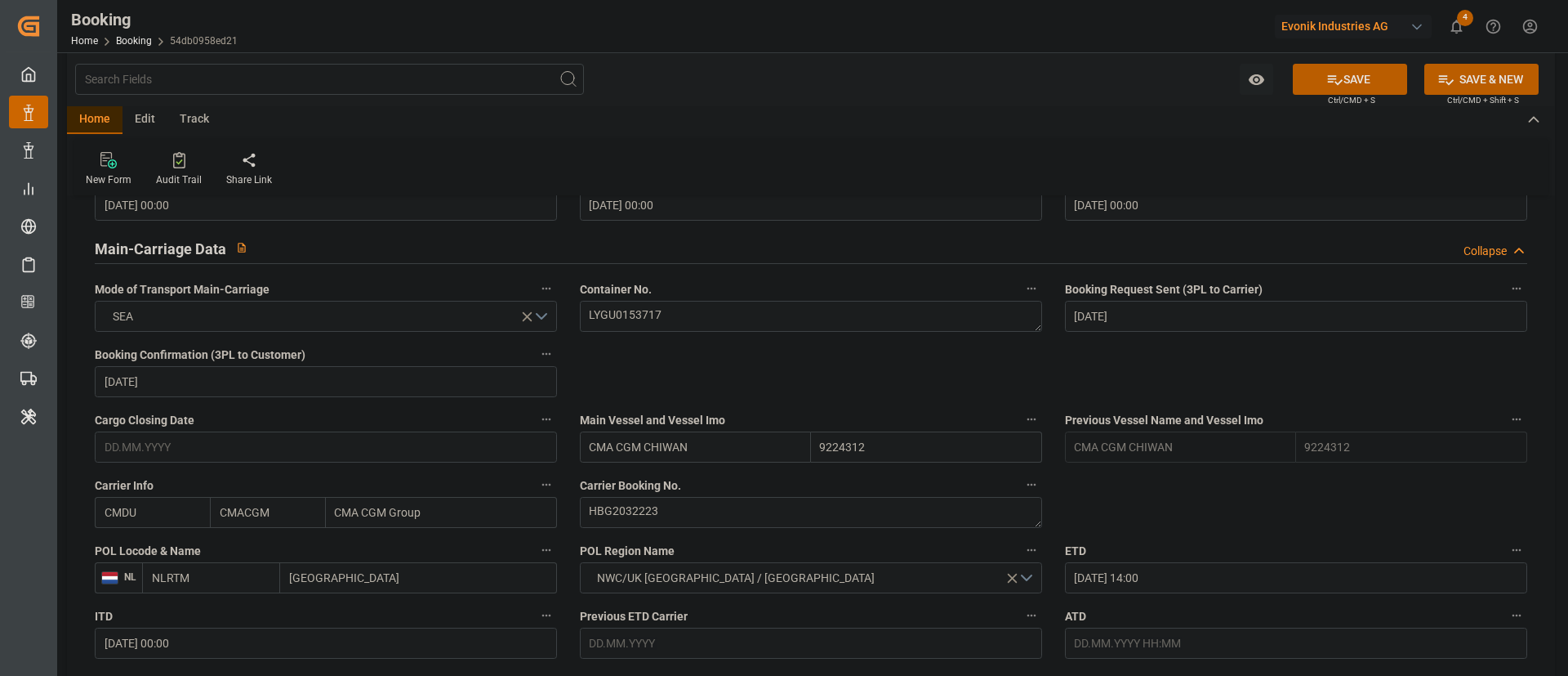
type input "CMA CGM CHIWAN"
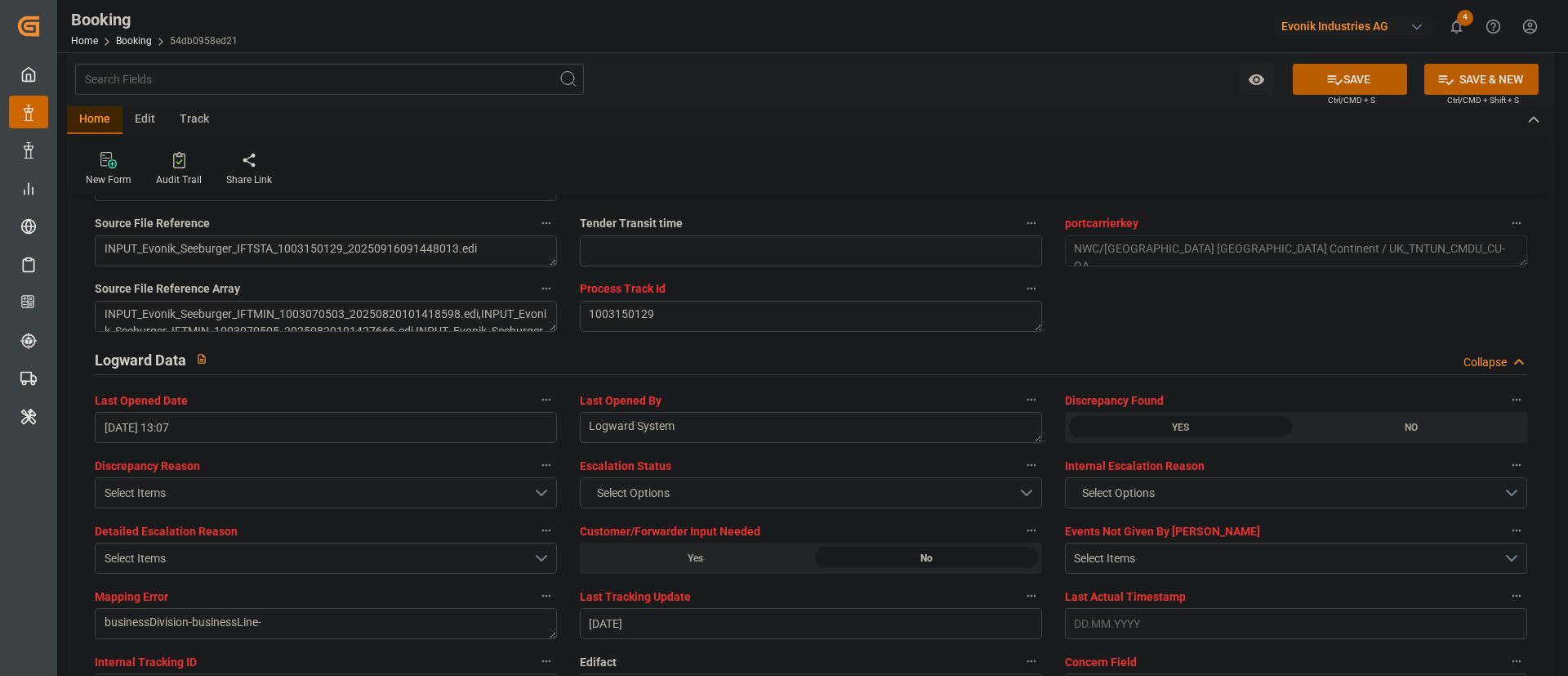
scroll to position [3186, 0]
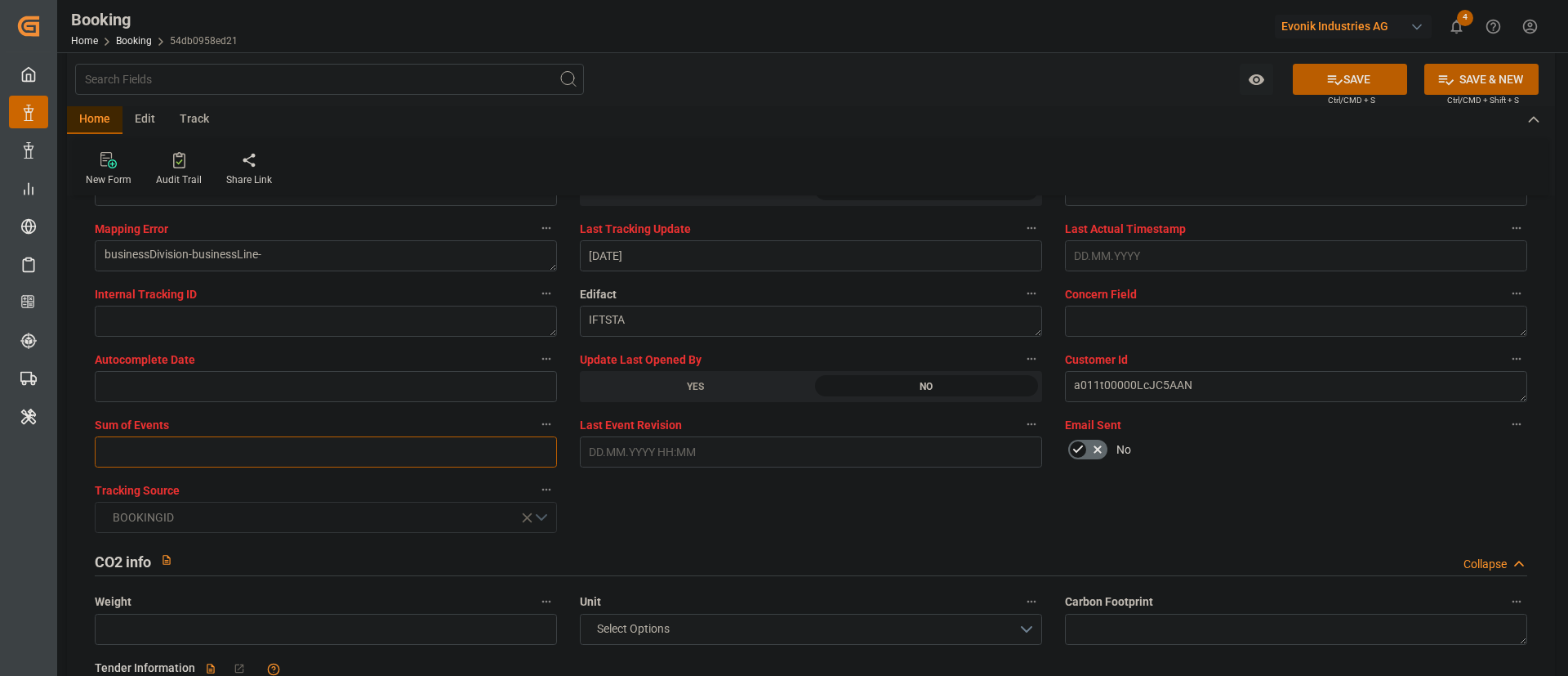
click at [368, 440] on input "text" at bounding box center [326, 451] width 462 height 31
type input "0"
click at [1045, 74] on icon at bounding box center [1335, 79] width 17 height 18
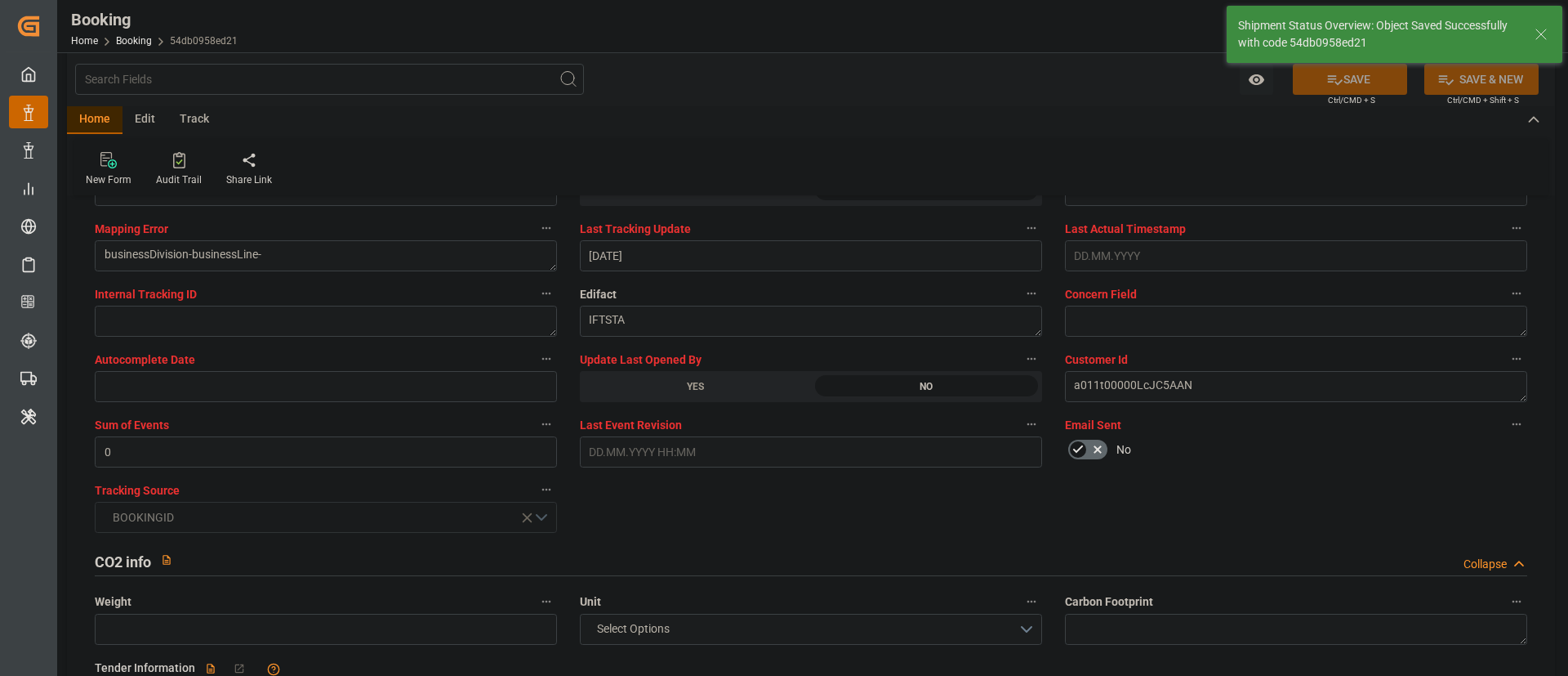
type textarea "Kiran Hari"
type input "NAF TS TUNIS"
type input "22.09.2025 09:25"
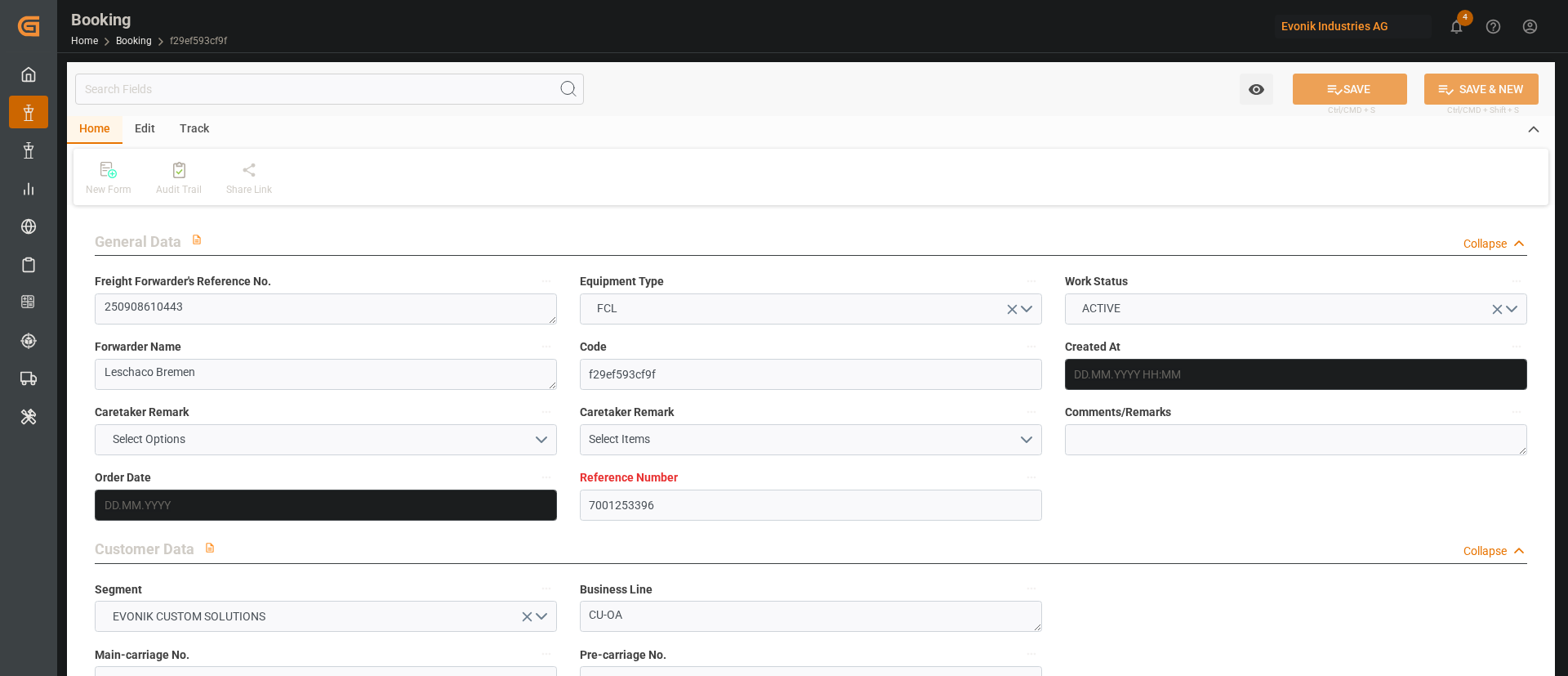
type input "7001253396"
type input "9224312"
type input "CMACGM"
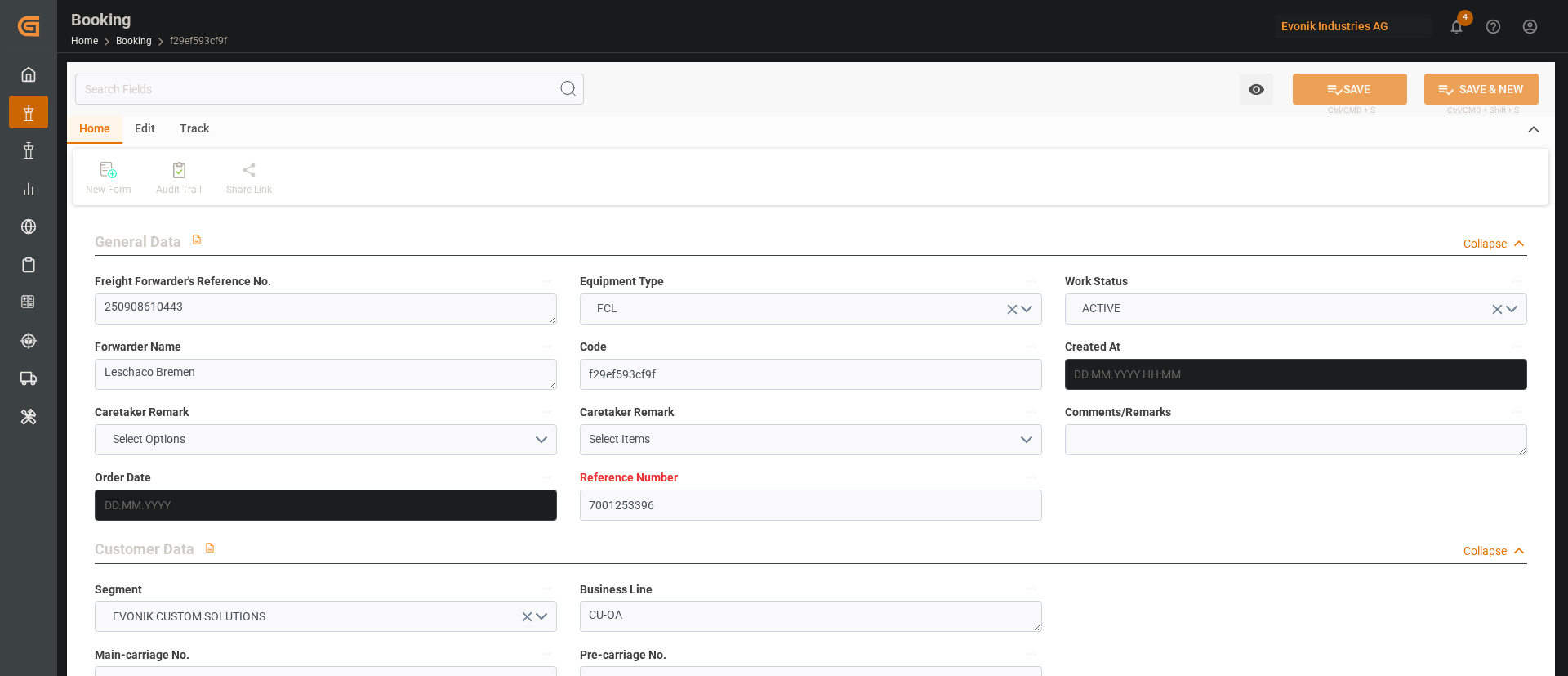
type input "CMA CGM Group"
type input "NLRTM"
type input "TNTUN"
type input "MTDIS"
type input "0"
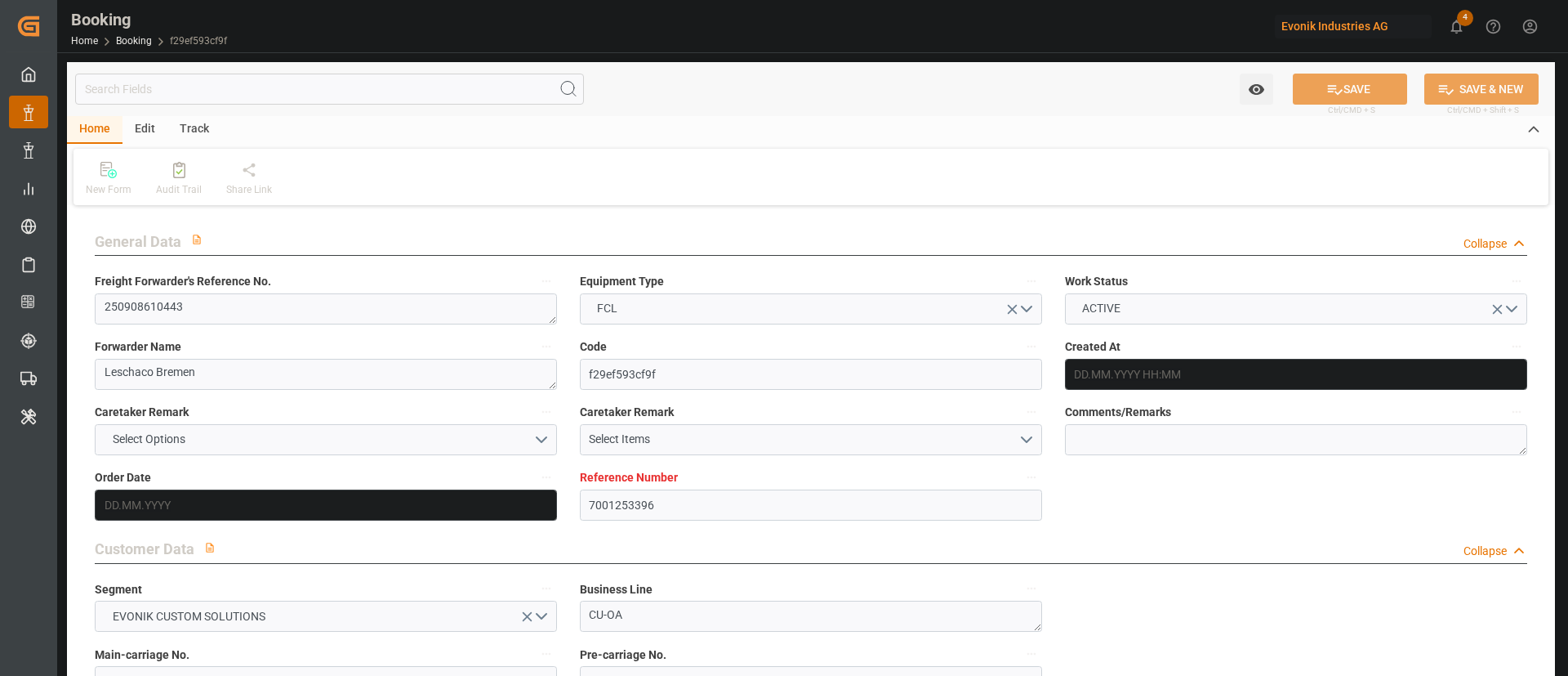
type input "MTDIS"
type input "TNTUN"
type input "[DATE] 08:18"
type input "[DATE]"
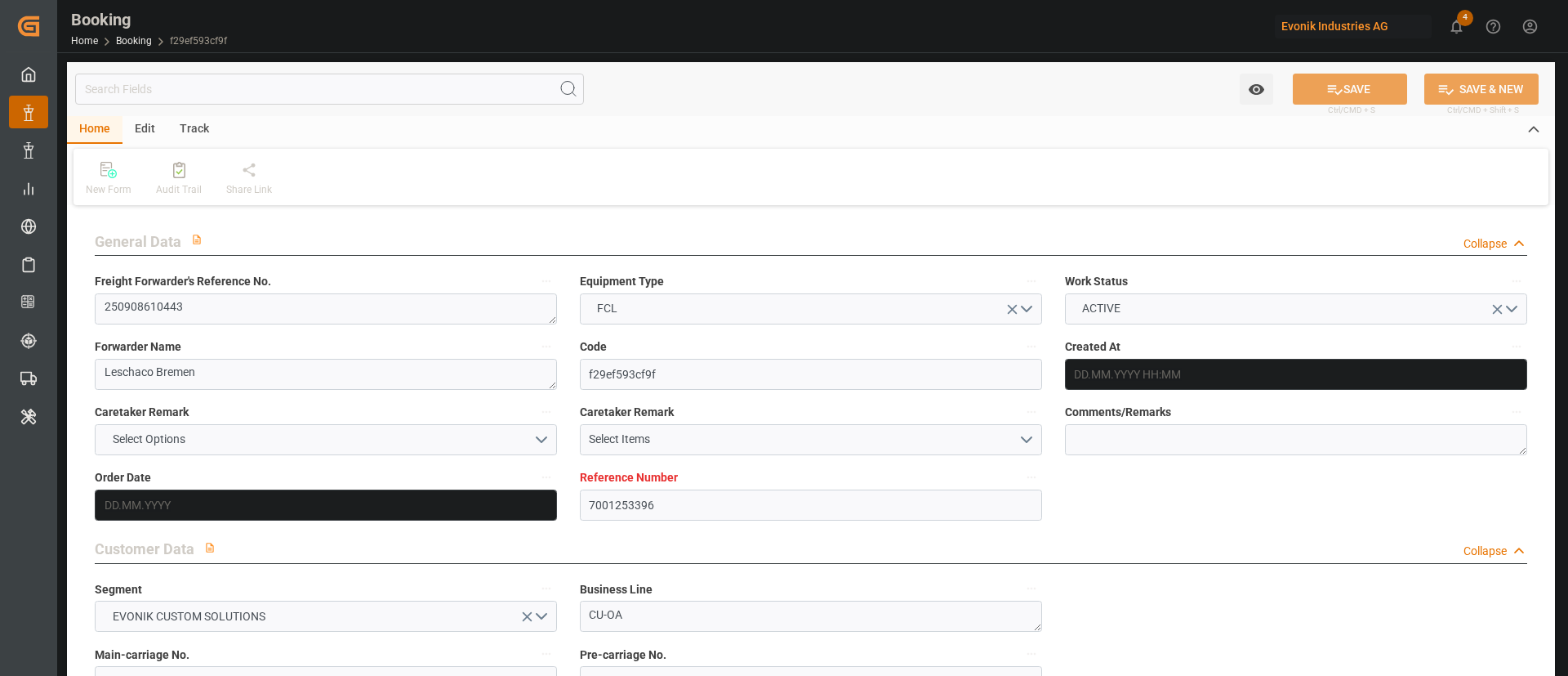
type input "[DATE]"
type input "[DATE] 00:00"
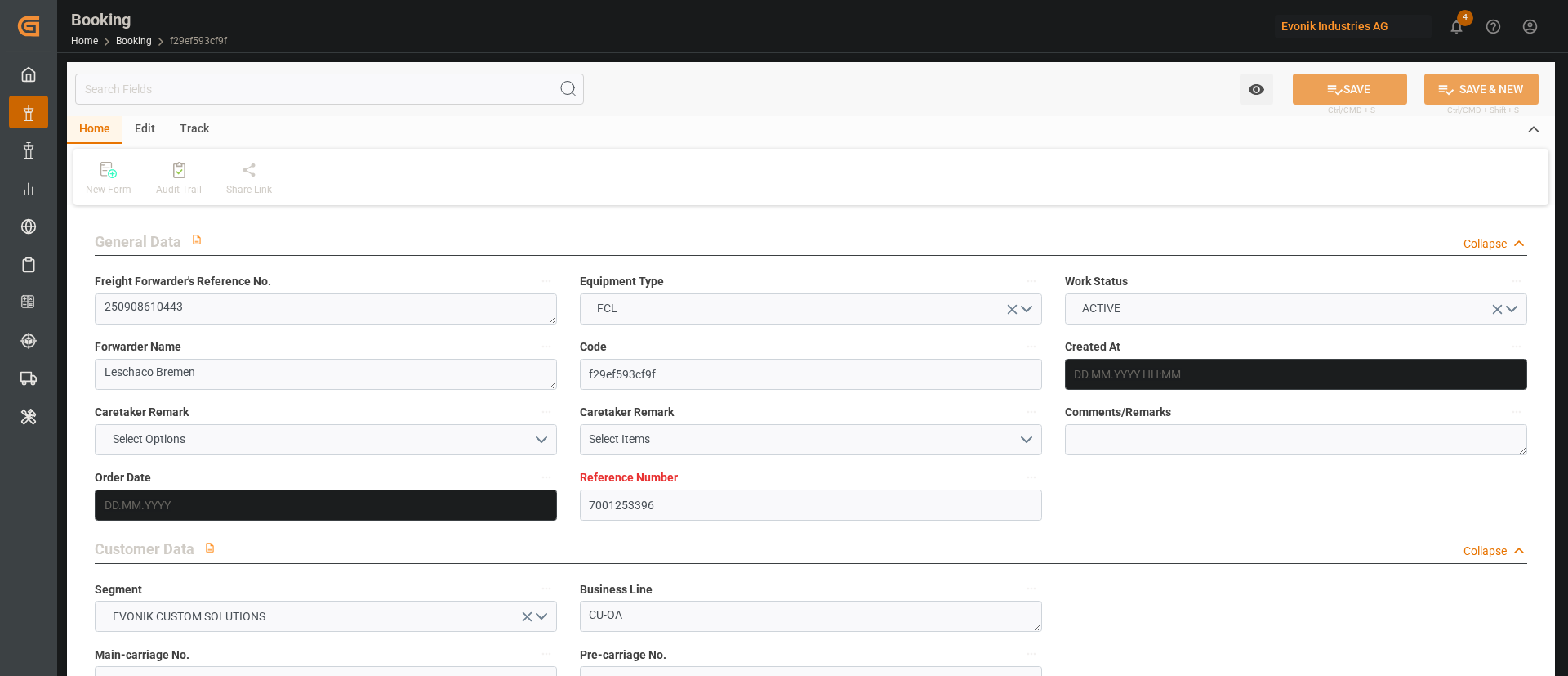
type input "[DATE]"
type input "[DATE] 14:00"
type input "[DATE] 00:00"
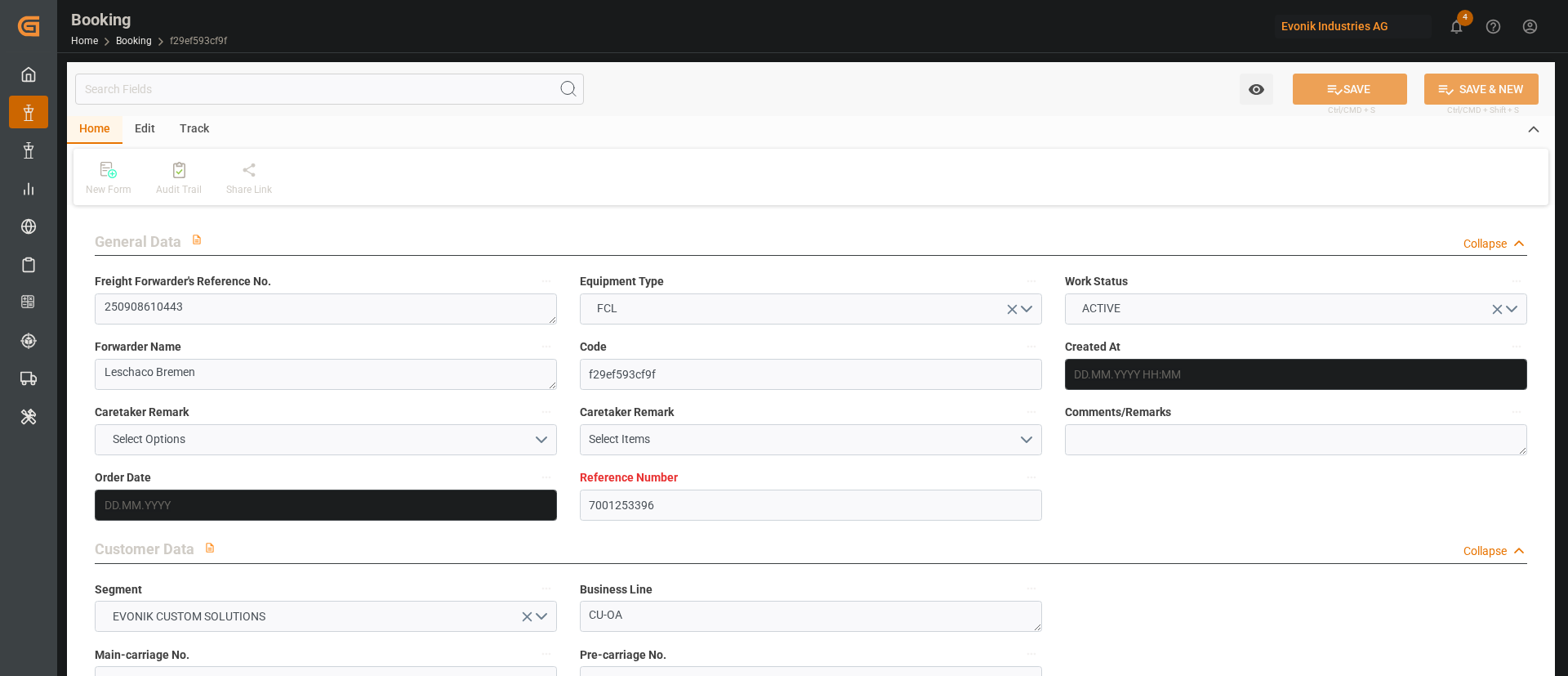
type input "[DATE] 03:00"
type input "[DATE] 00:00"
type input "[DATE] 14:00"
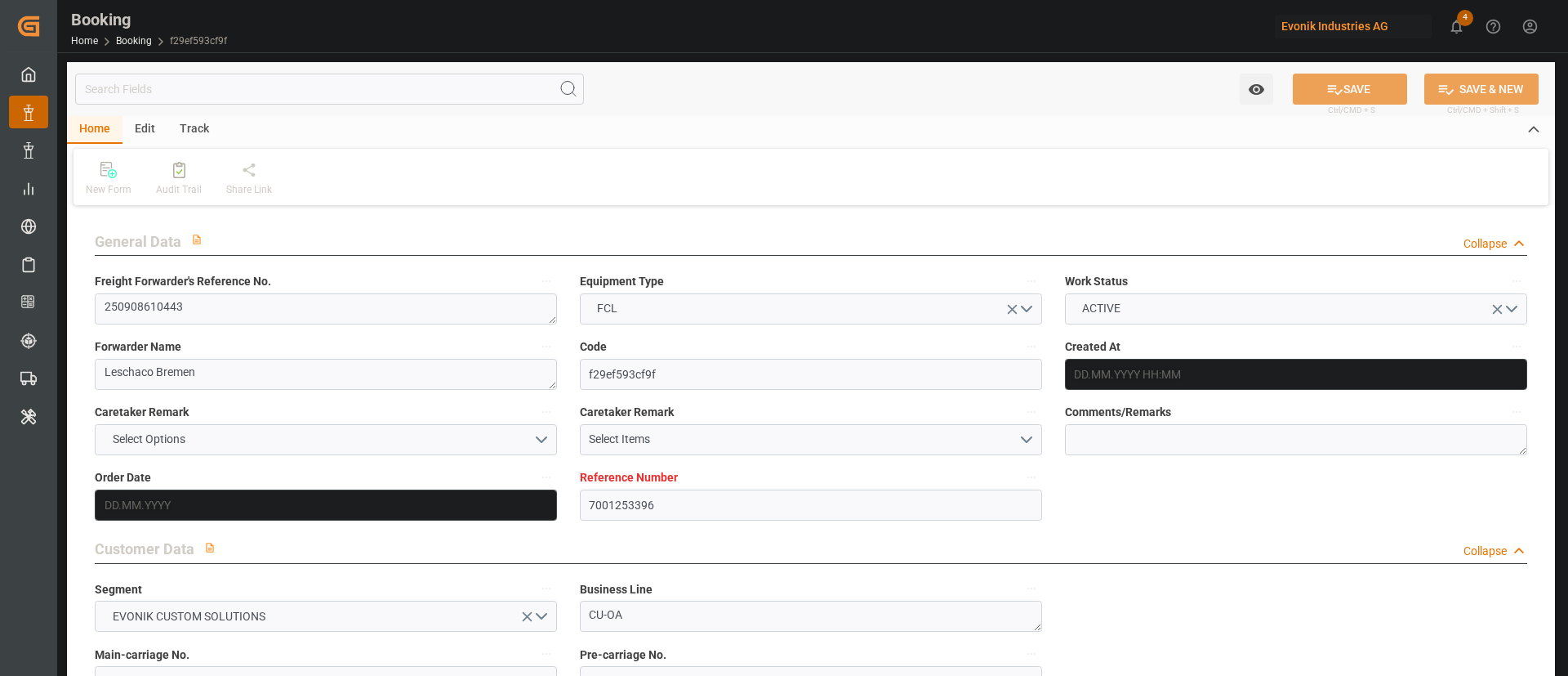
type input "[DATE] 00:00"
type input "20.08.2025"
type input "22.09.2025 09:21"
type input "[DATE]"
type input "02.10.2025 00:00"
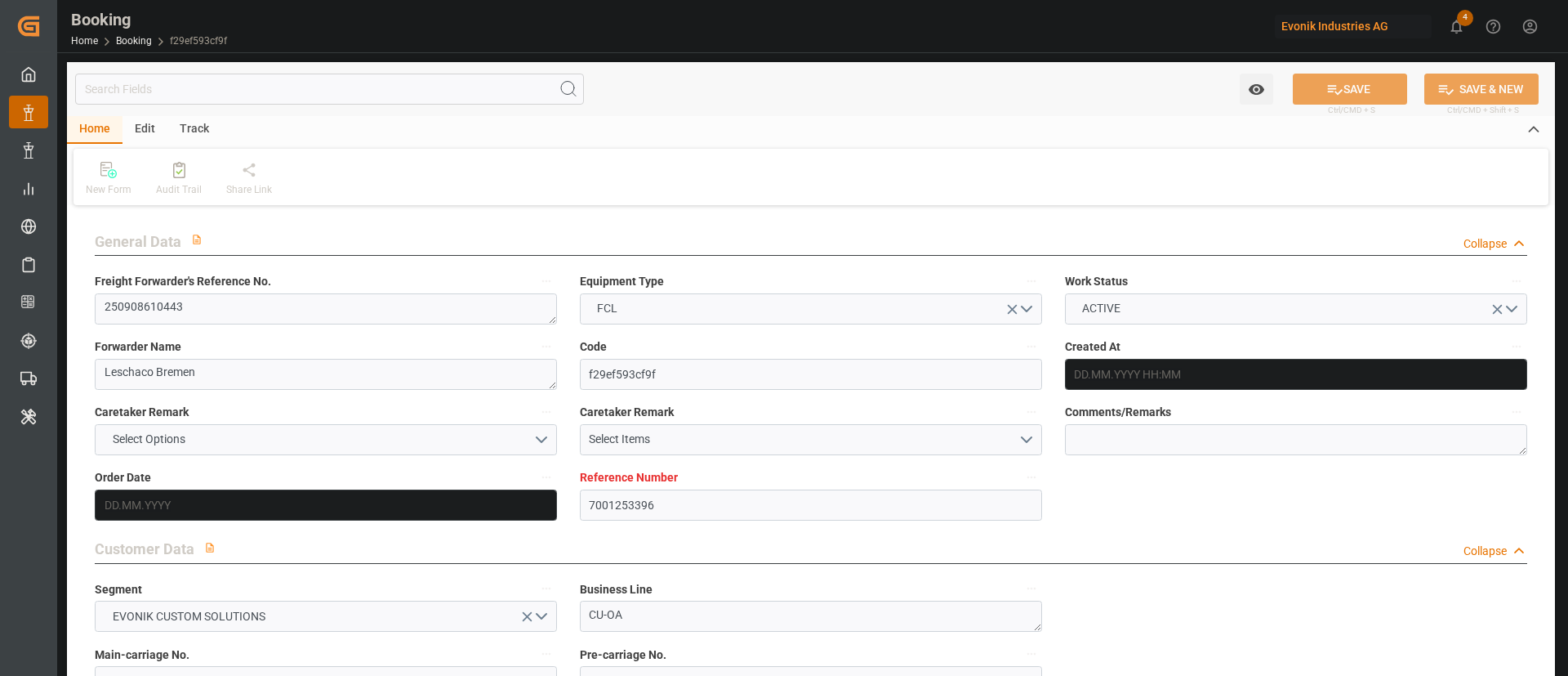
type input "02.10.2025 00:00"
type input "04.10.2025 14:00"
type input "19.09.2025 16:58"
type input "02.10.2025 00:00"
type input "02.10.2025 16:58"
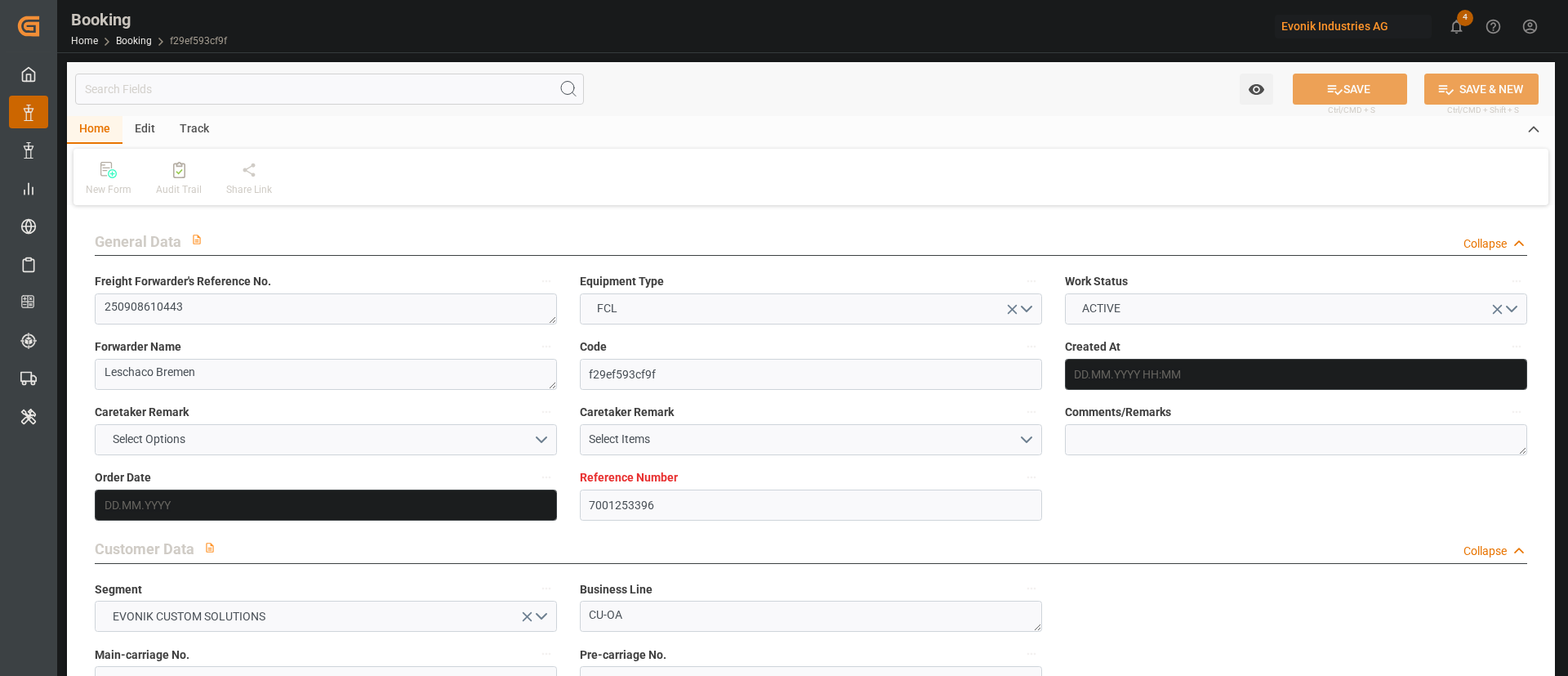
type input "04.10.2025 14:00"
type input "07.10.2025 03:00"
type input "07.10.2025 11:20"
type input "11.10.2025 11:20"
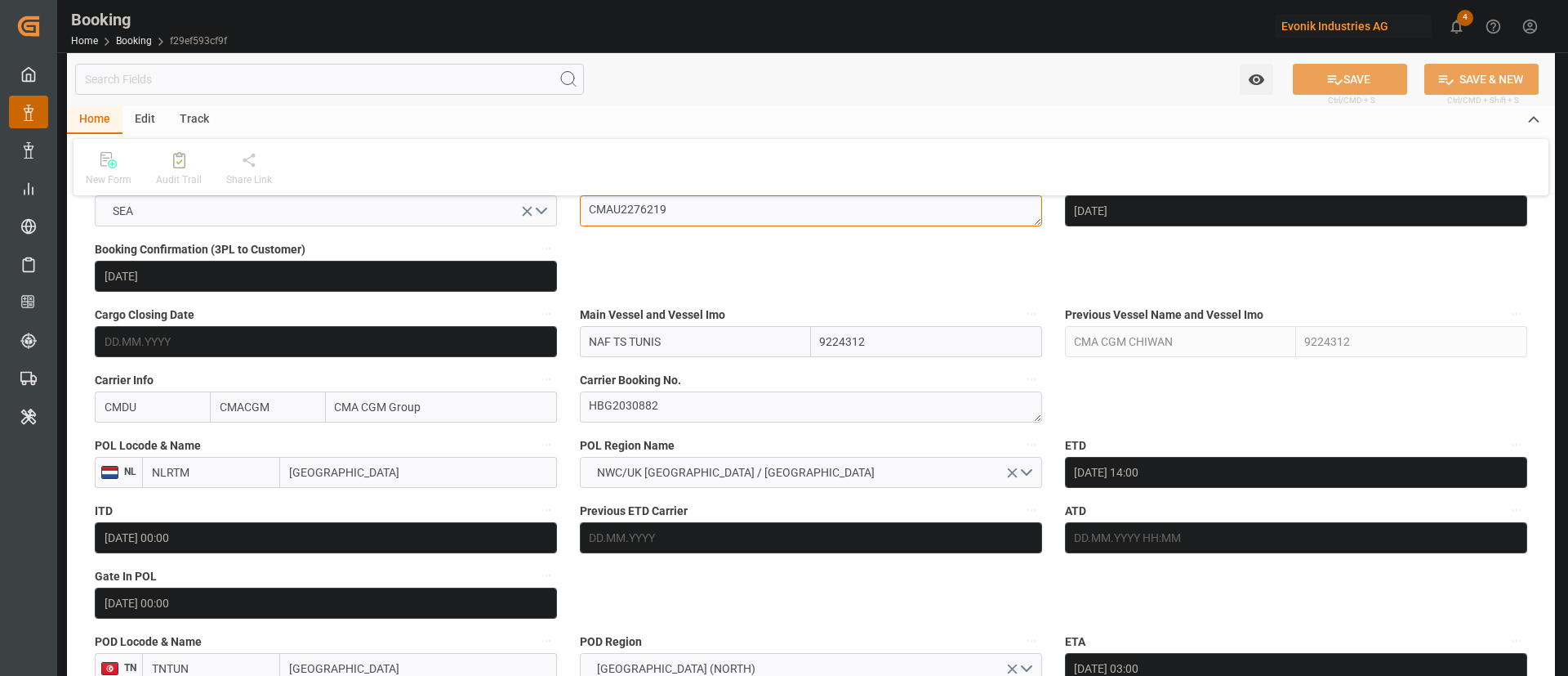
scroll to position [1103, 0]
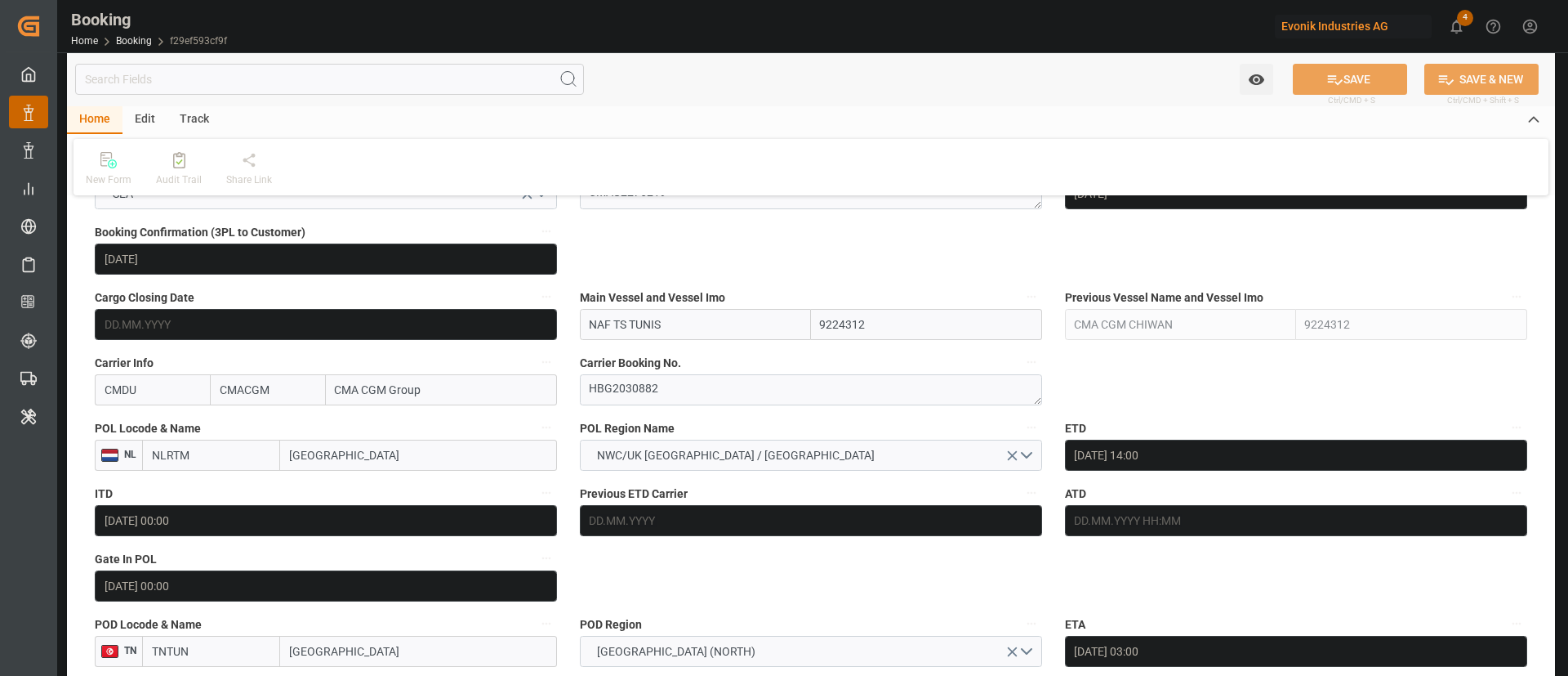
drag, startPoint x: 719, startPoint y: 333, endPoint x: 678, endPoint y: 351, distance: 44.8
paste input "CMA CGM CHIWAN"
click at [697, 351] on div "CMA CGM CHIWAN - 9224312" at bounding box center [664, 361] width 167 height 37
type input "CMA CGM CHIWAN"
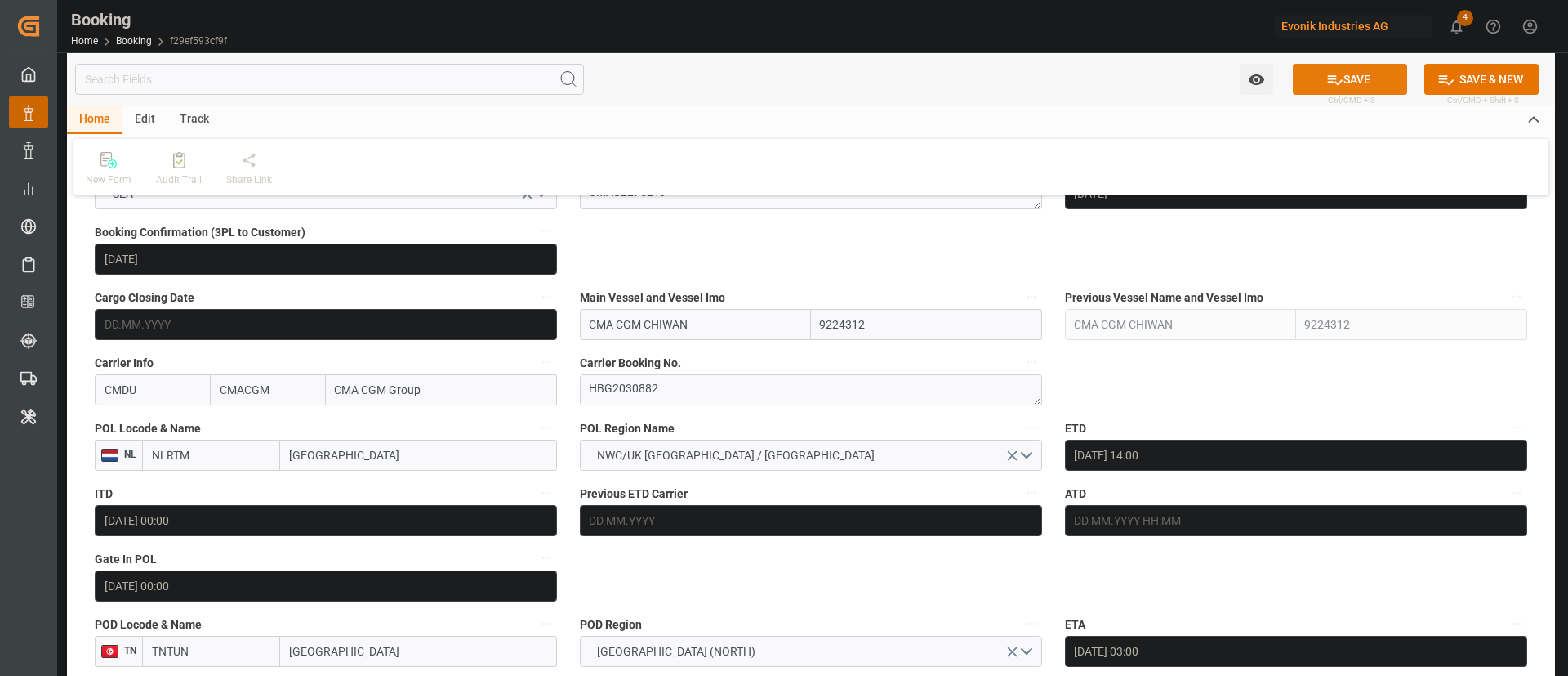
click at [1361, 66] on button "SAVE" at bounding box center [1350, 78] width 114 height 31
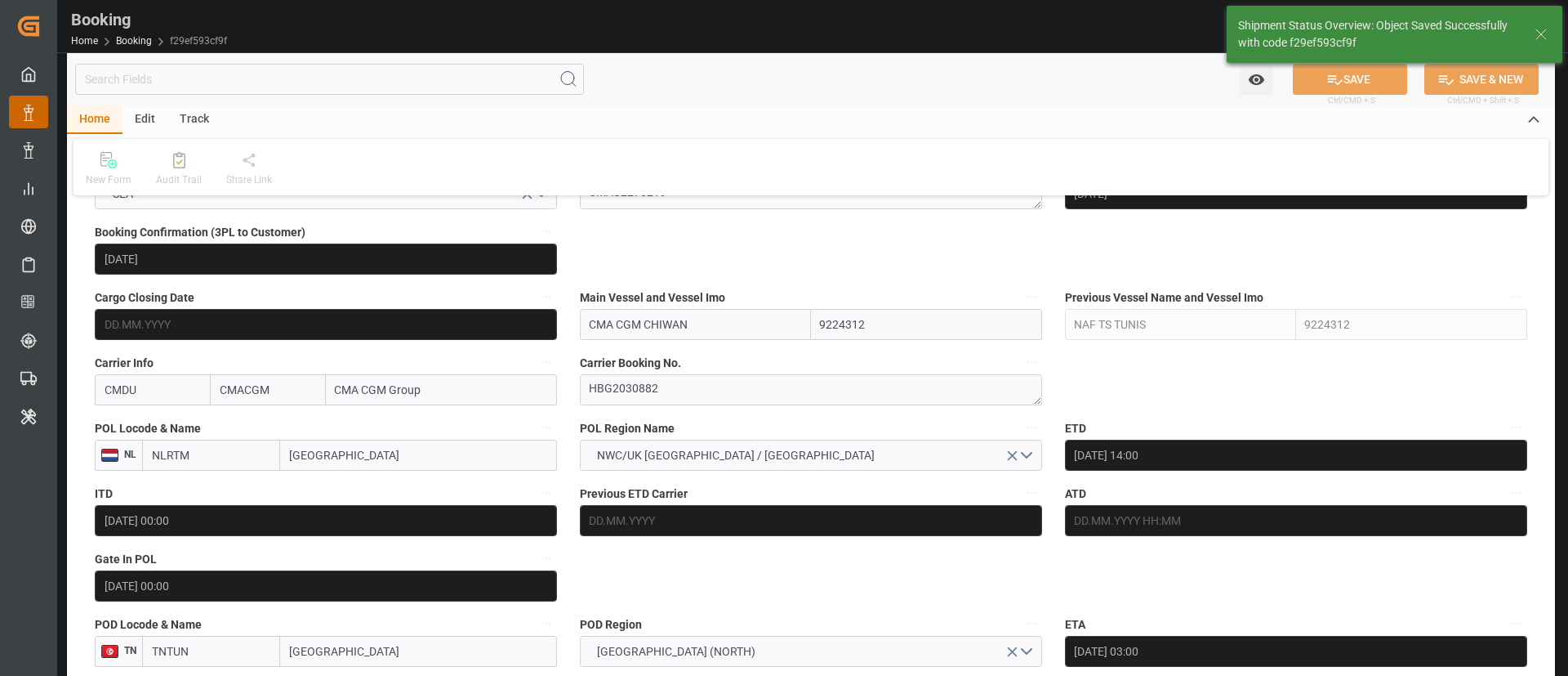
type input "NAF TS TUNIS"
type input "22.09.2025 09:24"
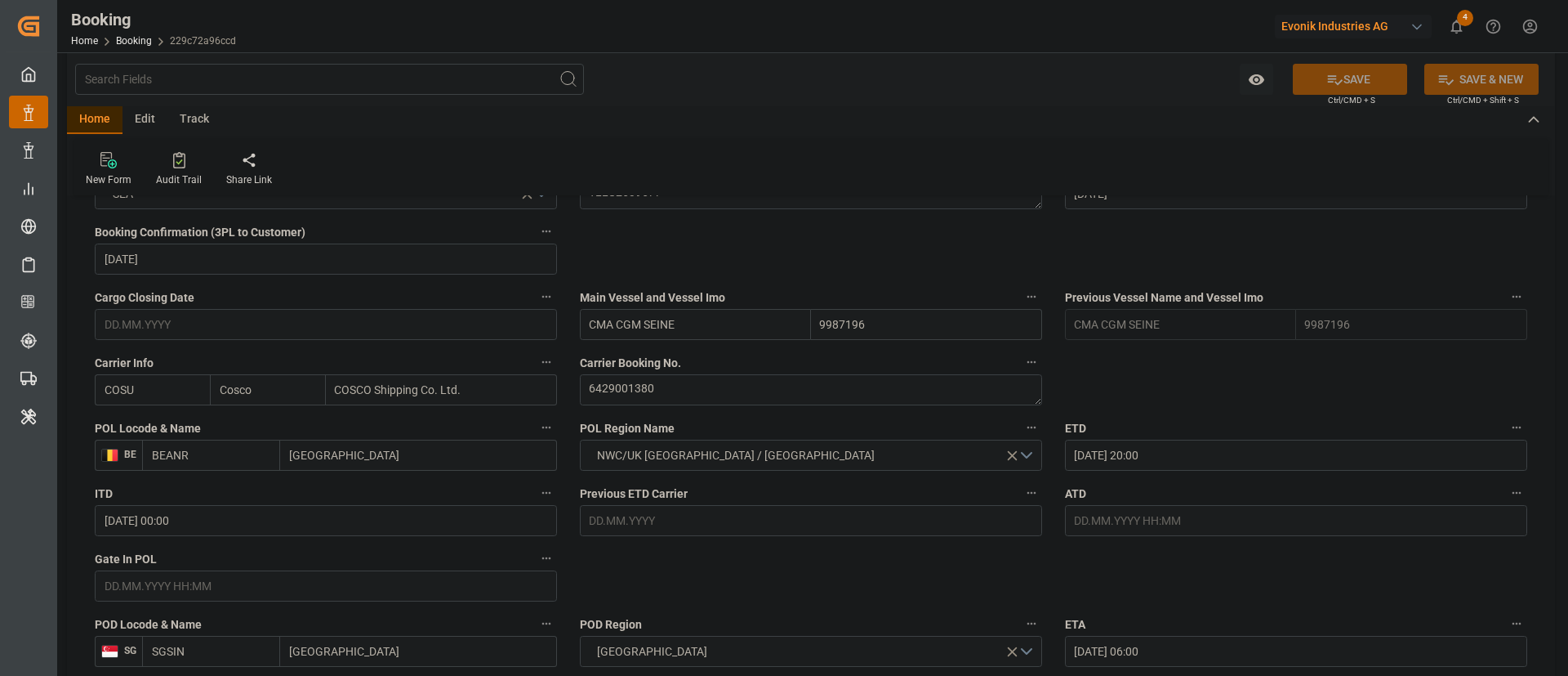
scroll to position [1225, 0]
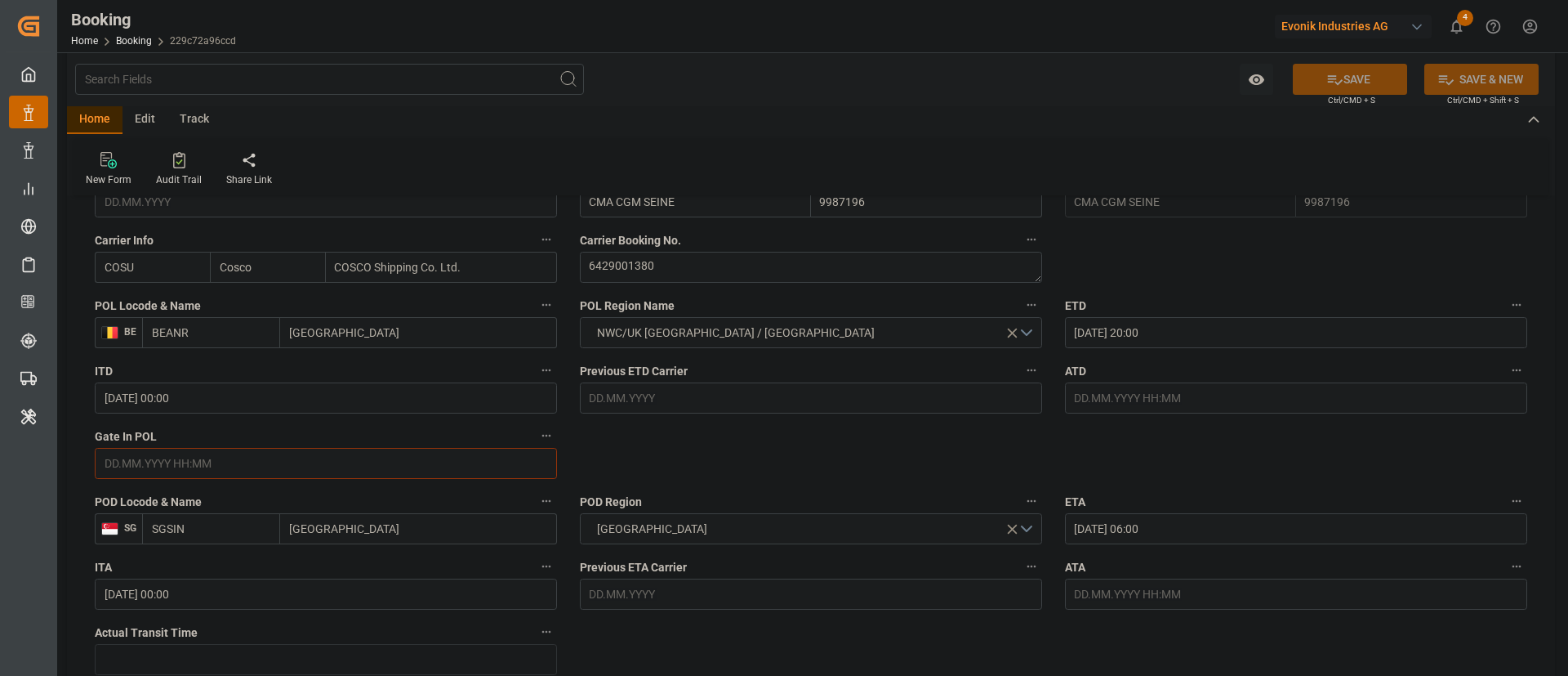
click at [240, 449] on input "text" at bounding box center [326, 463] width 462 height 31
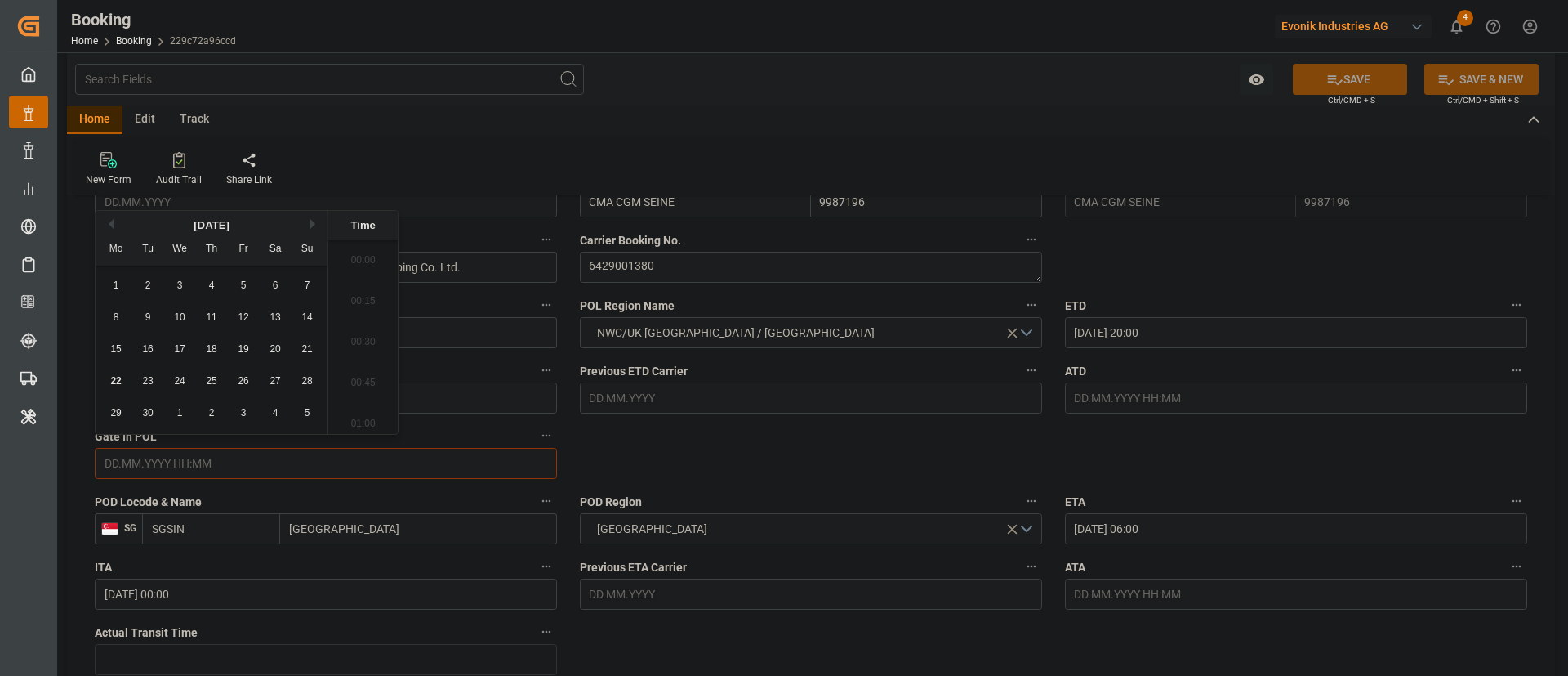
scroll to position [2375, 0]
click at [242, 348] on span "19" at bounding box center [242, 349] width 11 height 12
type input "[DATE] 00:00"
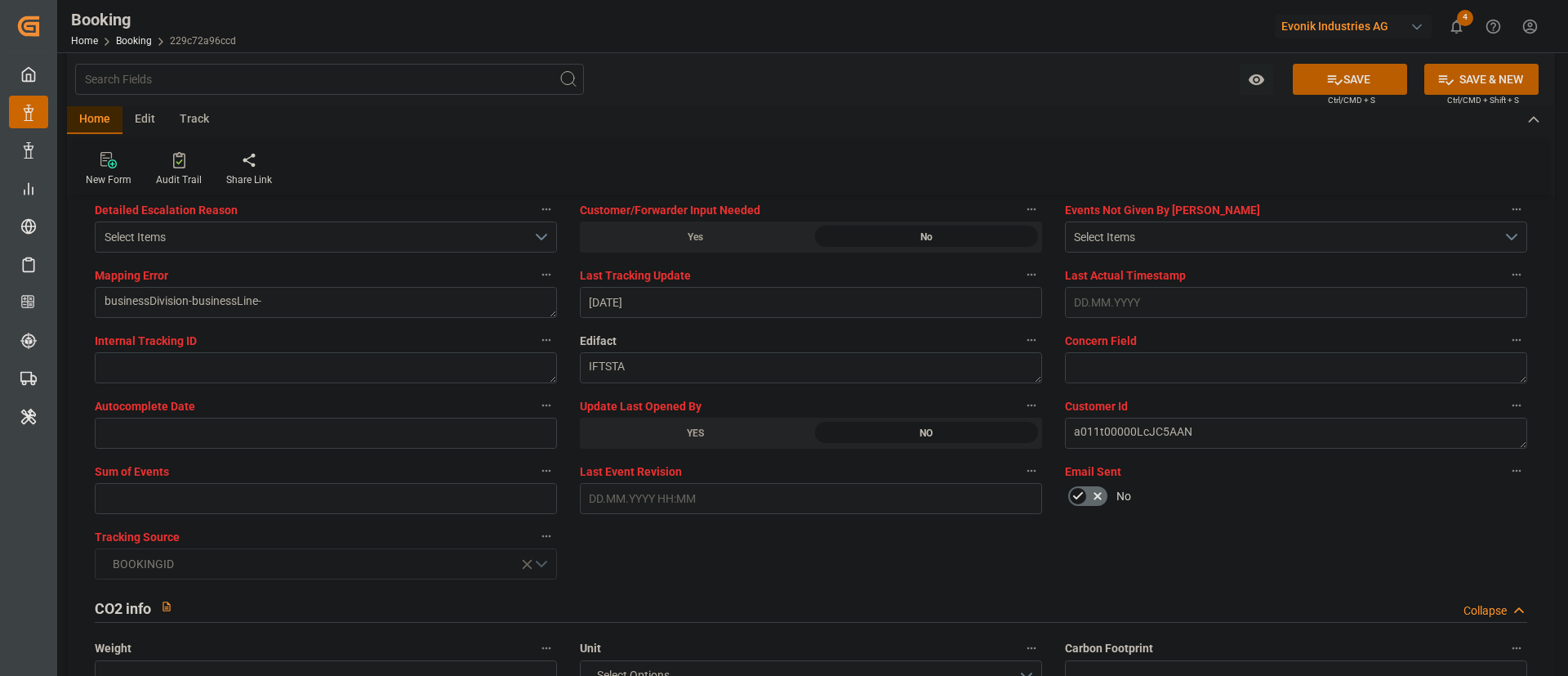
scroll to position [3186, 0]
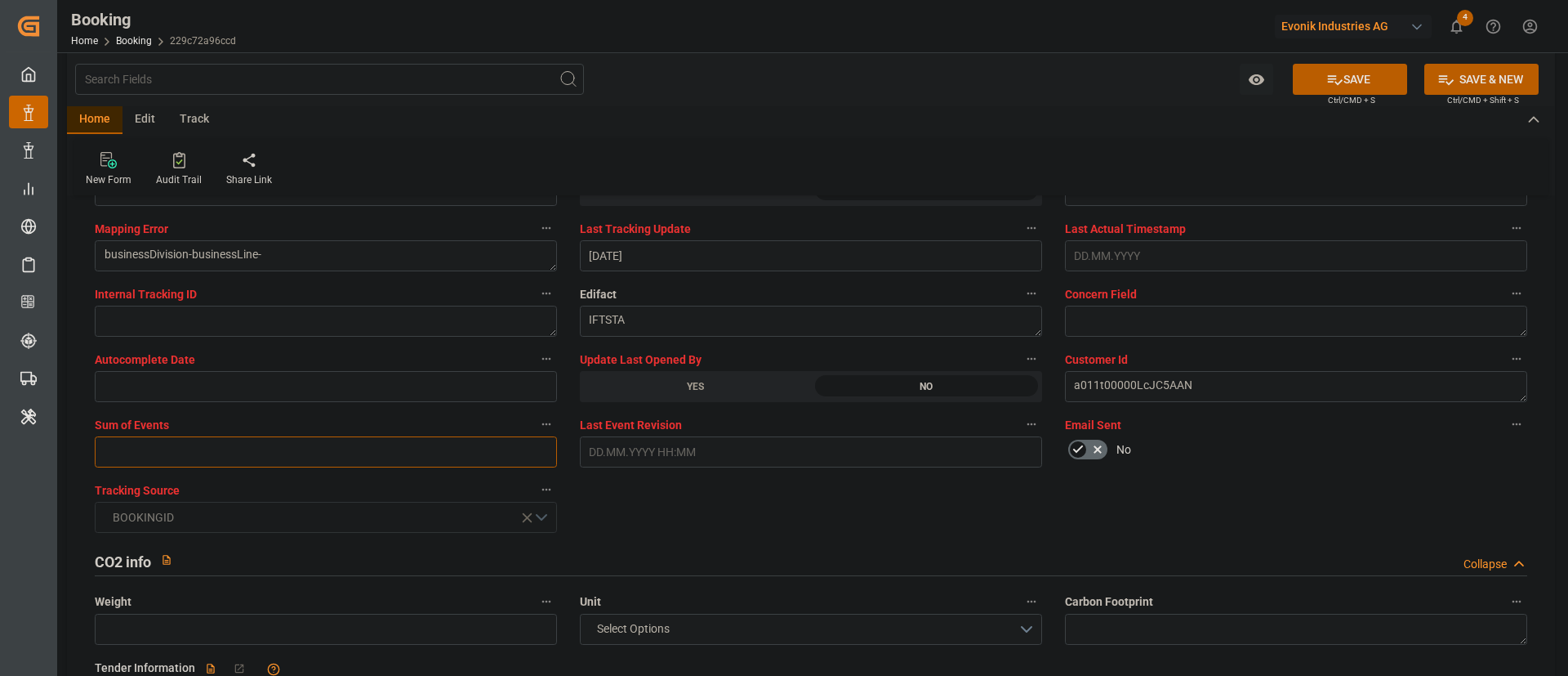
click at [457, 449] on input "text" at bounding box center [326, 451] width 462 height 31
type input "0"
click at [1045, 77] on button "SAVE" at bounding box center [1350, 78] width 114 height 31
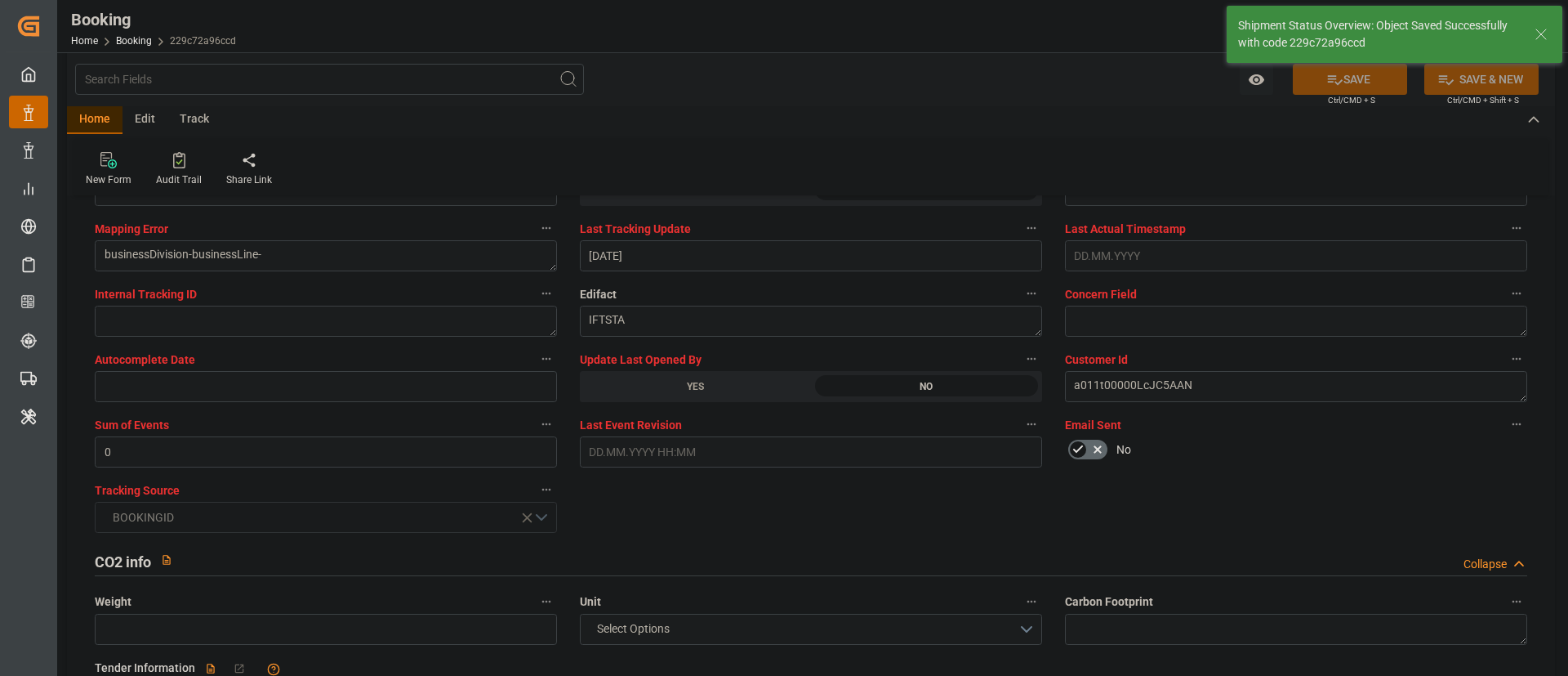
type textarea "Kiran Hari"
type input "[DATE] 09:31"
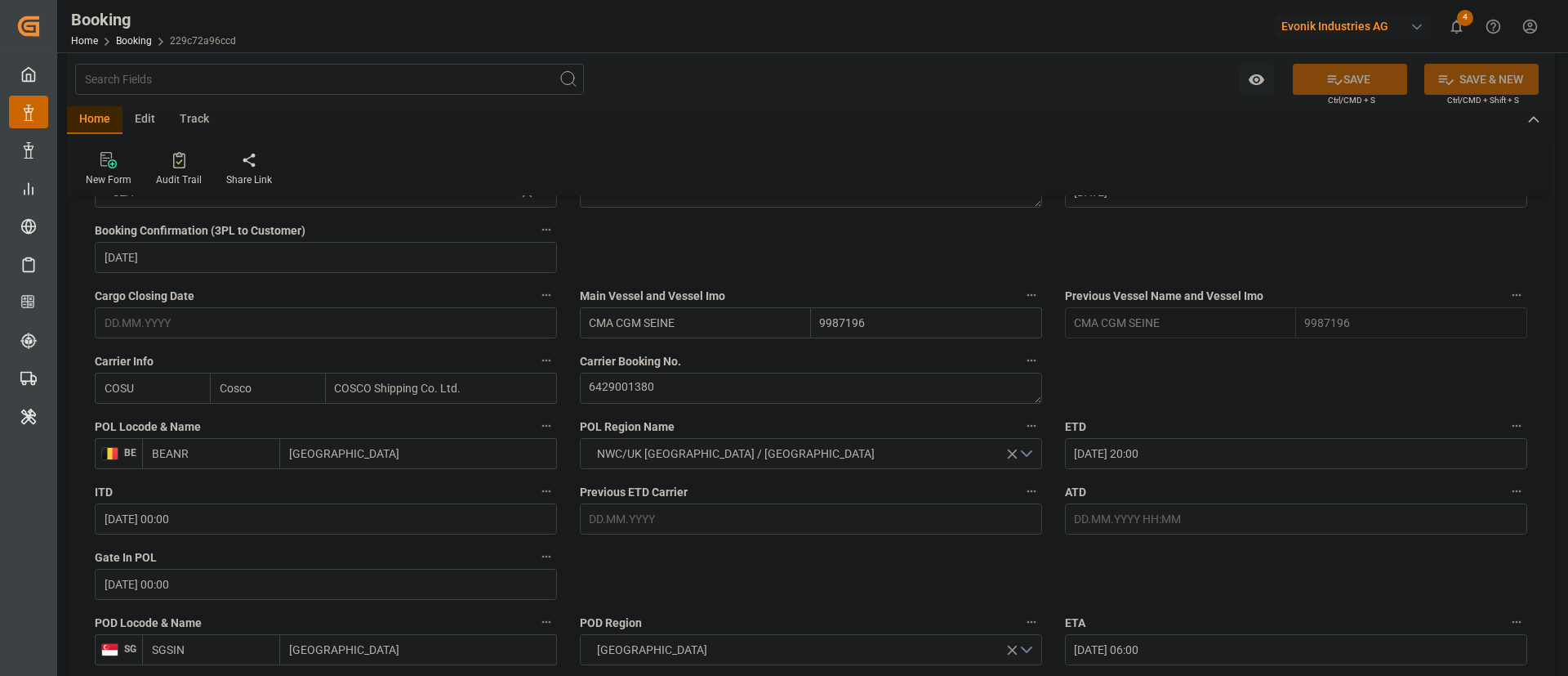
scroll to position [1103, 0]
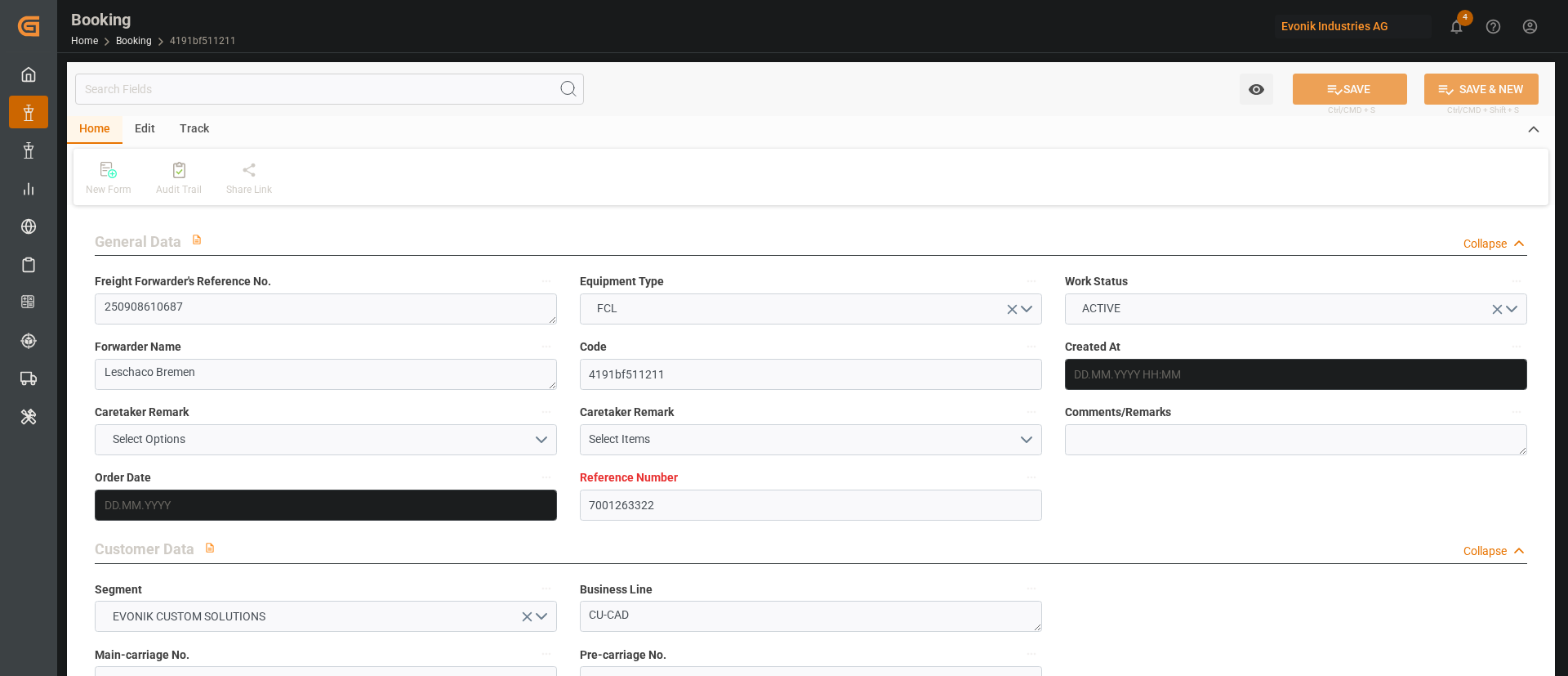
type input "7001263322"
type input "9783502"
type input "Cosco"
type input "COSCO Shipping Co. Ltd."
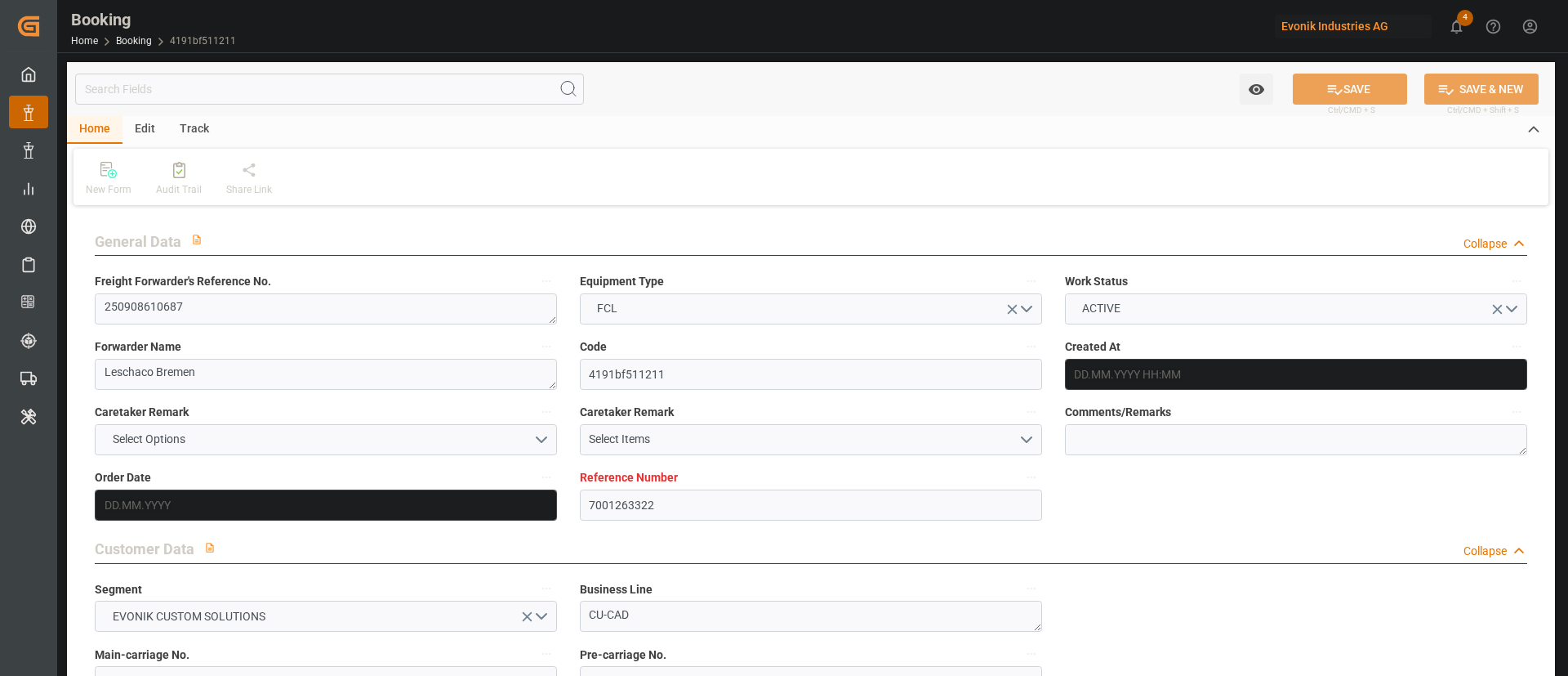
type input "BEANR"
type input "CNSHA"
type input "0"
type input "BEANR"
type input "CNSHG"
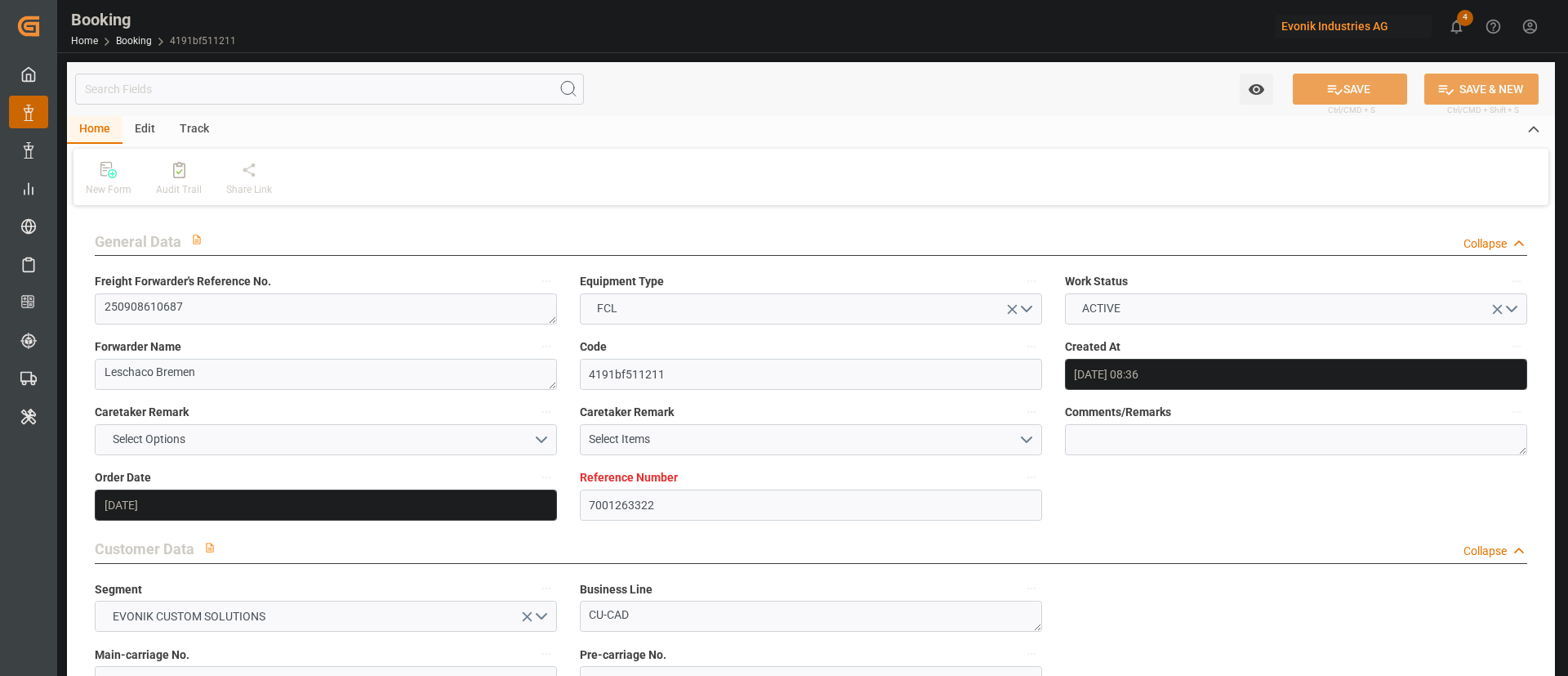
type input "01.09.2025 08:36"
type input "01.09.2025"
type input "03.11.2025"
type input "08.09.2025"
type input "08.09.2025 00:00"
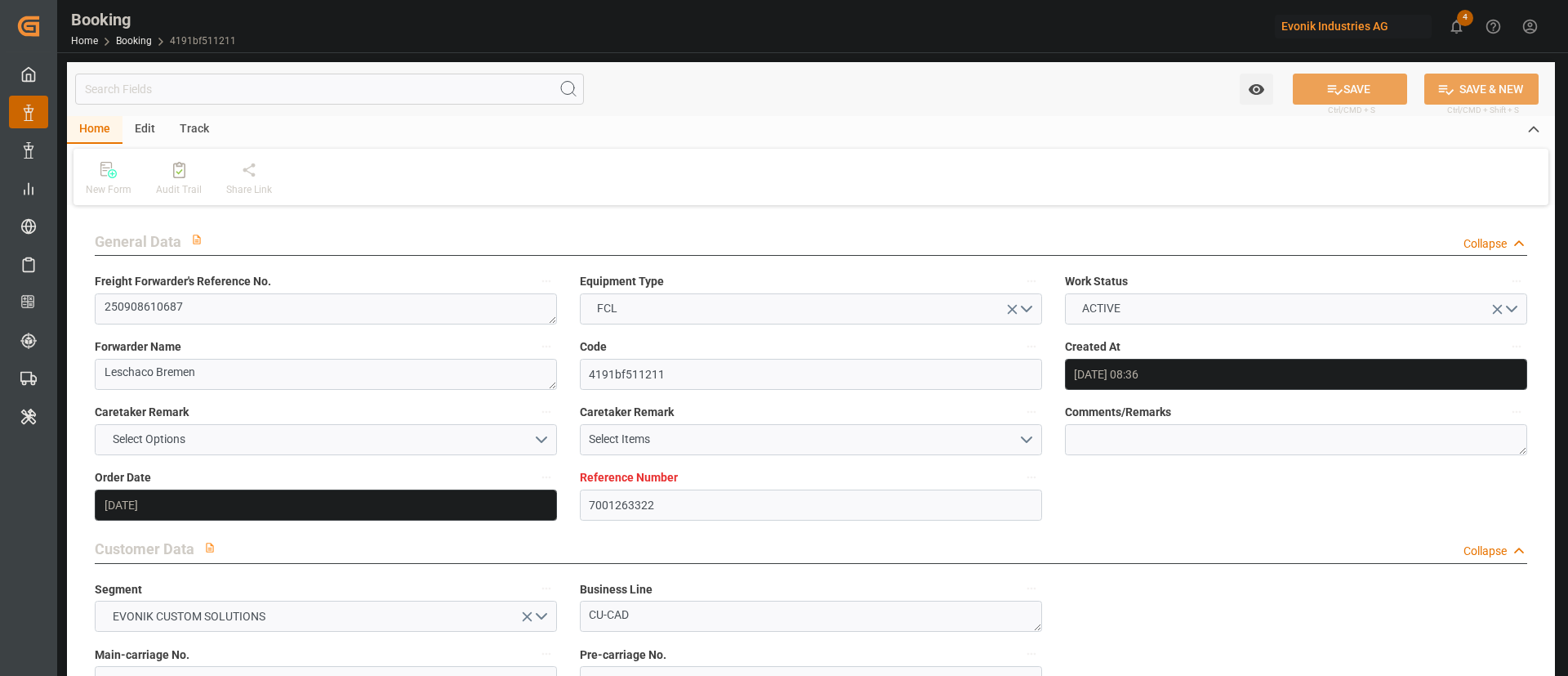
type input "08.09.2025 00:00"
type input "11.09.2025 00:00"
type input "01.09.2025"
type input "19.09.2025"
type input "24.09.2025 05:30"
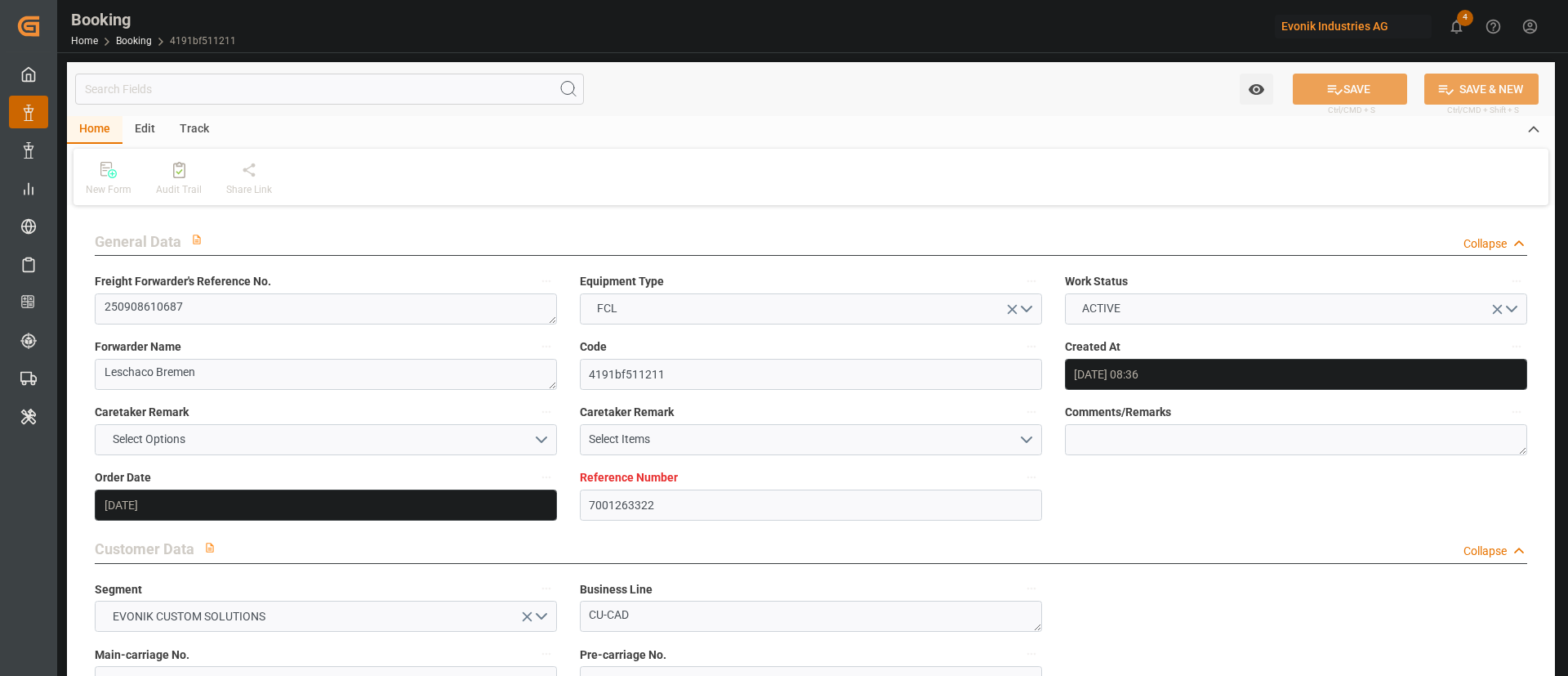
type input "20.09.2025 00:00"
type input "28.10.2025 08:00"
type input "03.11.2025 00:00"
type input "21.09.2025 13:07"
type input "21.09.2025"
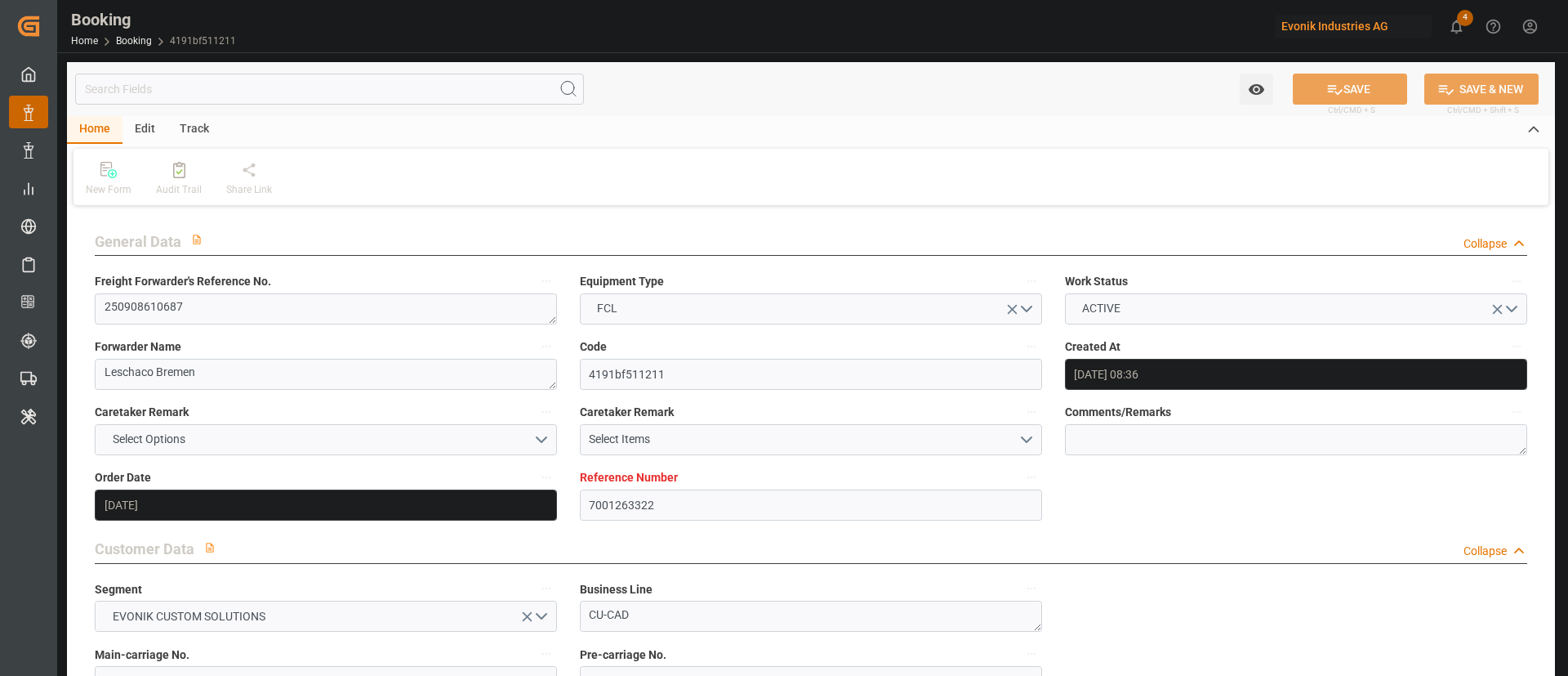
type input "24.09.2025 05:30"
type input "28.10.2025 08:00"
type input "28.10.2025 17:08"
type input "30.10.2025 08:00"
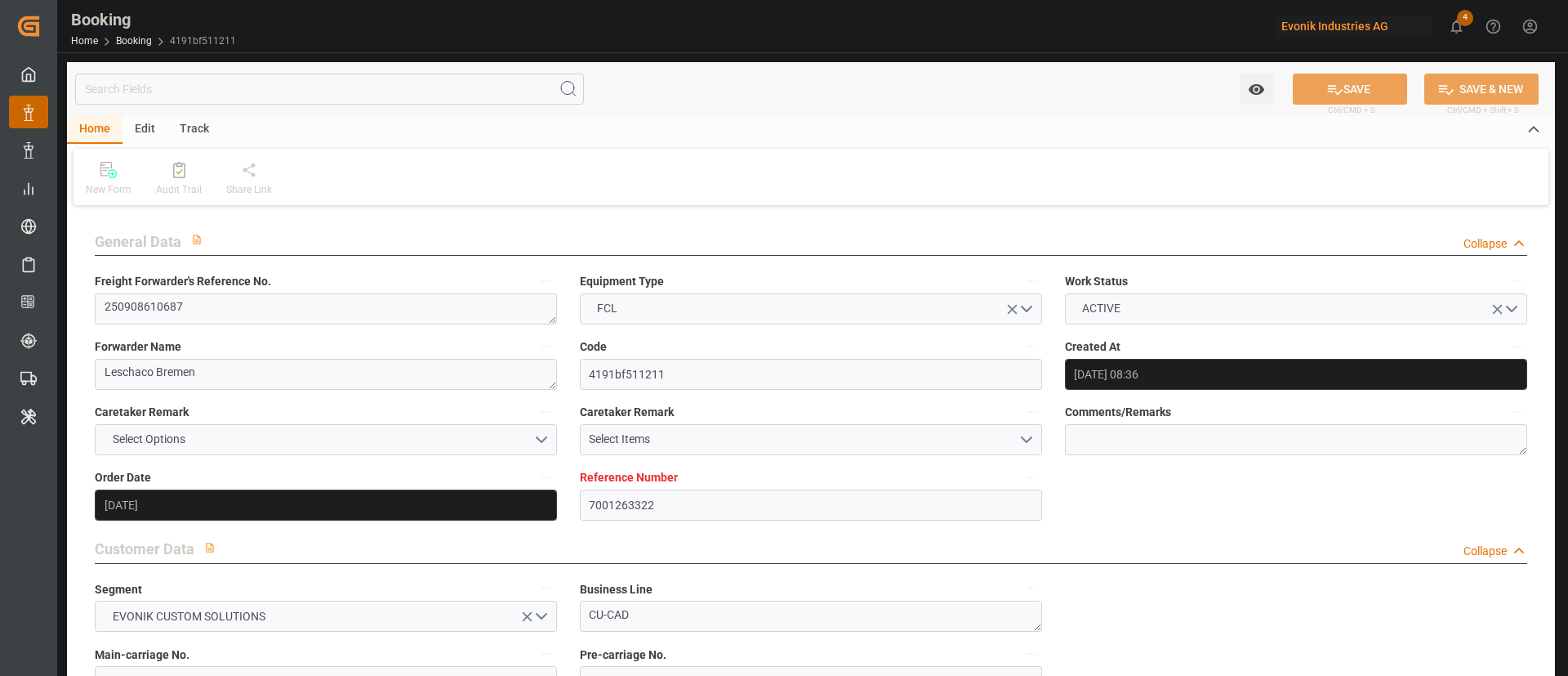
type input "01.11.2025 17:08"
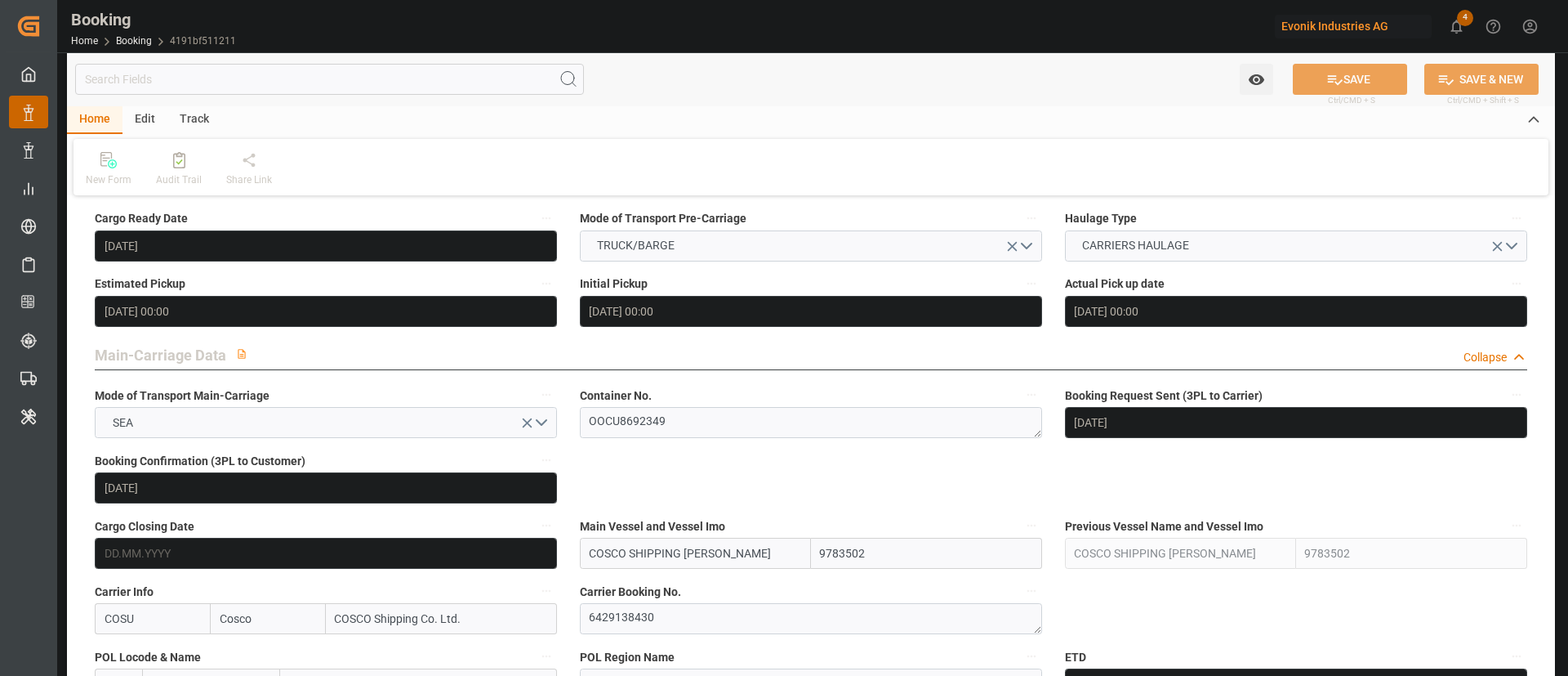
scroll to position [1103, 0]
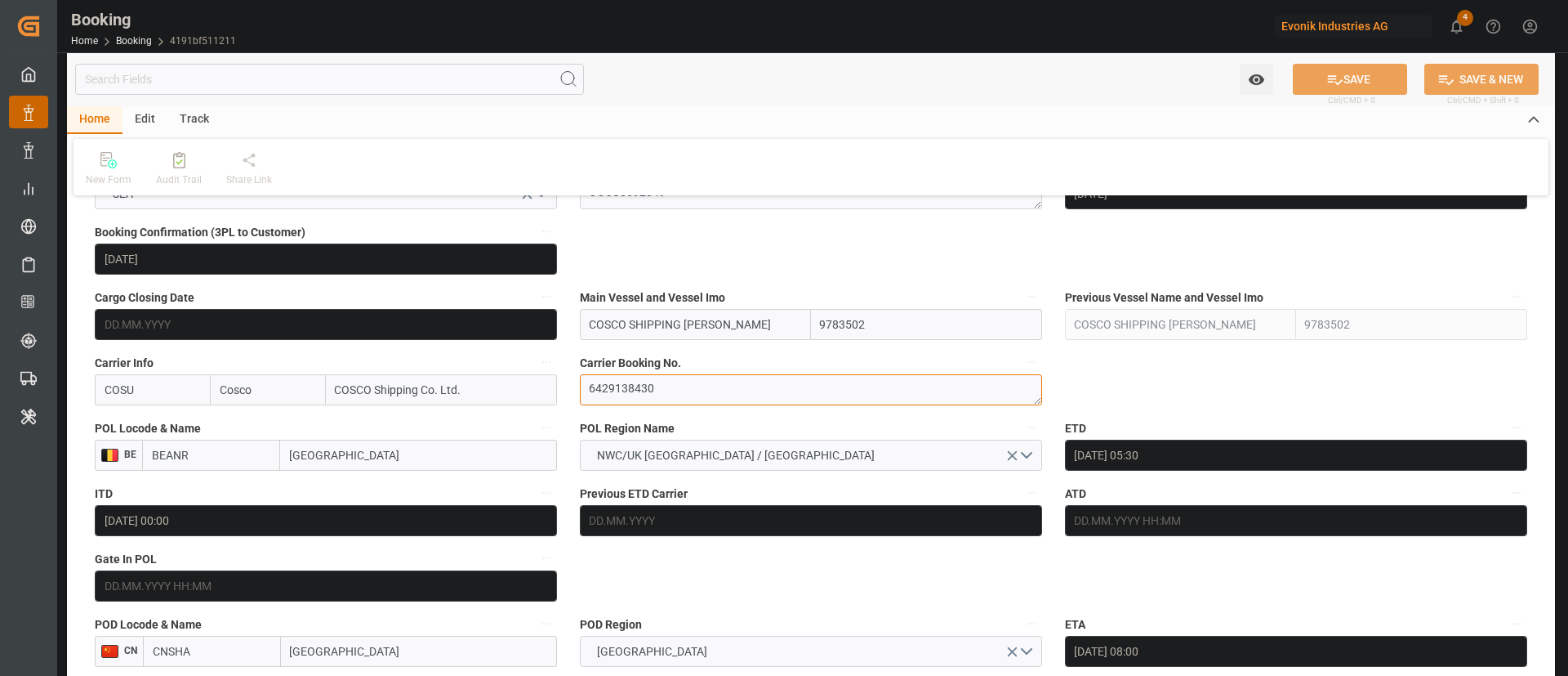
click at [709, 391] on textarea "6429138430" at bounding box center [811, 389] width 462 height 31
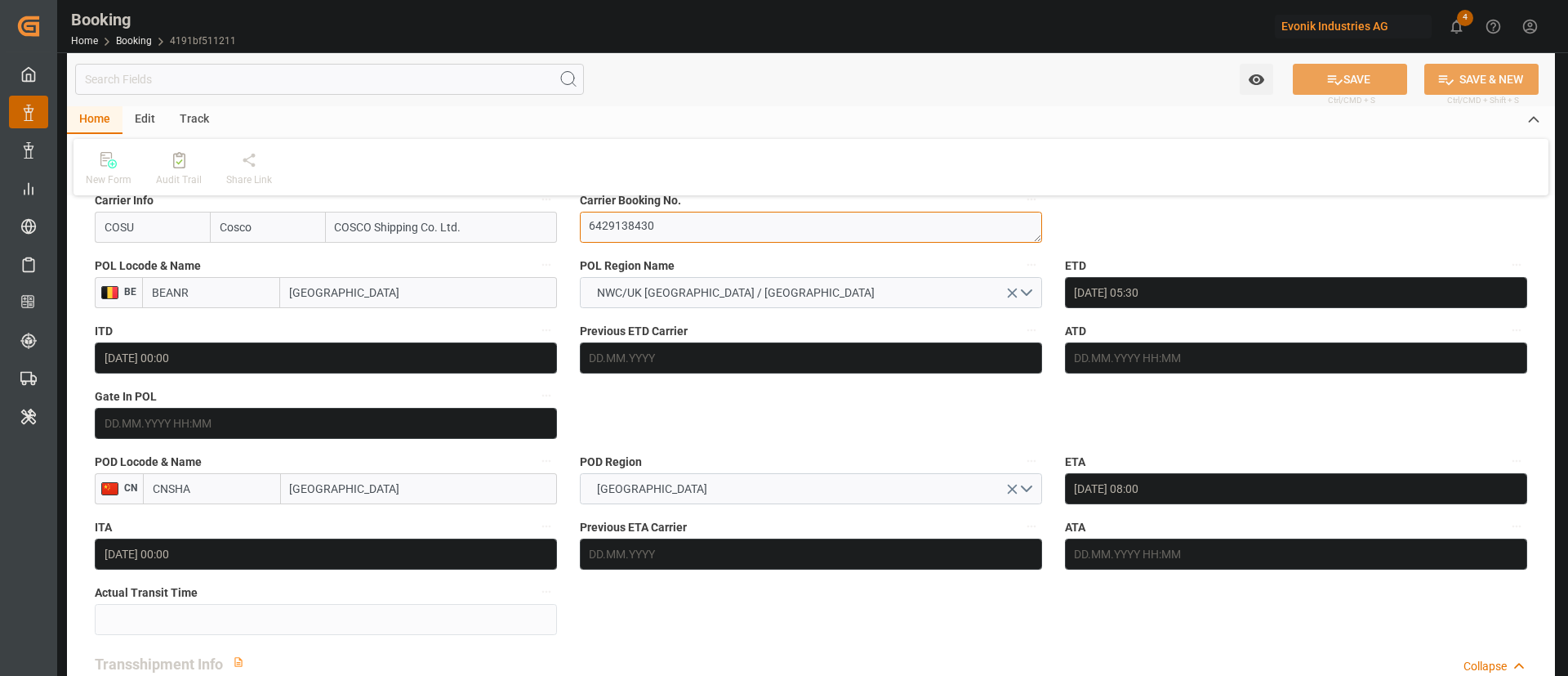
scroll to position [1348, 0]
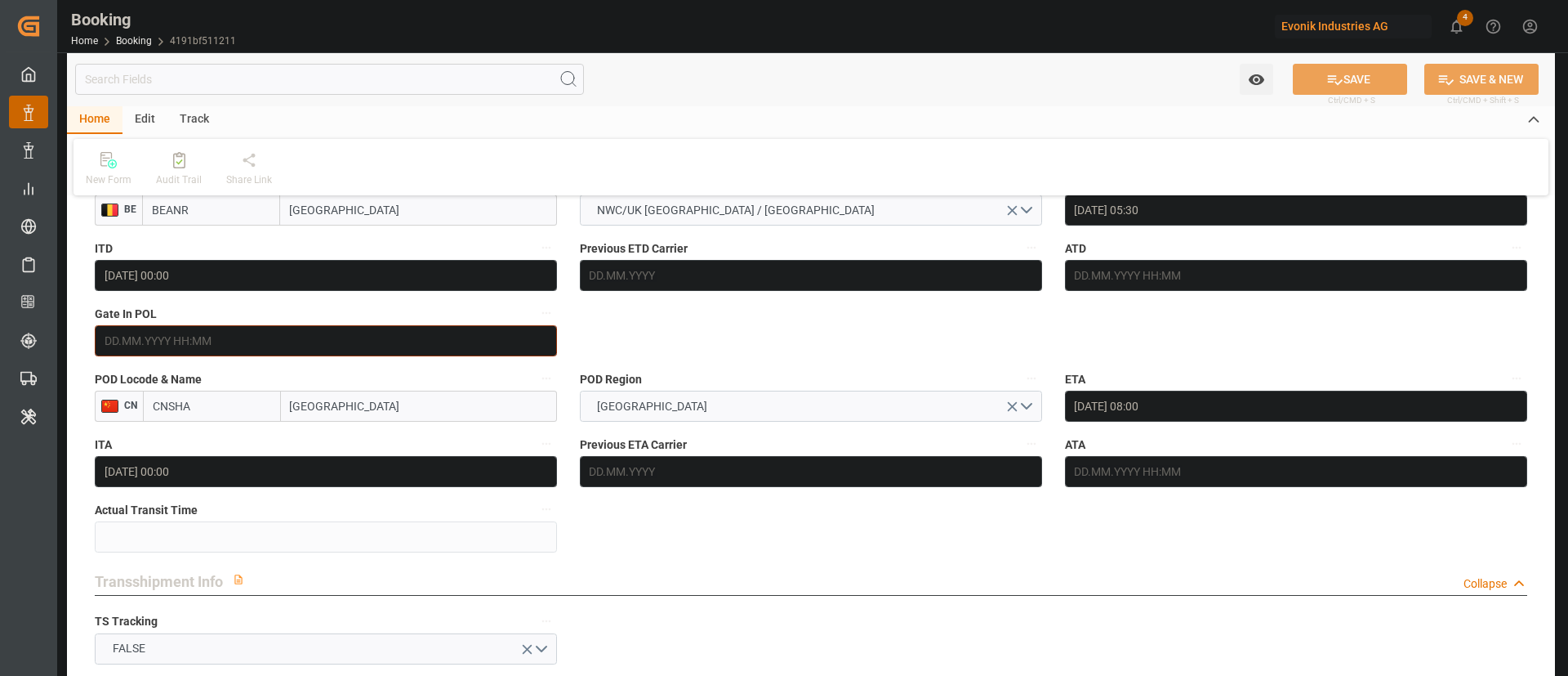
click at [311, 353] on input "text" at bounding box center [326, 340] width 462 height 31
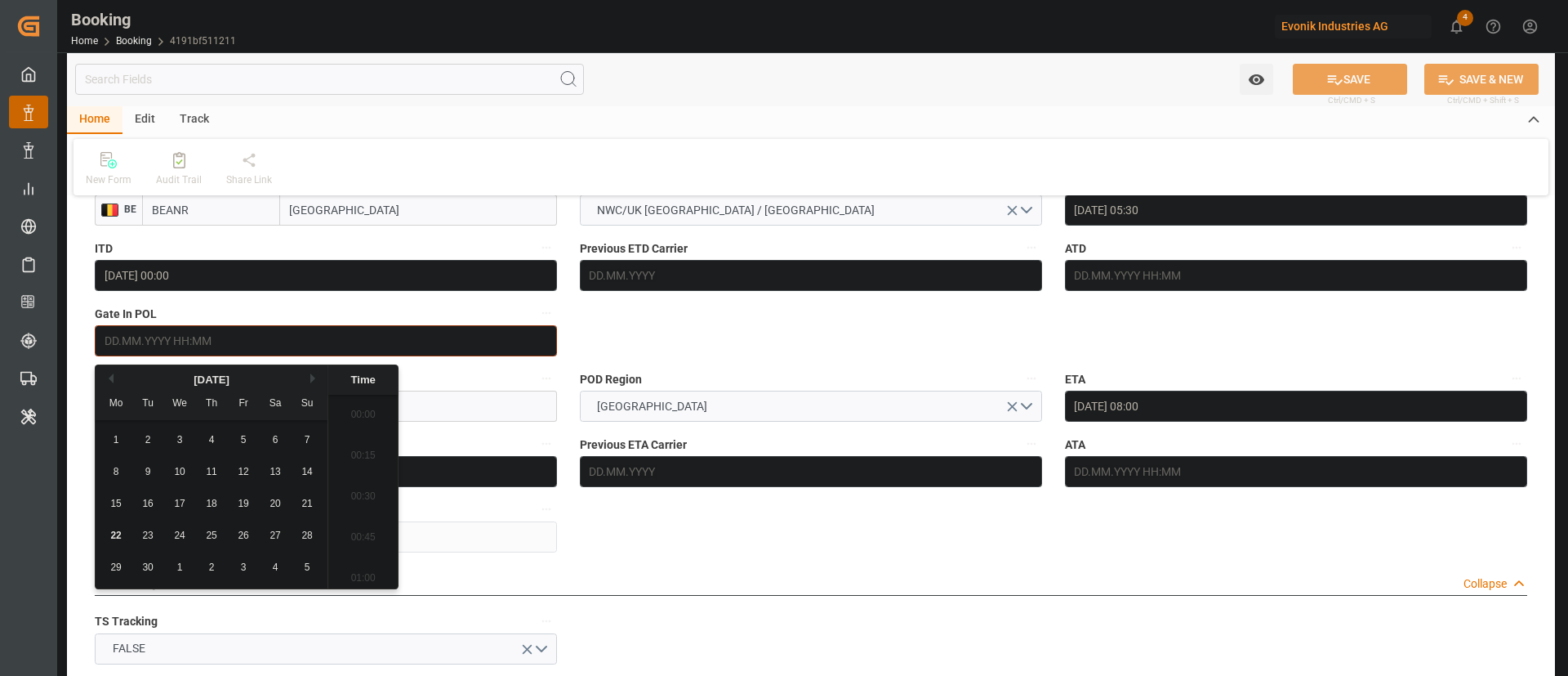
scroll to position [2375, 0]
click at [237, 496] on div "19" at bounding box center [243, 504] width 21 height 20
type input "19.09.2025 00:00"
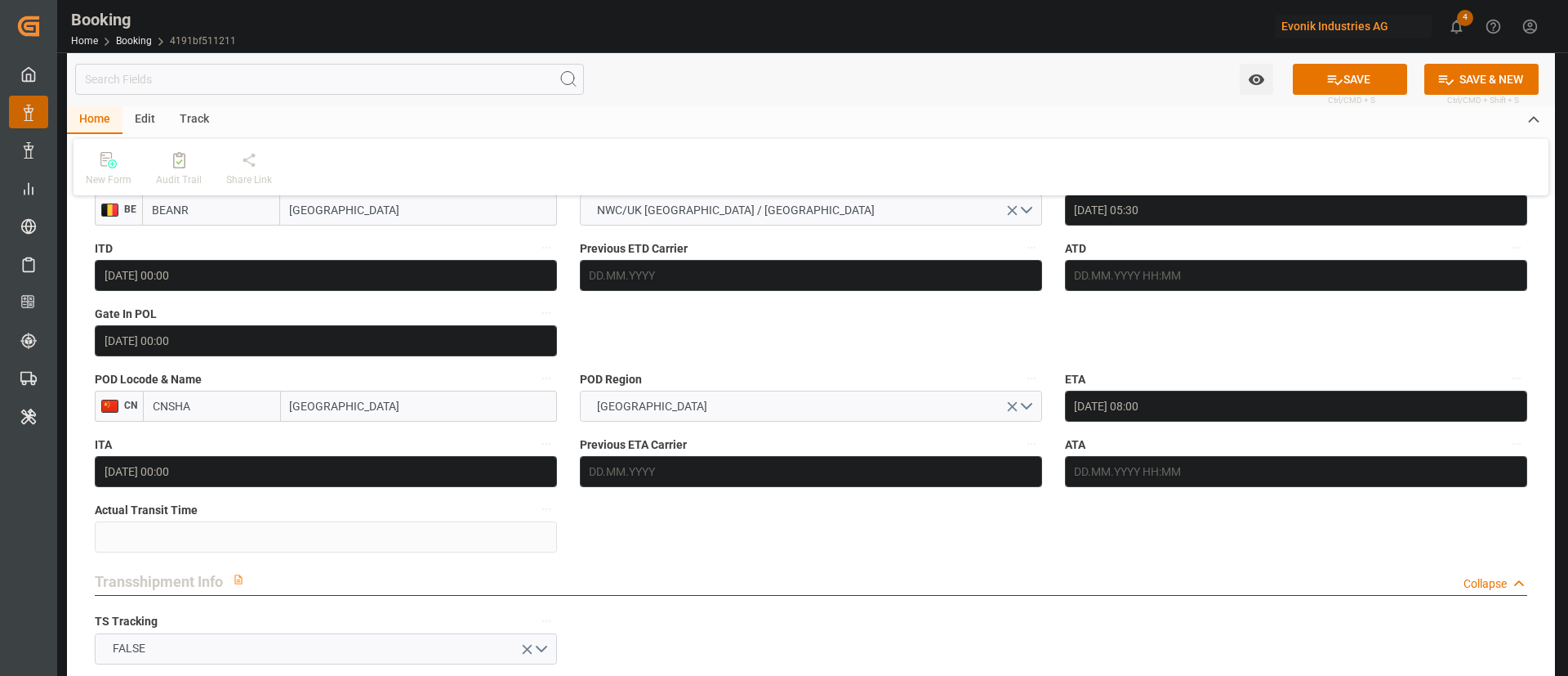
click at [397, 395] on input "Shanghai" at bounding box center [418, 406] width 276 height 31
type input "Shanghai"
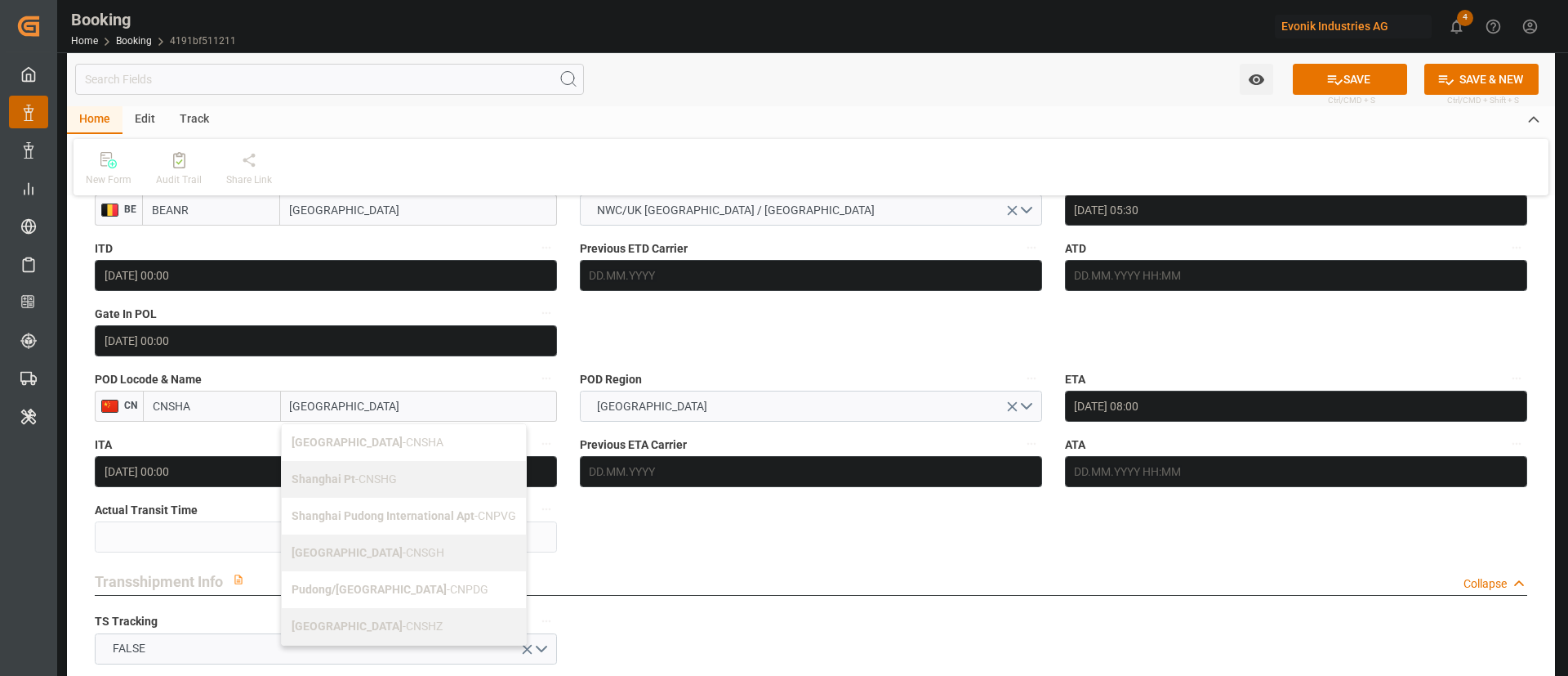
click at [401, 548] on div "Shanghai - CNSGH" at bounding box center [403, 553] width 244 height 37
type input "CNSGH"
type input "Shanghai"
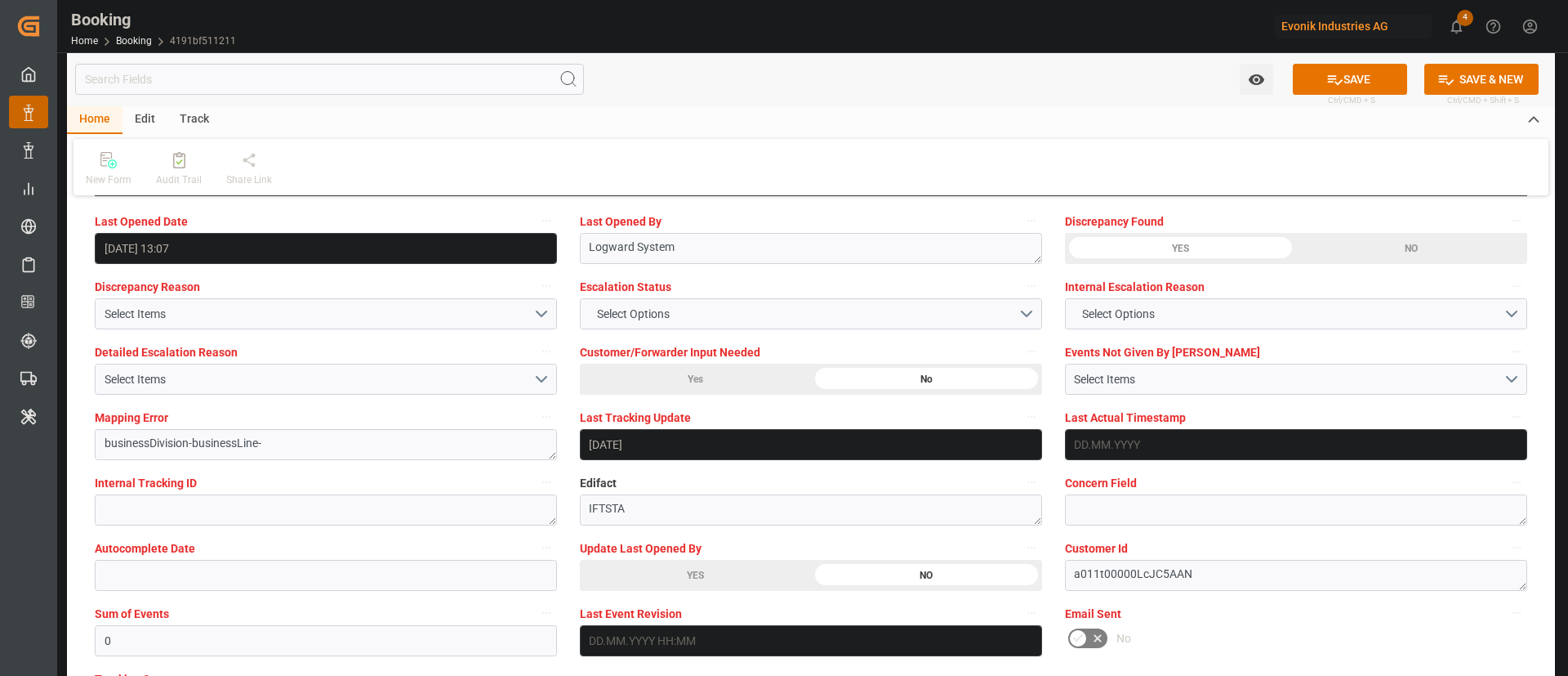
scroll to position [3186, 0]
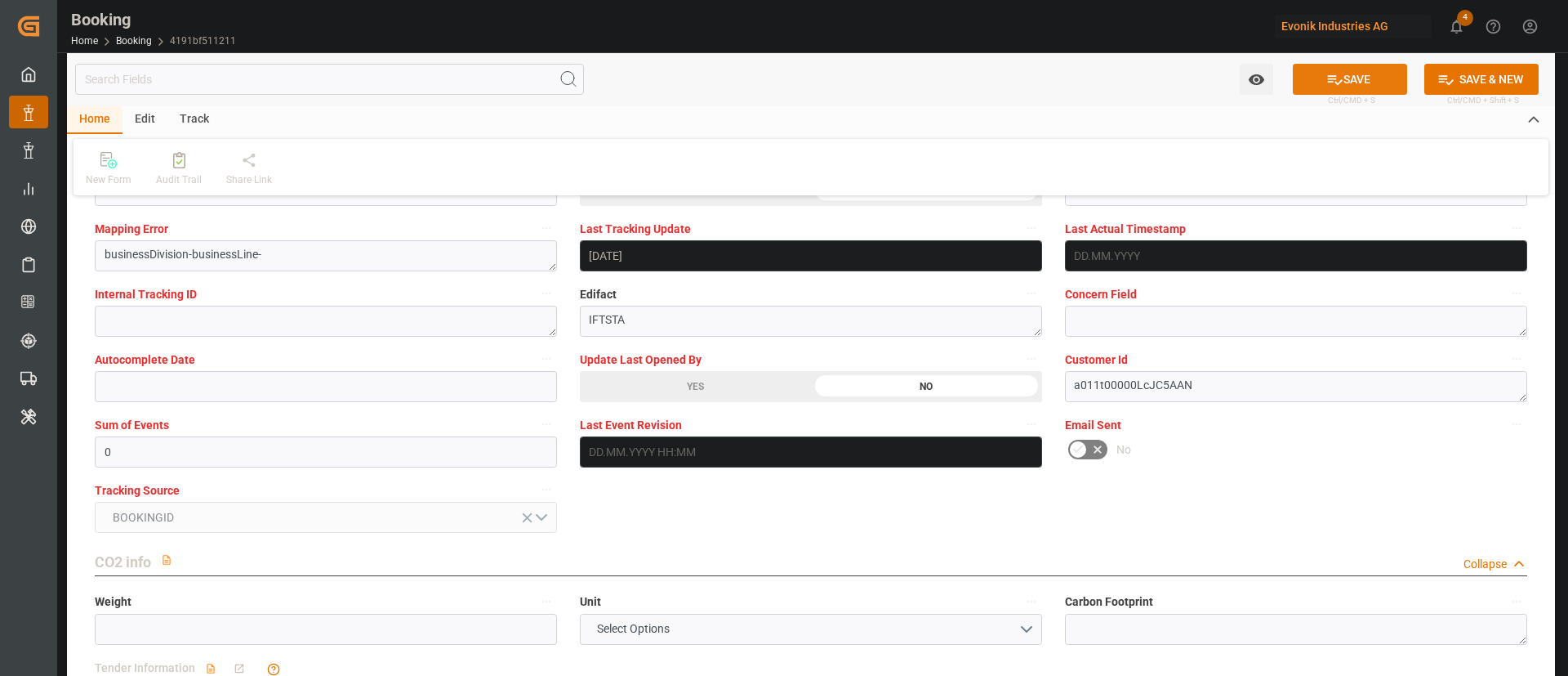
click at [1346, 68] on button "SAVE" at bounding box center [1350, 78] width 114 height 31
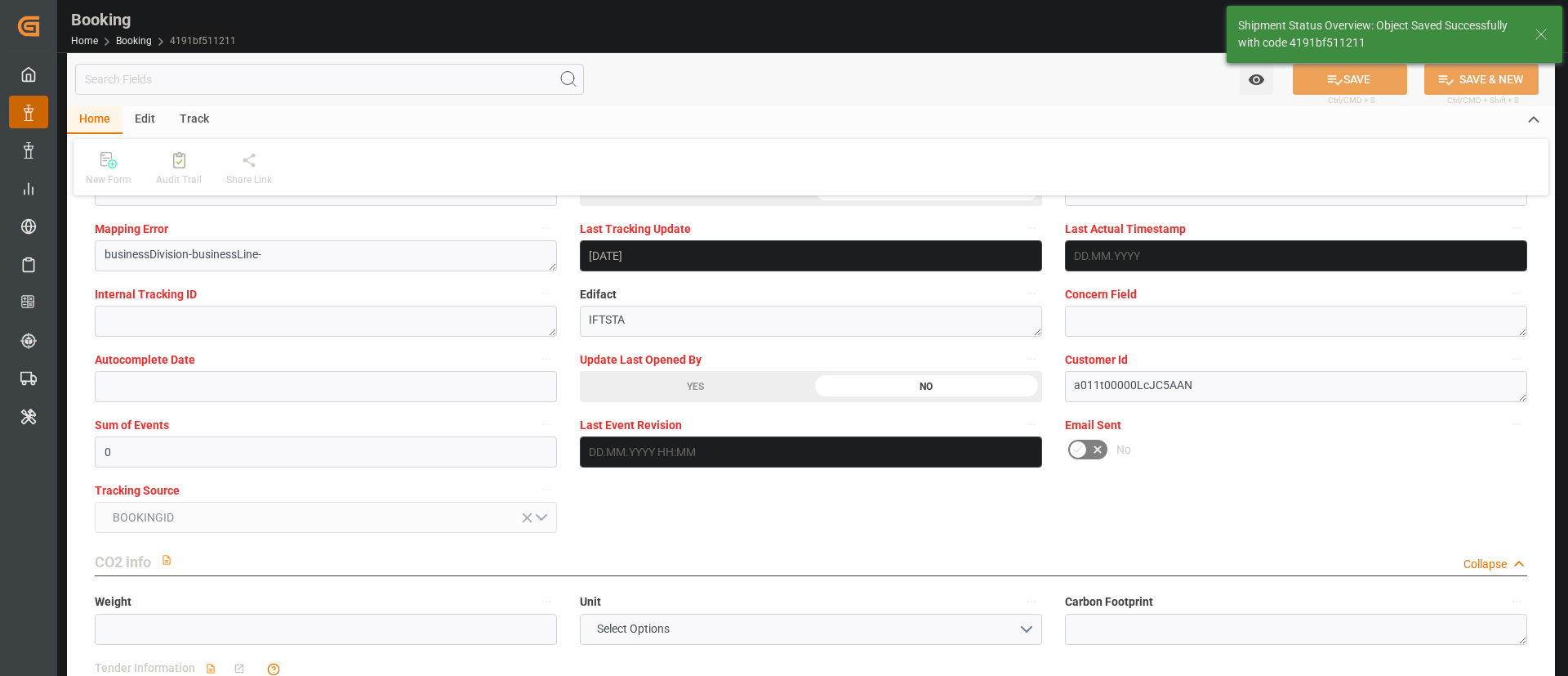
type textarea "NWC/UK North West Continent / UK_CNSGH_COSU_CU-CAD"
type textarea "Kiran Hari"
type textarea "Pod-PodRegionName-businessDivision-businessLine-"
type input "22.09.2025 09:32"
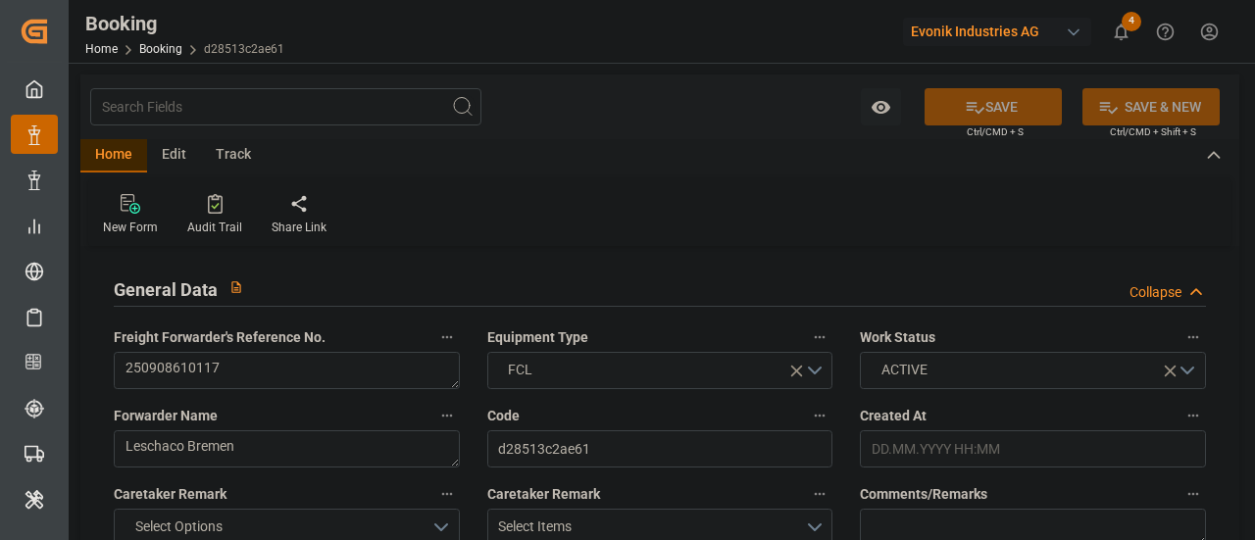
type input "7001240527"
type input "9783502"
type input "Cosco"
type input "COSCO Shipping Co. Ltd."
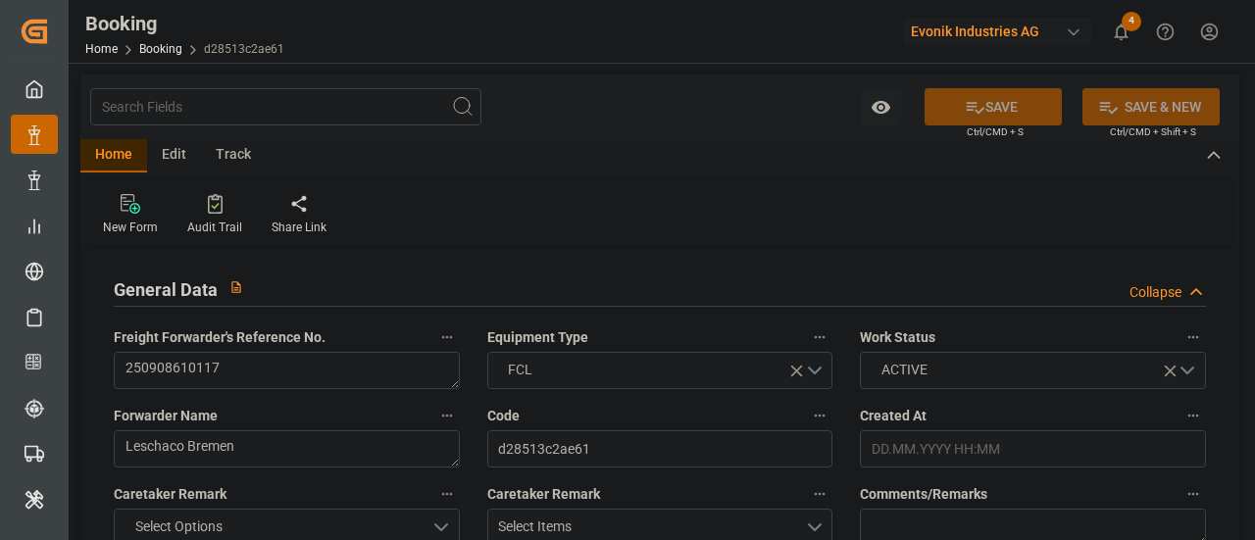
type input "BEANR"
type input "CNSGH"
type input "0"
type input "05.08.2025 08:31"
type input "05.08.2025"
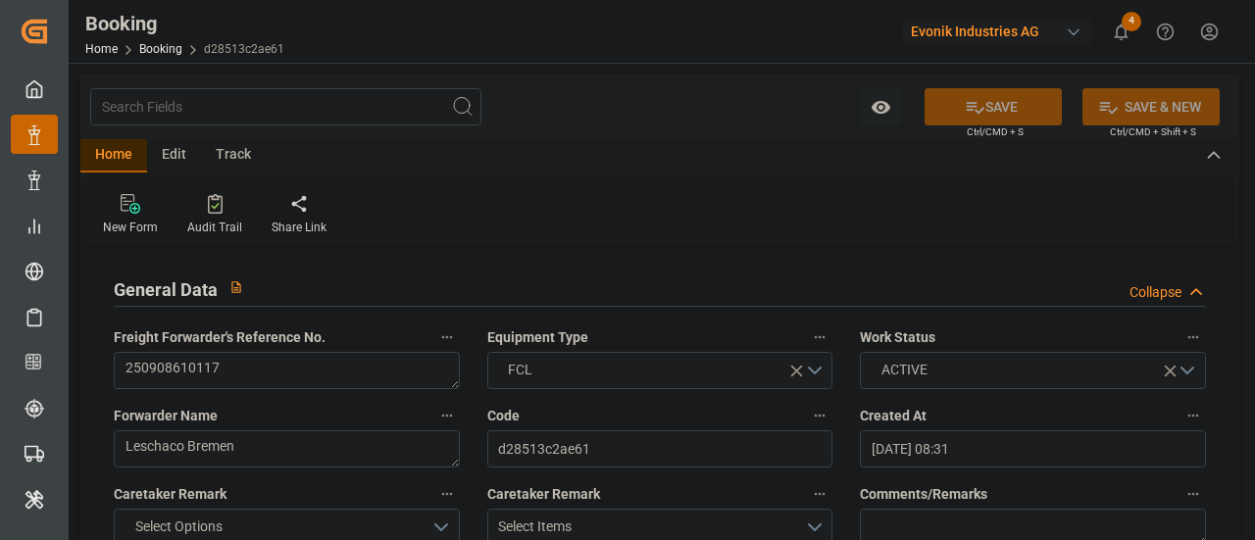
type input "15.10.2025"
type input "05.09.2025"
type input "10.09.2025 00:00"
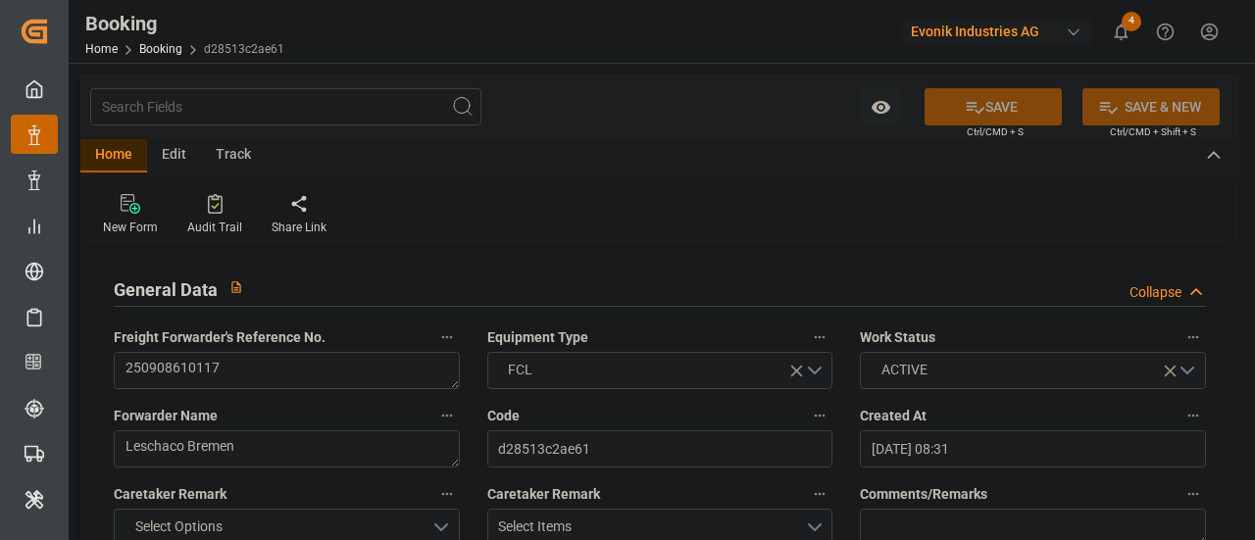
type input "06.08.2025"
type input "18.09.2025"
type input "24.09.2025 00:00"
type input "18.09.2025 00:00"
type input "28.10.2025 00:00"
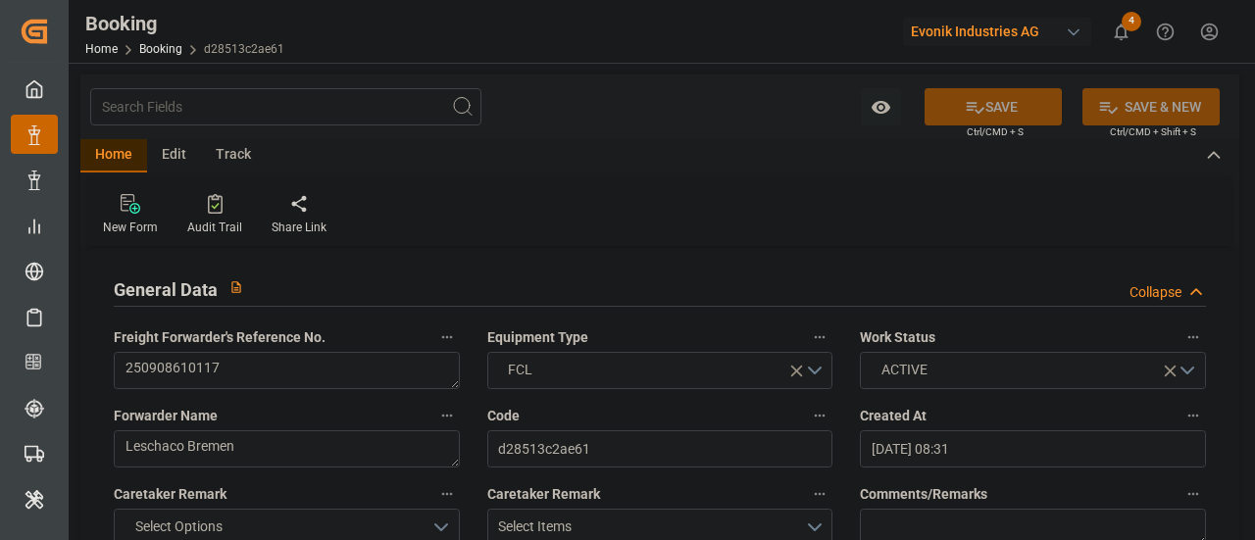
type input "28.10.2025 00:00"
type input "[DATE]"
type input "19.09.2025 07:42"
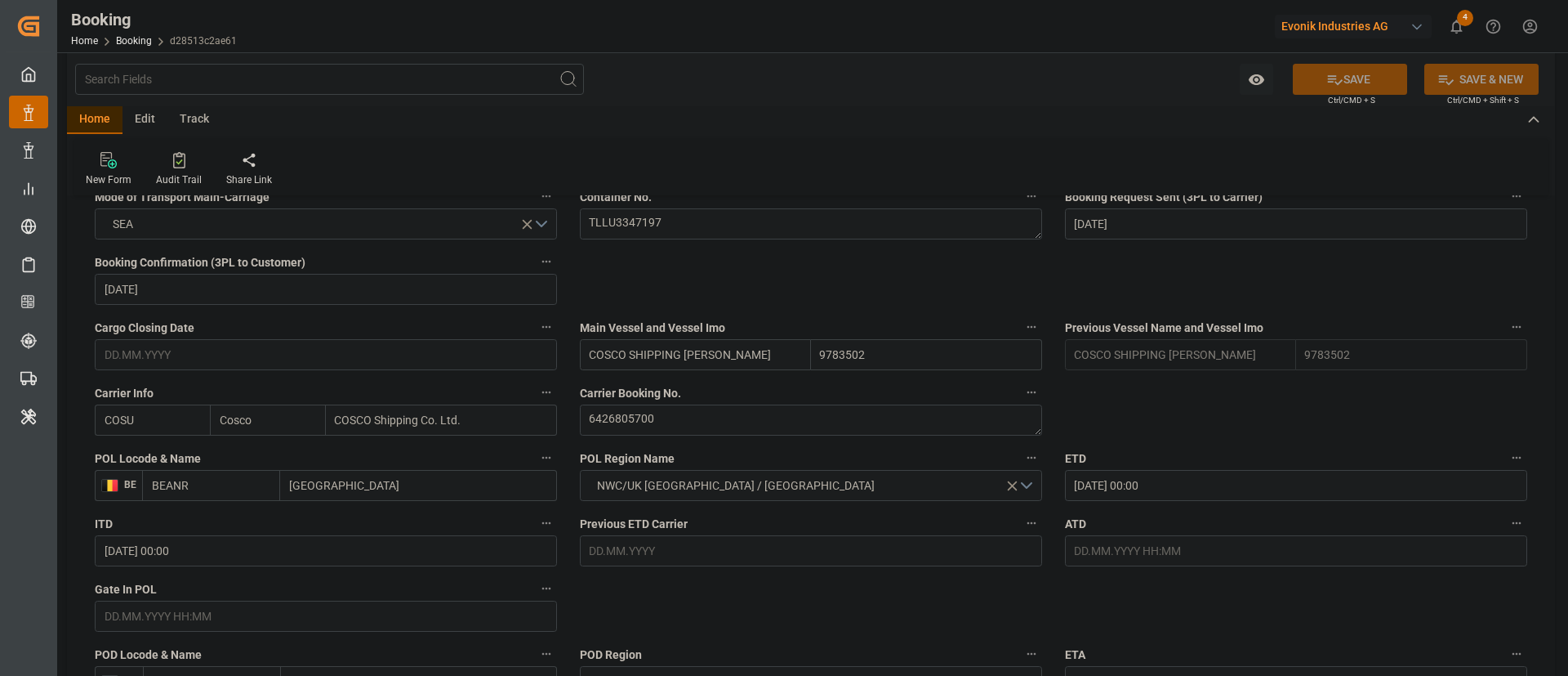
scroll to position [1103, 0]
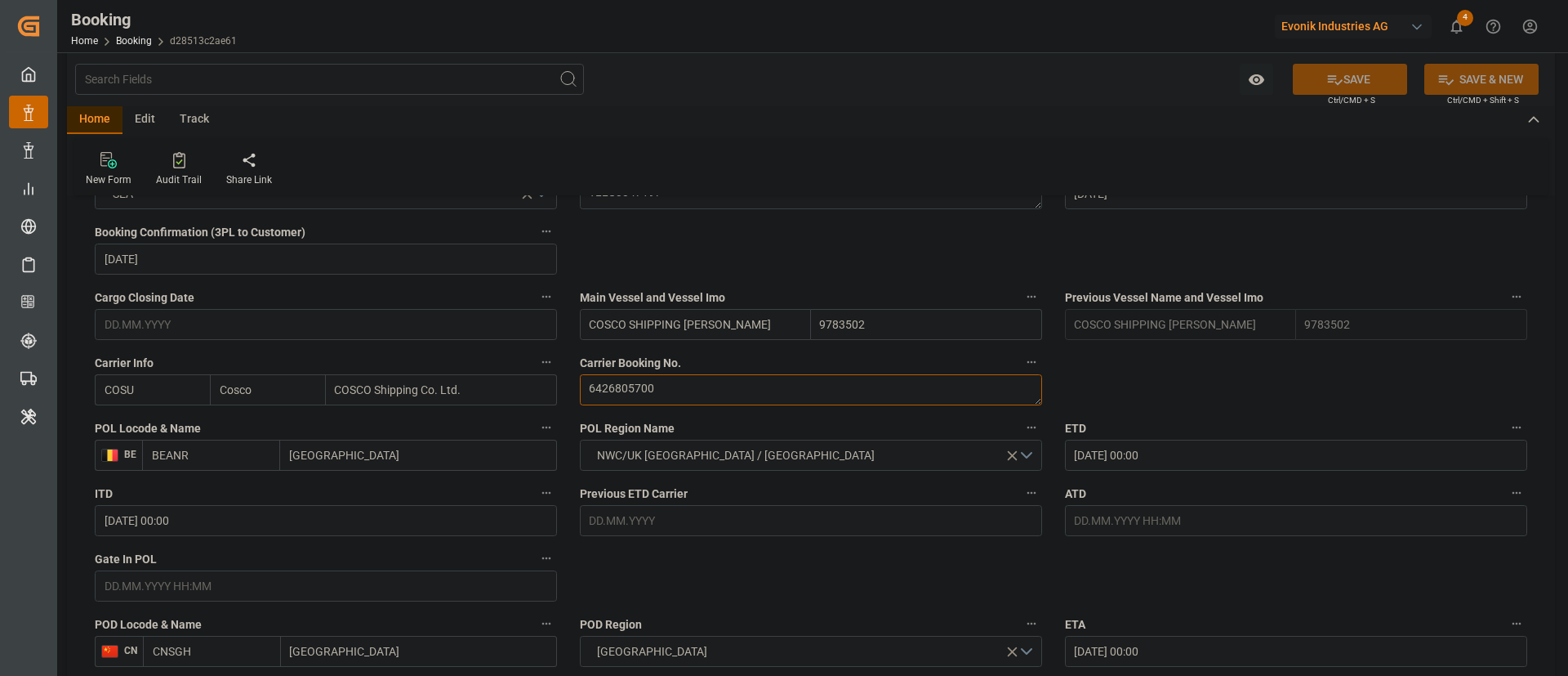
click at [687, 391] on textarea "6426805700" at bounding box center [811, 389] width 462 height 31
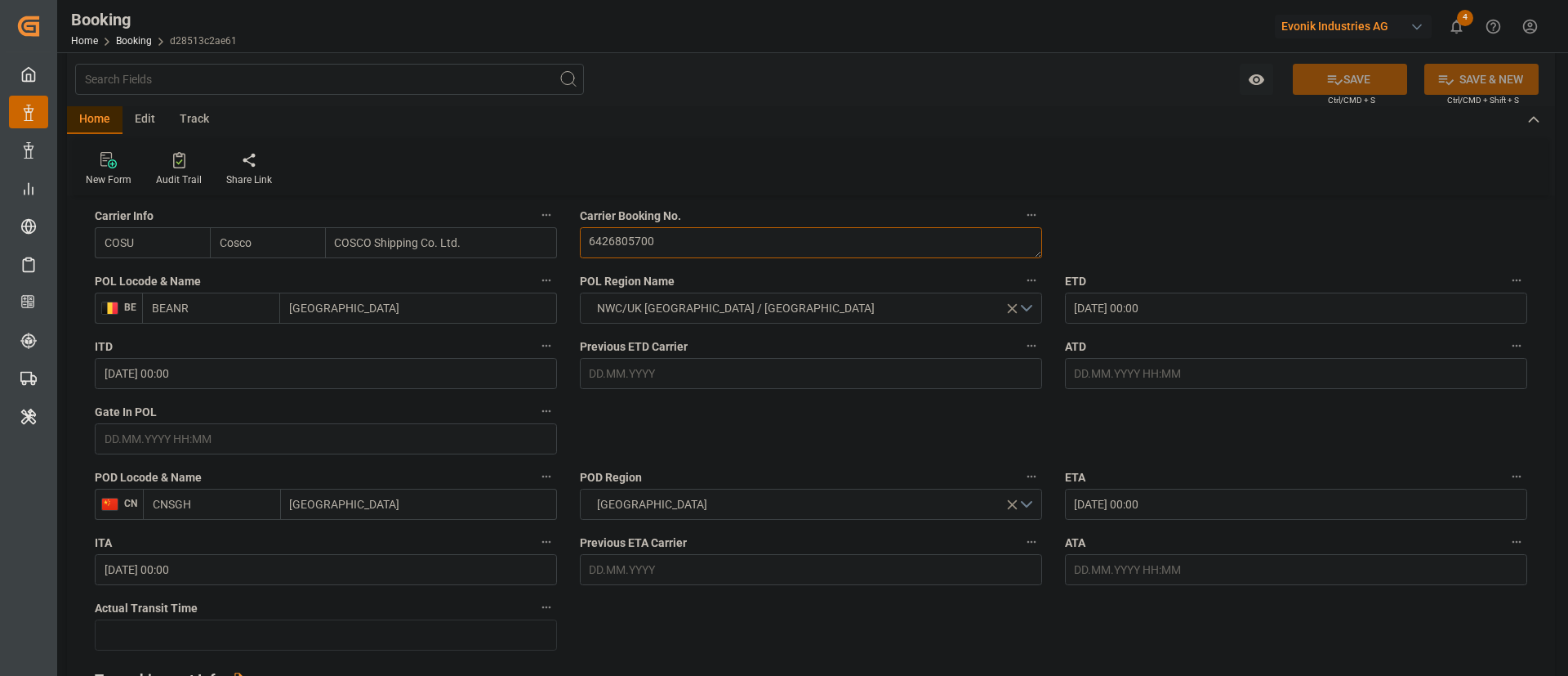
scroll to position [1225, 0]
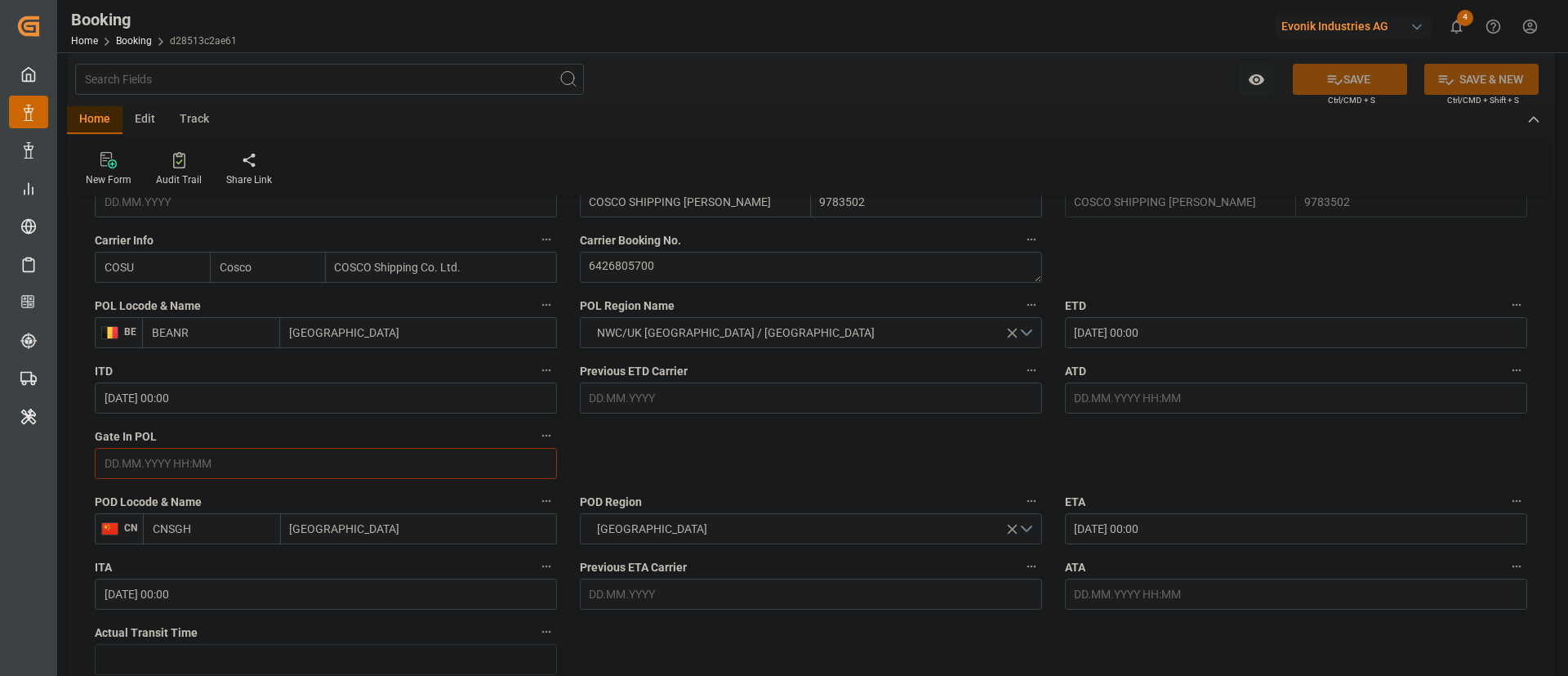
click at [272, 449] on input "text" at bounding box center [326, 463] width 462 height 31
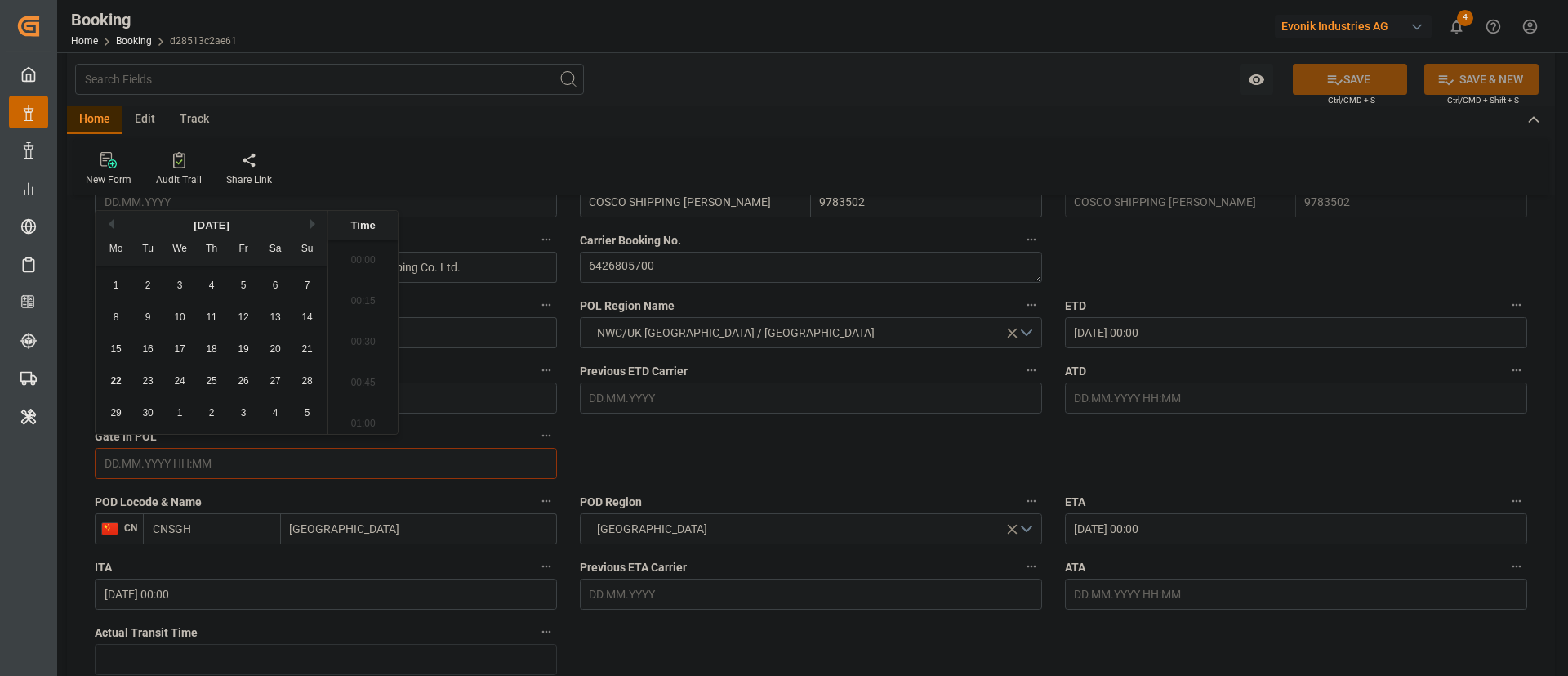
scroll to position [2375, 0]
click at [250, 352] on div "19" at bounding box center [243, 350] width 21 height 20
type input "19.09.2025 00:00"
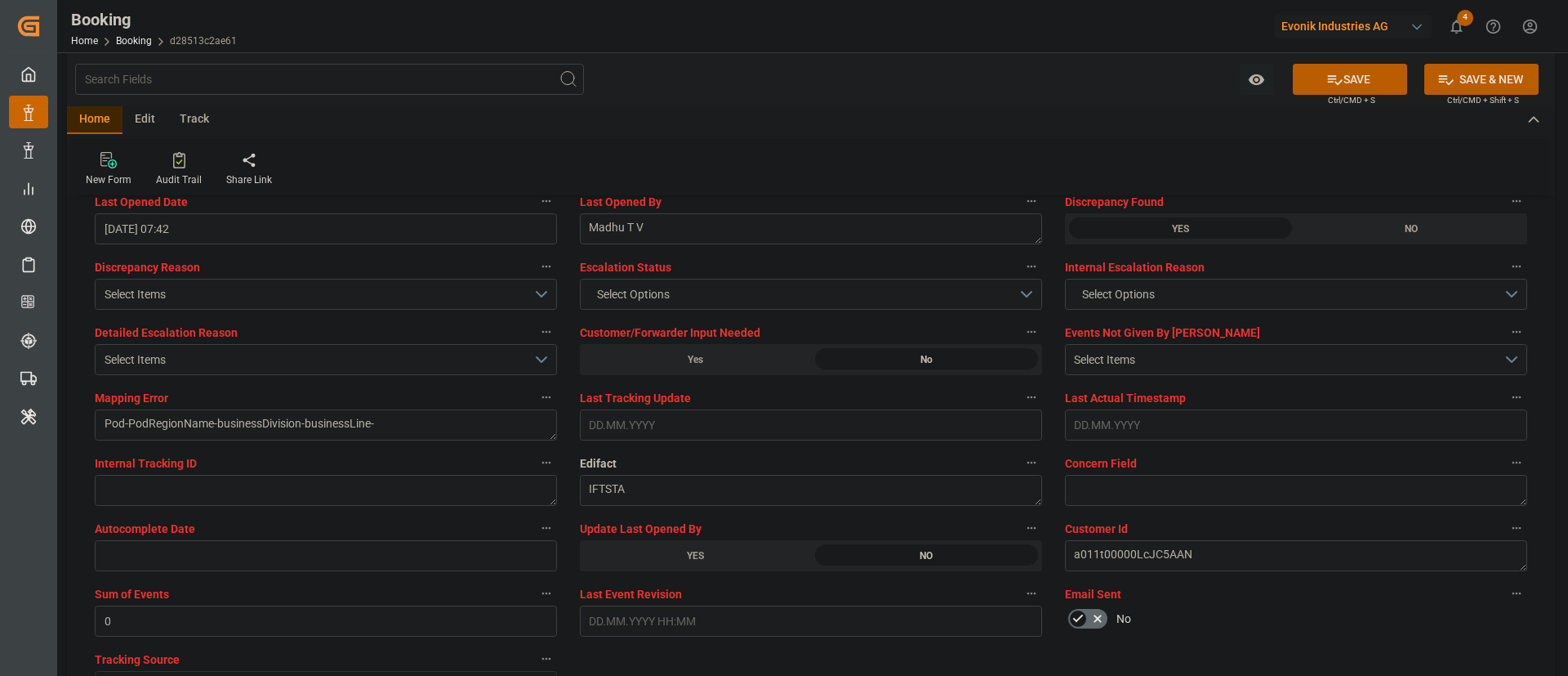
scroll to position [3063, 0]
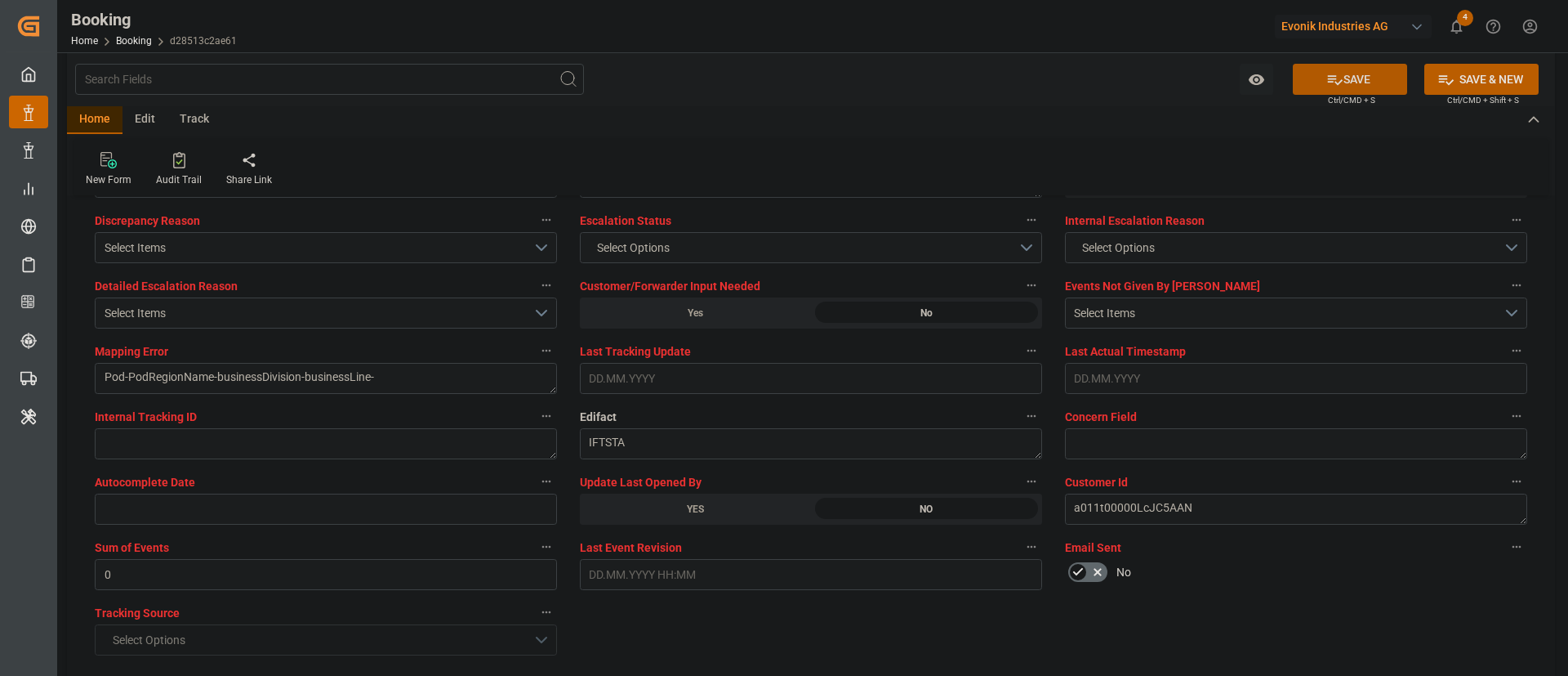
click at [1045, 78] on button "SAVE" at bounding box center [1350, 78] width 114 height 31
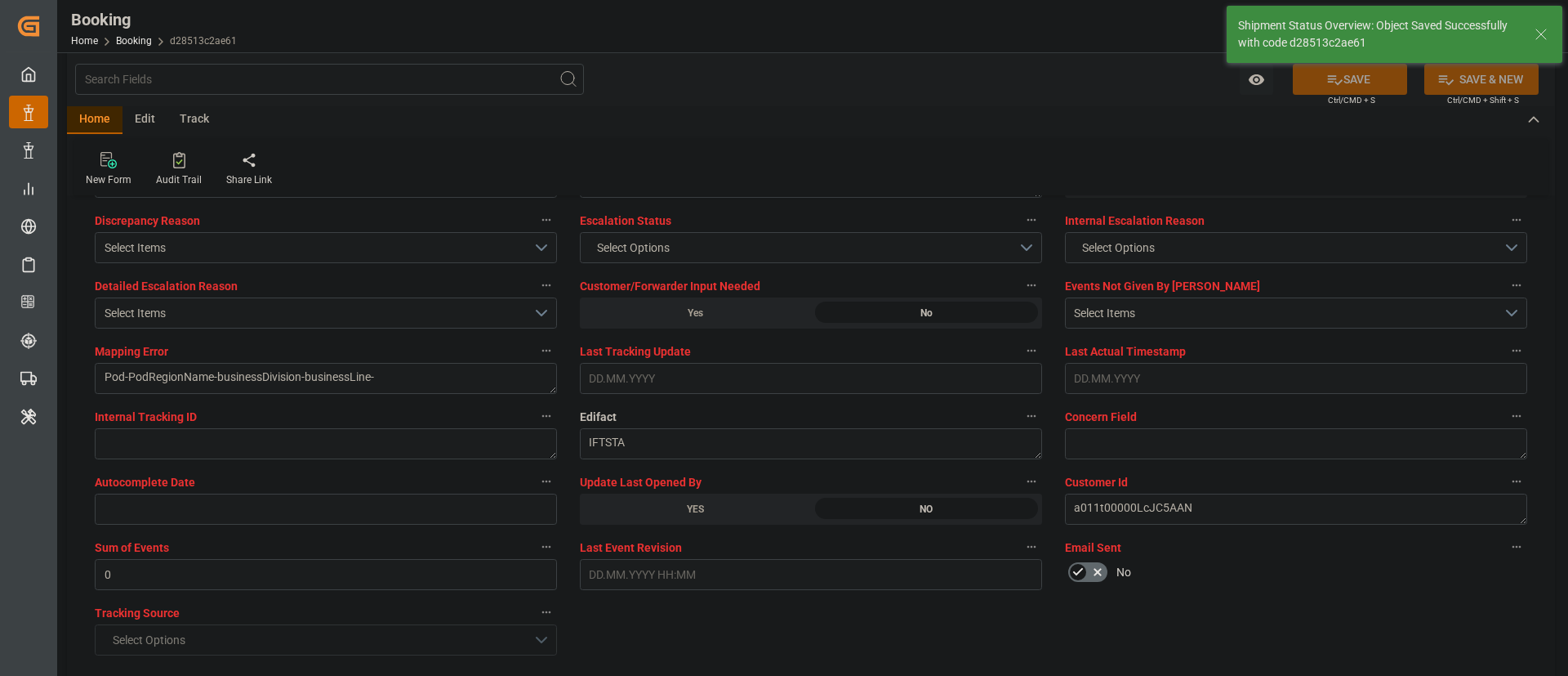
type textarea "Kiran Hari"
type input "22.09.2025 09:34"
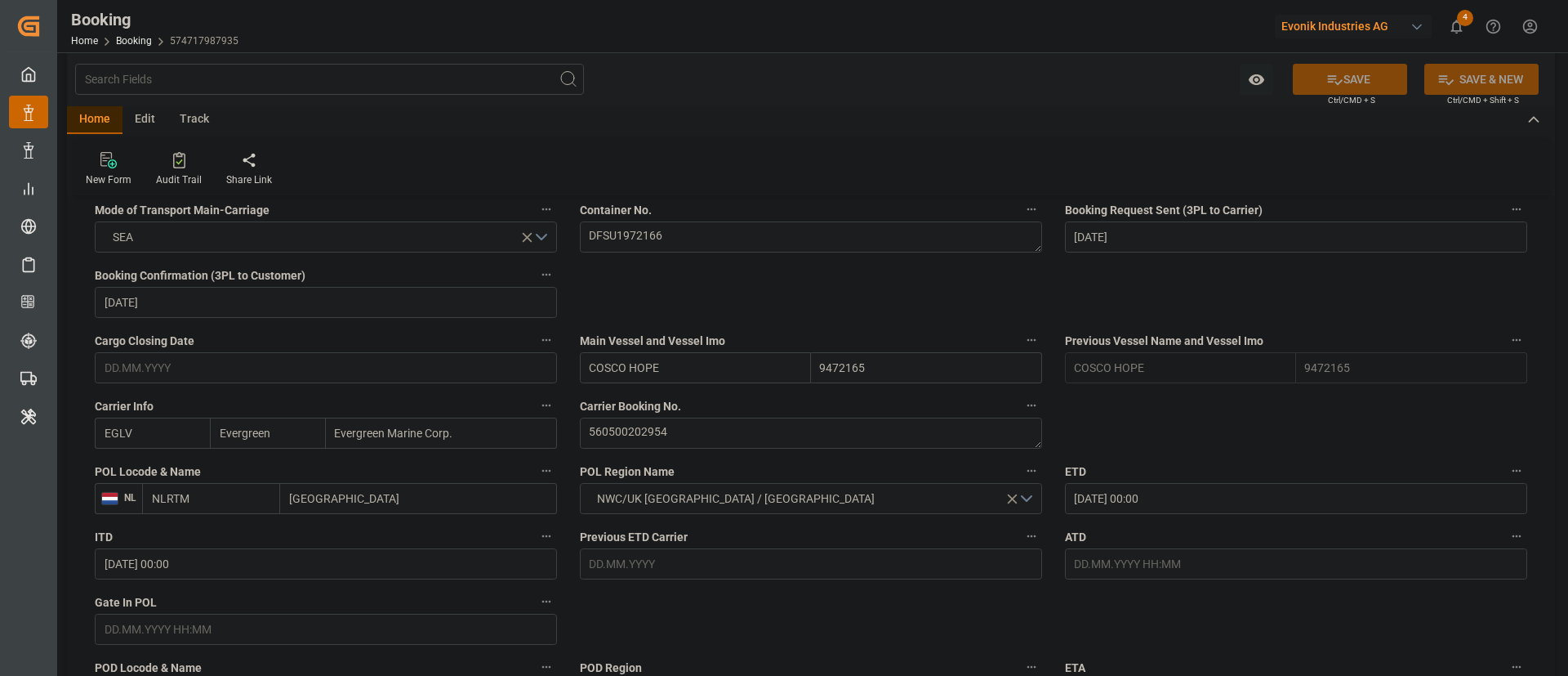
scroll to position [980, 0]
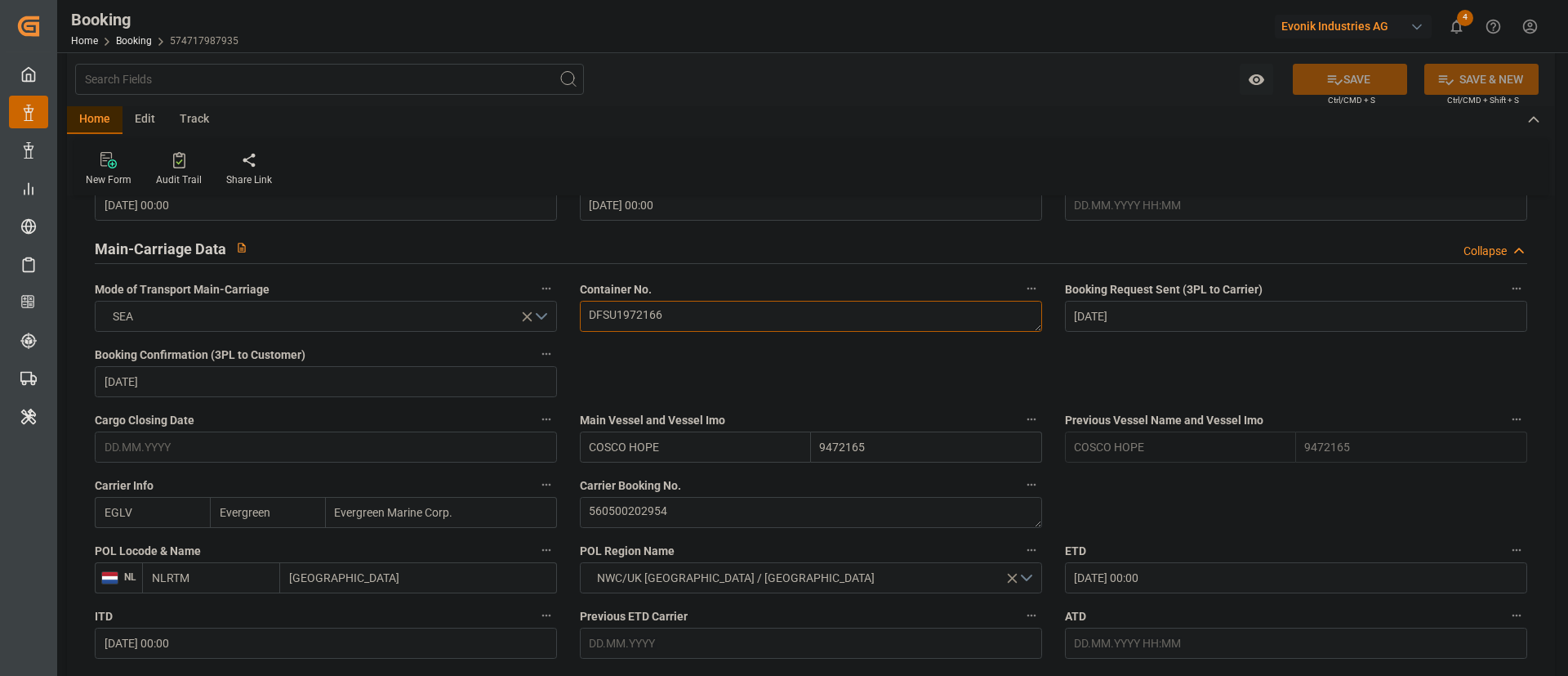
click at [663, 308] on textarea "DFSU1972166" at bounding box center [811, 316] width 462 height 31
click at [662, 449] on textarea "560500202954" at bounding box center [811, 512] width 462 height 31
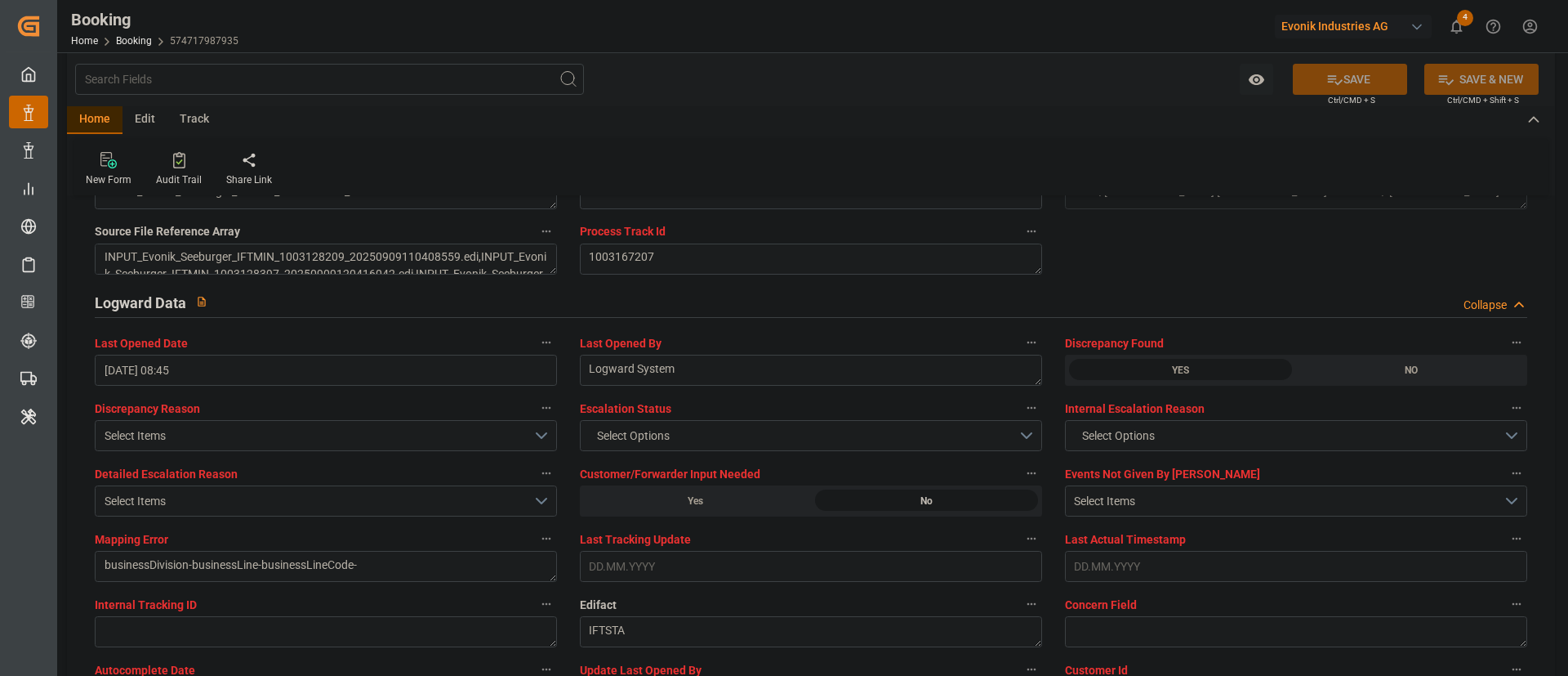
scroll to position [3063, 0]
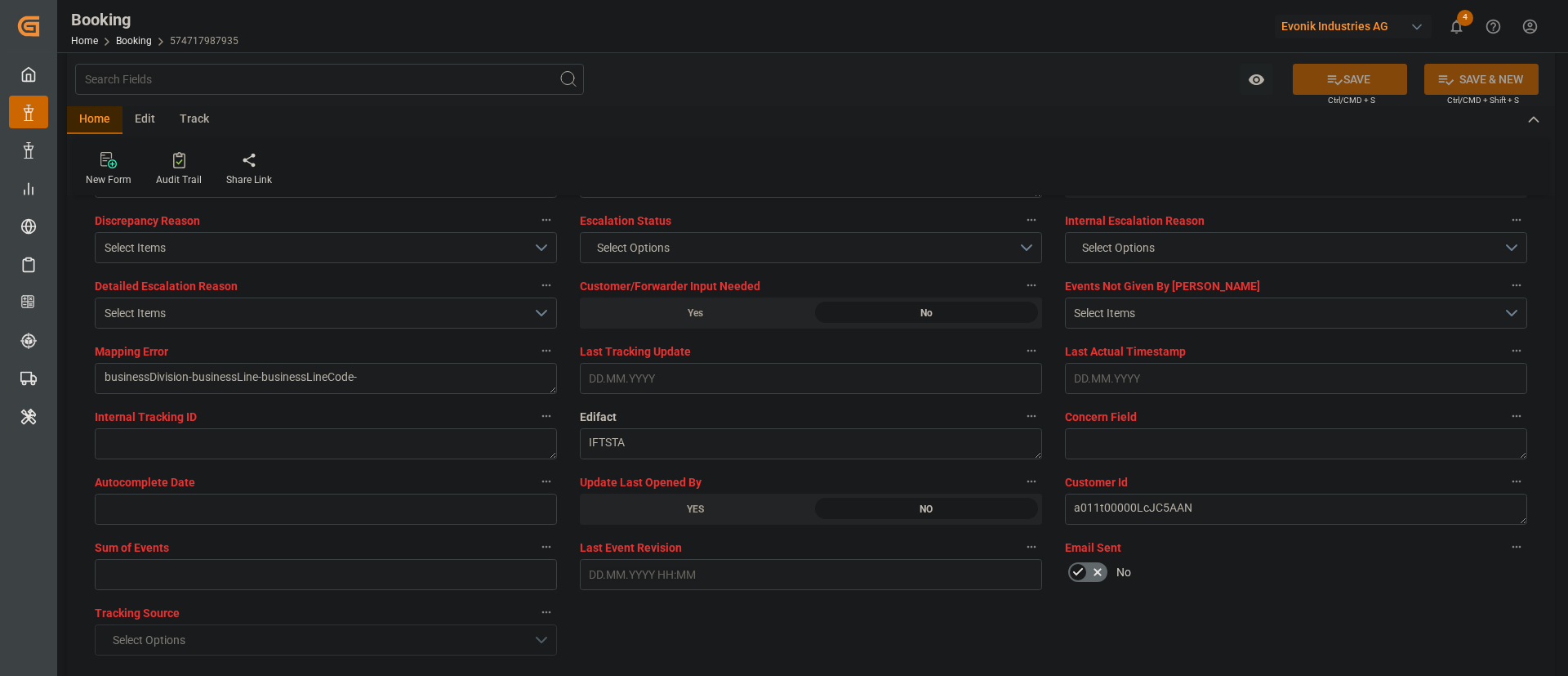
drag, startPoint x: 689, startPoint y: 515, endPoint x: 1371, endPoint y: 73, distance: 812.7
click at [691, 449] on div "YES" at bounding box center [695, 508] width 231 height 31
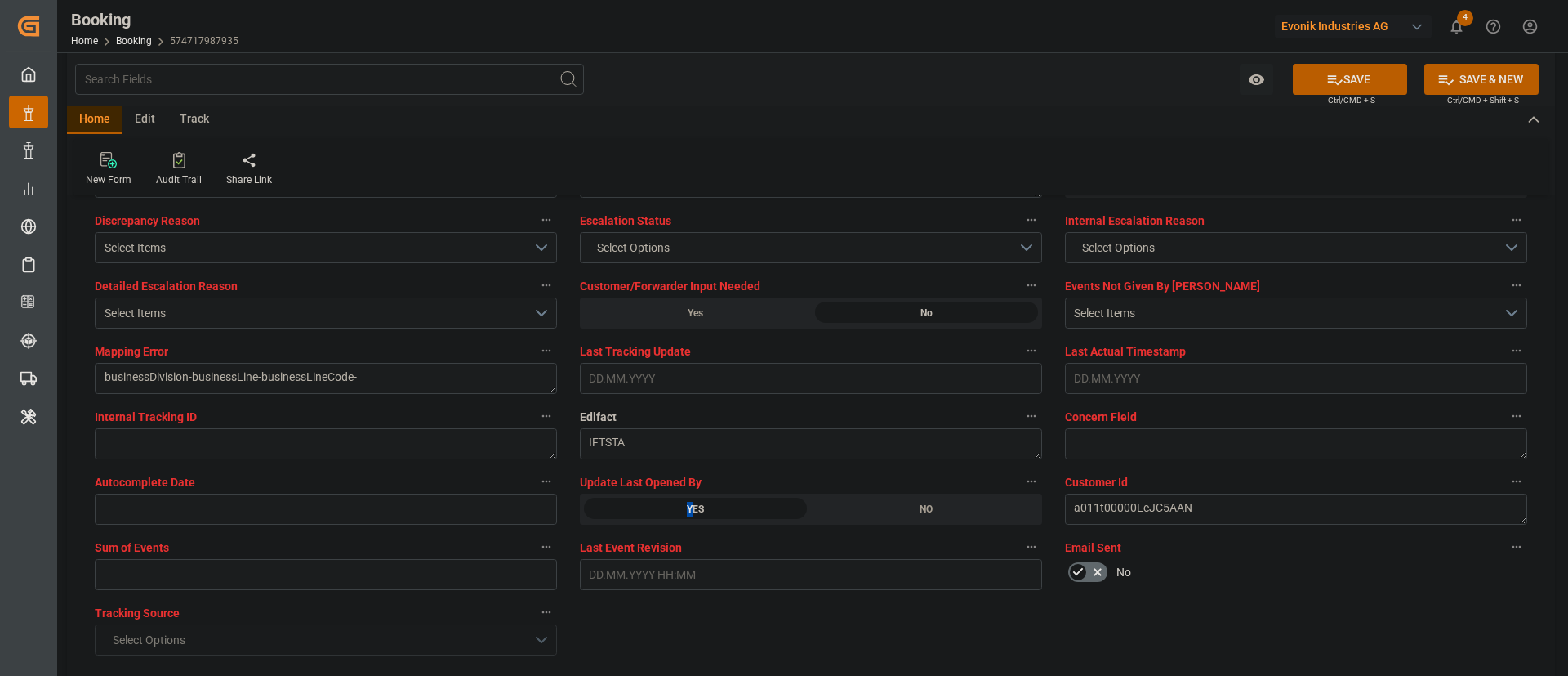
scroll to position [2818, 0]
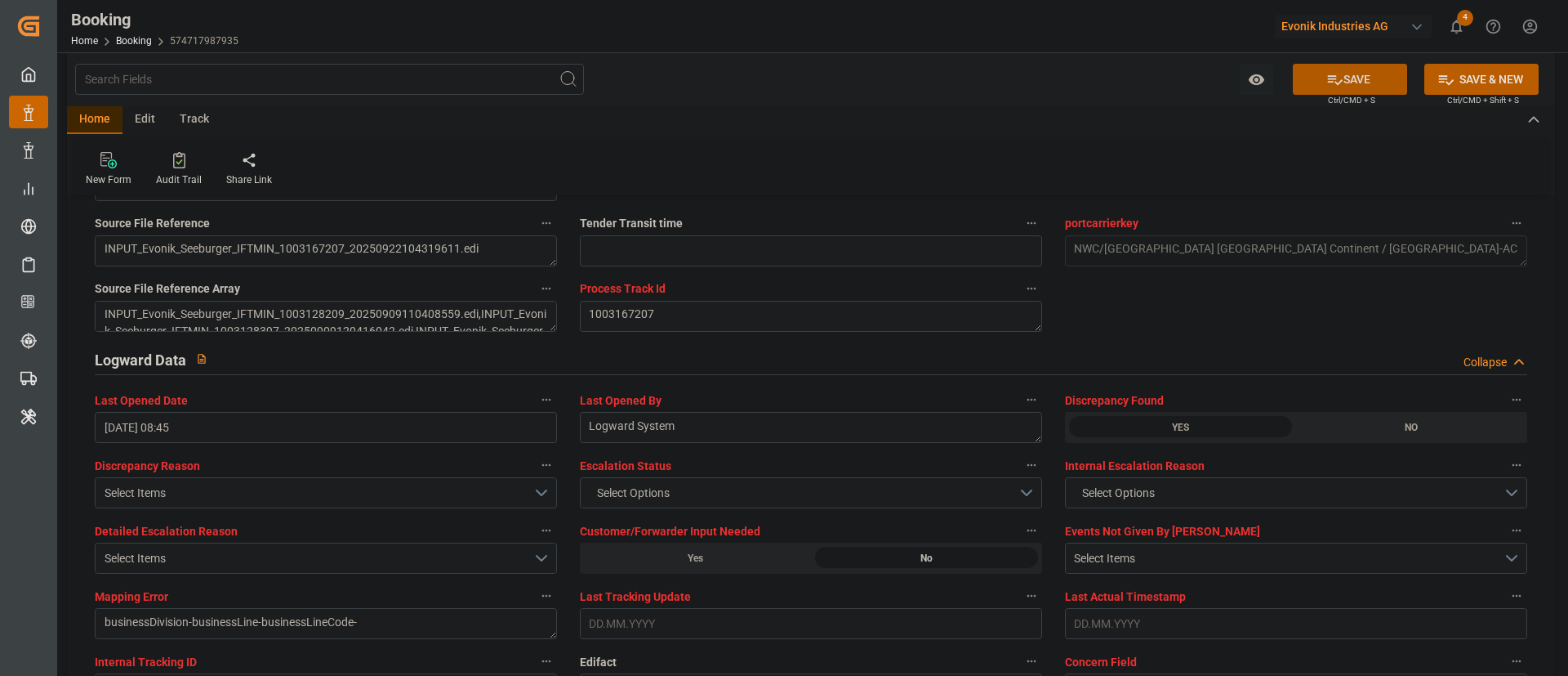
drag, startPoint x: 1353, startPoint y: 83, endPoint x: 538, endPoint y: 323, distance: 849.6
click at [1045, 83] on button "SAVE" at bounding box center [1350, 78] width 114 height 31
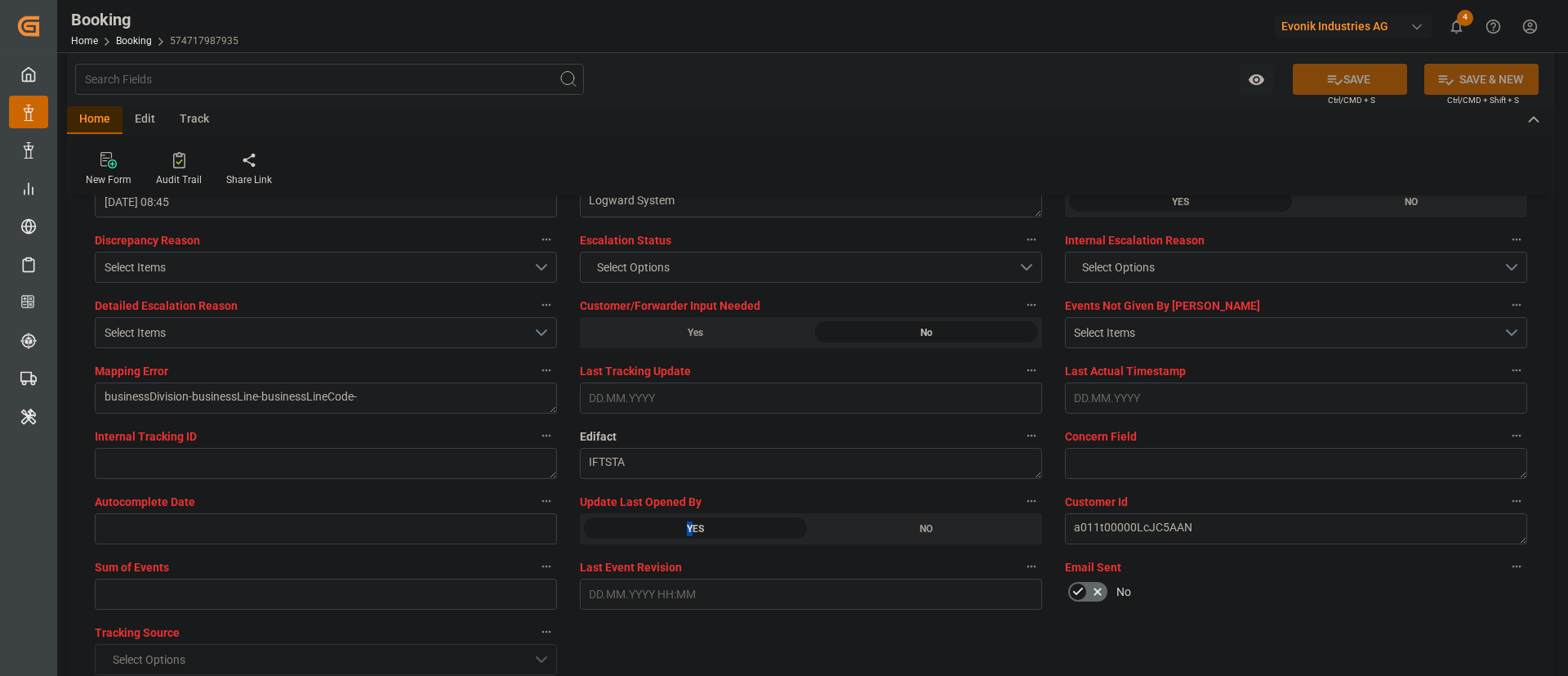
scroll to position [3063, 0]
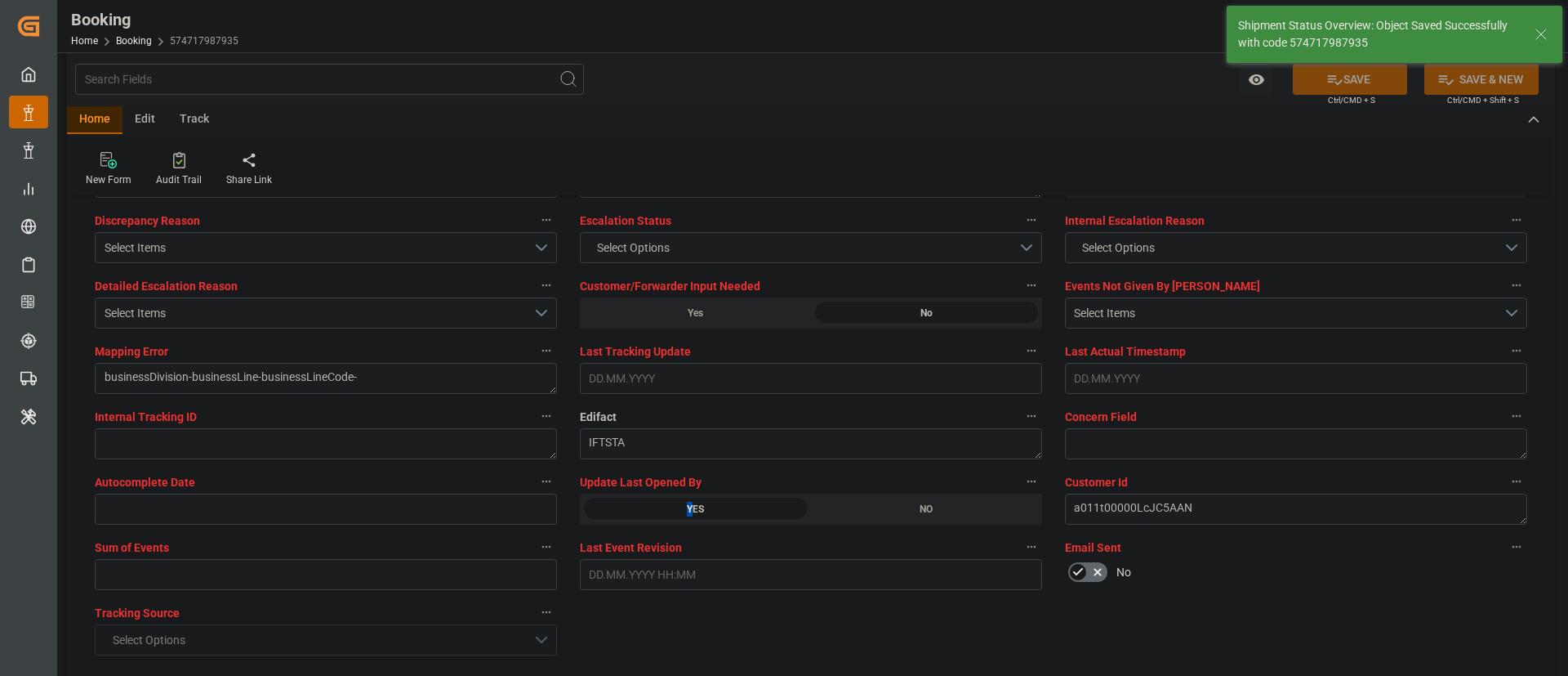
type textarea "Kiran Hari"
type textarea "businessDivision-businessLine-"
type input "[DATE] 09:37"
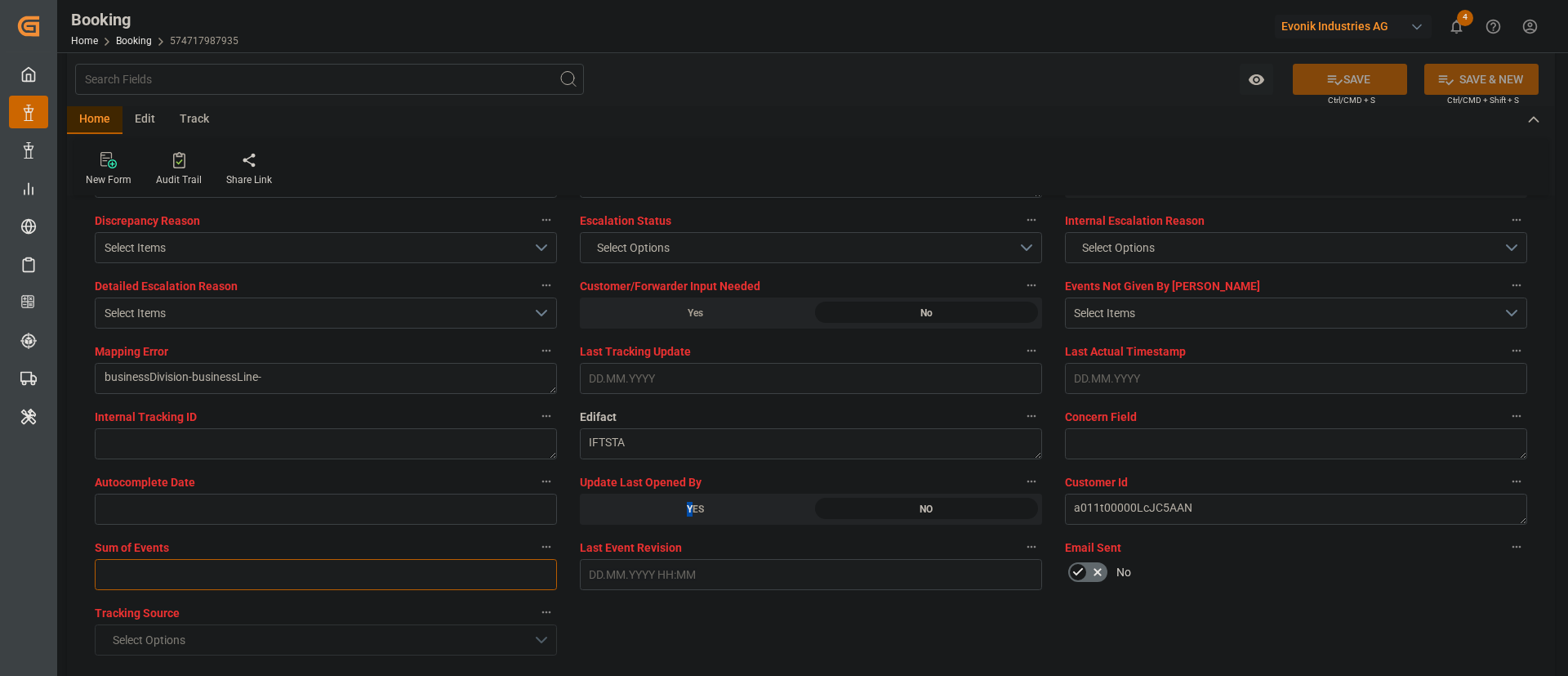
click at [207, 449] on input "text" at bounding box center [326, 573] width 462 height 31
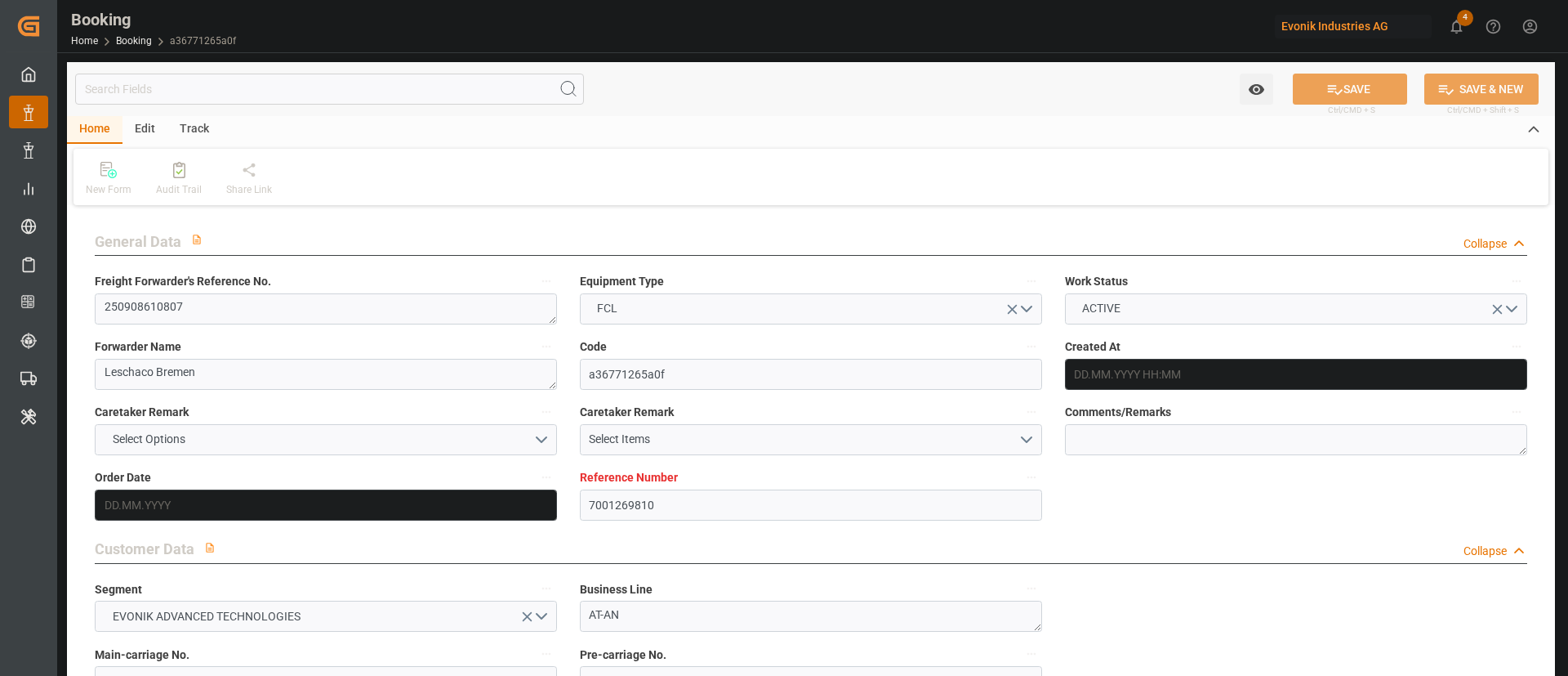
type input "7001269810"
type input "9952701"
type input "Hyundai"
type input "Hyundai Merchant Marine [DOMAIN_NAME]."
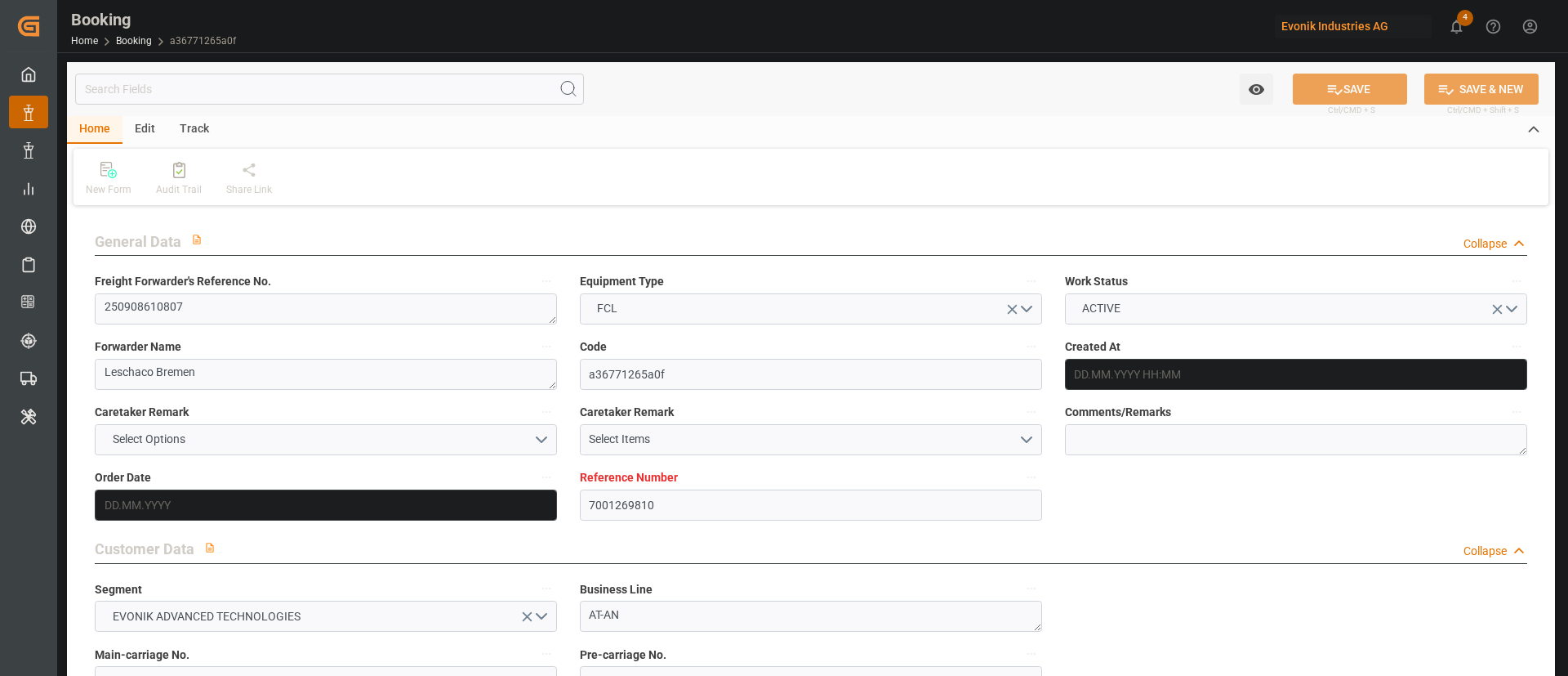
type input "NLRTM"
type input "INNSA"
type input "NLRTM"
type input "INNSA"
type input "08.09.2025 14:40"
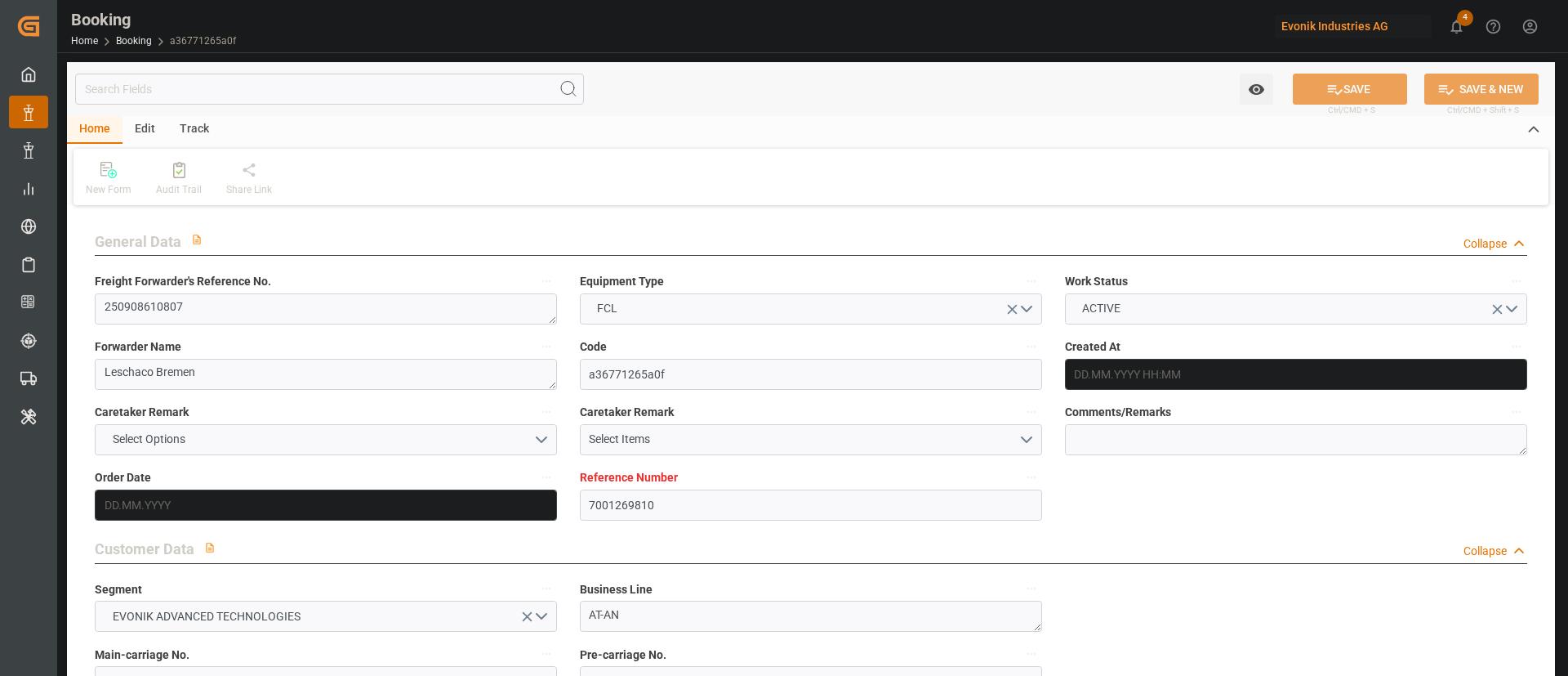
type input "08.09.2025"
type input "18.11.2025"
type input "22.09.2025"
type input "15.09.2025 00:00"
type input "22.09.2025 00:00"
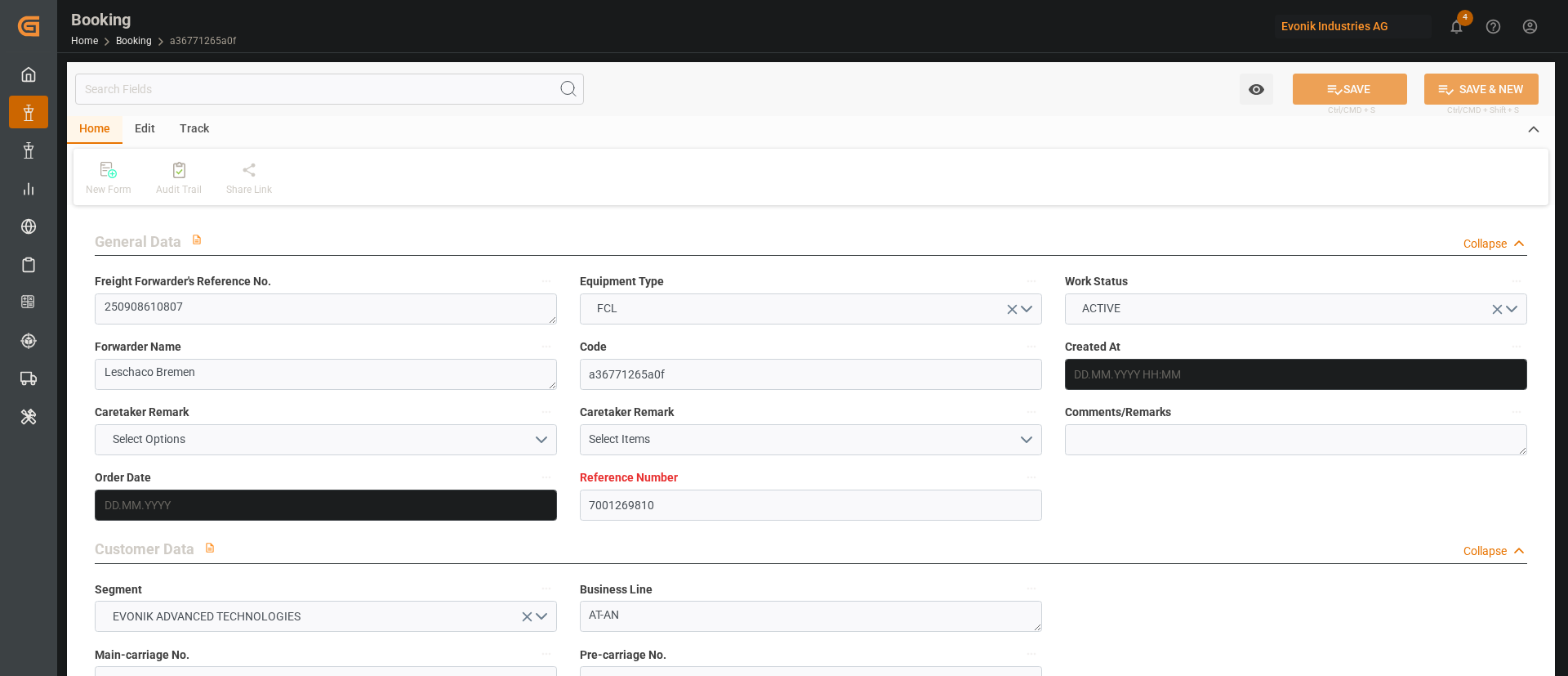
type input "[DATE]"
type input "29.09.2025 22:00"
type input "29.09.2025 00:00"
type input "17.11.2025 11:00"
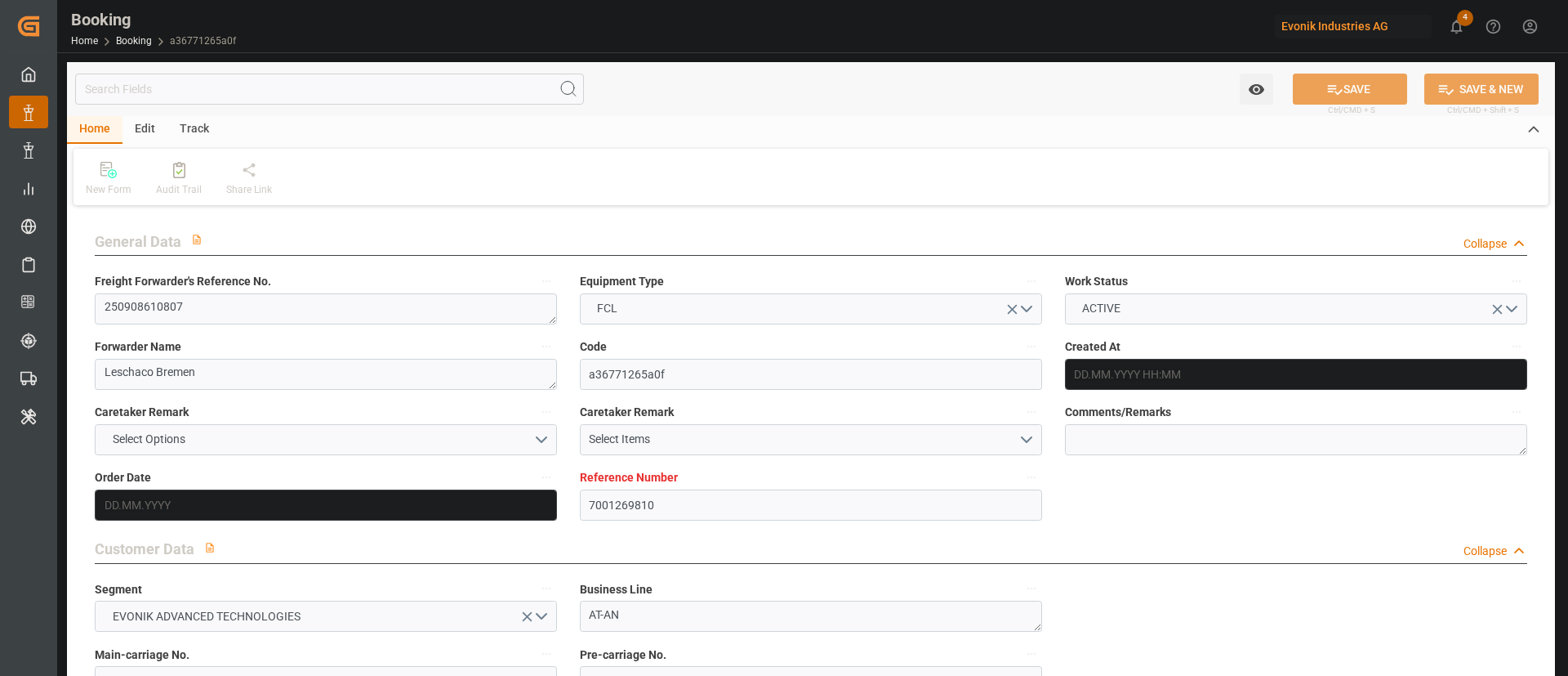
type input "18.11.2025 00:00"
type input "21.09.2025 17:15"
type input "21.09.2025"
type input "29.09.2025 22:00"
type input "17.11.2025 11:00"
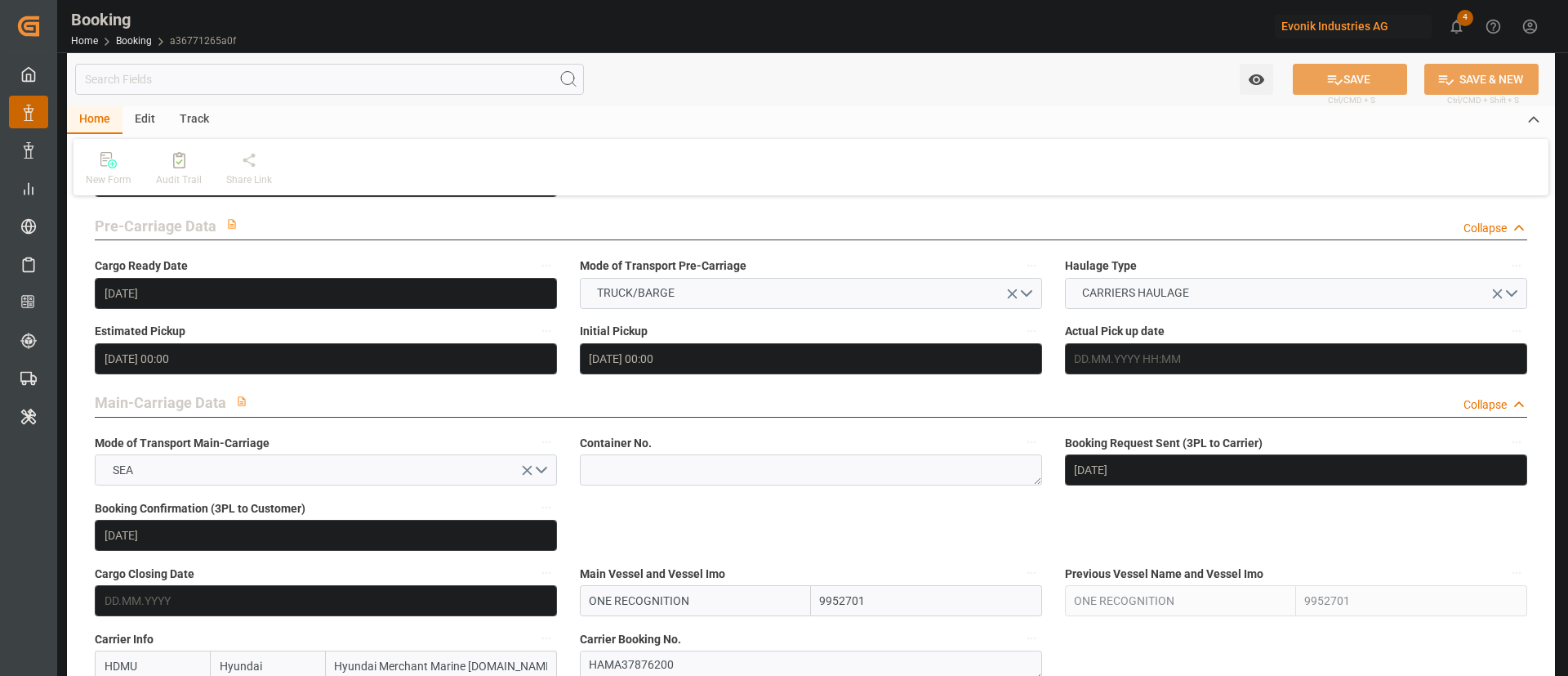
scroll to position [858, 0]
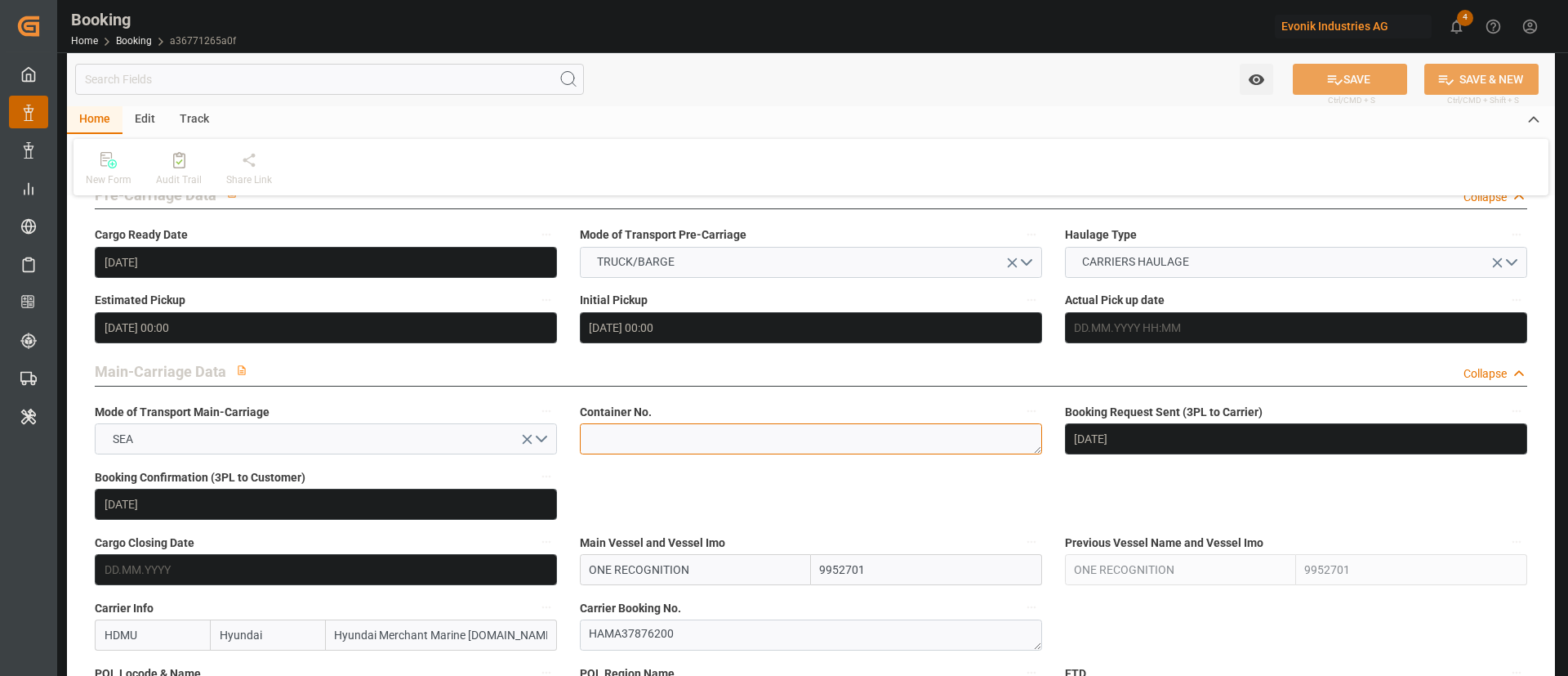
click at [693, 443] on textarea at bounding box center [811, 438] width 462 height 31
paste textarea "HAMA37876200"
type textarea "HAMA37876200"
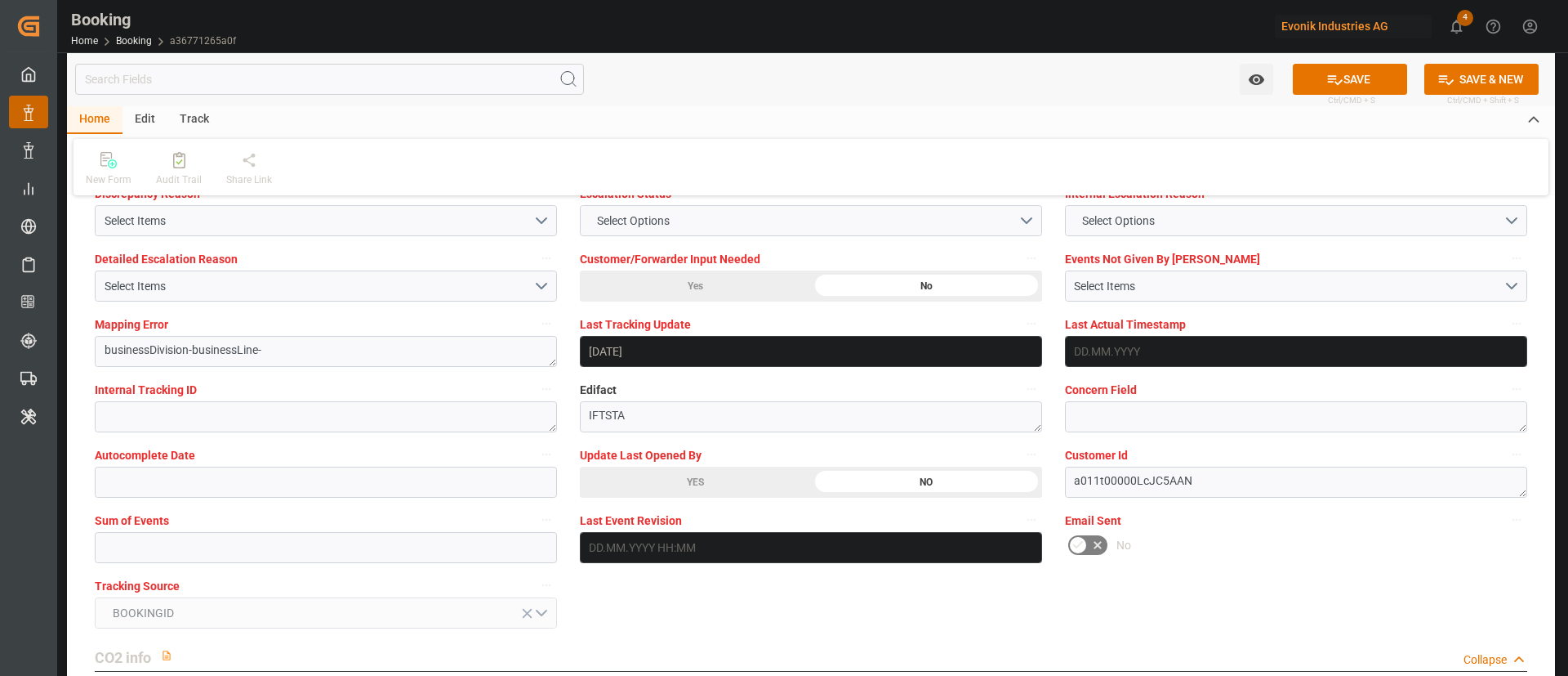
scroll to position [3186, 0]
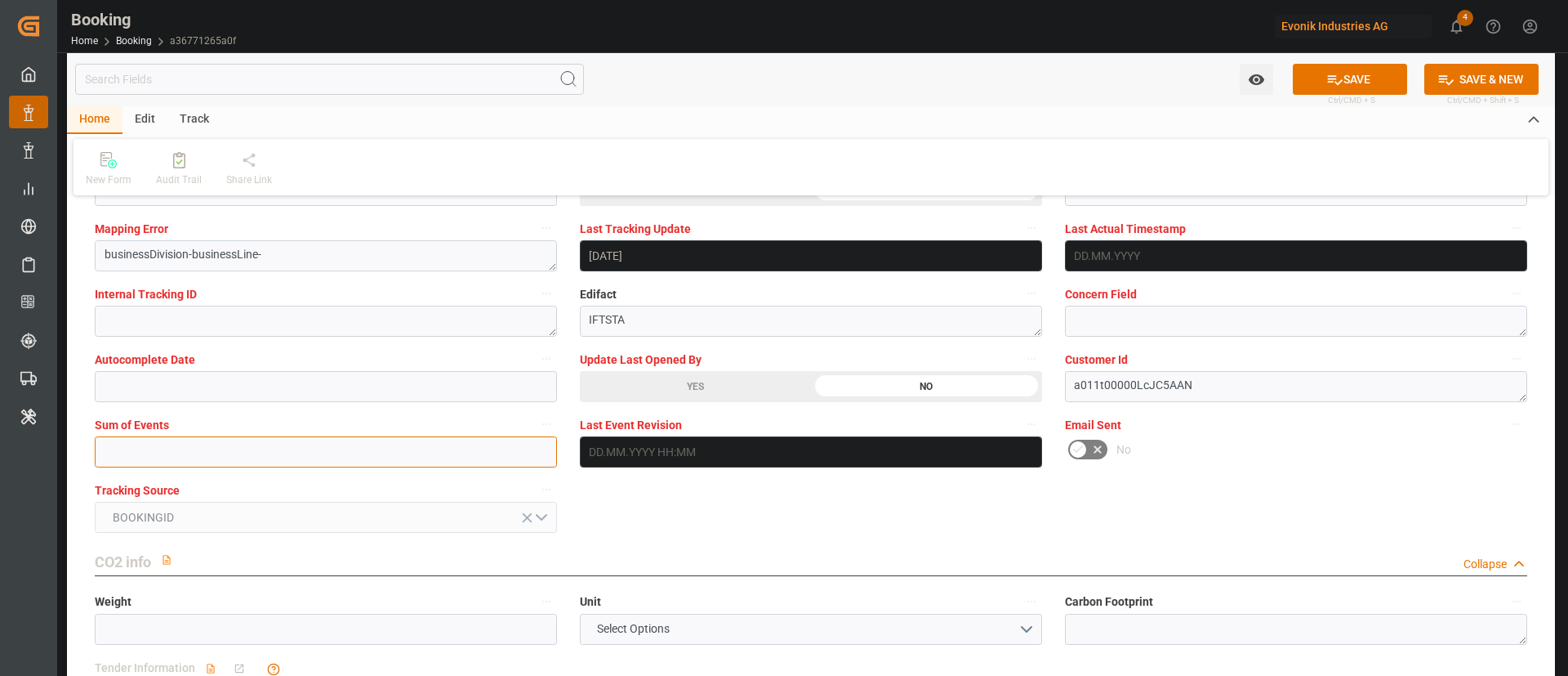
click at [194, 453] on input "text" at bounding box center [326, 451] width 462 height 31
type input "0"
click at [1357, 76] on button "SAVE" at bounding box center [1350, 78] width 114 height 31
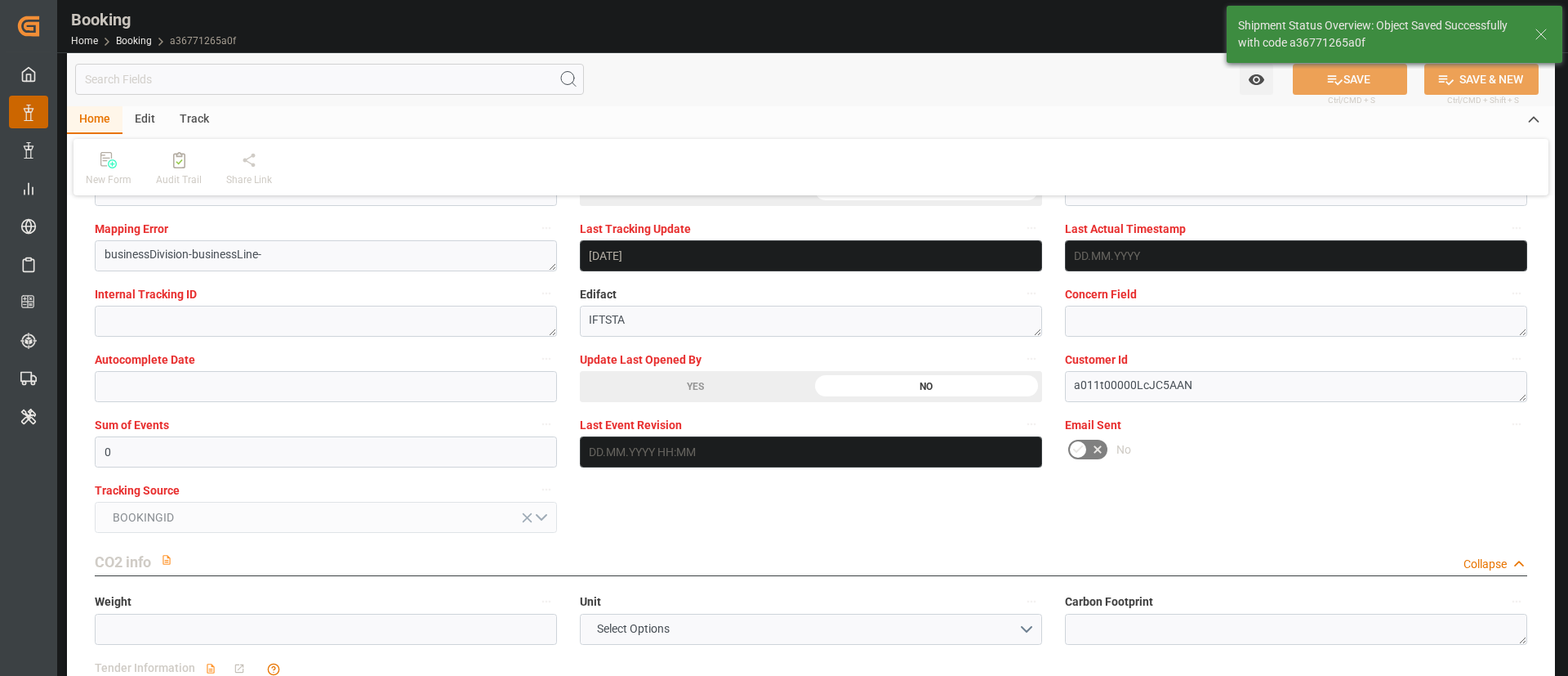
type textarea "Kiran Hari"
type input "22.09.2025 09:42"
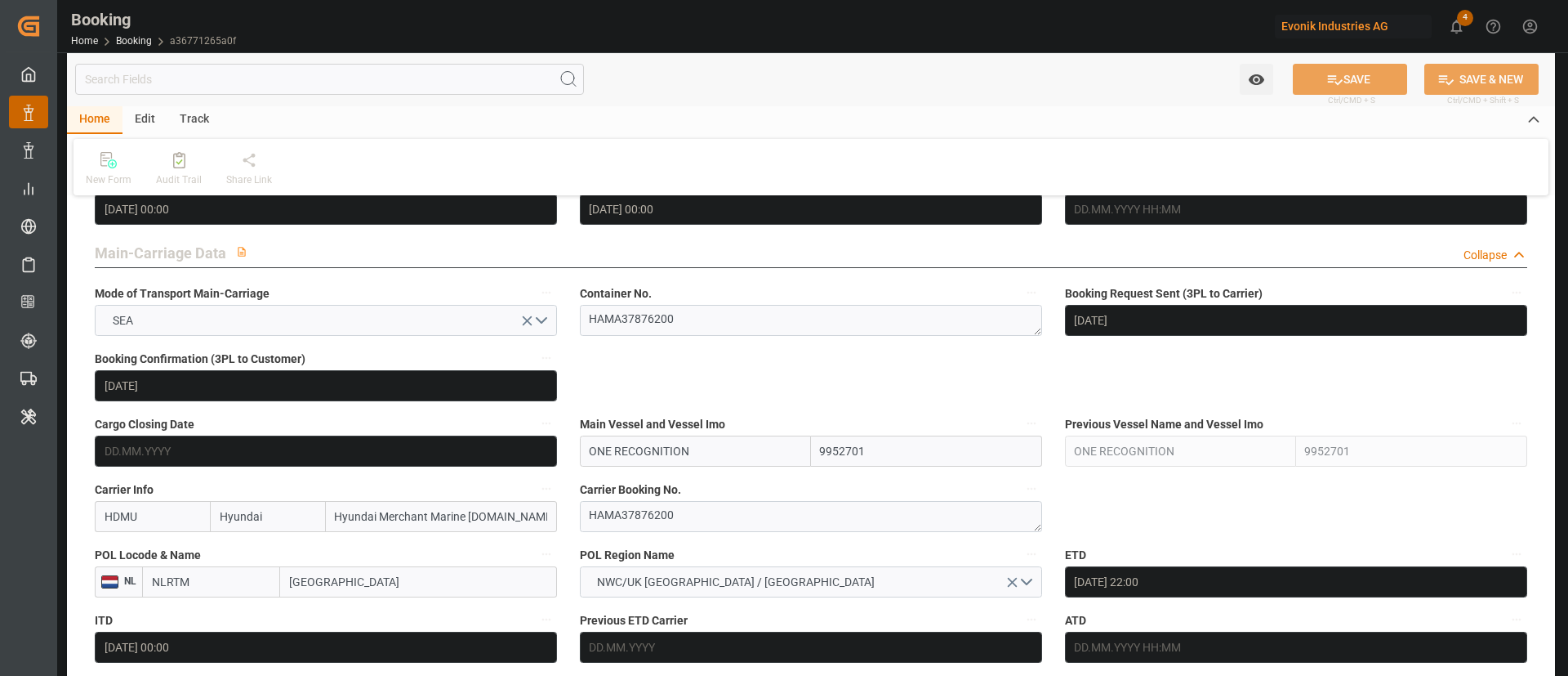
scroll to position [980, 0]
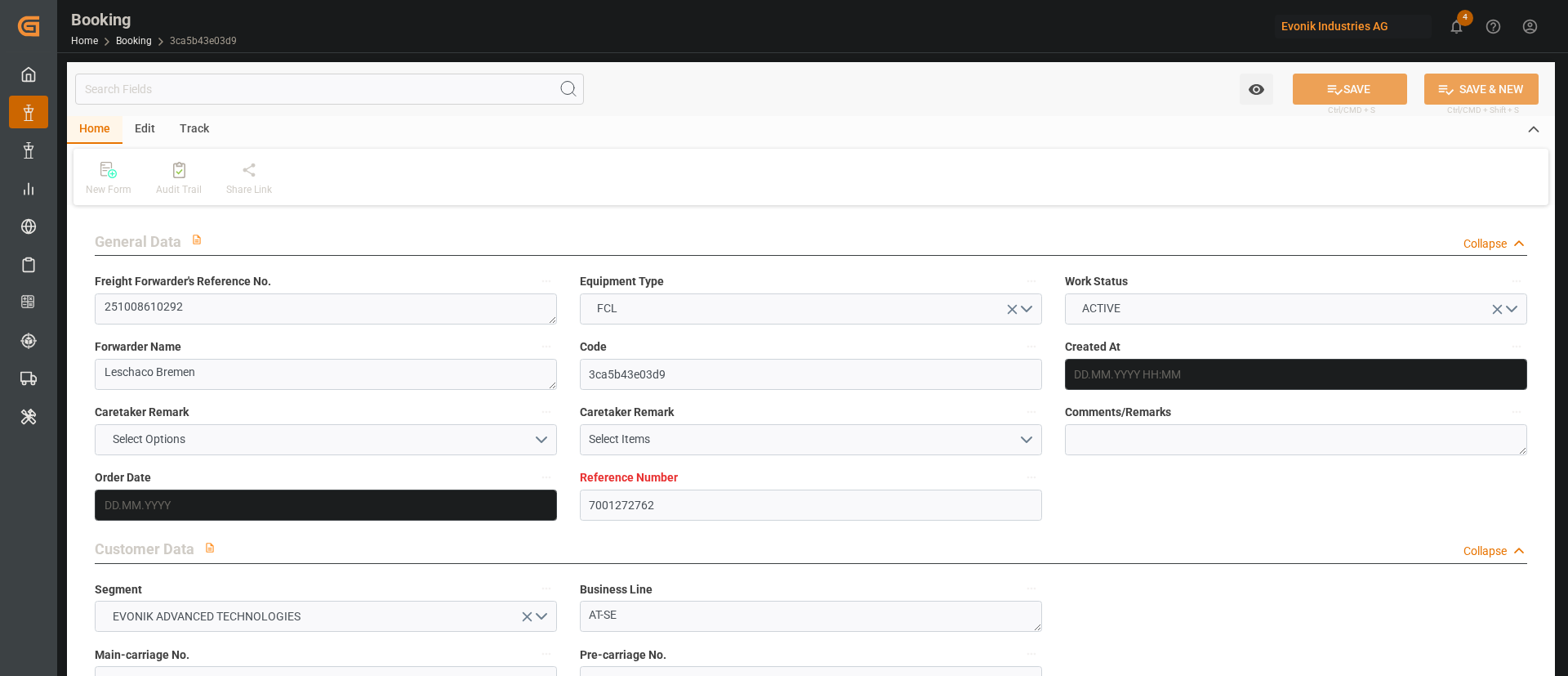
type input "7001272762"
type input "9769283"
type input "Hyundai"
type input "Hyundai Merchant Marine [DOMAIN_NAME]."
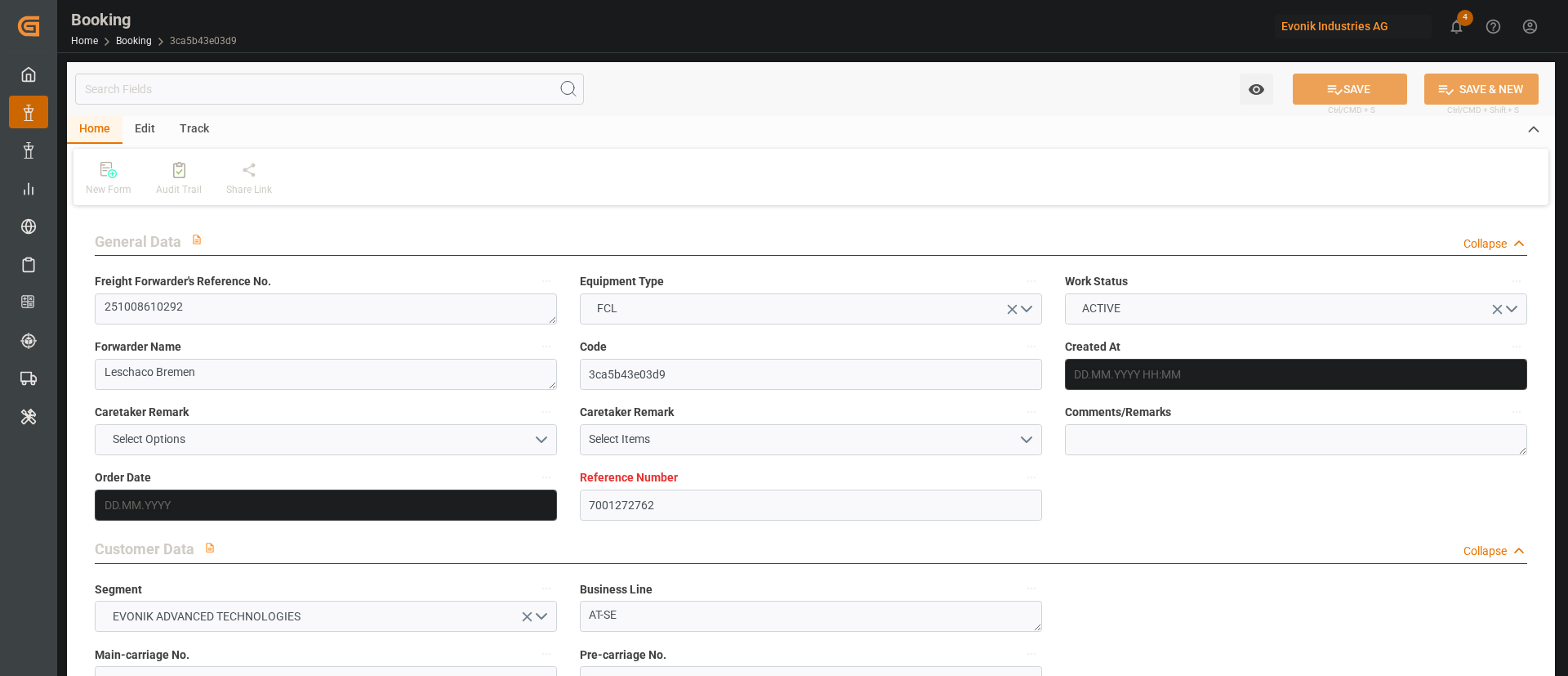
type input "NLRTM"
type input "CNSGH"
type input "[DATE] 06:53"
type input "[DATE]"
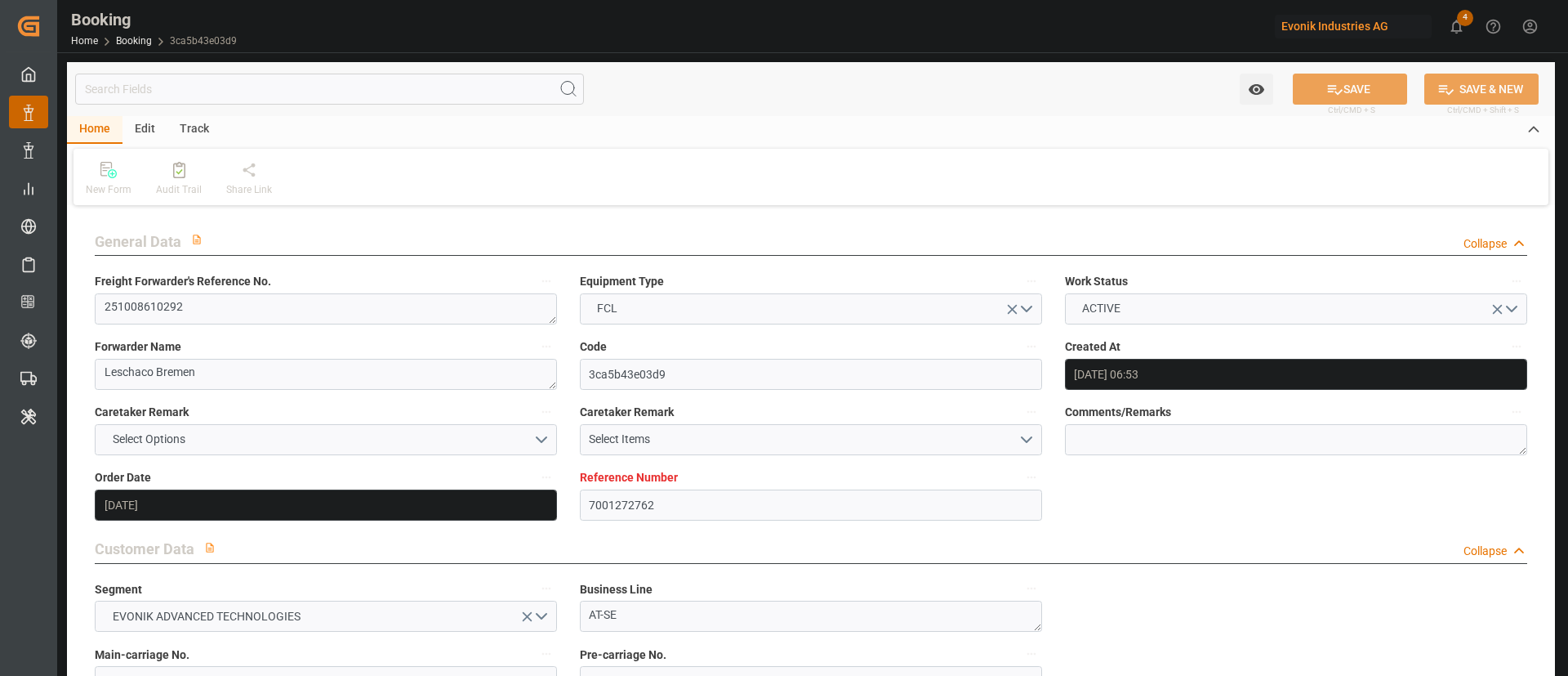
type input "[DATE]"
type input "[DATE] 00:00"
type input "[DATE]"
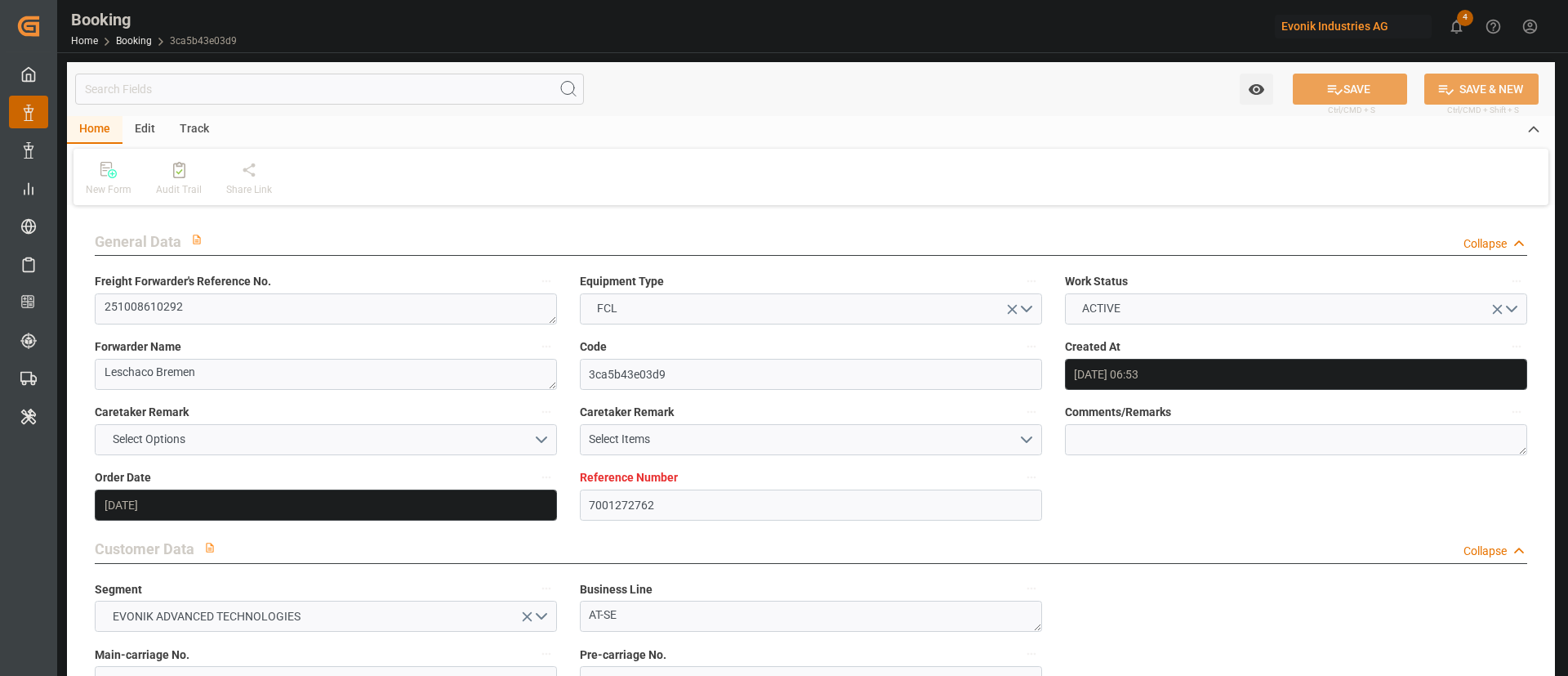
type input "[DATE] 00:00"
type input "[DATE] 10:55"
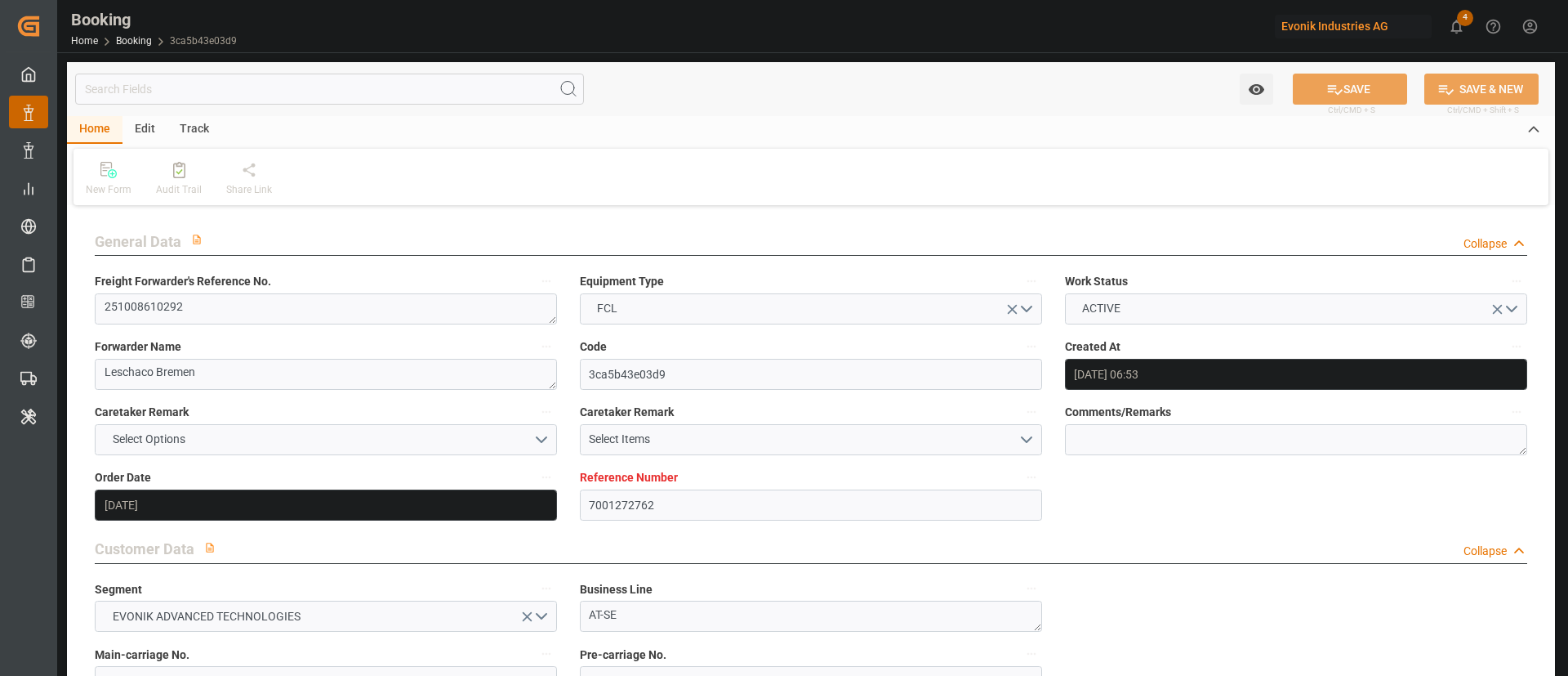
scroll to position [980, 0]
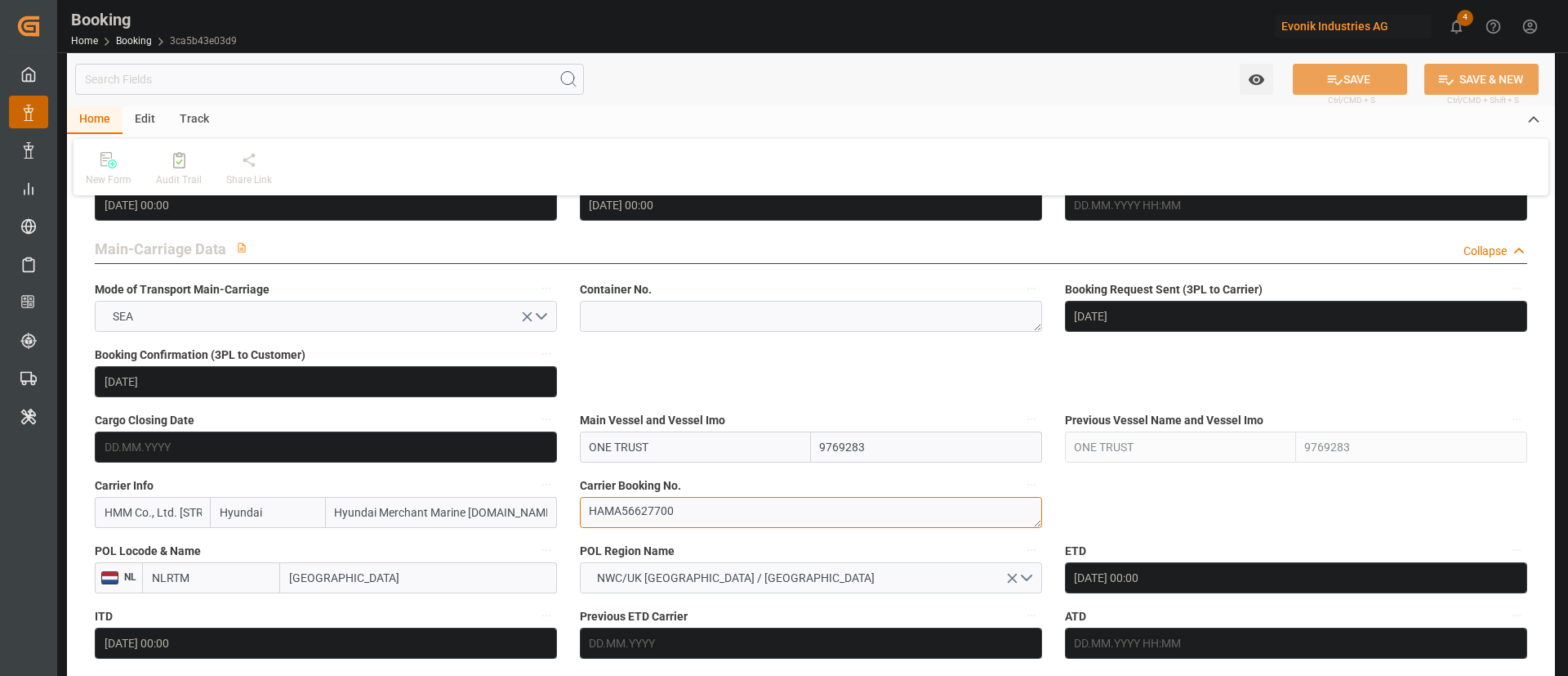
click at [672, 498] on textarea "HAMA56627700" at bounding box center [811, 512] width 462 height 31
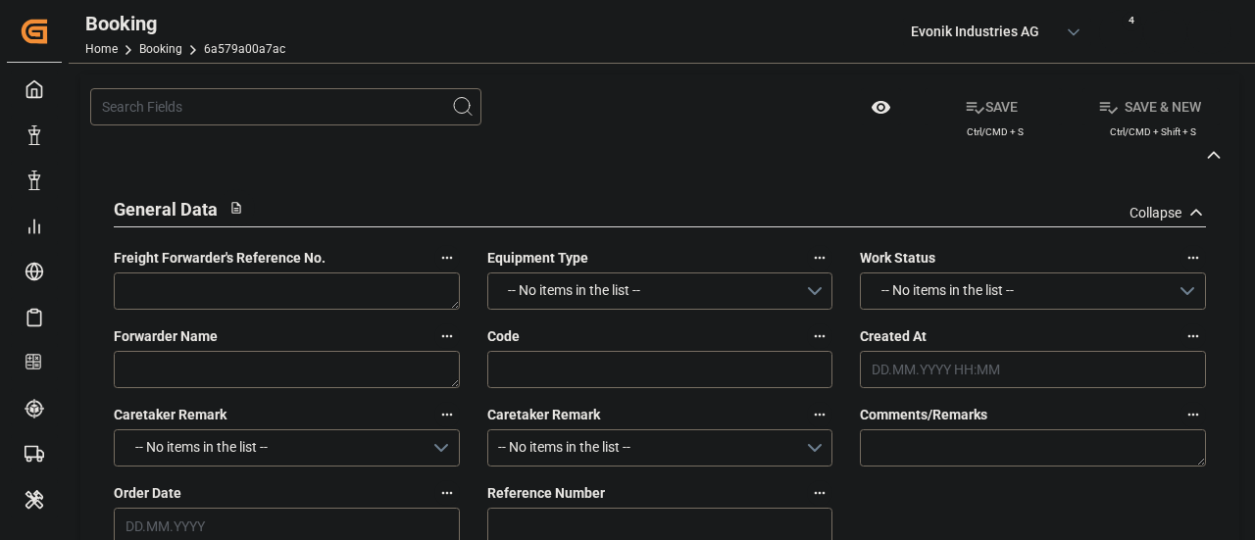
type textarea "250908610182"
type textarea "Leschaco Bremen"
type input "6a579a00a7ac"
type input "7001244068"
type textarea "CU-CAD"
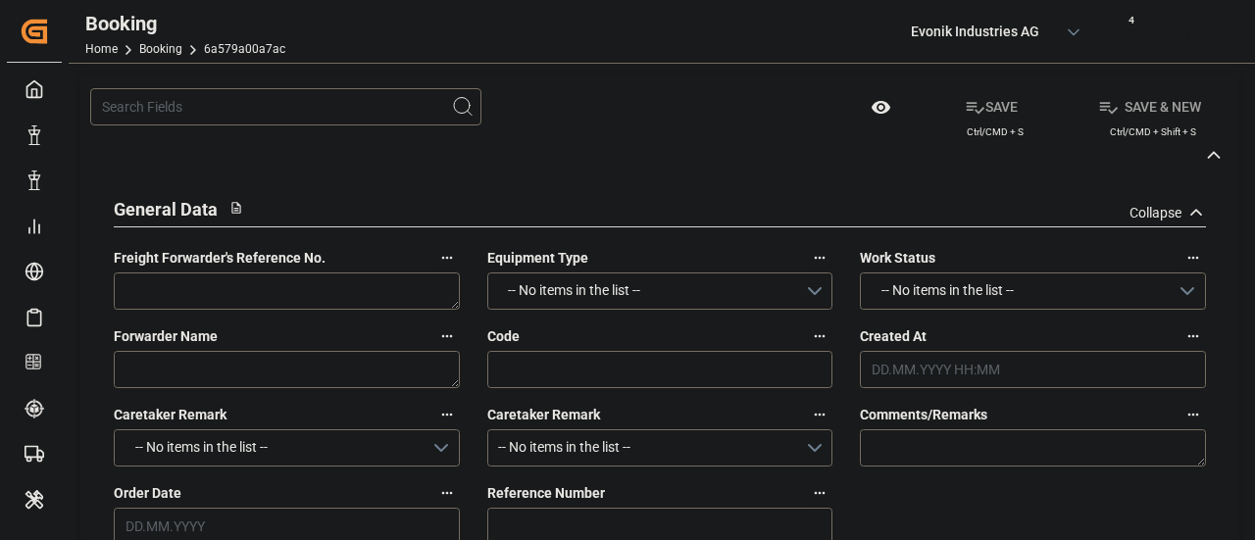
type input "7001244067"
type textarea "CIF"
type textarea "NHAVA SHEVA"
type textarea "[GEOGRAPHIC_DATA]"
type textarea "HMMU7144015"
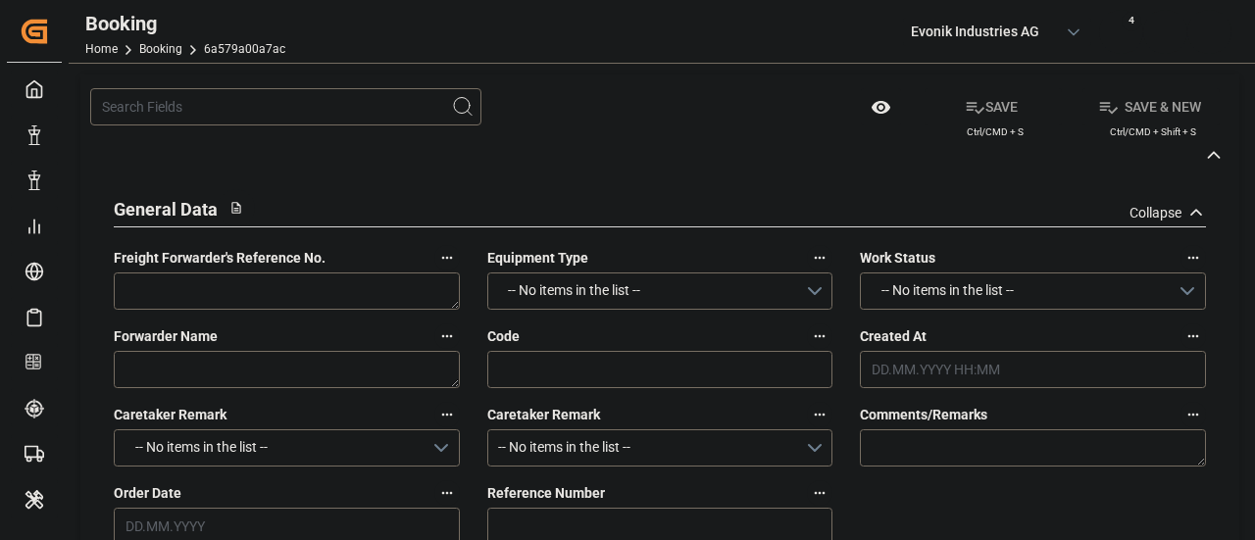
type input "BF [GEOGRAPHIC_DATA]"
type input "HDMU"
type textarea "HAMA15739300"
type input "[GEOGRAPHIC_DATA]"
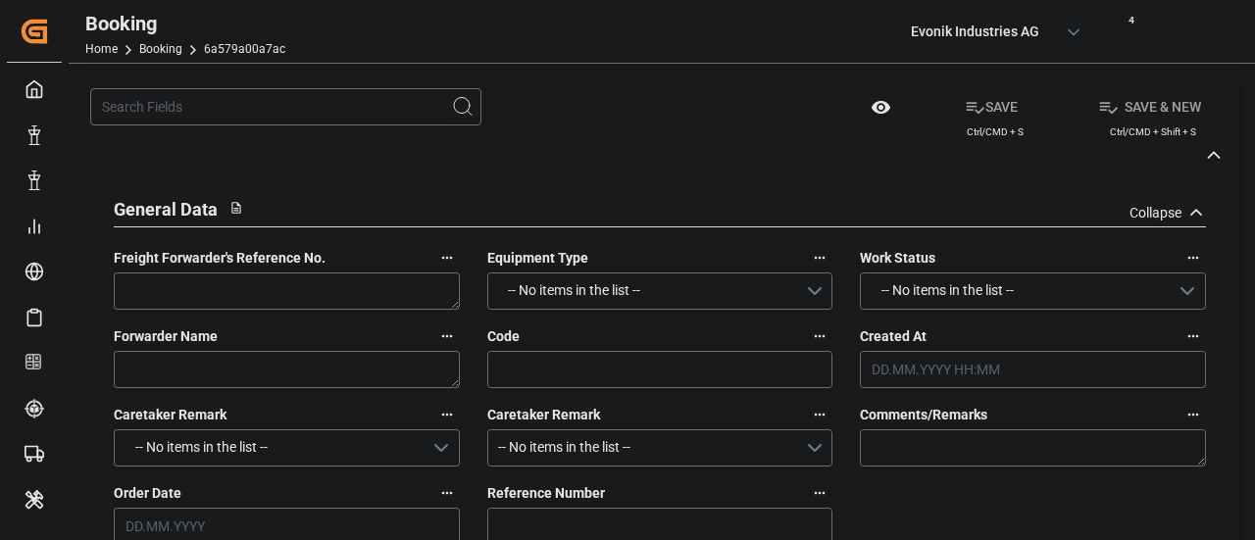
type input "[PERSON_NAME] ([PERSON_NAME])"
type textarea "vesselName etd eta"
type textarea "INPUT_Evonik_Seeburger_IFTSTA_1003145996_20250915075818143.edi"
type textarea "NWC/[GEOGRAPHIC_DATA] [GEOGRAPHIC_DATA] Continent / [GEOGRAPHIC_DATA]-CAD"
type textarea "INPUT_Evonik_Seeburger_IFTMIN_1003033223_20250808085754135.edi,INPUT_Evonik_See…"
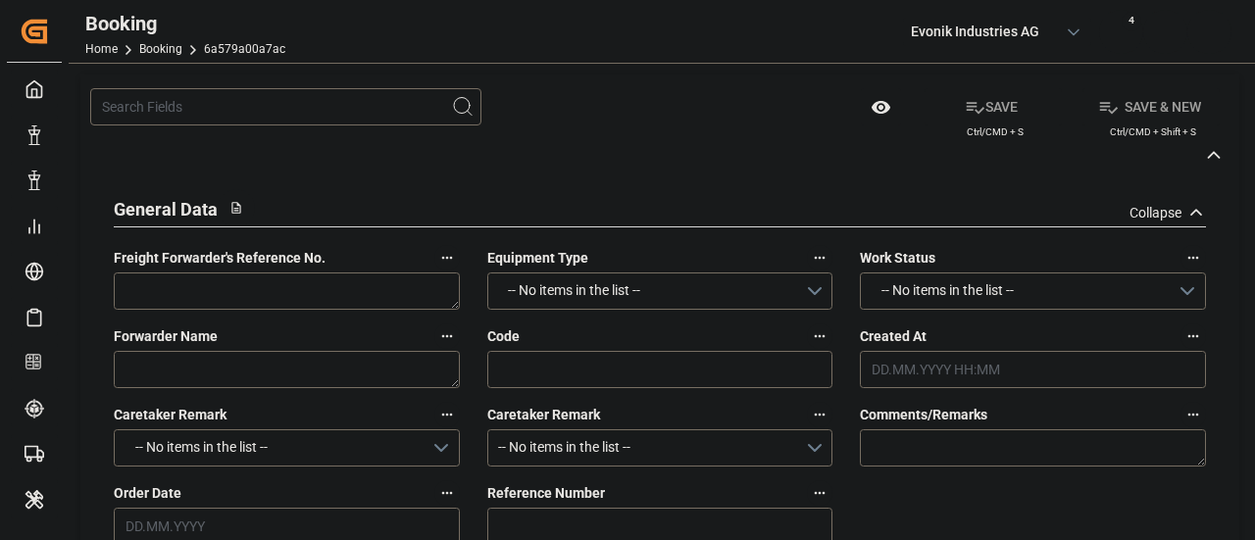
type textarea "1003145996"
type textarea "Madhu T V"
type textarea "businessDivision-businessLine-"
type textarea "IFTSTA"
type textarea "a011t00000LcJC5AAN"
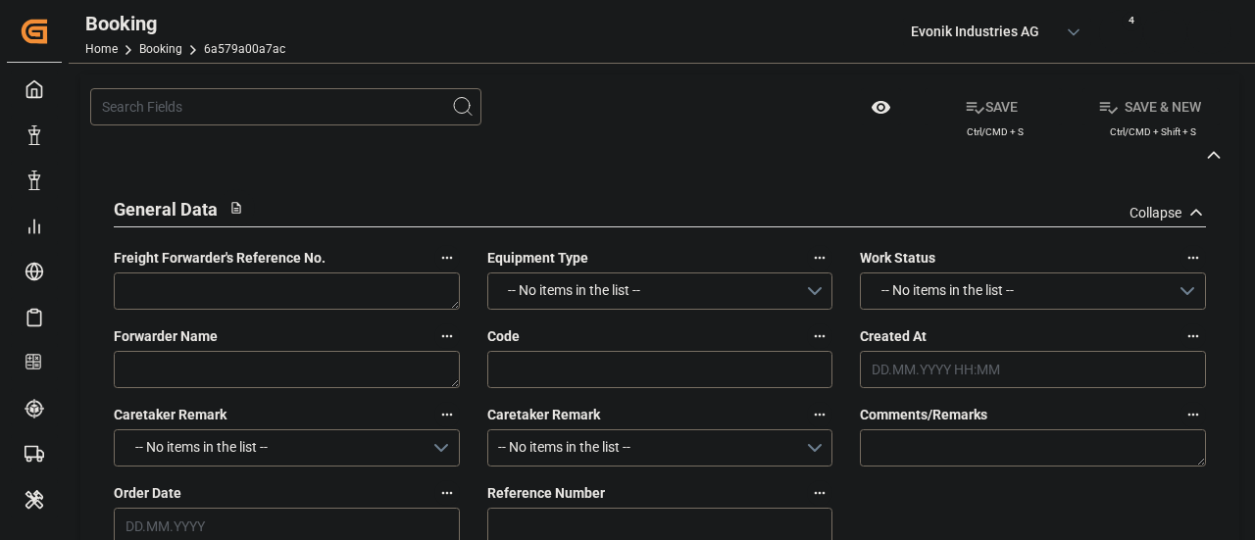
type textarea "No"
type input "Validation Errors"
type textarea "INVALID_INPUT"
type textarea "vessel_operator_carrier_code must be 4 characters."
type input "7001244068"
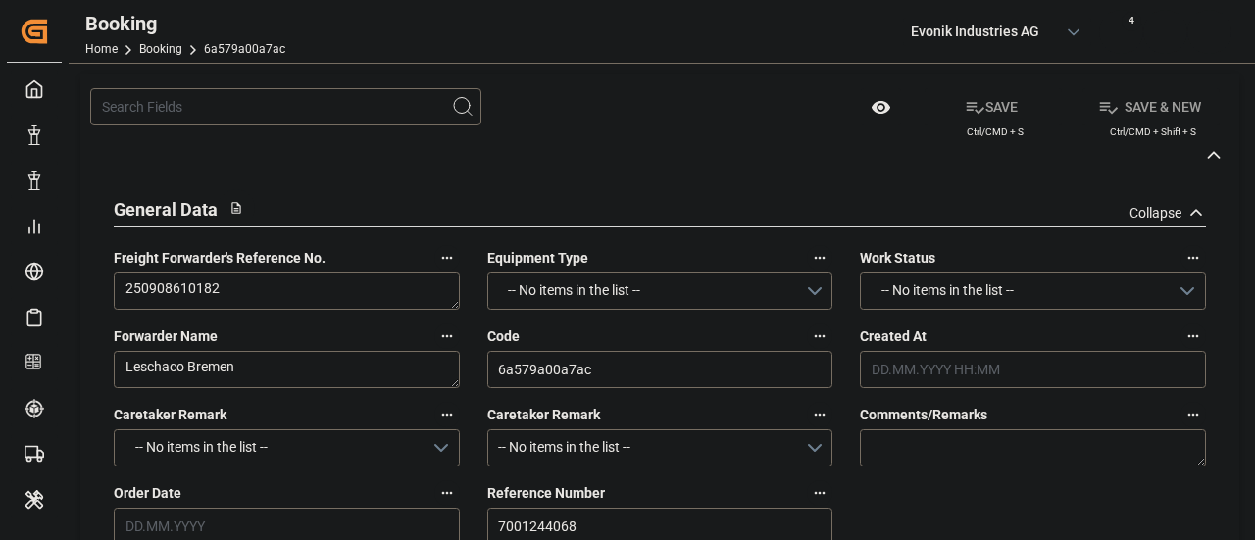
type input "9332860"
type input "Hyundai"
type input "Hyundai Merchant Marine [DOMAIN_NAME]."
type input "BEANR"
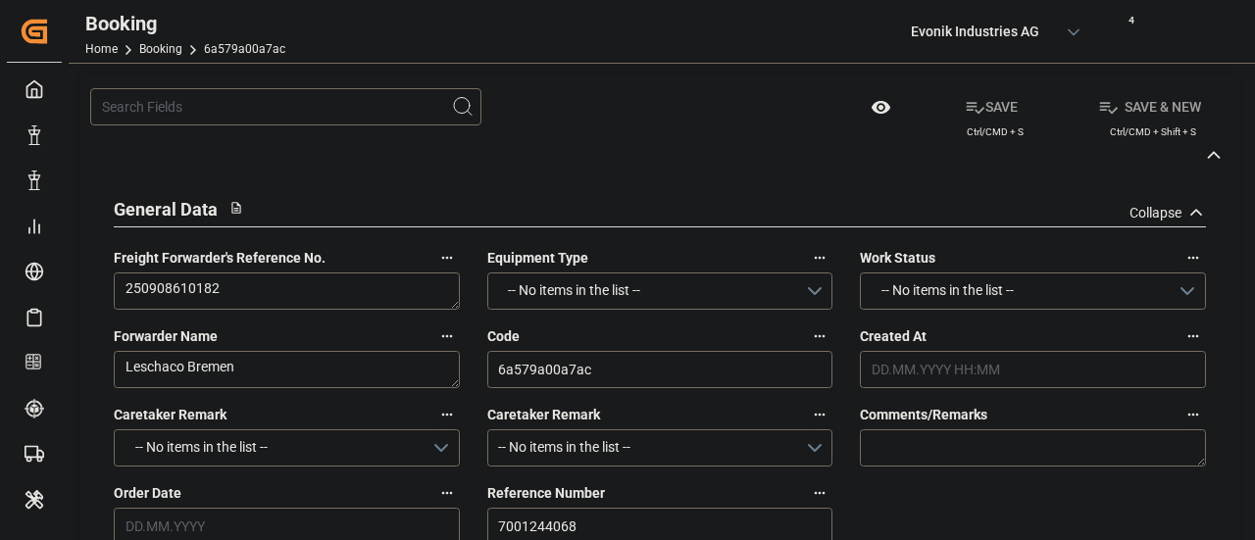
type input "INNSA"
type input "0"
type input "[DATE] 06:59"
type input "[DATE]"
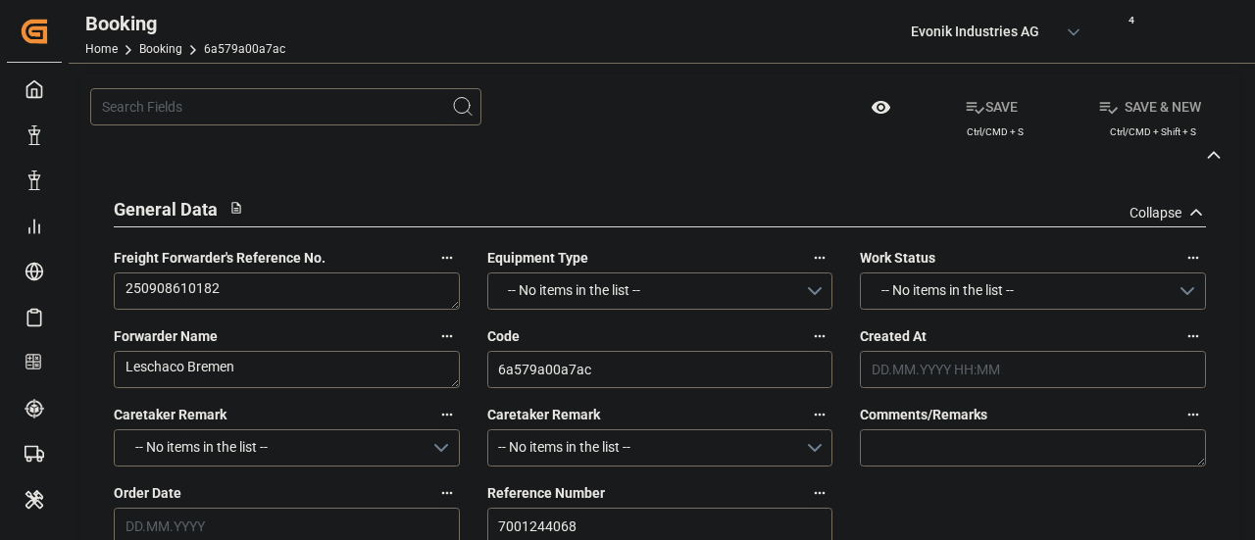
type input "[DATE]"
type input "[DATE] 00:00"
type input "[DATE]"
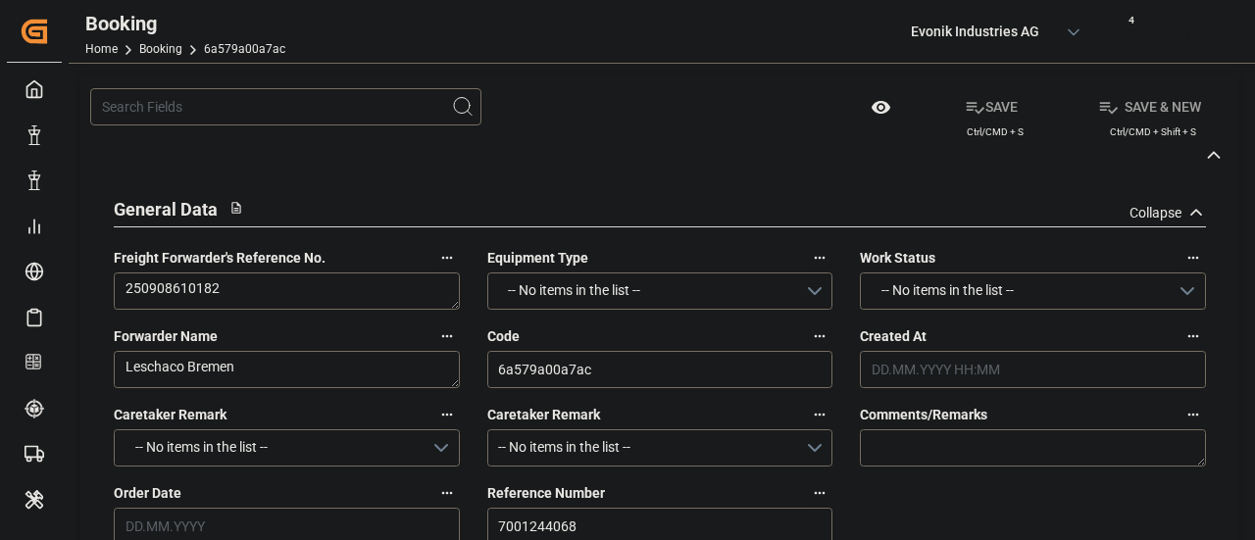
type input "[DATE]"
type input "[DATE] 00:00"
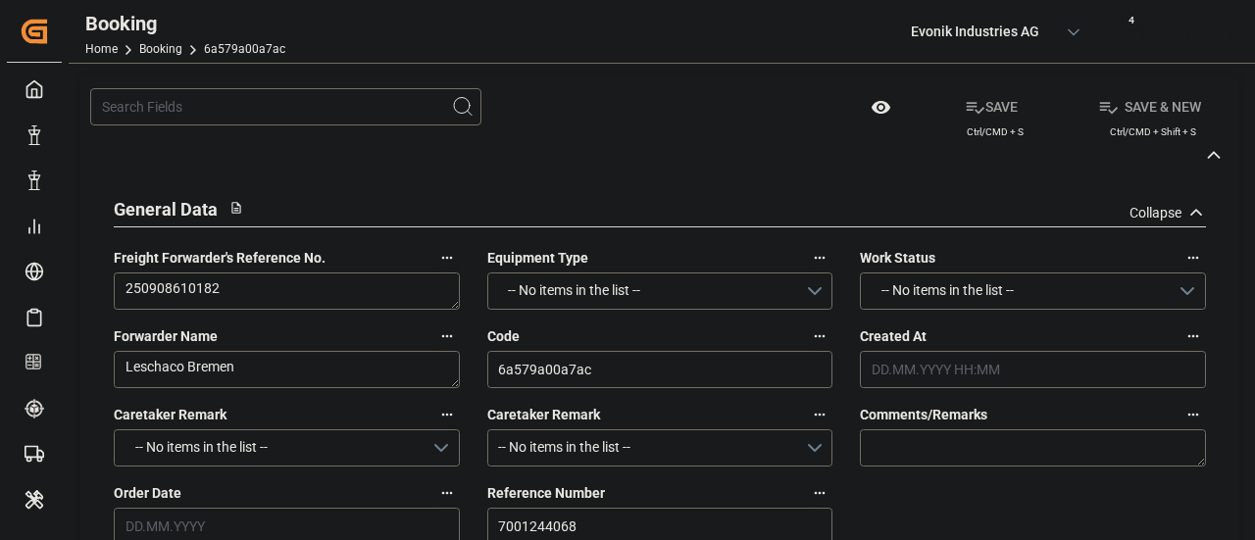
type input "20.08.2025"
type input "19.09.2025 09:08"
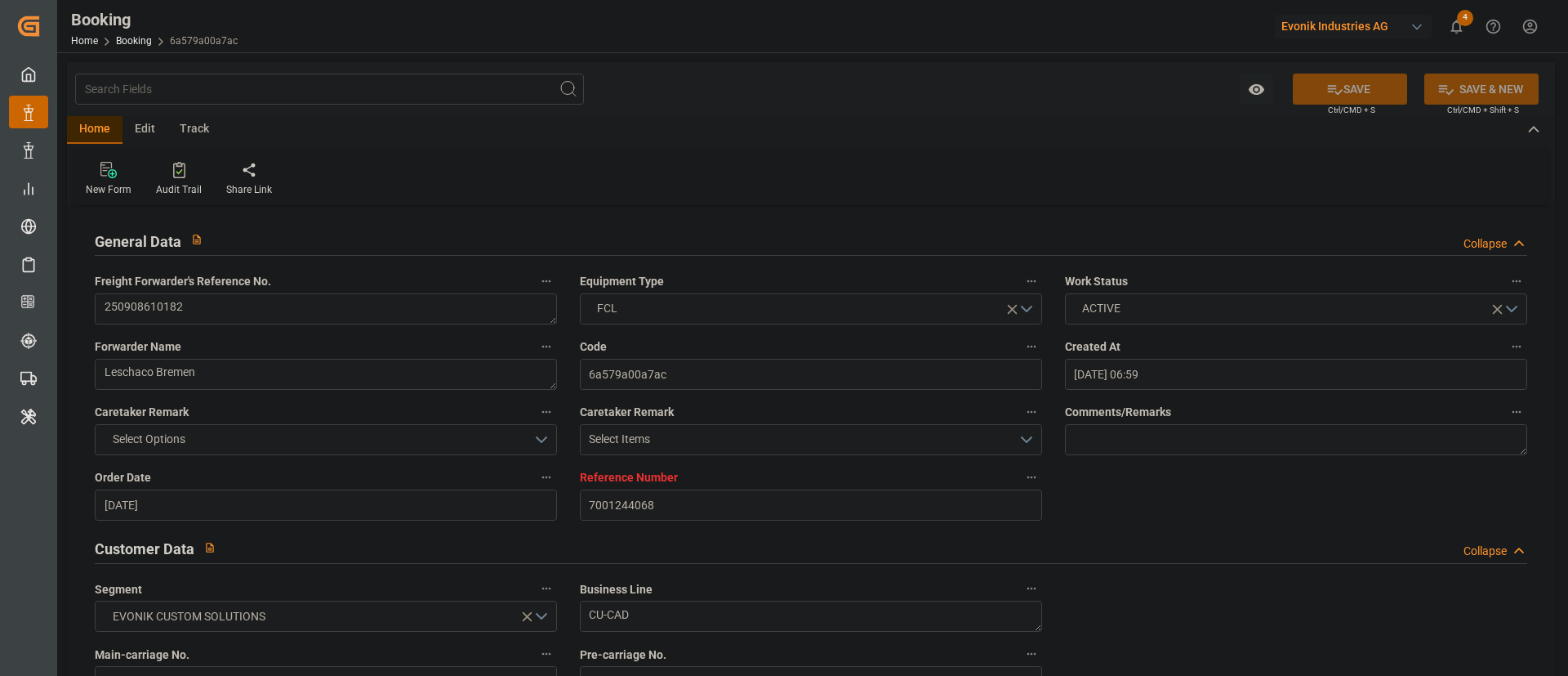
scroll to position [980, 0]
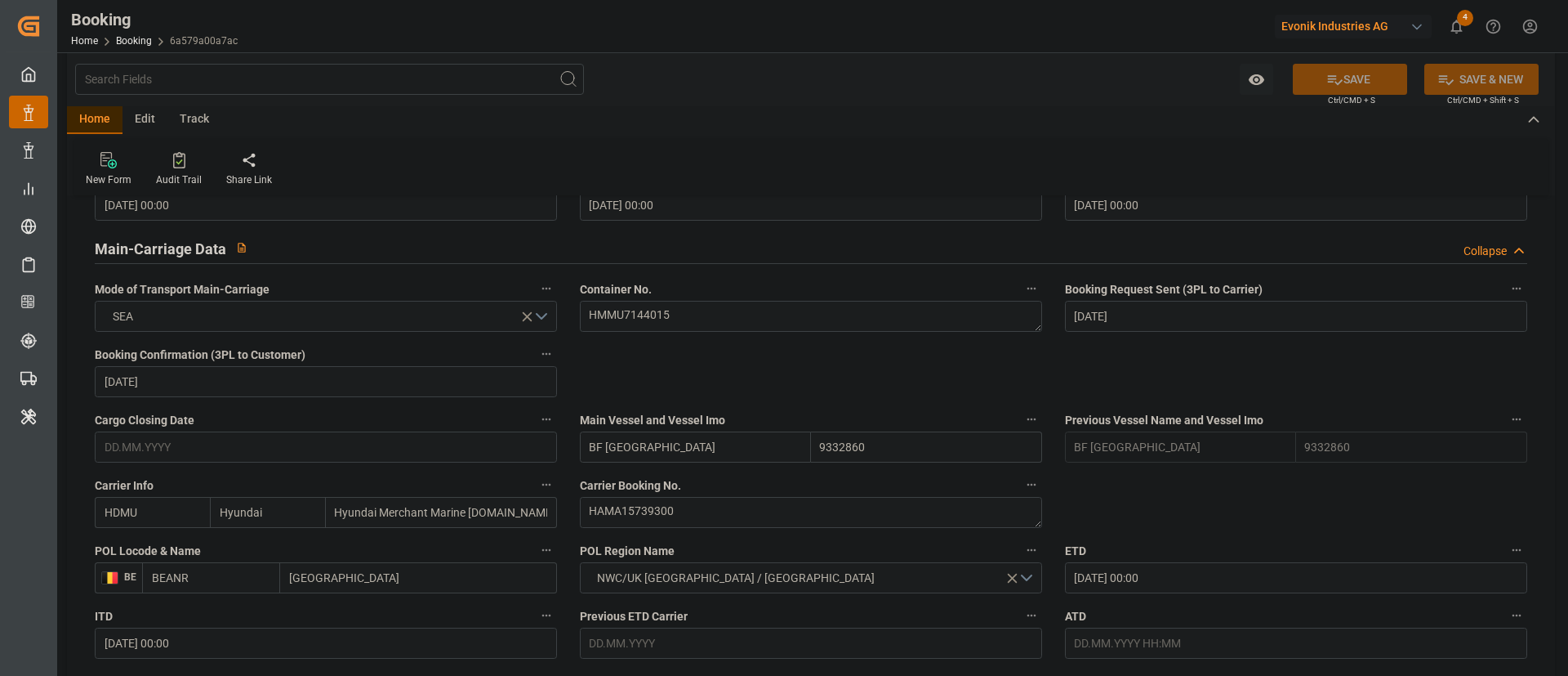
click at [742, 333] on div "Container No. HMMU7144015" at bounding box center [811, 304] width 485 height 65
click at [762, 313] on textarea "HMMU7144015" at bounding box center [811, 316] width 462 height 31
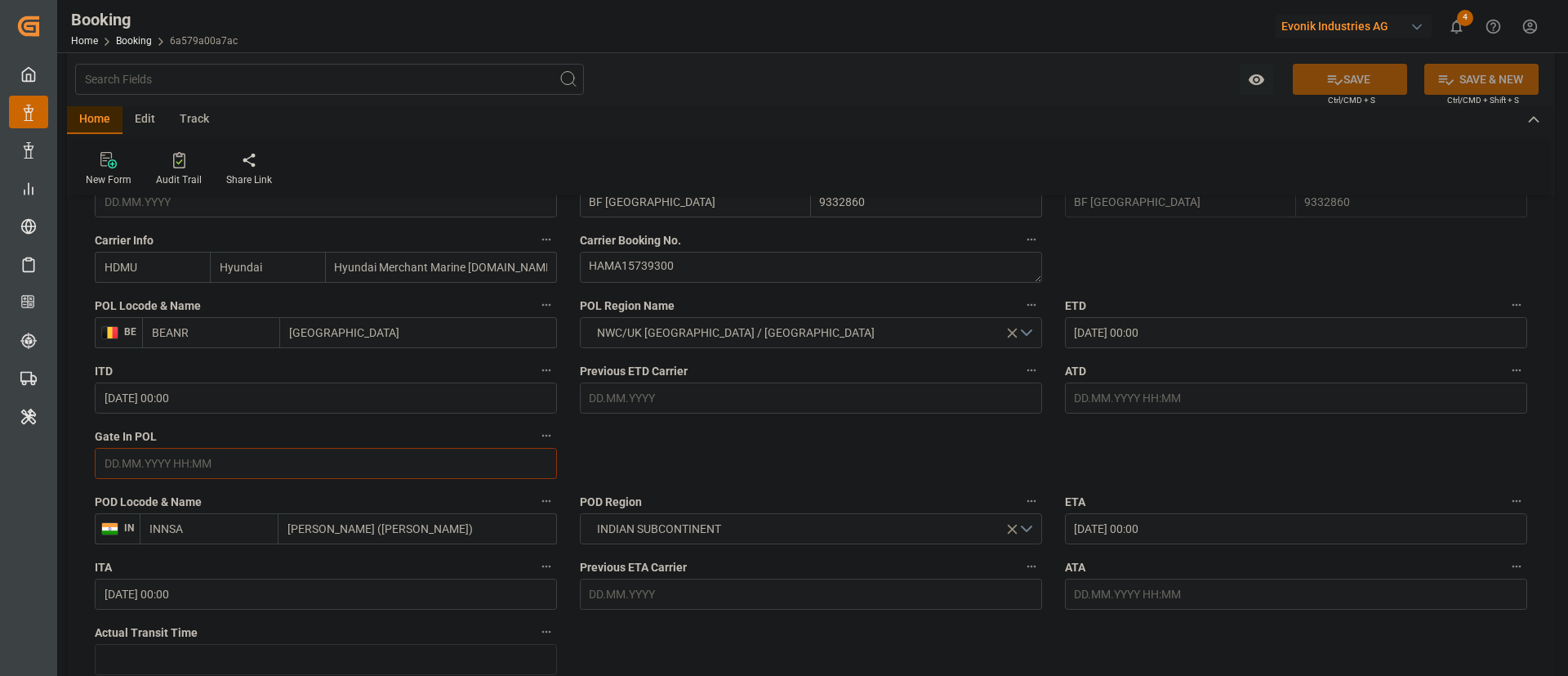
click at [252, 449] on input "text" at bounding box center [326, 463] width 462 height 31
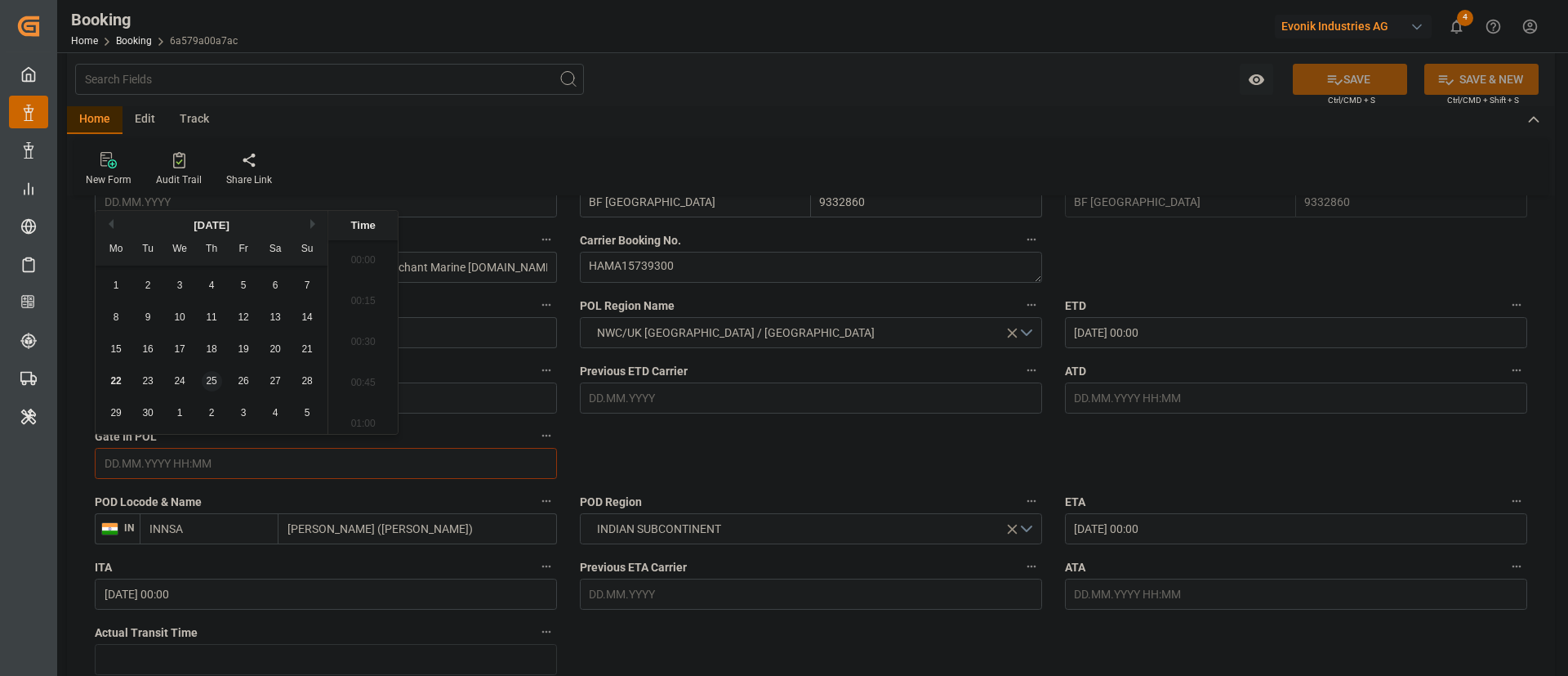
scroll to position [2375, 0]
click at [247, 348] on span "19" at bounding box center [242, 349] width 11 height 12
type input "19.09.2025 00:00"
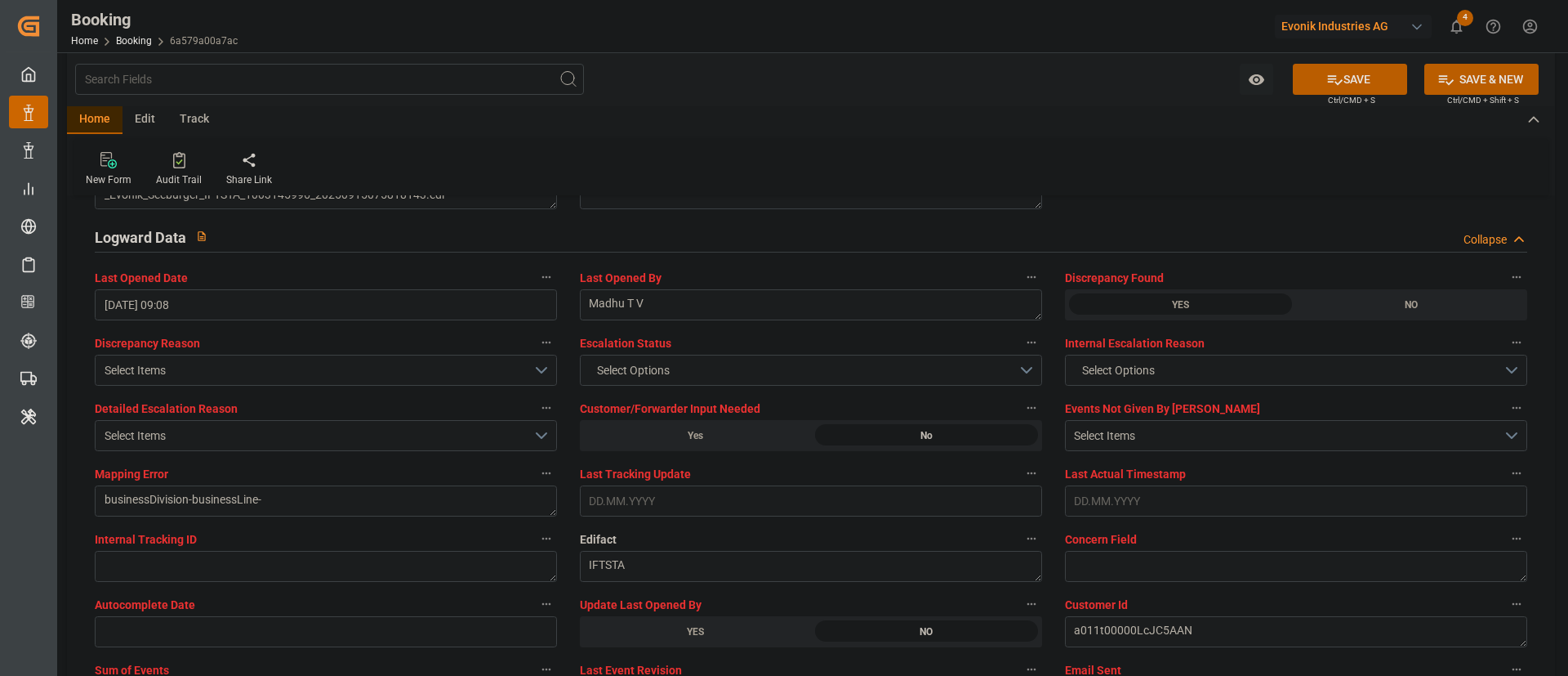
scroll to position [3186, 0]
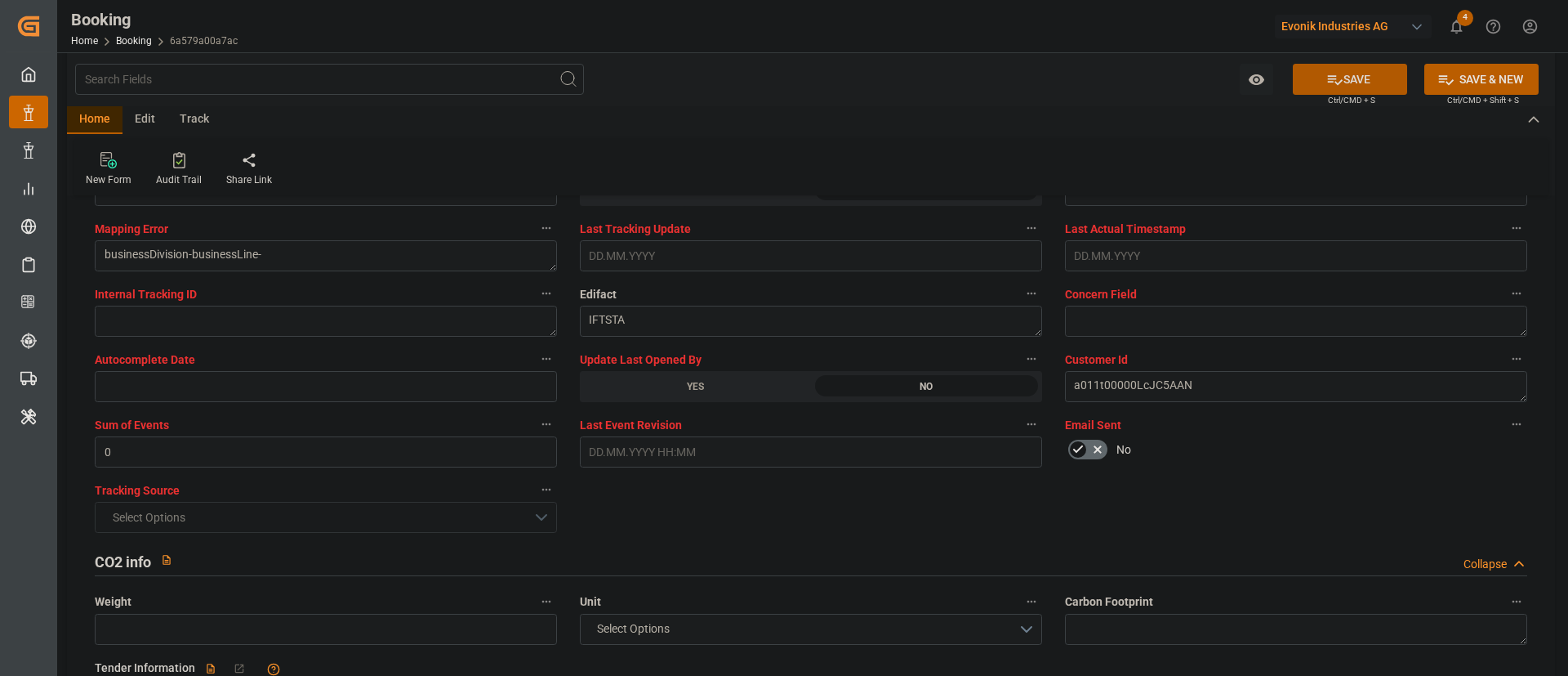
click at [1045, 74] on button "SAVE" at bounding box center [1350, 78] width 114 height 31
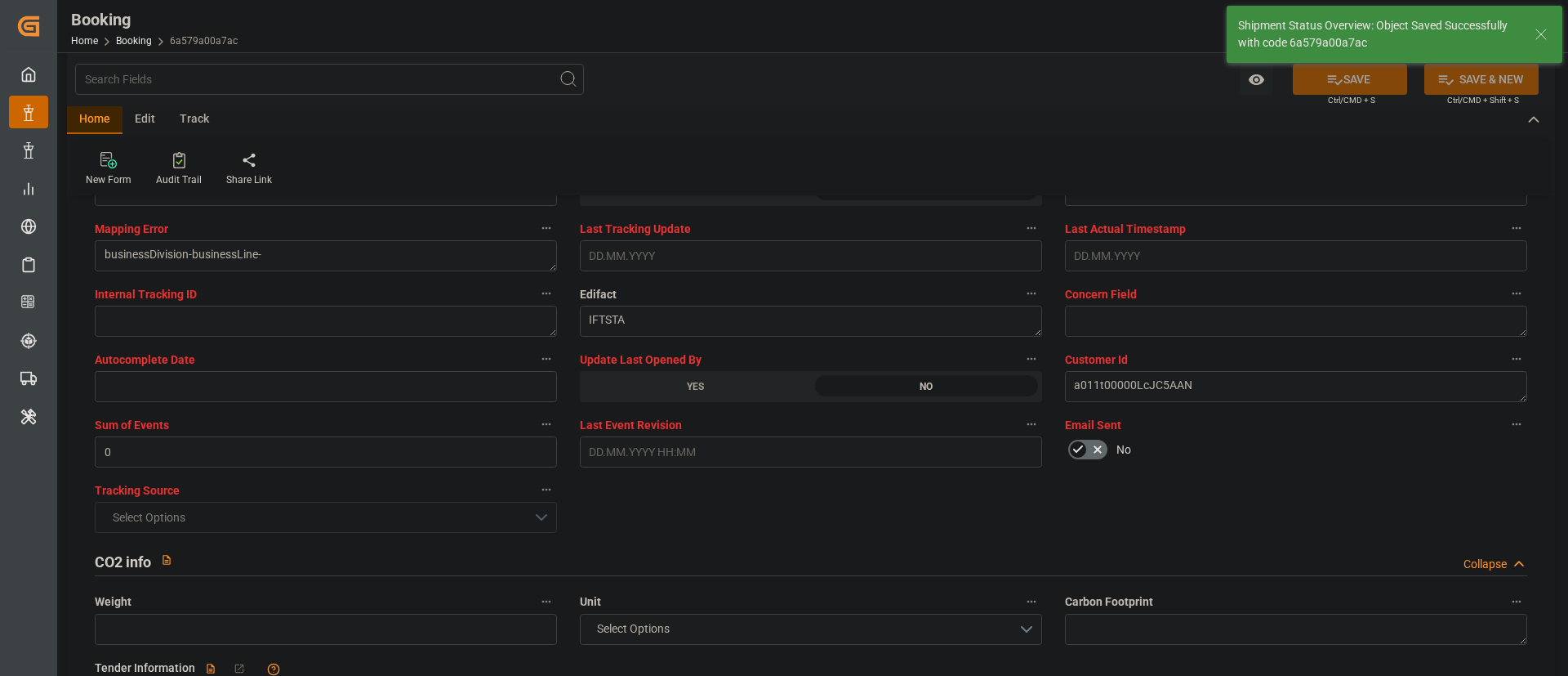
type textarea "Kiran Hari"
type input "22.09.2025 09:44"
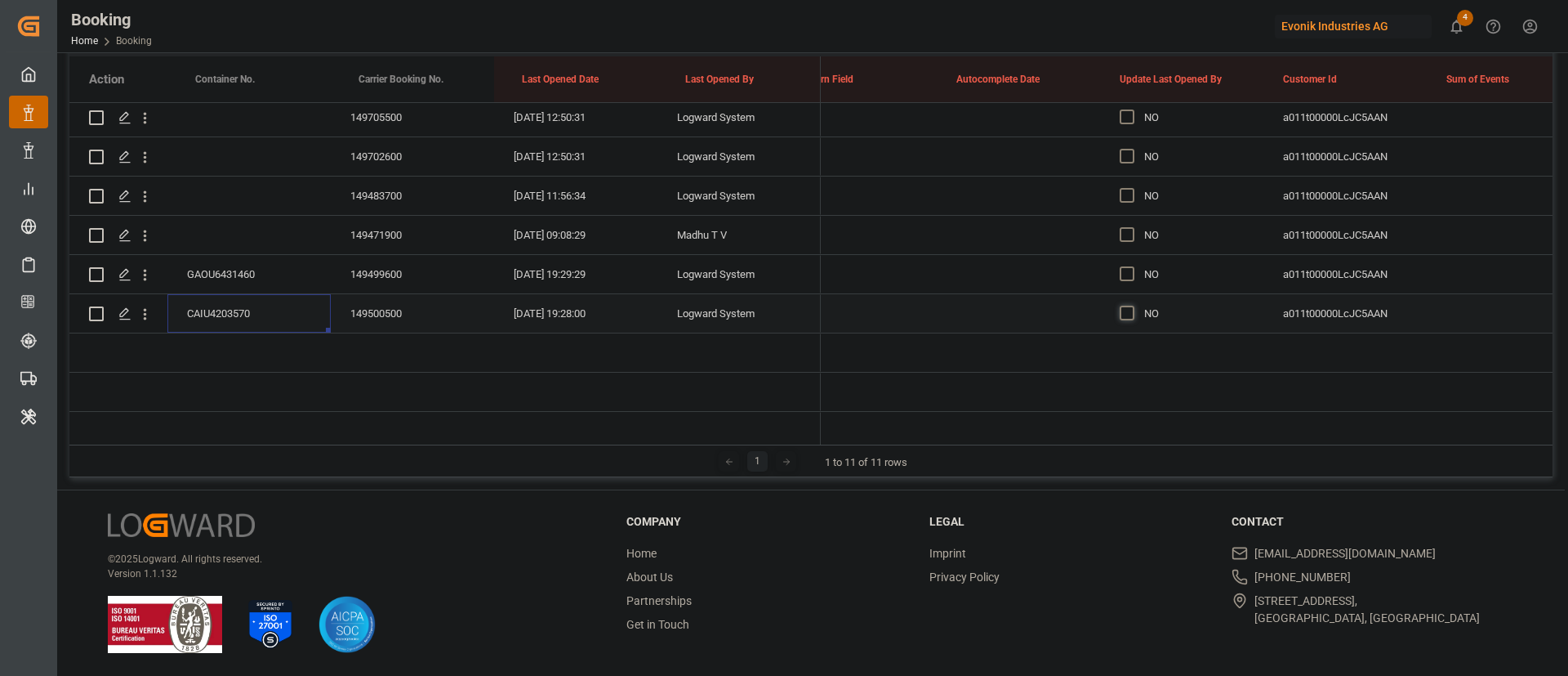
click at [1122, 311] on span "Press SPACE to select this row." at bounding box center [1127, 313] width 15 height 15
click at [1131, 306] on input "Press SPACE to select this row." at bounding box center [1131, 306] width 0 height 0
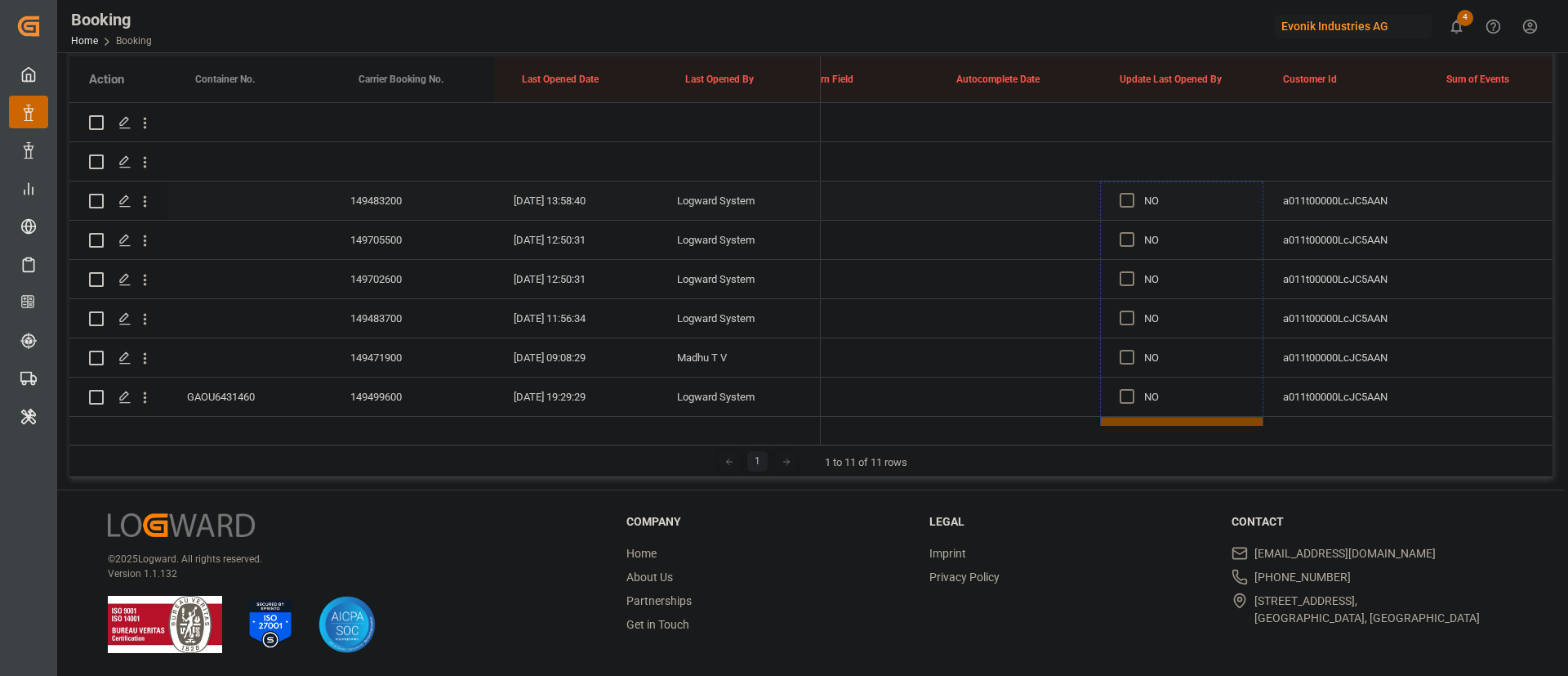
drag, startPoint x: 1261, startPoint y: 331, endPoint x: 1181, endPoint y: 197, distance: 156.1
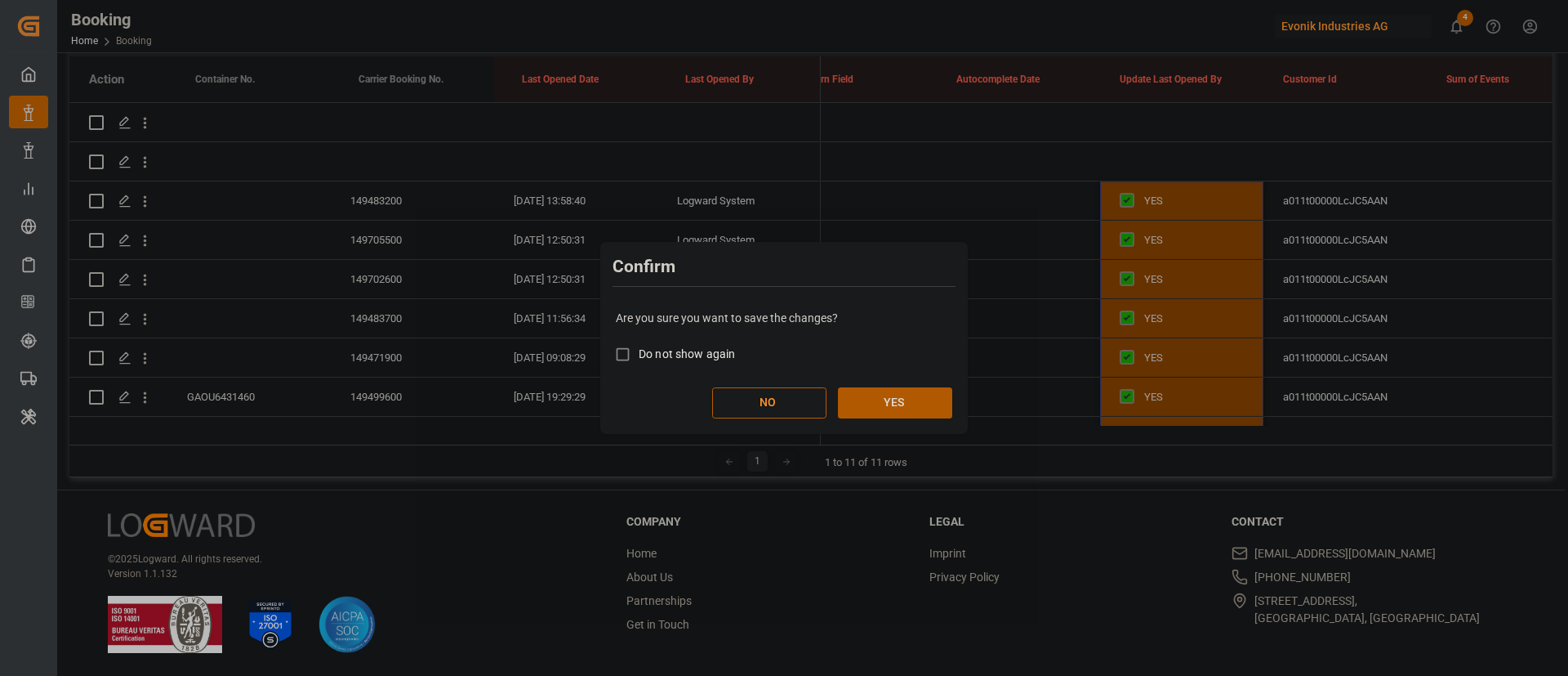
click at [917, 395] on button "YES" at bounding box center [895, 403] width 114 height 31
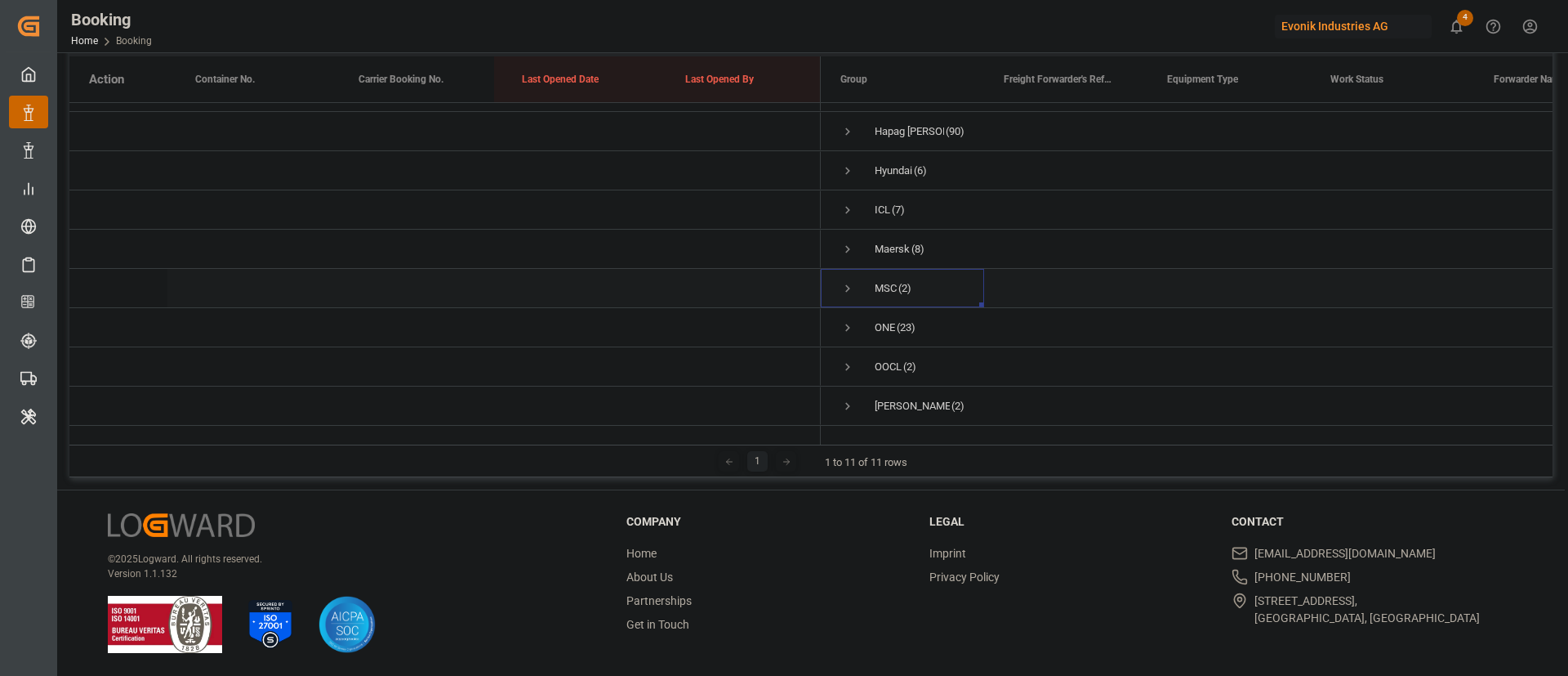
click at [849, 281] on span "Press SPACE to select this row." at bounding box center [848, 288] width 15 height 15
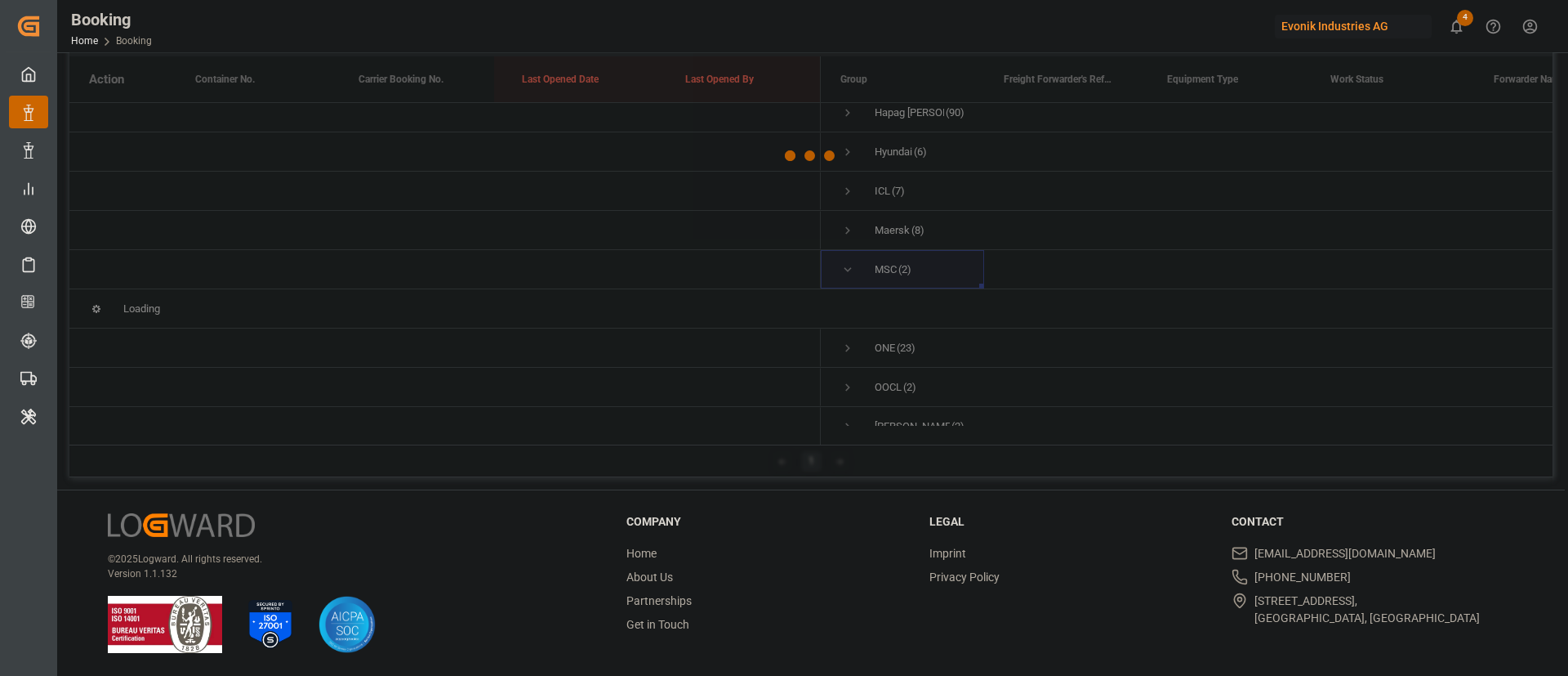
click at [849, 268] on div at bounding box center [811, 155] width 1483 height 666
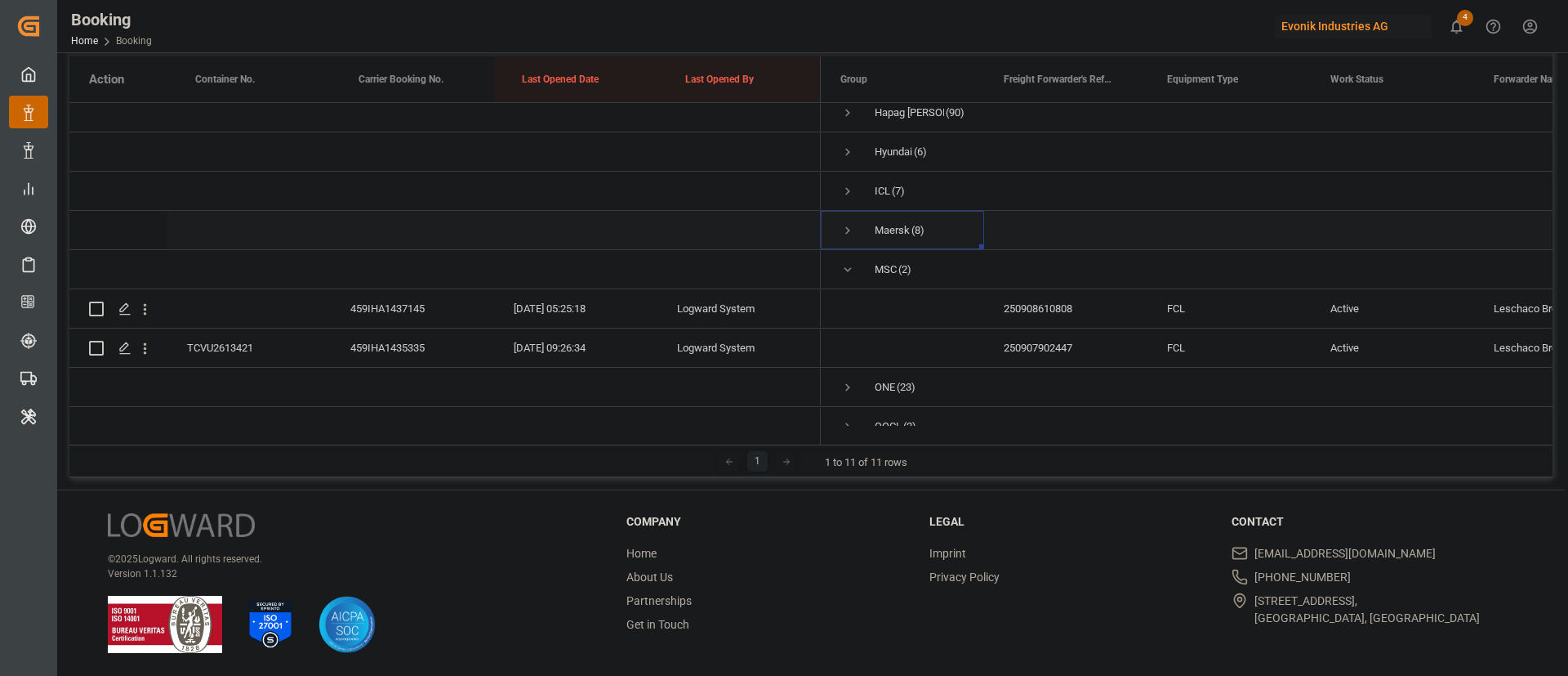
click at [856, 241] on span "Maersk (8)" at bounding box center [902, 230] width 124 height 37
click at [851, 231] on span "Press SPACE to select this row." at bounding box center [848, 231] width 15 height 15
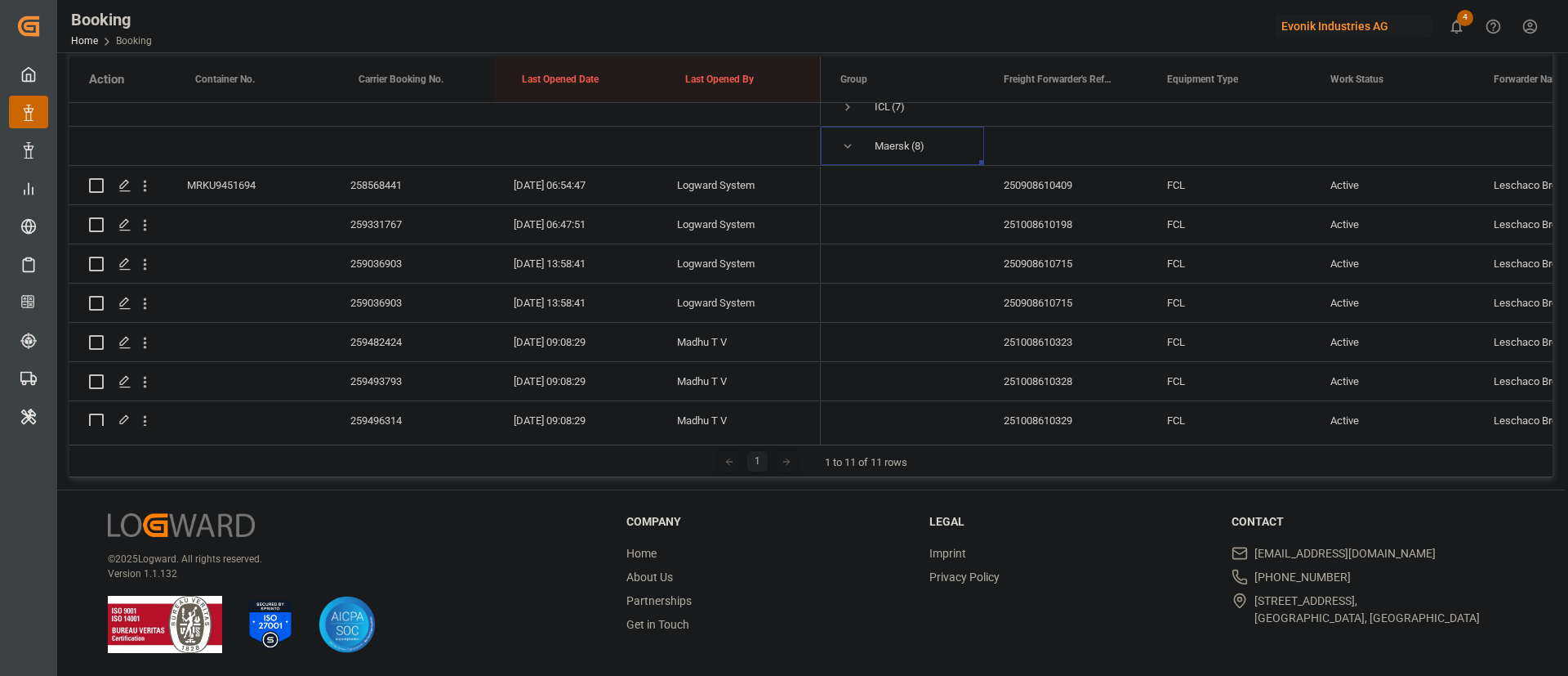
scroll to position [128, 0]
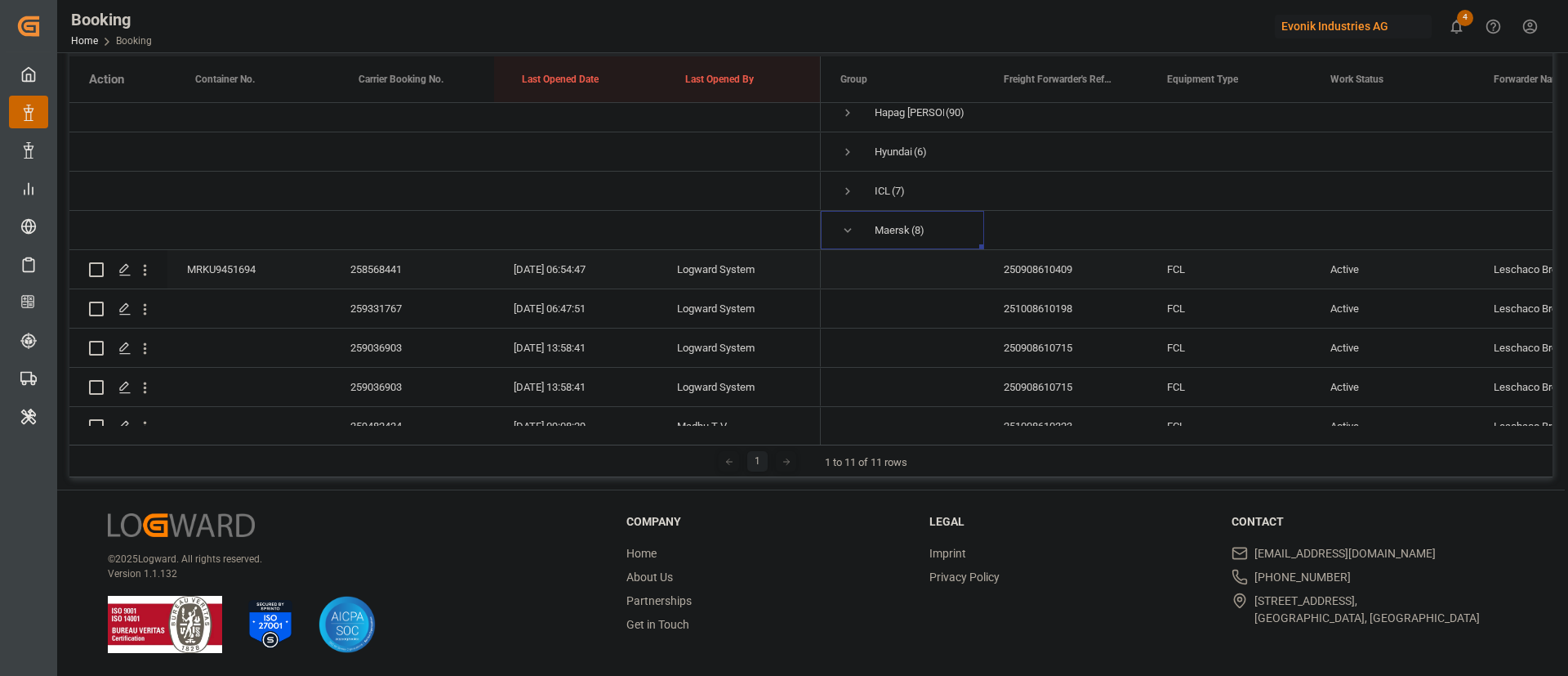
click at [228, 271] on div "MRKU9451694" at bounding box center [249, 269] width 163 height 38
click at [142, 265] on icon "open menu" at bounding box center [145, 270] width 17 height 18
click at [201, 289] on div "Open in new tab" at bounding box center [238, 304] width 202 height 34
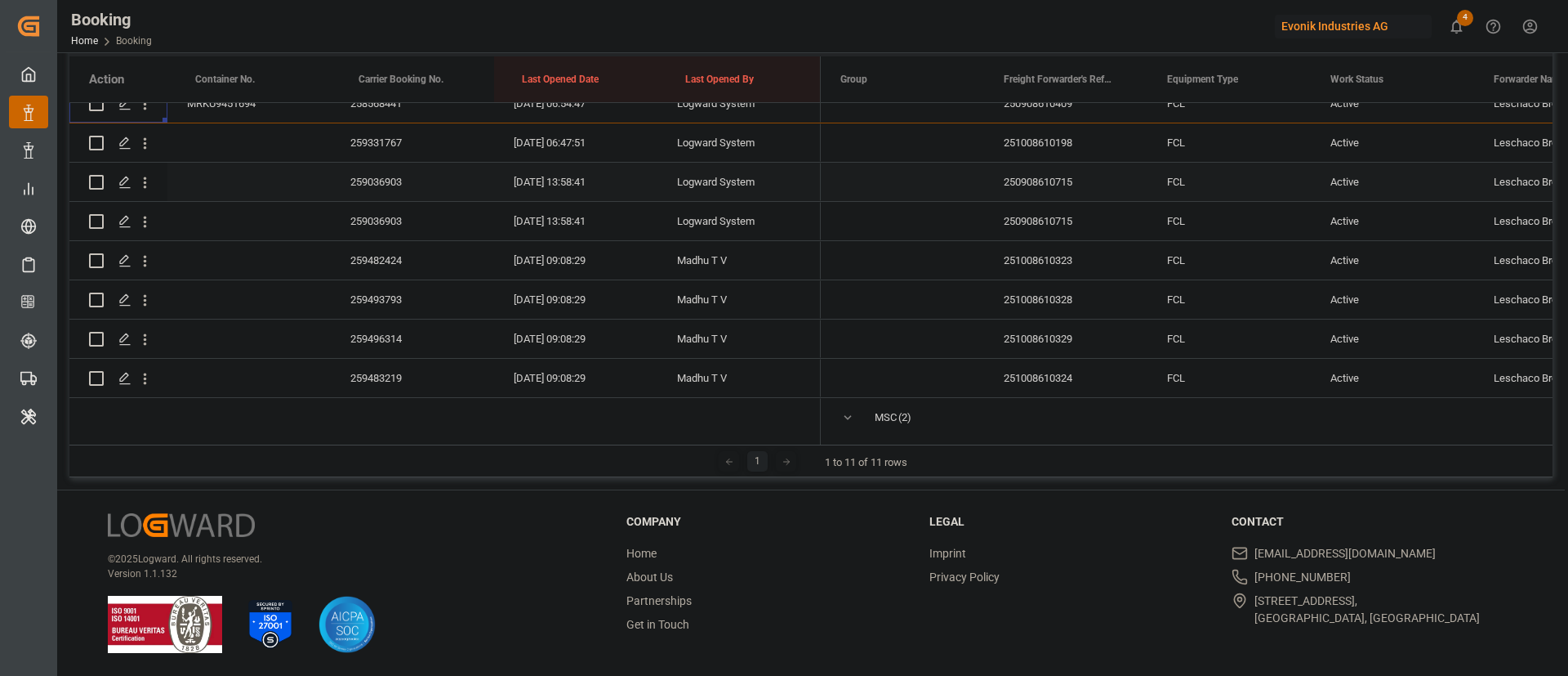
scroll to position [242, 0]
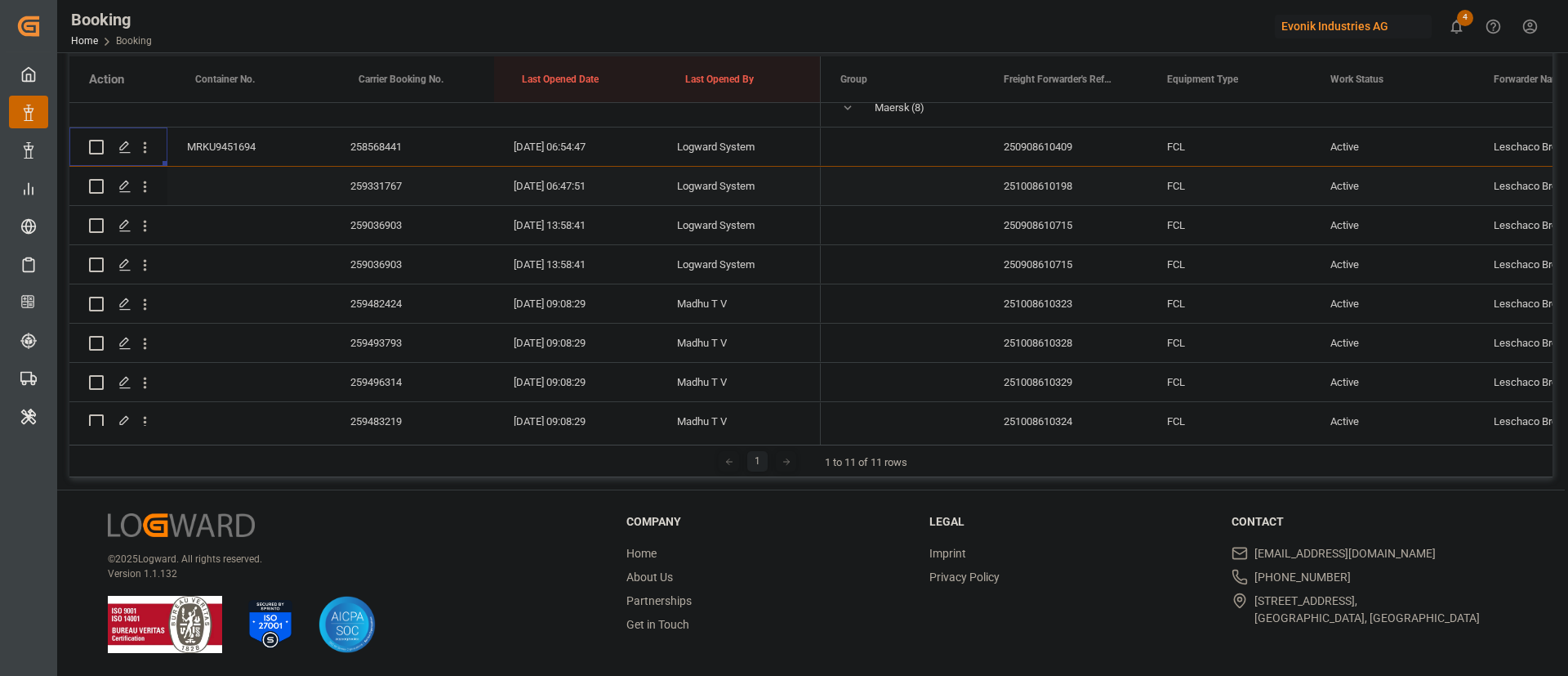
click at [407, 178] on div "259331767" at bounding box center [412, 186] width 163 height 38
click at [377, 189] on div "259331767" at bounding box center [412, 186] width 163 height 38
click at [392, 236] on div "259036903" at bounding box center [412, 225] width 163 height 38
click at [407, 268] on div "259036903" at bounding box center [412, 264] width 163 height 38
click at [402, 319] on div "259482424" at bounding box center [412, 303] width 163 height 38
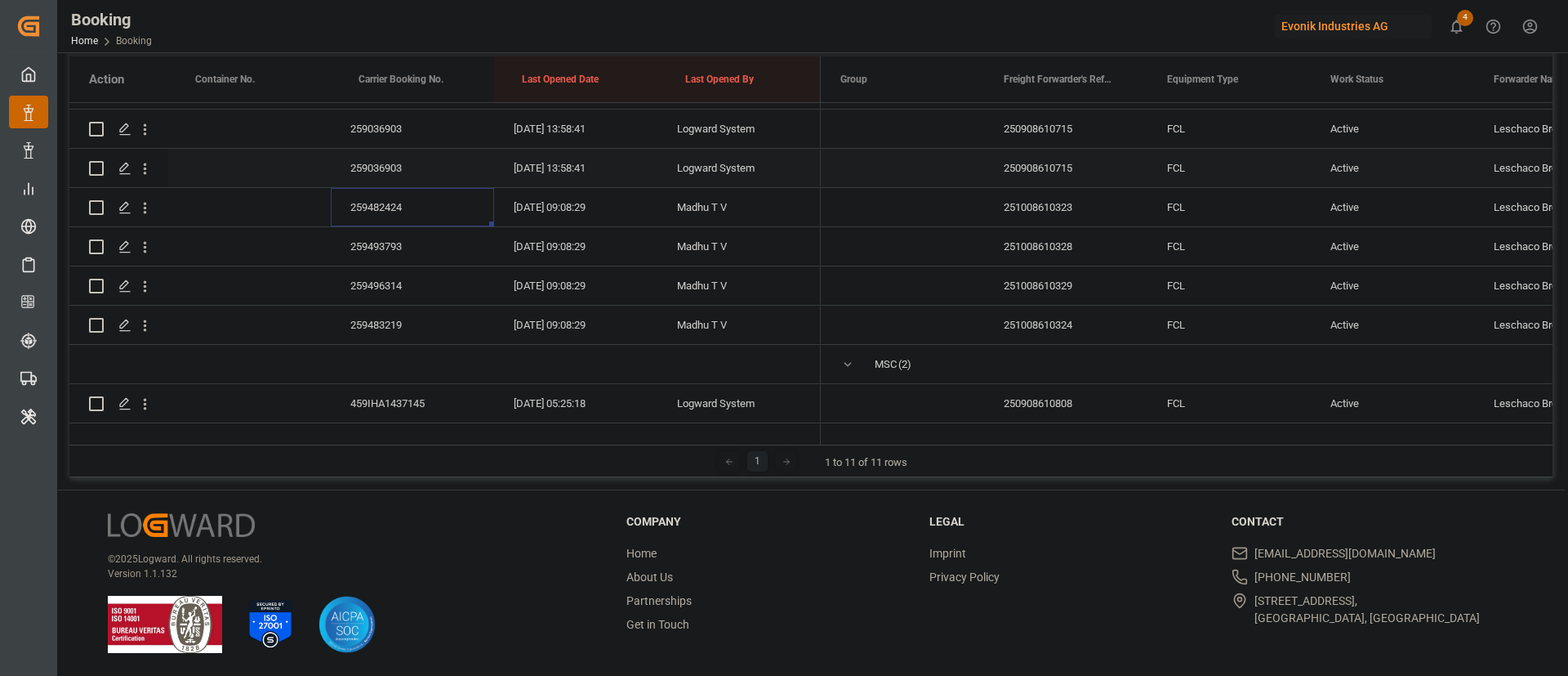
scroll to position [373, 0]
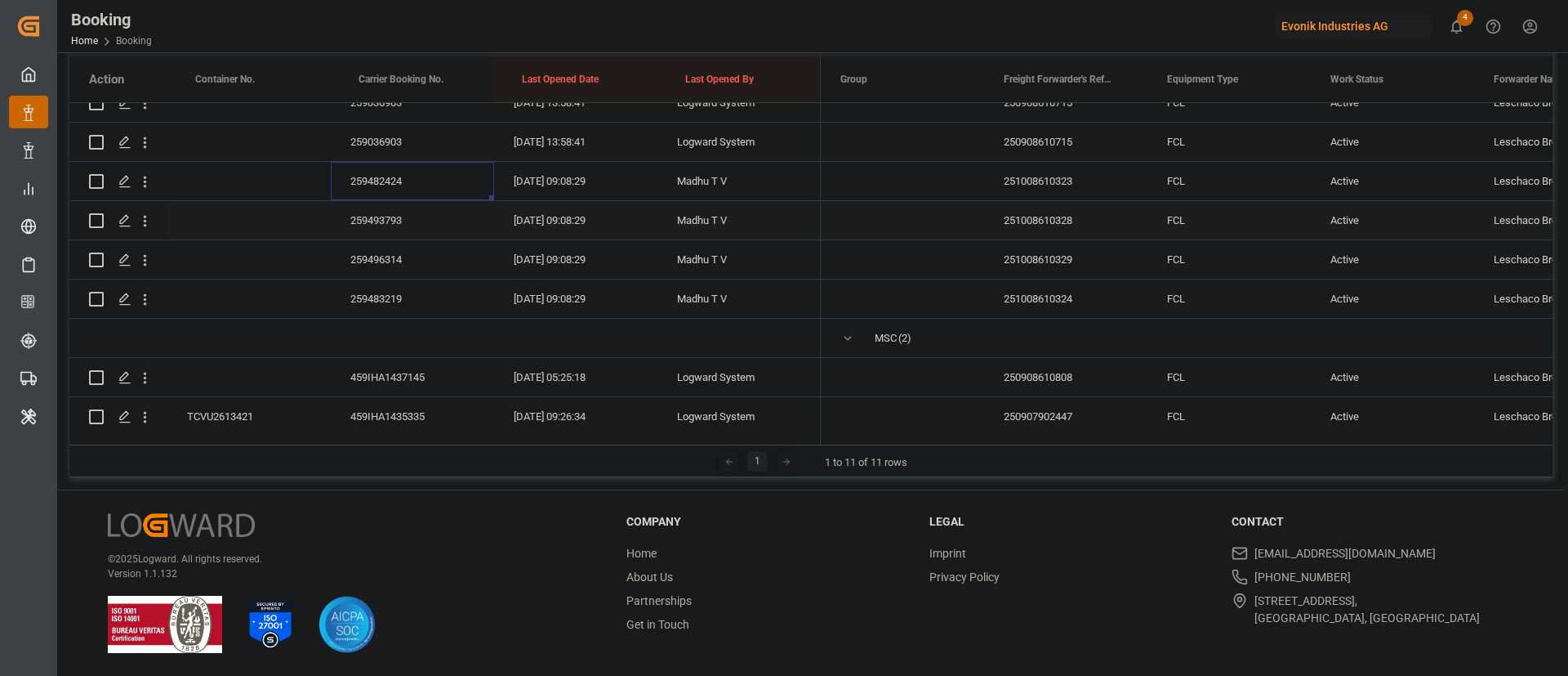
click at [383, 225] on div "259493793" at bounding box center [412, 220] width 163 height 38
click at [383, 263] on div "259496314" at bounding box center [412, 259] width 163 height 38
click at [418, 285] on div "259483219" at bounding box center [412, 298] width 163 height 38
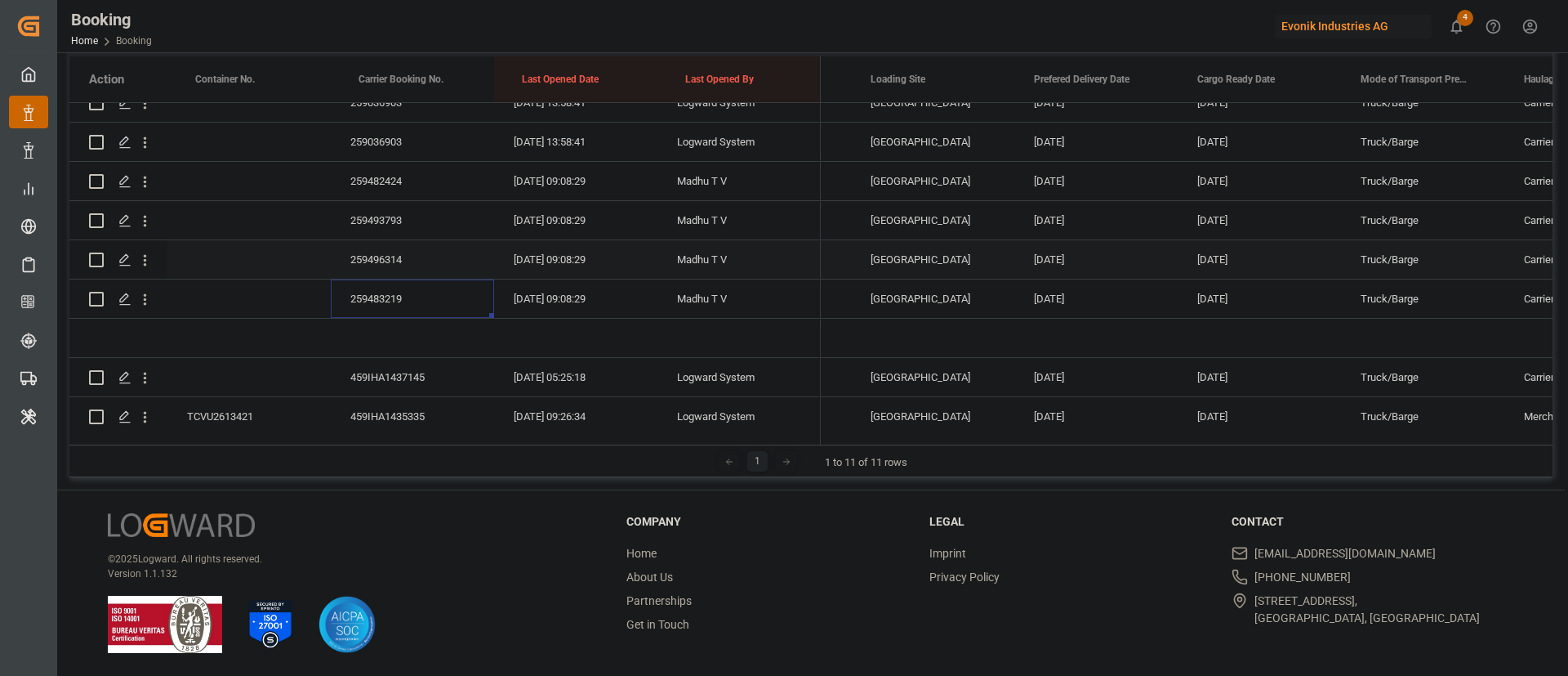
scroll to position [0, 4870]
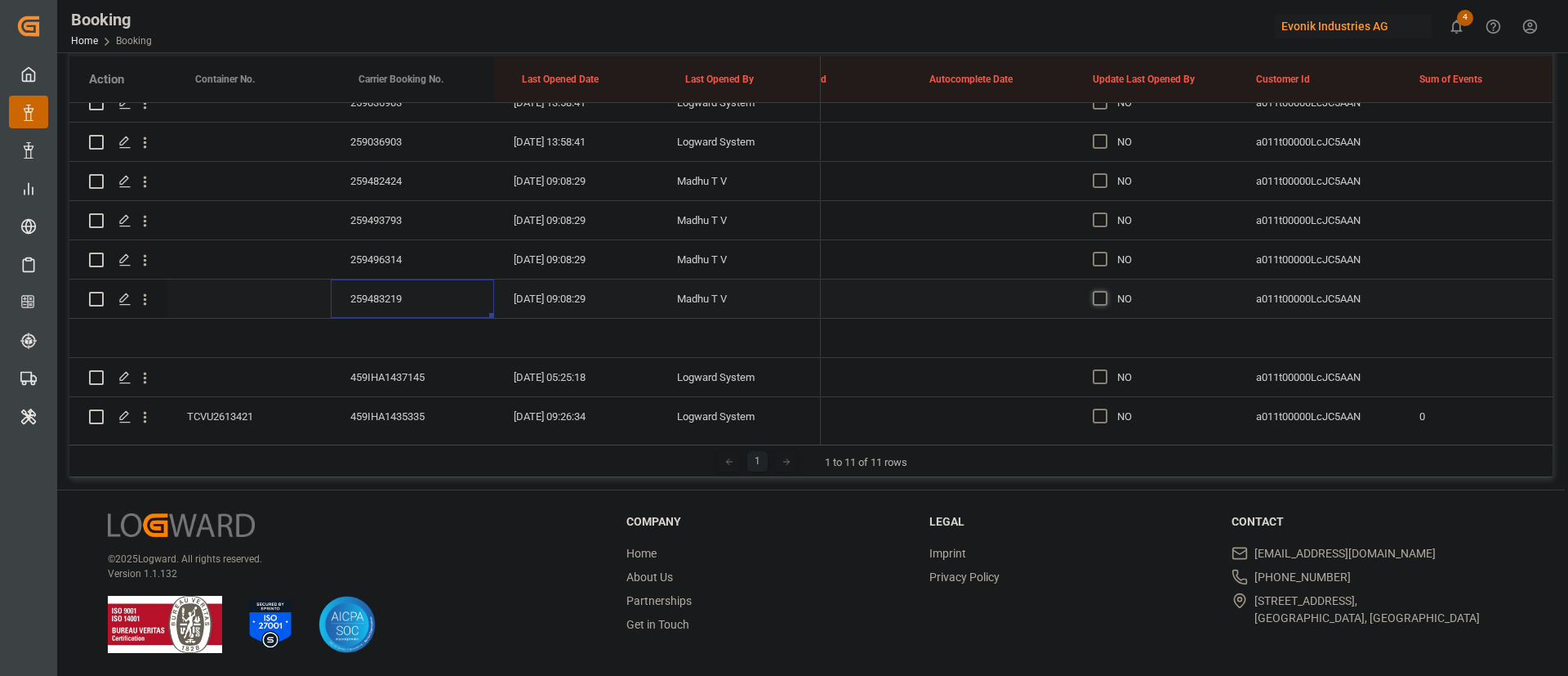
click at [1106, 298] on span "Press SPACE to select this row." at bounding box center [1100, 298] width 15 height 15
click at [1105, 291] on input "Press SPACE to select this row." at bounding box center [1105, 291] width 0 height 0
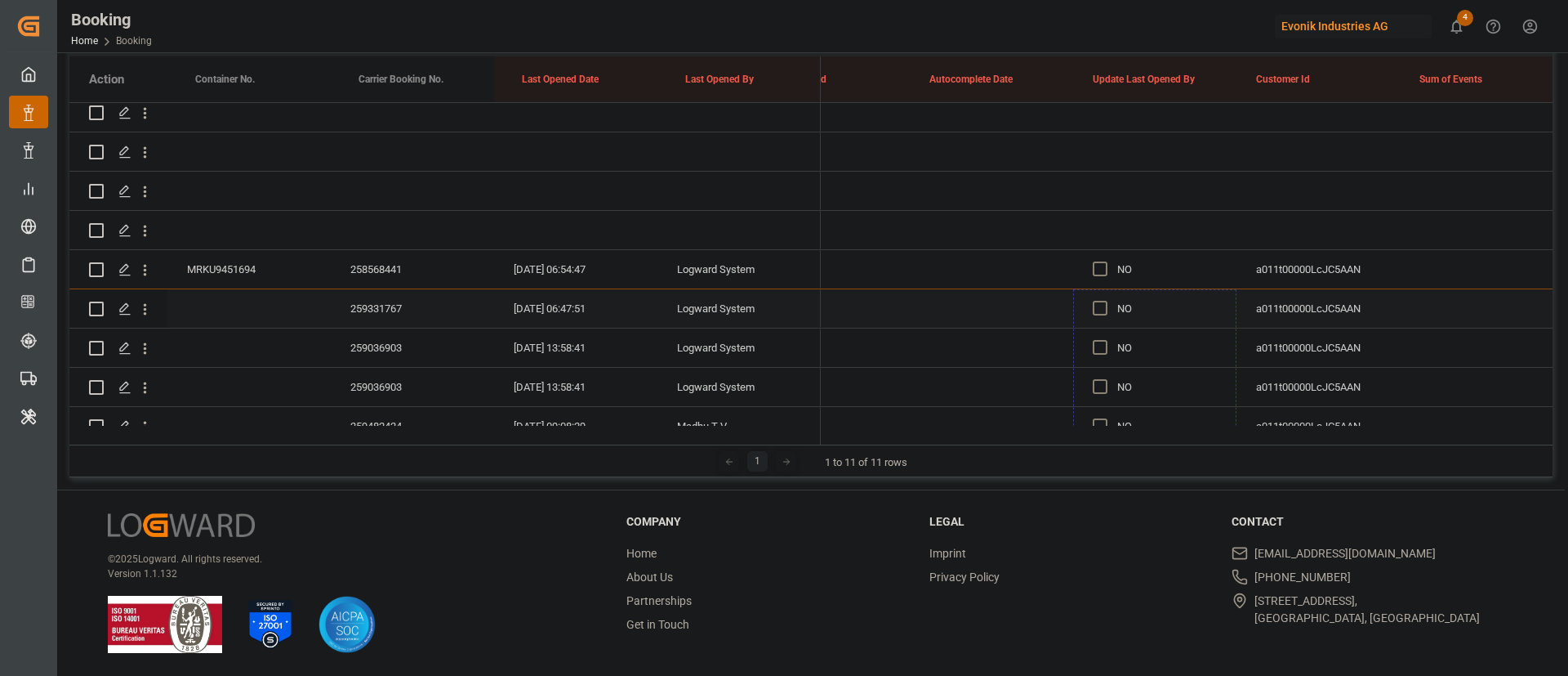
drag, startPoint x: 1233, startPoint y: 313, endPoint x: 1177, endPoint y: 327, distance: 57.7
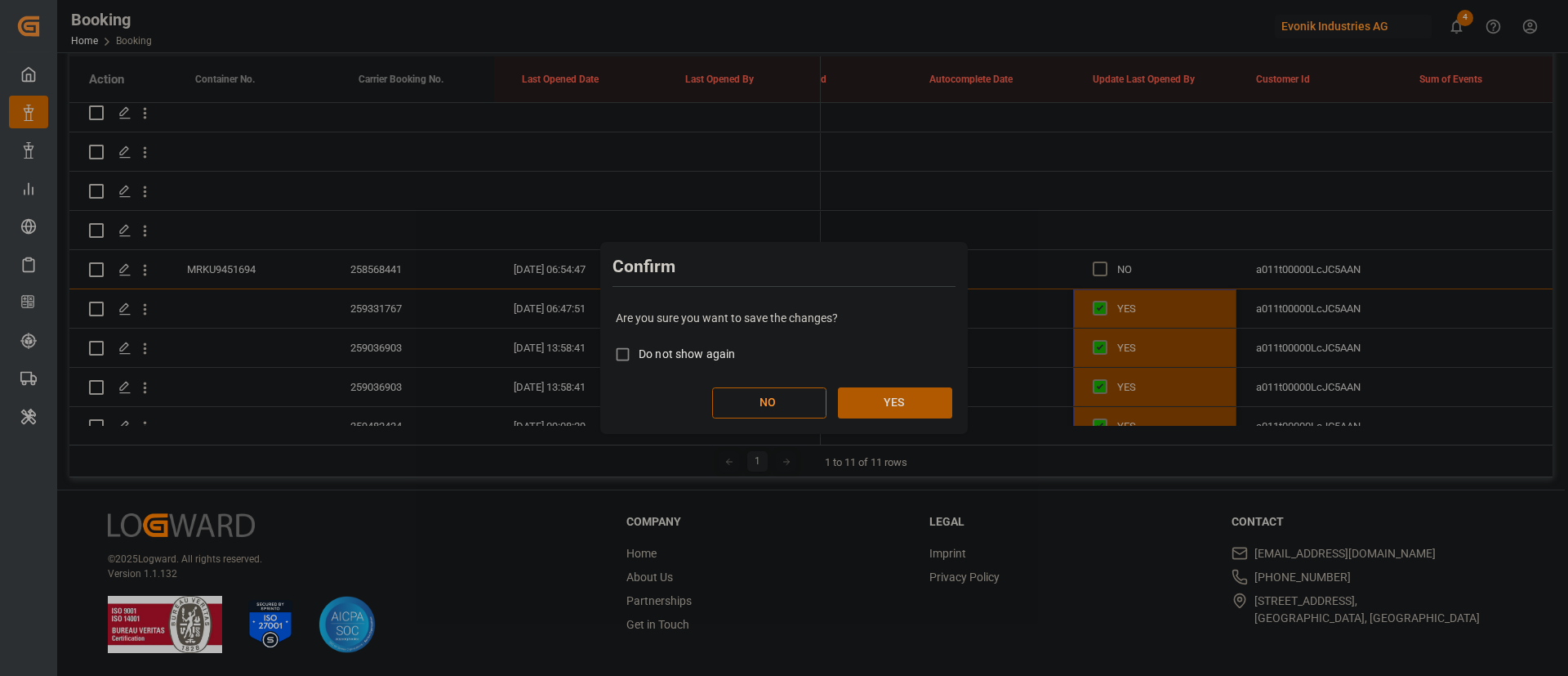
click at [945, 408] on button "YES" at bounding box center [895, 403] width 114 height 31
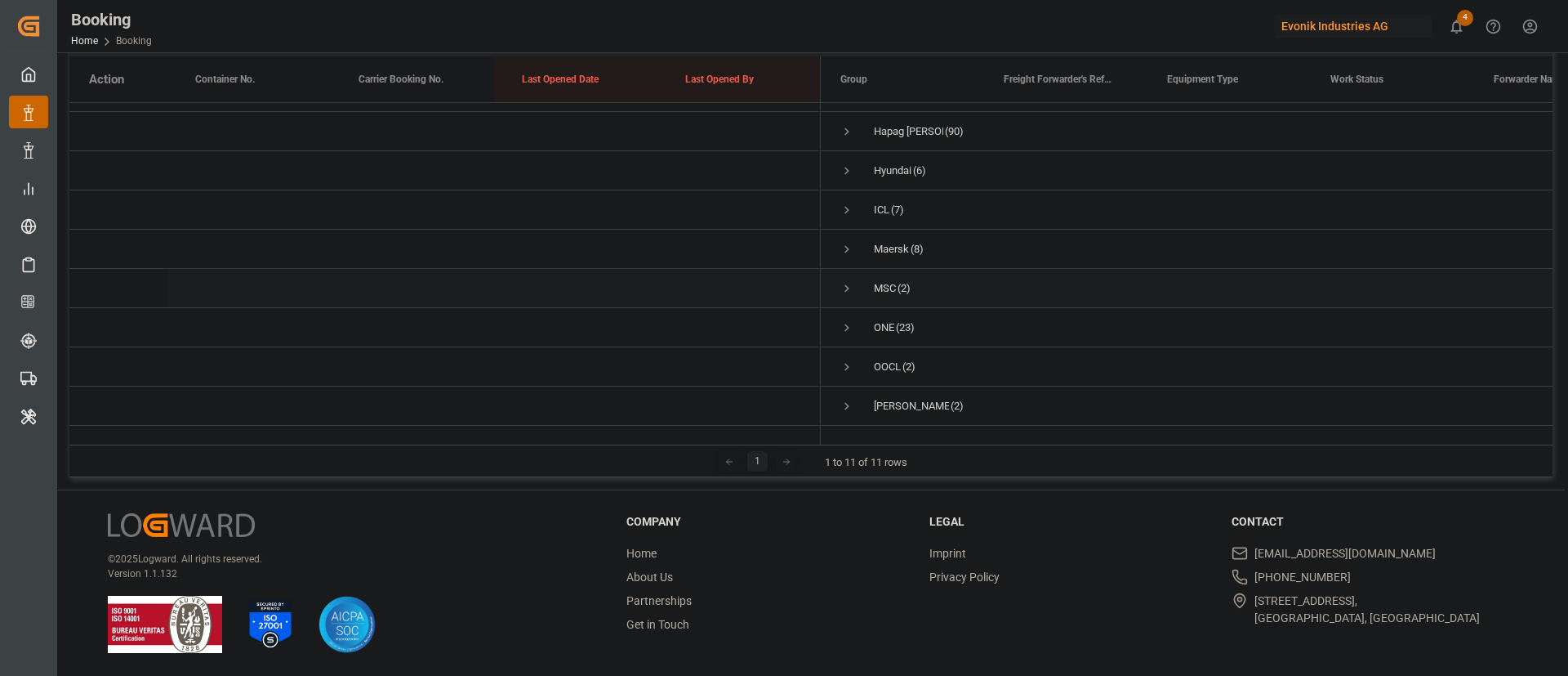
click at [846, 281] on span "Press SPACE to select this row." at bounding box center [847, 288] width 15 height 15
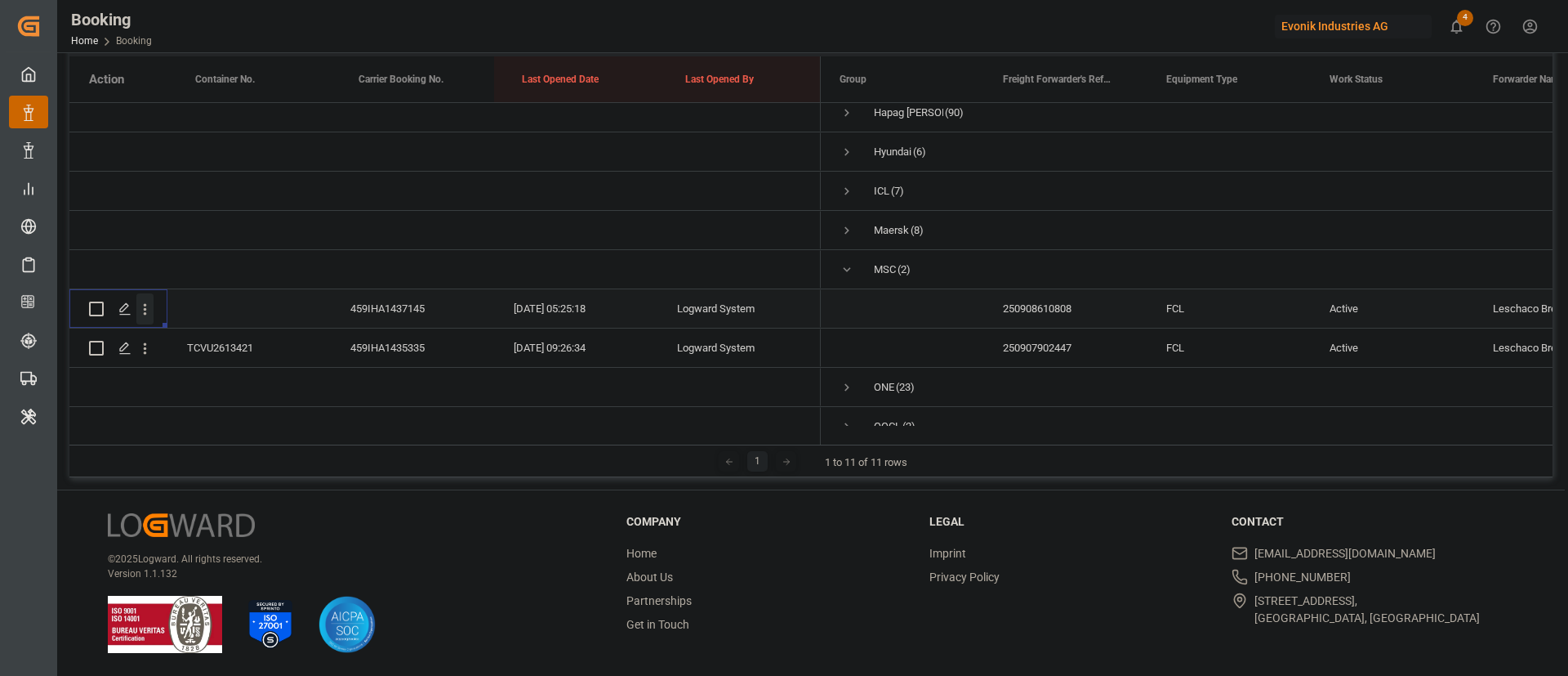
click at [147, 313] on icon "open menu" at bounding box center [145, 309] width 17 height 18
click at [243, 337] on span "Open in new tab" at bounding box center [252, 343] width 148 height 18
click at [149, 356] on icon "open menu" at bounding box center [145, 348] width 17 height 18
click at [226, 380] on span "Open in new tab" at bounding box center [252, 383] width 148 height 18
click at [851, 273] on span "Press SPACE to select this row." at bounding box center [847, 270] width 15 height 15
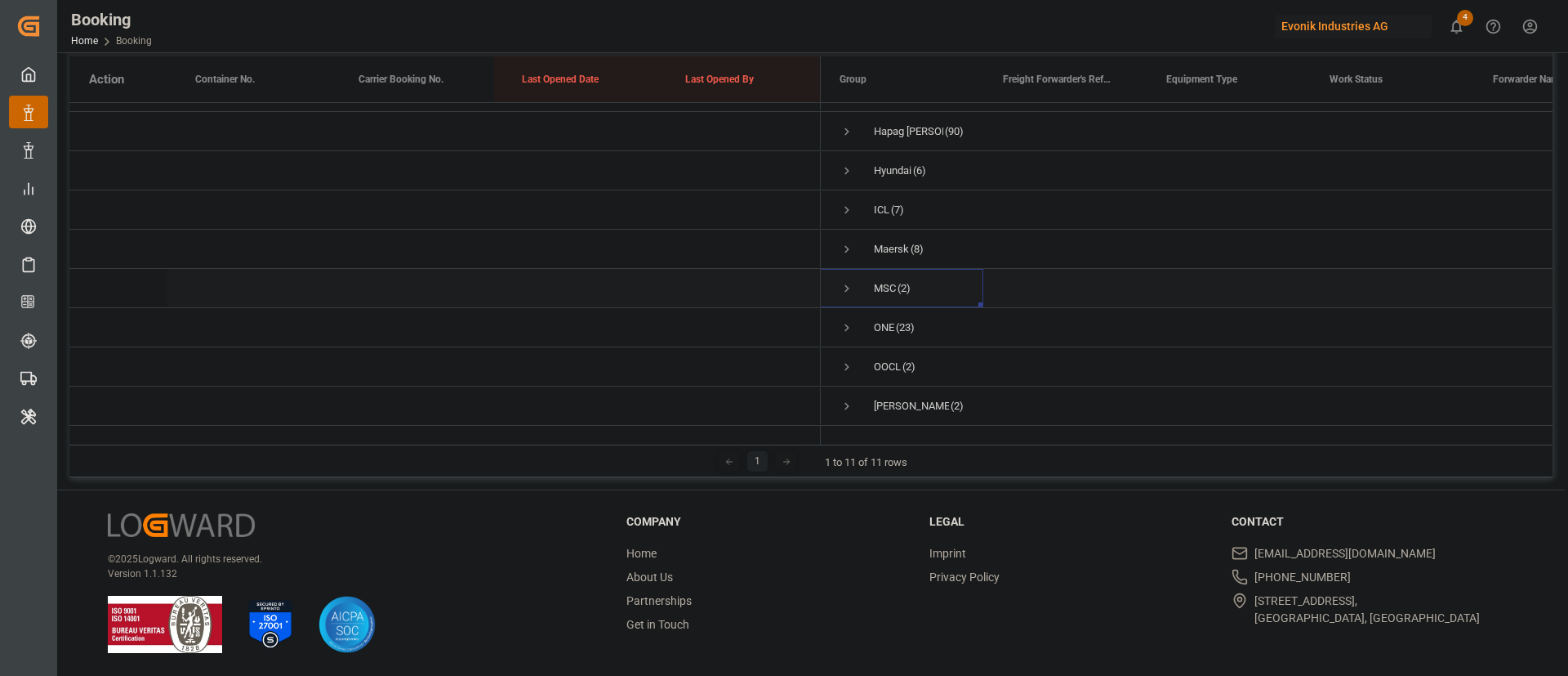
scroll to position [128, 0]
click at [850, 320] on span "Press SPACE to select this row." at bounding box center [847, 328] width 15 height 15
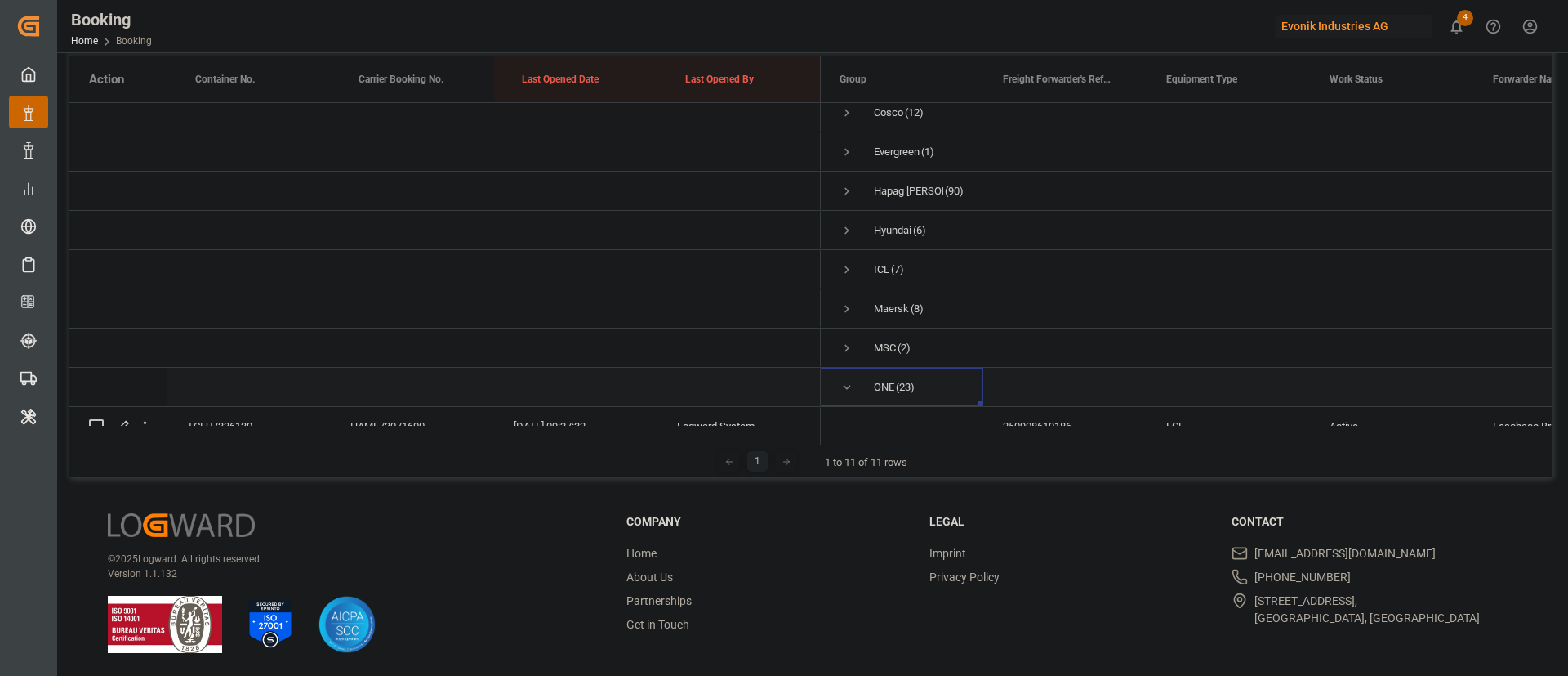
scroll to position [172, 0]
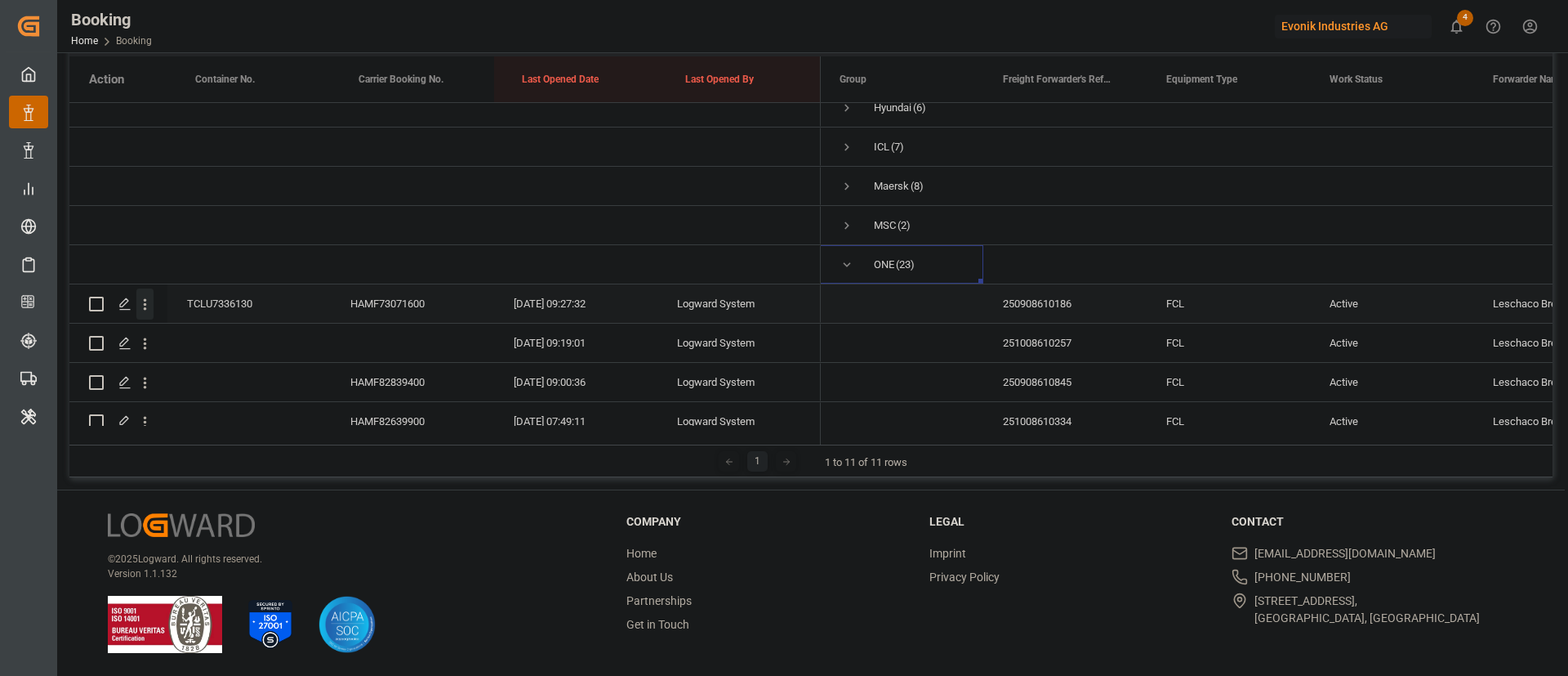
click at [146, 298] on icon "open menu" at bounding box center [145, 304] width 17 height 18
click at [223, 326] on div "Open in new tab" at bounding box center [238, 338] width 202 height 34
click at [1327, 19] on div "Evonik Industries AG" at bounding box center [1353, 27] width 157 height 23
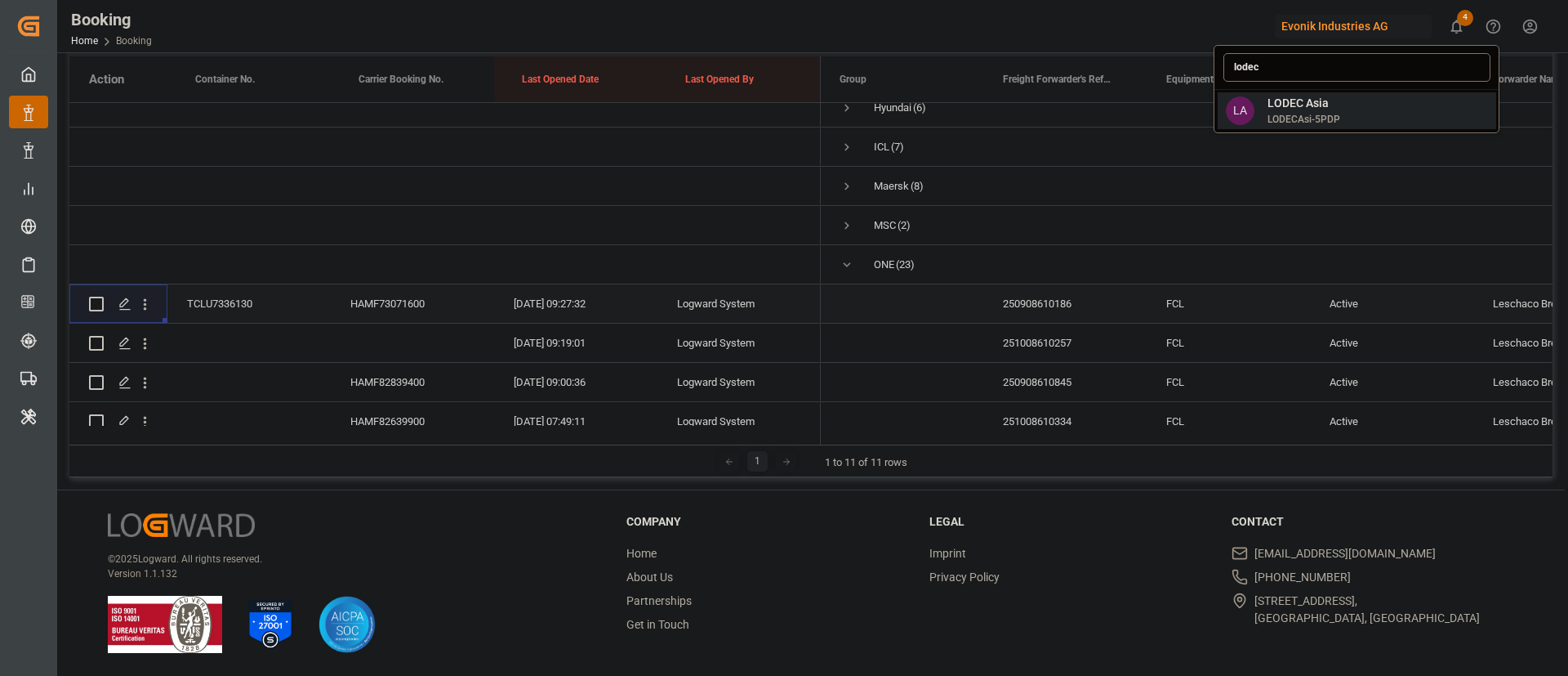
type input "lodec"
click at [1351, 125] on div "LA LODEC Asia LODECAsi-5PDP" at bounding box center [1356, 111] width 278 height 37
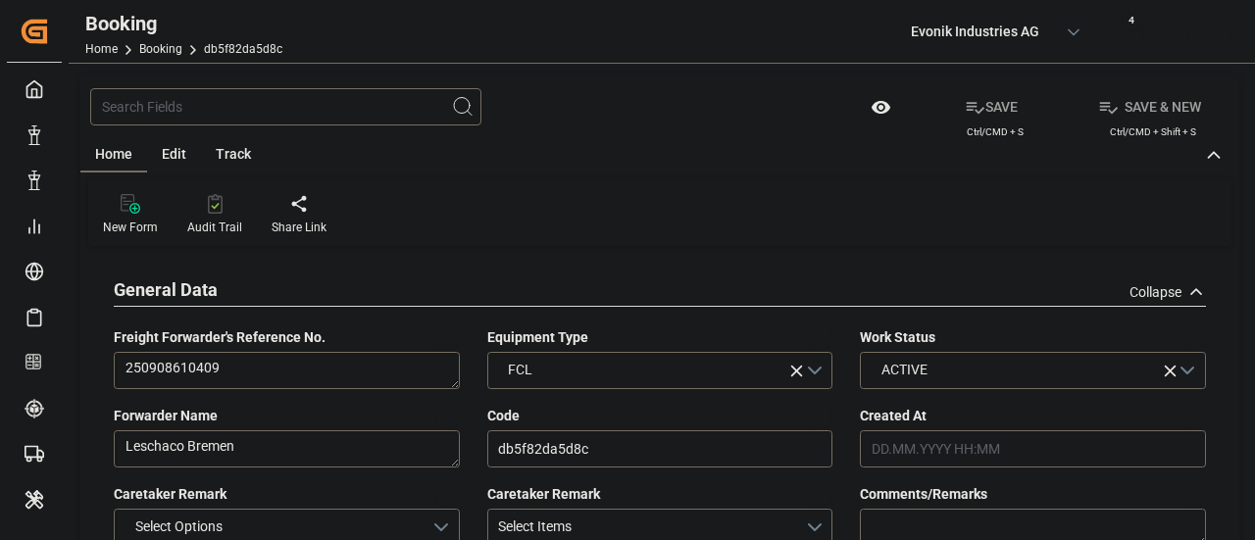
type input "[DATE] 09:52"
type input "[DATE]"
type input "15.09.2025 00:00"
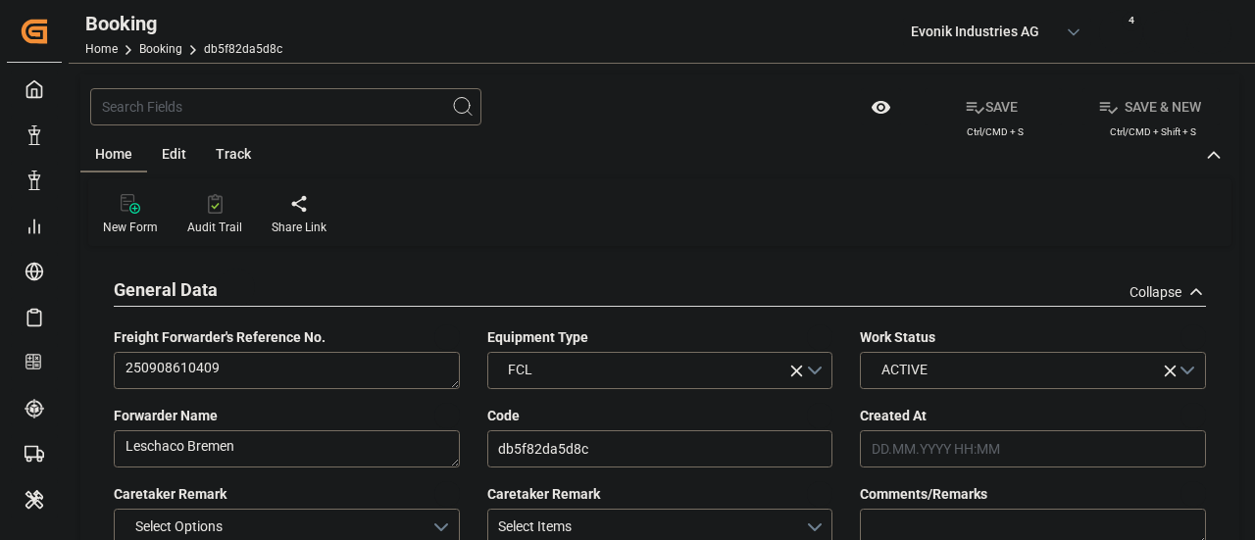
type input "15.09.2025 00:00"
type input "21.08.2025"
type input "[DATE]"
type input "29.09.2025 00:00"
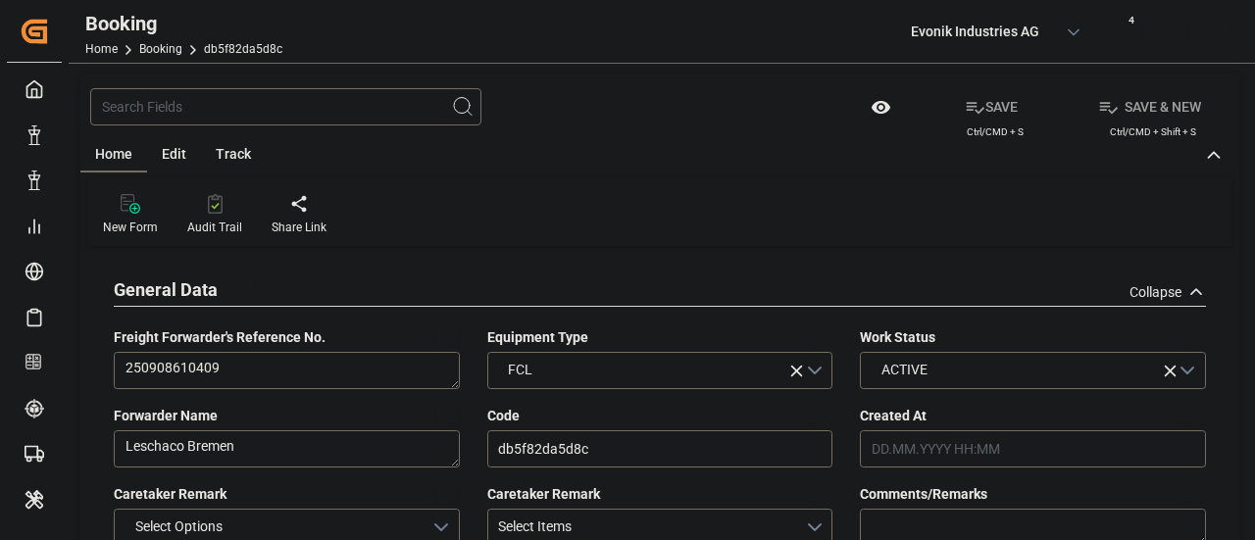
type input "22.09.2025 00:00"
type input "21.11.2025 00:00"
type input "14.11.2025 00:00"
type input "29.10.2025 01:00"
type input "29.10.2025 00:00"
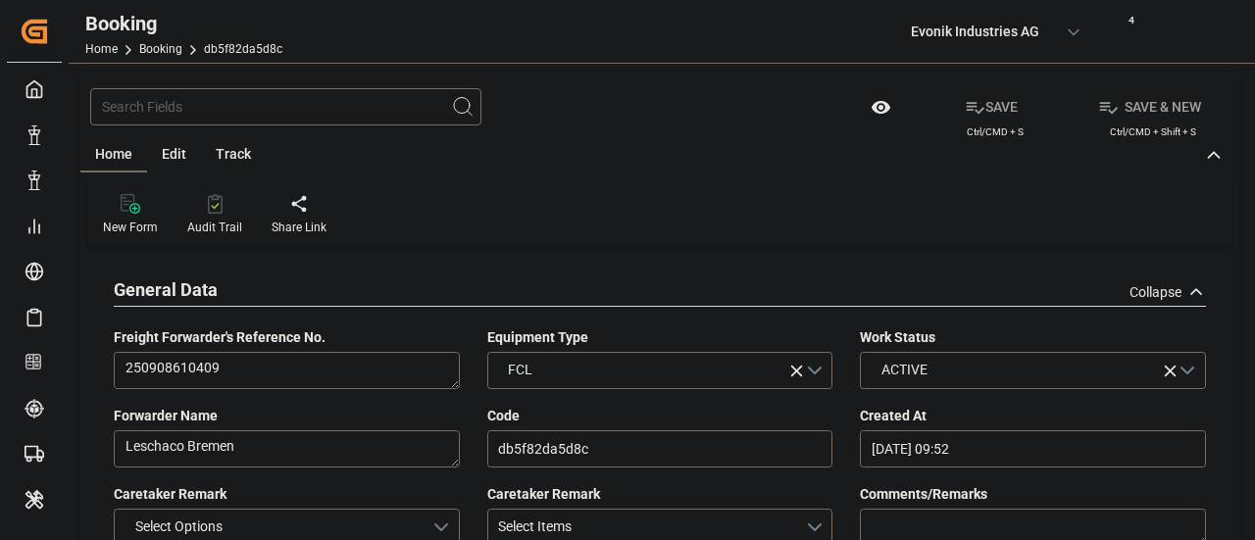
type input "03.11.2025 10:00"
type input "03.11.2025 00:00"
type input "15.11.2025 17:00"
type input "15.11.2025 00:00"
type input "19.11.2025 00:00"
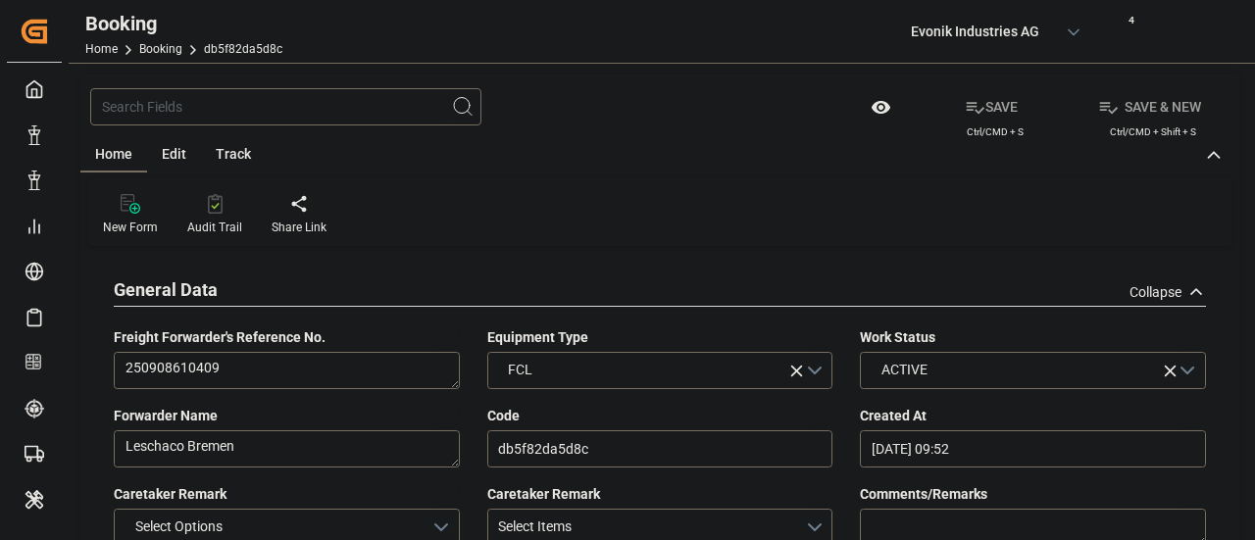
type input "19.11.2025 00:00"
type input "21.08.2025"
type input "22.09.2025 06:54"
type input "21.09.2025"
type input "18.09.2025 14:22"
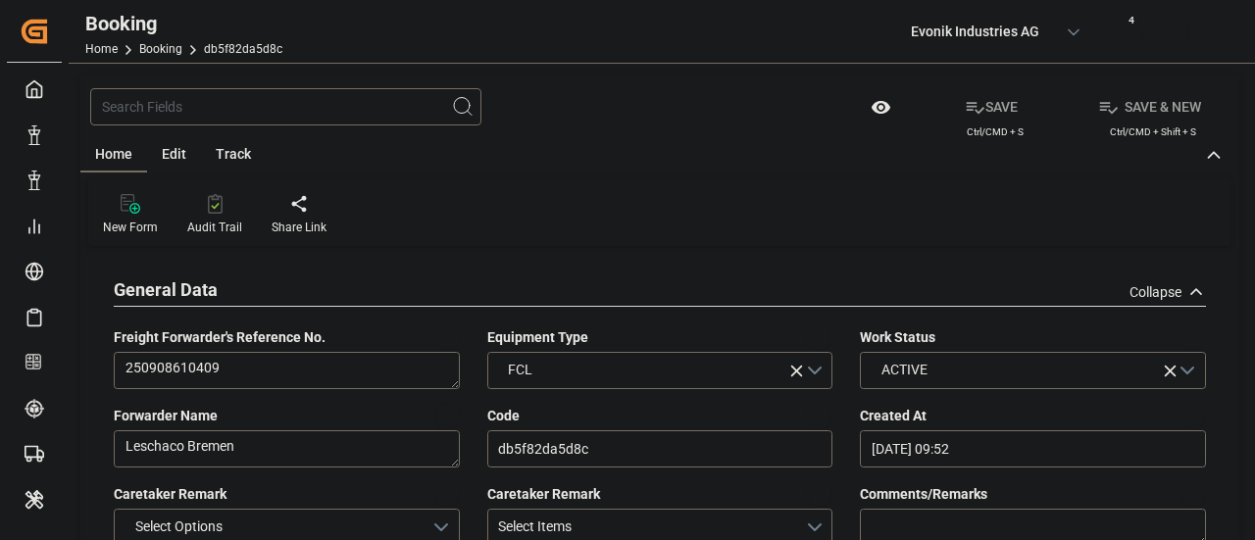
type input "27.09.2025 16:30"
type input "28.09.2025 17:30"
type input "29.09.2025 14:00"
type input "29.10.2025 01:00"
type input "29.10.2025 11:45"
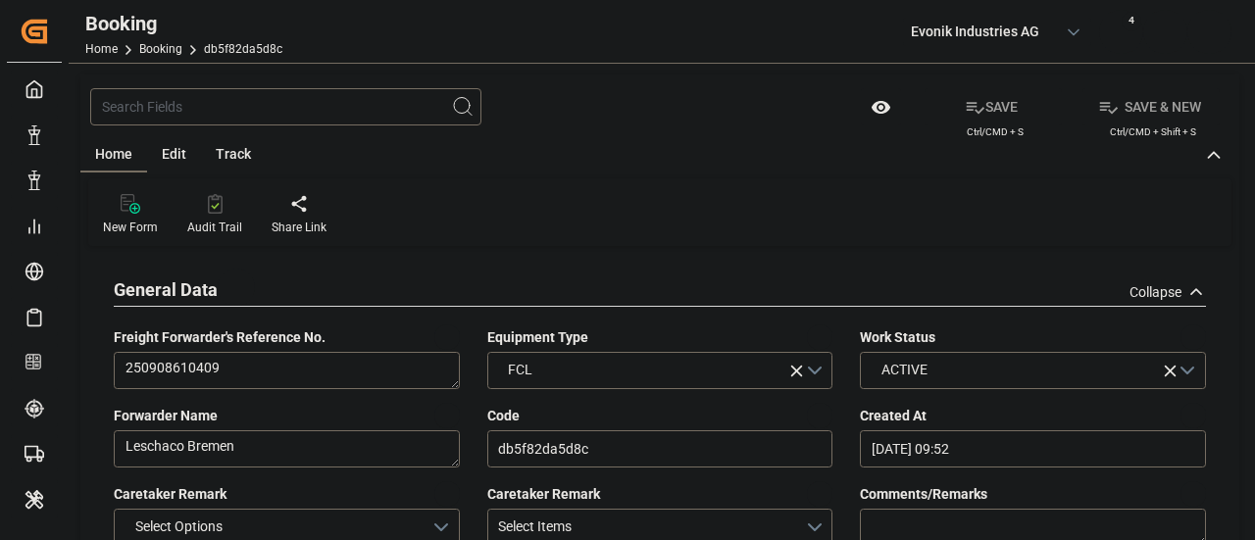
type input "03.11.2025 10:00"
type input "15.11.2025 17:00"
type input "16.11.2025 00:10"
type input "21.11.2025 13:00"
type input "22.11.2025 04:53"
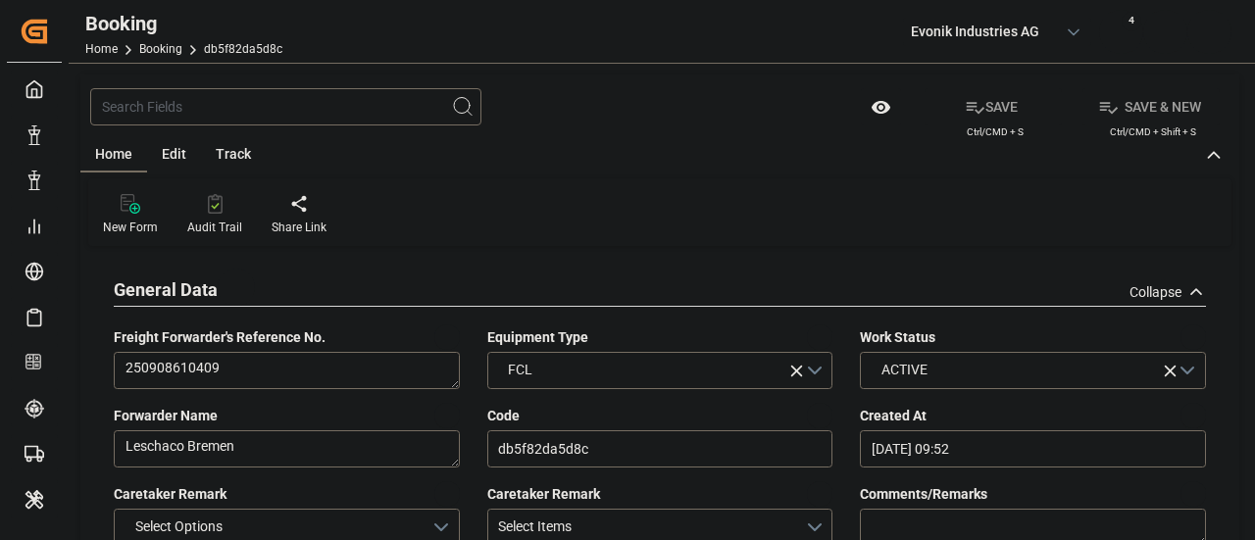
type input "26.11.2025 04:53"
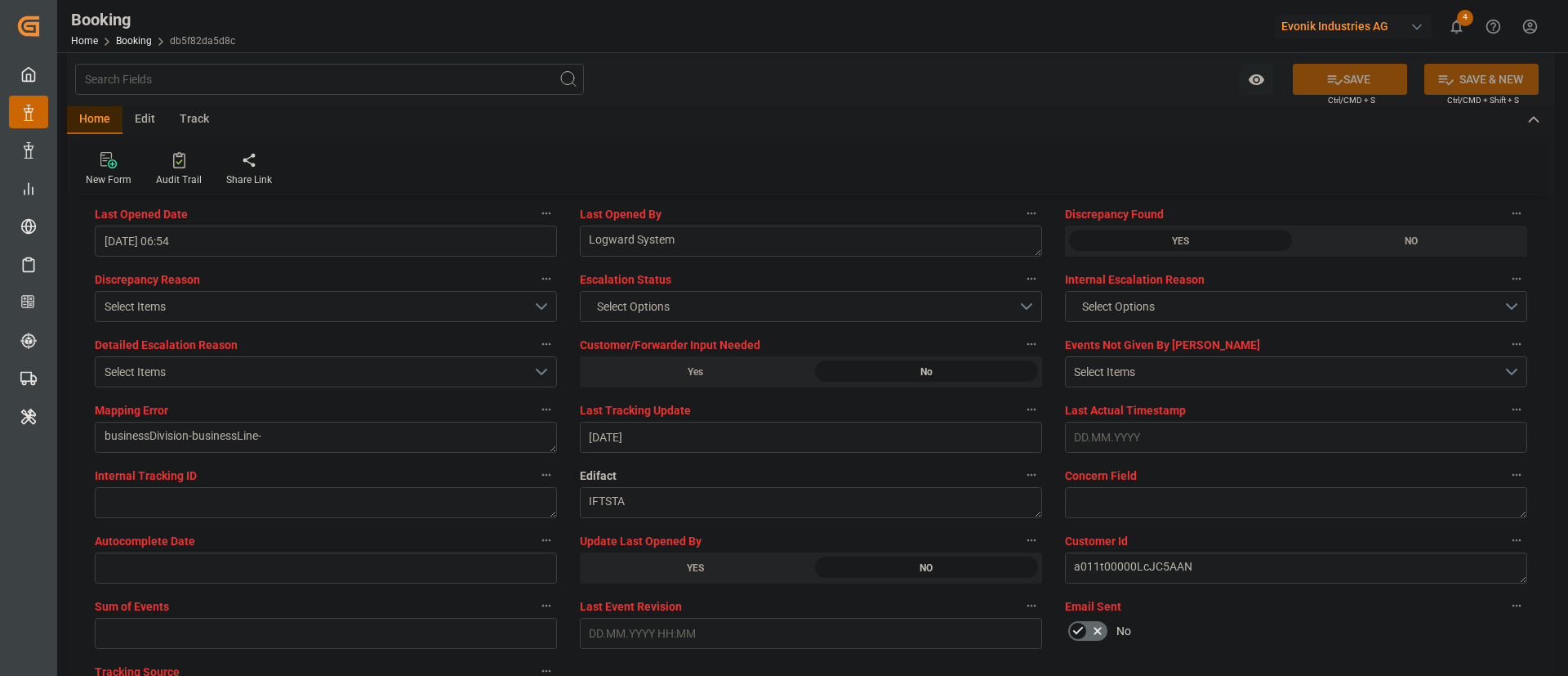
scroll to position [3063, 0]
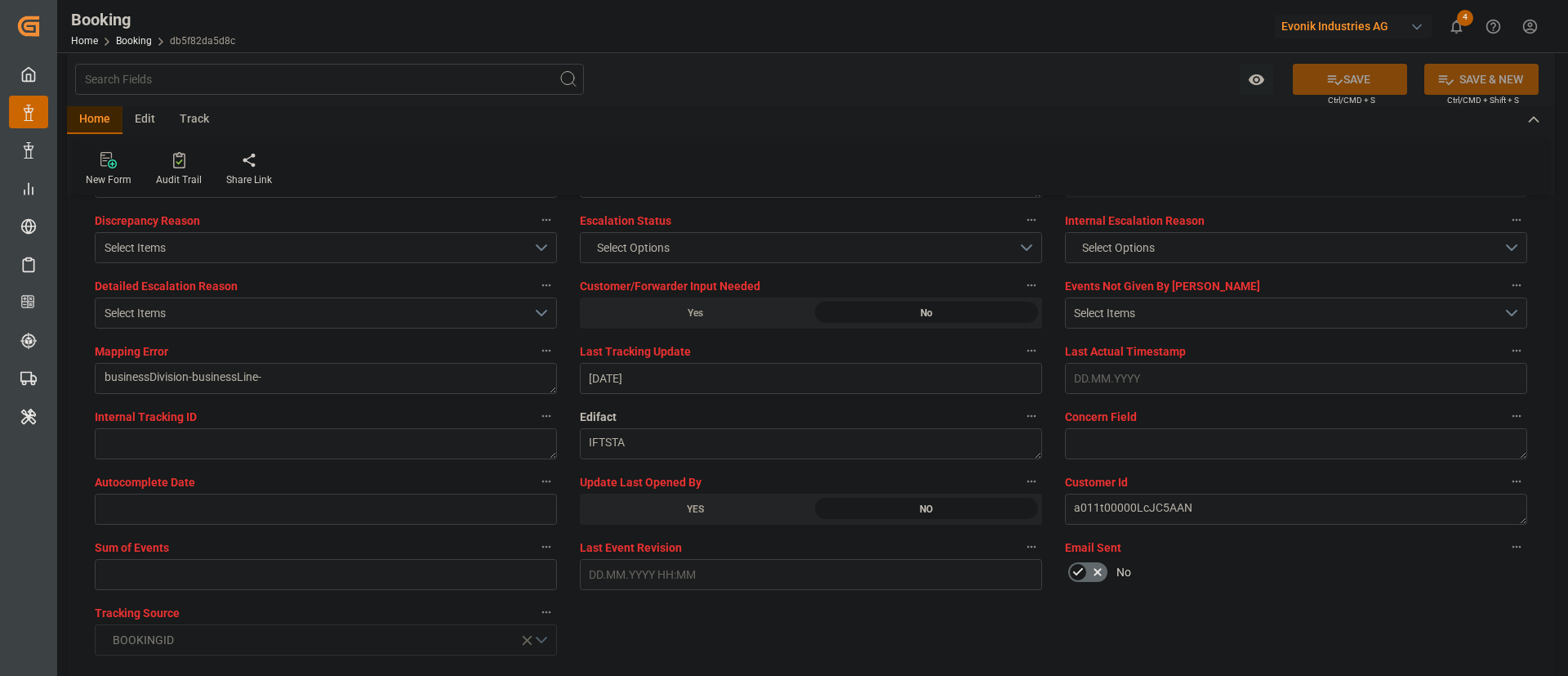
drag, startPoint x: 700, startPoint y: 506, endPoint x: 1358, endPoint y: 73, distance: 787.7
click at [703, 449] on div "YES" at bounding box center [695, 508] width 231 height 31
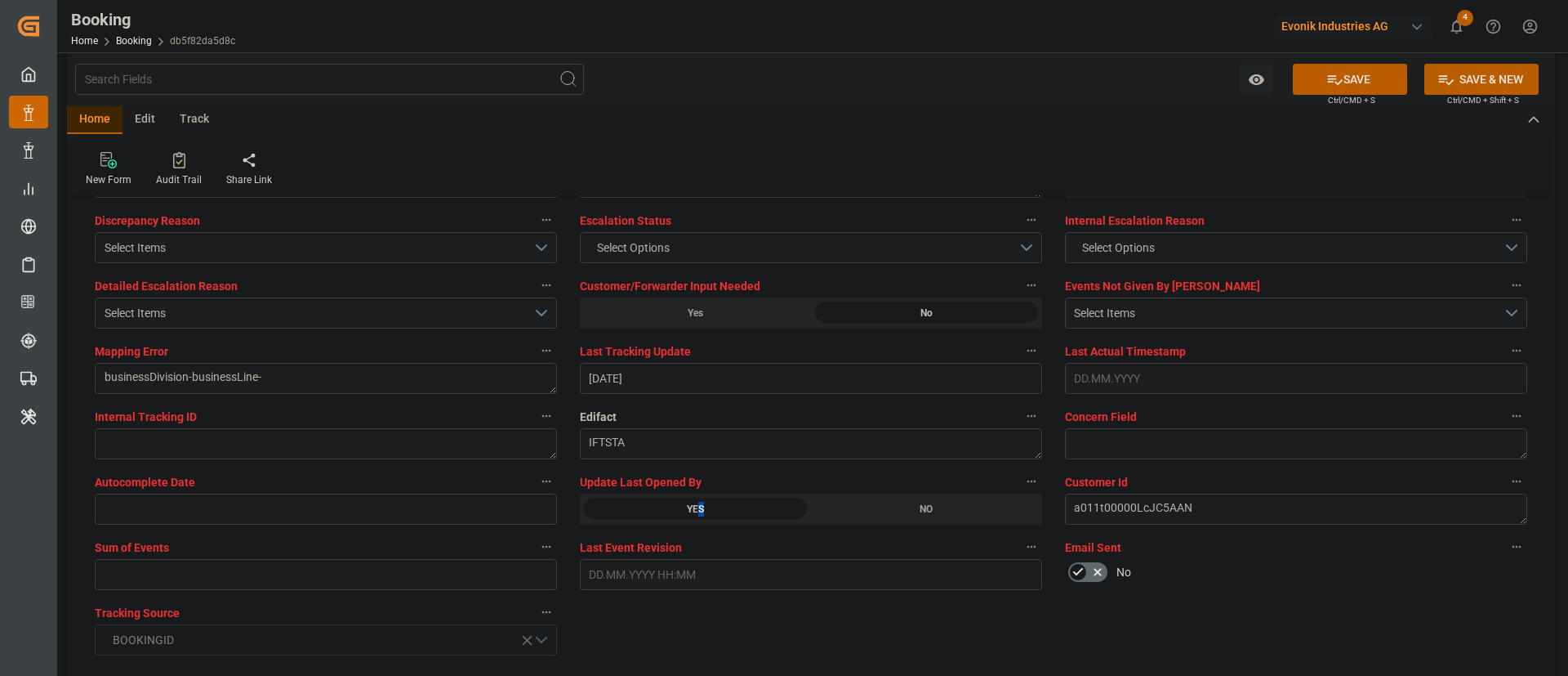
click at [1045, 73] on button "SAVE" at bounding box center [1350, 78] width 114 height 31
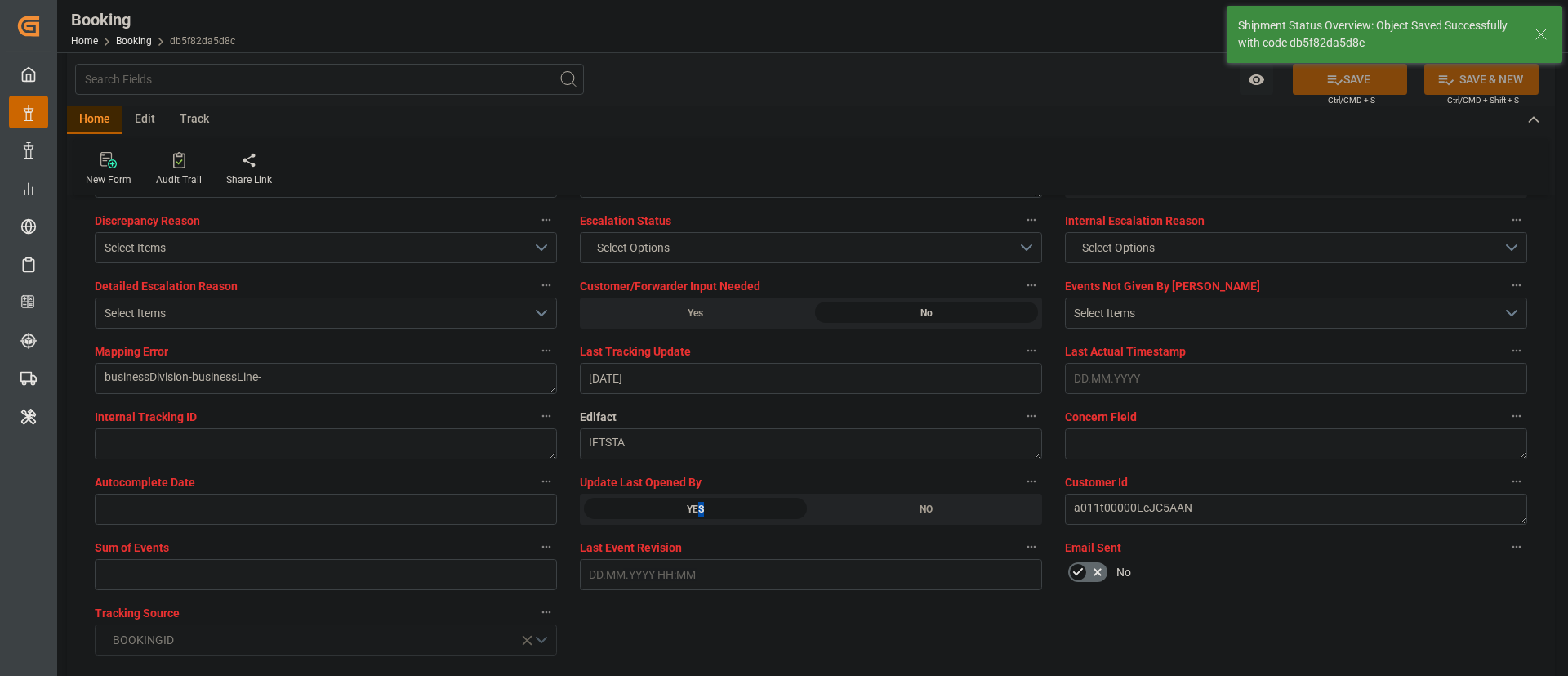
type textarea "Kiran Hari"
type input "22.09.2025 09:51"
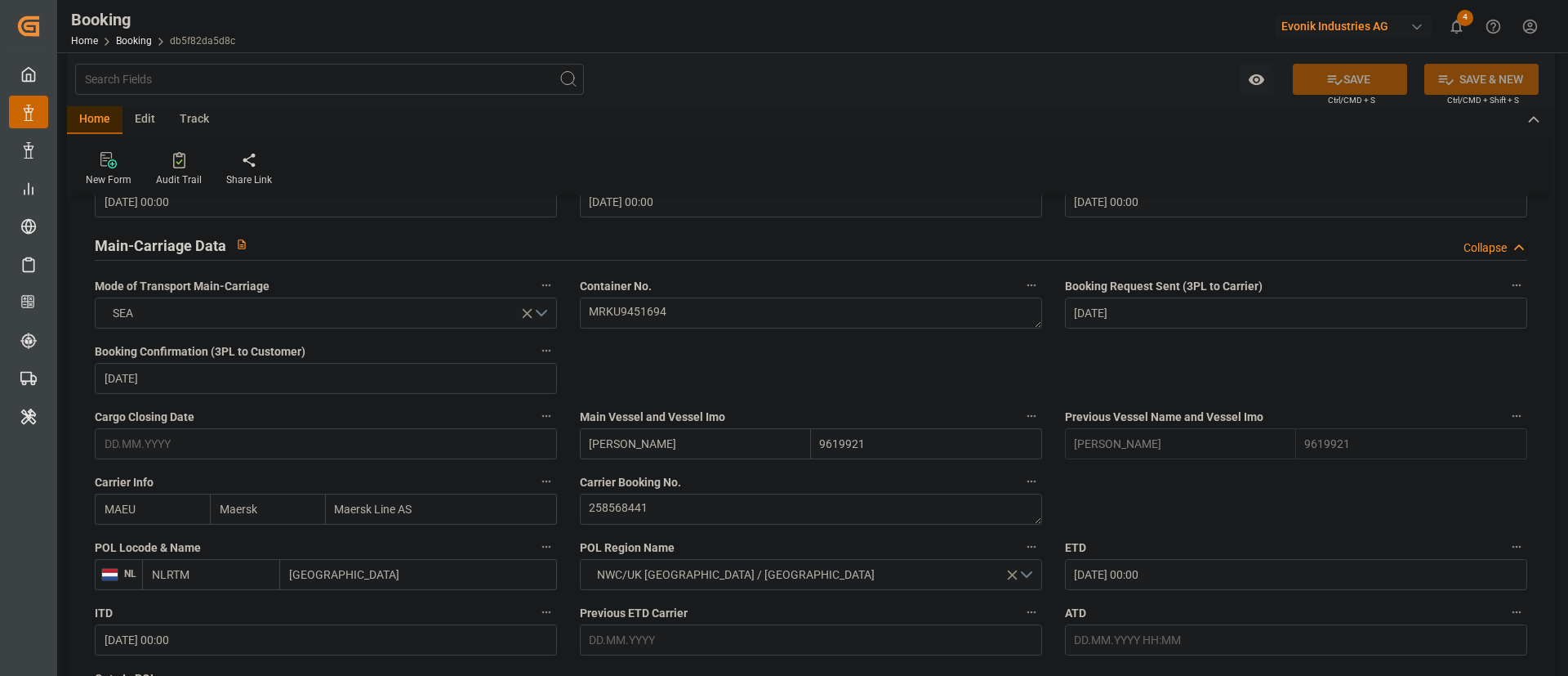
scroll to position [980, 0]
click at [686, 325] on textarea "MRKU9451694" at bounding box center [811, 316] width 462 height 31
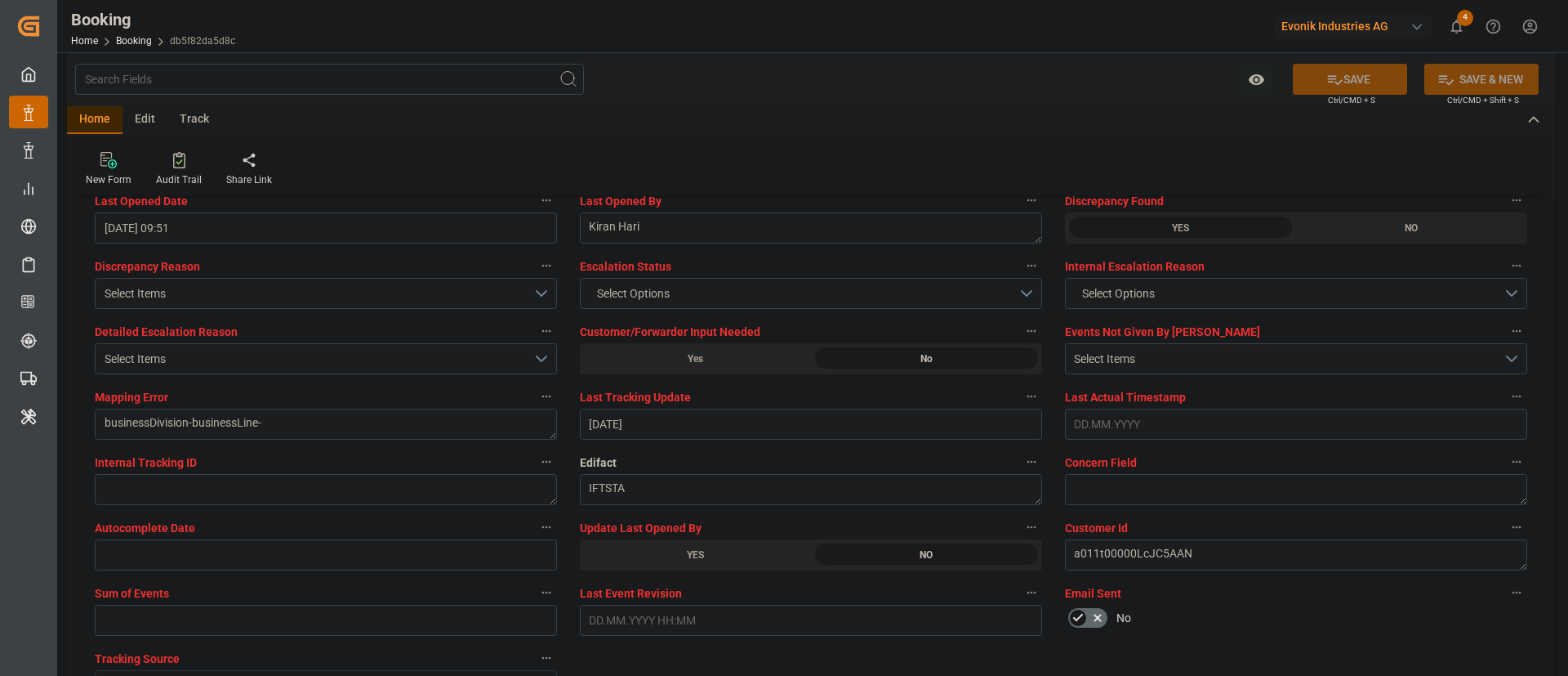
scroll to position [3063, 0]
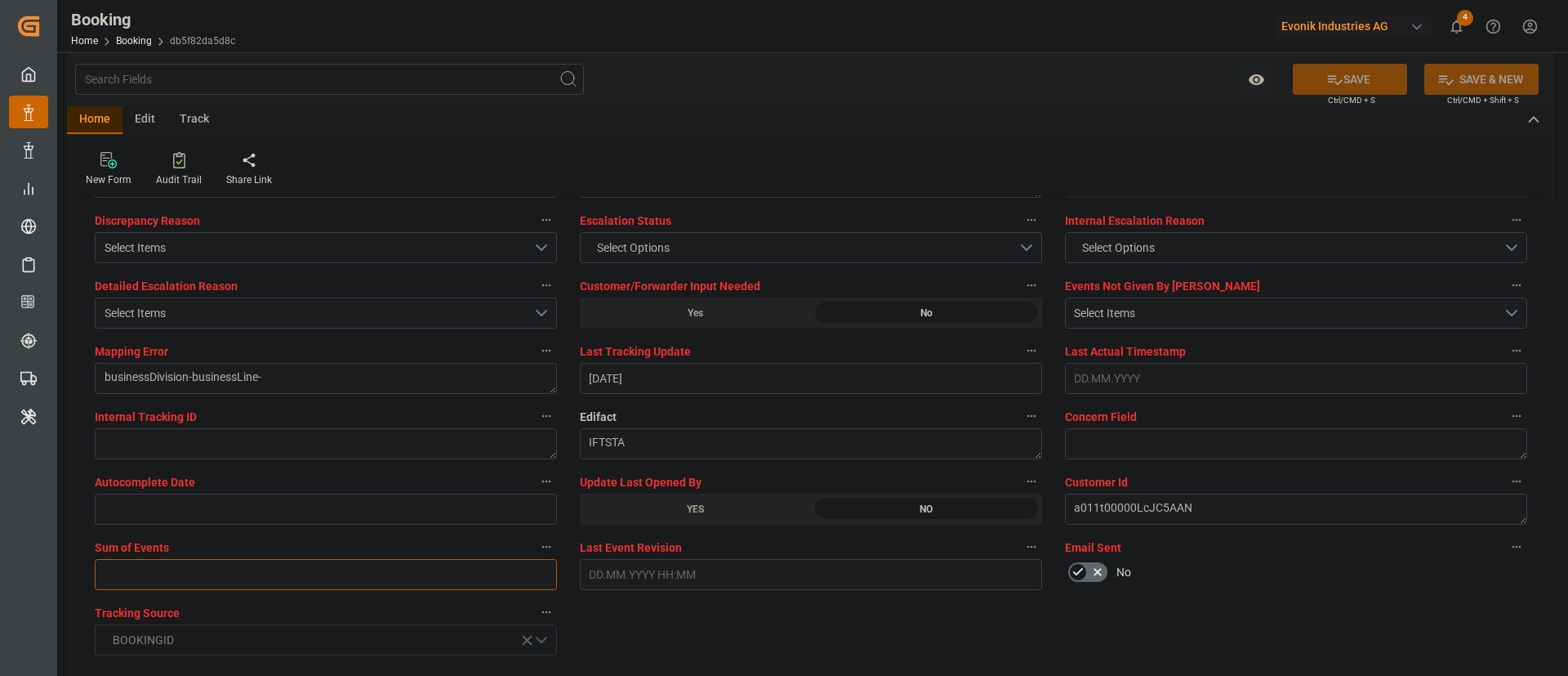
click at [277, 449] on input "text" at bounding box center [326, 573] width 462 height 31
type input "0"
click at [1045, 78] on button "SAVE" at bounding box center [1350, 78] width 114 height 31
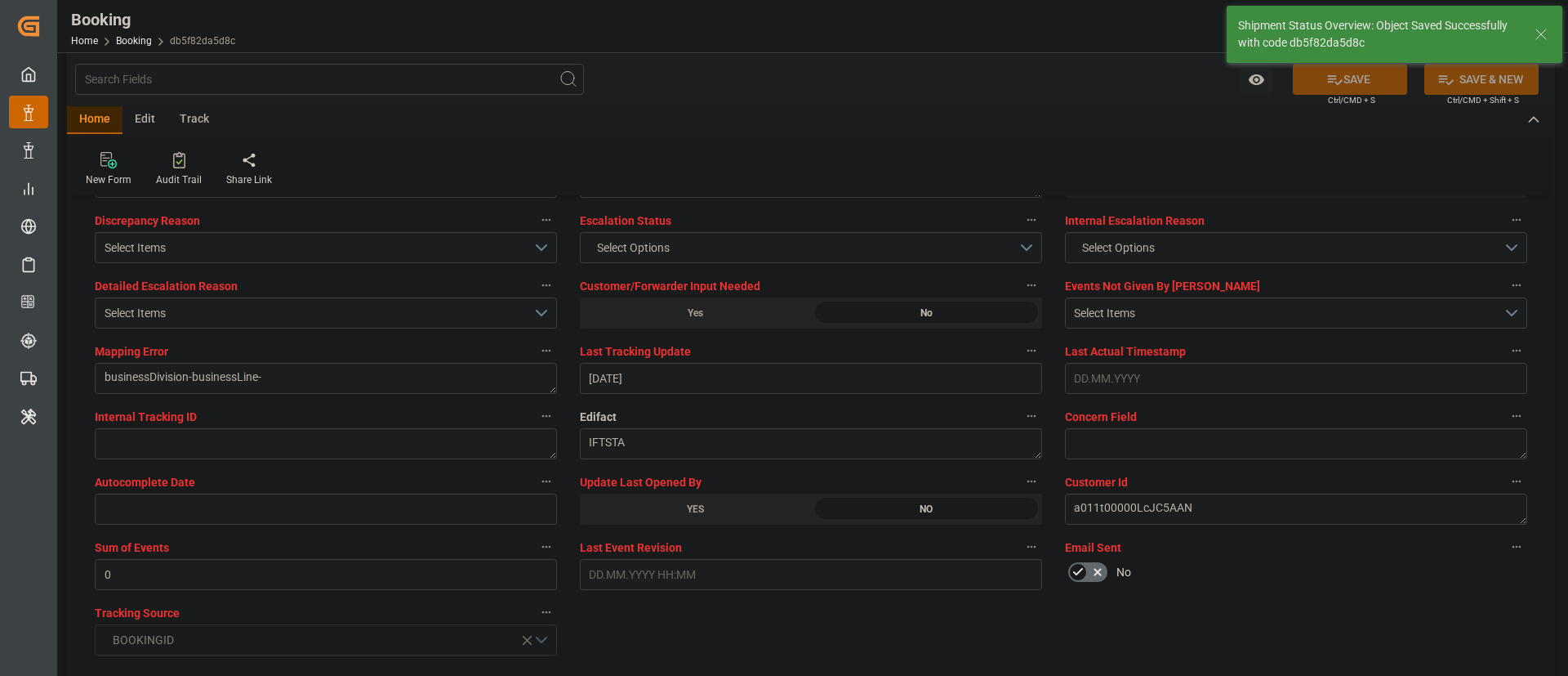
type input "22.09.2025 09:52"
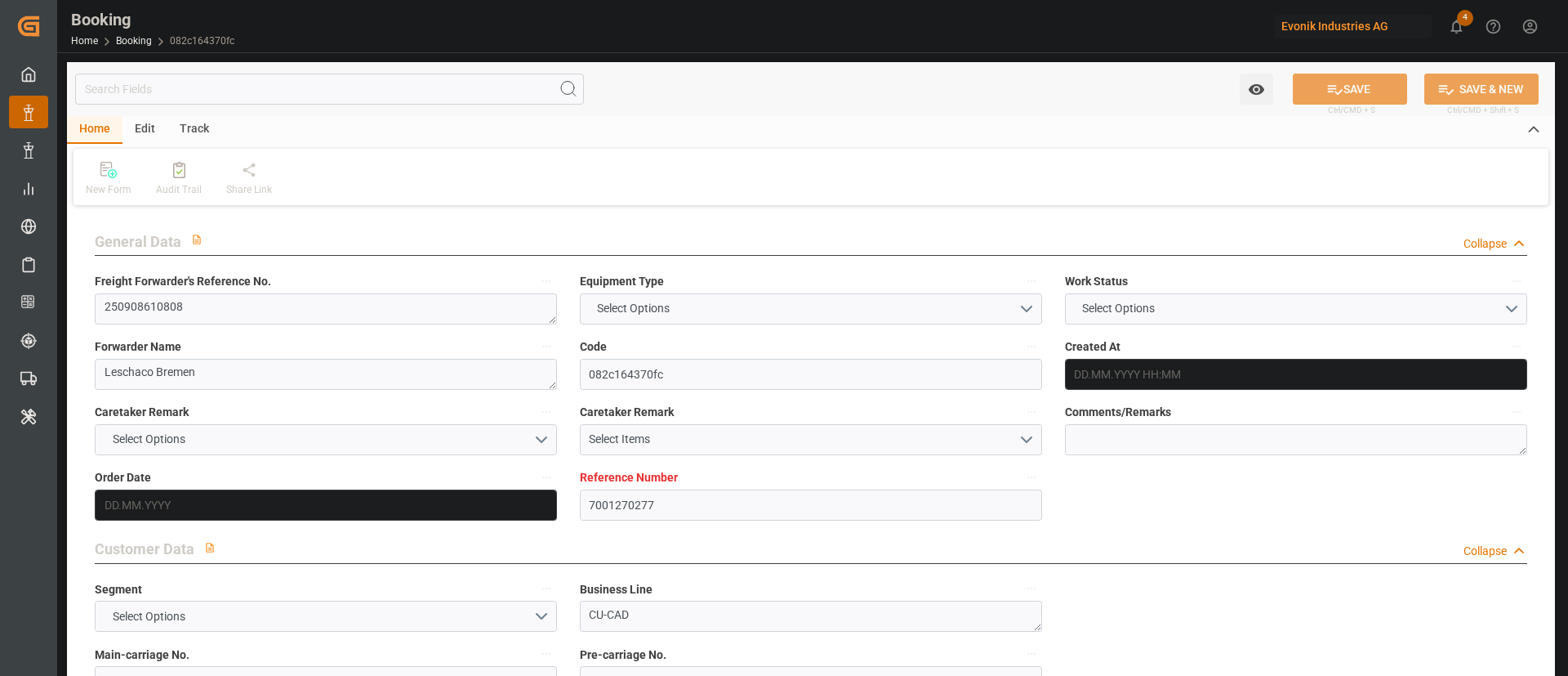
type input "7001270277"
type input "9962548"
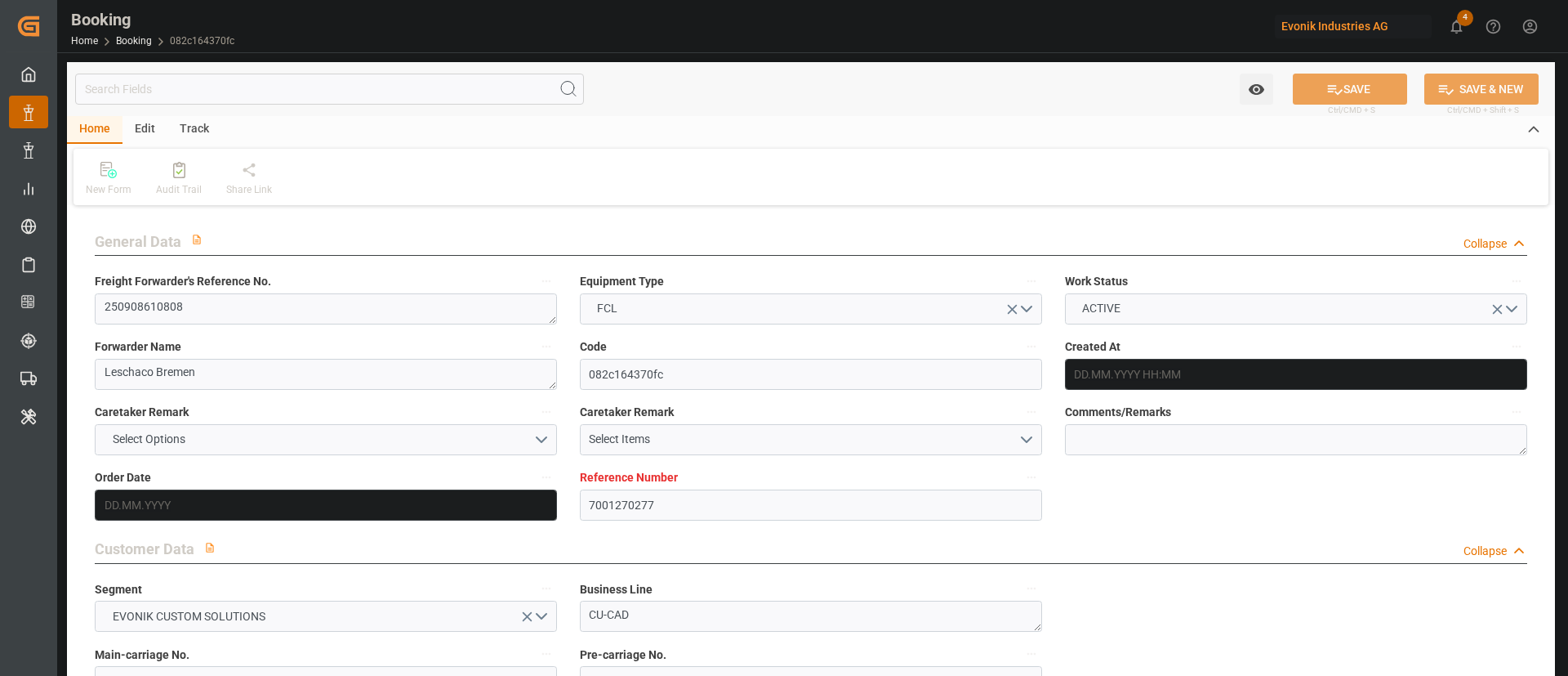
type input "9962548"
type input "MSC"
type input "Mediterranean Shipping Company"
type input "BEANR"
type input "IQUQR"
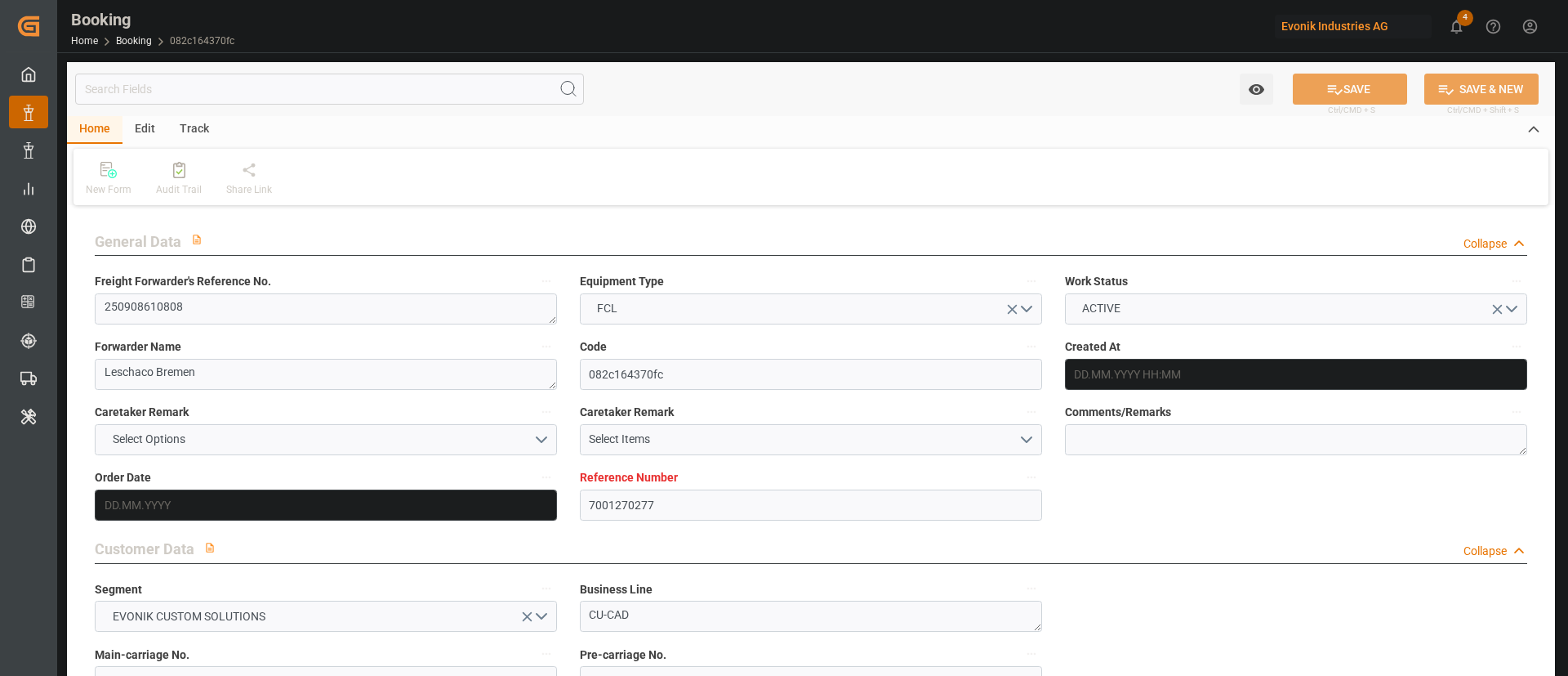
scroll to position [1103, 0]
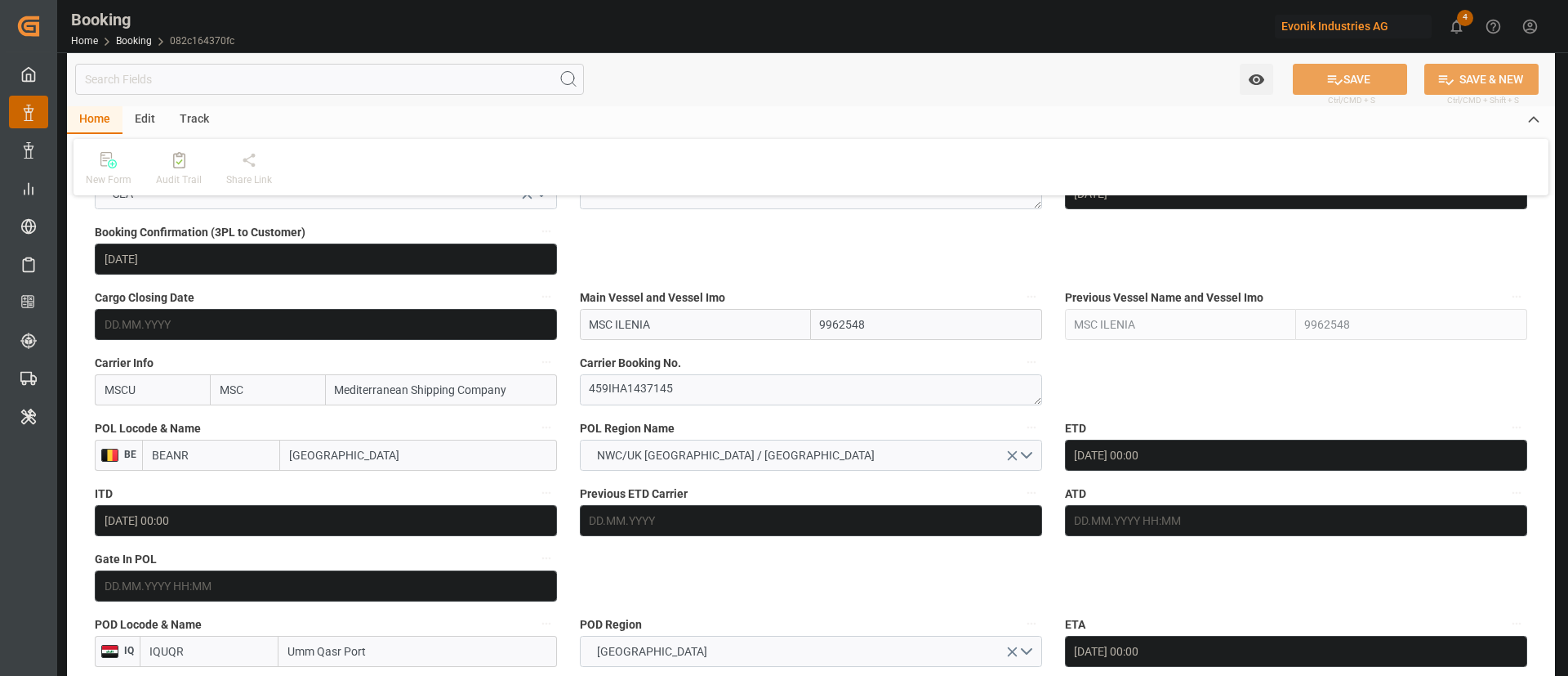
type input "09.09.2025 07:02"
type input "09.09.2025"
type input "24.11.2025"
type input "22.09.2025"
type input "22.09.2025 00:00"
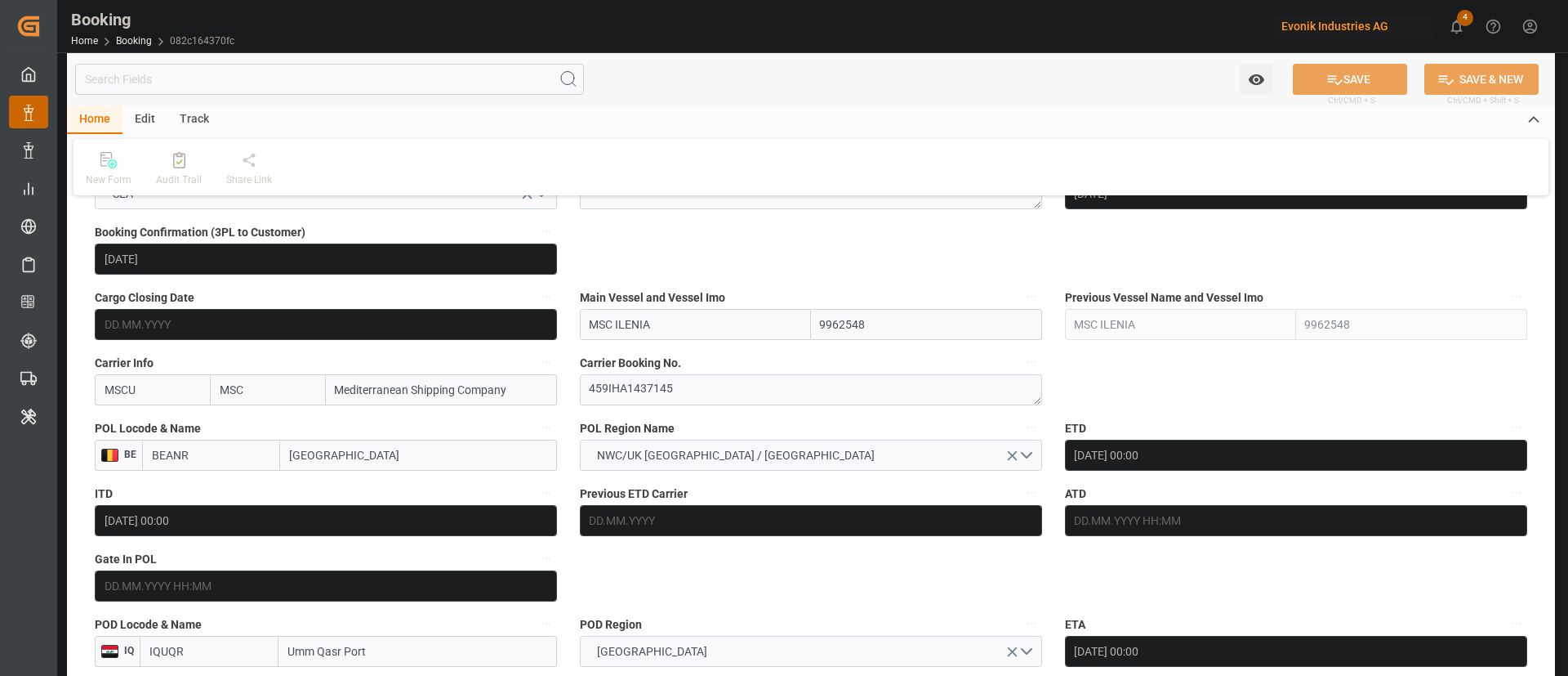
type input "22.09.2025 00:00"
type input "09.09.2025"
type input "[DATE]"
type input "04.10.2025 00:00"
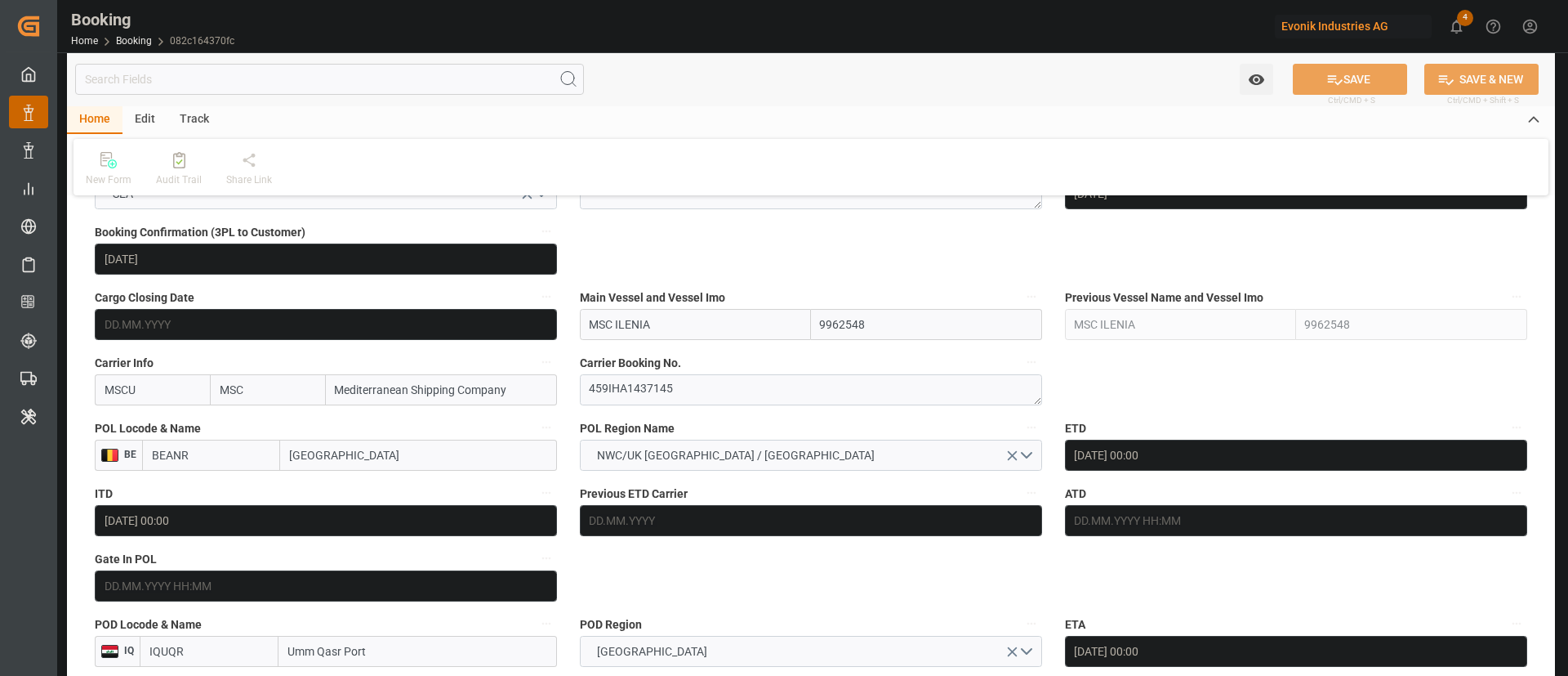
type input "06.11.2025 00:00"
type input "24.11.2025 00:00"
type input "22.09.2025 05:25"
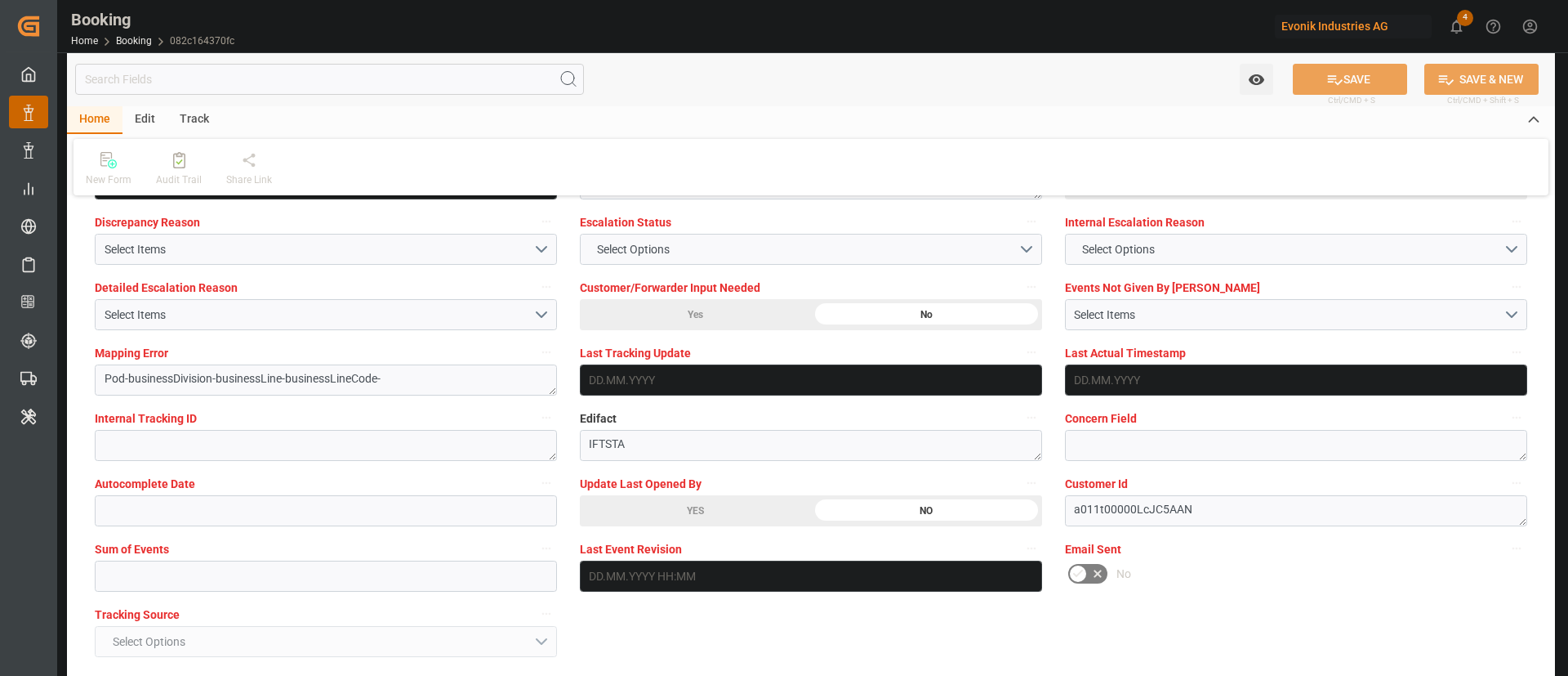
scroll to position [3063, 0]
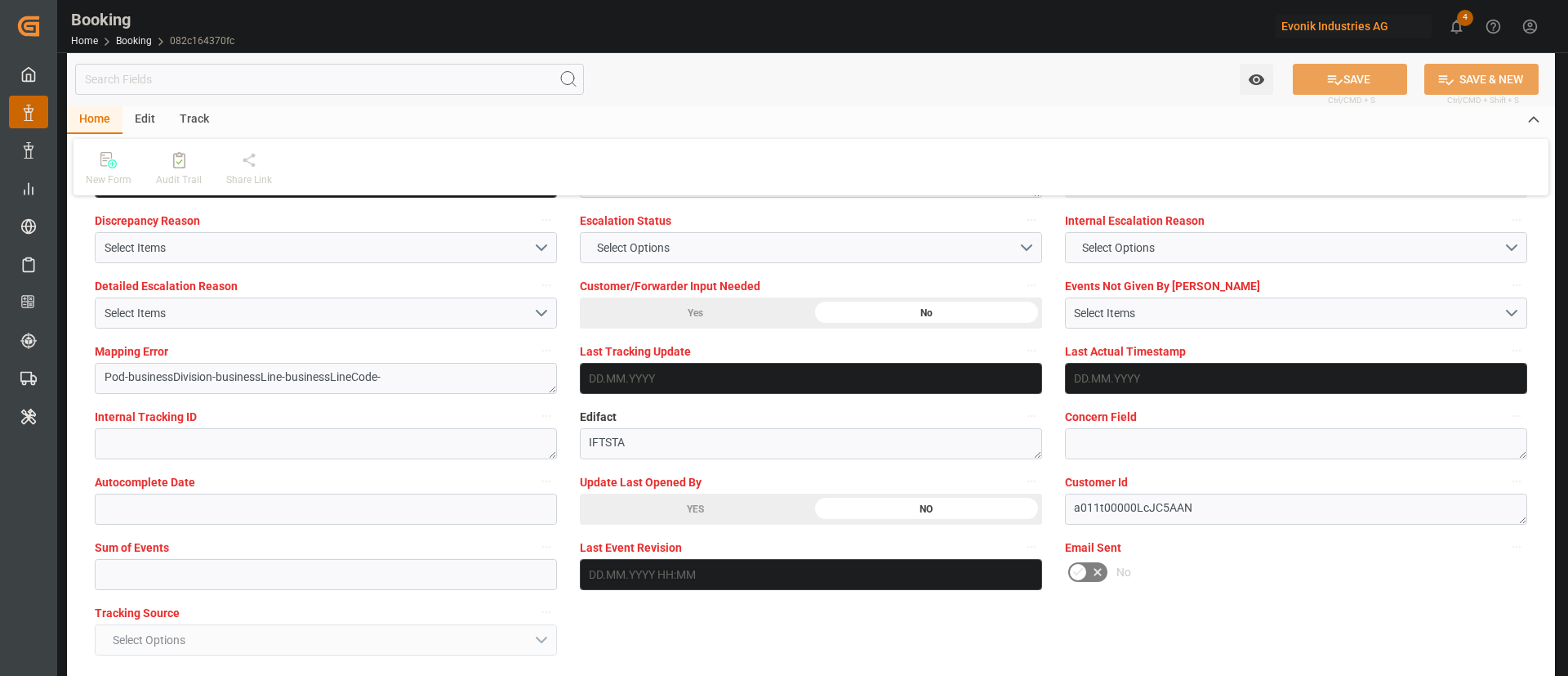
click at [687, 504] on div "YES" at bounding box center [695, 508] width 231 height 31
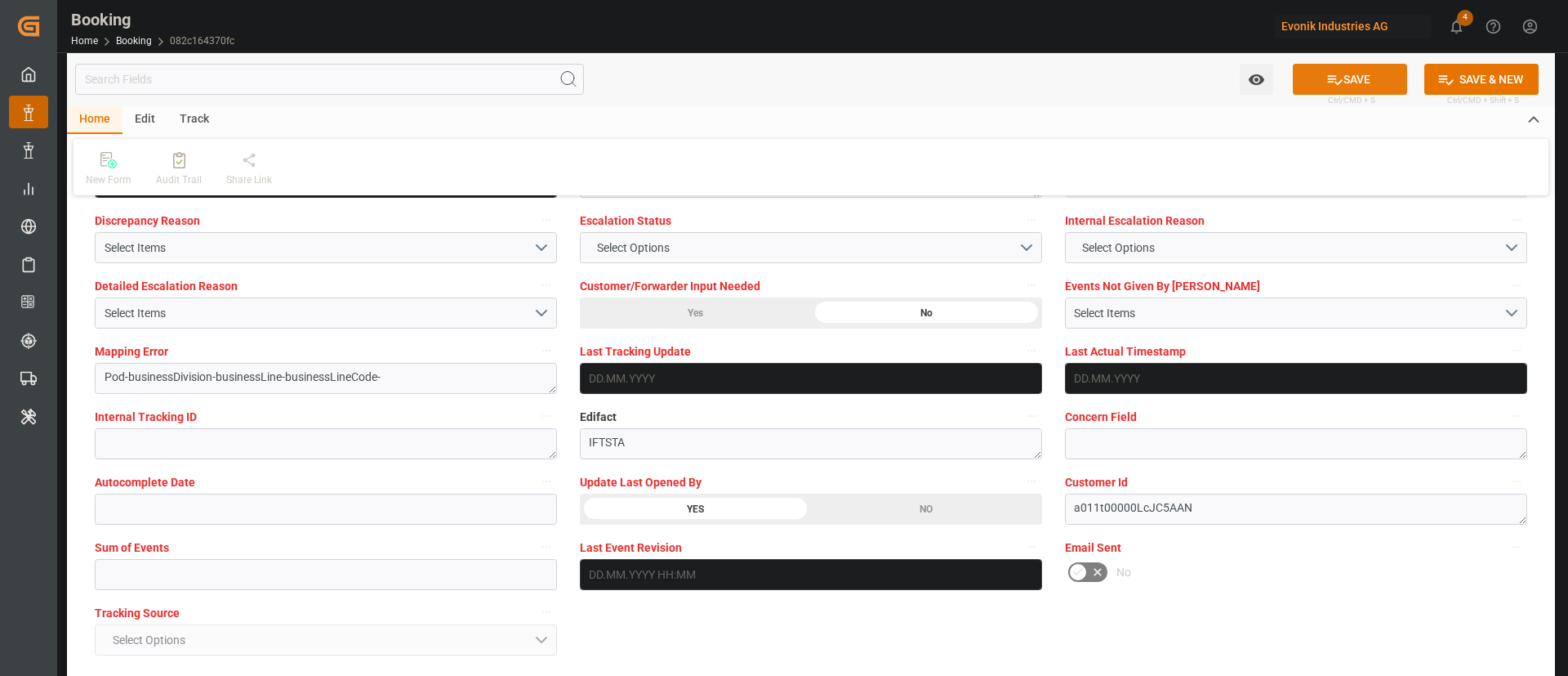
click at [1362, 71] on button "SAVE" at bounding box center [1350, 78] width 114 height 31
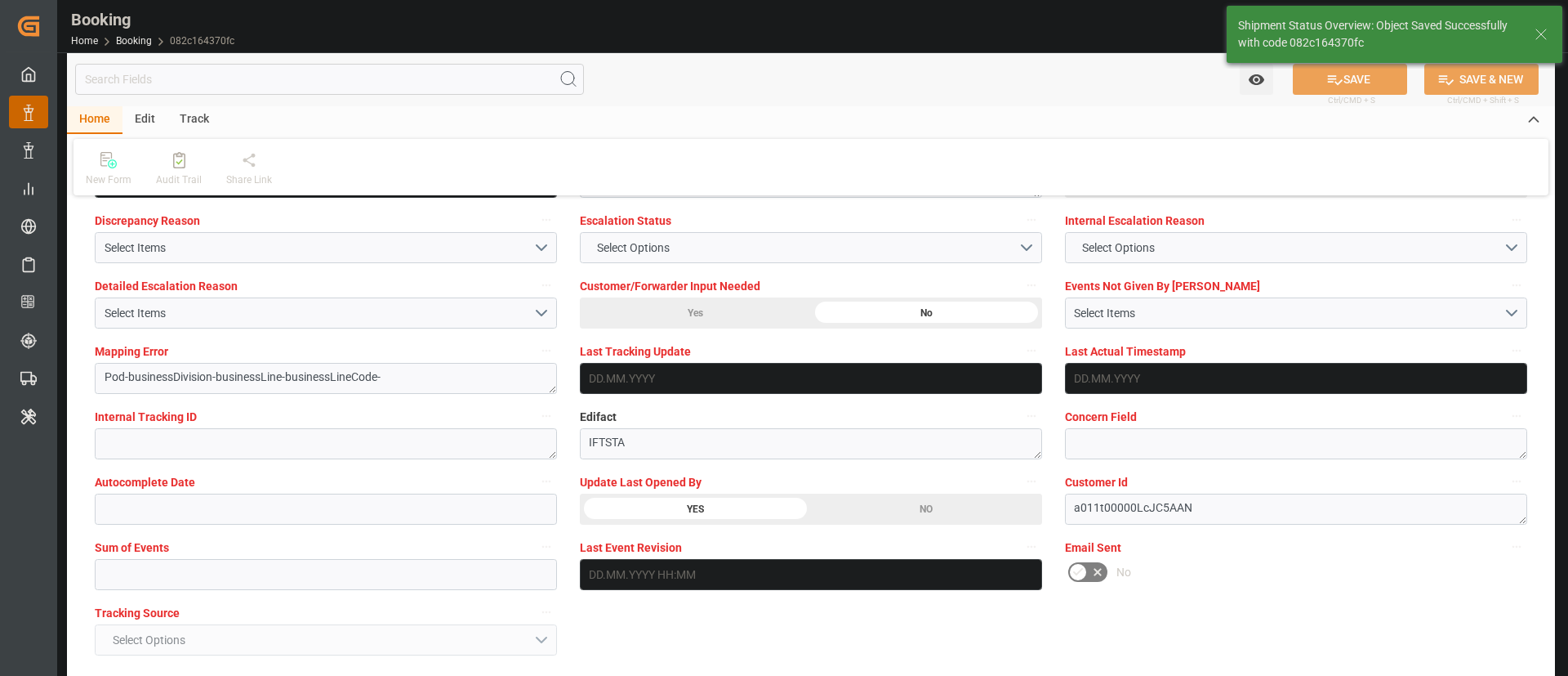
type textarea "Kiran Hari"
type textarea "Pod-businessDivision-businessLine-"
type input "[DATE] 10:00"
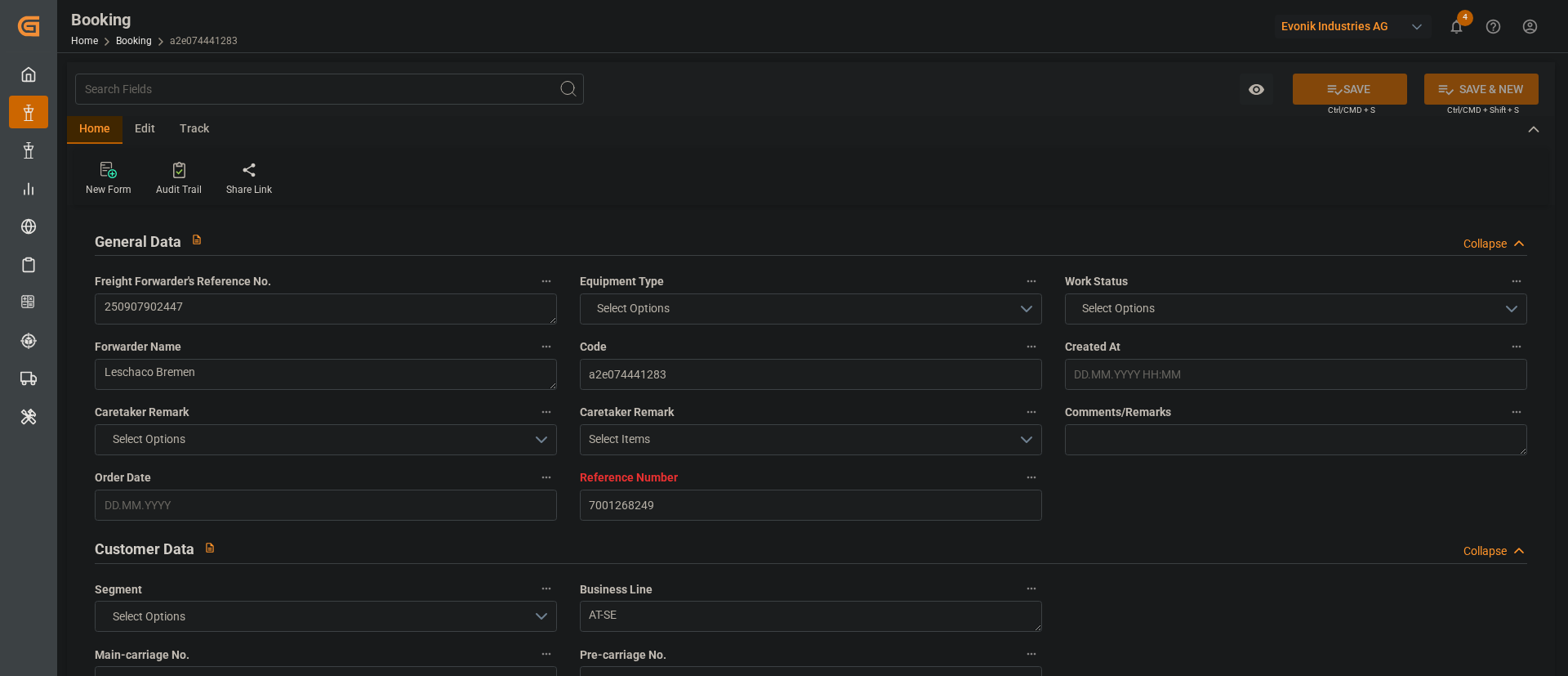
type input "7001268249"
type input "9231822"
type input "MSC"
type input "Mediterranean Shipping Company"
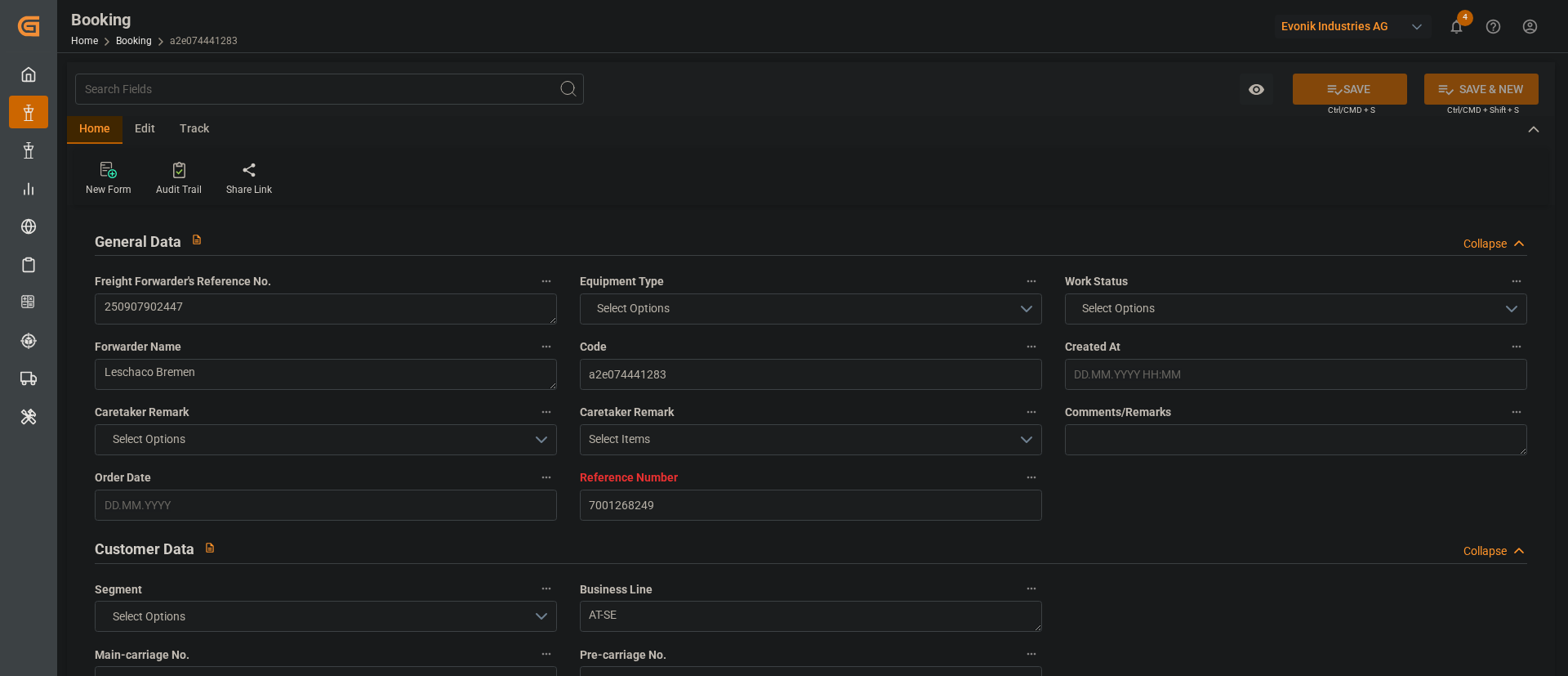
type input "BEANR"
type input "USMOB"
type input "0"
type input "[DATE] 09:17"
type input "[DATE]"
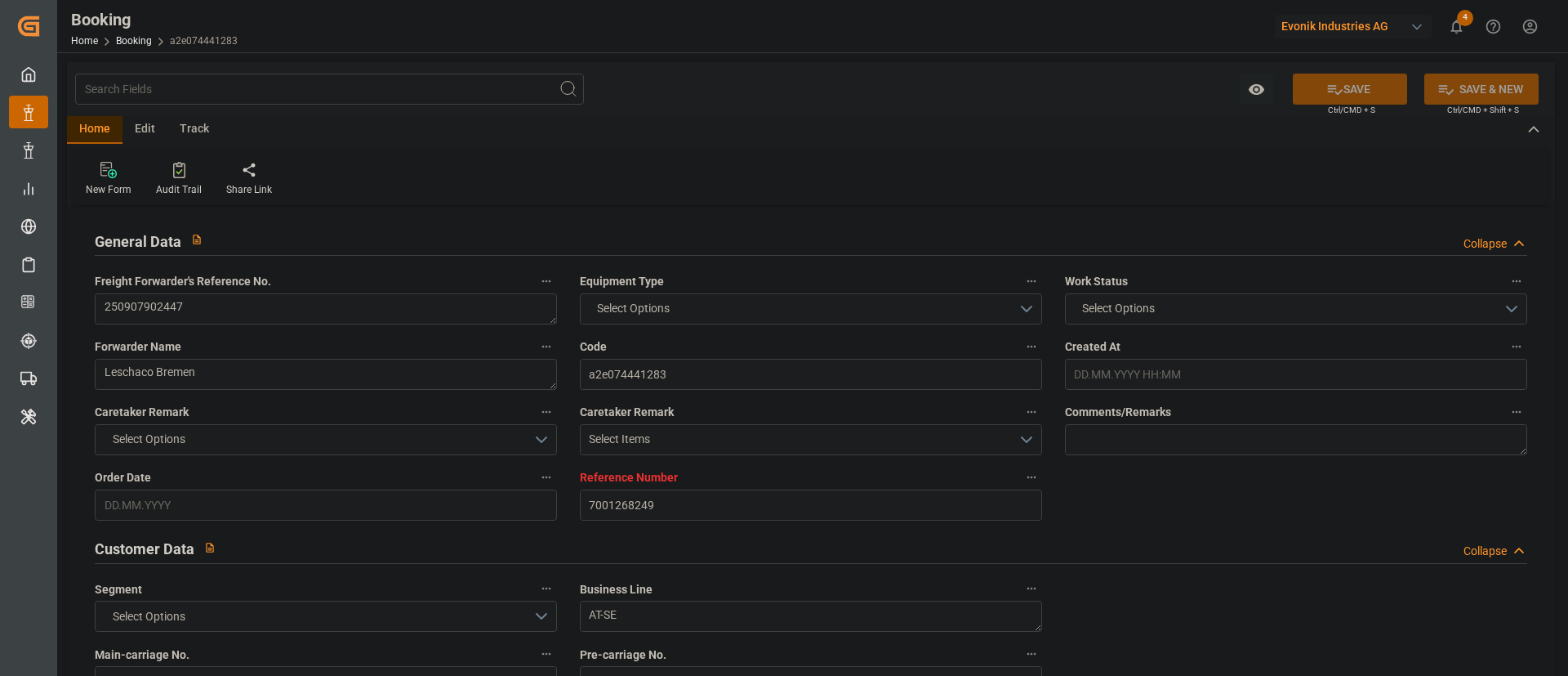
type input "[DATE]"
type input "[DATE] 00:00"
type input "[DATE]"
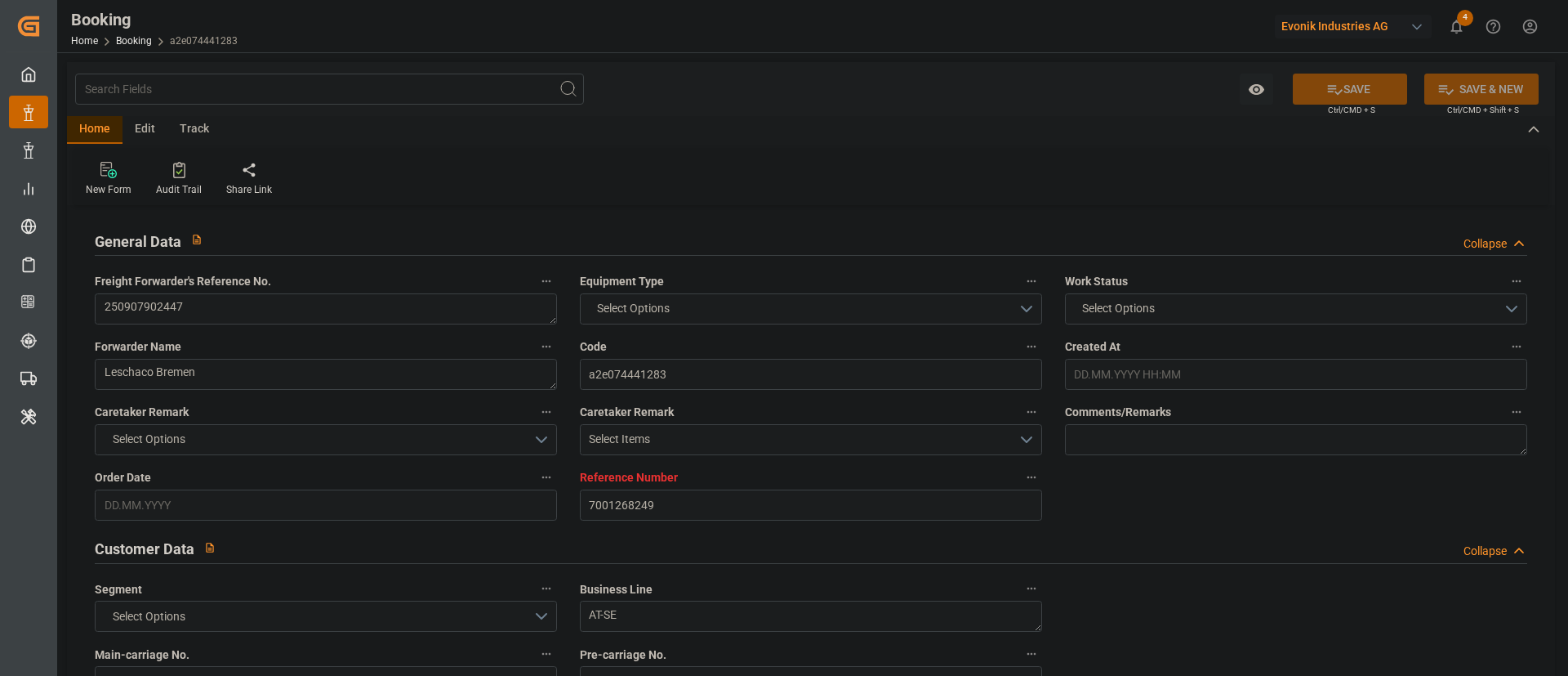
type input "[DATE]"
type input "[DATE] 00:00"
type input "22.10.2025 00:00"
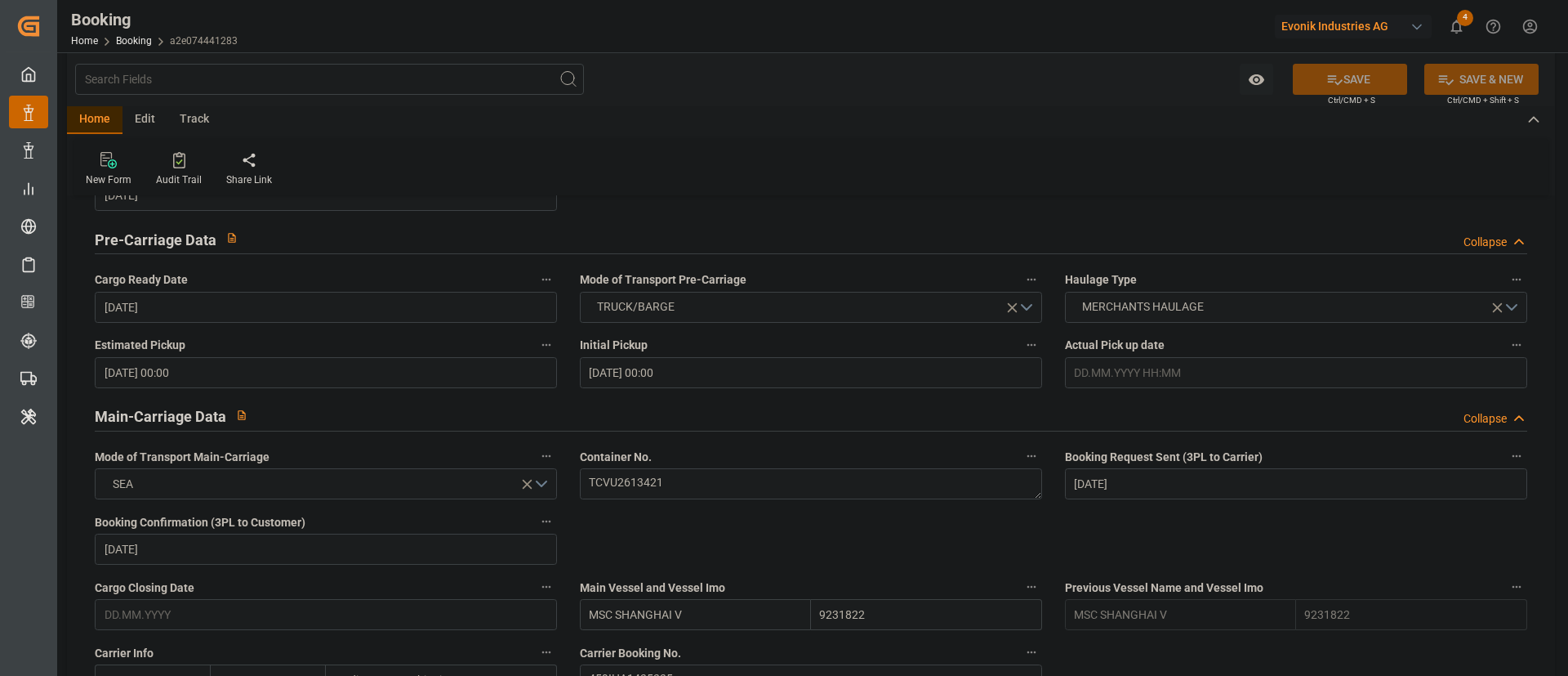
scroll to position [858, 0]
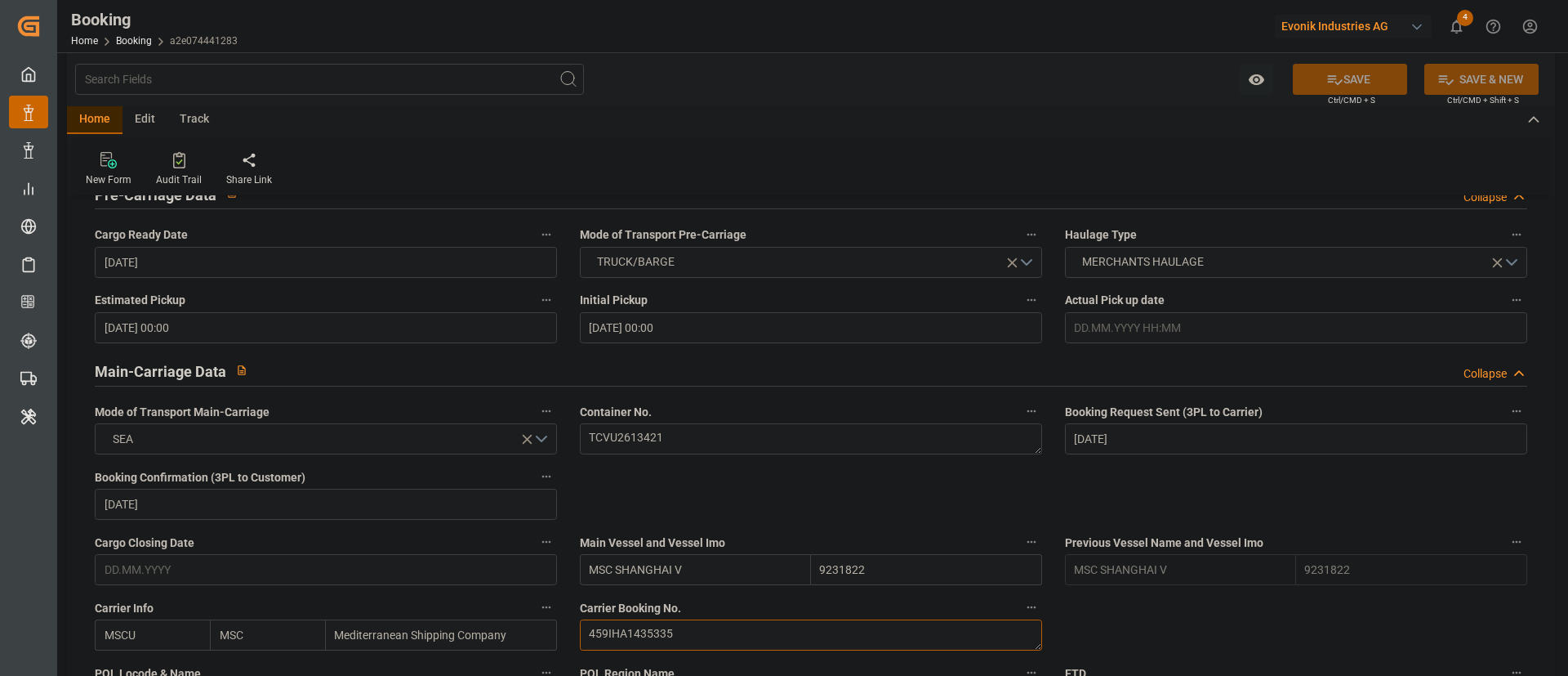
click at [703, 620] on textarea "459IHA1435335" at bounding box center [811, 634] width 462 height 31
click at [692, 422] on label "Container No." at bounding box center [811, 411] width 462 height 23
click at [1021, 422] on button "Container No." at bounding box center [1031, 410] width 21 height 21
click at [689, 436] on div at bounding box center [784, 338] width 1568 height 676
click at [705, 429] on textarea "TCVU2613421" at bounding box center [811, 438] width 462 height 31
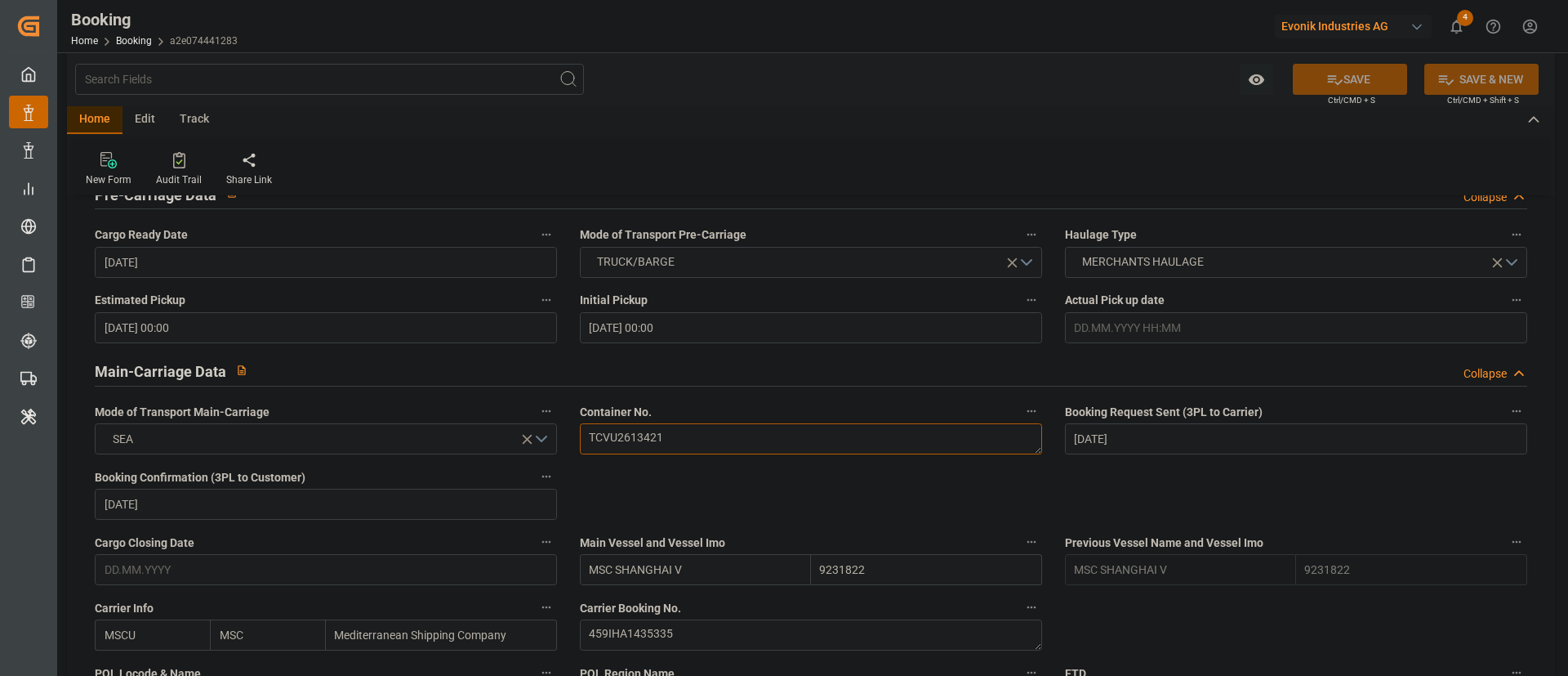
click at [705, 429] on textarea "TCVU2613421" at bounding box center [811, 438] width 462 height 31
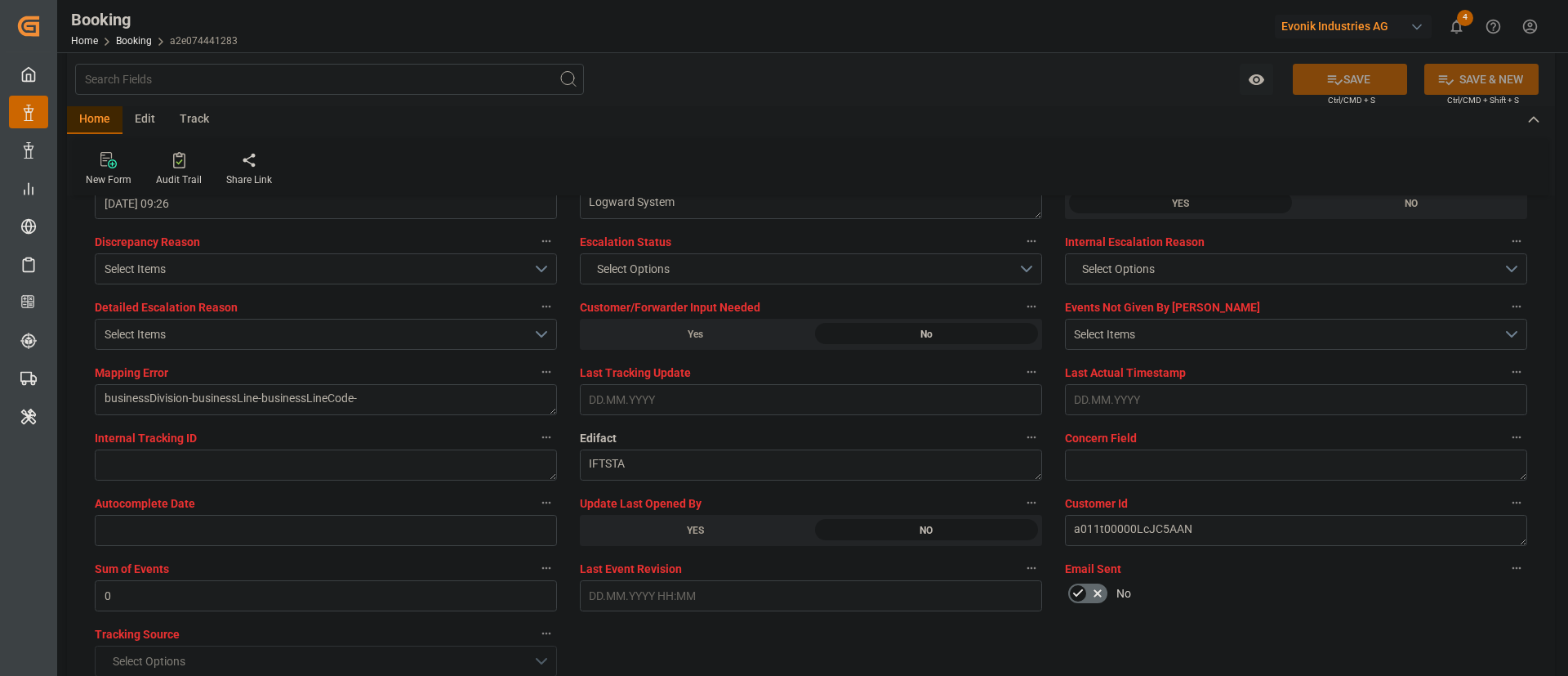
scroll to position [3186, 0]
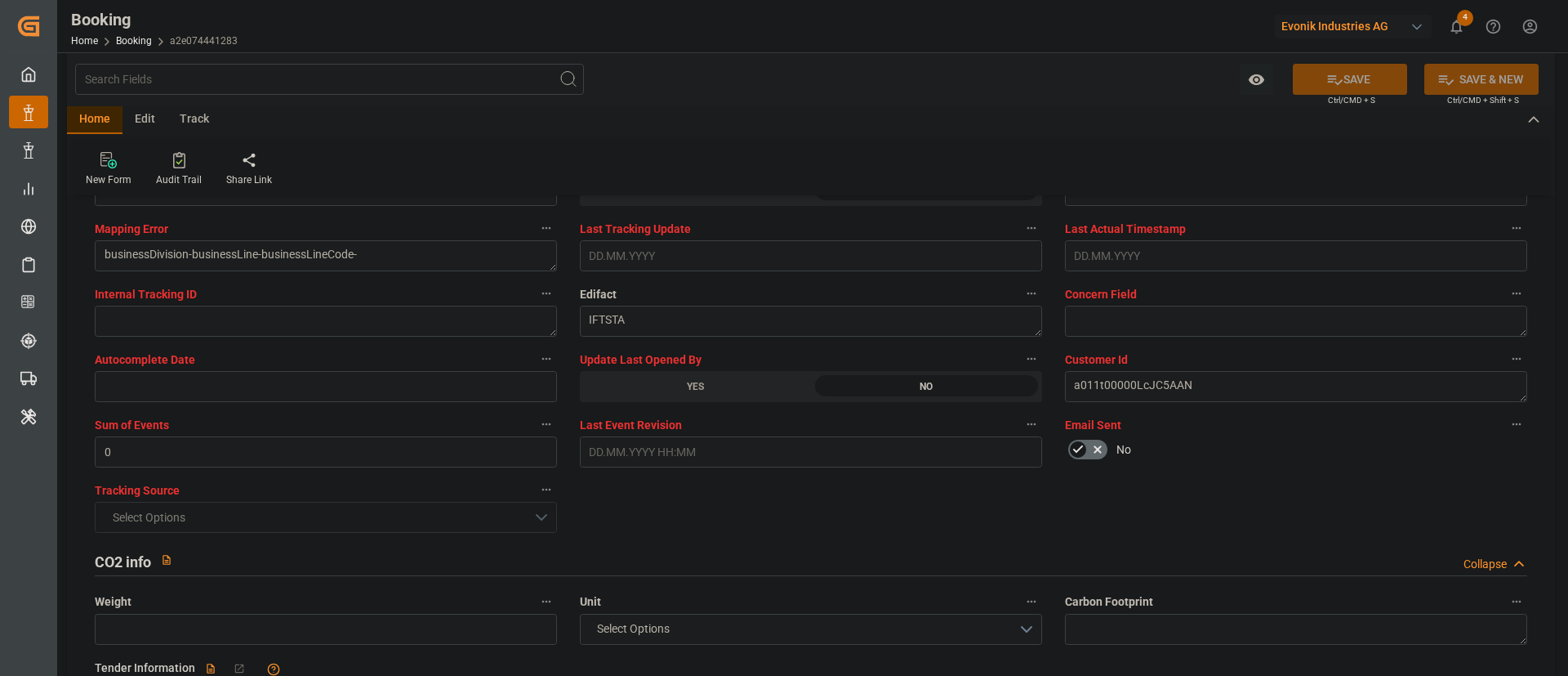
click at [779, 376] on div "YES" at bounding box center [695, 386] width 231 height 31
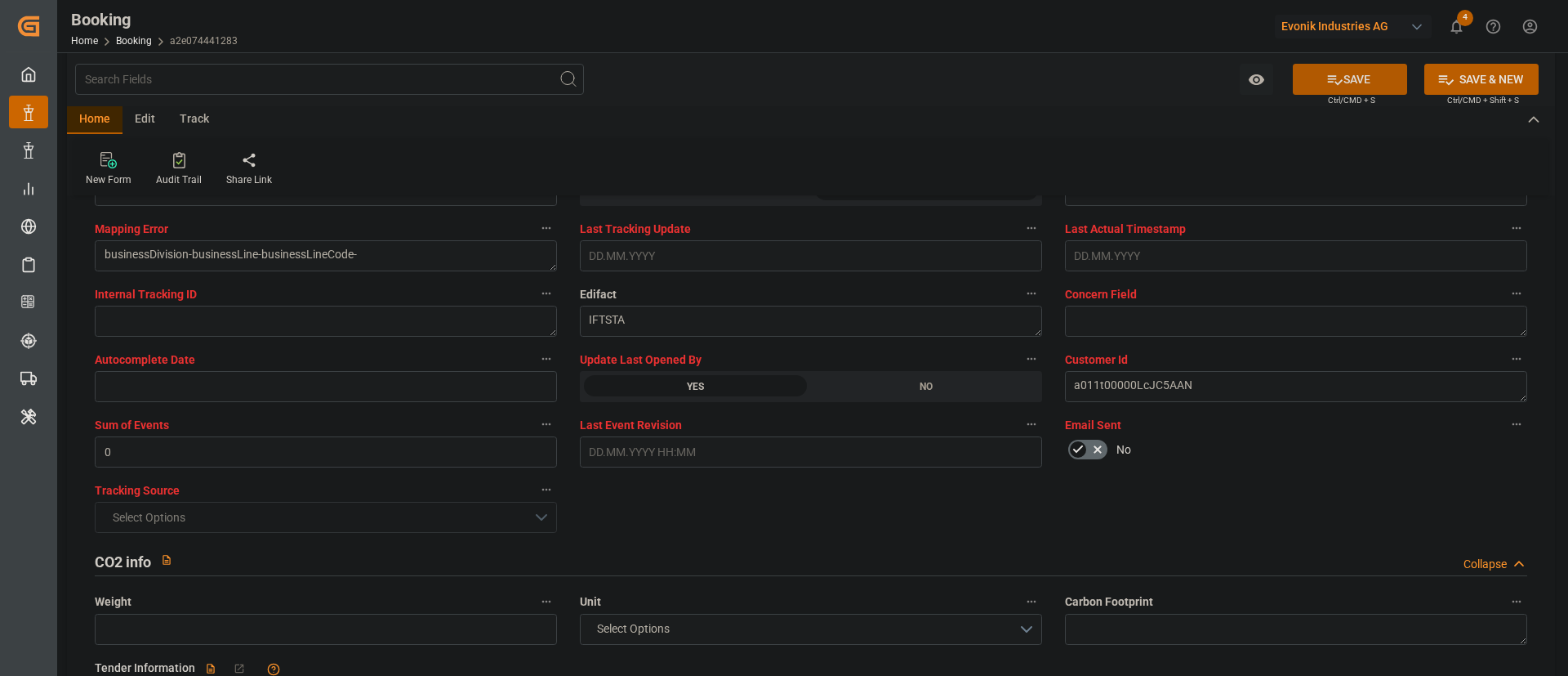
click at [1355, 70] on button "SAVE" at bounding box center [1350, 78] width 114 height 31
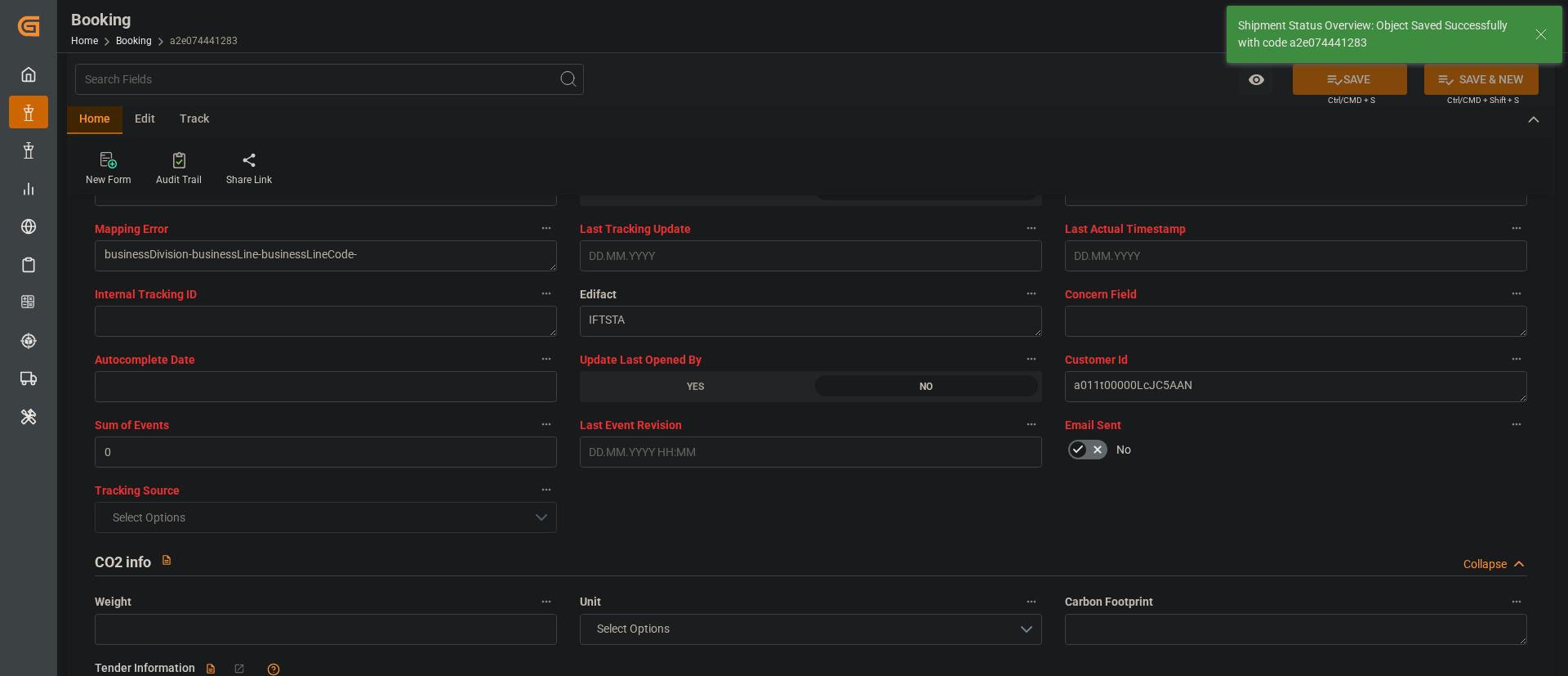
type input "22.09.2025 10:00"
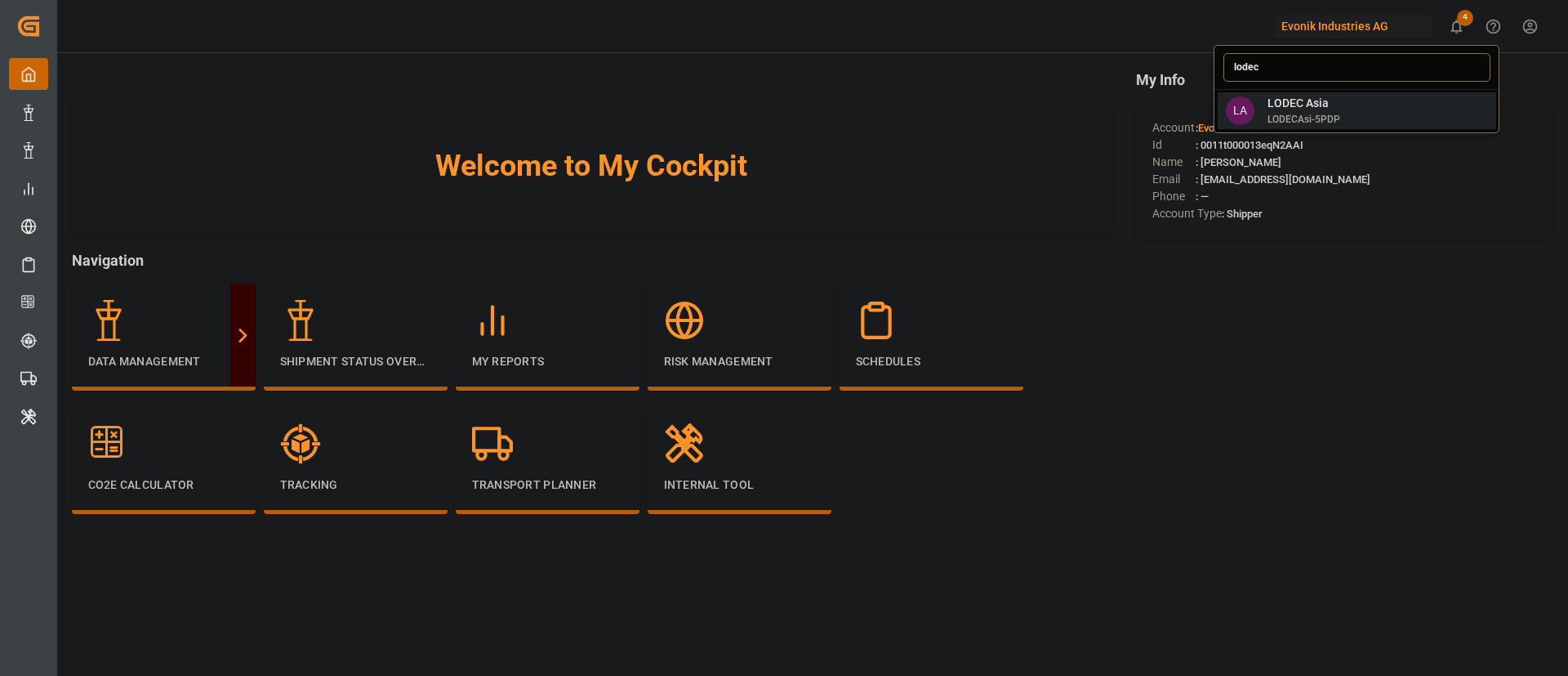
type input "lodec"
click at [1328, 109] on span "LODEC Asia" at bounding box center [1303, 103] width 72 height 18
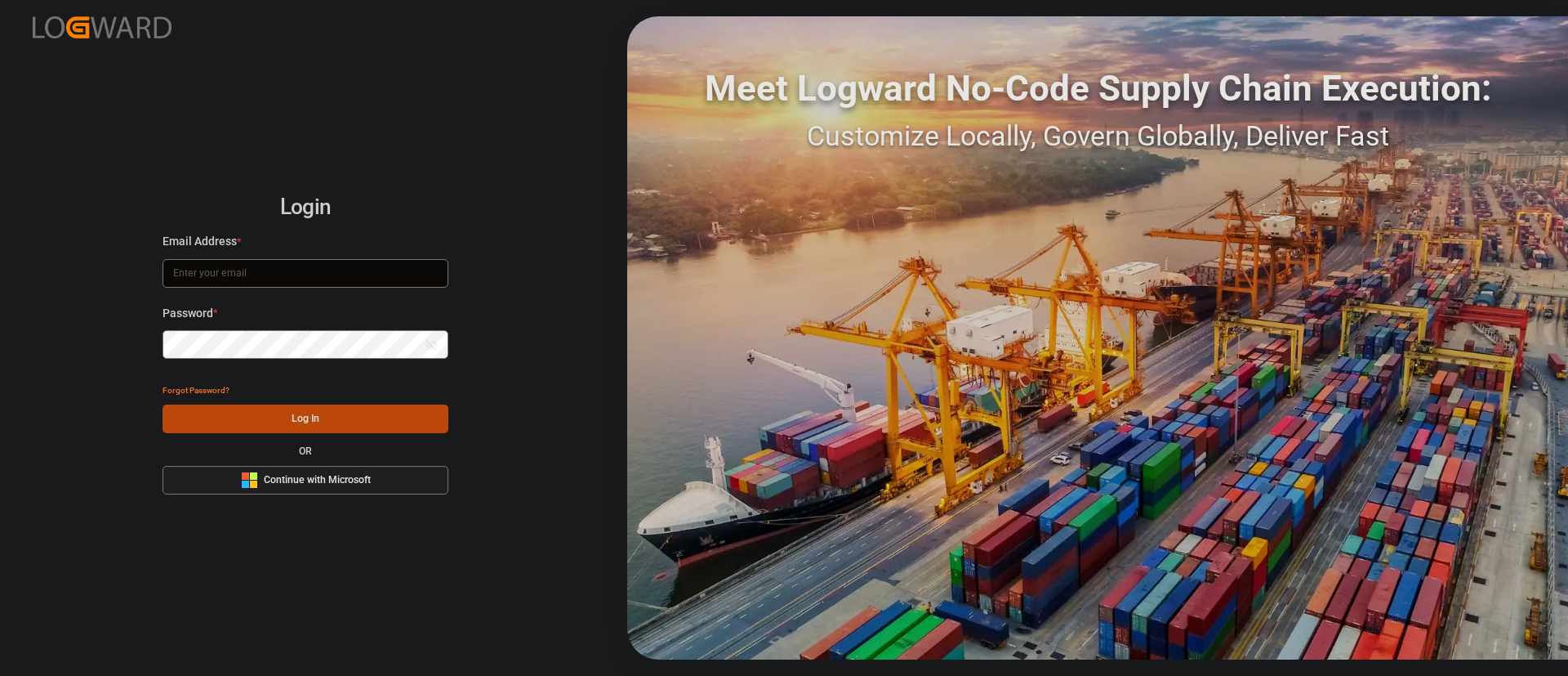
click at [370, 471] on button "Microsoft Logo Continue with Microsoft" at bounding box center [305, 480] width 286 height 28
click at [392, 480] on button "Microsoft Logo Continue with Microsoft" at bounding box center [305, 480] width 286 height 28
click at [364, 488] on div "Microsoft Logo Continue with Microsoft" at bounding box center [306, 480] width 130 height 18
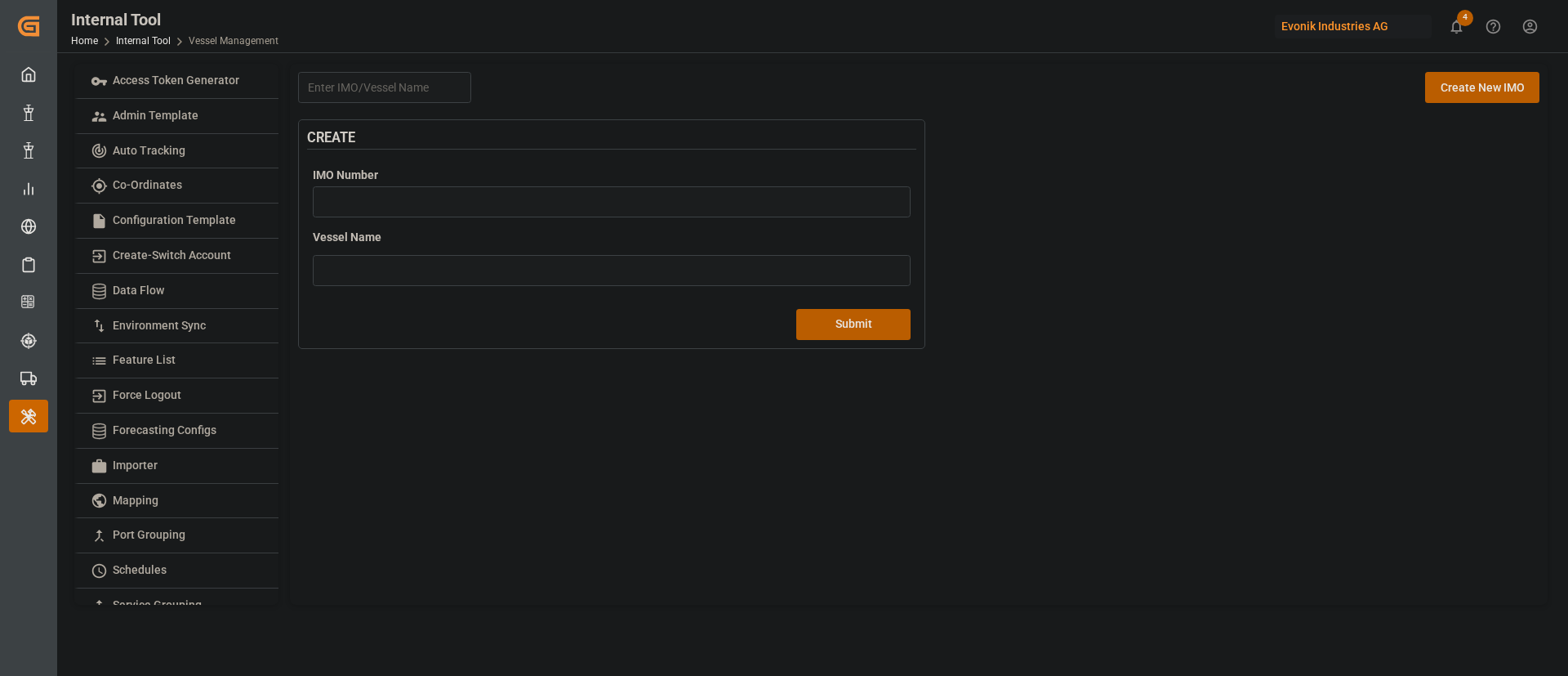
scroll to position [337, 0]
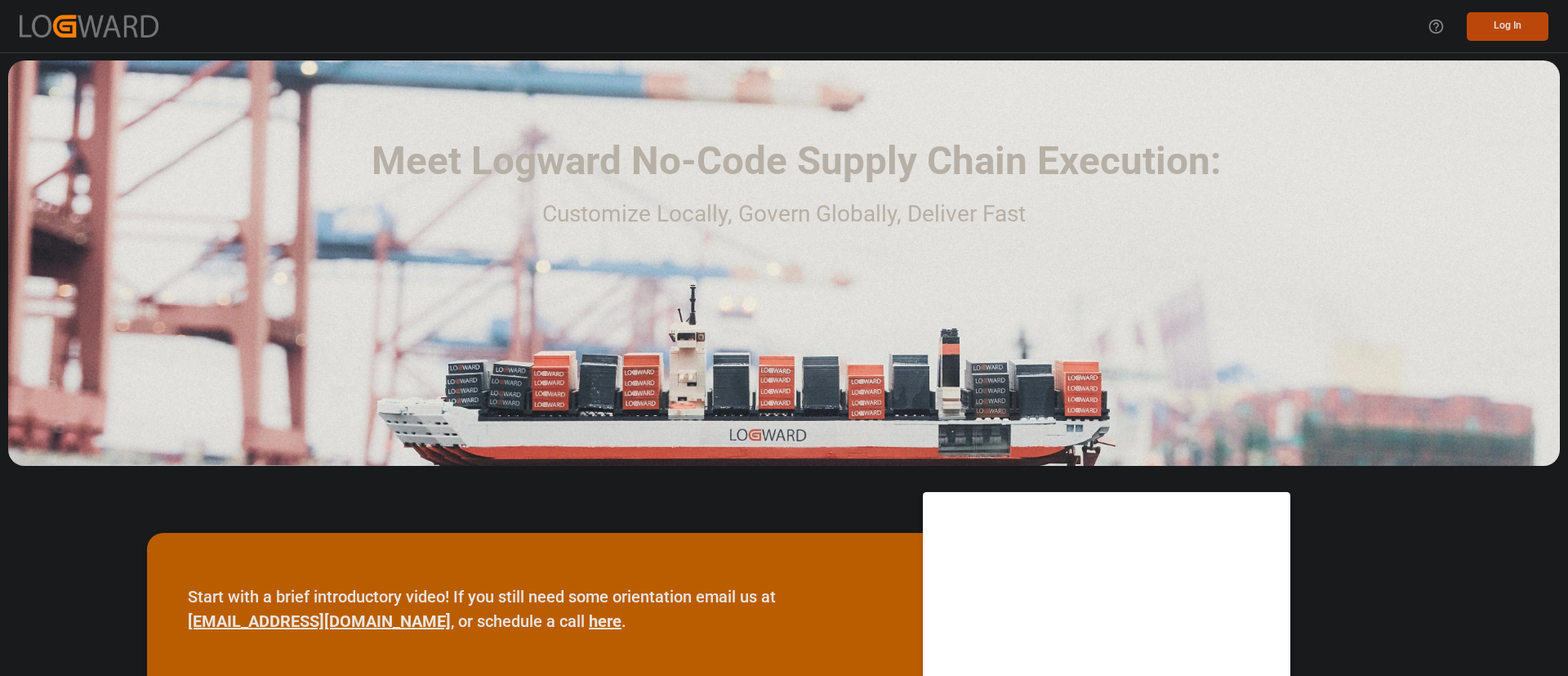
click at [1511, 9] on div "Log In" at bounding box center [1483, 27] width 131 height 37
click at [1512, 37] on button "Log In" at bounding box center [1507, 27] width 82 height 28
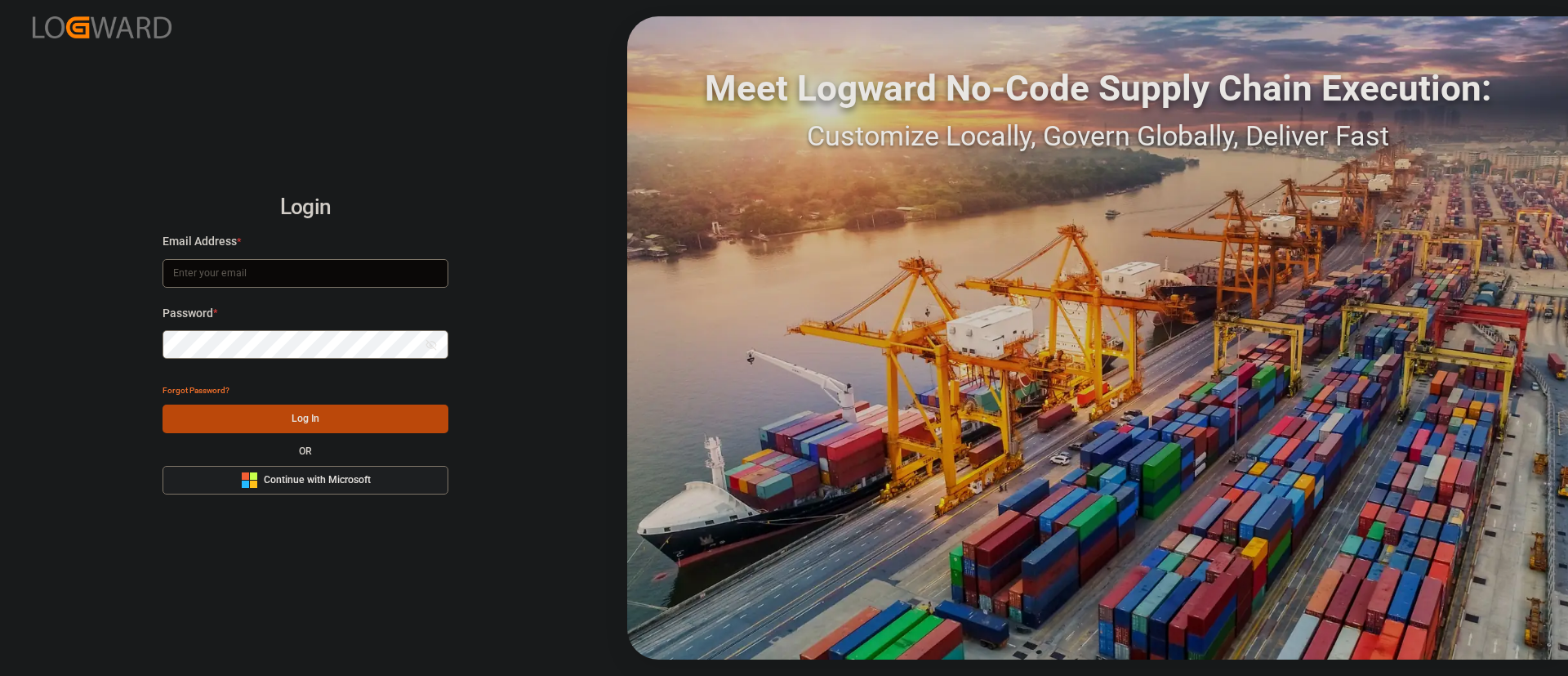
click at [325, 490] on button "Microsoft Logo Continue with Microsoft" at bounding box center [305, 480] width 286 height 28
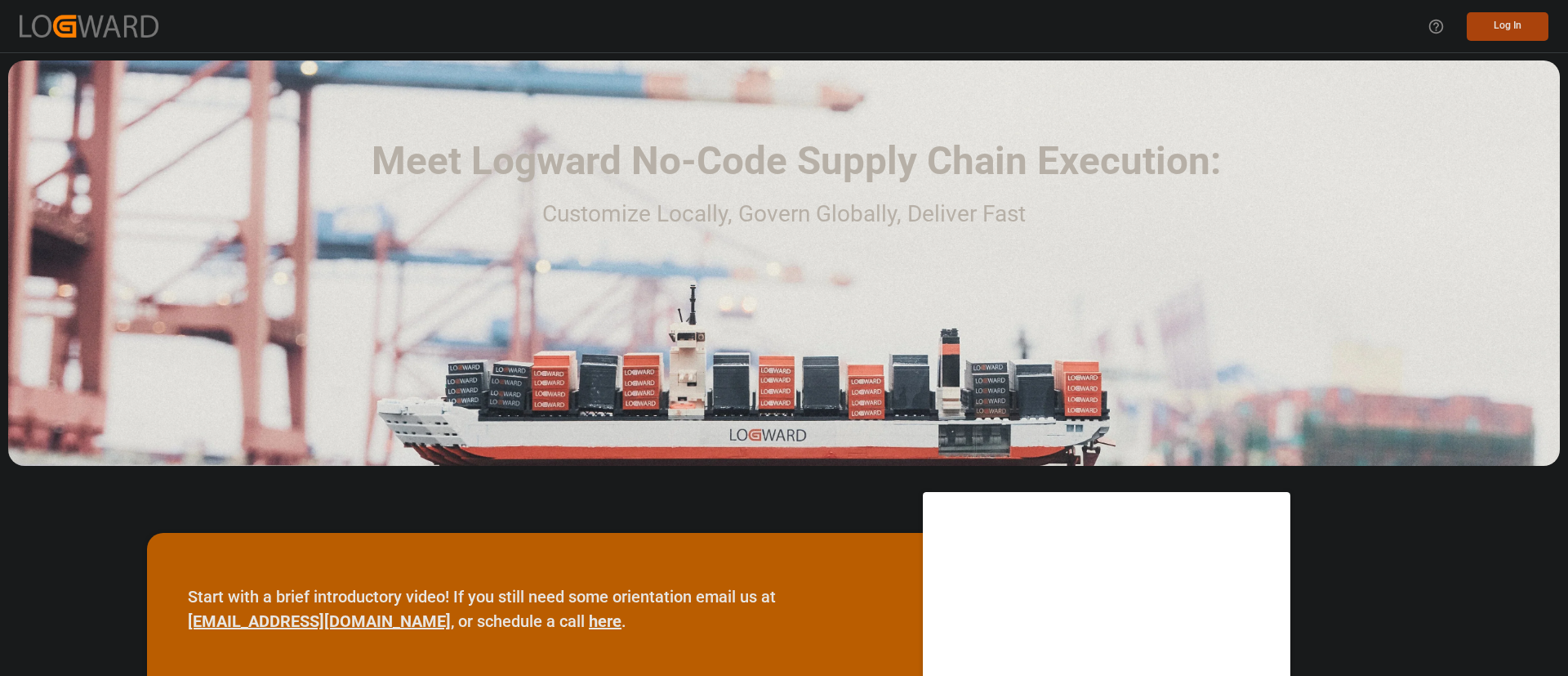
click at [1518, 24] on button "Log In" at bounding box center [1507, 27] width 82 height 28
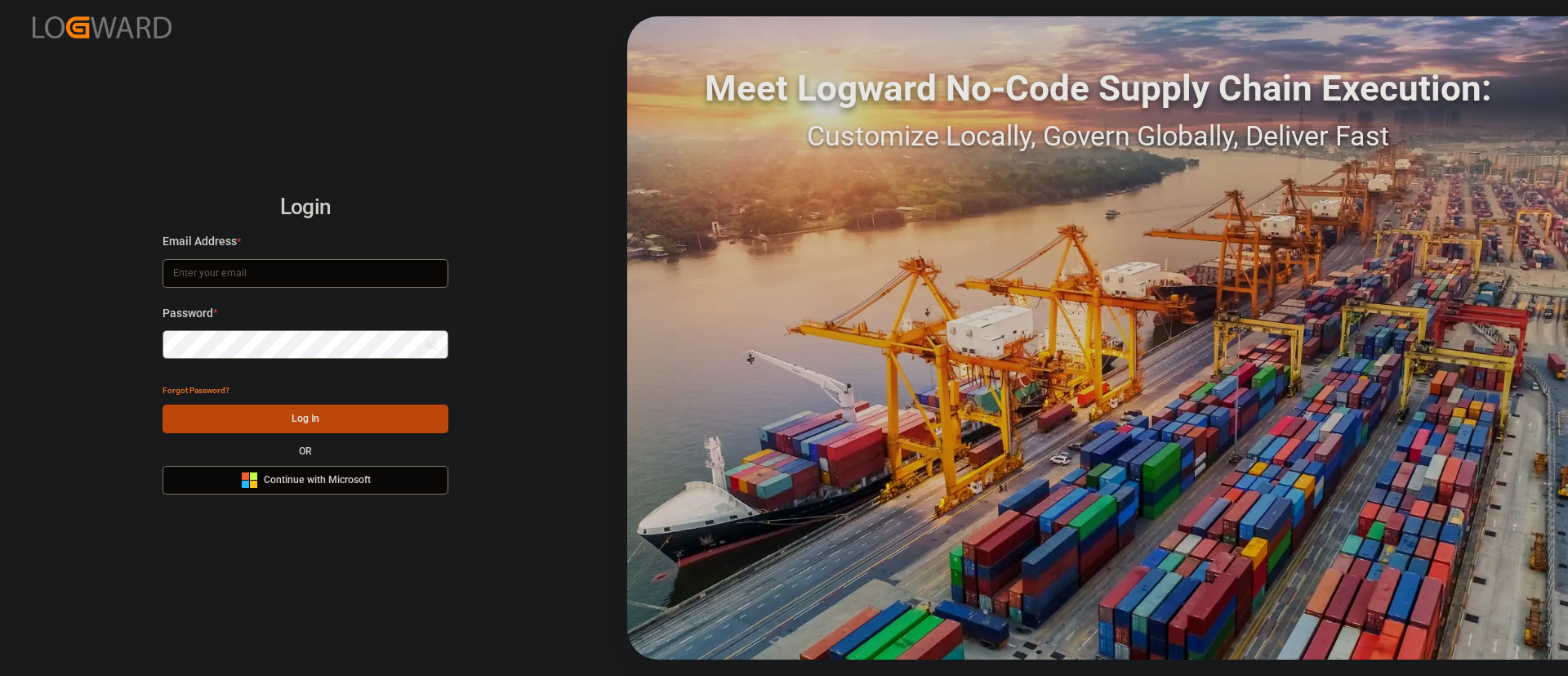
click at [290, 504] on div "Login Email Address * Password * Show password Forgot Password? Log In OR Micro…" at bounding box center [784, 338] width 1568 height 676
click at [325, 484] on span "Continue with Microsoft" at bounding box center [317, 480] width 107 height 15
